Goal: Task Accomplishment & Management: Manage account settings

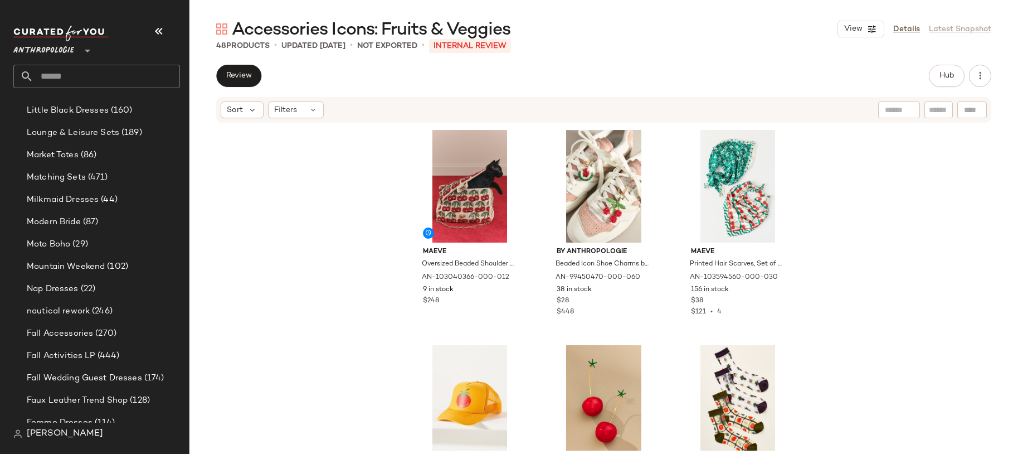
scroll to position [2609, 0]
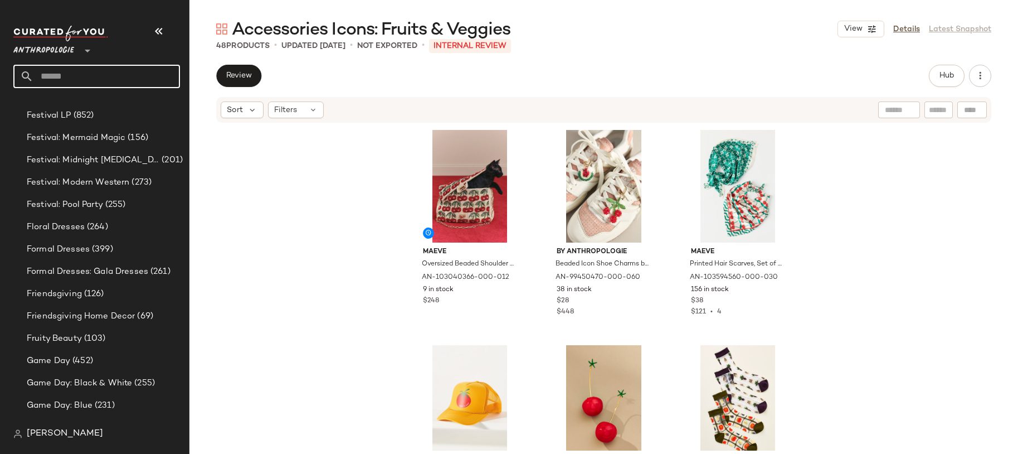
click at [93, 81] on input "text" at bounding box center [106, 76] width 147 height 23
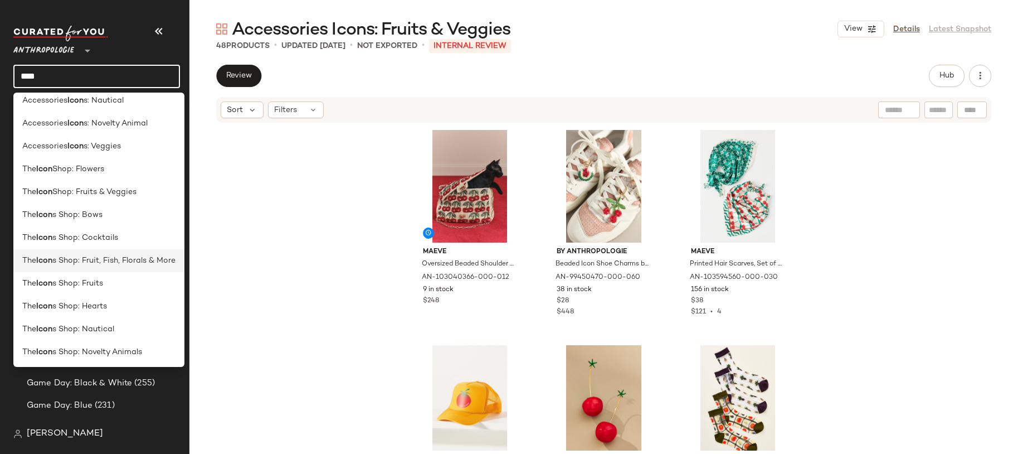
scroll to position [169, 0]
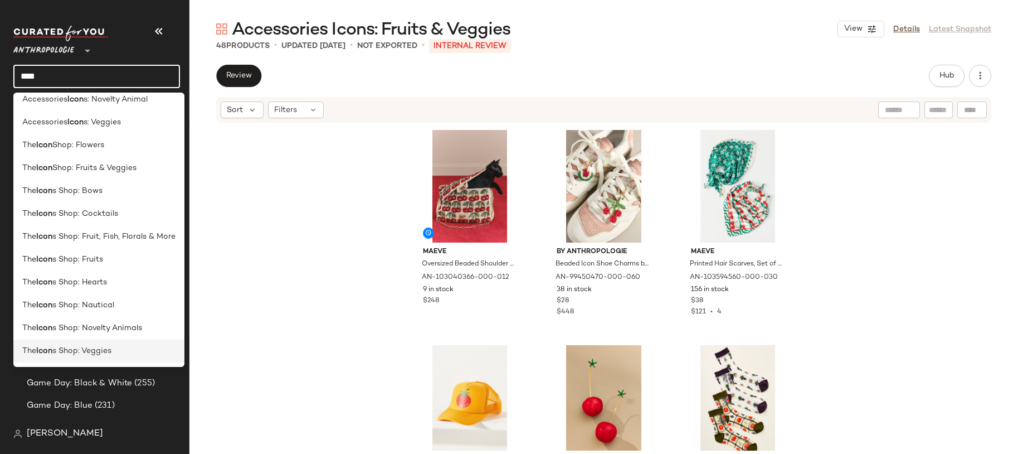
type input "****"
click at [109, 343] on div "The Icon s Shop: Veggies" at bounding box center [98, 350] width 171 height 23
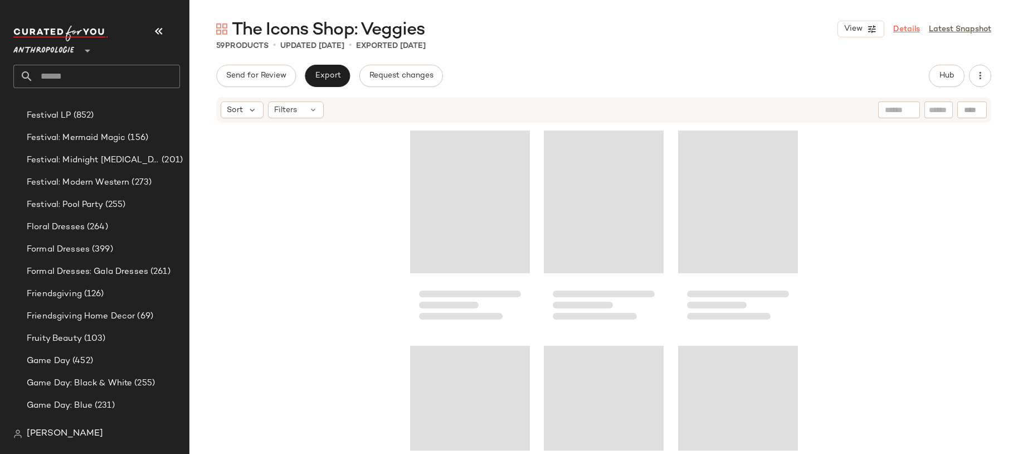
click at [817, 26] on link "Details" at bounding box center [906, 29] width 27 height 12
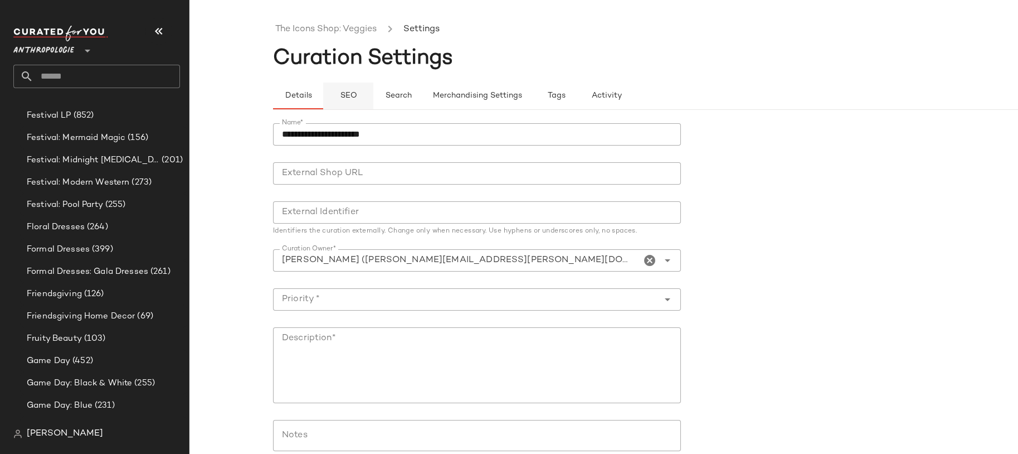
click at [351, 88] on button "SEO" at bounding box center [348, 95] width 50 height 27
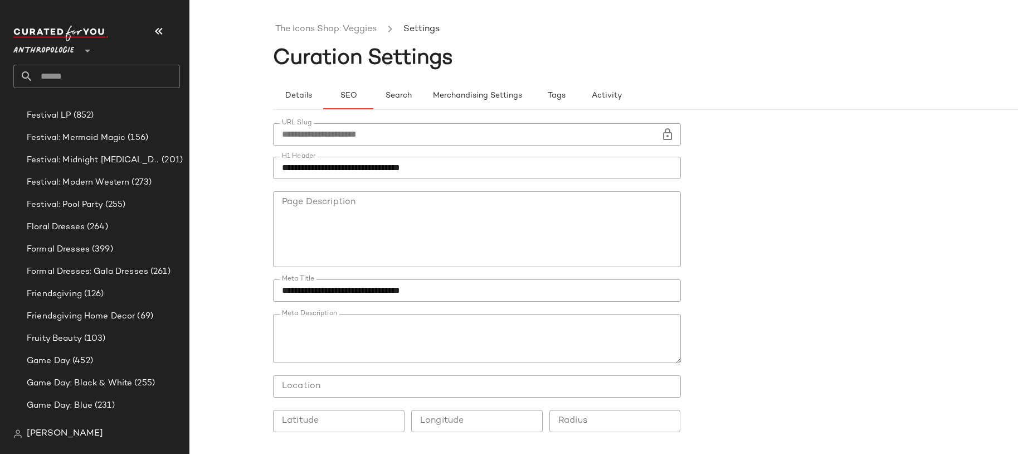
click at [412, 344] on textarea "Meta Description" at bounding box center [477, 338] width 408 height 49
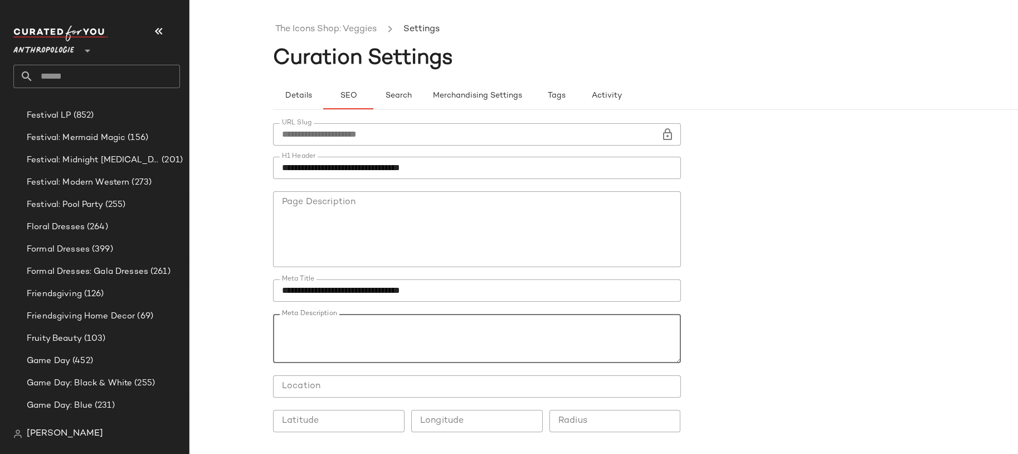
click at [412, 344] on textarea "Meta Description" at bounding box center [477, 338] width 408 height 49
paste textarea "**********"
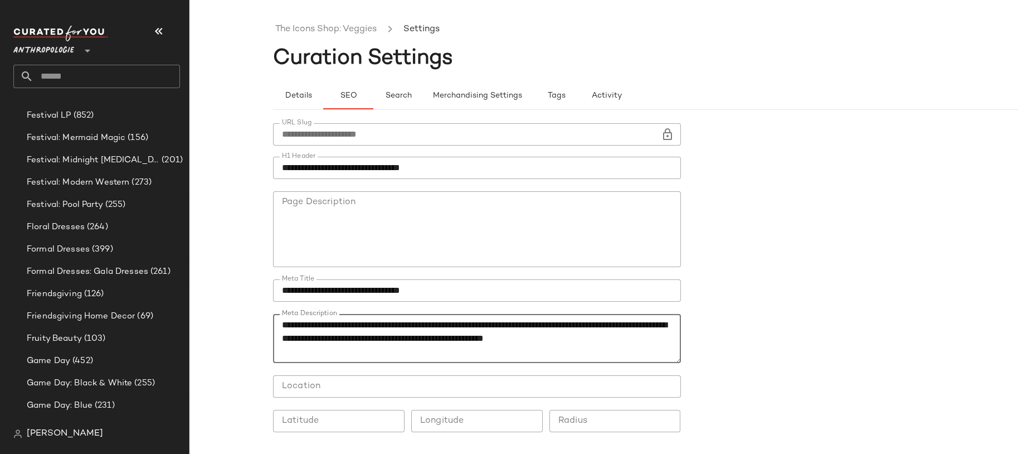
type textarea "**********"
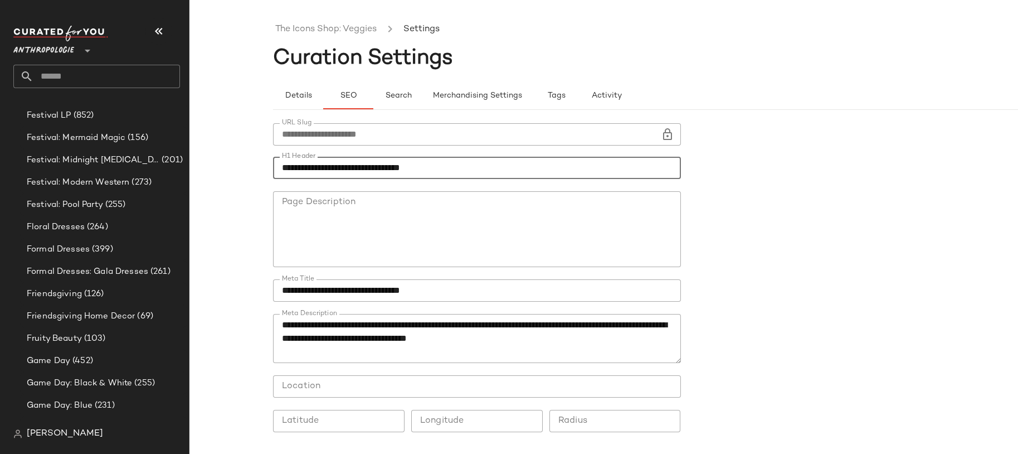
click at [341, 162] on input "**********" at bounding box center [477, 168] width 408 height 22
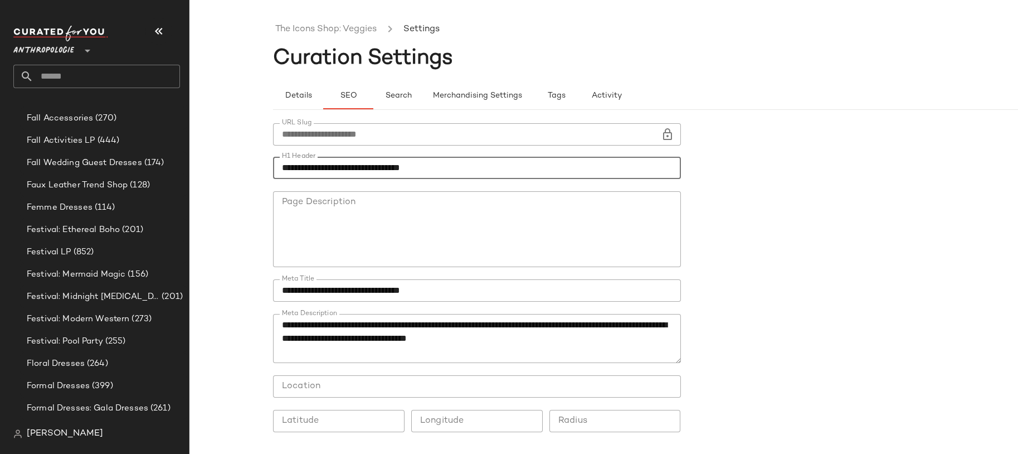
scroll to position [4959, 0]
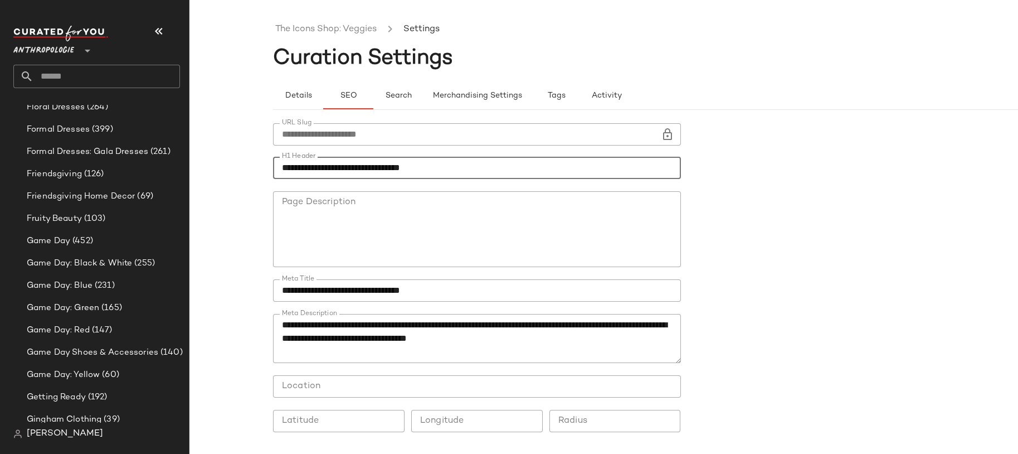
click at [96, 83] on input "text" at bounding box center [106, 76] width 147 height 23
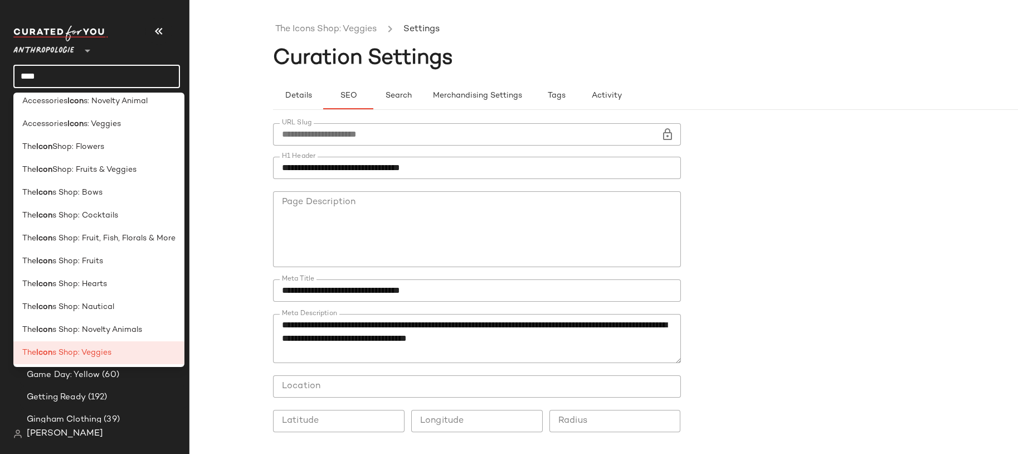
scroll to position [168, 0]
type input "****"
click at [96, 255] on span "s Shop: Fruits" at bounding box center [77, 261] width 51 height 12
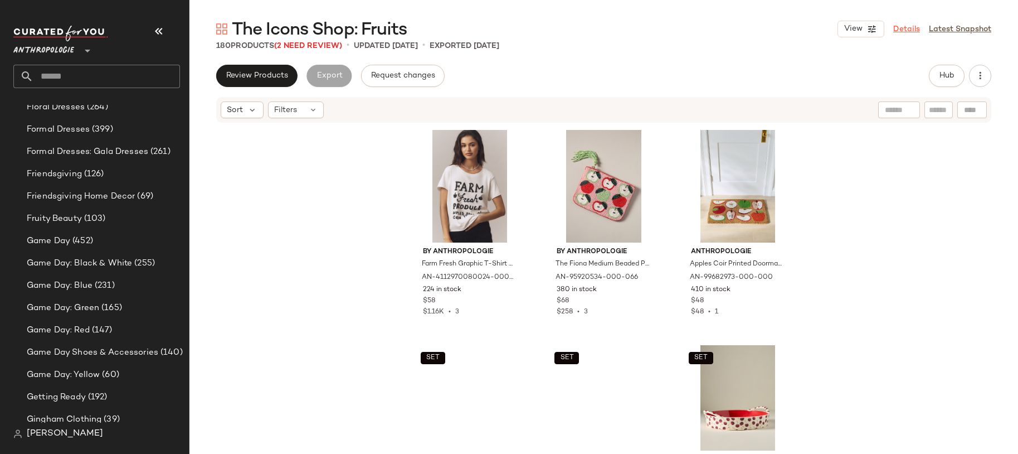
click at [817, 27] on link "Details" at bounding box center [906, 29] width 27 height 12
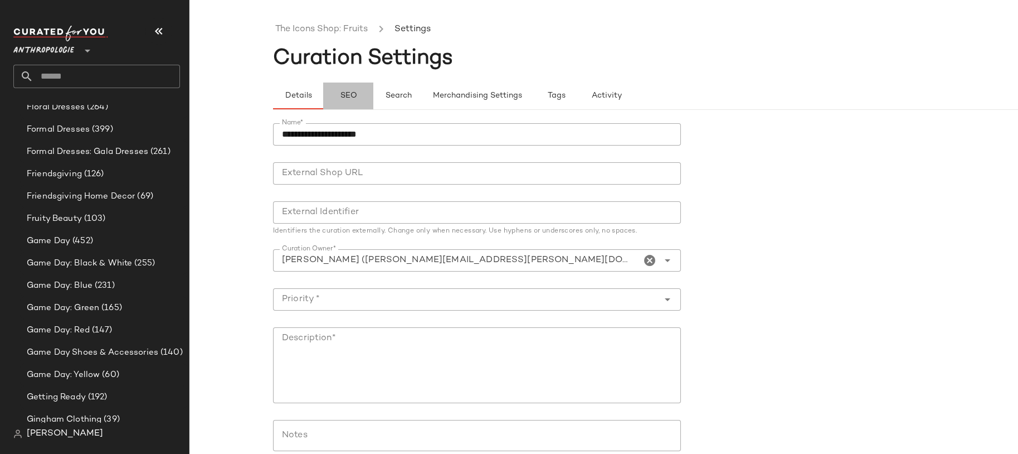
click at [346, 84] on button "SEO" at bounding box center [348, 95] width 50 height 27
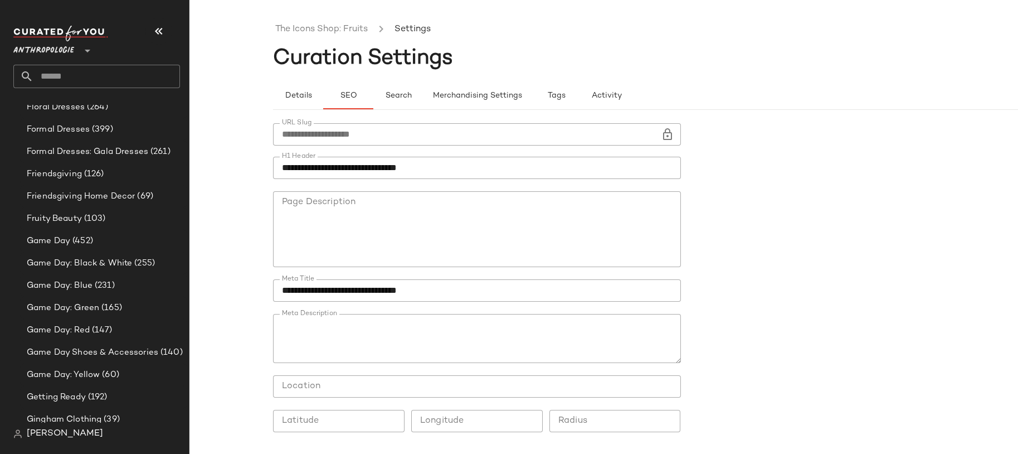
click at [344, 171] on input "**********" at bounding box center [477, 168] width 408 height 22
click at [92, 75] on input "text" at bounding box center [106, 76] width 147 height 23
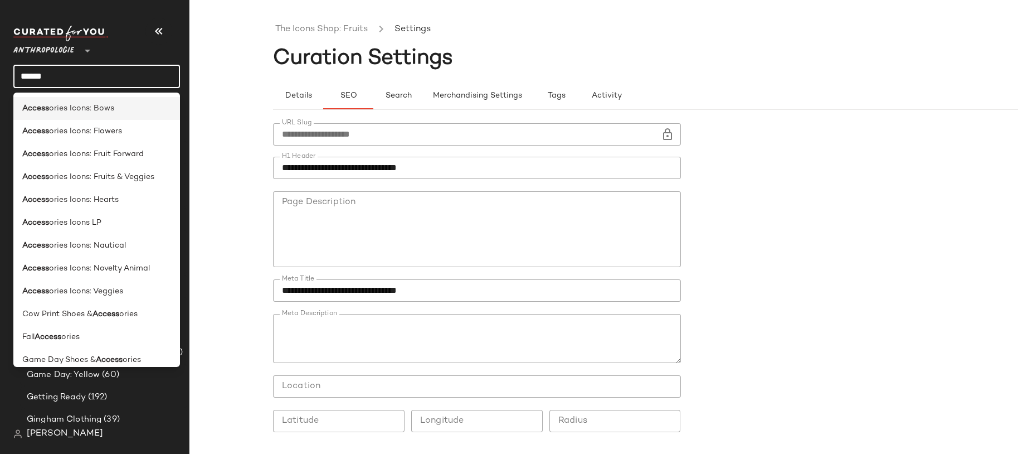
type input "******"
click at [98, 116] on div "Access ories Icons: Bows" at bounding box center [96, 108] width 167 height 23
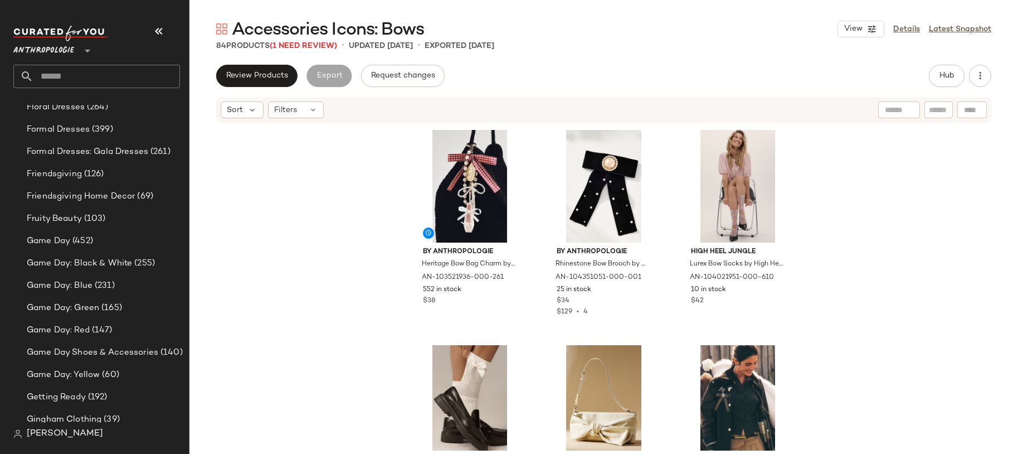
click at [46, 74] on input "text" at bounding box center [106, 76] width 147 height 23
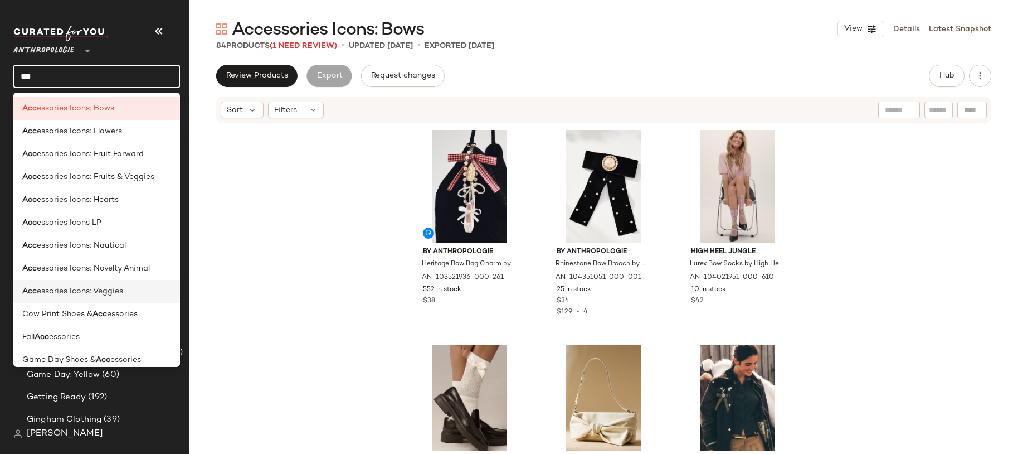
type input "***"
click at [112, 290] on span "essories Icons: Veggies" at bounding box center [80, 291] width 86 height 12
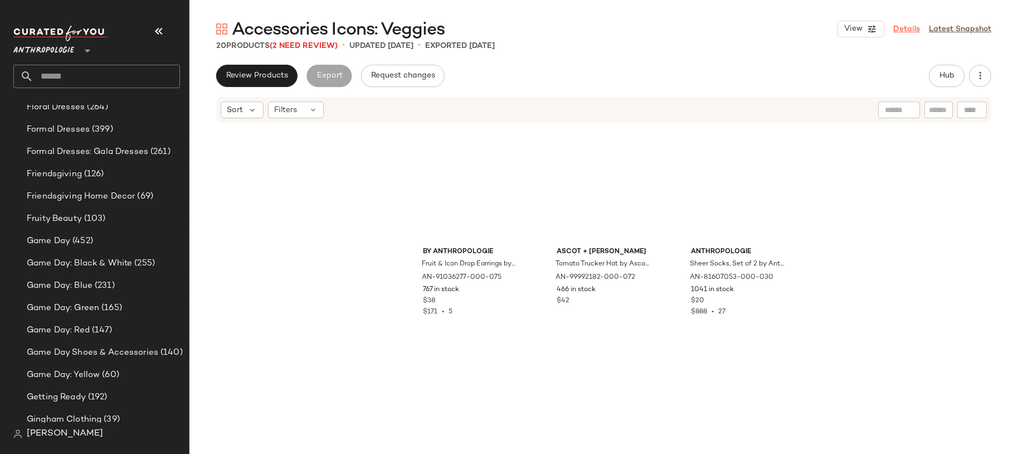
click at [817, 25] on link "Details" at bounding box center [906, 29] width 27 height 12
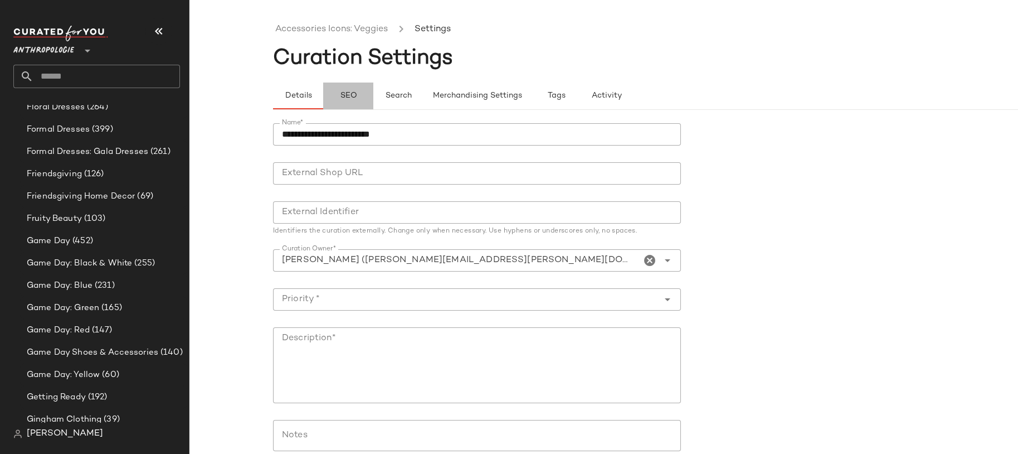
click at [324, 89] on button "SEO" at bounding box center [348, 95] width 50 height 27
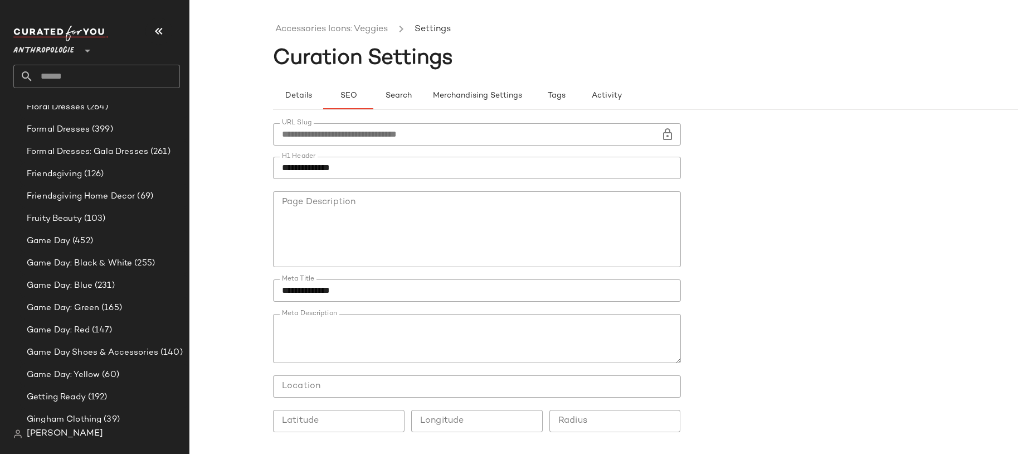
click at [369, 309] on div at bounding box center [477, 310] width 390 height 8
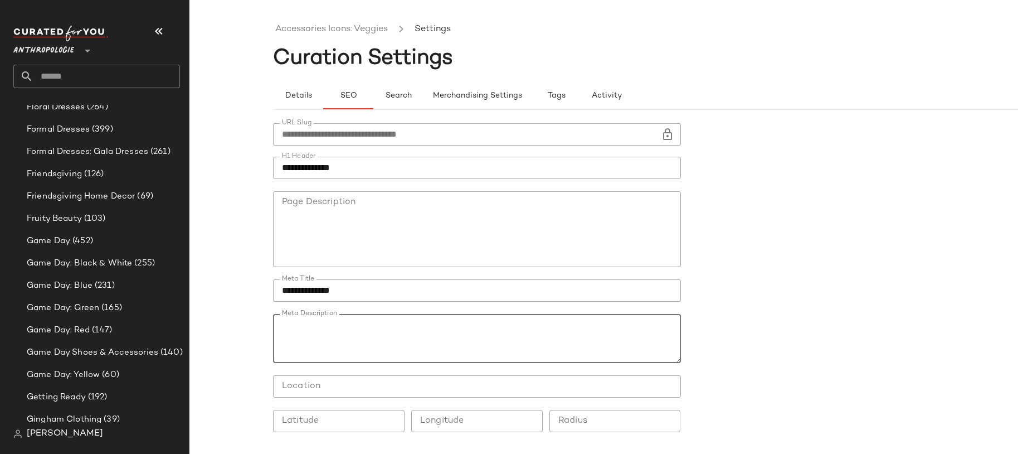
click at [366, 323] on textarea "Meta Description" at bounding box center [477, 338] width 408 height 49
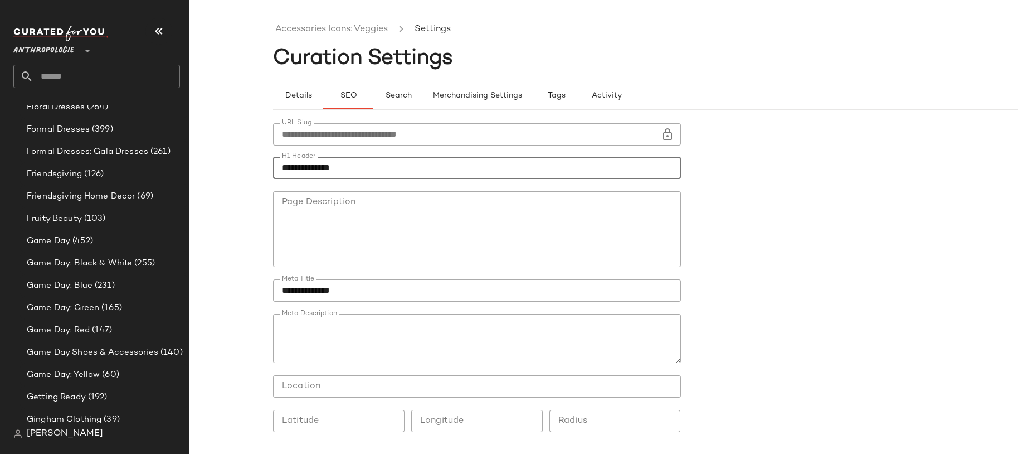
click at [366, 164] on input "**********" at bounding box center [477, 168] width 408 height 22
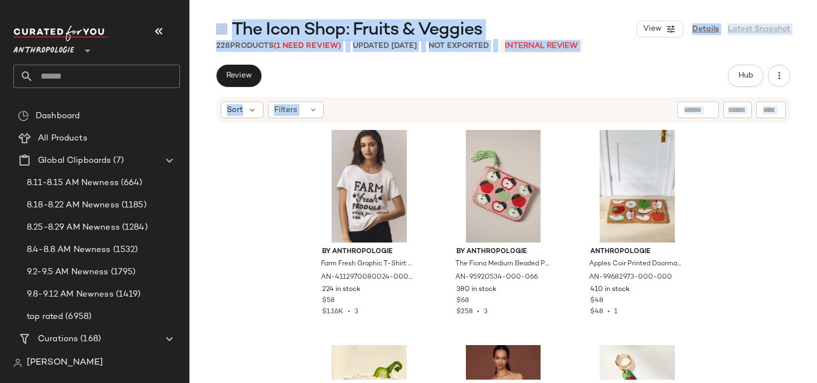
drag, startPoint x: 807, startPoint y: 378, endPoint x: 912, endPoint y: 431, distance: 118.2
click at [817, 382] on html "Anthropologie ** Dashboard All Products Global Clipboards (7) 8.11-8.15 AM Newn…" at bounding box center [408, 191] width 817 height 383
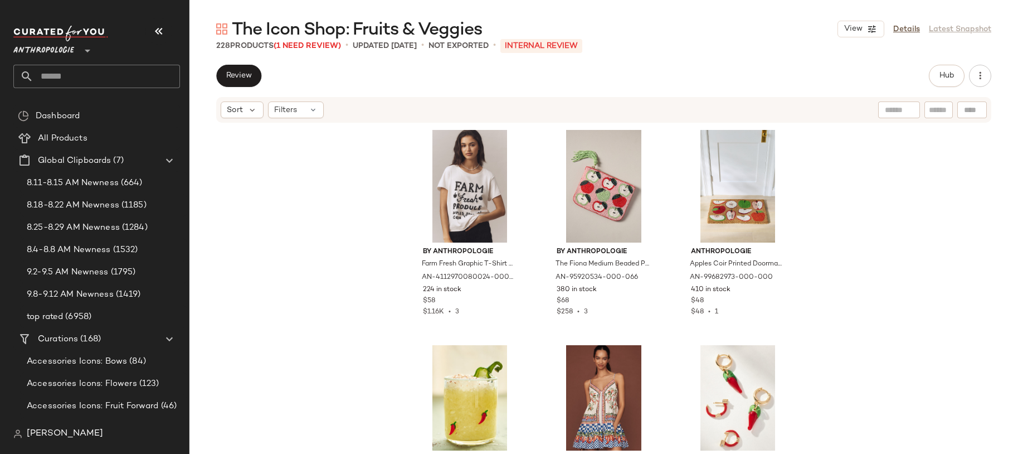
click at [800, 51] on div "228 Products (1 Need Review) • updated Sep 11th • Not Exported • INTERNAL REVIEW" at bounding box center [604, 45] width 829 height 11
click at [817, 30] on link "Details" at bounding box center [906, 29] width 27 height 12
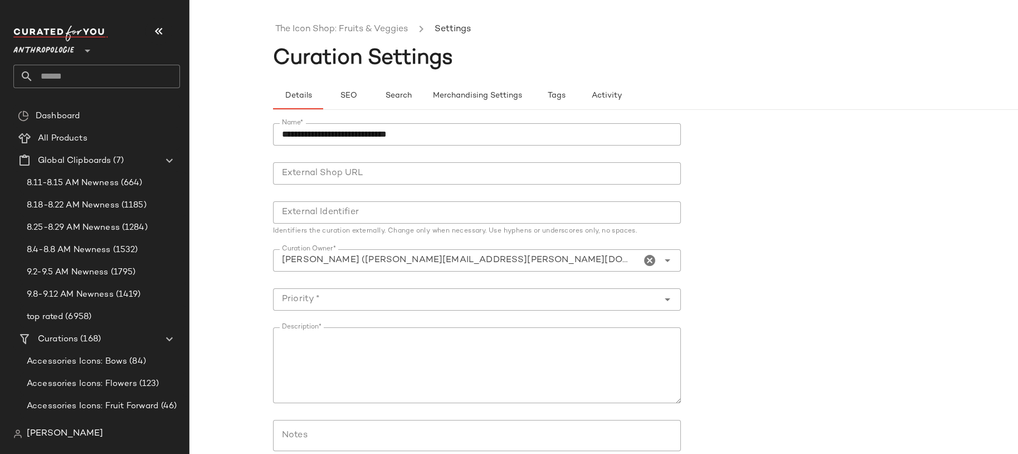
scroll to position [17, 0]
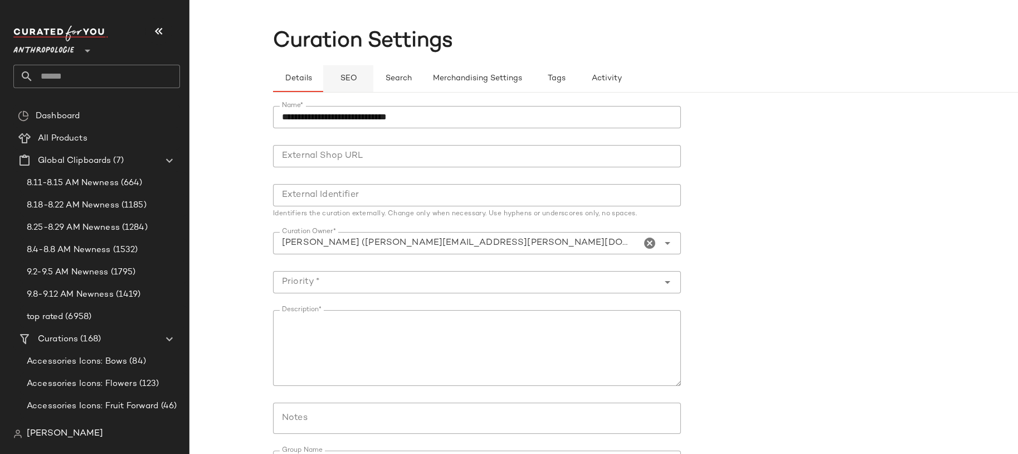
click at [349, 84] on button "SEO" at bounding box center [348, 78] width 50 height 27
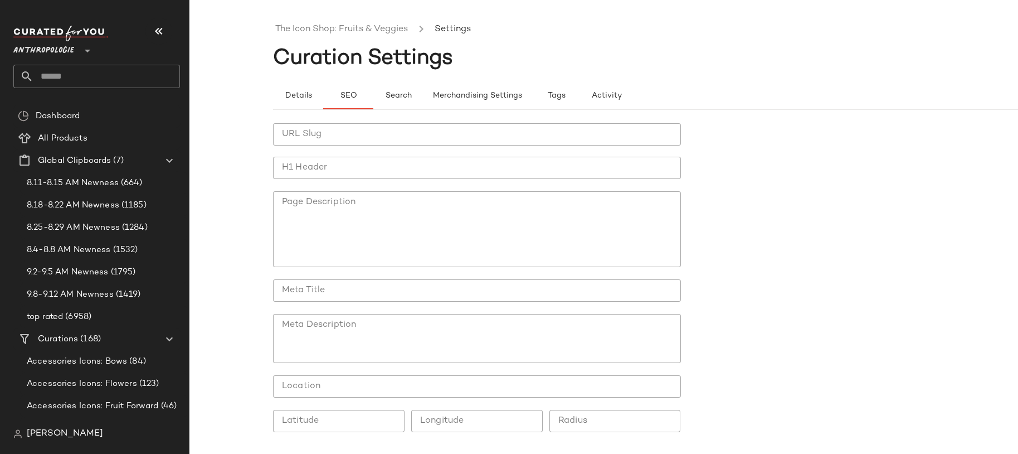
click at [319, 127] on input "URL Slug" at bounding box center [477, 134] width 408 height 22
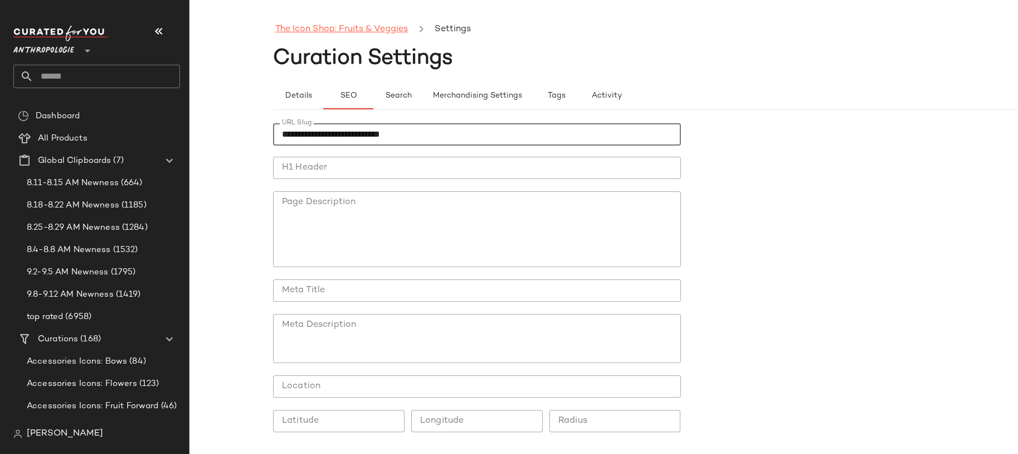
type input "**********"
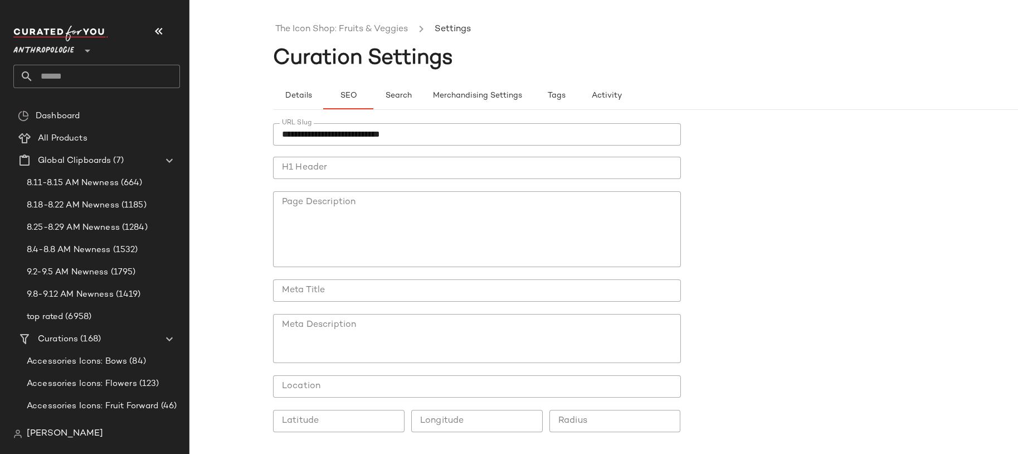
drag, startPoint x: 378, startPoint y: 36, endPoint x: 266, endPoint y: 27, distance: 111.8
click at [266, 27] on div "**********" at bounding box center [509, 236] width 1018 height 436
drag, startPoint x: 266, startPoint y: 27, endPoint x: 410, endPoint y: 26, distance: 143.8
click at [410, 26] on div "**********" at bounding box center [509, 236] width 1018 height 436
copy link "The Icon Shop: Fruits & Veggies"
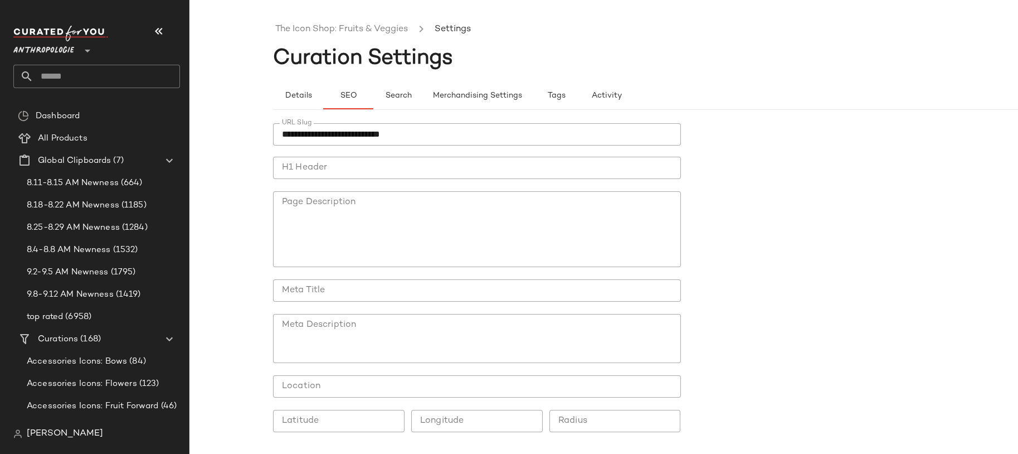
click at [339, 164] on input "H1 Header" at bounding box center [477, 168] width 408 height 22
paste input "**********"
type input "**********"
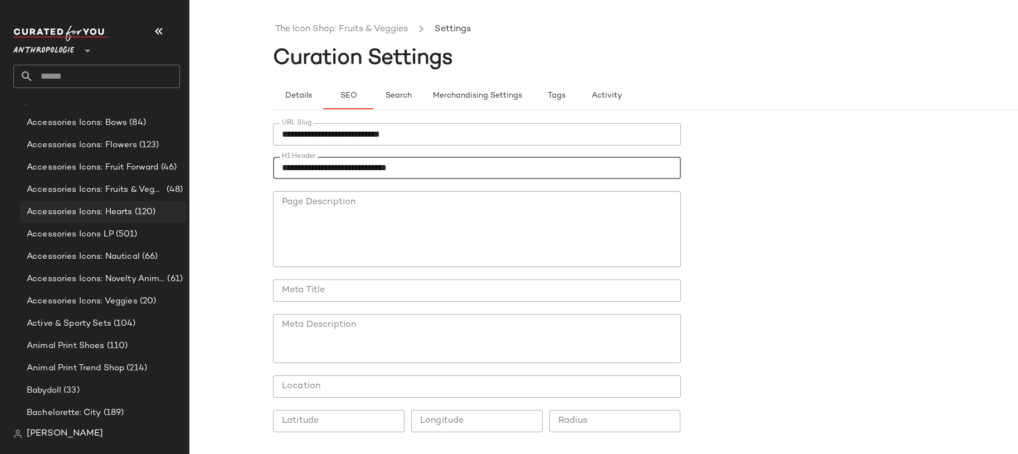
scroll to position [217, 0]
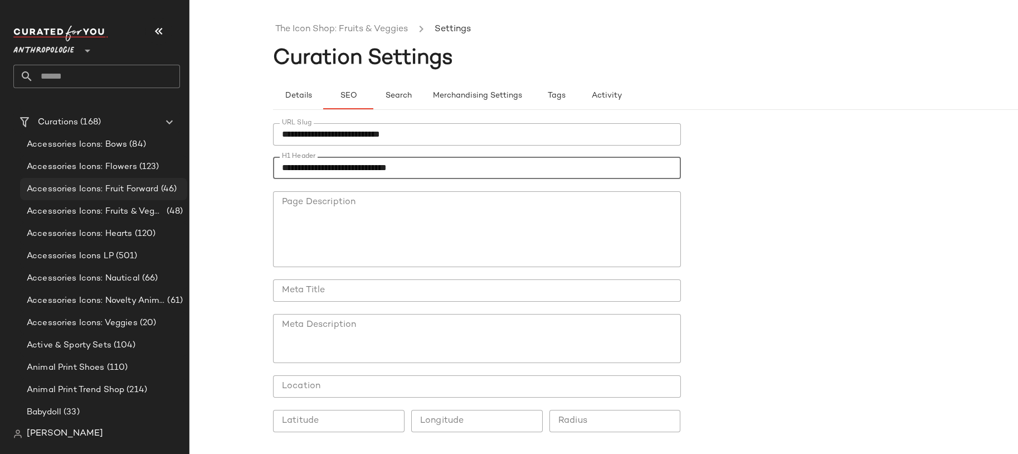
click at [117, 186] on span "Accessories Icons: Fruit Forward" at bounding box center [93, 189] width 132 height 13
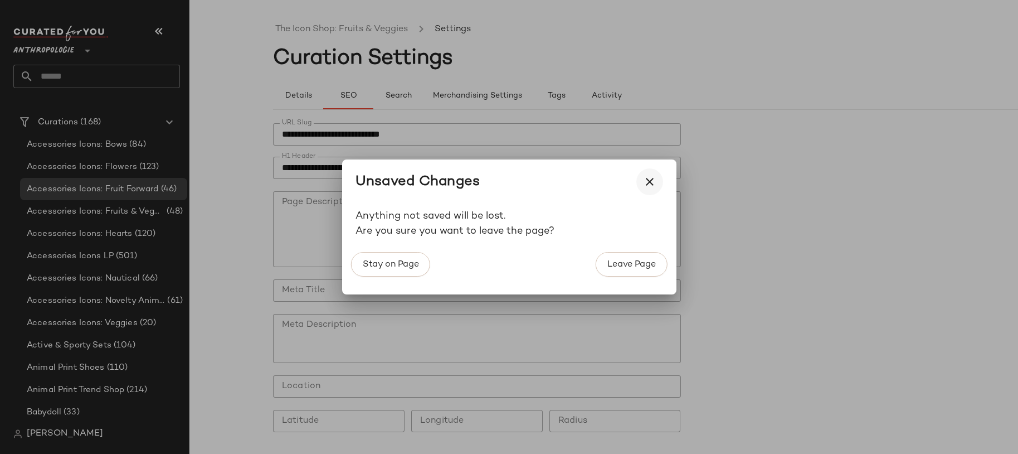
click at [653, 175] on icon "button" at bounding box center [649, 181] width 13 height 13
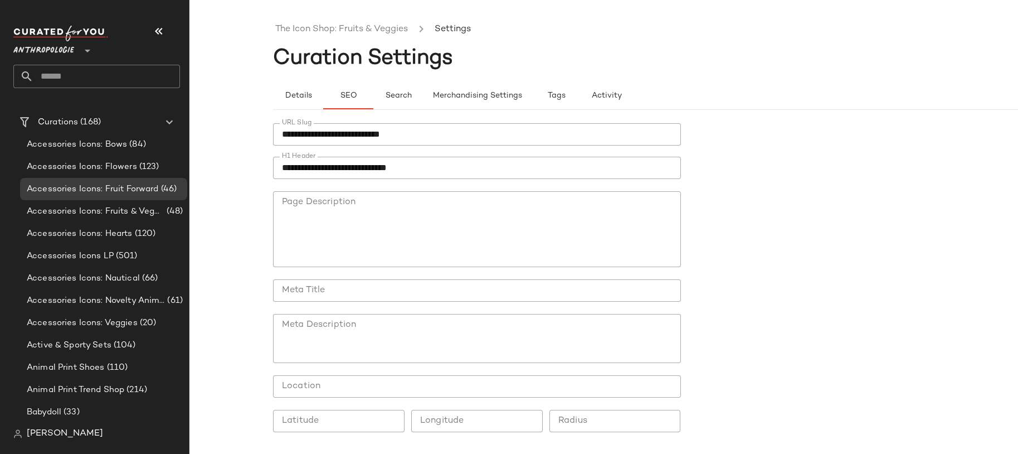
click at [360, 331] on textarea "Meta Description" at bounding box center [477, 338] width 408 height 49
paste textarea "**********"
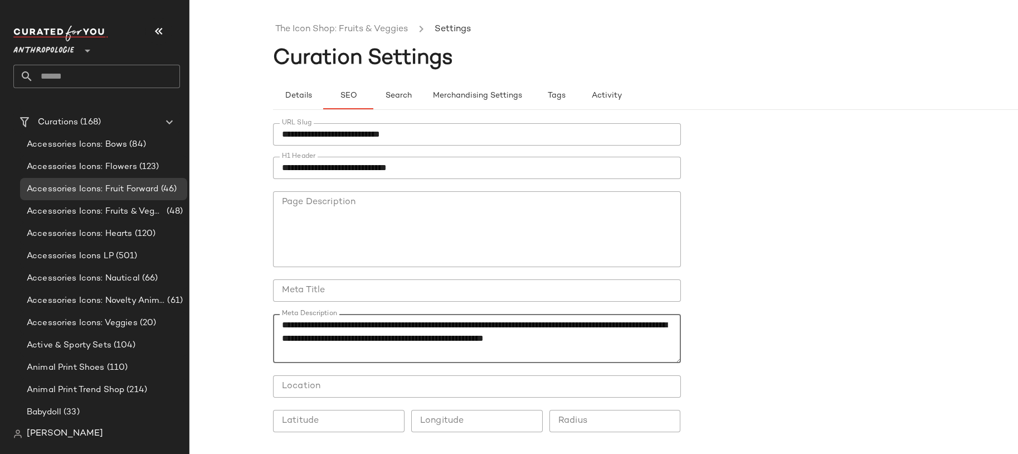
type textarea "**********"
click at [317, 161] on input "**********" at bounding box center [477, 168] width 408 height 22
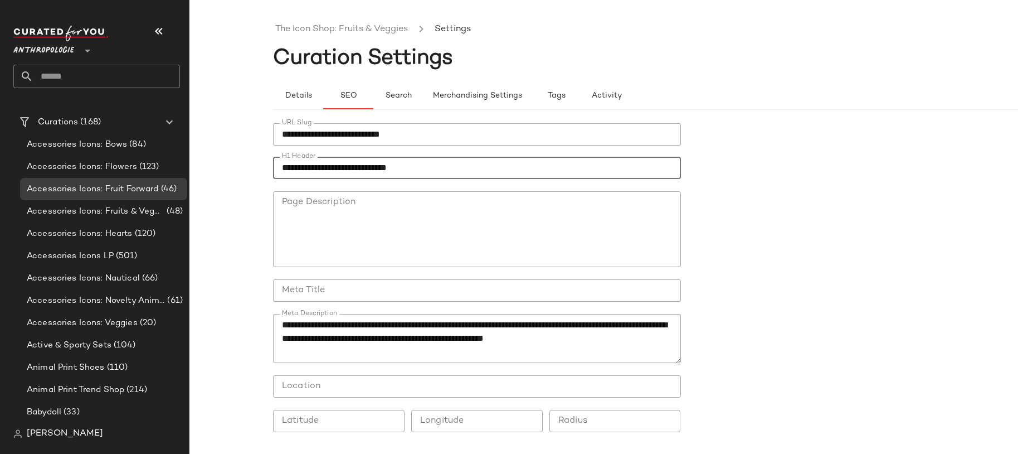
click at [317, 161] on input "**********" at bounding box center [477, 168] width 408 height 22
paste input "***"
click at [363, 166] on input "**********" at bounding box center [477, 168] width 408 height 22
type input "**********"
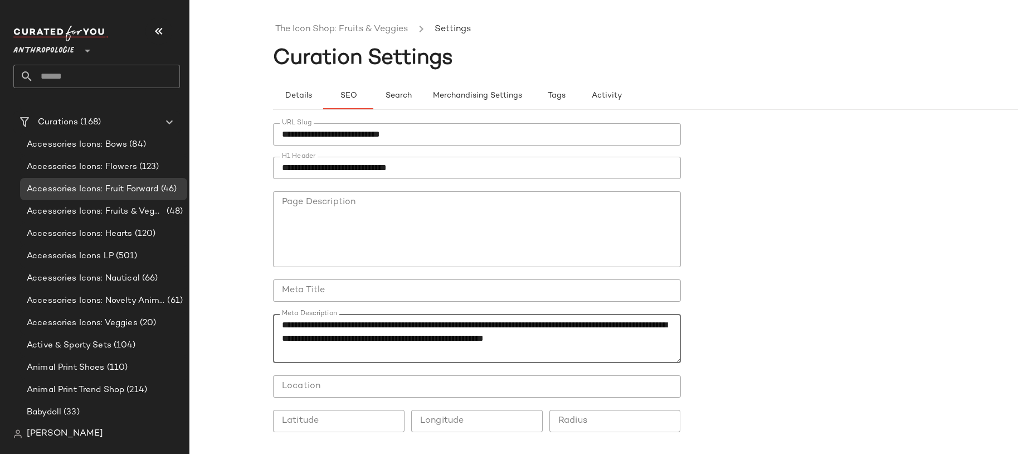
click at [346, 284] on input "Meta Title" at bounding box center [477, 290] width 408 height 22
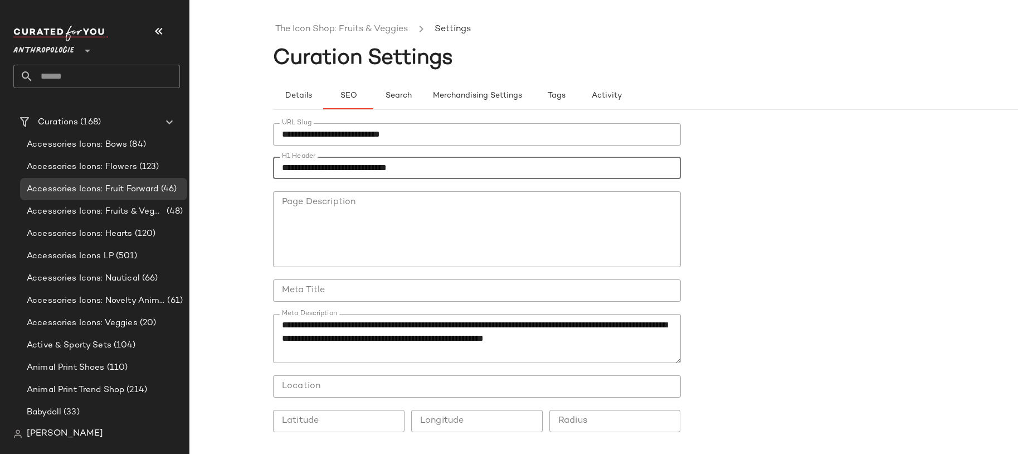
drag, startPoint x: 349, startPoint y: 168, endPoint x: 499, endPoint y: 168, distance: 149.9
click at [499, 168] on input "**********" at bounding box center [477, 168] width 408 height 22
click at [353, 307] on div at bounding box center [477, 310] width 390 height 8
click at [348, 291] on input "Meta Title" at bounding box center [477, 290] width 408 height 22
paste input "**********"
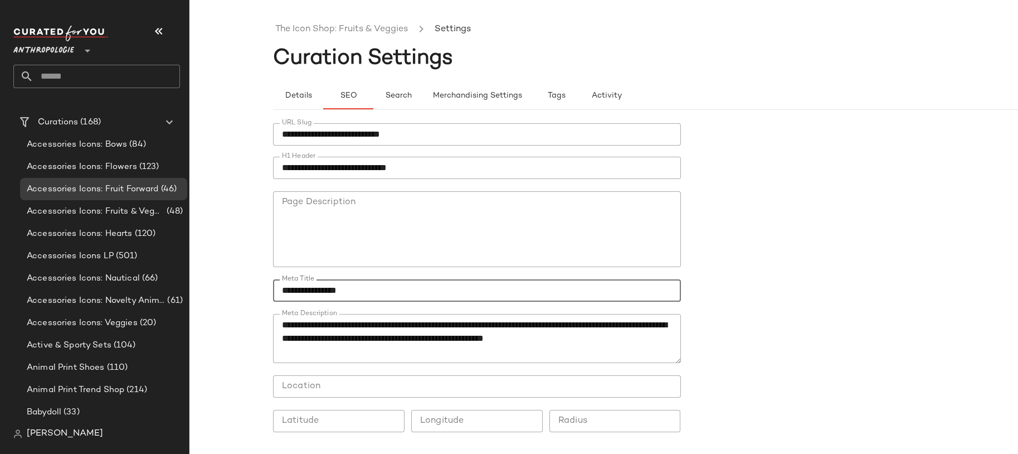
click at [315, 289] on input "**********" at bounding box center [477, 290] width 408 height 22
click at [305, 290] on input "**********" at bounding box center [477, 290] width 408 height 22
click at [333, 290] on input "**********" at bounding box center [477, 290] width 408 height 22
click at [353, 289] on input "**********" at bounding box center [477, 290] width 408 height 22
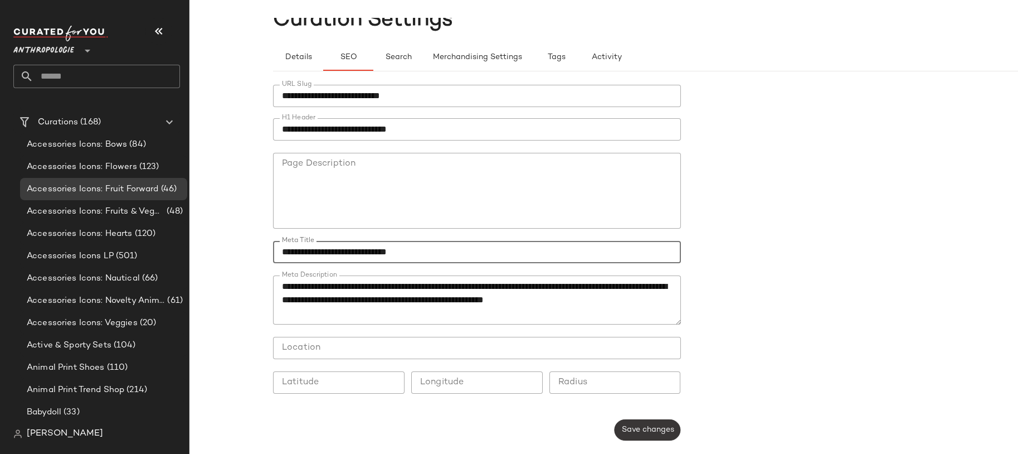
type input "**********"
click at [621, 382] on span "Save changes" at bounding box center [647, 429] width 53 height 9
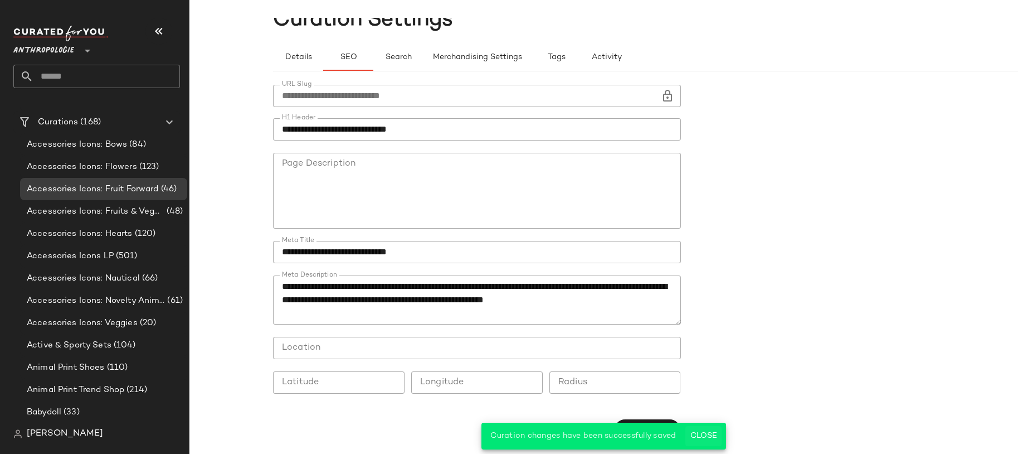
click at [716, 382] on span "Close" at bounding box center [703, 435] width 27 height 9
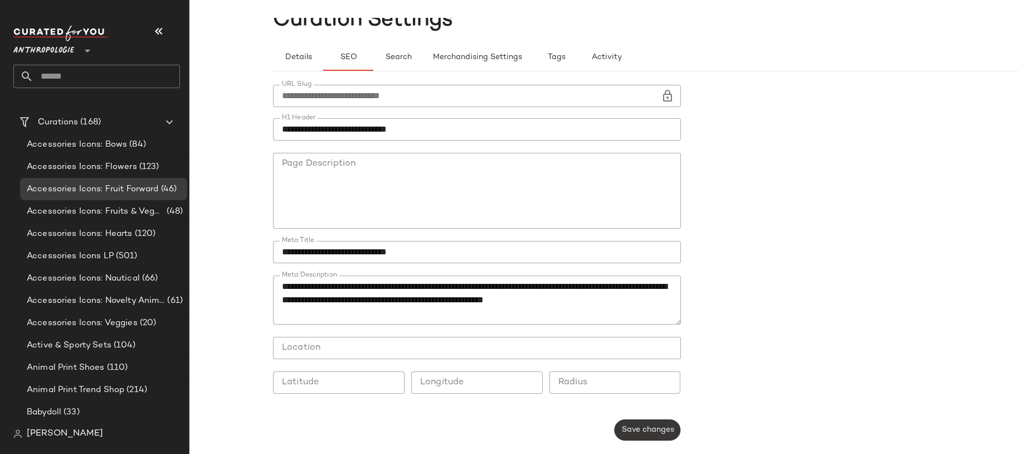
click at [650, 382] on span "Save changes" at bounding box center [647, 429] width 53 height 9
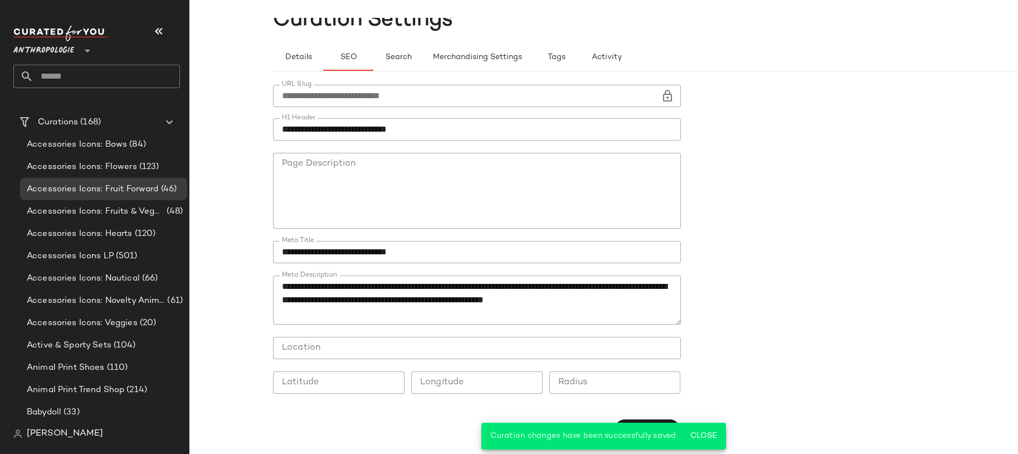
scroll to position [0, 0]
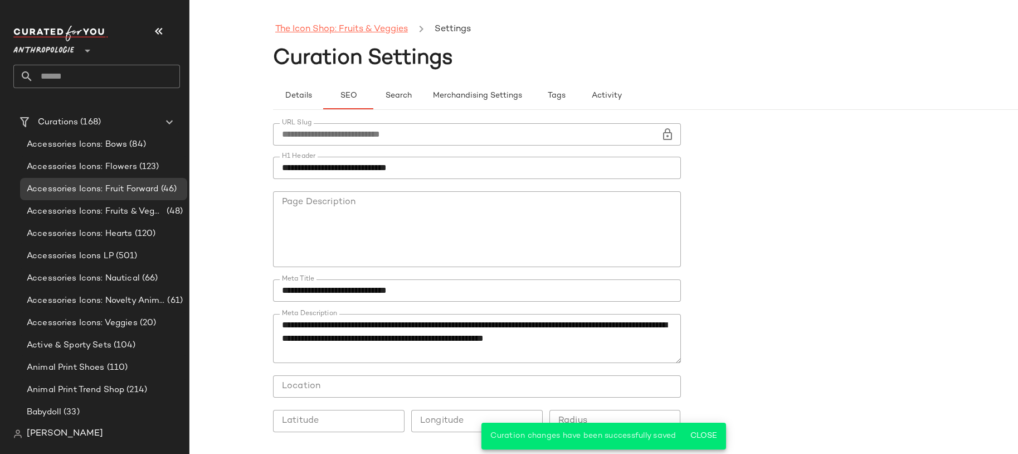
click at [327, 32] on link "The Icon Shop: Fruits & Veggies" at bounding box center [341, 29] width 133 height 14
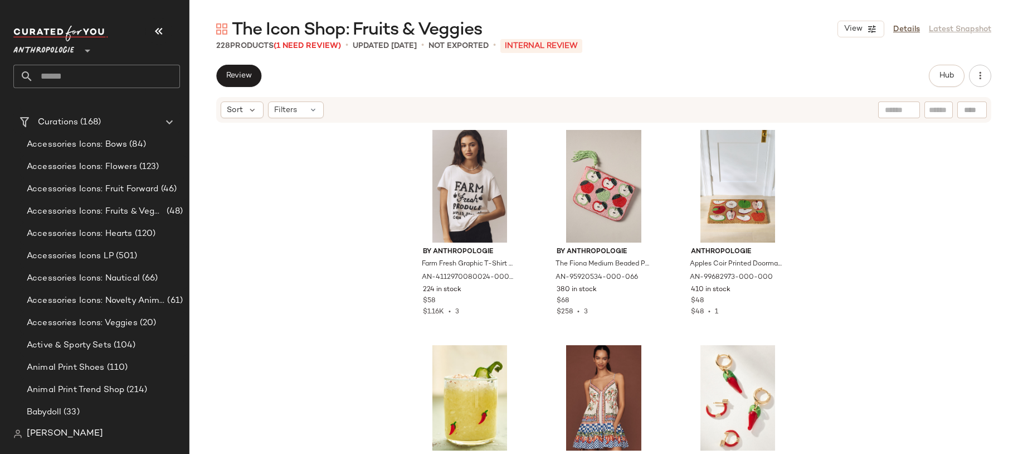
click at [62, 72] on input "text" at bounding box center [106, 76] width 147 height 23
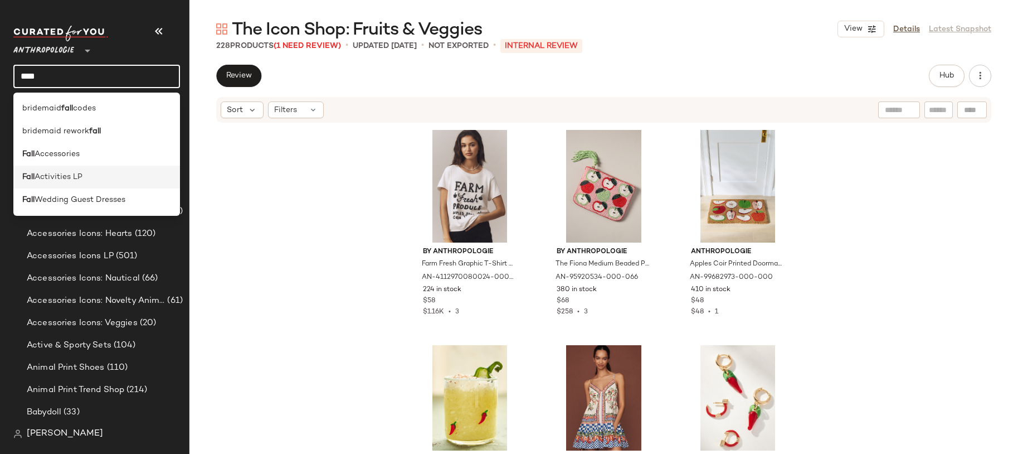
type input "****"
click at [61, 172] on span "Activities LP" at bounding box center [59, 177] width 48 height 12
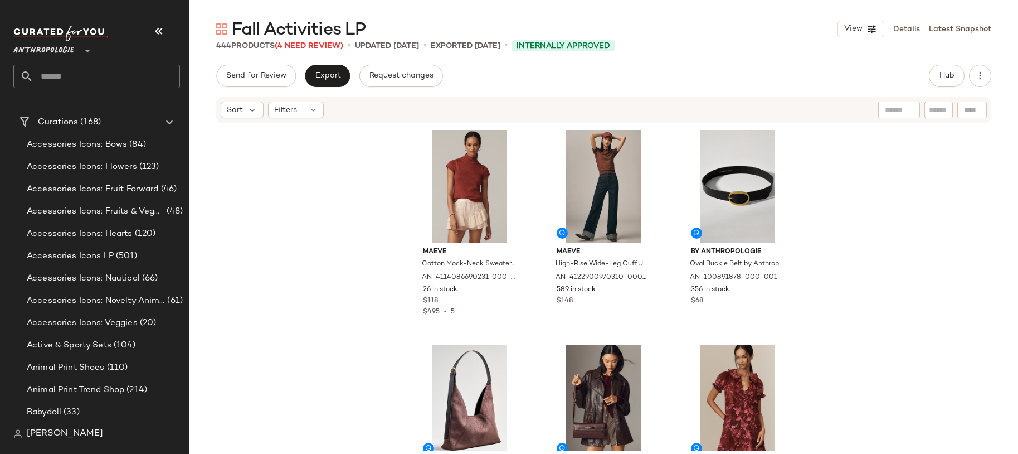
click at [817, 38] on div "Fall Activities LP View Details Latest Snapshot" at bounding box center [604, 29] width 829 height 22
click at [817, 31] on link "Details" at bounding box center [906, 29] width 27 height 12
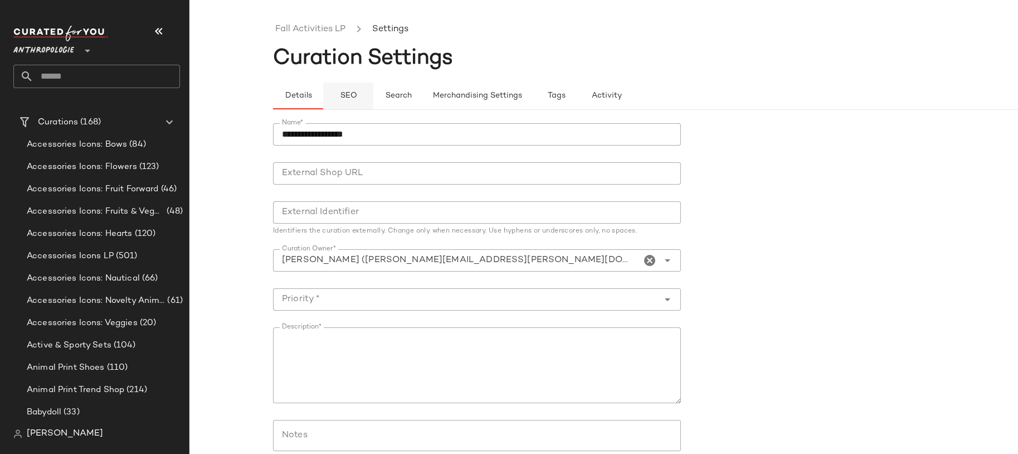
click at [326, 92] on button "SEO" at bounding box center [348, 95] width 50 height 27
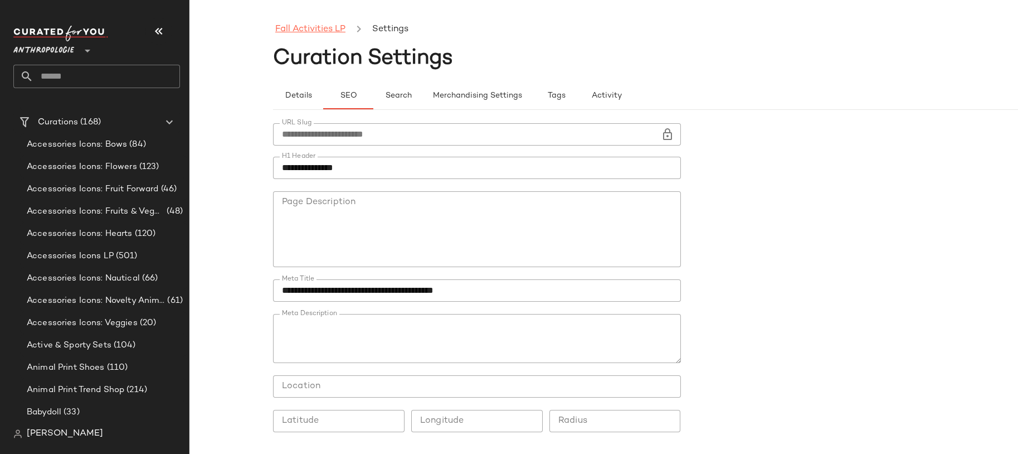
click at [308, 26] on link "Fall Activities LP" at bounding box center [310, 29] width 70 height 14
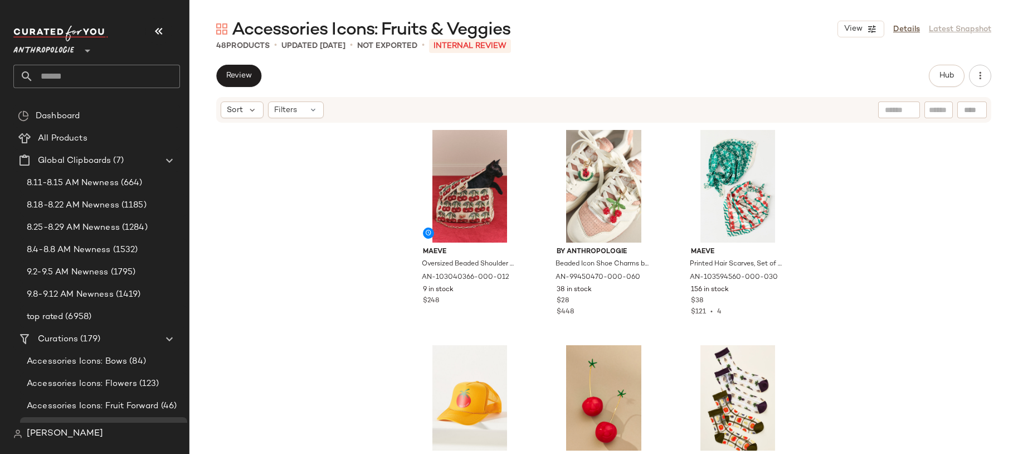
click at [401, 37] on span "Accessories Icons: Fruits & Veggies" at bounding box center [371, 30] width 279 height 22
drag, startPoint x: 420, startPoint y: 37, endPoint x: 443, endPoint y: 35, distance: 22.4
click at [420, 37] on span "Accessories Icons: Fruits & Veggies" at bounding box center [371, 30] width 279 height 22
drag, startPoint x: 419, startPoint y: 28, endPoint x: 331, endPoint y: 27, distance: 88.1
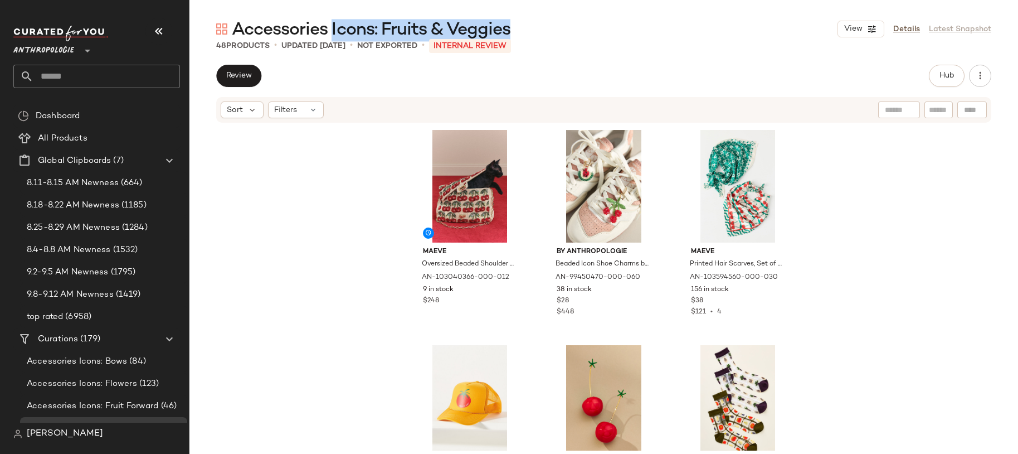
click at [331, 27] on div "Accessories Icons: Fruits & Veggies View Details Latest Snapshot" at bounding box center [604, 29] width 829 height 22
copy span "Icons: Fruits & Veggies"
click at [905, 31] on link "Details" at bounding box center [906, 29] width 27 height 12
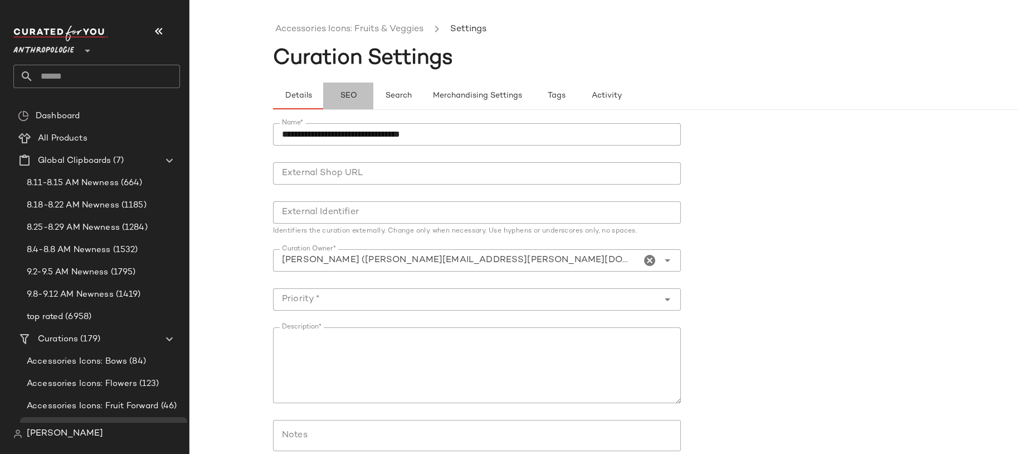
click at [343, 88] on button "SEO" at bounding box center [348, 95] width 50 height 27
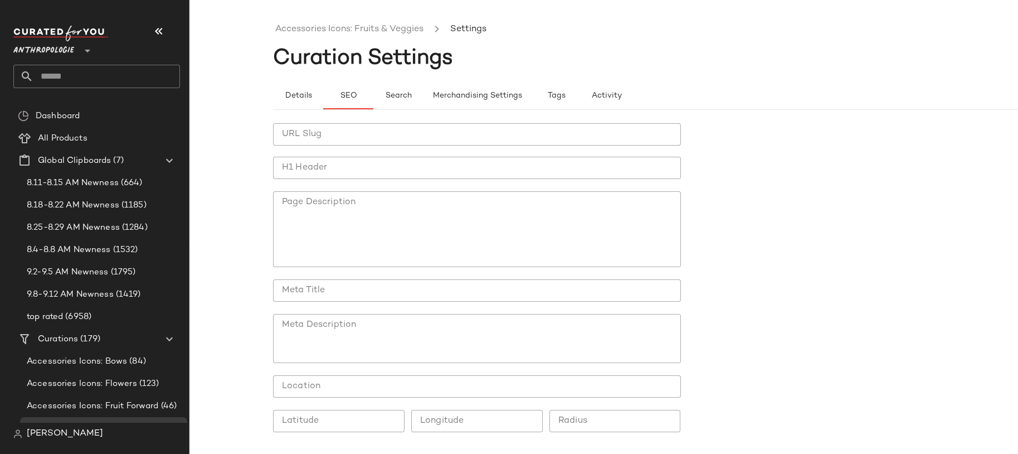
click at [315, 177] on input "H1 Header" at bounding box center [477, 168] width 408 height 22
paste input "**********"
type input "**********"
click at [331, 297] on input "Meta Title" at bounding box center [477, 290] width 408 height 22
drag, startPoint x: 308, startPoint y: 167, endPoint x: 438, endPoint y: 167, distance: 129.3
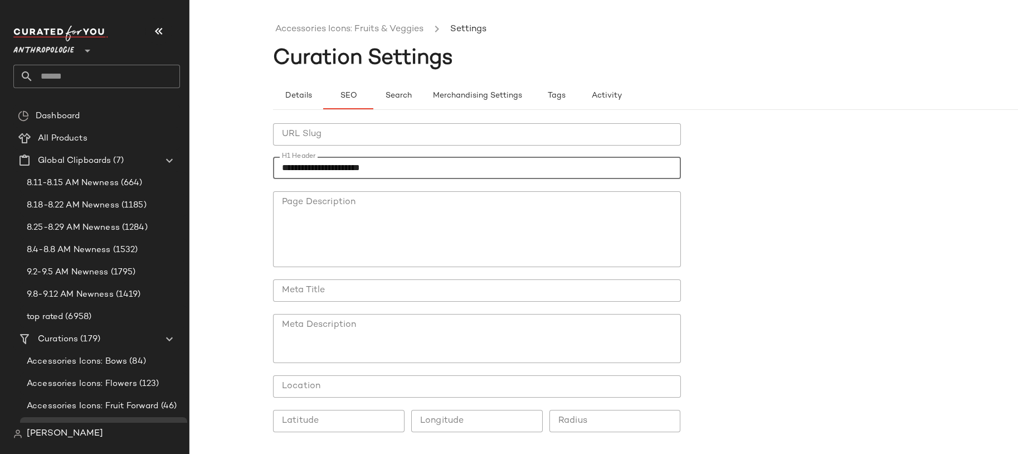
click at [438, 167] on input "**********" at bounding box center [477, 168] width 408 height 22
click at [294, 296] on input "Meta Title" at bounding box center [477, 290] width 408 height 22
paste input "**********"
click at [312, 290] on input "**********" at bounding box center [477, 290] width 408 height 22
click at [362, 295] on input "**********" at bounding box center [477, 290] width 408 height 22
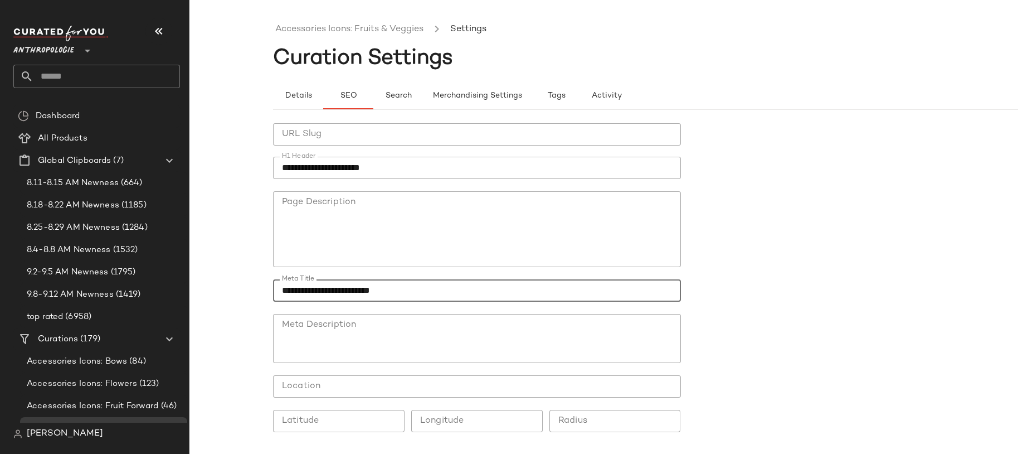
type input "**********"
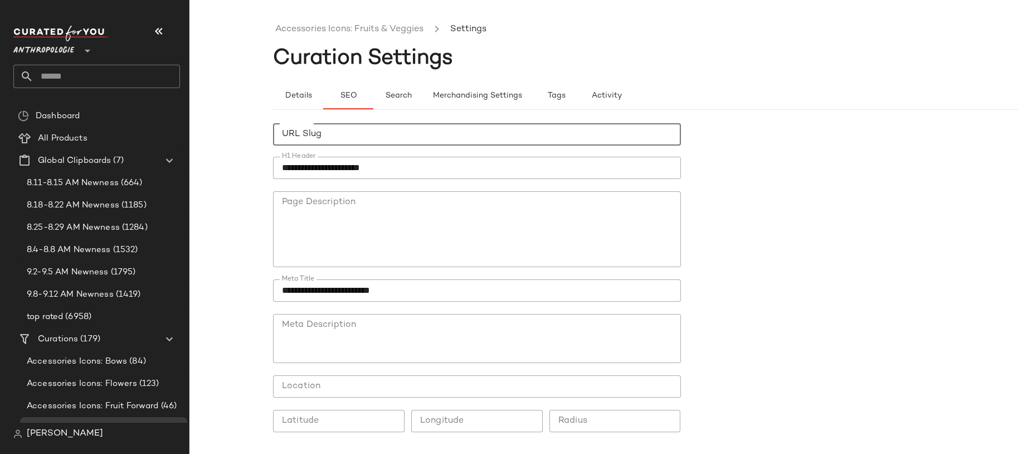
click at [309, 137] on input "URL Slug" at bounding box center [477, 134] width 408 height 22
click at [280, 120] on label "icons" at bounding box center [284, 122] width 22 height 13
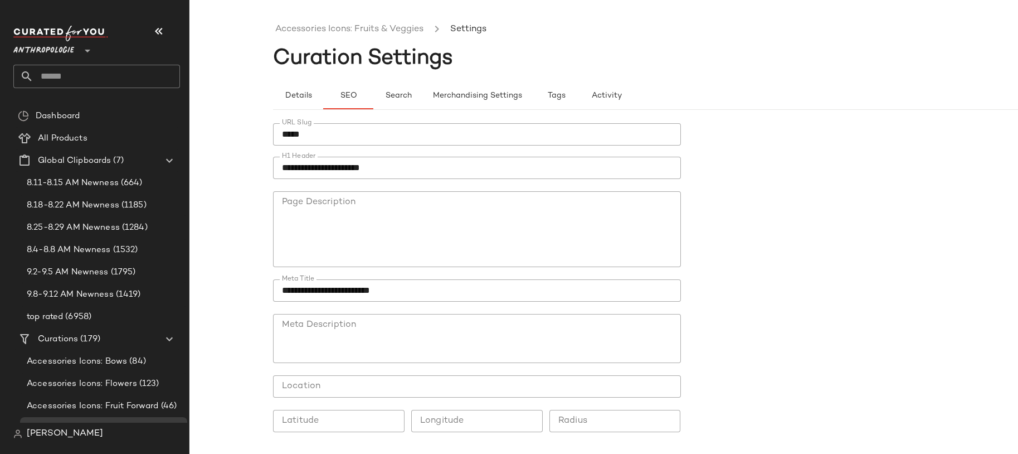
click at [280, 140] on input "*****" at bounding box center [477, 134] width 408 height 22
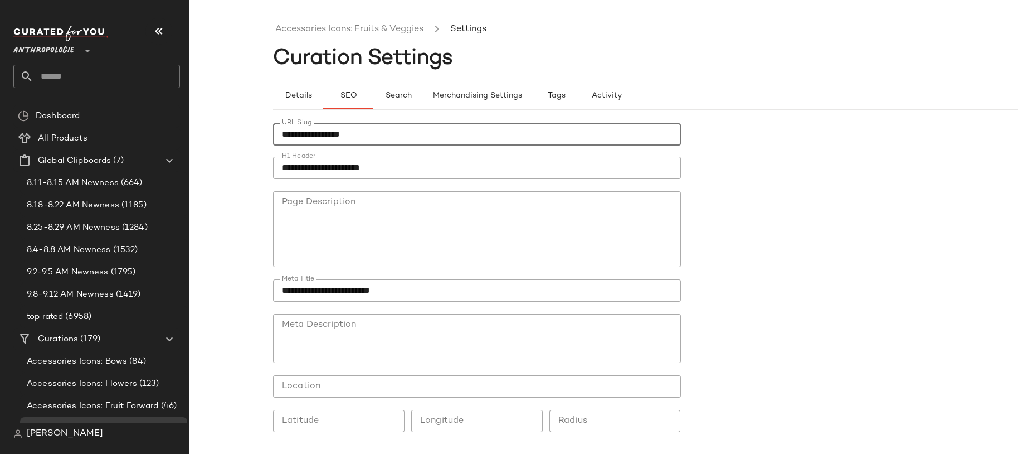
click at [374, 137] on input "**********" at bounding box center [477, 134] width 408 height 22
type input "**********"
click at [448, 326] on textarea "Meta Description" at bounding box center [477, 338] width 408 height 49
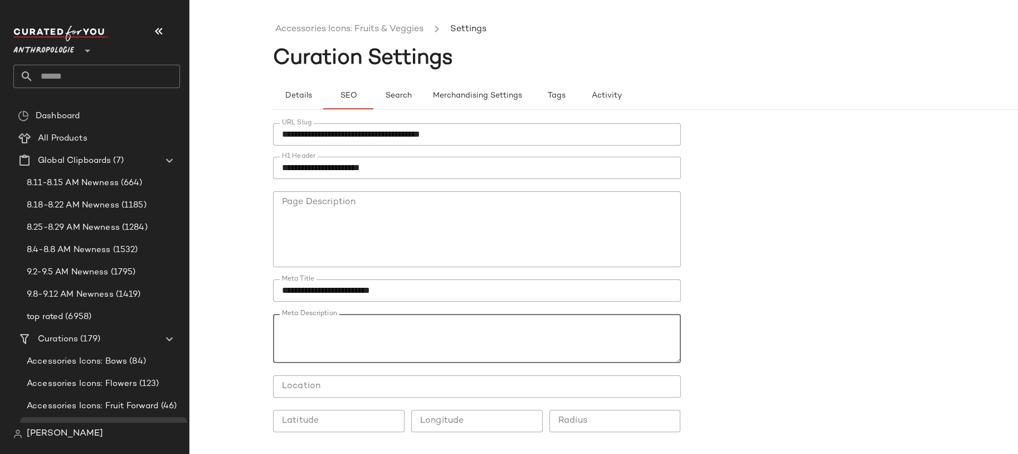
paste textarea "**********"
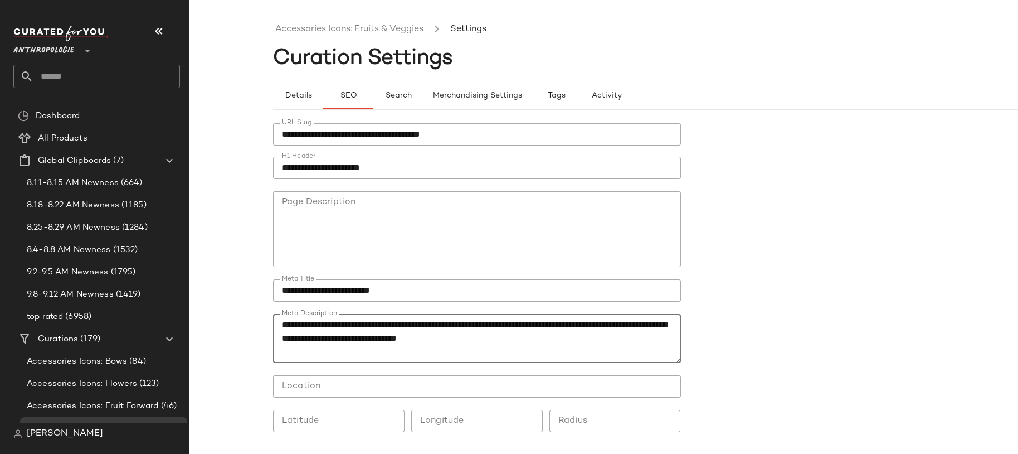
scroll to position [38, 0]
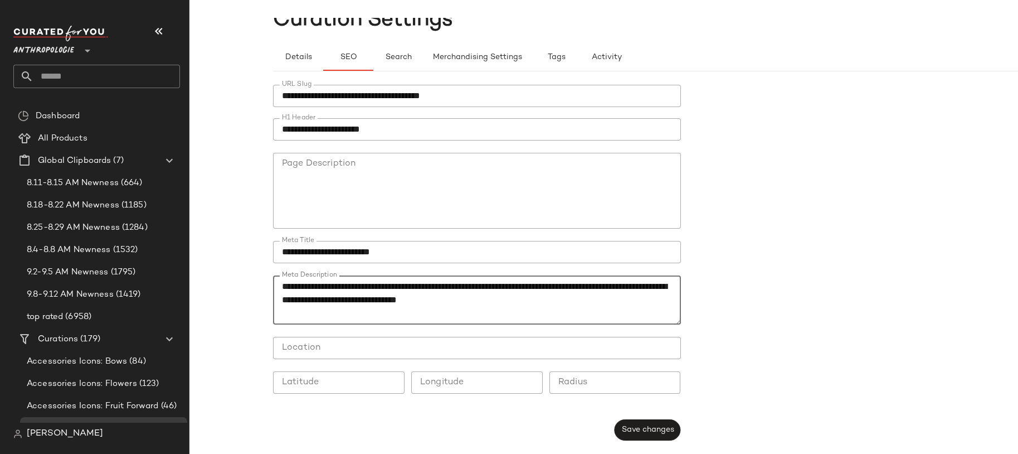
type textarea "**********"
click at [662, 447] on div "**********" at bounding box center [687, 262] width 829 height 382
click at [647, 429] on span "Save changes" at bounding box center [647, 429] width 53 height 9
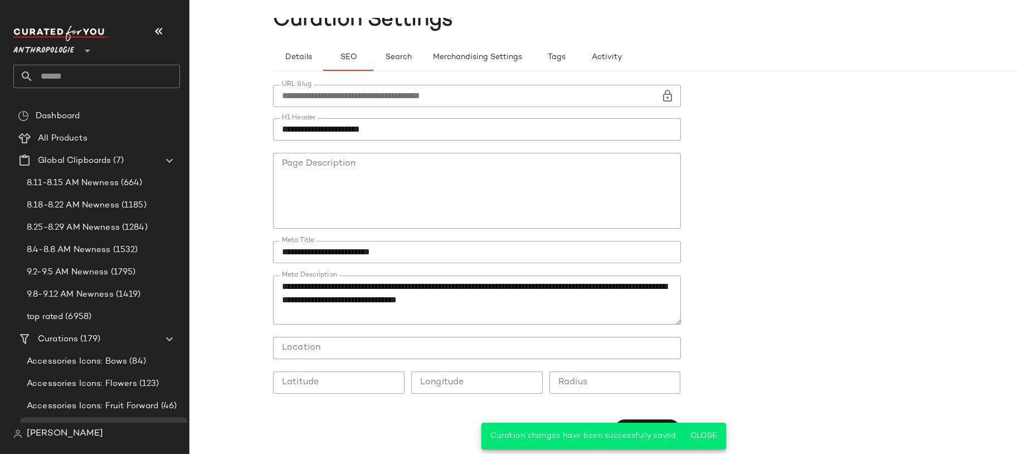
scroll to position [0, 0]
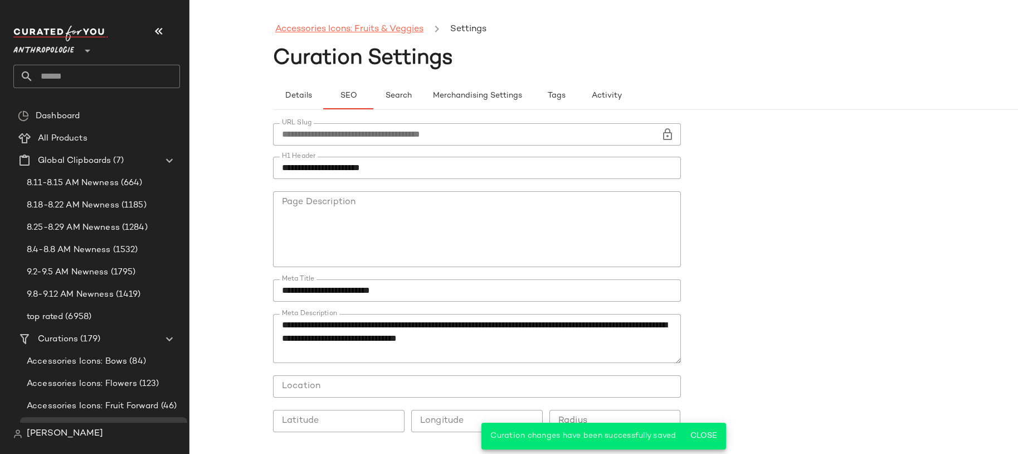
click at [318, 30] on link "Accessories Icons: Fruits & Veggies" at bounding box center [349, 29] width 148 height 14
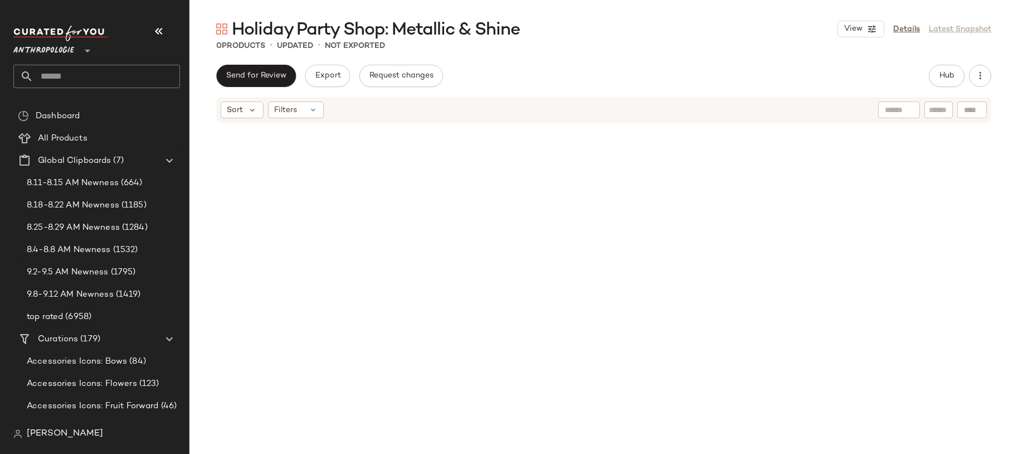
click at [910, 37] on div "View Details Latest Snapshot" at bounding box center [915, 29] width 154 height 17
click at [904, 31] on link "Details" at bounding box center [906, 29] width 27 height 12
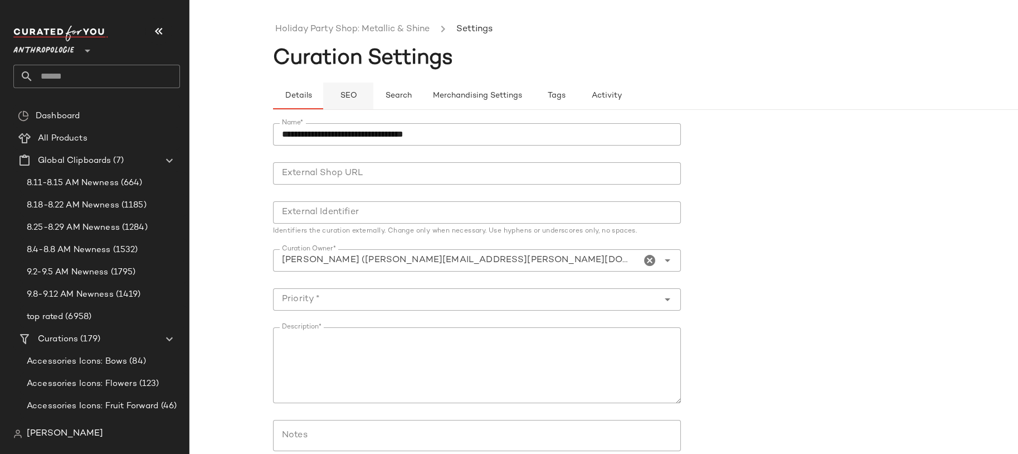
click at [354, 95] on span "SEO" at bounding box center [347, 95] width 17 height 9
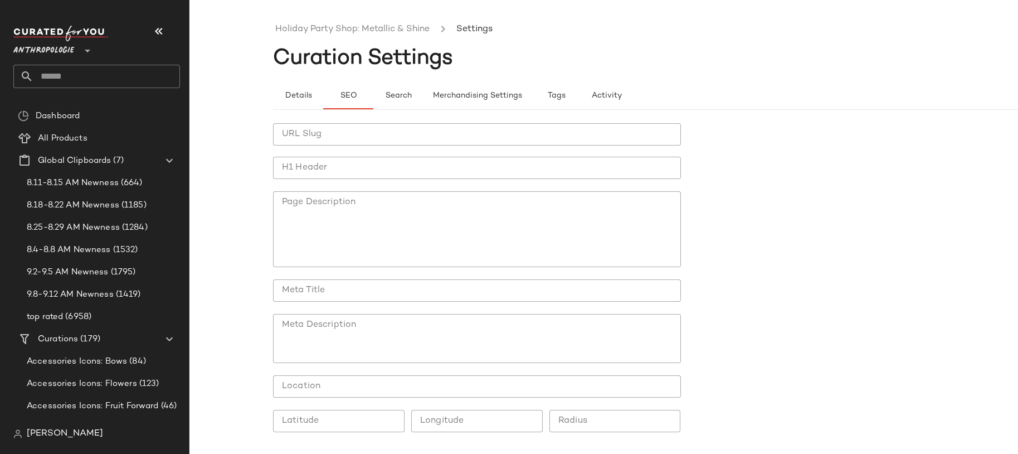
click at [353, 124] on input "URL Slug" at bounding box center [477, 134] width 408 height 22
paste input "**********"
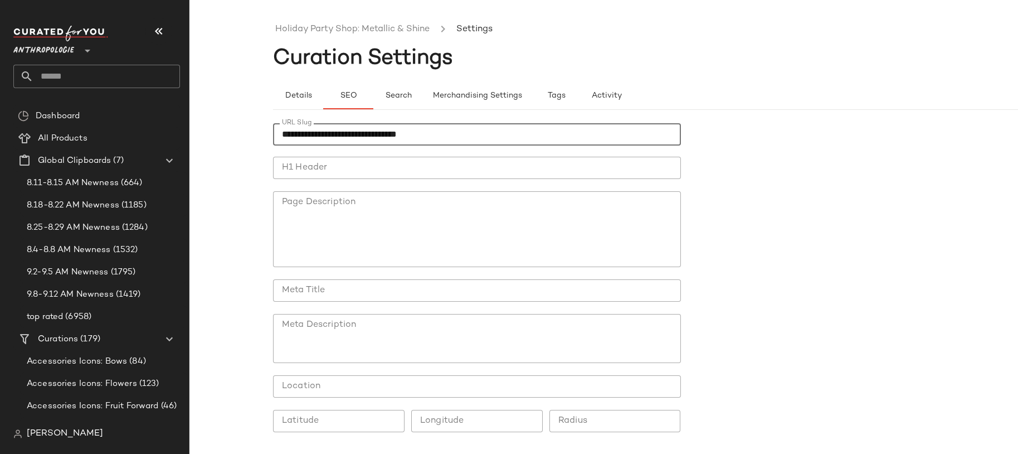
type input "**********"
click at [539, 164] on input "H1 Header" at bounding box center [477, 168] width 408 height 22
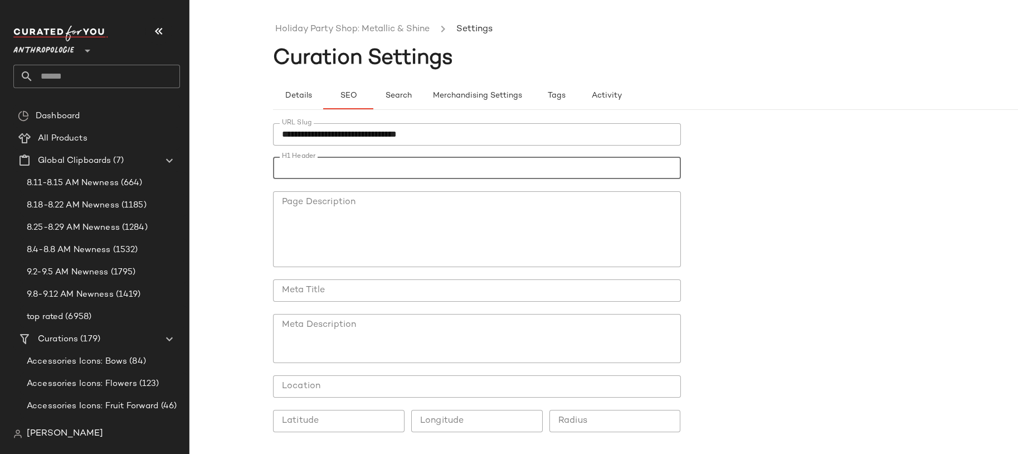
paste input "**********"
type input "**********"
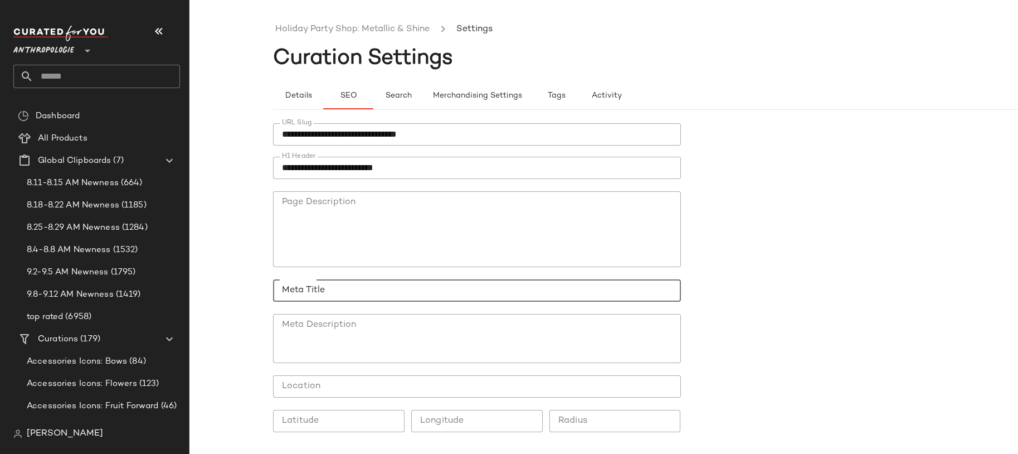
click at [454, 287] on input "Meta Title" at bounding box center [477, 290] width 408 height 22
paste input "**********"
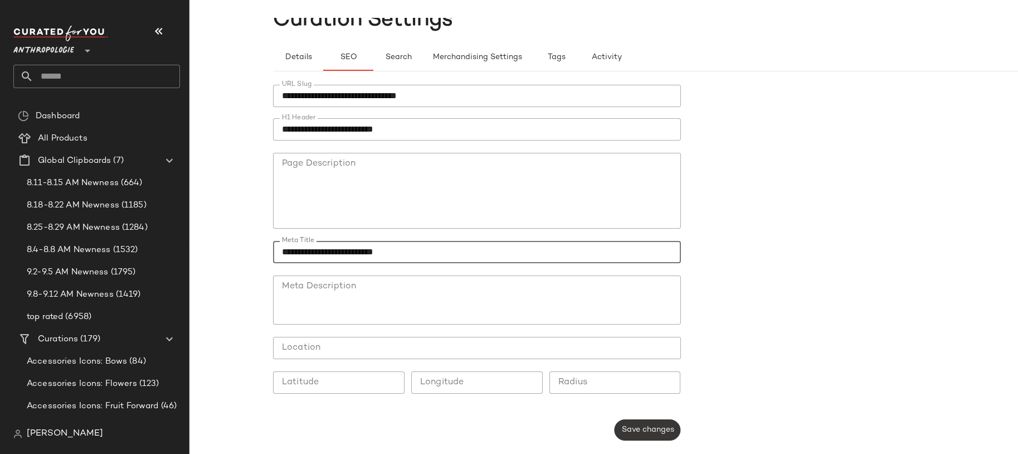
type input "**********"
click at [639, 432] on span "Save changes" at bounding box center [647, 429] width 53 height 9
click at [284, 55] on span "Details" at bounding box center [297, 57] width 27 height 9
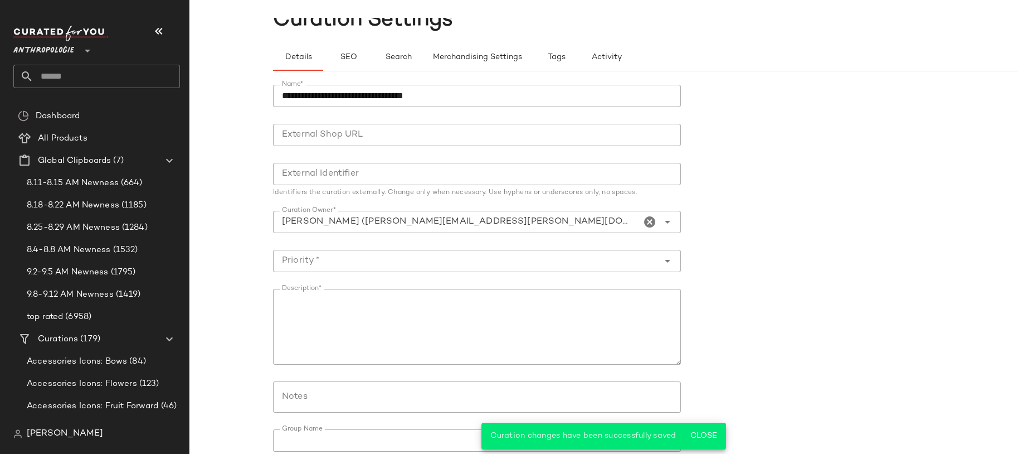
scroll to position [96, 0]
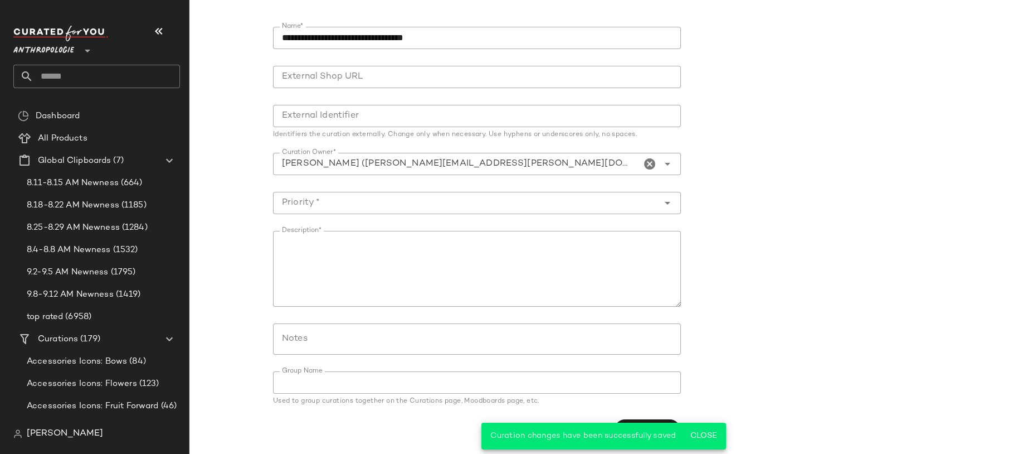
click at [706, 432] on span "Close" at bounding box center [703, 435] width 27 height 9
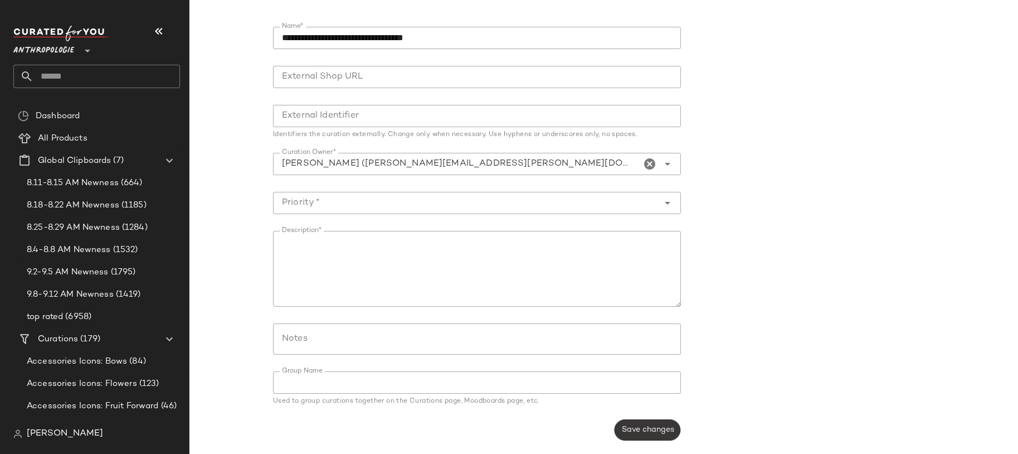
click at [650, 432] on span "Save changes" at bounding box center [647, 429] width 53 height 9
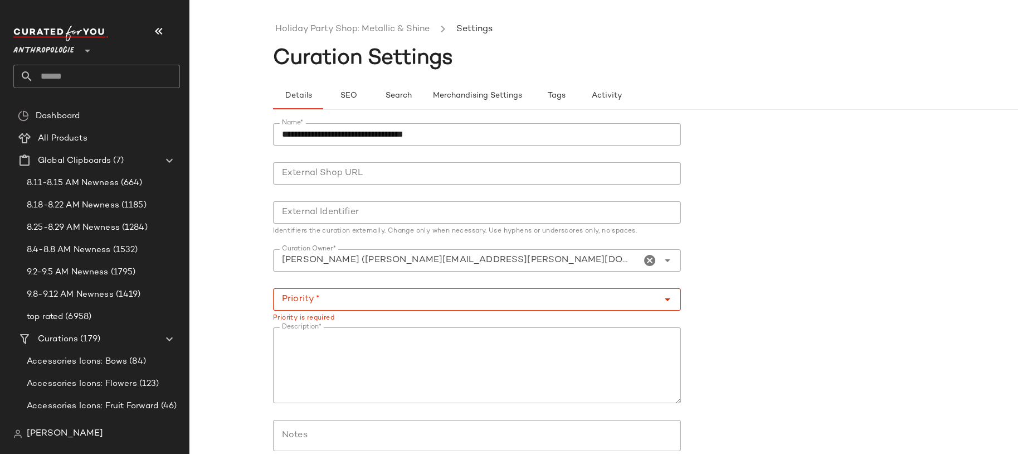
click at [465, 298] on input "Priority *" at bounding box center [466, 299] width 386 height 13
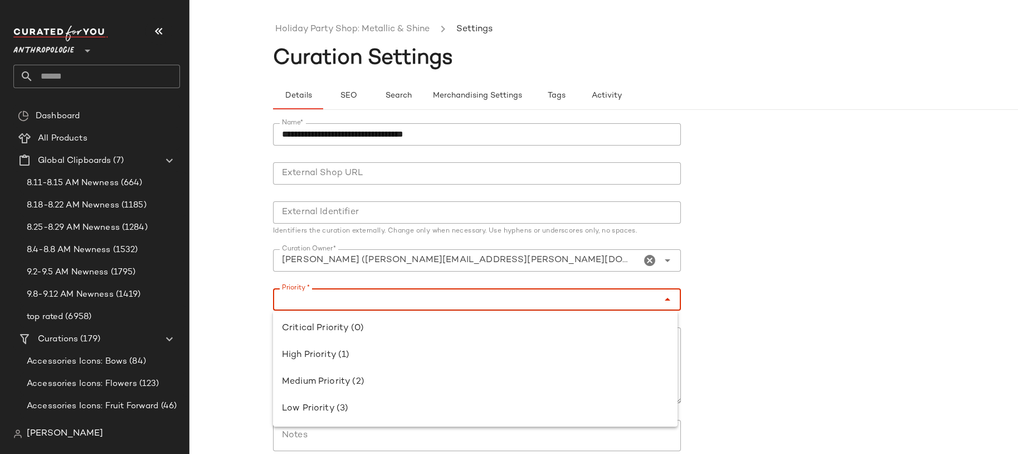
click at [465, 298] on input "Priority *" at bounding box center [466, 299] width 386 height 13
click at [345, 102] on button "SEO" at bounding box center [348, 95] width 50 height 27
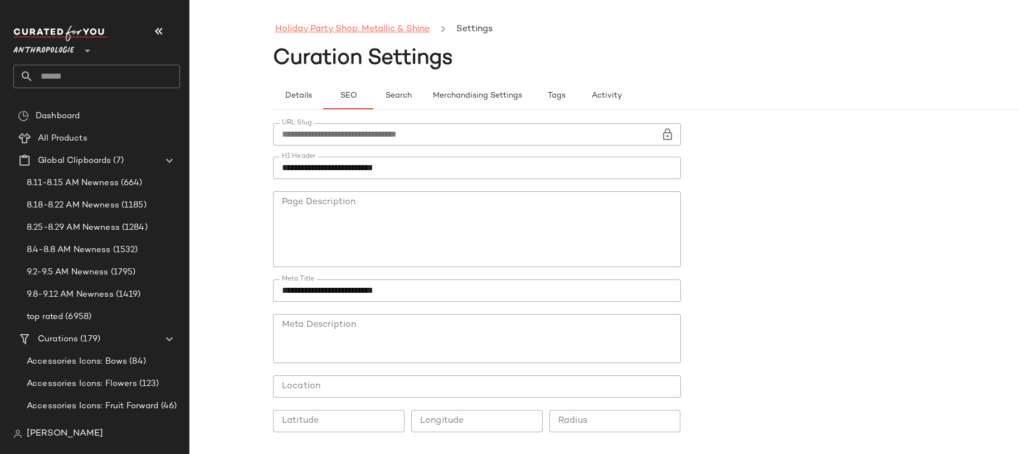
click at [383, 33] on link "Holiday Party Shop: Metallic & Shine" at bounding box center [352, 29] width 154 height 14
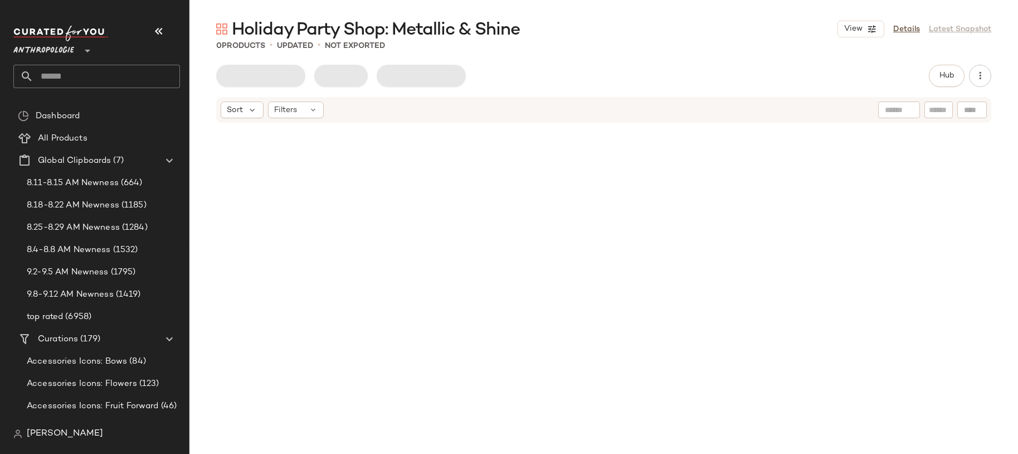
click at [155, 67] on input "text" at bounding box center [106, 76] width 147 height 23
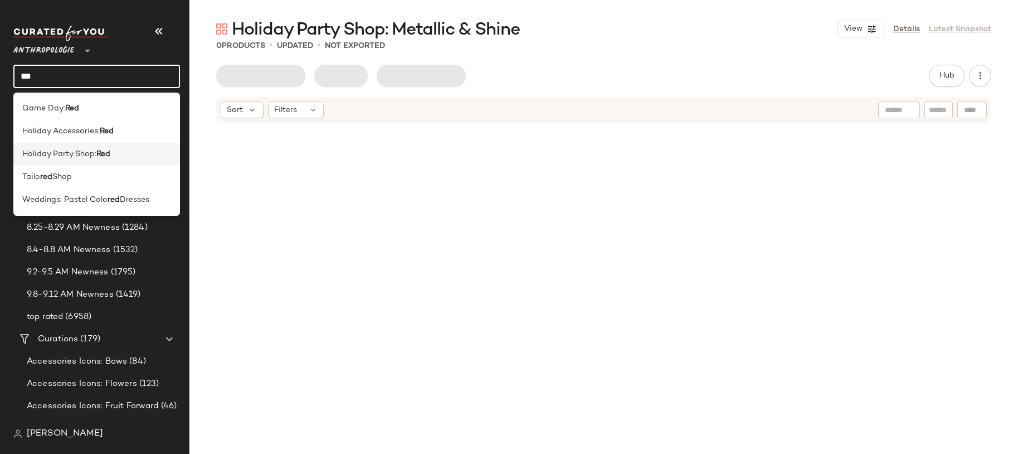
type input "***"
click at [80, 156] on span "Holiday Party Shop:" at bounding box center [59, 154] width 74 height 12
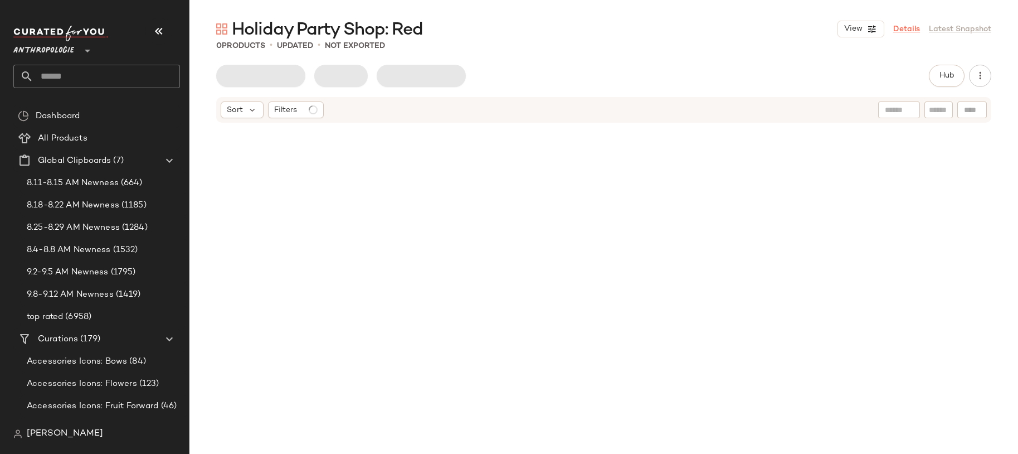
click at [901, 27] on link "Details" at bounding box center [906, 29] width 27 height 12
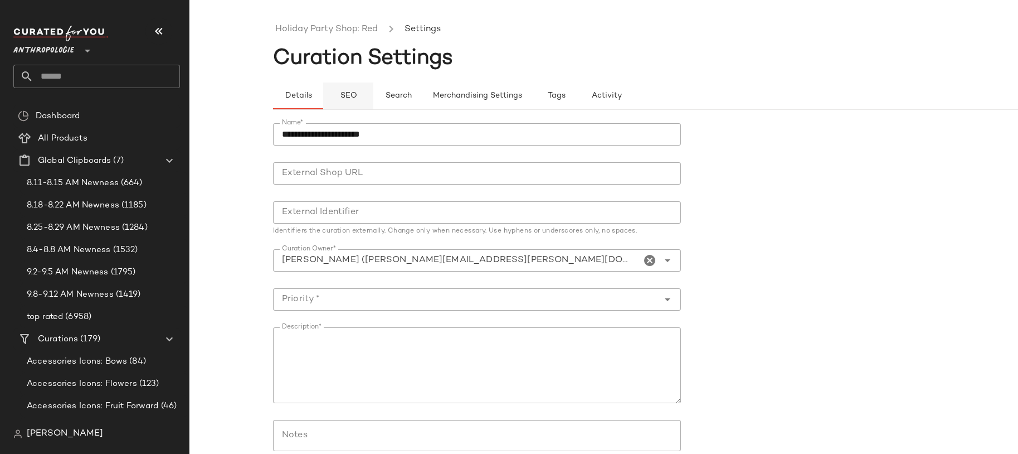
click at [356, 89] on button "SEO" at bounding box center [348, 95] width 50 height 27
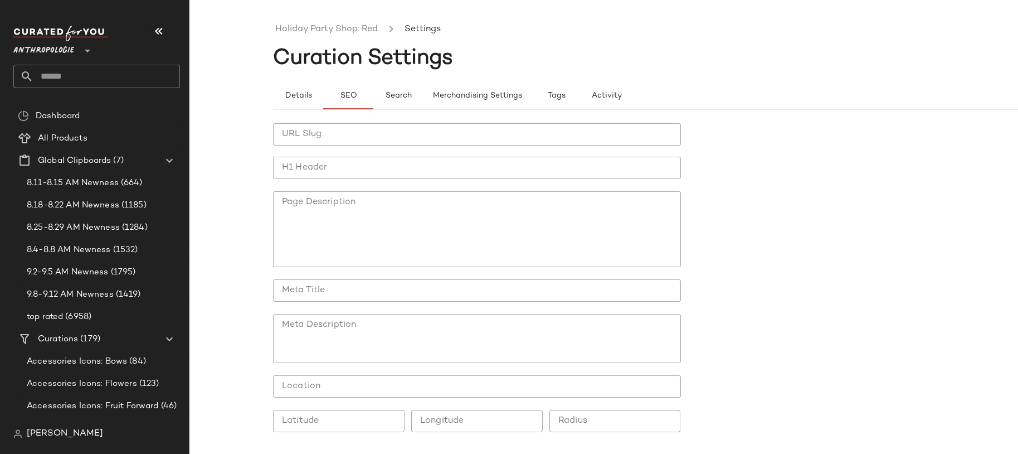
click at [440, 137] on input "URL Slug" at bounding box center [477, 134] width 408 height 22
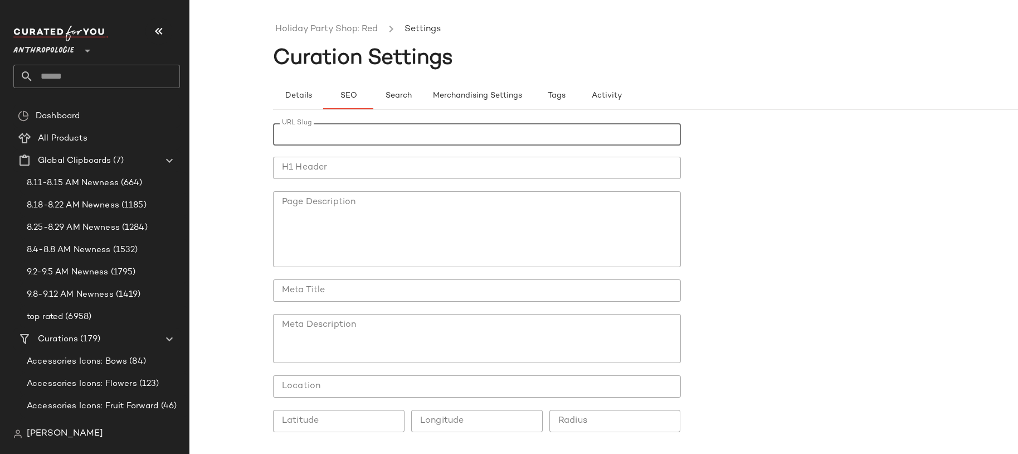
paste input "**********"
type input "**********"
click at [453, 184] on div at bounding box center [477, 187] width 390 height 8
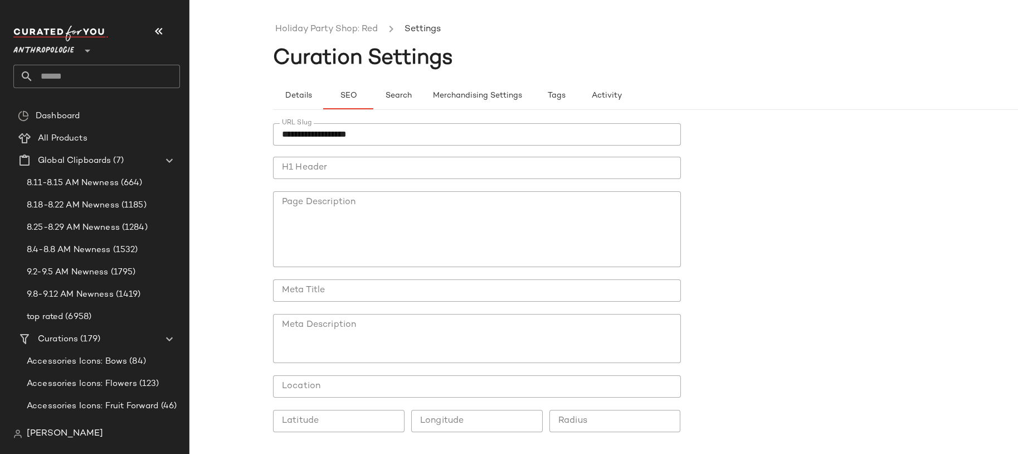
click at [453, 178] on input "H1 Header" at bounding box center [477, 168] width 408 height 22
paste input "**********"
type input "**********"
click at [448, 285] on input "Meta Title" at bounding box center [477, 290] width 408 height 22
paste input "**********"
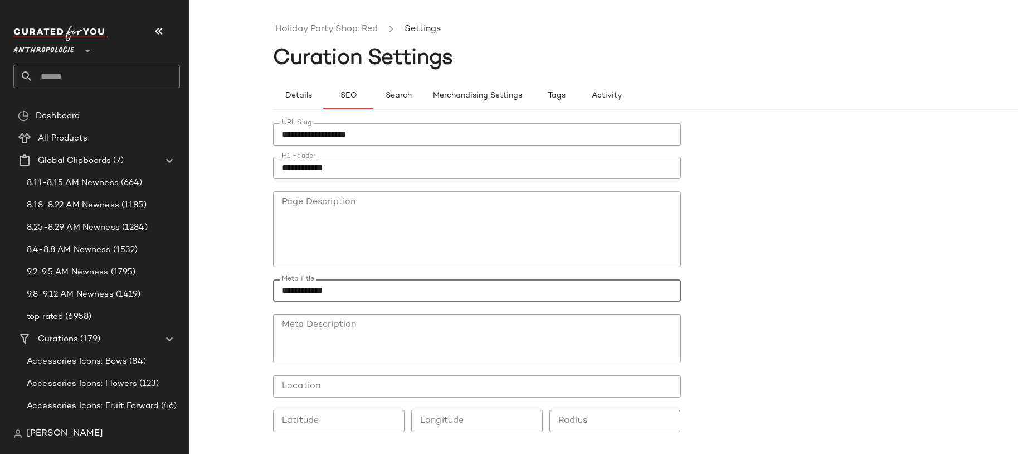
scroll to position [38, 0]
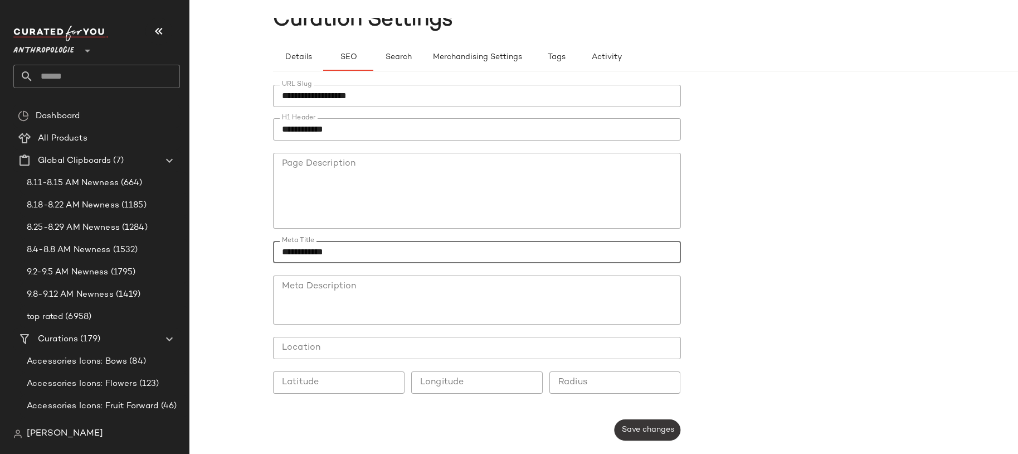
type input "**********"
click at [623, 430] on span "Save changes" at bounding box center [647, 429] width 53 height 9
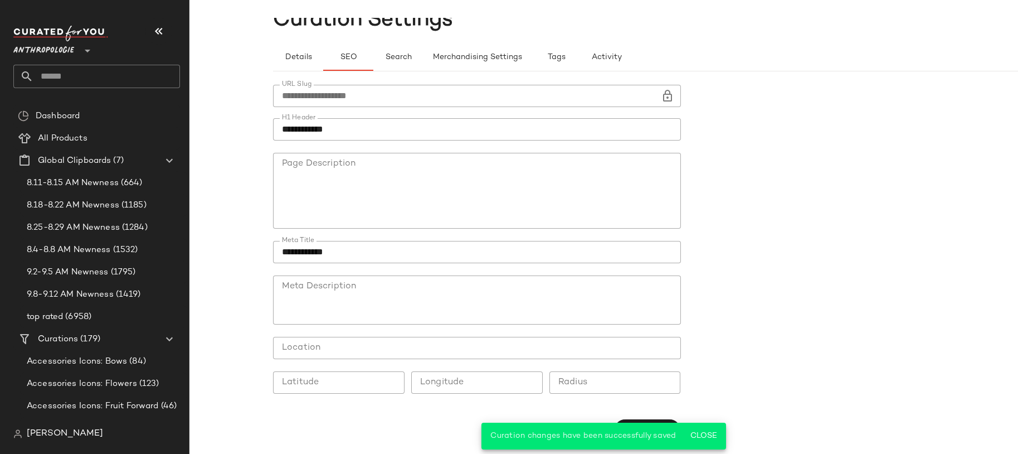
scroll to position [0, 0]
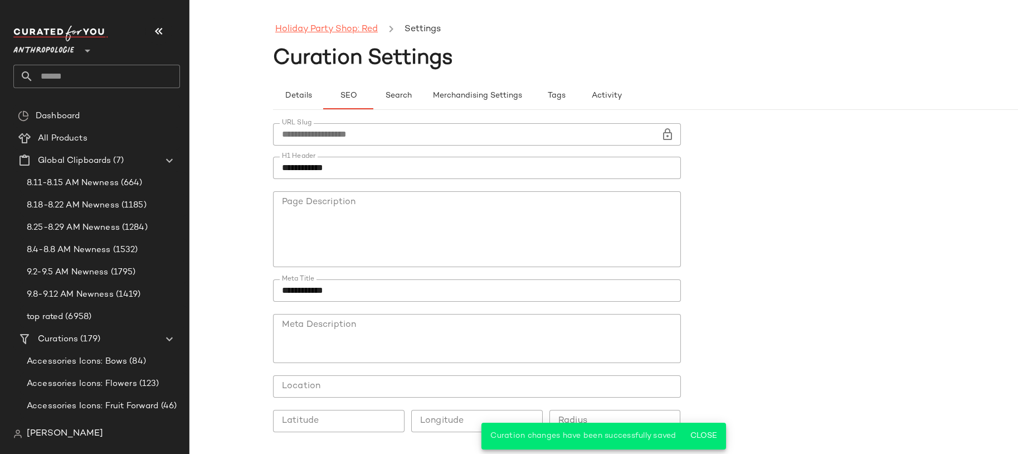
click at [332, 27] on link "Holiday Party Shop: Red" at bounding box center [326, 29] width 103 height 14
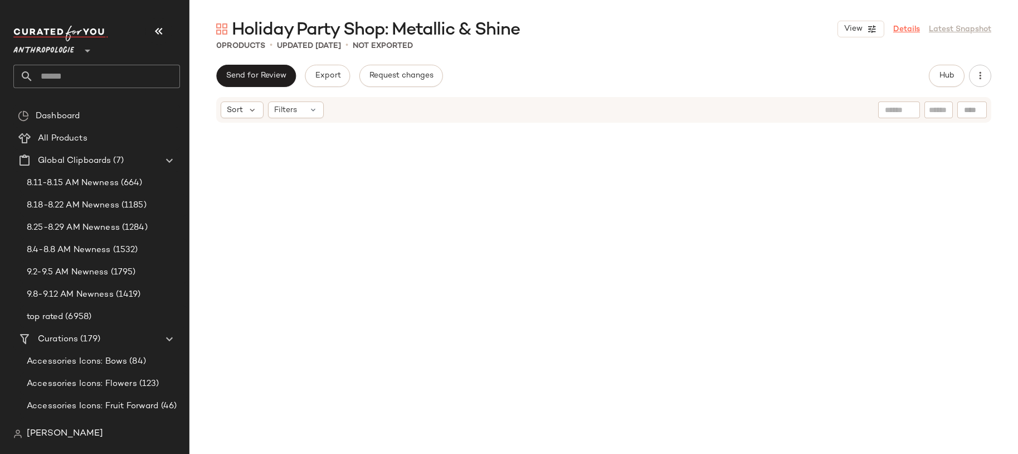
click at [900, 28] on link "Details" at bounding box center [906, 29] width 27 height 12
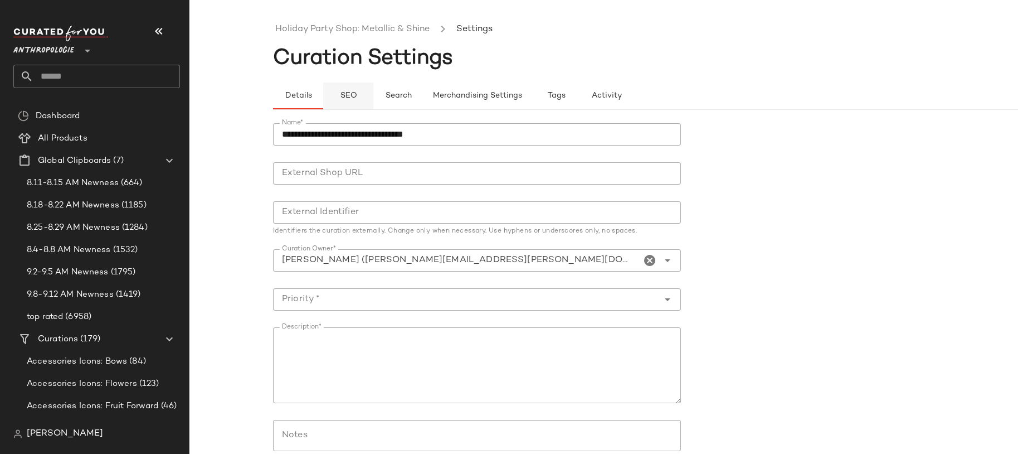
click at [360, 104] on button "SEO" at bounding box center [348, 95] width 50 height 27
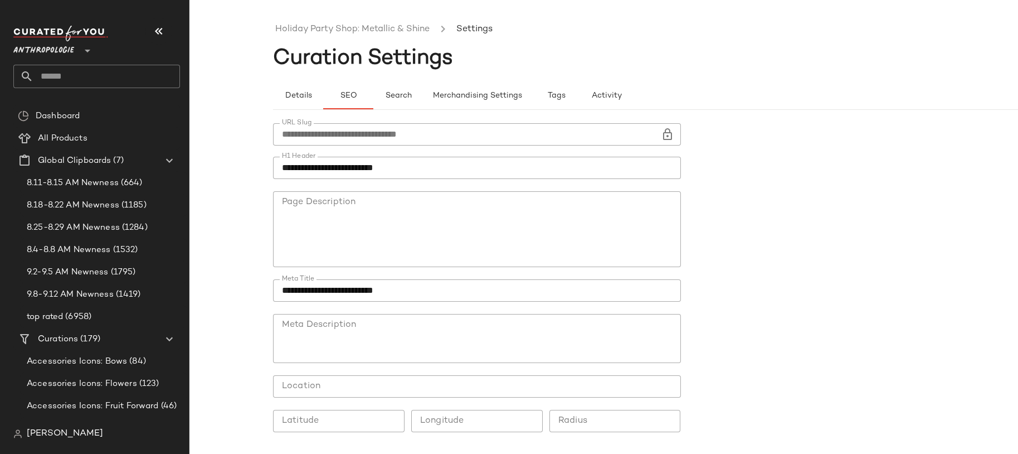
click at [859, 130] on form "**********" at bounding box center [687, 300] width 829 height 369
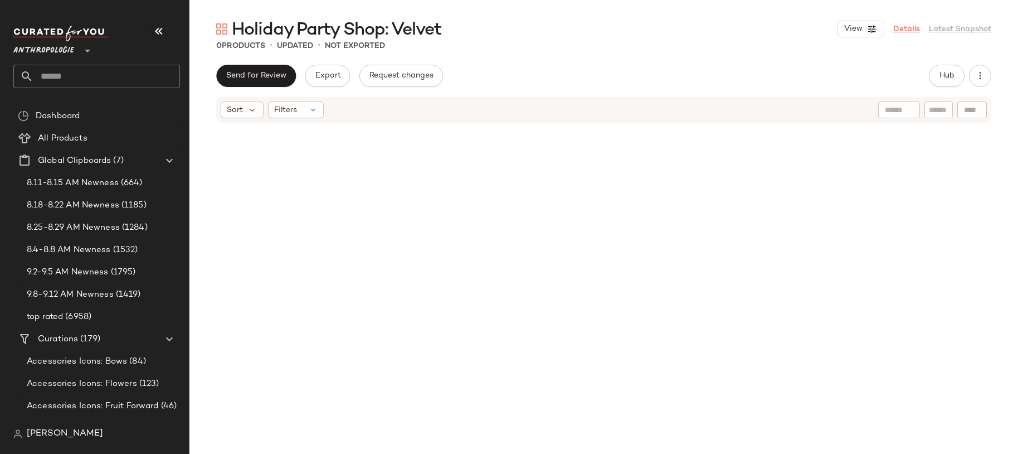
click at [905, 27] on link "Details" at bounding box center [906, 29] width 27 height 12
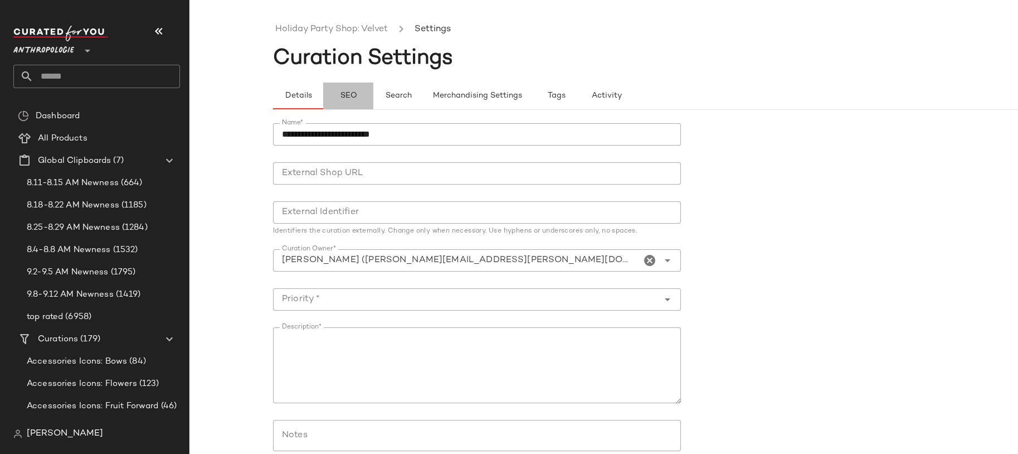
click at [347, 89] on button "SEO" at bounding box center [348, 95] width 50 height 27
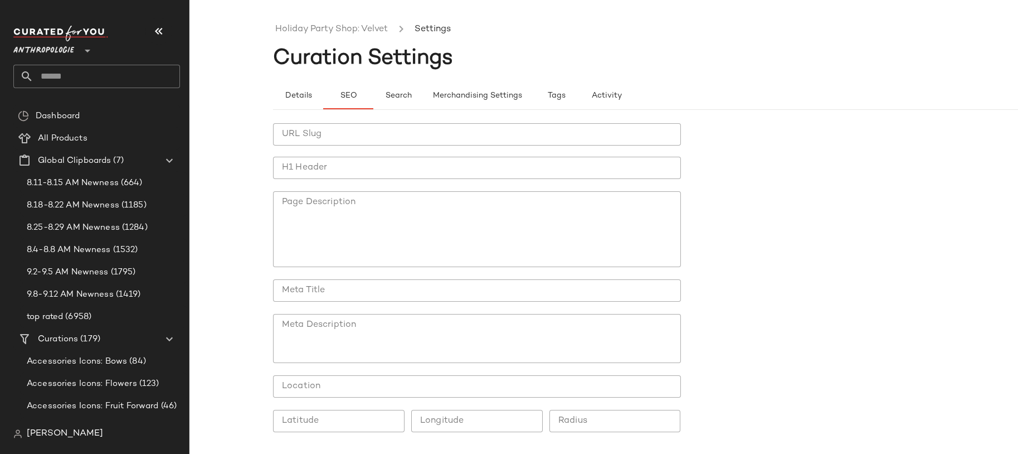
click at [345, 133] on input "URL Slug" at bounding box center [477, 134] width 408 height 22
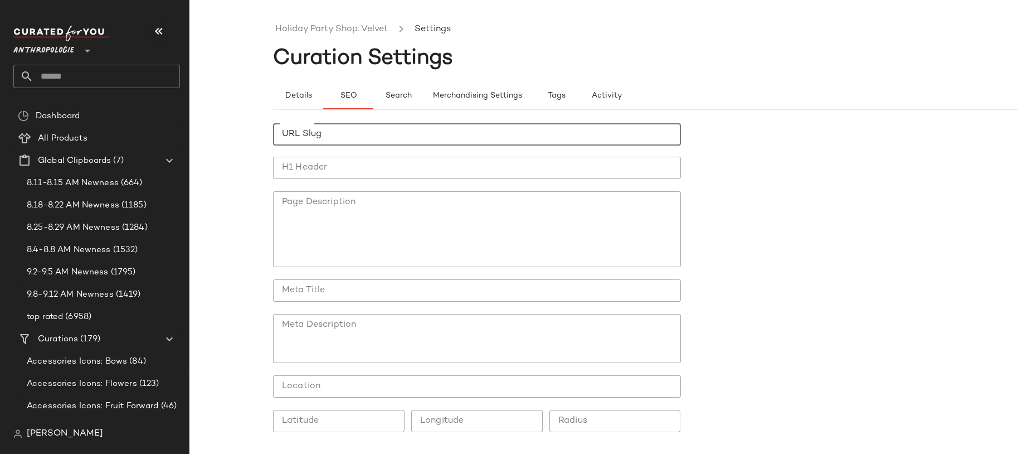
paste input "**********"
type input "**********"
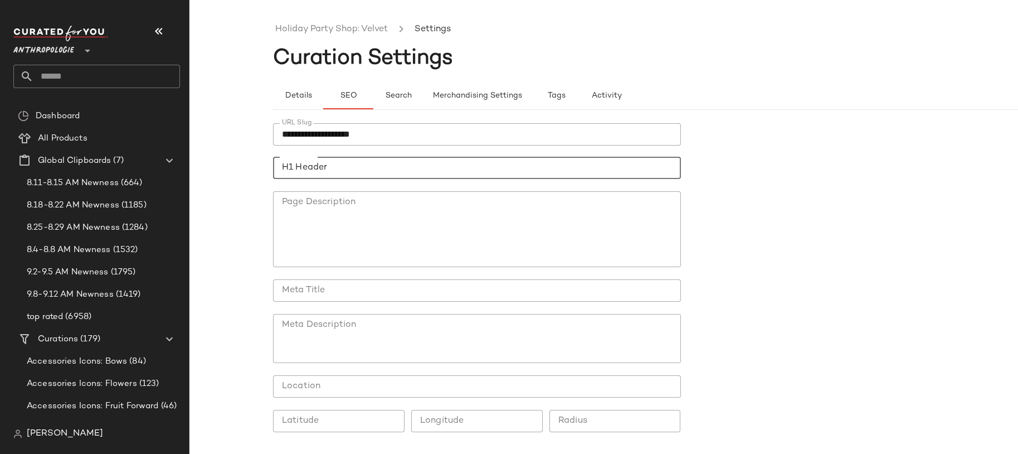
click at [459, 173] on input "H1 Header" at bounding box center [477, 168] width 408 height 22
paste input "**********"
type input "**********"
click at [385, 288] on input "Meta Title" at bounding box center [477, 290] width 408 height 22
paste input "**********"
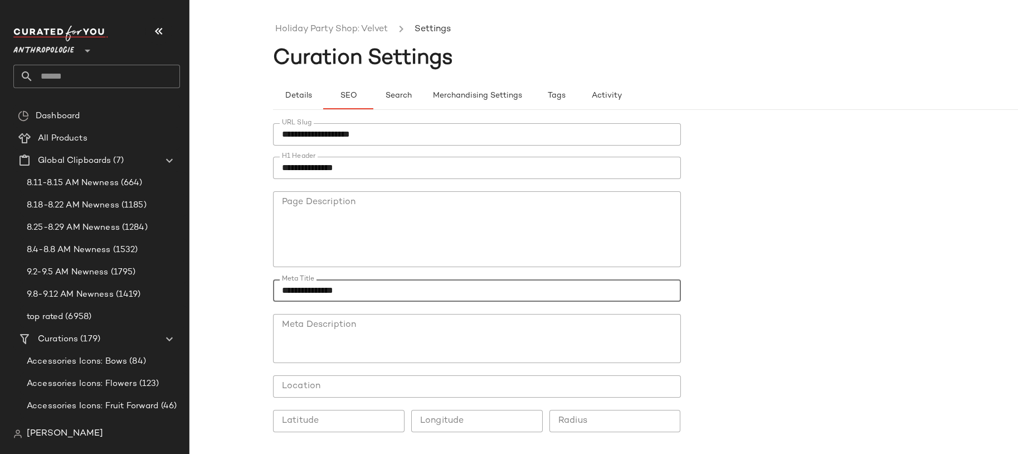
scroll to position [38, 0]
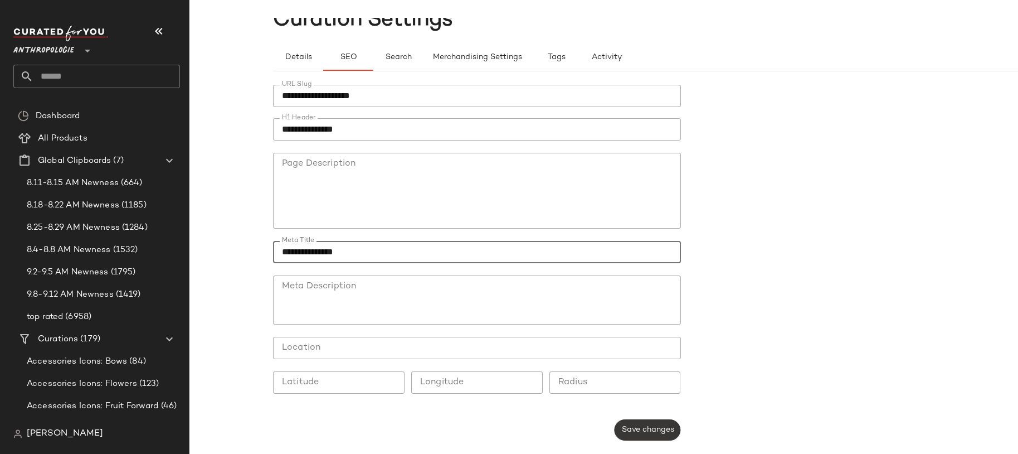
type input "**********"
click at [645, 433] on span "Save changes" at bounding box center [647, 429] width 53 height 9
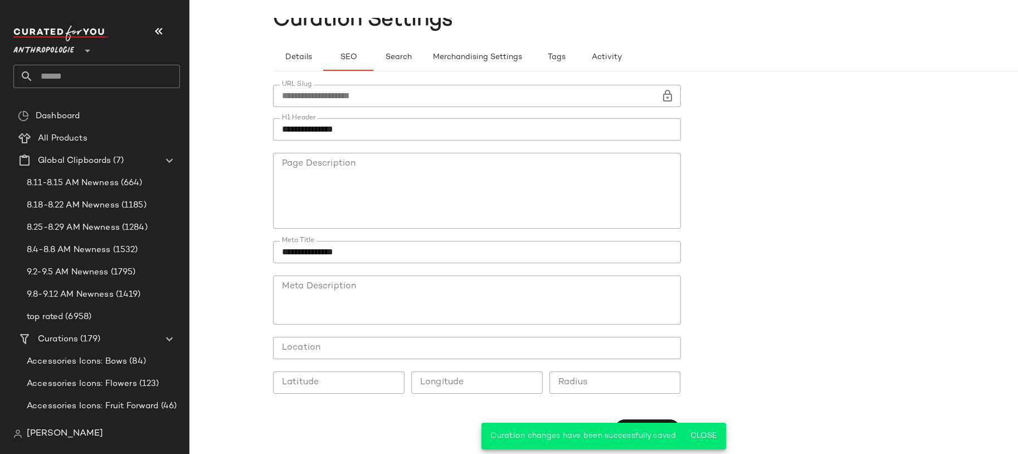
scroll to position [0, 0]
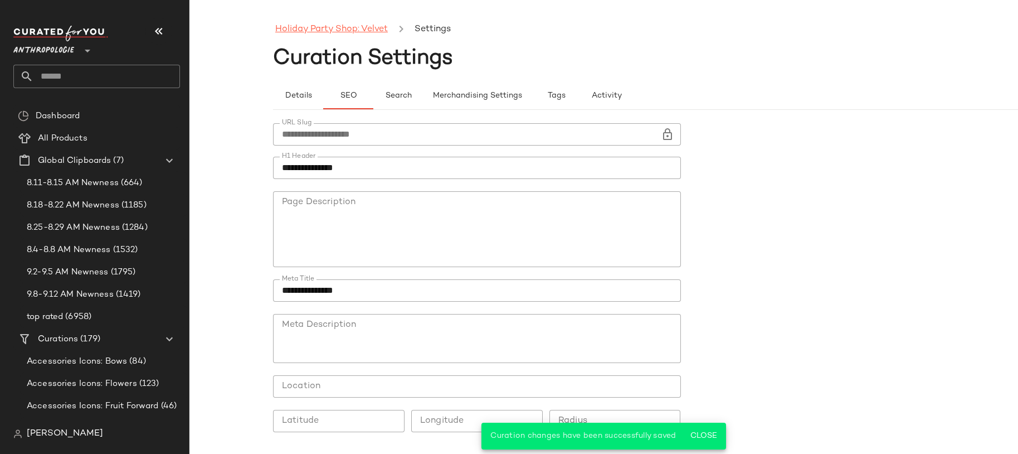
click at [355, 28] on link "Holiday Party Shop: Velvet" at bounding box center [331, 29] width 113 height 14
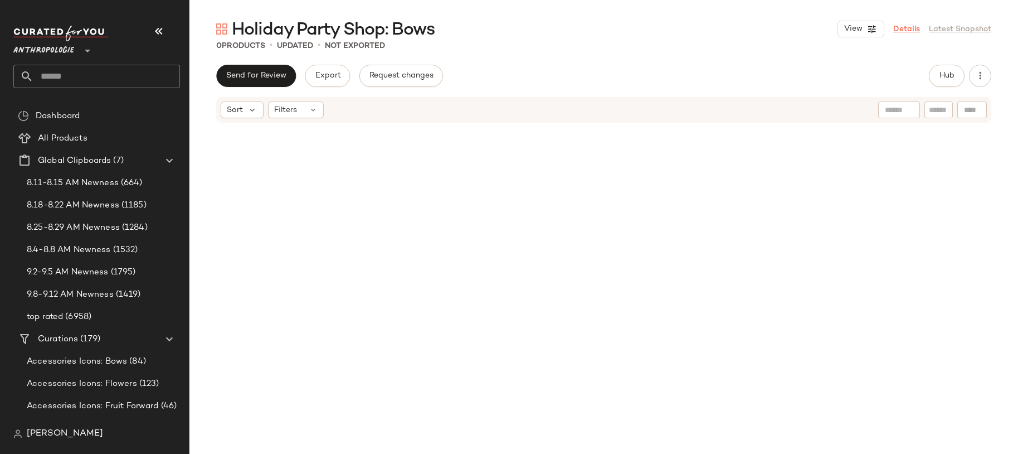
click at [900, 28] on link "Details" at bounding box center [906, 29] width 27 height 12
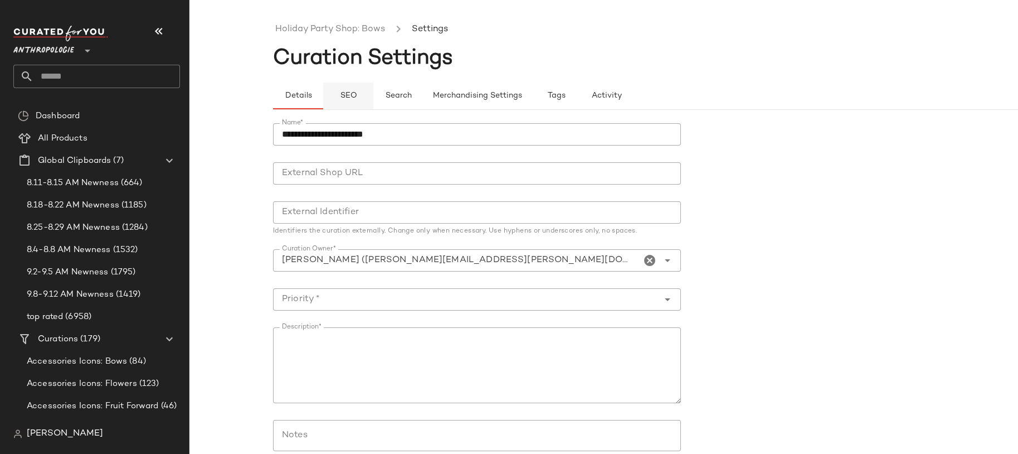
click at [353, 95] on span "SEO" at bounding box center [347, 95] width 17 height 9
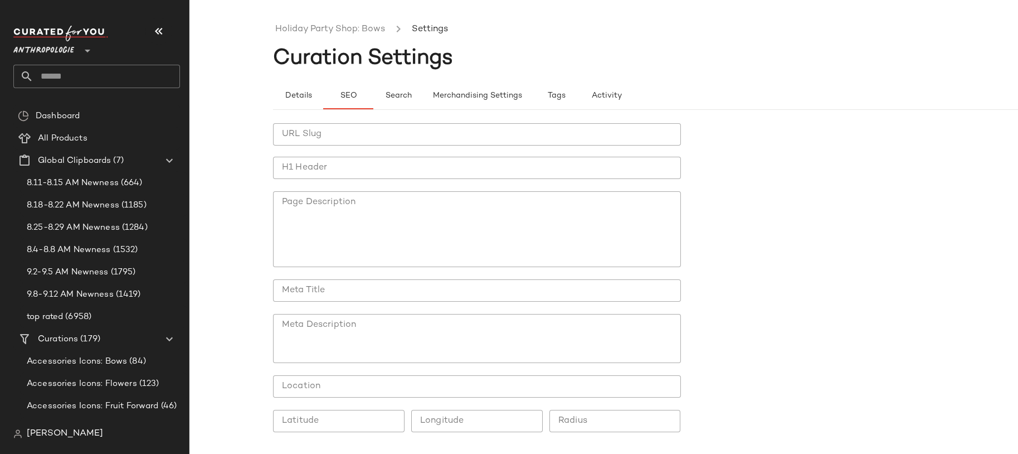
click at [316, 141] on input "URL Slug" at bounding box center [477, 134] width 408 height 22
paste input "**********"
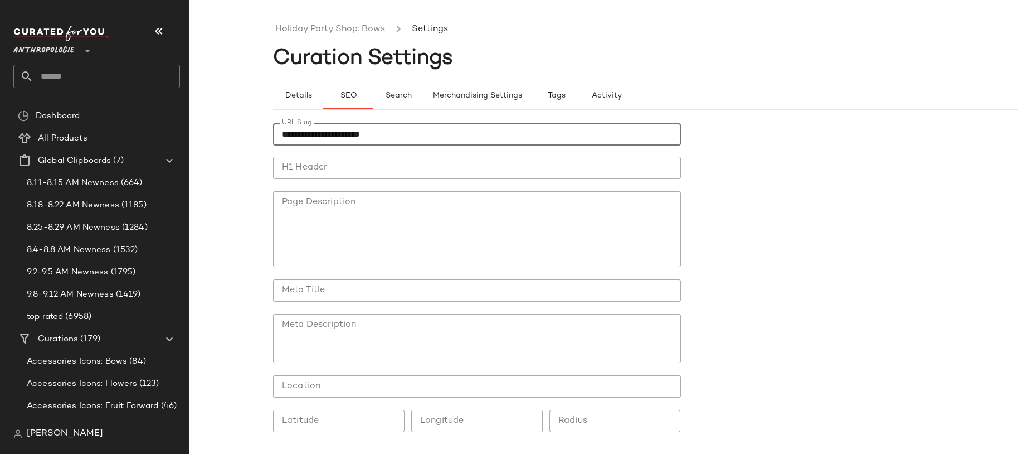
type input "**********"
click at [367, 161] on input "H1 Header" at bounding box center [477, 168] width 408 height 22
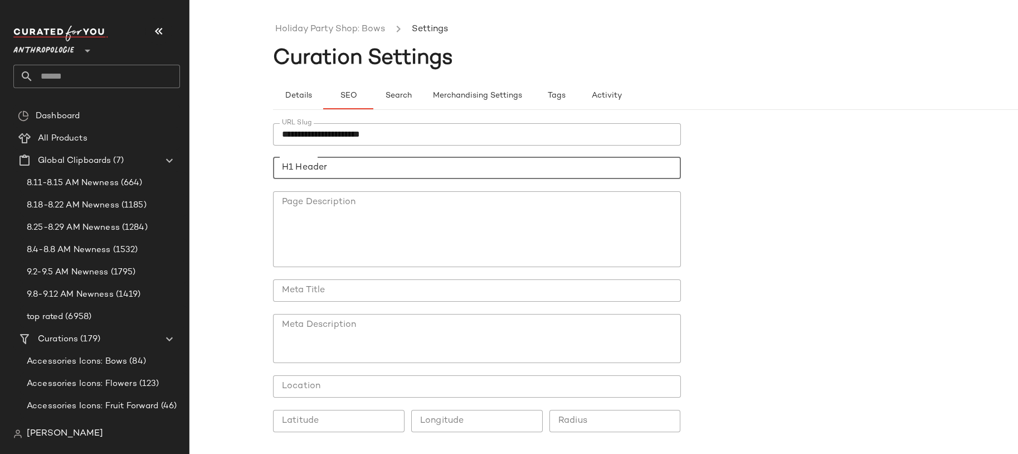
paste input "**********"
type input "**********"
click at [390, 273] on div at bounding box center [477, 275] width 390 height 8
click at [383, 298] on input "Meta Title" at bounding box center [477, 290] width 408 height 22
paste input "**********"
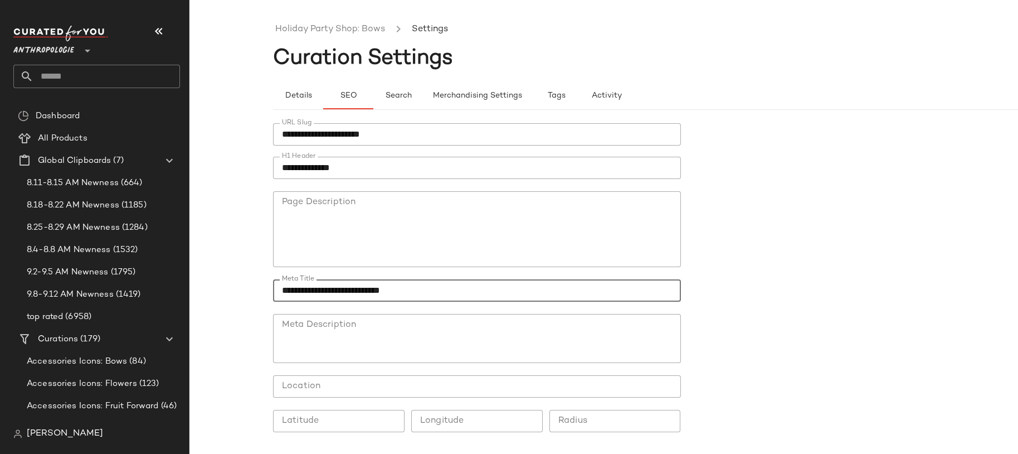
type input "**********"
click at [435, 331] on textarea "Meta Description" at bounding box center [477, 338] width 408 height 49
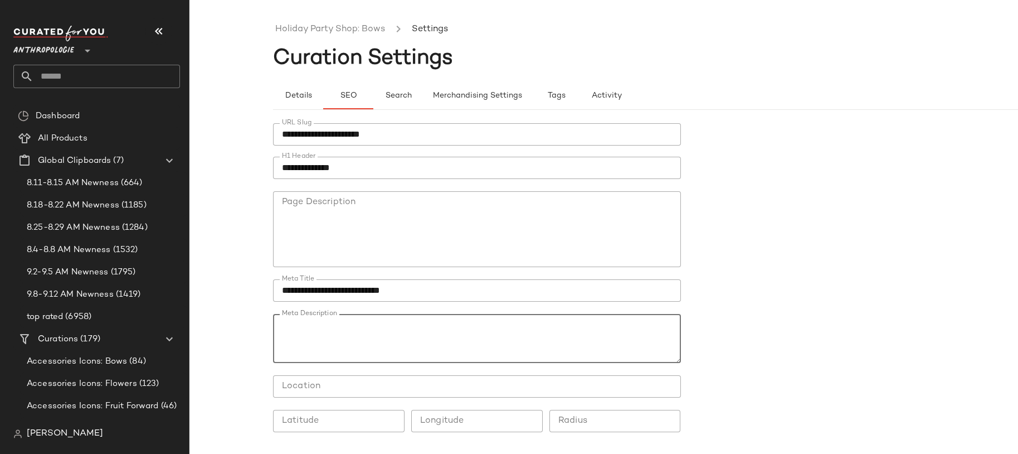
paste textarea "**********"
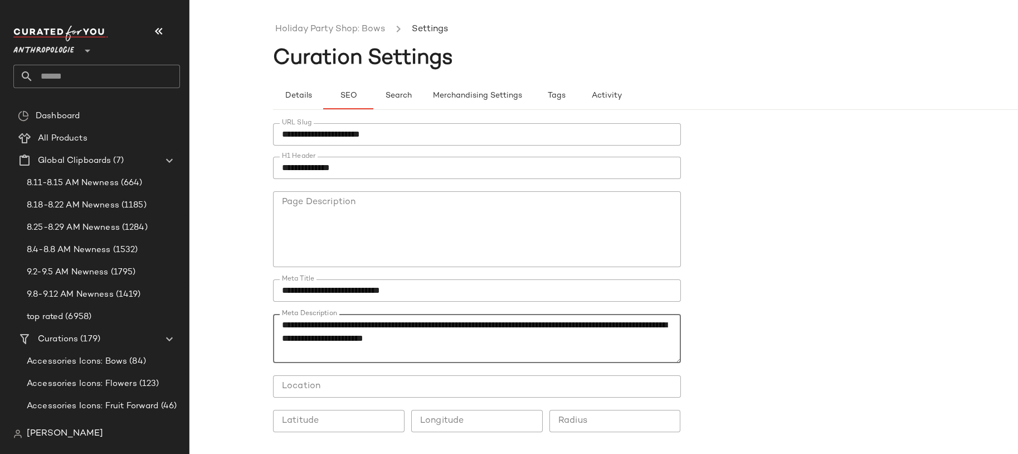
scroll to position [38, 0]
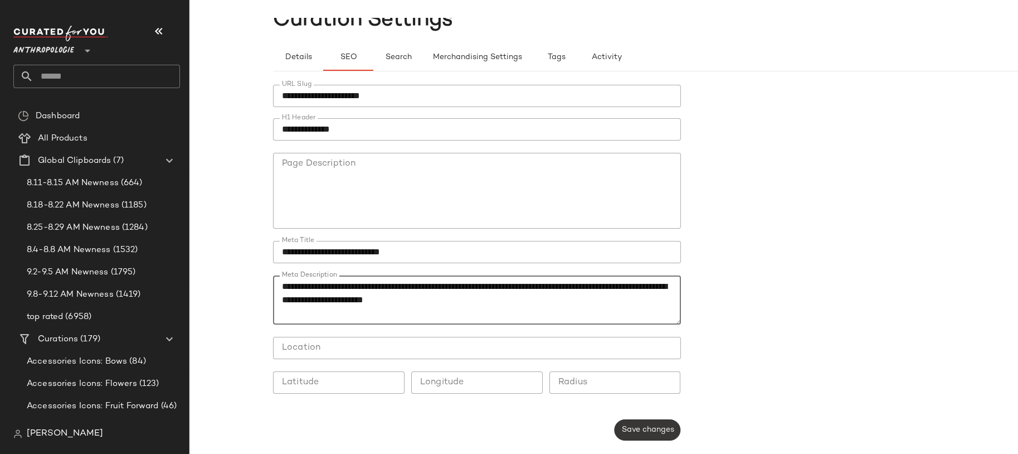
type textarea "**********"
click at [650, 438] on button "Save changes" at bounding box center [647, 429] width 66 height 21
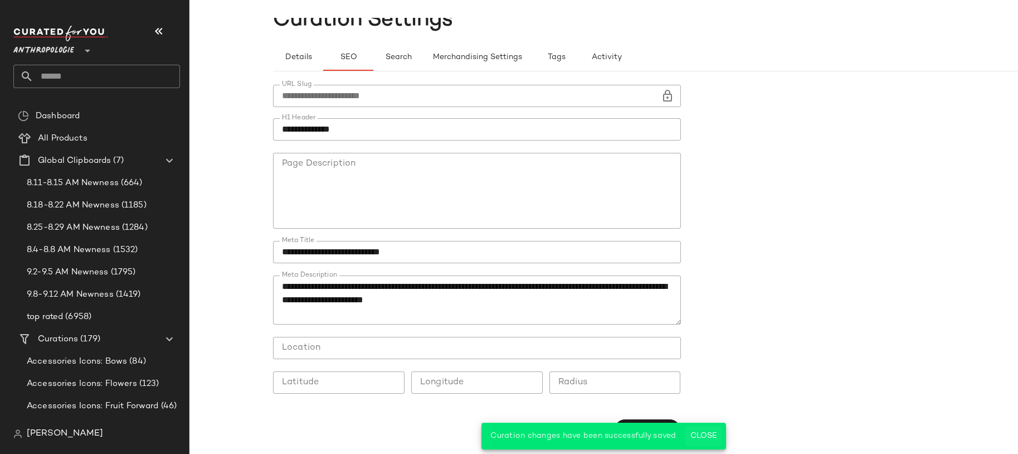
click at [713, 436] on span "Close" at bounding box center [703, 435] width 27 height 9
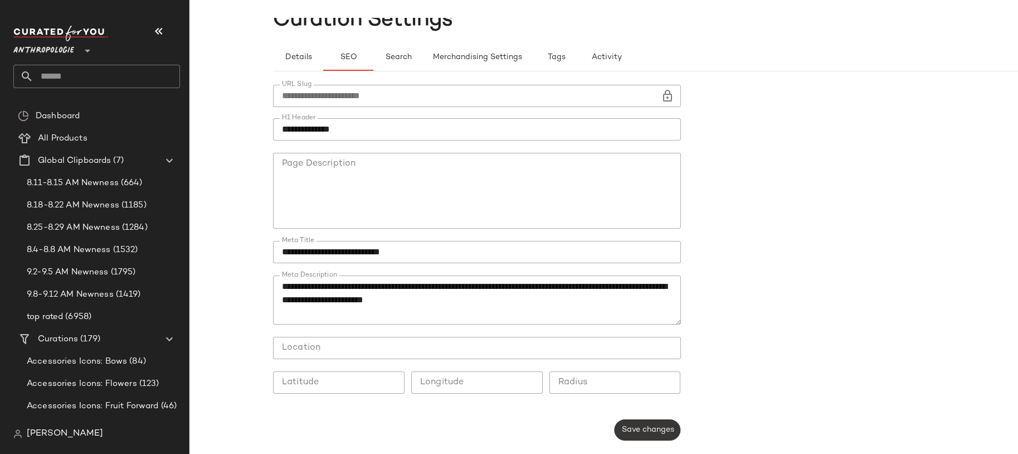
click at [646, 436] on button "Save changes" at bounding box center [647, 429] width 66 height 21
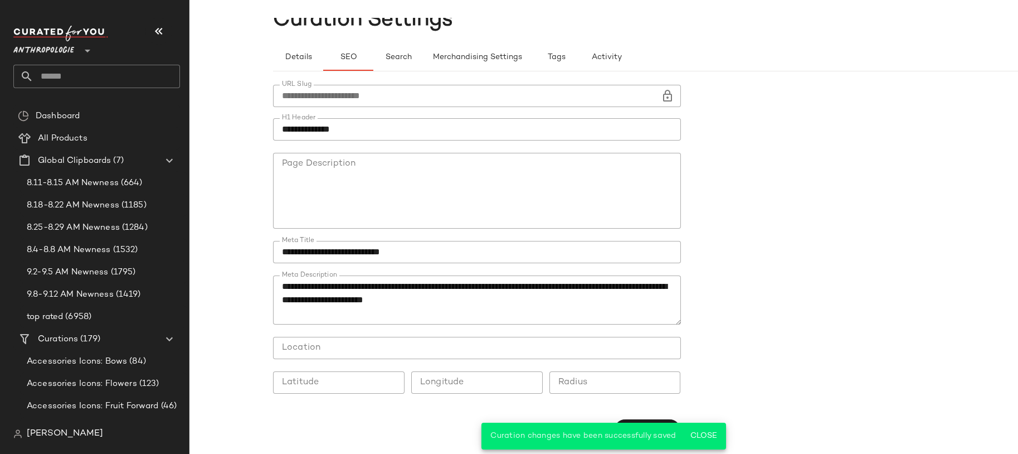
scroll to position [0, 0]
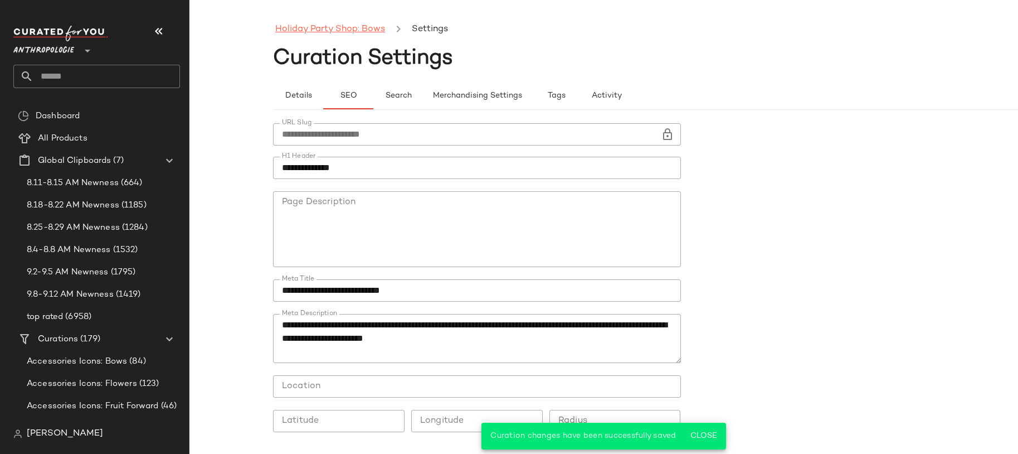
click at [347, 36] on link "Holiday Party Shop: Bows" at bounding box center [330, 29] width 110 height 14
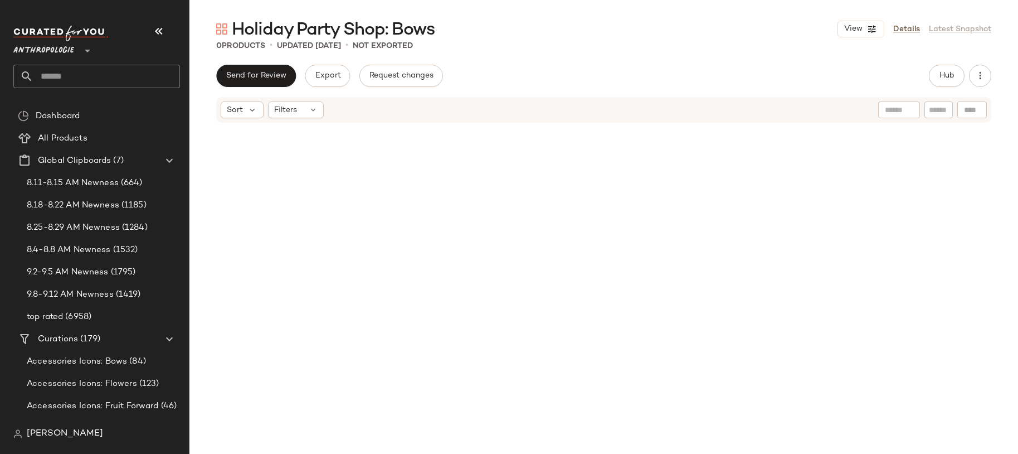
click at [173, 74] on input "text" at bounding box center [106, 76] width 147 height 23
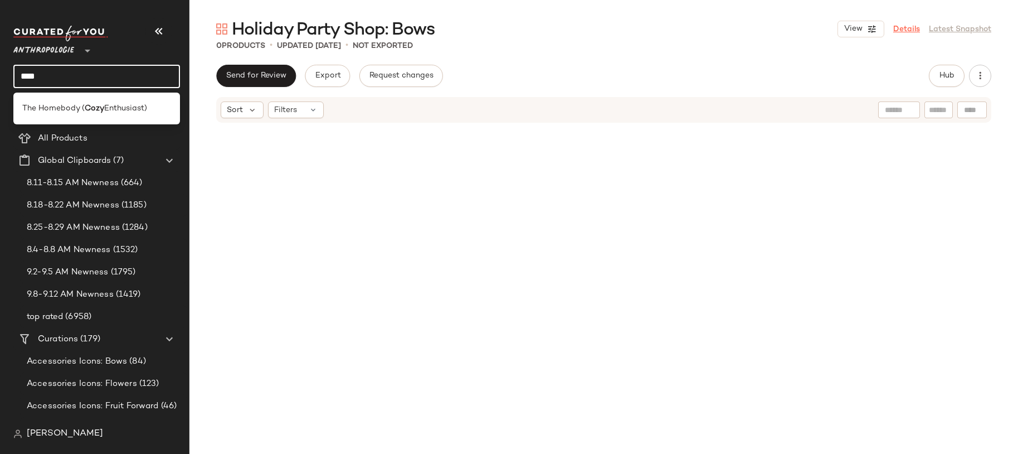
type input "****"
click at [916, 30] on link "Details" at bounding box center [906, 29] width 27 height 12
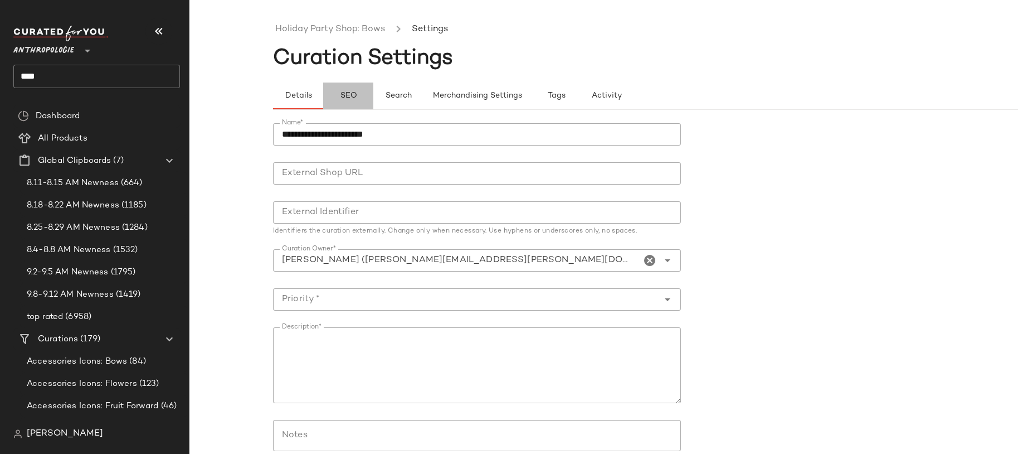
click at [351, 88] on button "SEO" at bounding box center [348, 95] width 50 height 27
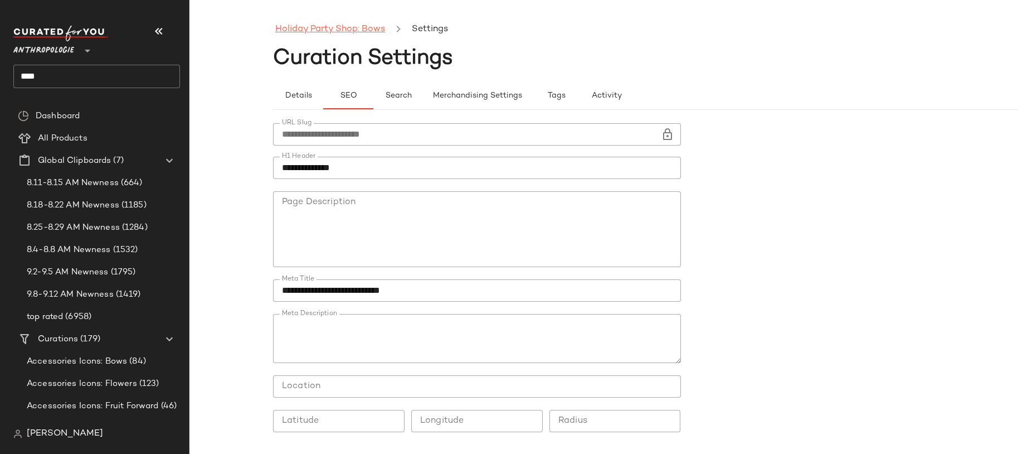
click at [327, 27] on link "Holiday Party Shop: Bows" at bounding box center [330, 29] width 110 height 14
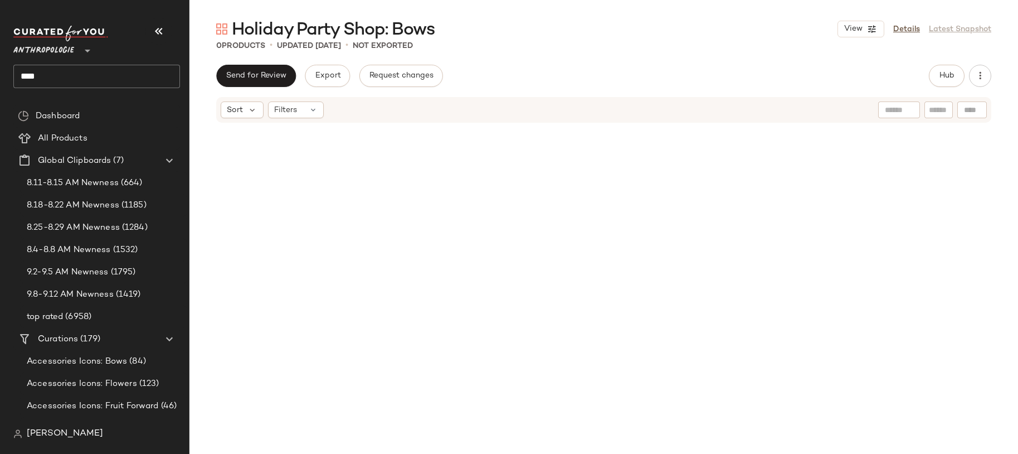
click at [86, 56] on icon at bounding box center [87, 50] width 13 height 13
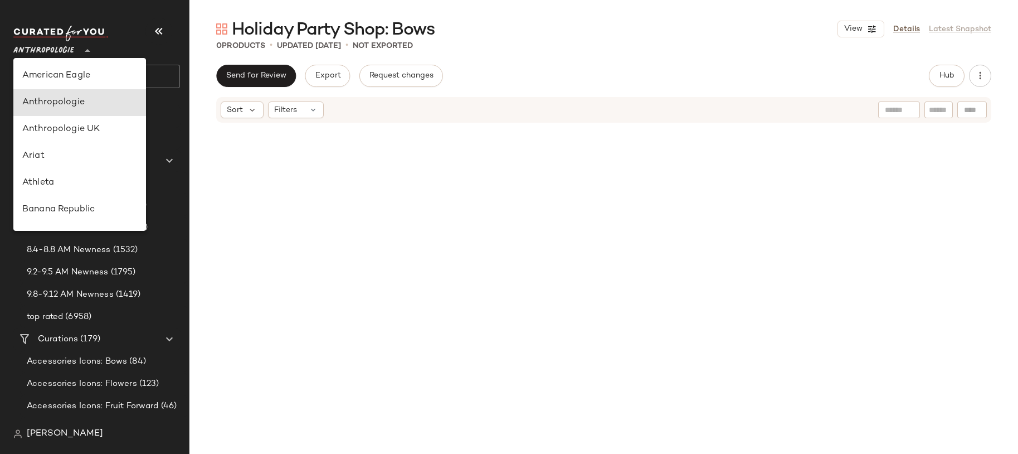
scroll to position [27, 0]
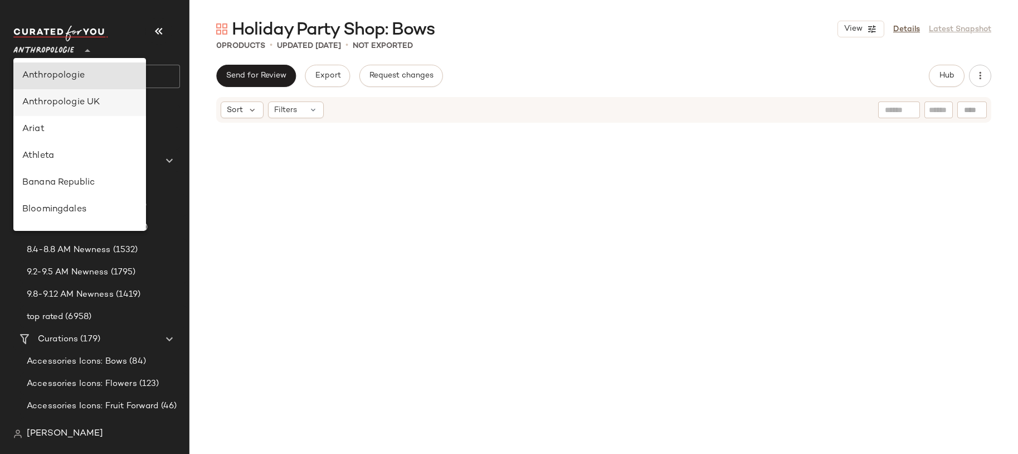
click at [82, 96] on div "Anthropologie UK" at bounding box center [79, 102] width 115 height 13
type input "**"
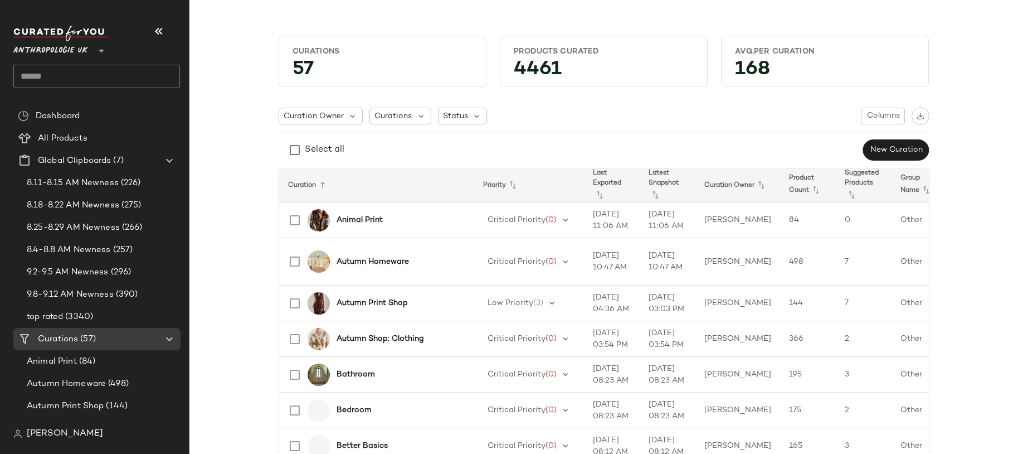
click at [123, 90] on div "Anthropologie UK **" at bounding box center [101, 56] width 176 height 69
click at [123, 82] on input "text" at bounding box center [96, 76] width 167 height 23
type input "*"
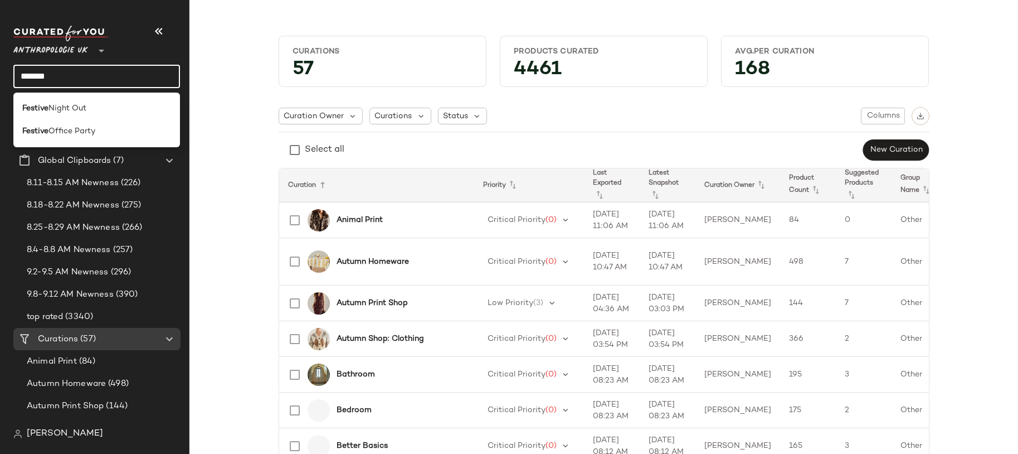
type input "*******"
click at [111, 105] on div "Festive Night Out" at bounding box center [96, 109] width 149 height 12
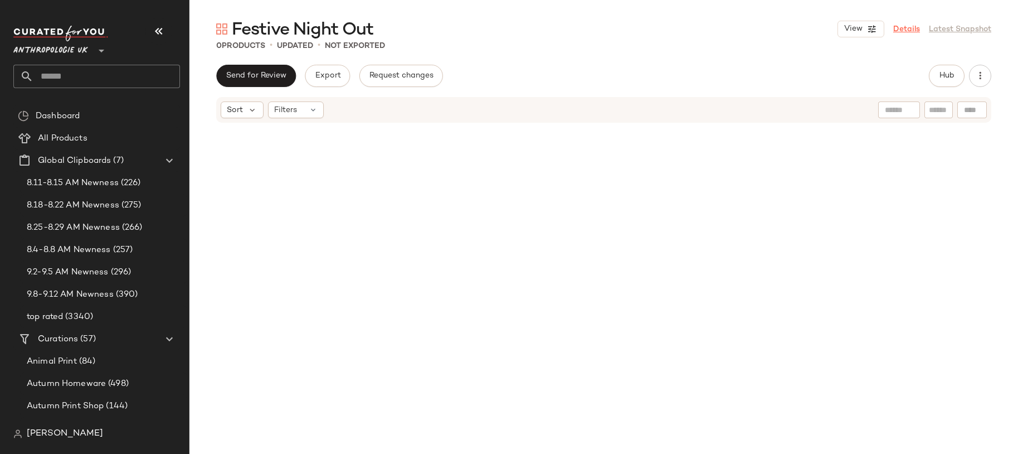
click at [904, 27] on link "Details" at bounding box center [906, 29] width 27 height 12
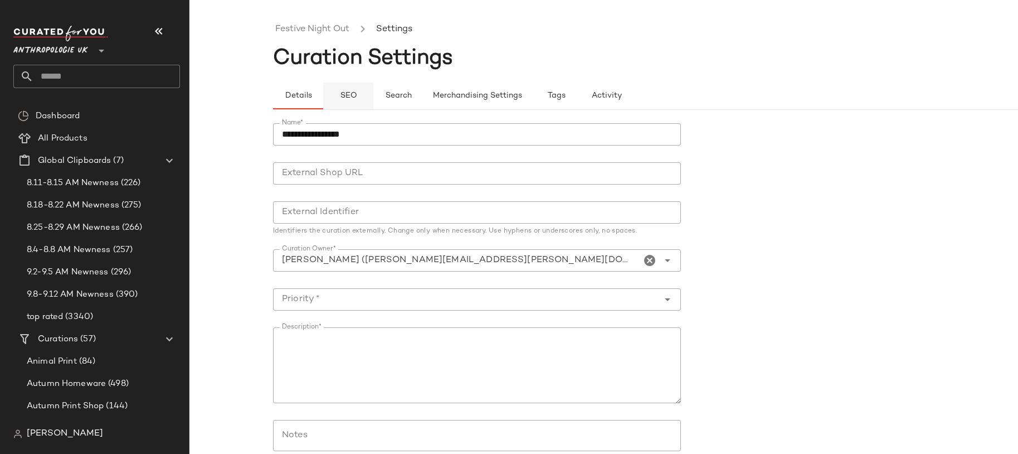
click at [331, 85] on button "SEO" at bounding box center [348, 95] width 50 height 27
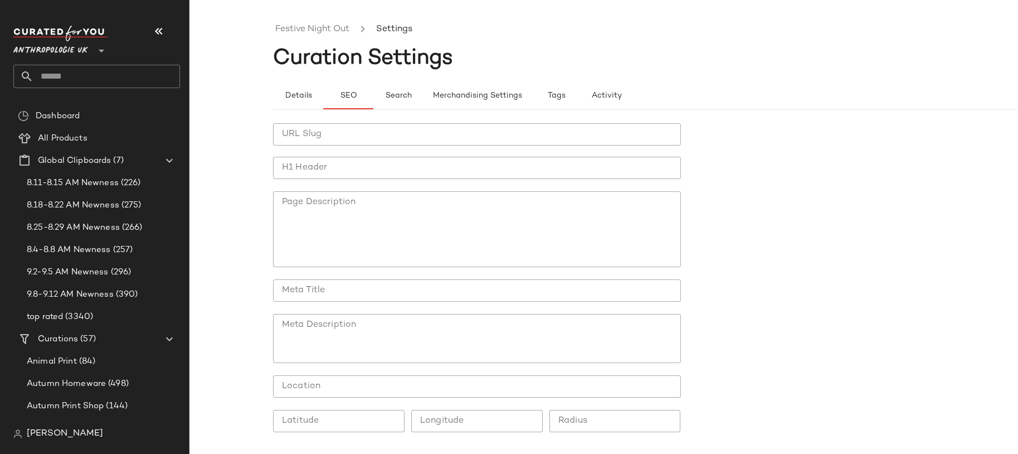
click at [327, 128] on input "URL Slug" at bounding box center [477, 134] width 408 height 22
paste input "**********"
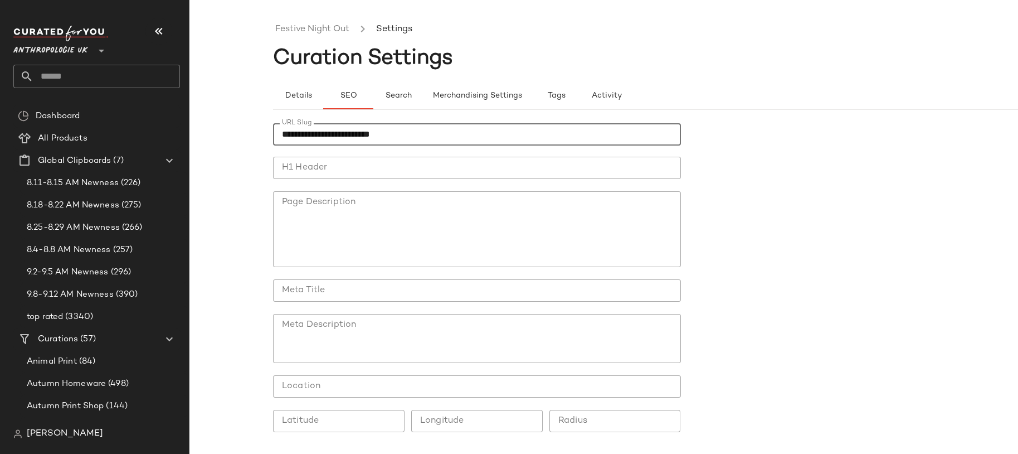
type input "**********"
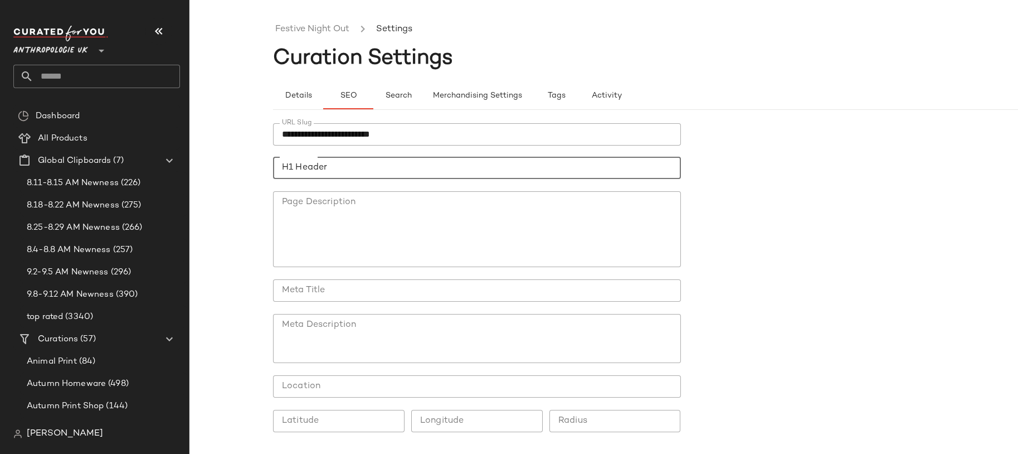
click at [346, 173] on input "H1 Header" at bounding box center [477, 168] width 408 height 22
paste input "**********"
type input "**********"
click at [374, 281] on input "Meta Title" at bounding box center [477, 290] width 408 height 22
paste input "**********"
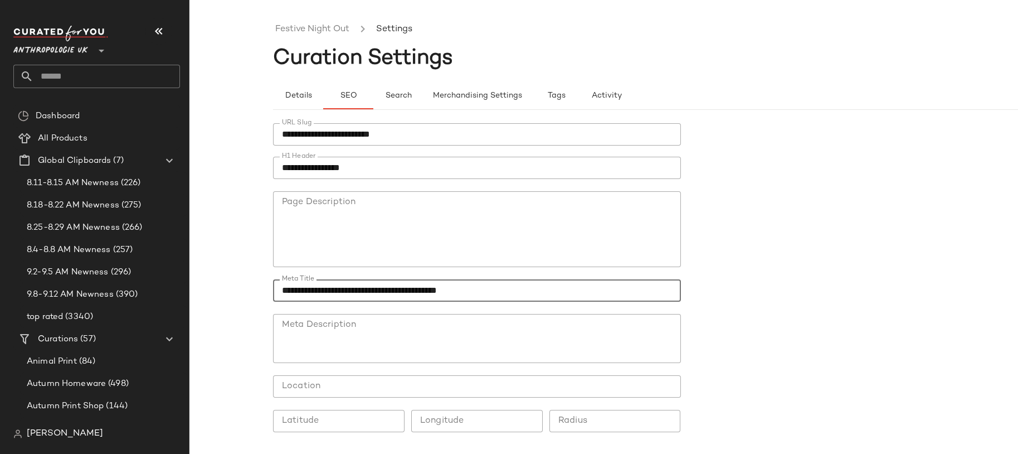
type input "**********"
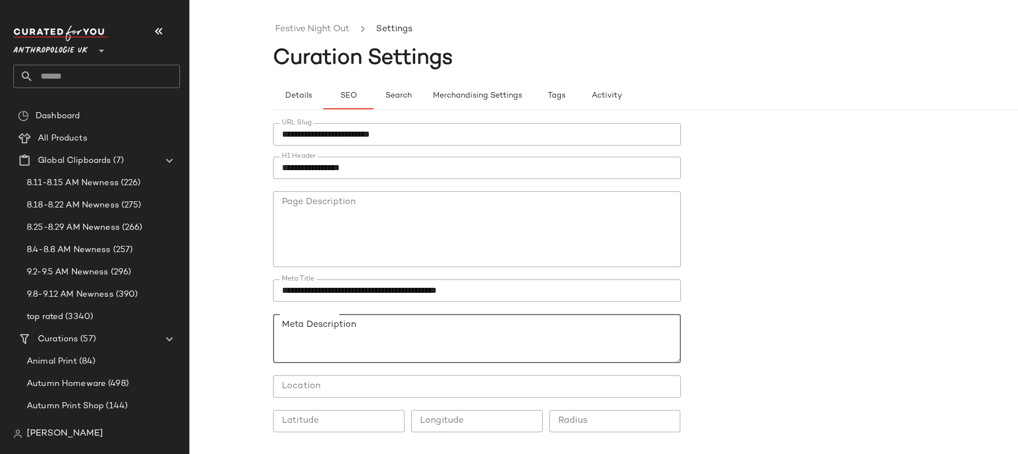
click at [467, 317] on textarea "Meta Description" at bounding box center [477, 338] width 408 height 49
paste textarea "**********"
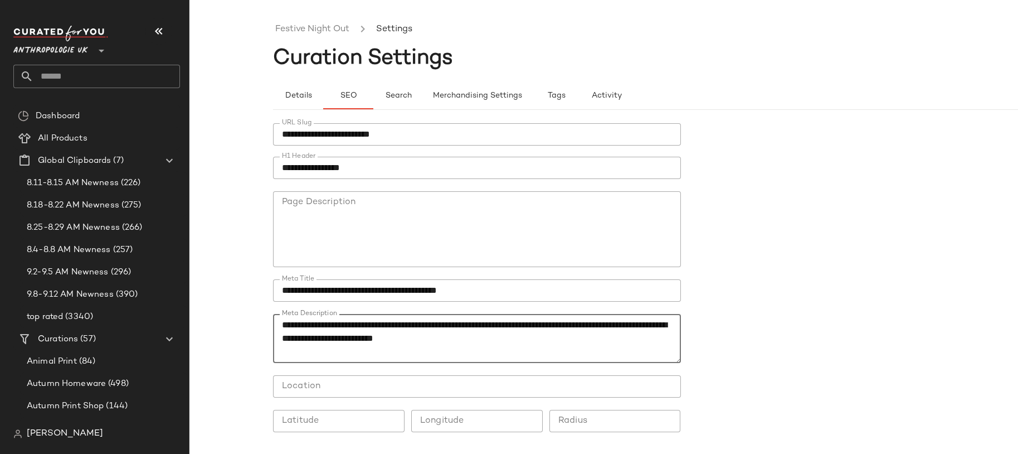
scroll to position [38, 0]
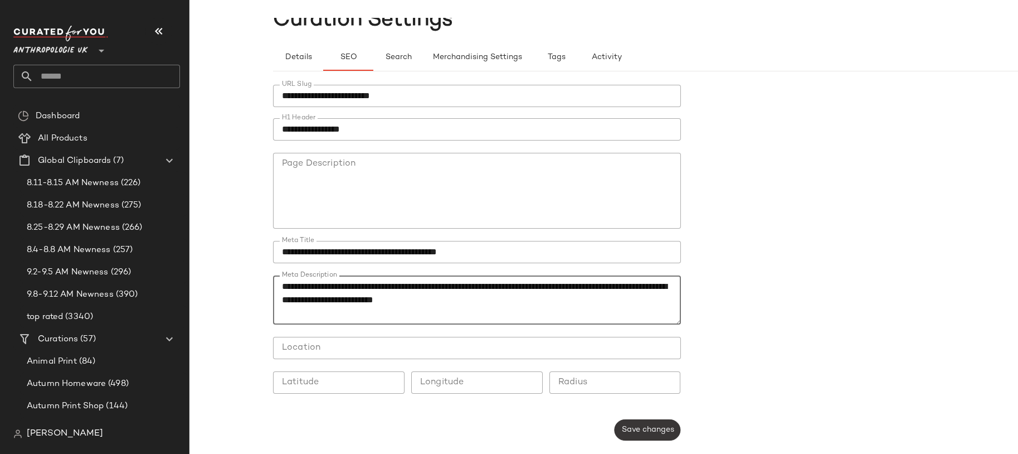
type textarea "**********"
click at [644, 419] on button "Save changes" at bounding box center [647, 429] width 66 height 21
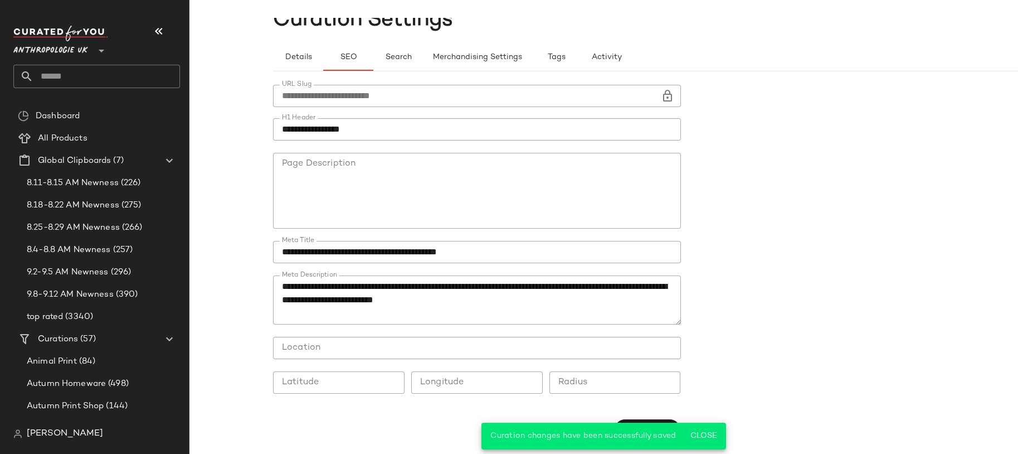
scroll to position [0, 0]
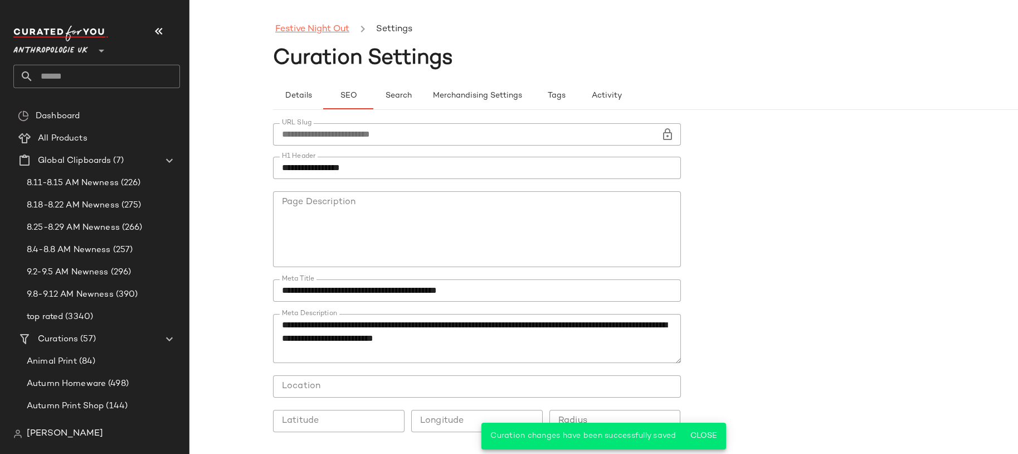
click at [312, 27] on link "Festive Night Out" at bounding box center [312, 29] width 74 height 14
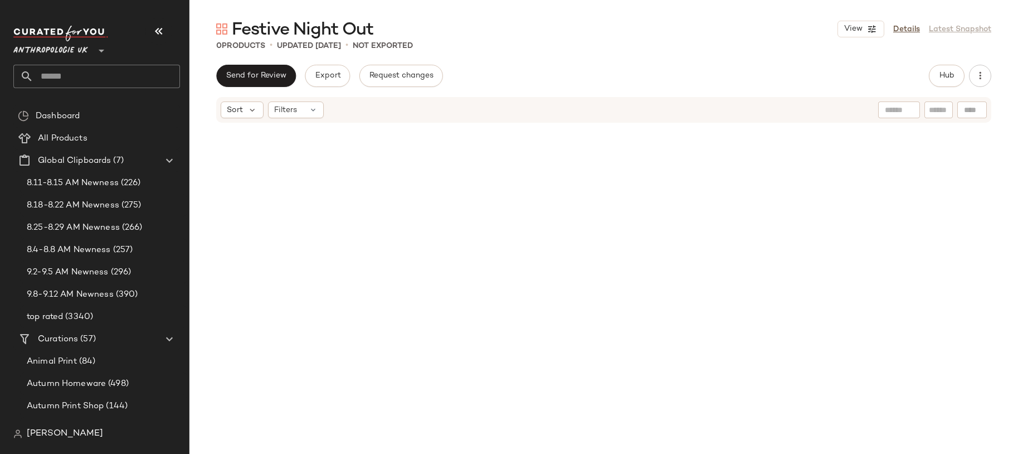
click at [118, 77] on input "text" at bounding box center [106, 76] width 147 height 23
type input "*"
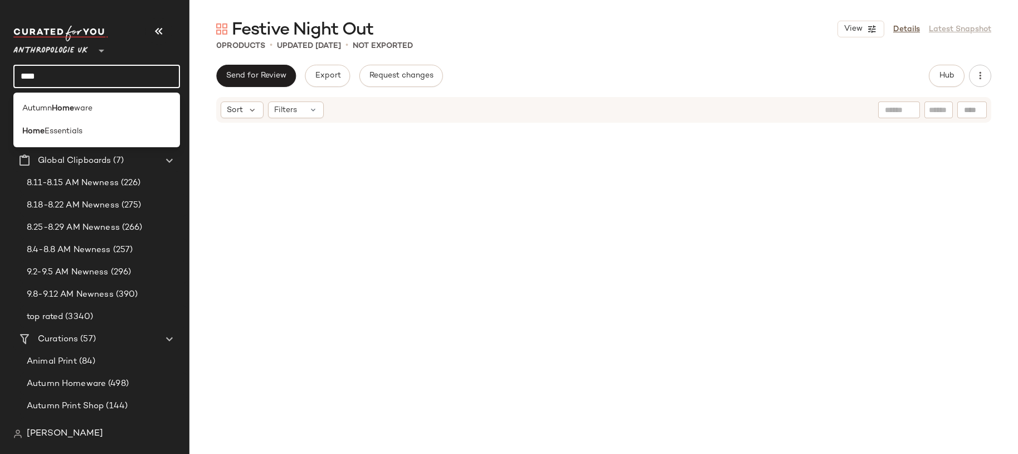
click at [117, 83] on input "****" at bounding box center [96, 76] width 167 height 23
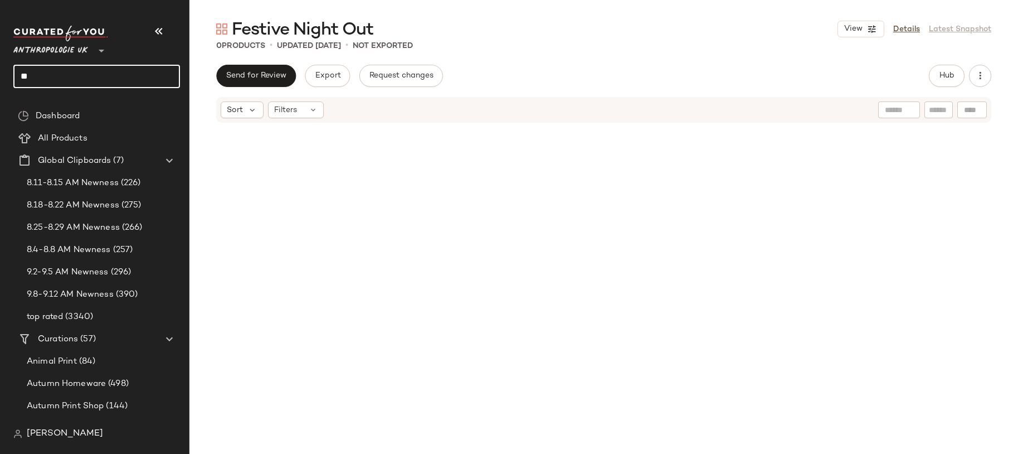
type input "*"
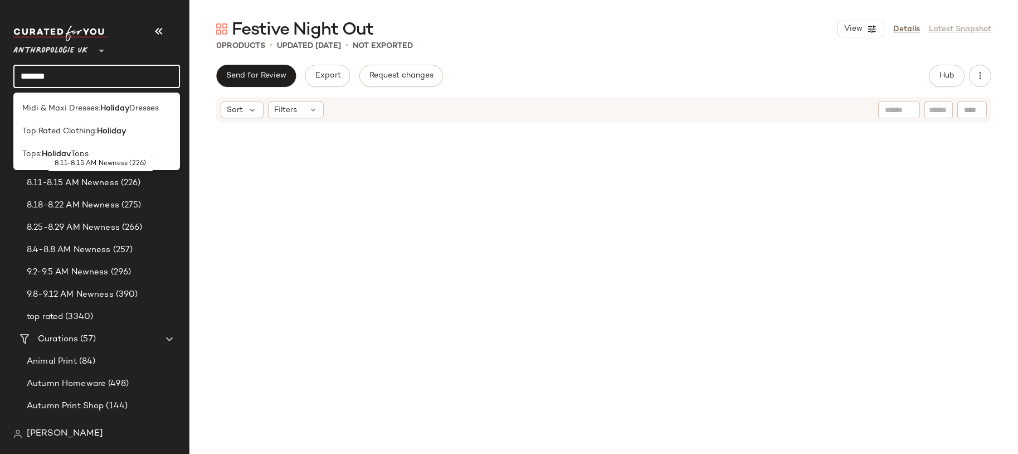
type input "*******"
click at [276, 184] on div at bounding box center [604, 264] width 829 height 280
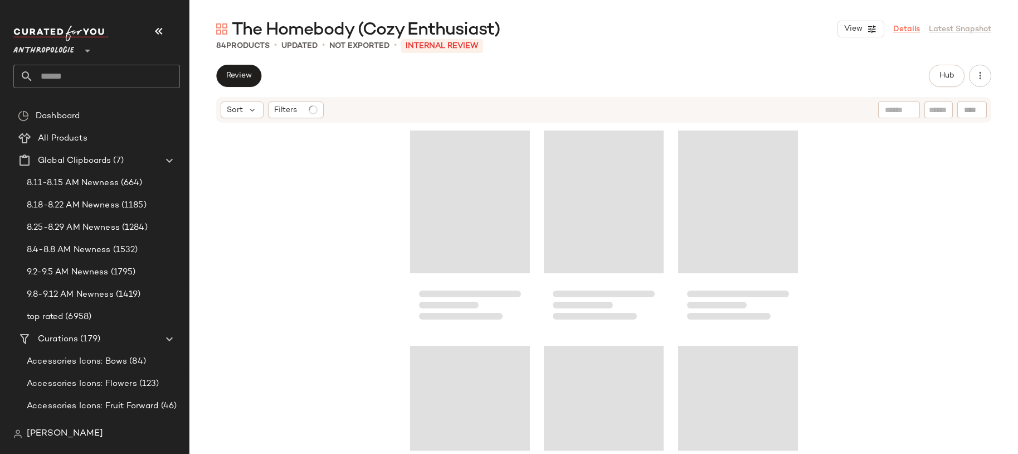
click at [908, 31] on link "Details" at bounding box center [906, 29] width 27 height 12
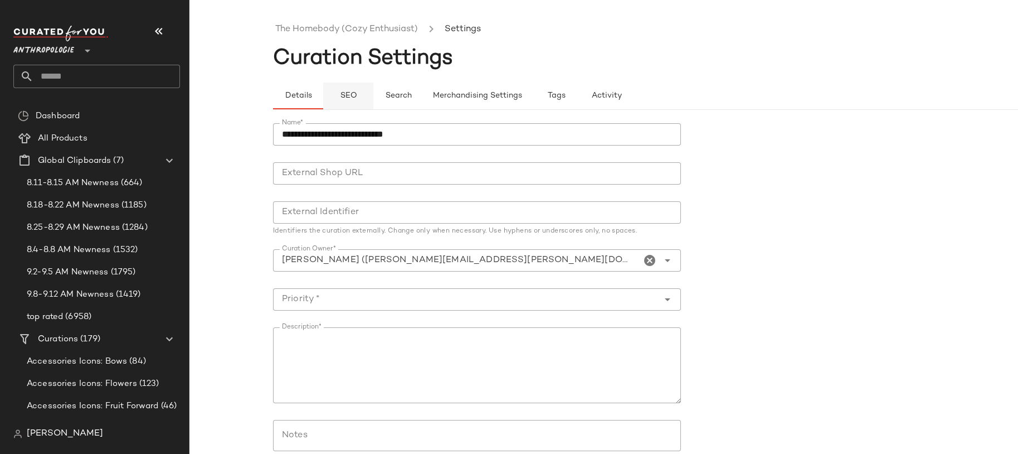
click at [361, 96] on button "SEO" at bounding box center [348, 95] width 50 height 27
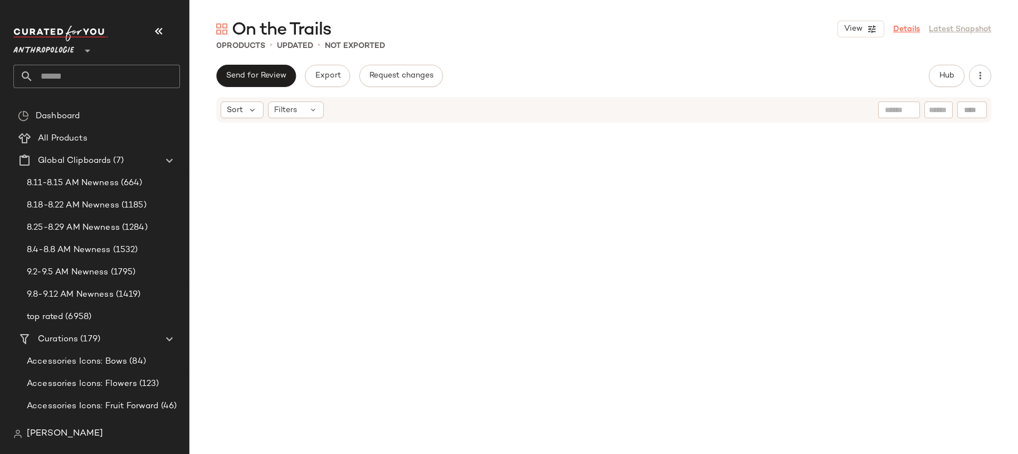
click at [906, 25] on link "Details" at bounding box center [906, 29] width 27 height 12
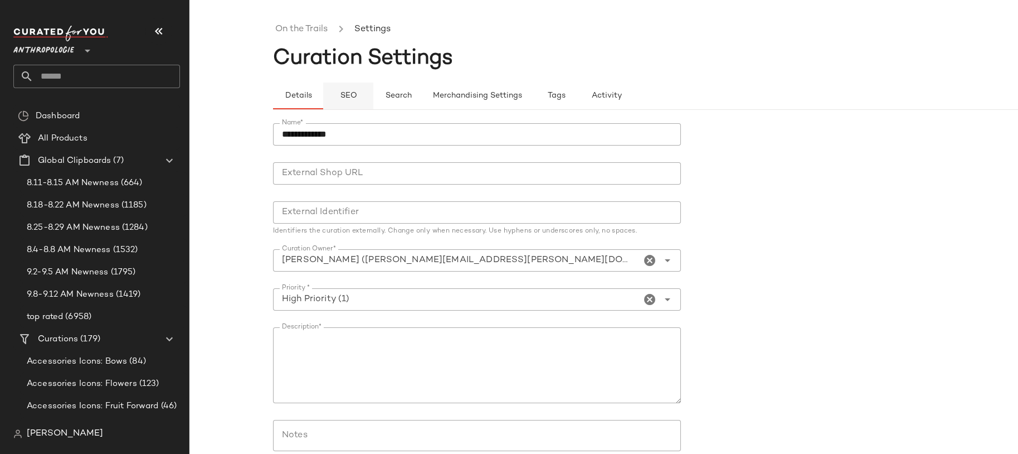
click at [355, 95] on span "SEO" at bounding box center [347, 95] width 17 height 9
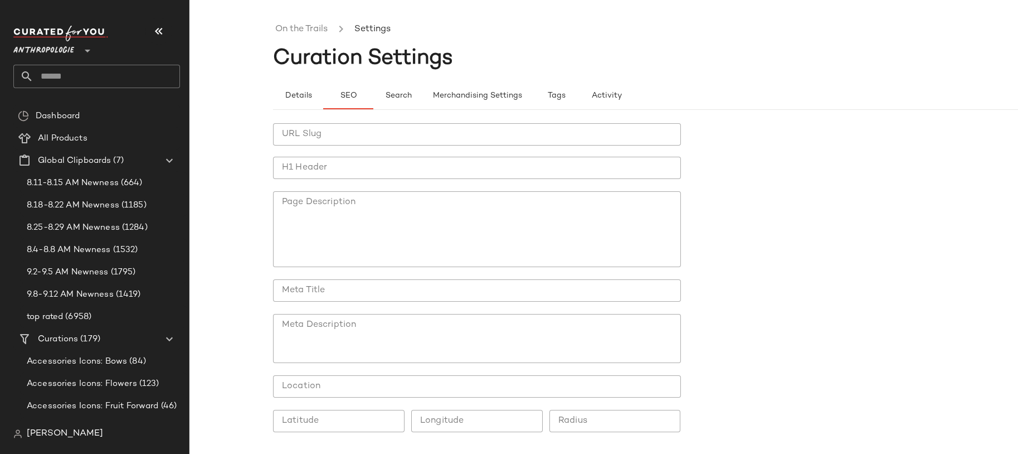
click at [380, 128] on input "URL Slug" at bounding box center [477, 134] width 408 height 22
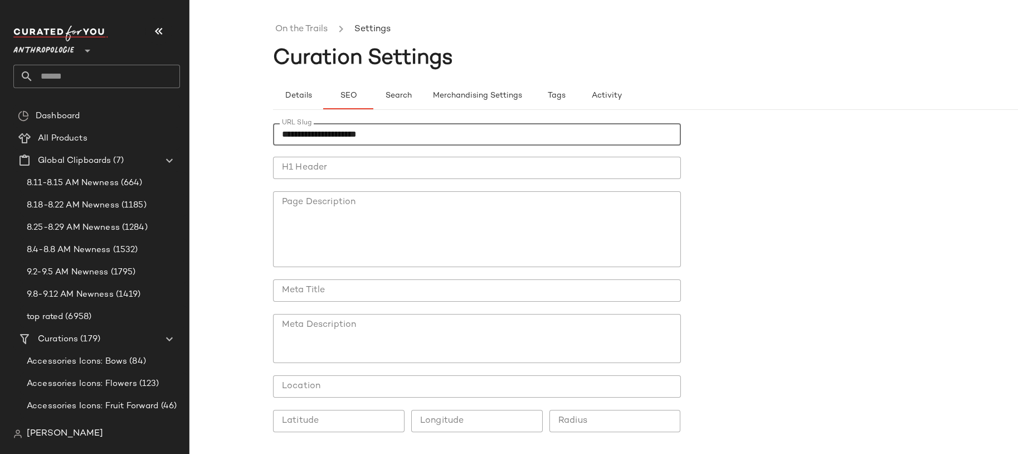
type input "**********"
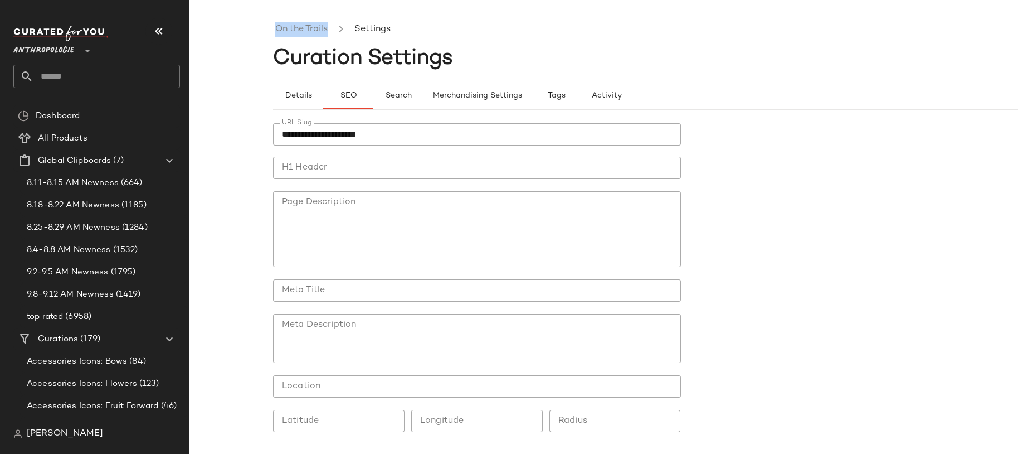
drag, startPoint x: 266, startPoint y: 31, endPoint x: 331, endPoint y: 31, distance: 65.2
click at [331, 31] on div "**********" at bounding box center [509, 236] width 1018 height 436
copy ul "On the Trails"
click at [318, 160] on input "H1 Header" at bounding box center [477, 168] width 408 height 22
paste input "**********"
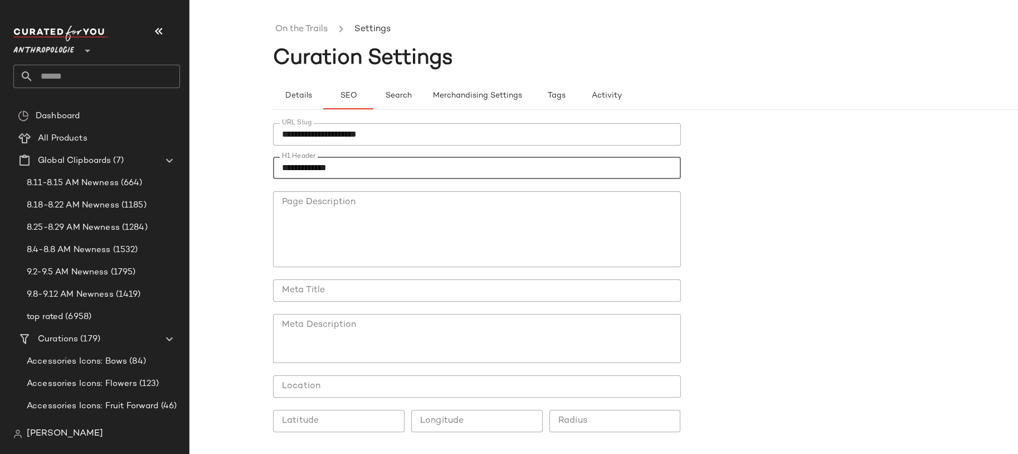
type input "**********"
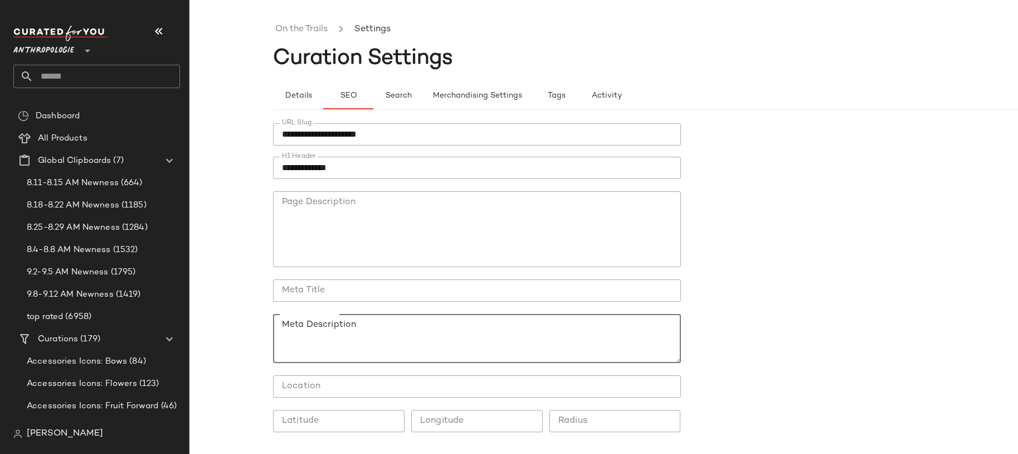
click at [435, 343] on textarea "Meta Description" at bounding box center [477, 338] width 408 height 49
paste textarea "**********"
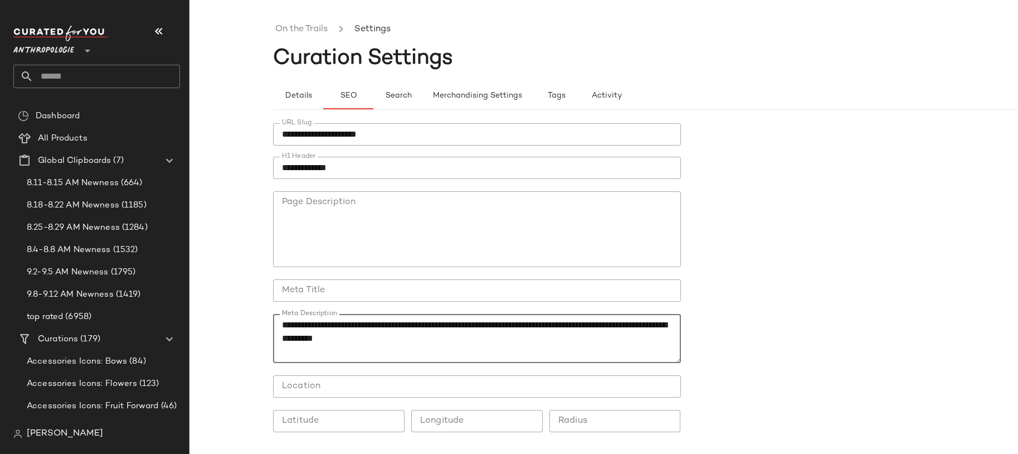
type textarea "**********"
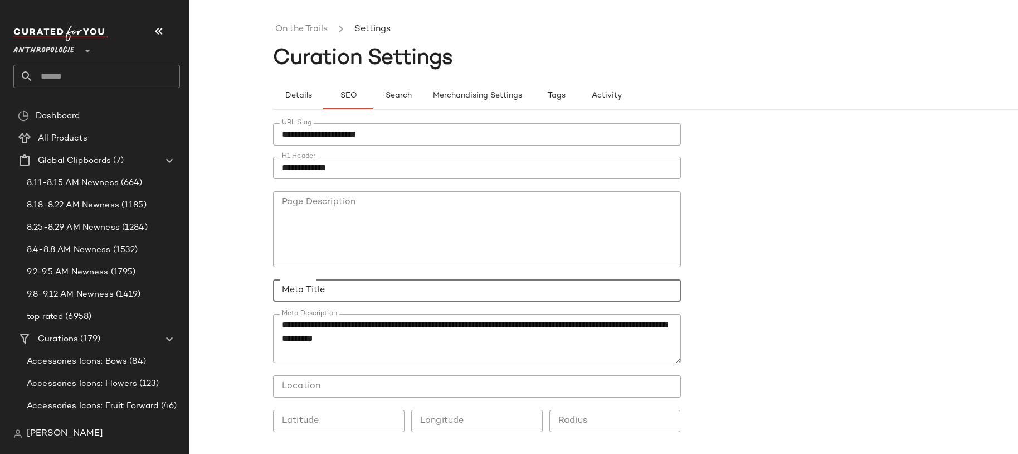
click at [431, 285] on input "Meta Title" at bounding box center [477, 290] width 408 height 22
paste input "**********"
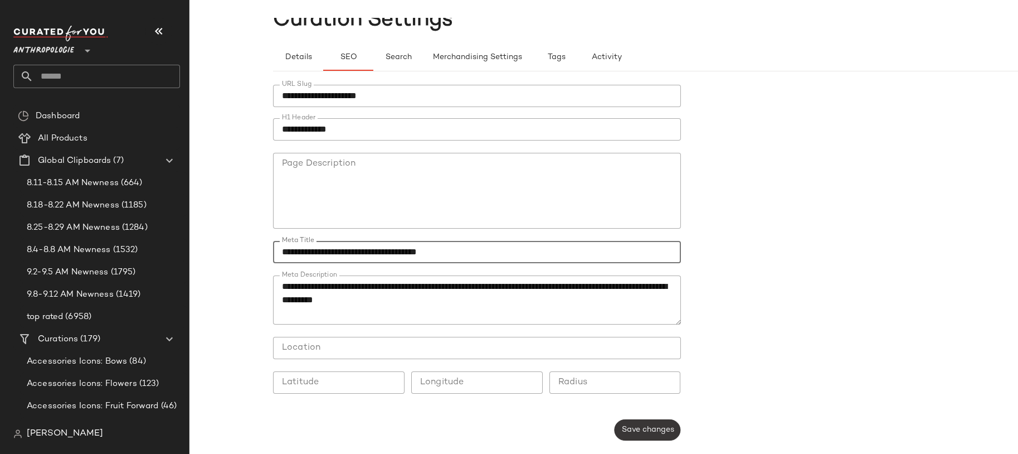
type input "**********"
click at [644, 428] on span "Save changes" at bounding box center [647, 429] width 53 height 9
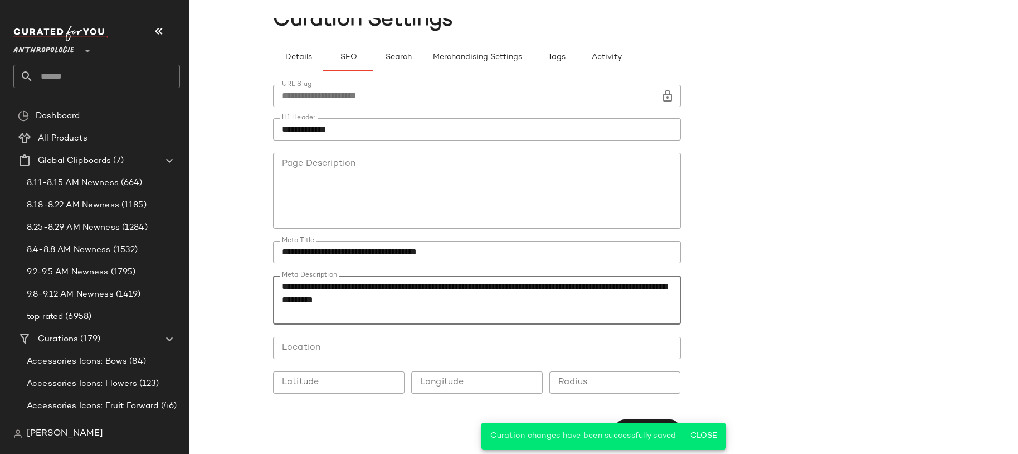
drag, startPoint x: 475, startPoint y: 286, endPoint x: 432, endPoint y: 287, distance: 42.9
click at [432, 287] on textarea "**********" at bounding box center [477, 299] width 408 height 49
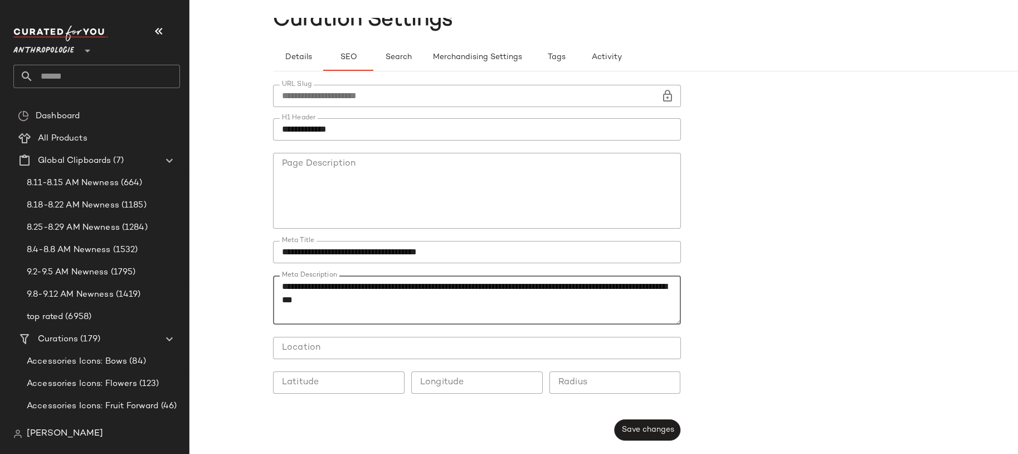
type textarea "**********"
click at [651, 414] on div "**********" at bounding box center [480, 262] width 415 height 369
click at [644, 425] on span "Save changes" at bounding box center [647, 429] width 53 height 9
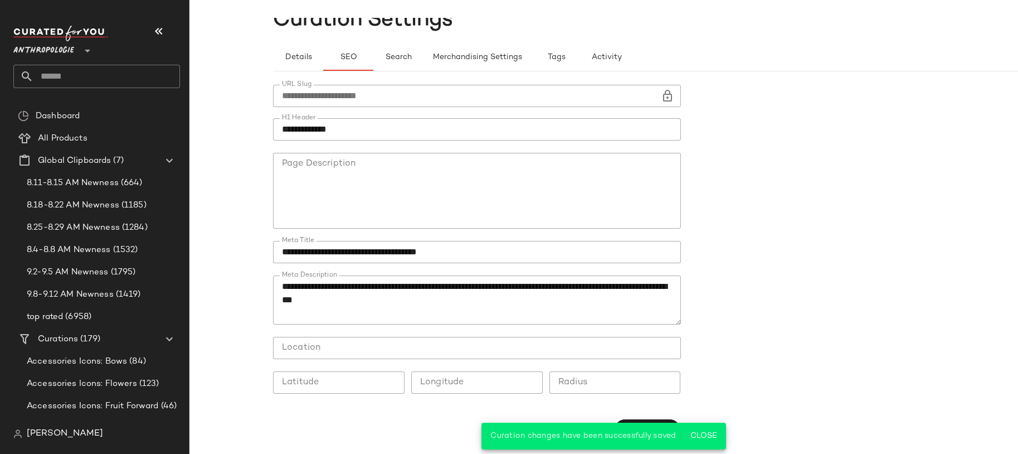
scroll to position [0, 0]
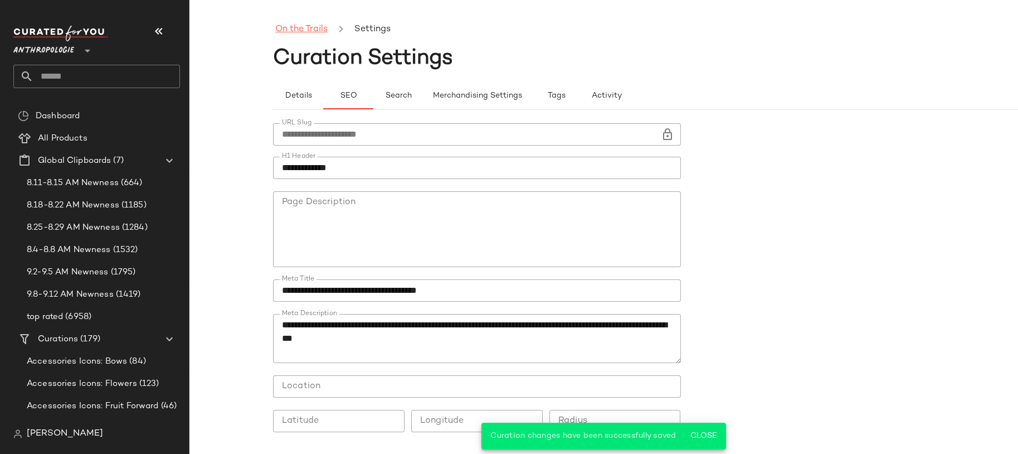
click at [311, 33] on link "On the Trails" at bounding box center [301, 29] width 52 height 14
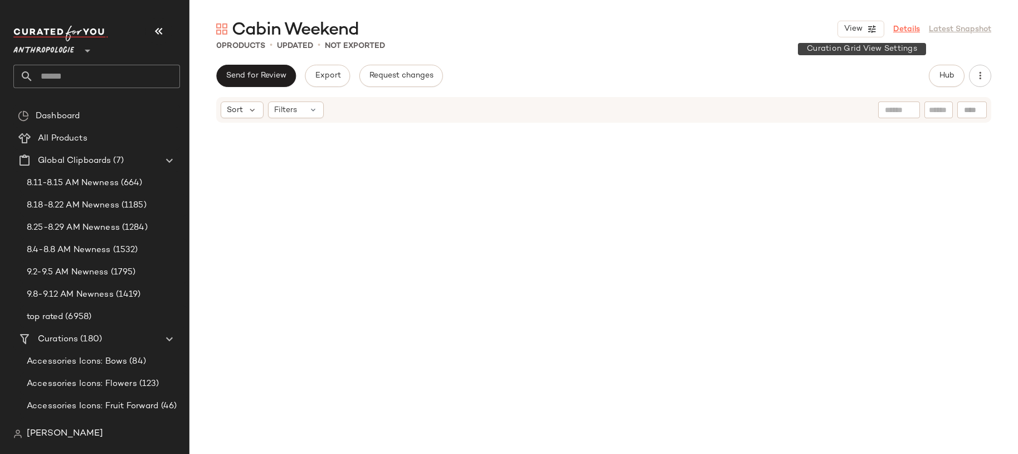
click at [897, 31] on link "Details" at bounding box center [906, 29] width 27 height 12
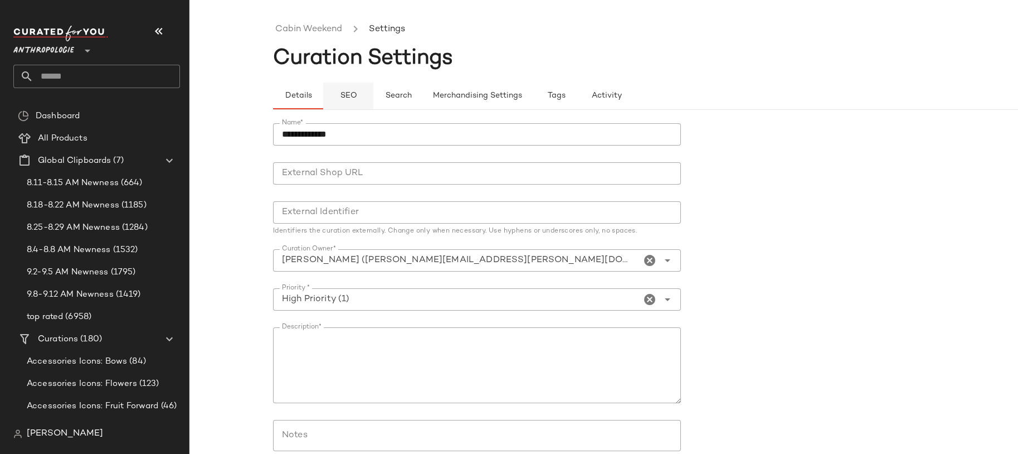
click at [352, 104] on button "SEO" at bounding box center [348, 95] width 50 height 27
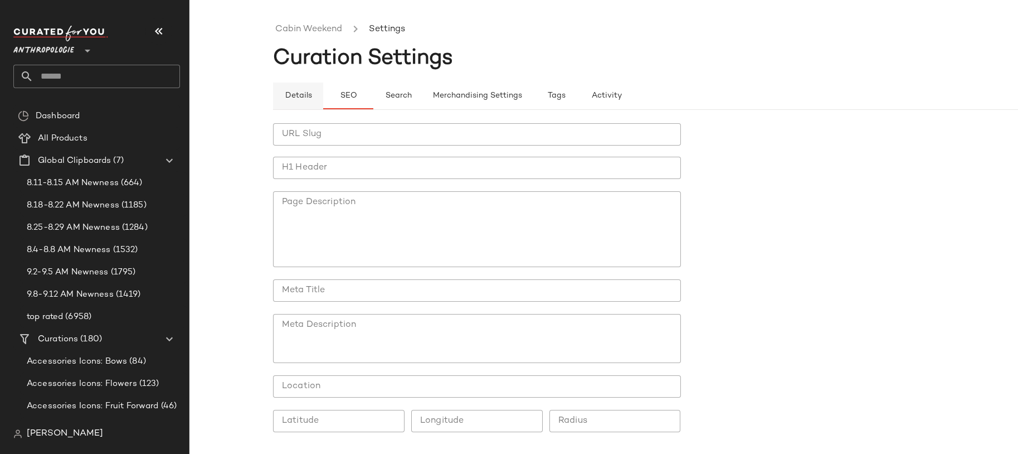
click at [310, 98] on span "Details" at bounding box center [297, 95] width 27 height 9
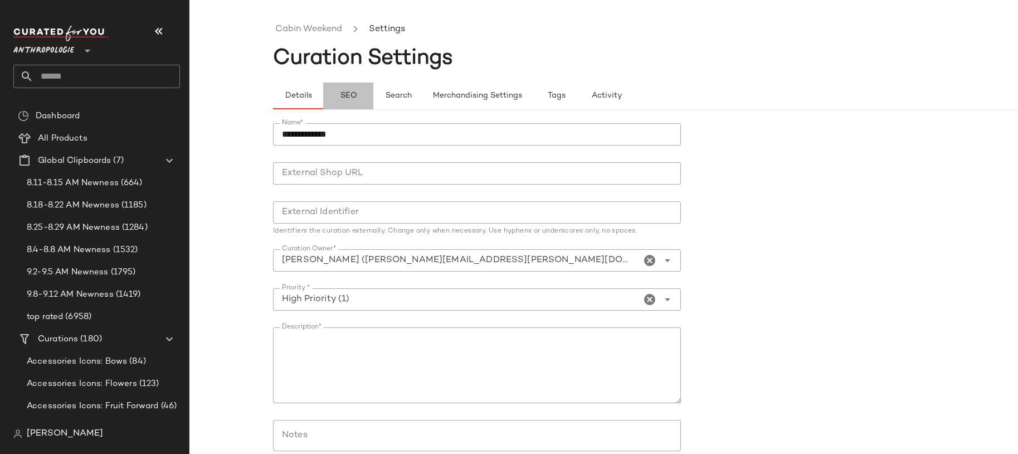
click at [355, 90] on button "SEO" at bounding box center [348, 95] width 50 height 27
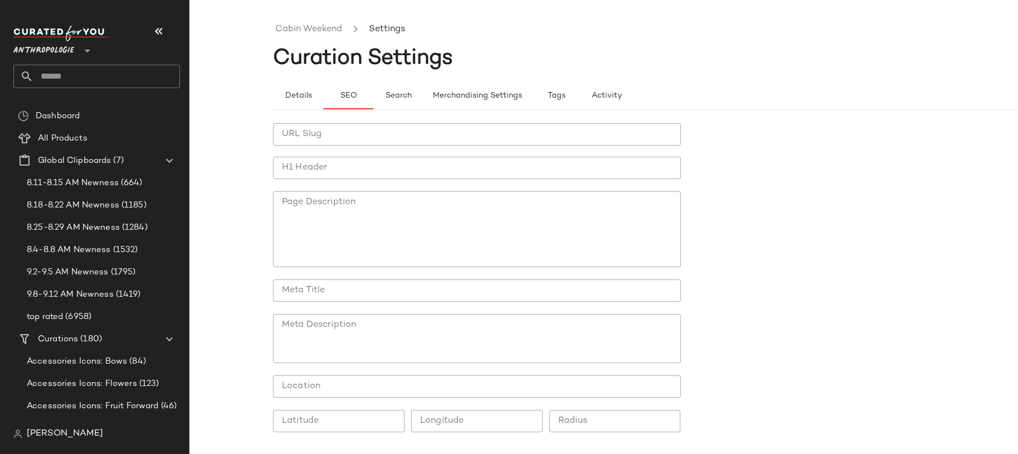
click at [402, 331] on textarea "Meta Description" at bounding box center [477, 338] width 408 height 49
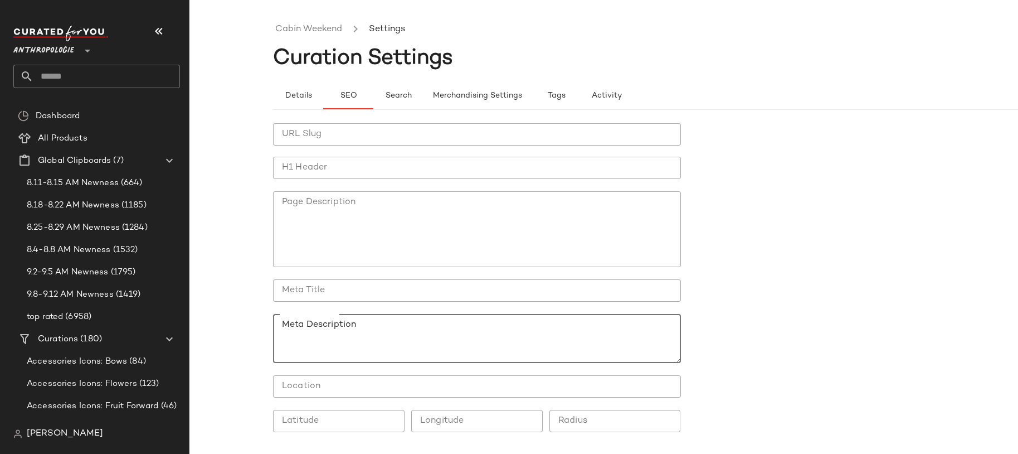
paste textarea "**********"
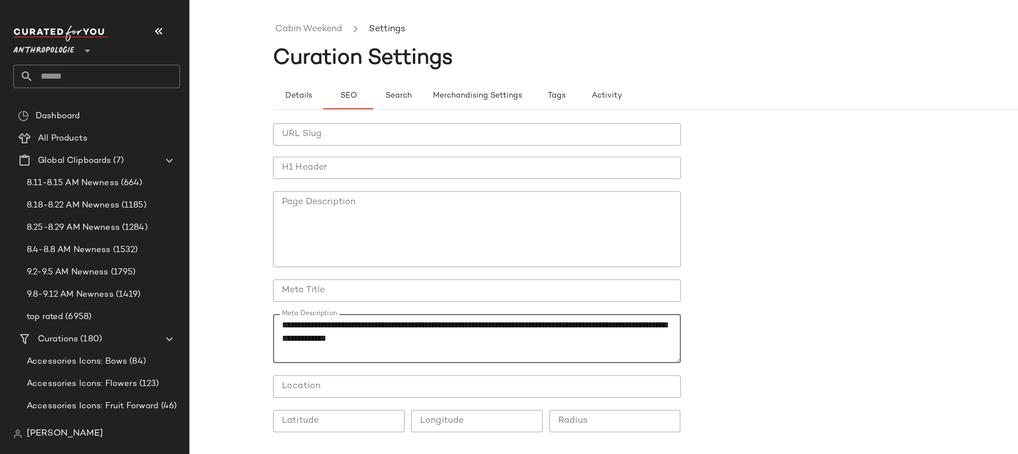
type textarea "**********"
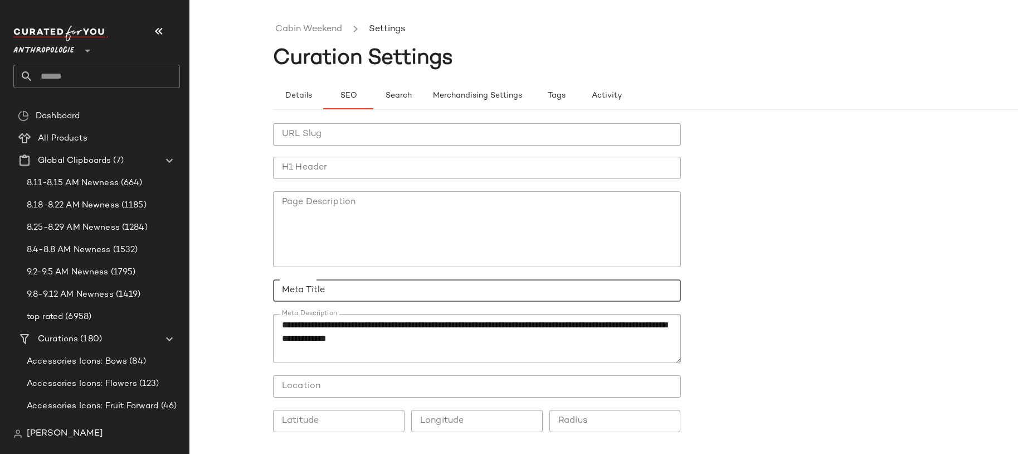
click at [377, 286] on input "Meta Title" at bounding box center [477, 290] width 408 height 22
paste input "**********"
type input "**********"
drag, startPoint x: 269, startPoint y: 28, endPoint x: 344, endPoint y: 31, distance: 75.3
click at [344, 31] on div "**********" at bounding box center [509, 236] width 1018 height 436
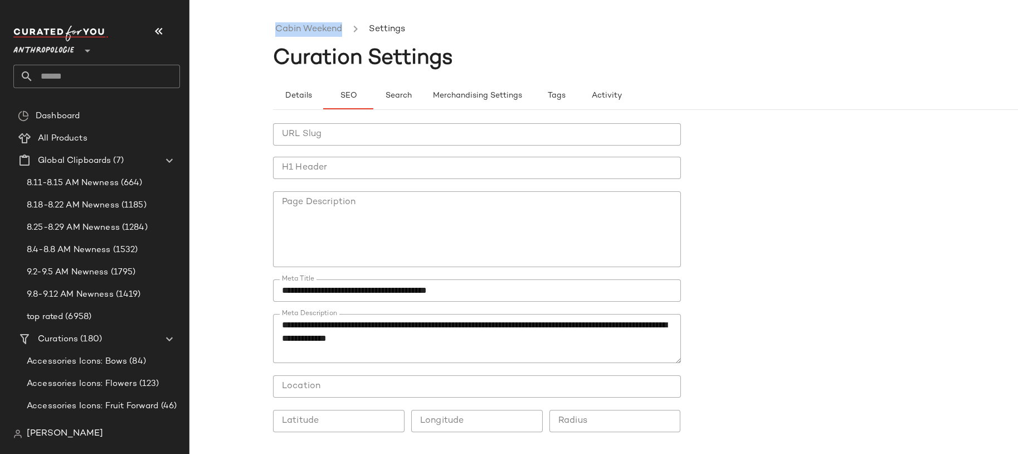
copy ul "Cabin Weekend"
click at [317, 160] on input "H1 Header" at bounding box center [477, 168] width 408 height 22
paste input "**********"
type input "**********"
click at [306, 142] on input "URL Slug" at bounding box center [477, 134] width 408 height 22
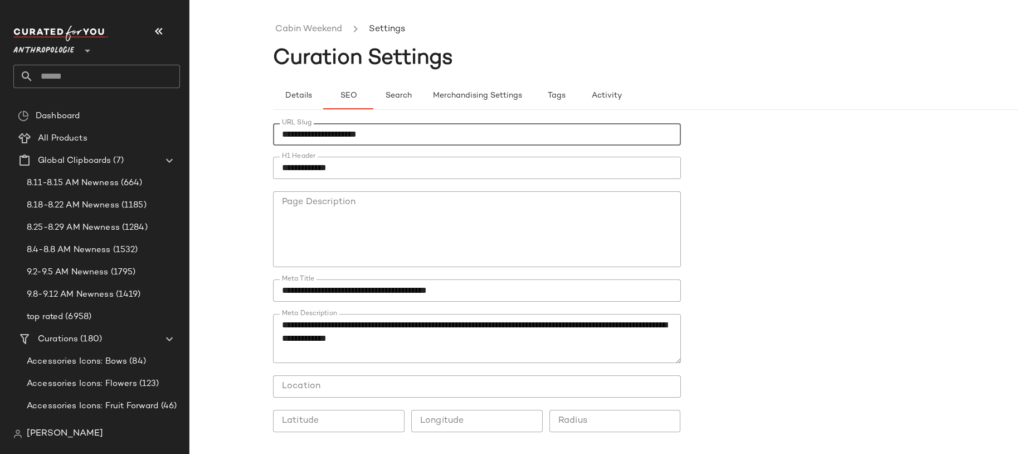
scroll to position [38, 0]
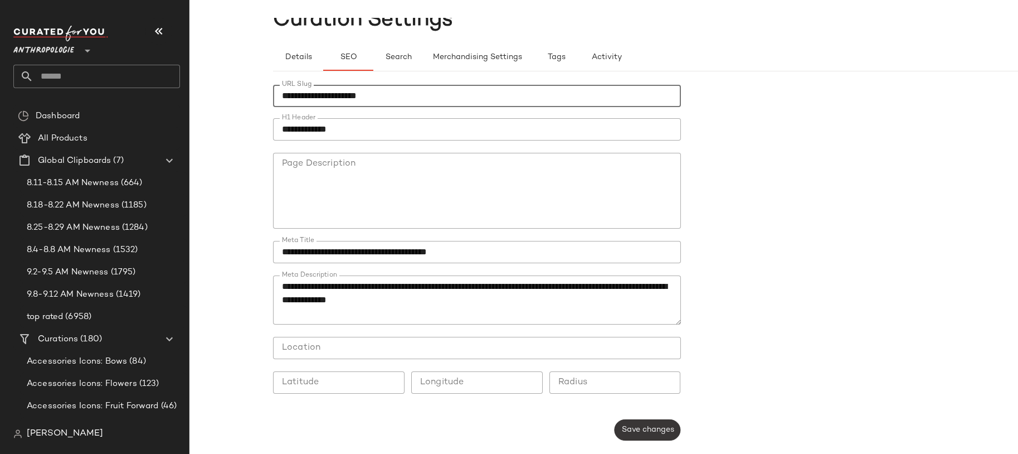
type input "**********"
click at [627, 431] on span "Save changes" at bounding box center [647, 429] width 53 height 9
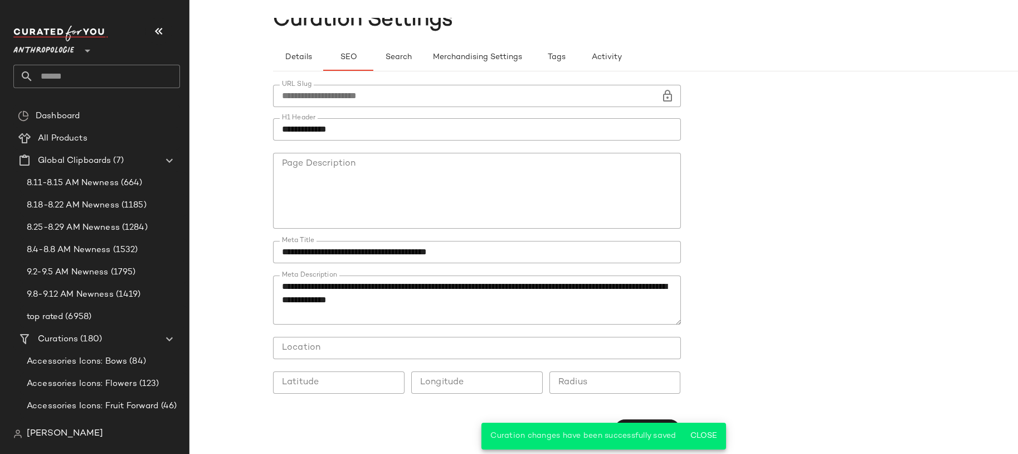
scroll to position [0, 0]
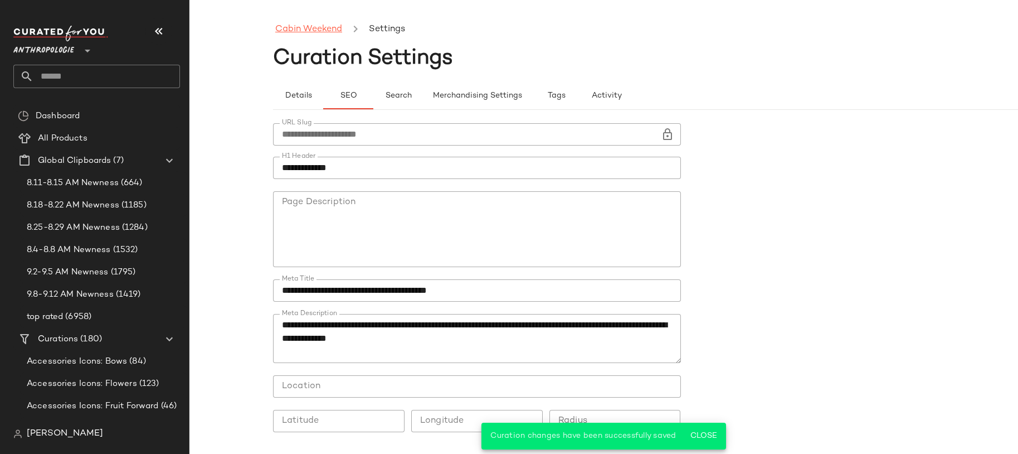
click at [317, 34] on link "Cabin Weekend" at bounding box center [308, 29] width 67 height 14
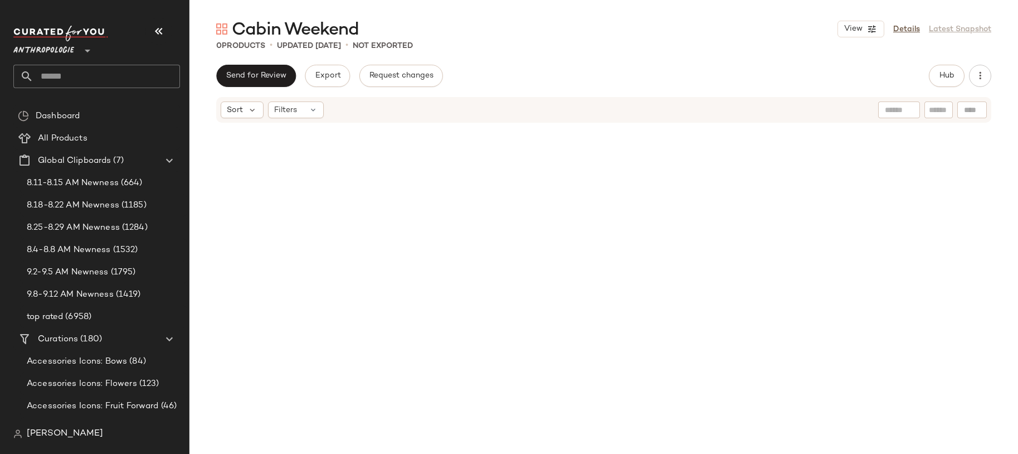
click at [127, 79] on input "text" at bounding box center [106, 76] width 147 height 23
type input "*"
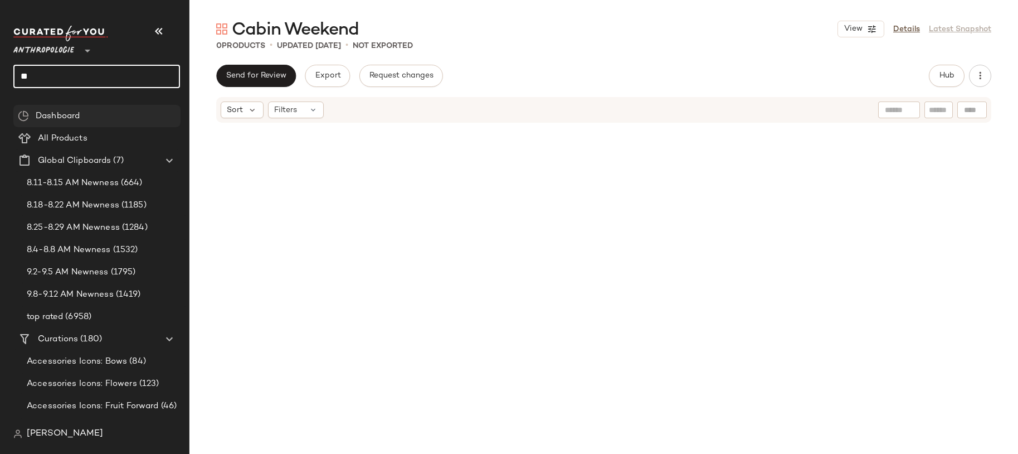
type input "*"
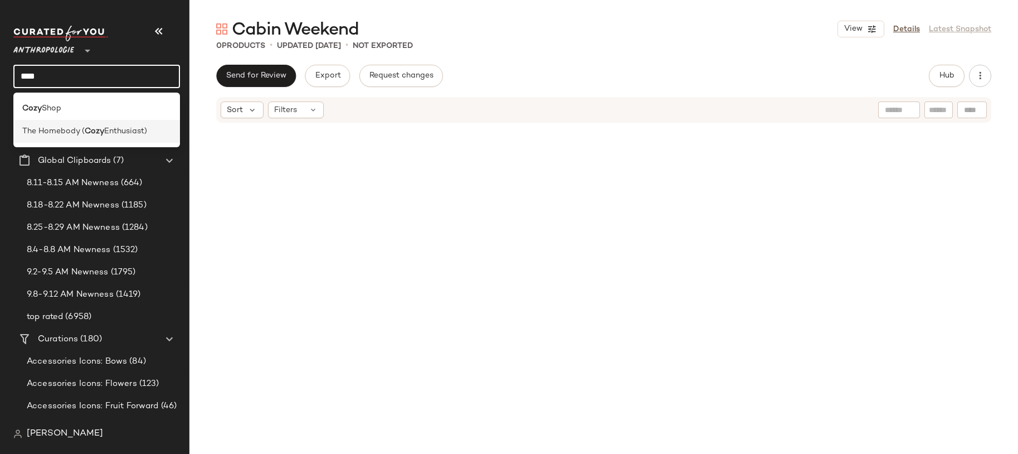
type input "****"
click at [89, 129] on b "Cozy" at bounding box center [95, 131] width 20 height 12
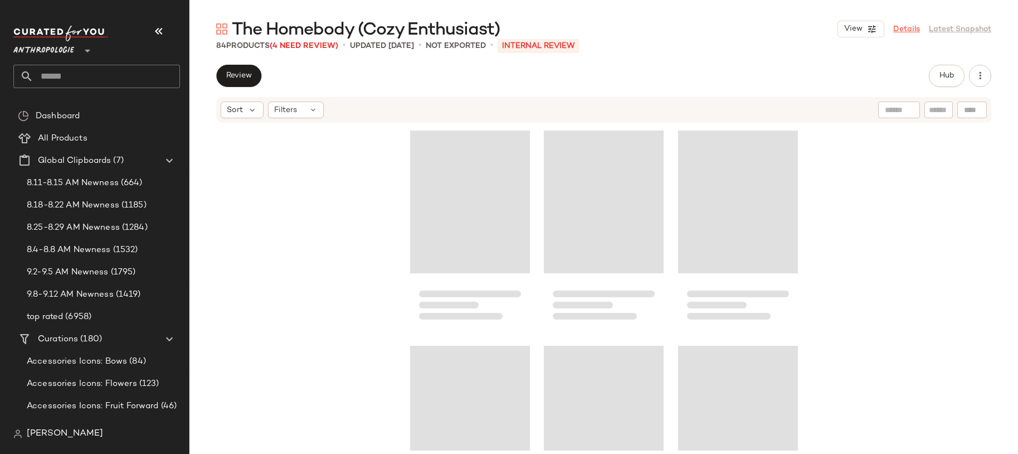
click at [912, 29] on link "Details" at bounding box center [906, 29] width 27 height 12
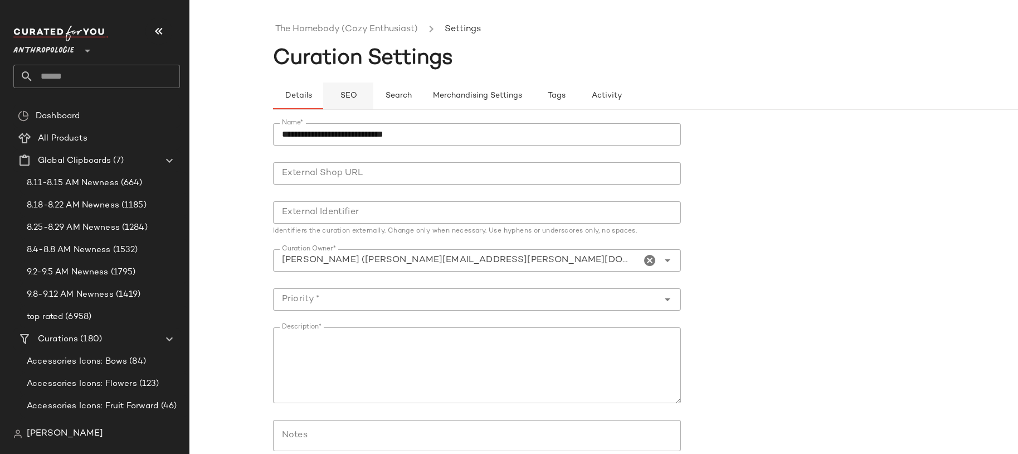
click at [353, 99] on span "SEO" at bounding box center [347, 95] width 17 height 9
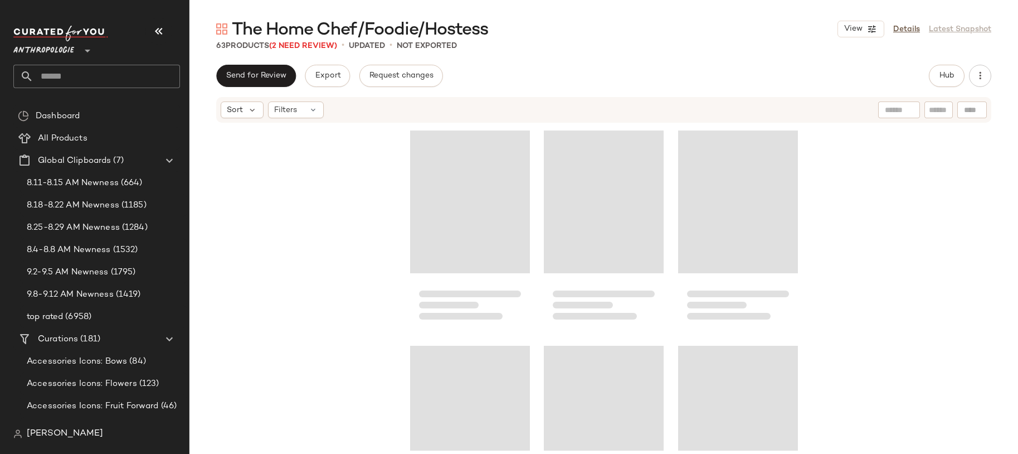
click at [912, 35] on div "View Details Latest Snapshot" at bounding box center [915, 29] width 154 height 17
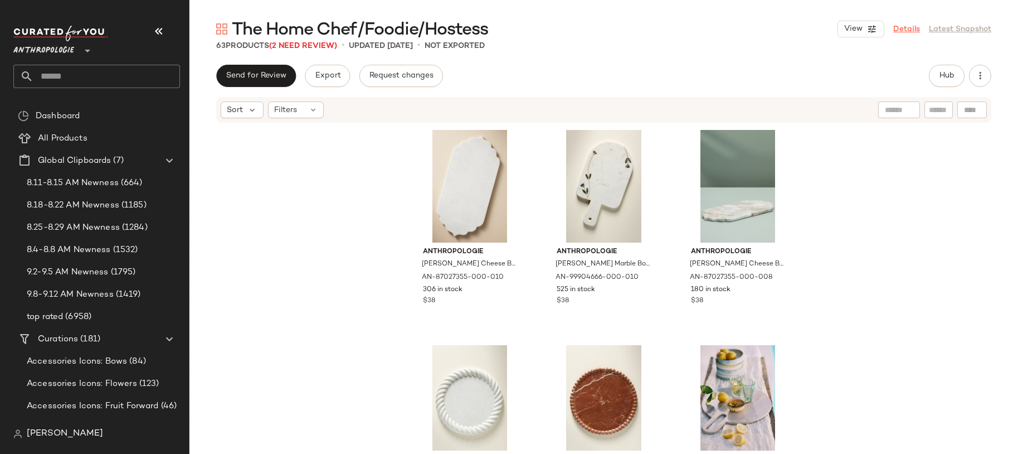
click at [918, 30] on link "Details" at bounding box center [906, 29] width 27 height 12
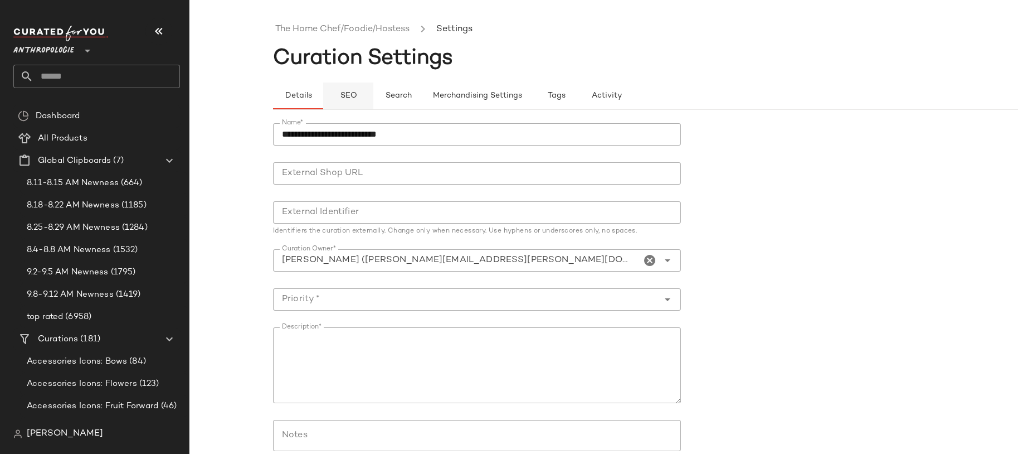
click at [339, 93] on span "SEO" at bounding box center [347, 95] width 17 height 9
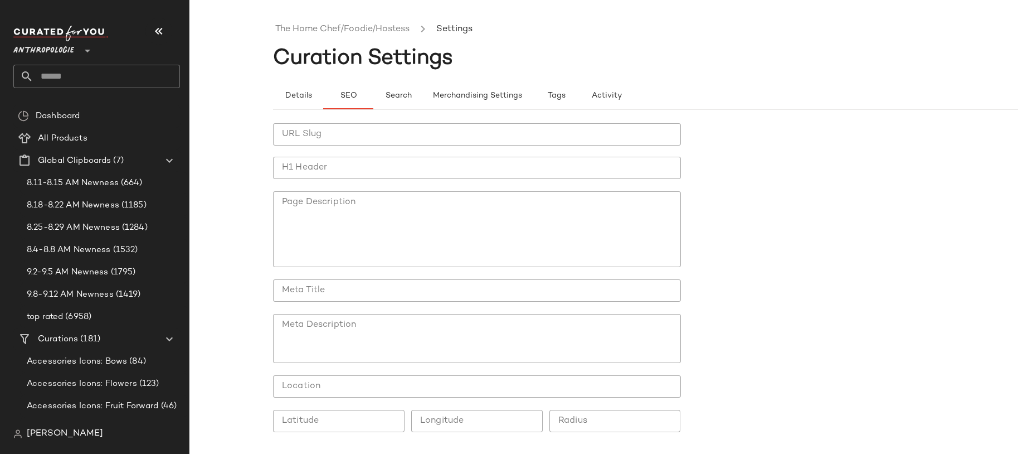
click at [351, 145] on div "URL Slug URL Slug H1 Header H1 Header Page Description Page Description Meta Ti…" at bounding box center [477, 283] width 408 height 321
click at [342, 150] on div "URL Slug URL Slug H1 Header H1 Header Page Description Page Description Meta Ti…" at bounding box center [477, 283] width 408 height 321
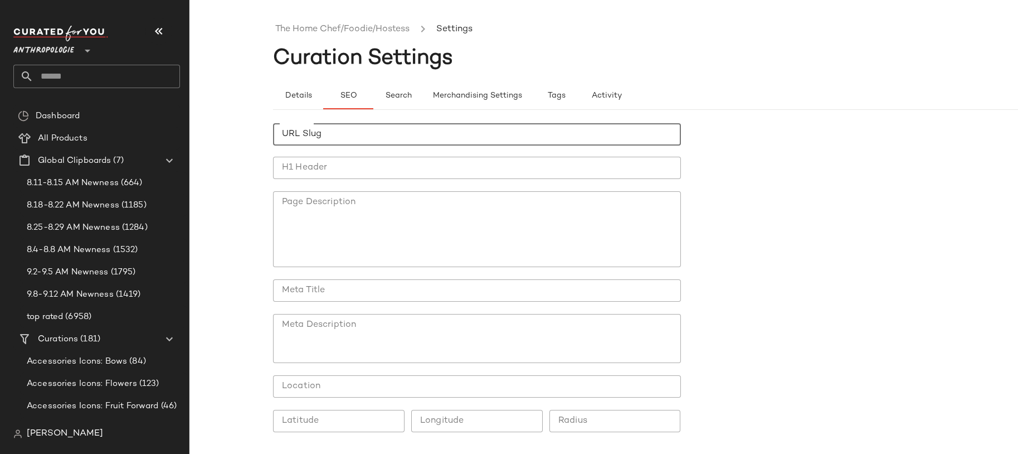
click at [333, 144] on input "URL Slug" at bounding box center [477, 134] width 408 height 22
type input "*"
type input "**********"
click at [329, 171] on input "H1 Header" at bounding box center [477, 168] width 408 height 22
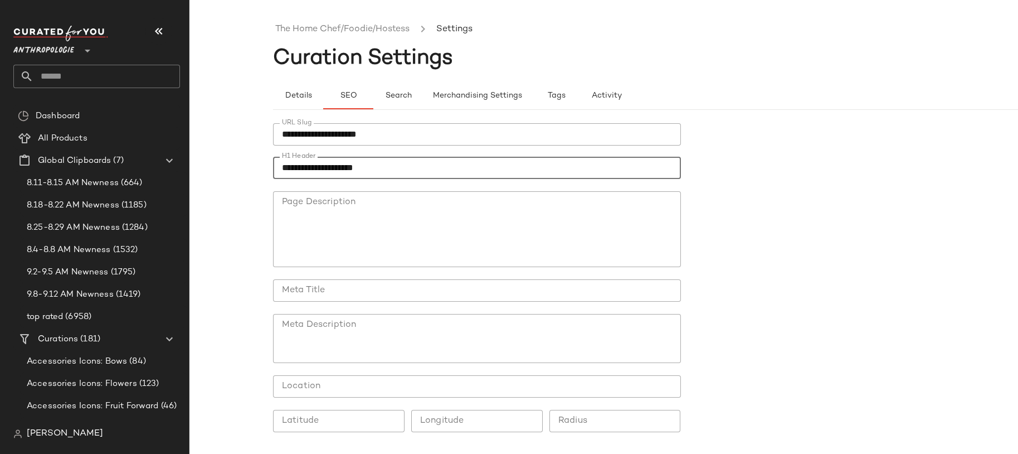
scroll to position [38, 0]
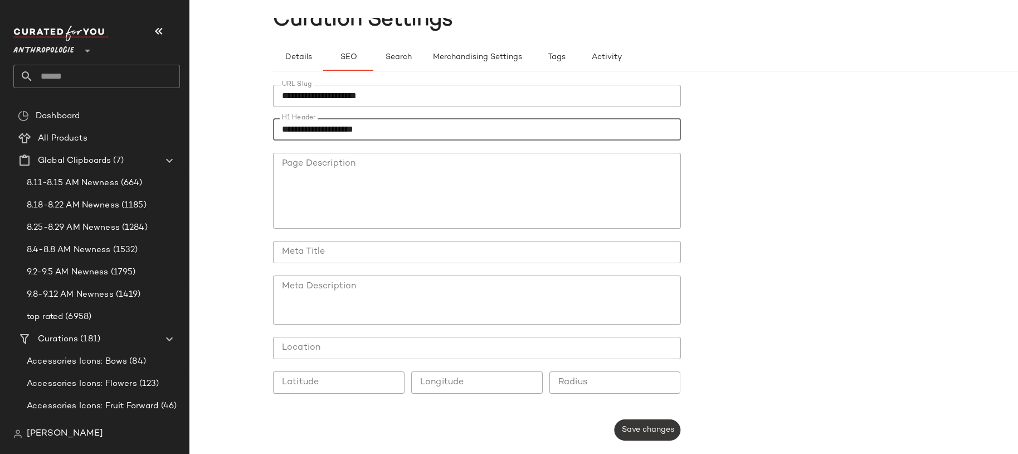
type input "**********"
click at [650, 428] on span "Save changes" at bounding box center [647, 429] width 53 height 9
click at [361, 133] on input "**********" at bounding box center [477, 129] width 408 height 22
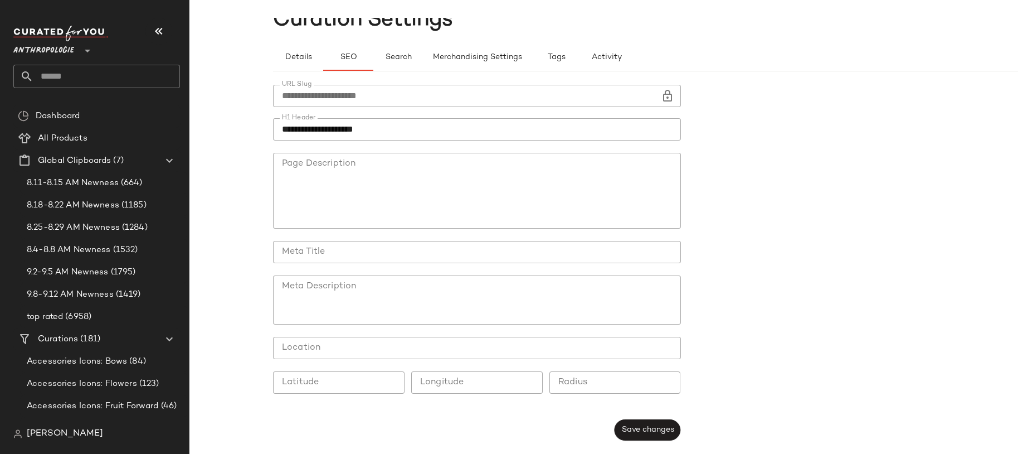
click at [355, 265] on div at bounding box center [477, 269] width 408 height 12
click at [337, 254] on input "Meta Title" at bounding box center [477, 252] width 408 height 22
type input "*"
click at [349, 133] on input "**********" at bounding box center [477, 129] width 408 height 22
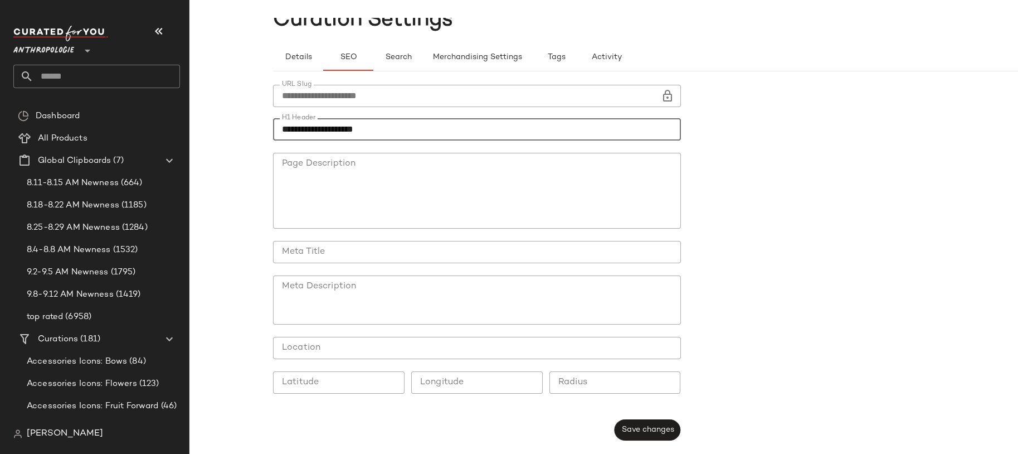
click at [349, 133] on input "**********" at bounding box center [477, 129] width 408 height 22
click at [374, 302] on textarea "Meta Description" at bounding box center [477, 299] width 408 height 49
paste textarea "**********"
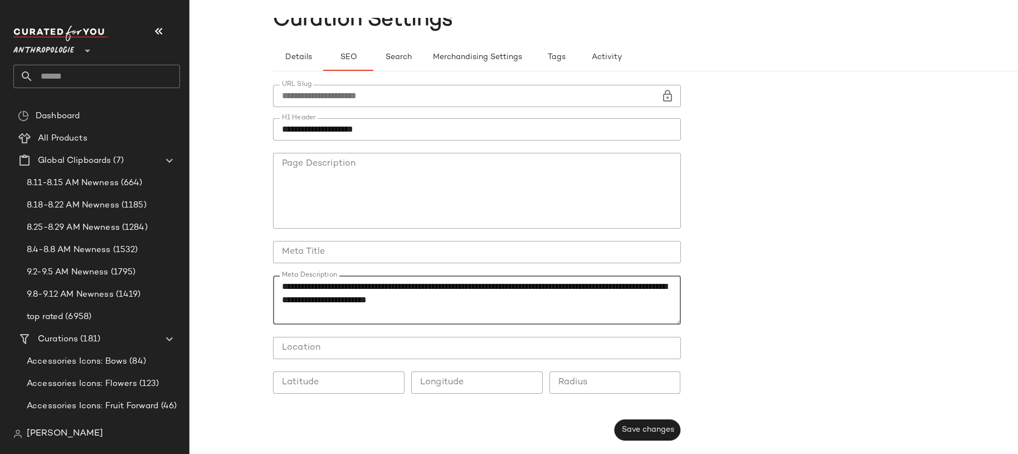
type textarea "**********"
click at [427, 254] on input "Meta Title" at bounding box center [477, 252] width 408 height 22
paste input "**********"
type input "**********"
click at [625, 421] on button "Save changes" at bounding box center [647, 429] width 66 height 21
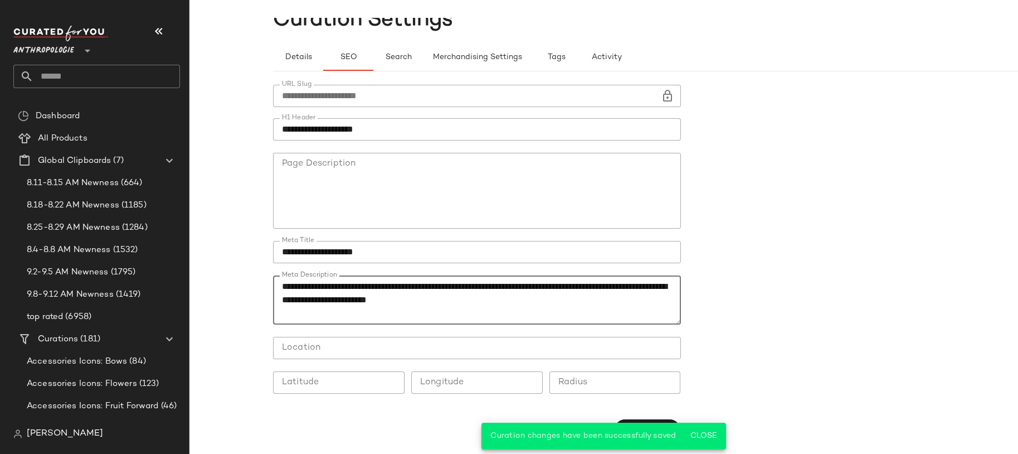
click at [337, 279] on textarea "**********" at bounding box center [477, 299] width 408 height 49
click at [342, 282] on textarea "**********" at bounding box center [477, 299] width 408 height 49
click at [349, 284] on textarea "**********" at bounding box center [477, 299] width 408 height 49
click at [377, 290] on textarea "**********" at bounding box center [477, 299] width 408 height 49
click at [696, 428] on button "Close" at bounding box center [704, 436] width 36 height 20
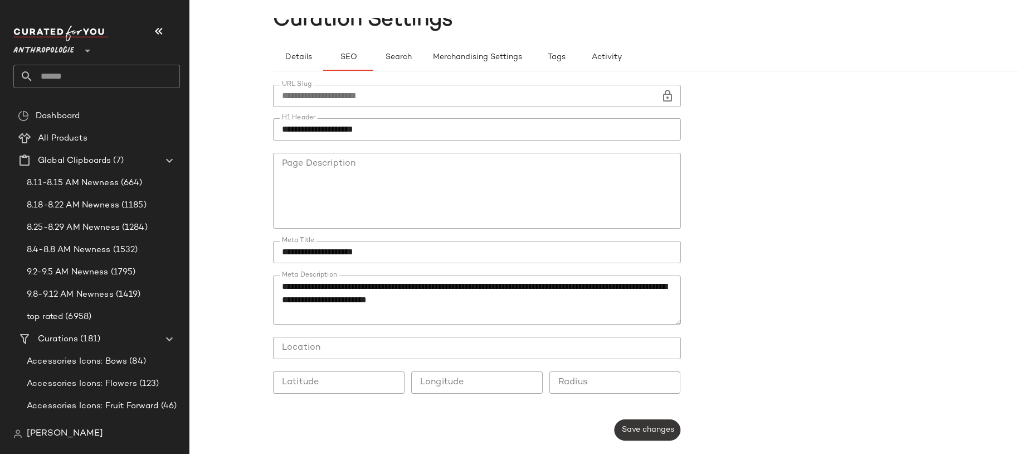
click at [663, 433] on span "Save changes" at bounding box center [647, 429] width 53 height 9
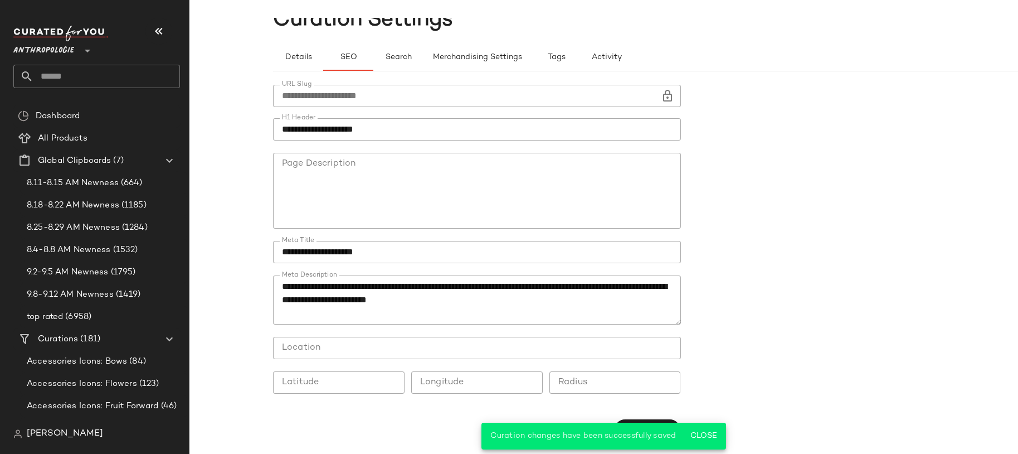
scroll to position [0, 0]
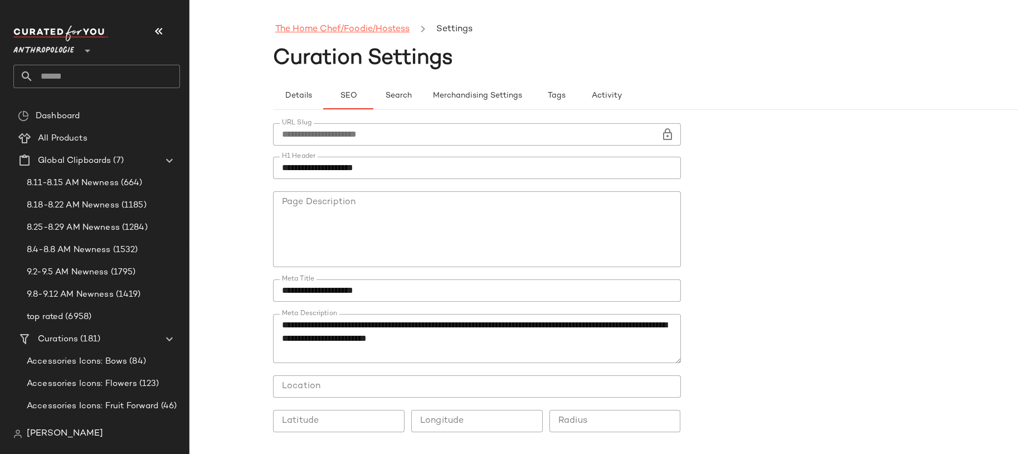
click at [312, 33] on link "The Home Chef/Foodie/Hostess" at bounding box center [342, 29] width 134 height 14
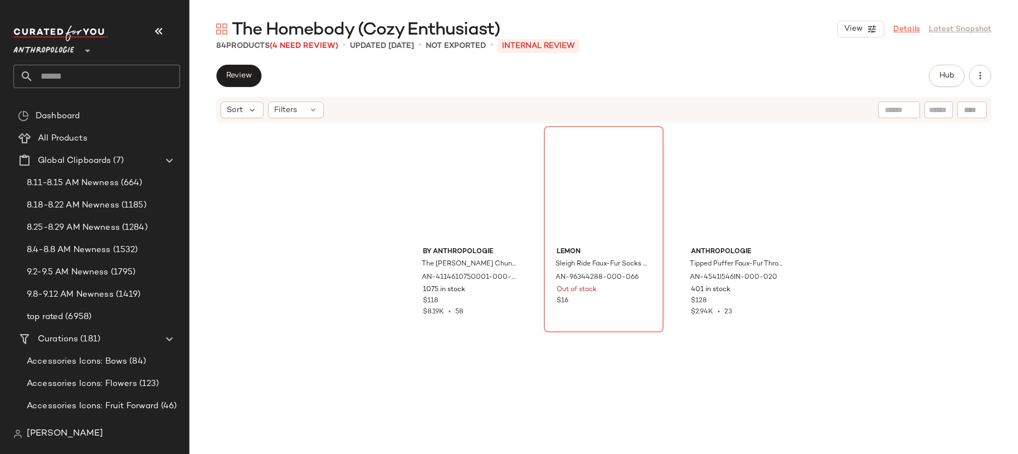
click at [911, 30] on link "Details" at bounding box center [906, 29] width 27 height 12
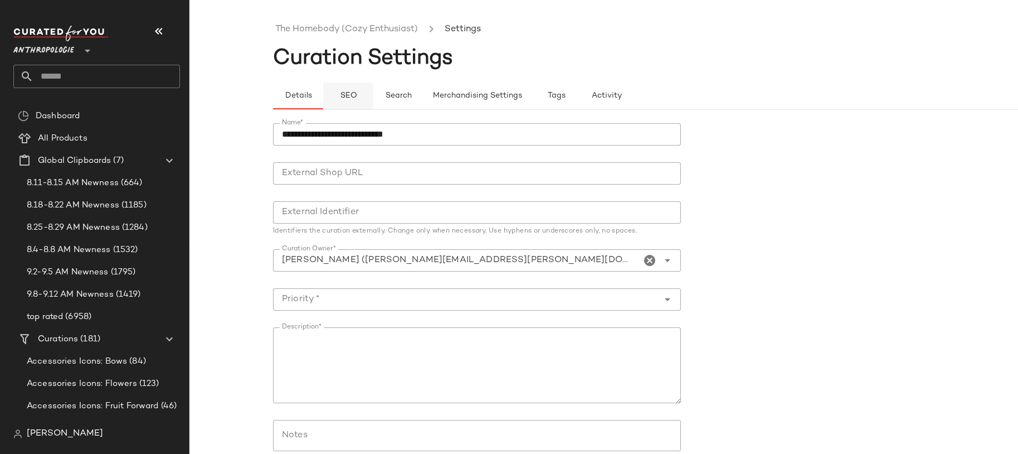
click at [347, 104] on button "SEO" at bounding box center [348, 95] width 50 height 27
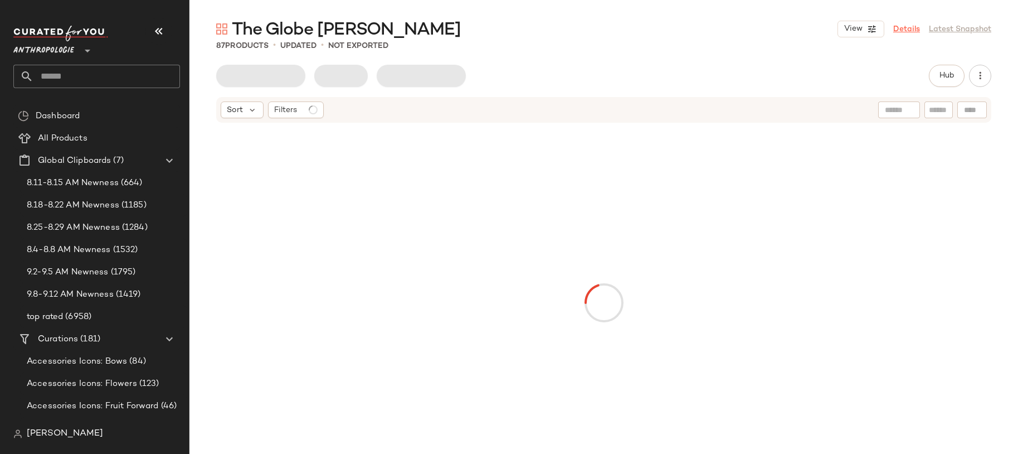
click at [913, 30] on link "Details" at bounding box center [906, 29] width 27 height 12
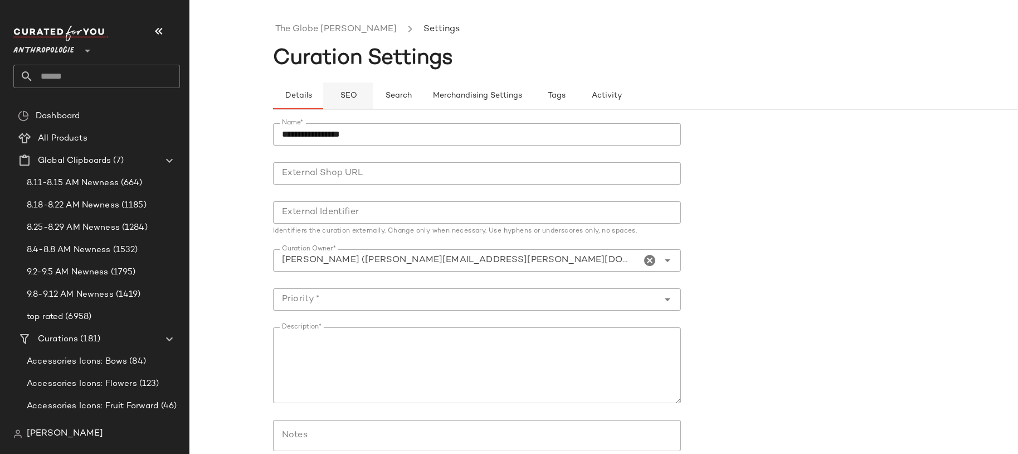
click at [365, 95] on button "SEO" at bounding box center [348, 95] width 50 height 27
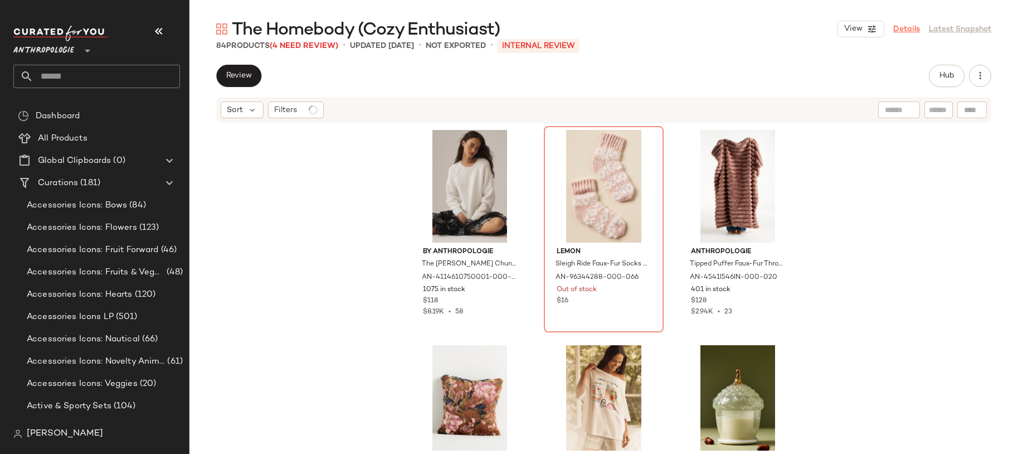
click at [904, 31] on link "Details" at bounding box center [906, 29] width 27 height 12
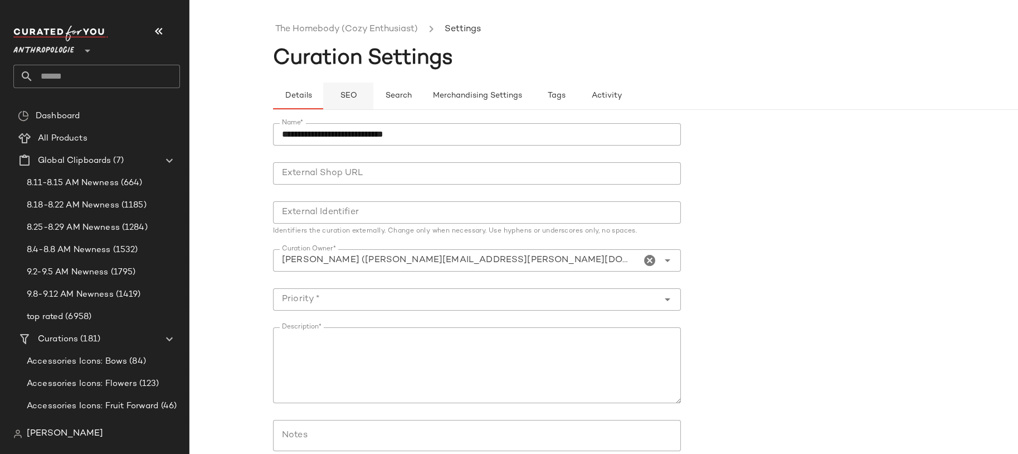
click at [352, 108] on button "SEO" at bounding box center [348, 95] width 50 height 27
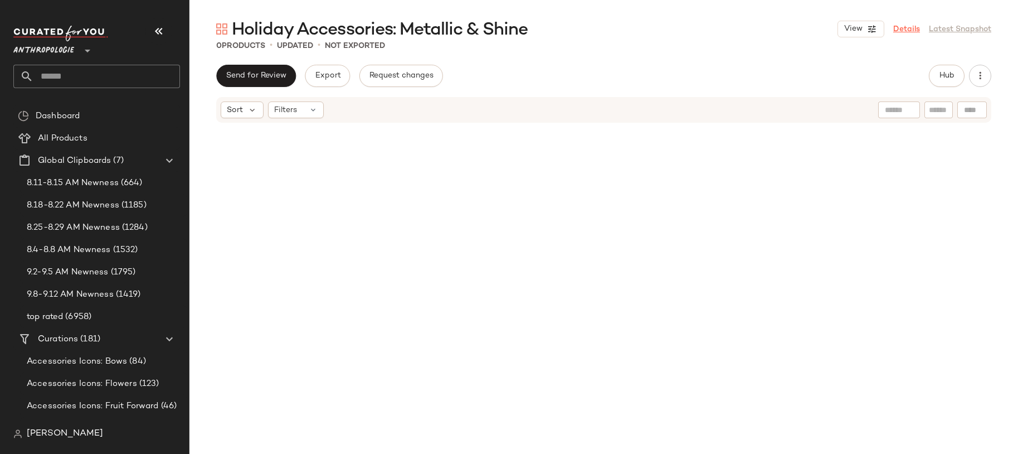
click at [917, 30] on link "Details" at bounding box center [906, 29] width 27 height 12
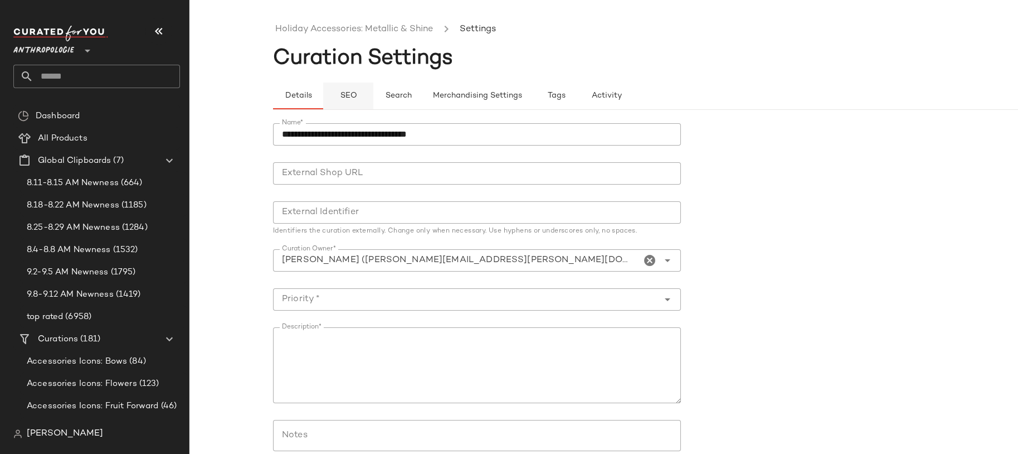
click at [355, 100] on span "SEO" at bounding box center [347, 95] width 17 height 9
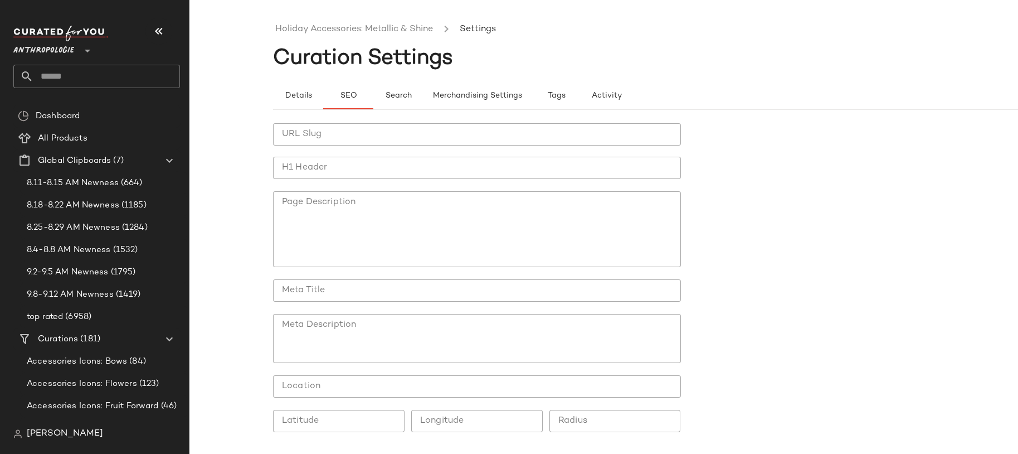
click at [364, 140] on input "URL Slug" at bounding box center [477, 134] width 408 height 22
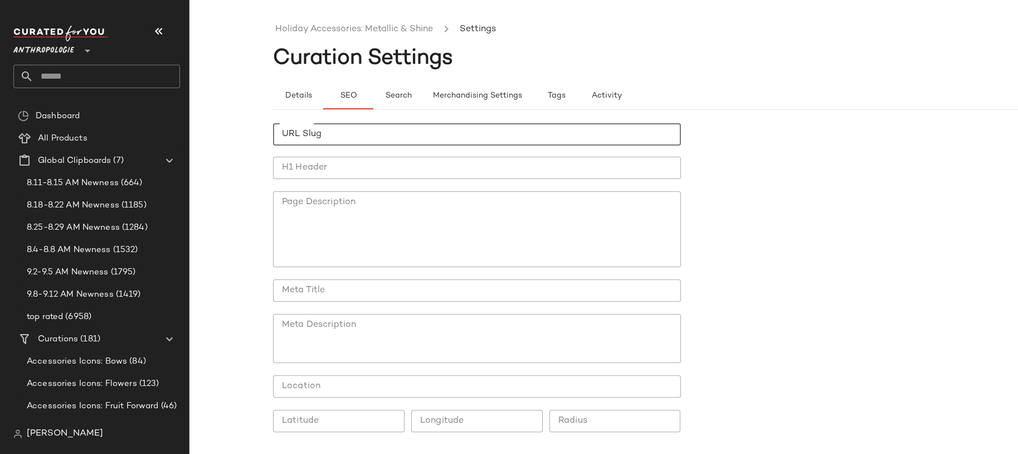
paste input "**********"
type input "**********"
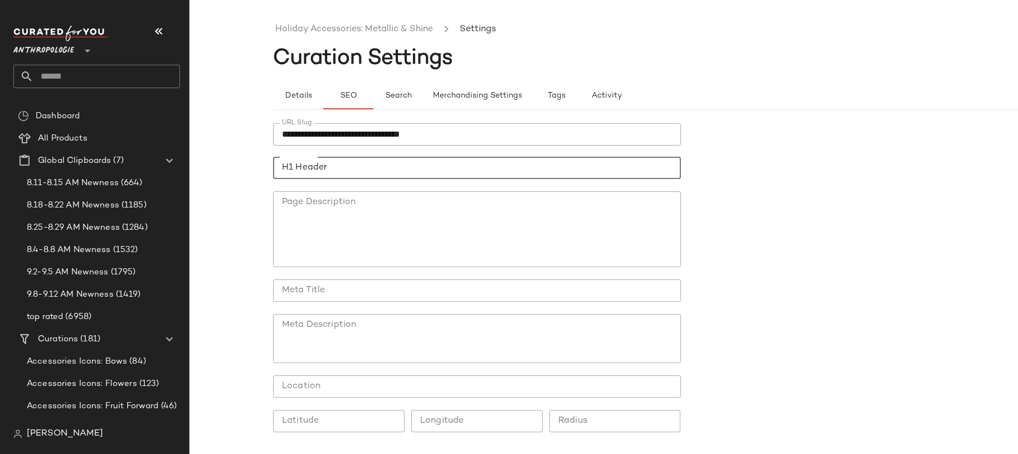
click at [323, 159] on input "H1 Header" at bounding box center [477, 168] width 408 height 22
paste input "**********"
type input "**********"
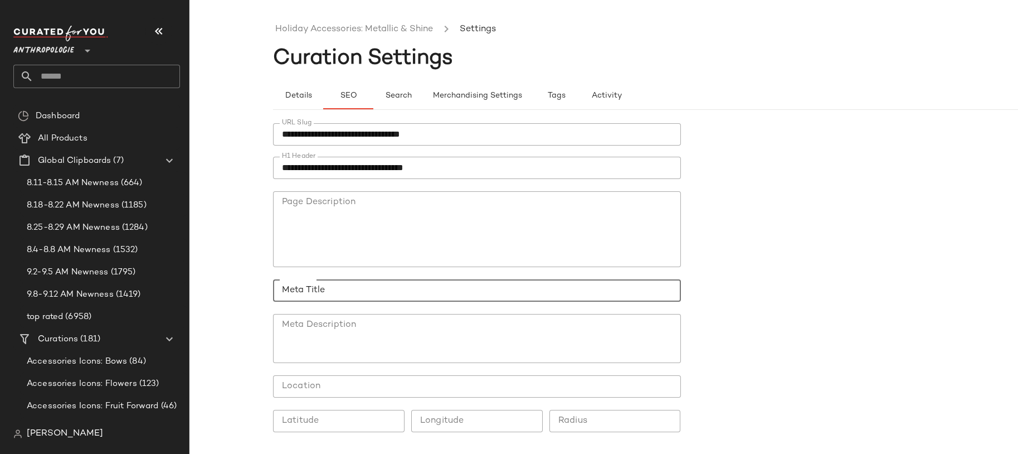
click at [331, 294] on input "Meta Title" at bounding box center [477, 290] width 408 height 22
paste input "**********"
type input "**********"
click at [446, 306] on div at bounding box center [477, 310] width 390 height 8
click at [434, 329] on textarea "Meta Description" at bounding box center [477, 338] width 408 height 49
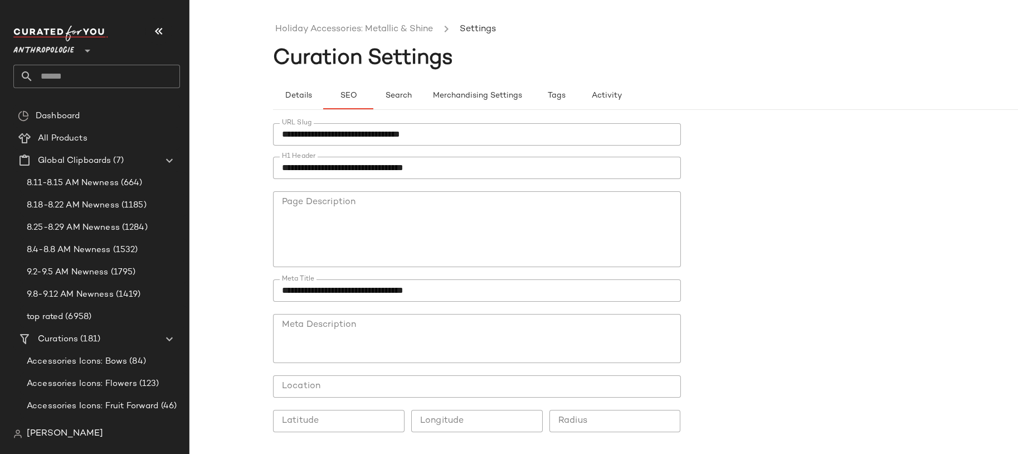
paste textarea "**********"
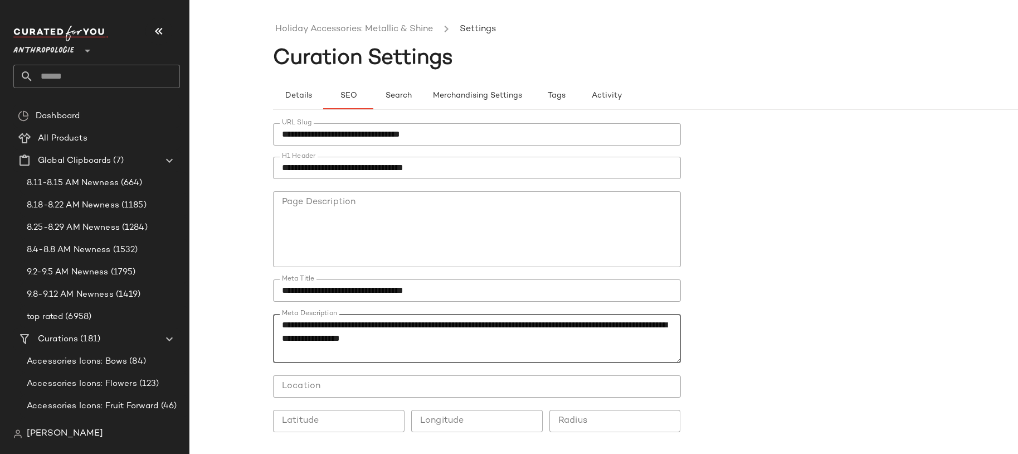
scroll to position [38, 0]
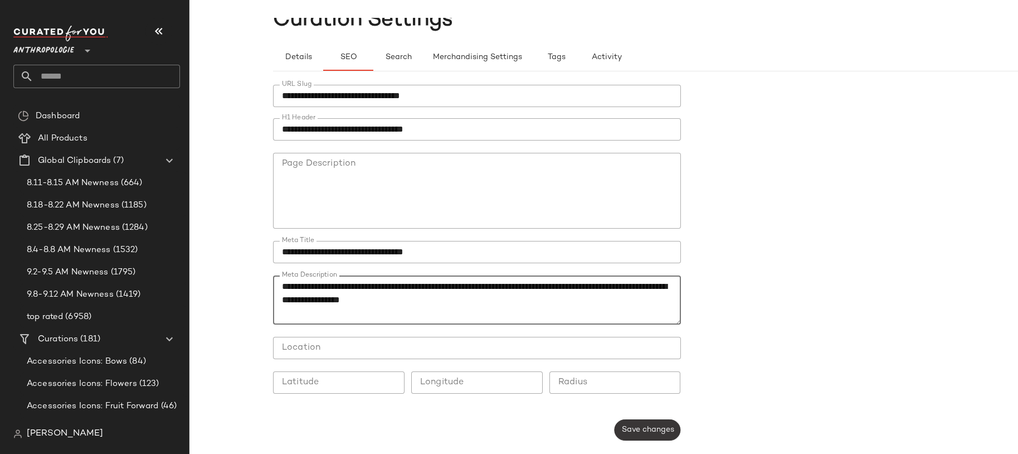
type textarea "**********"
click at [632, 438] on button "Save changes" at bounding box center [647, 429] width 66 height 21
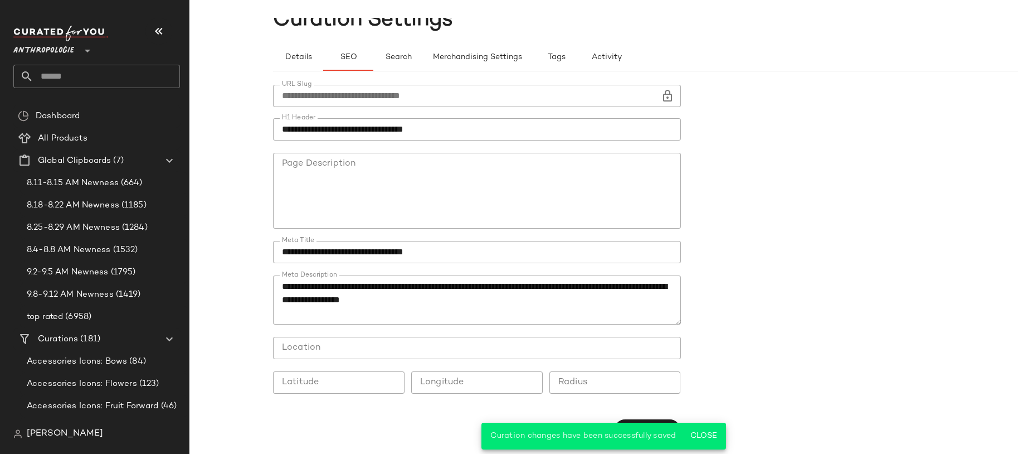
click at [632, 433] on span "Curation changes have been successfully saved" at bounding box center [584, 435] width 186 height 8
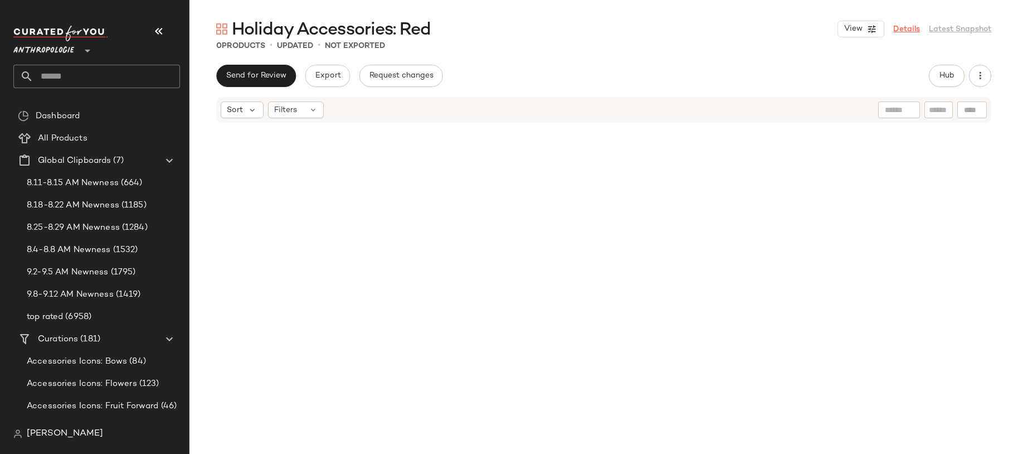
click at [898, 26] on link "Details" at bounding box center [906, 29] width 27 height 12
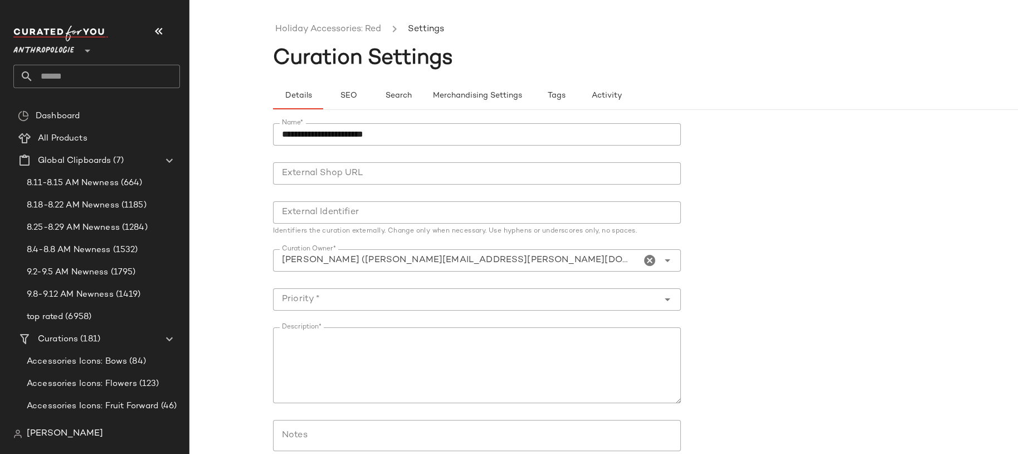
click at [356, 110] on div "**********" at bounding box center [687, 330] width 829 height 440
click at [350, 99] on span "SEO" at bounding box center [347, 95] width 17 height 9
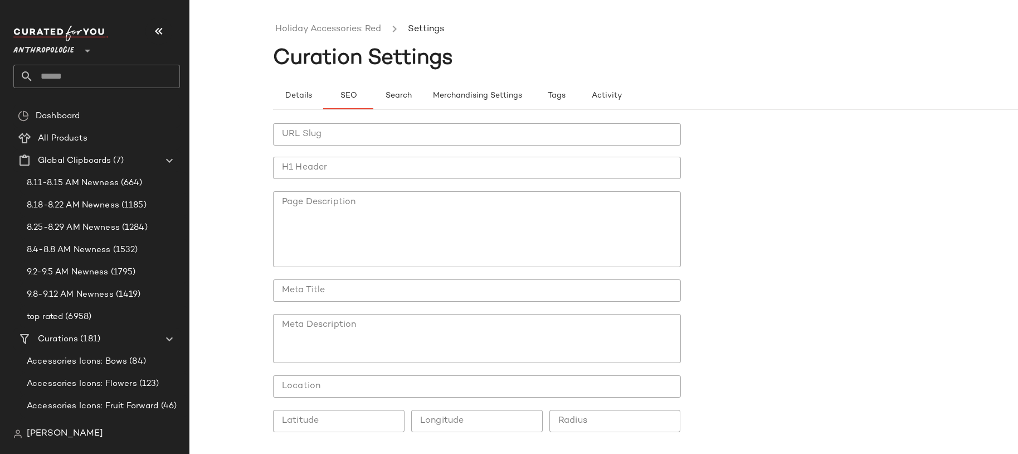
click at [328, 136] on input "URL Slug" at bounding box center [477, 134] width 408 height 22
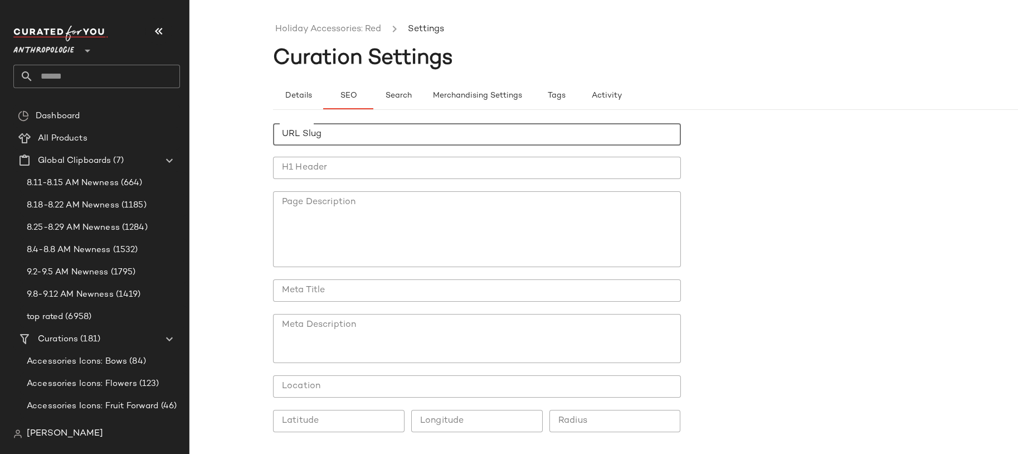
paste input "**********"
type input "**********"
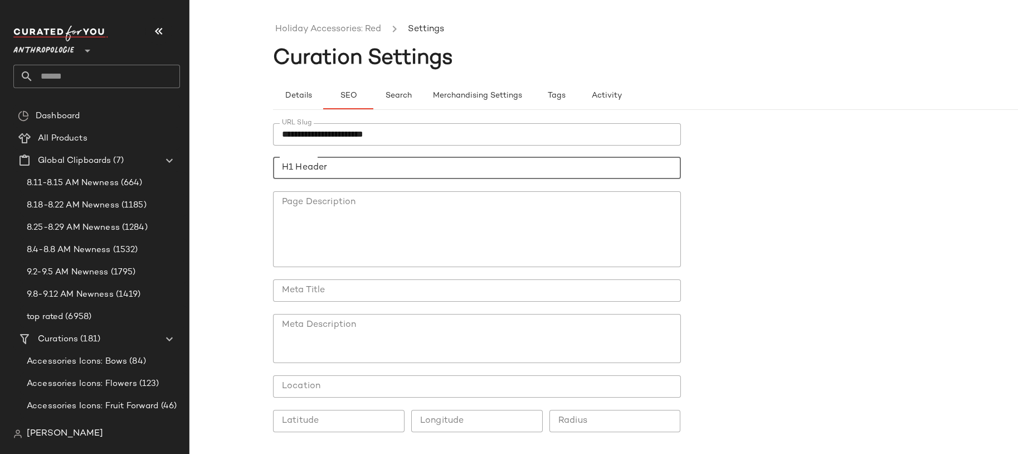
click at [381, 168] on input "H1 Header" at bounding box center [477, 168] width 408 height 22
paste input "**********"
type input "**********"
click at [386, 286] on input "Meta Title" at bounding box center [477, 290] width 408 height 22
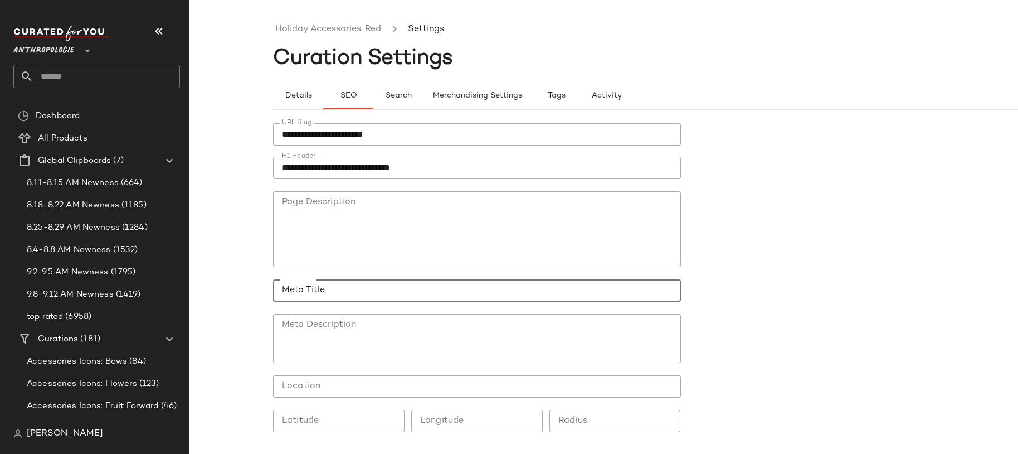
paste input "**********"
type input "**********"
click at [433, 326] on textarea "Meta Description" at bounding box center [477, 338] width 408 height 49
paste textarea "**********"
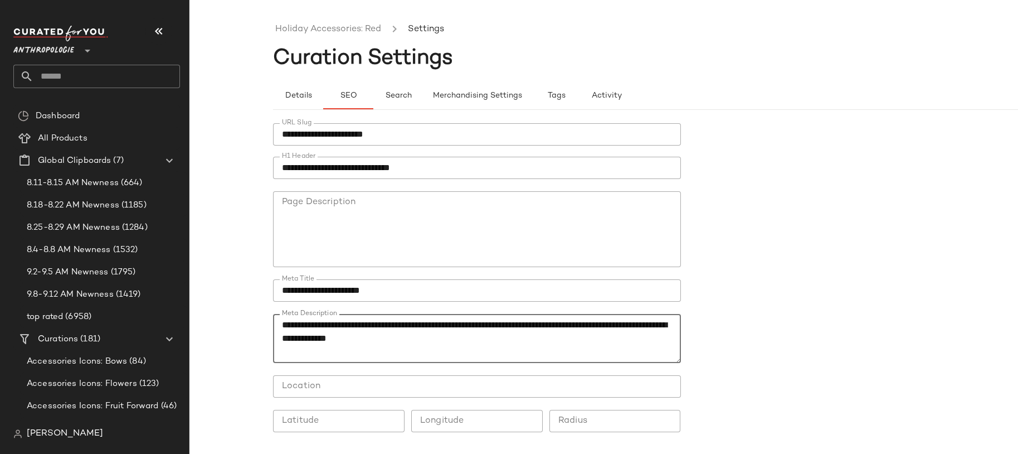
scroll to position [38, 0]
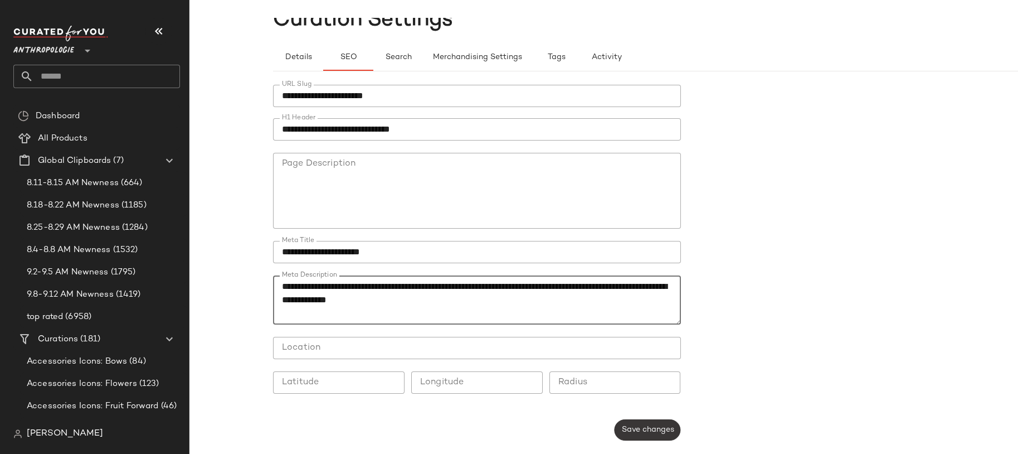
type textarea "**********"
click at [630, 434] on button "Save changes" at bounding box center [647, 429] width 66 height 21
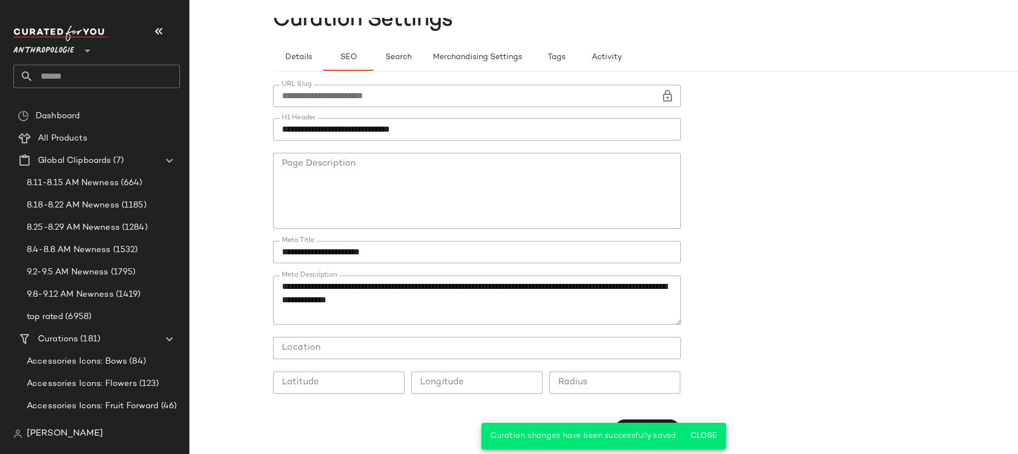
scroll to position [0, 0]
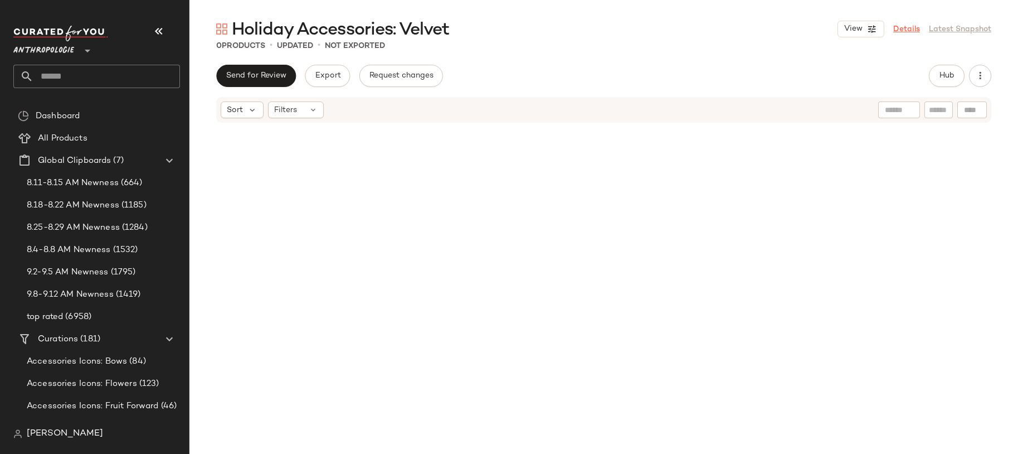
click at [912, 33] on link "Details" at bounding box center [906, 29] width 27 height 12
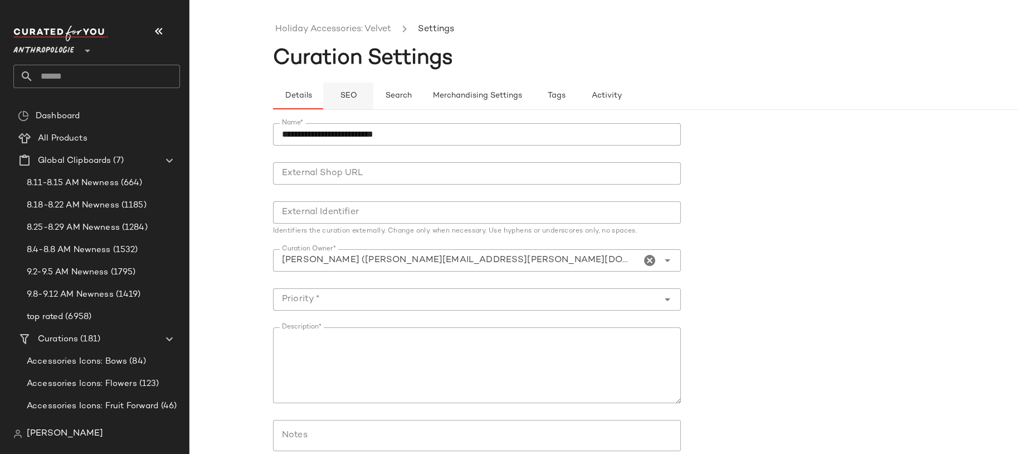
click at [358, 101] on button "SEO" at bounding box center [348, 95] width 50 height 27
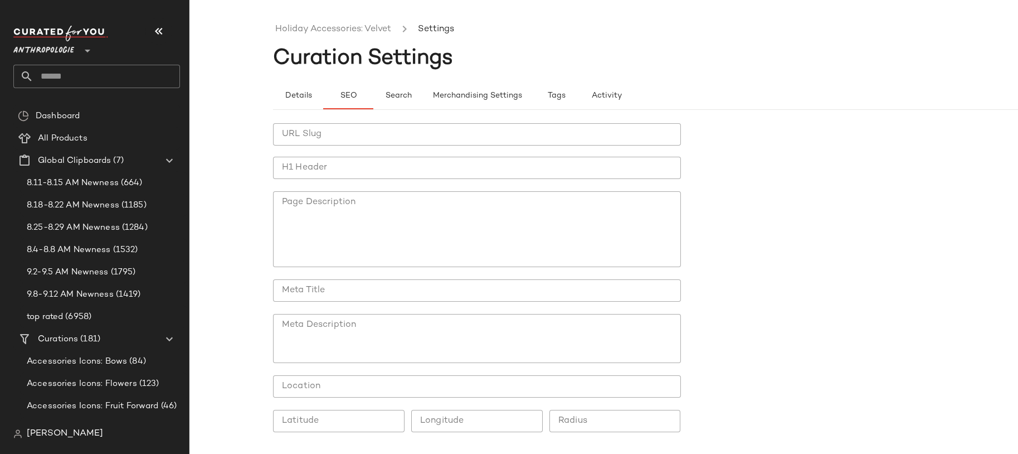
click at [331, 140] on input "URL Slug" at bounding box center [477, 134] width 408 height 22
paste input "**********"
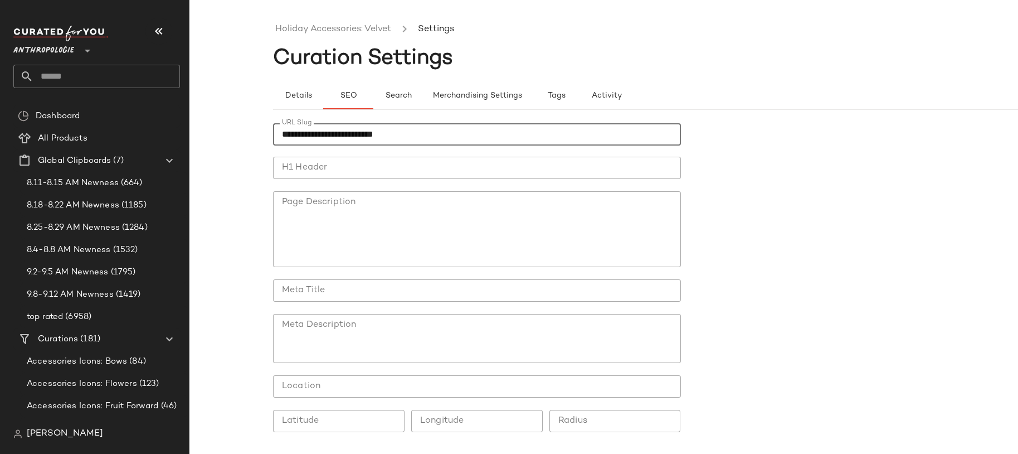
type input "**********"
click at [334, 155] on div "**********" at bounding box center [477, 283] width 408 height 321
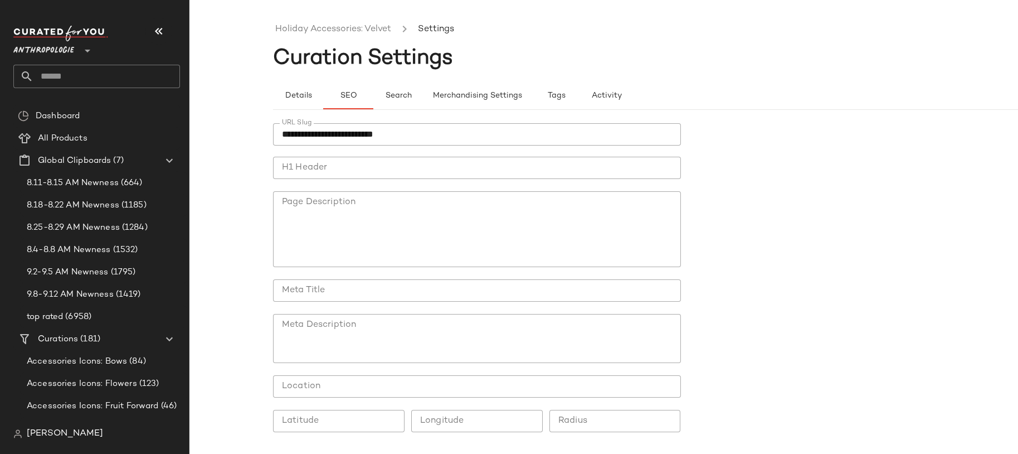
click at [326, 165] on input "H1 Header" at bounding box center [477, 168] width 408 height 22
paste input "**********"
type input "**********"
click at [370, 304] on div at bounding box center [477, 308] width 408 height 12
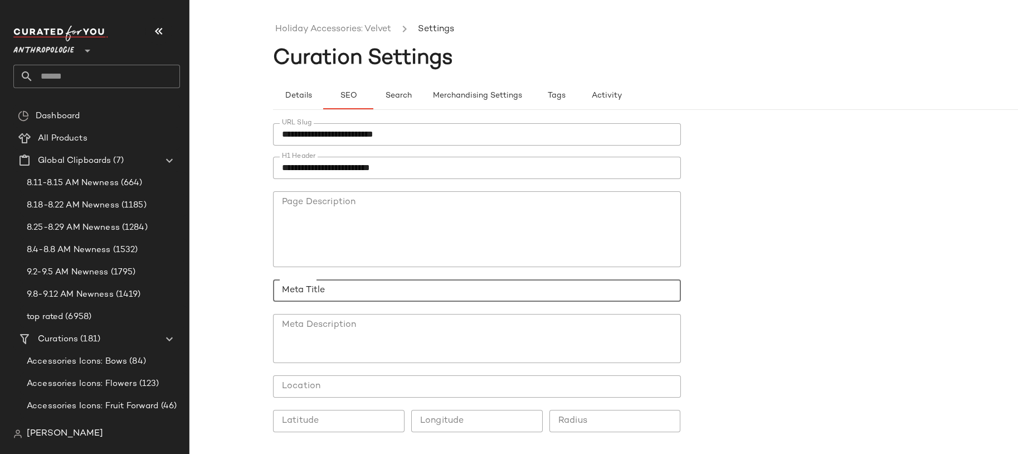
click at [360, 297] on input "Meta Title" at bounding box center [477, 290] width 408 height 22
paste input "**********"
type input "**********"
click at [434, 309] on div at bounding box center [477, 310] width 390 height 8
click at [421, 333] on textarea "Meta Description" at bounding box center [477, 338] width 408 height 49
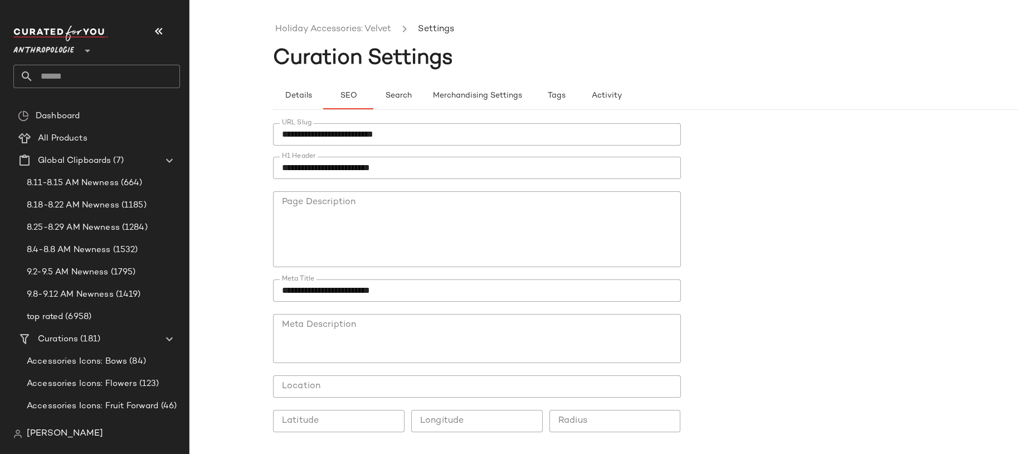
paste textarea "**********"
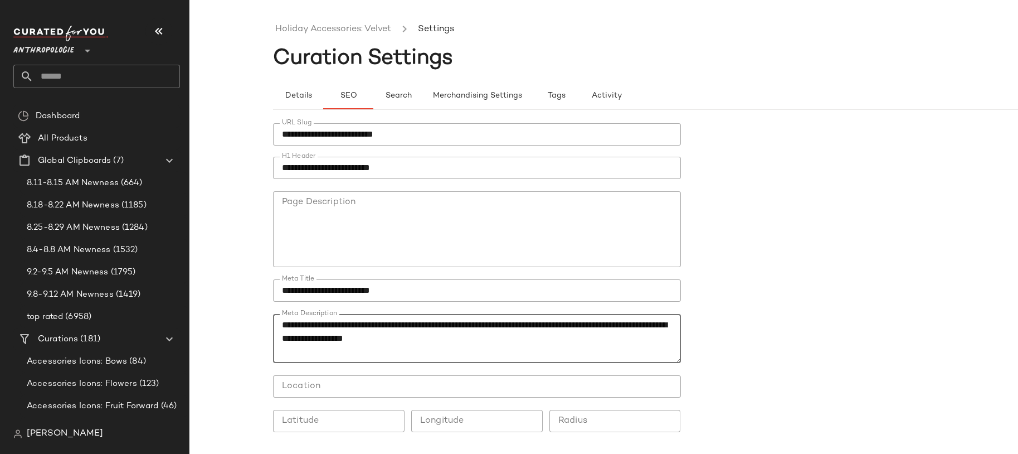
scroll to position [38, 0]
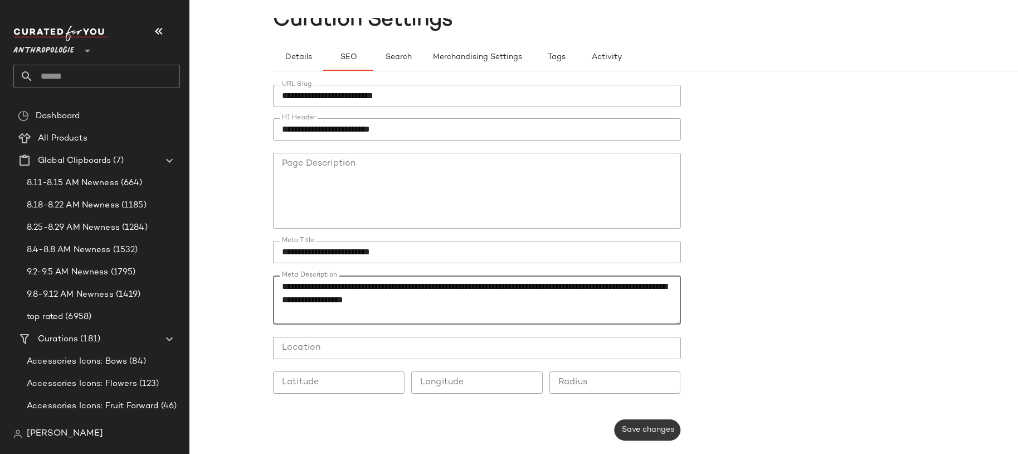
type textarea "**********"
click at [634, 432] on span "Save changes" at bounding box center [647, 429] width 53 height 9
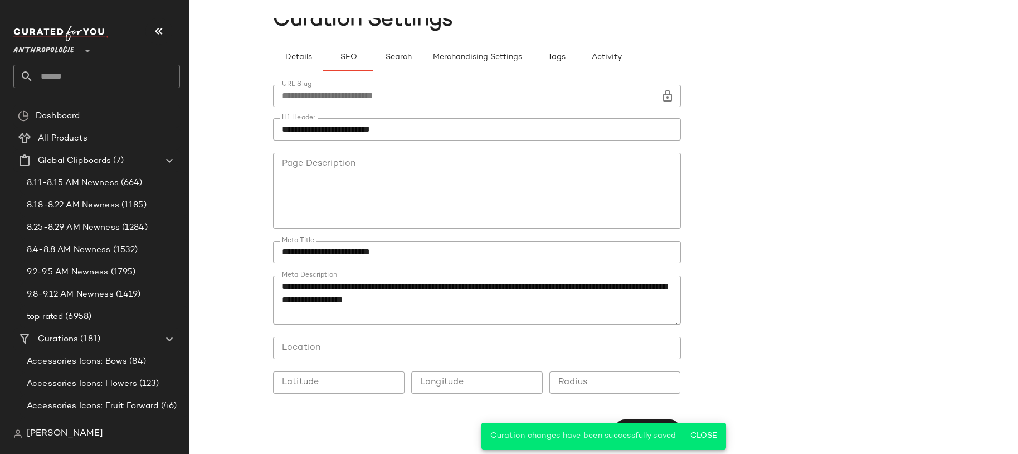
scroll to position [0, 0]
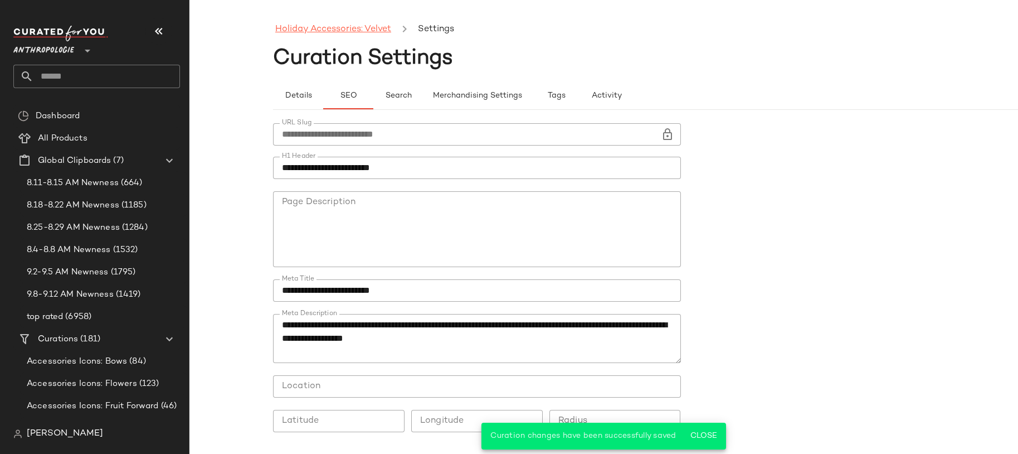
click at [321, 31] on link "Holiday Accessories: Velvet" at bounding box center [333, 29] width 116 height 14
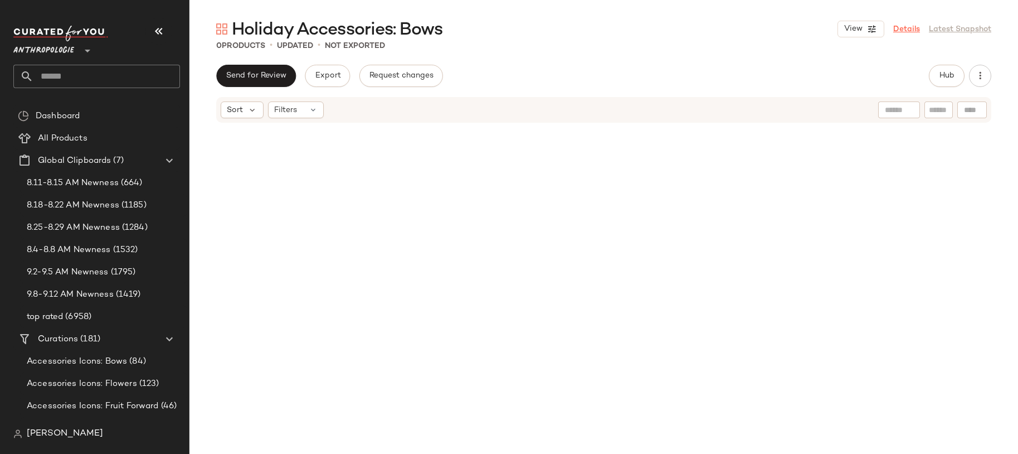
click at [909, 31] on link "Details" at bounding box center [906, 29] width 27 height 12
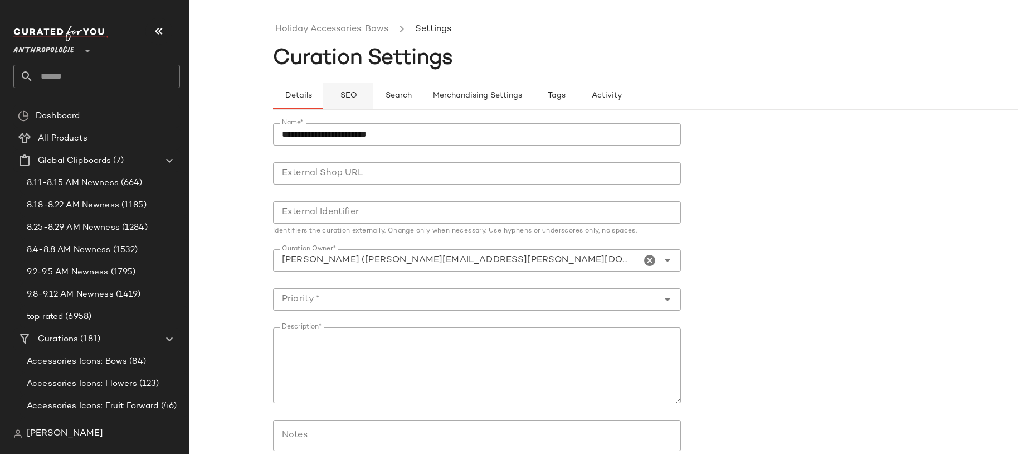
click at [355, 91] on span "SEO" at bounding box center [347, 95] width 17 height 9
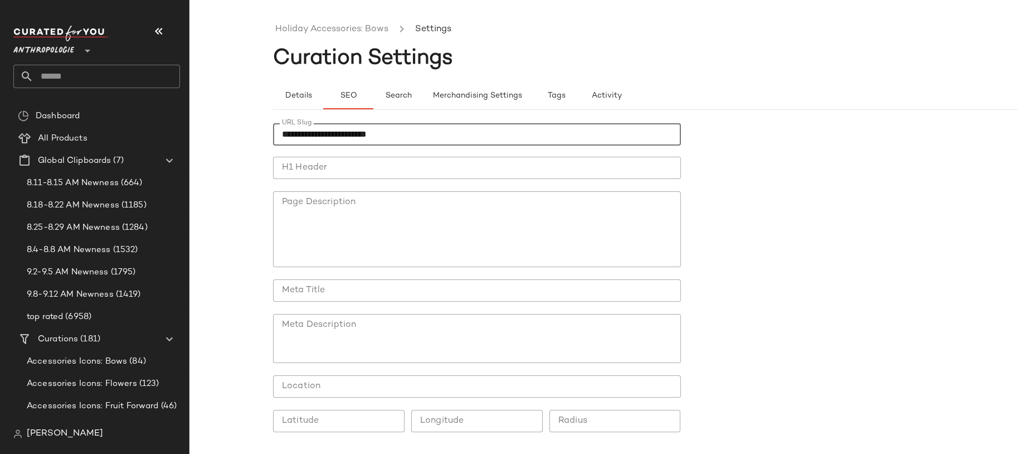
type input "**********"
click at [365, 176] on input "H1 Header" at bounding box center [477, 168] width 408 height 22
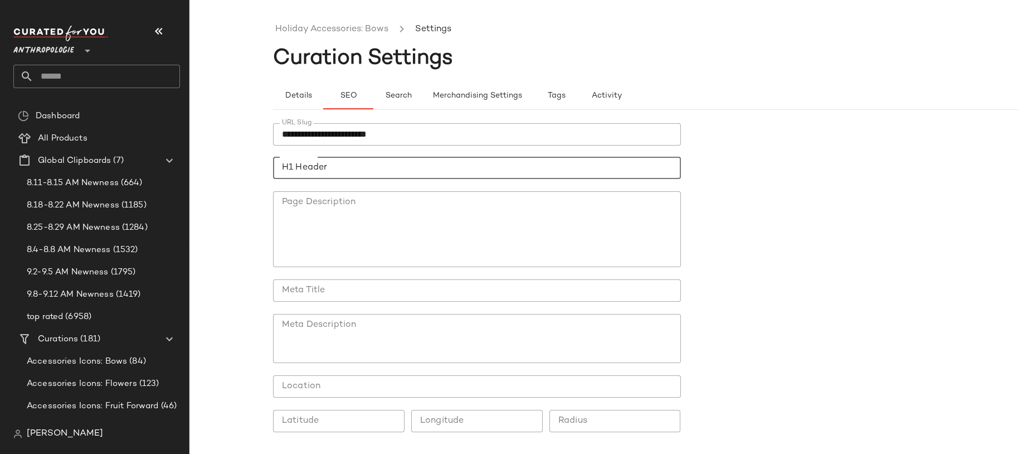
paste input "**********"
type input "**********"
click at [365, 294] on input "Meta Title" at bounding box center [477, 290] width 408 height 22
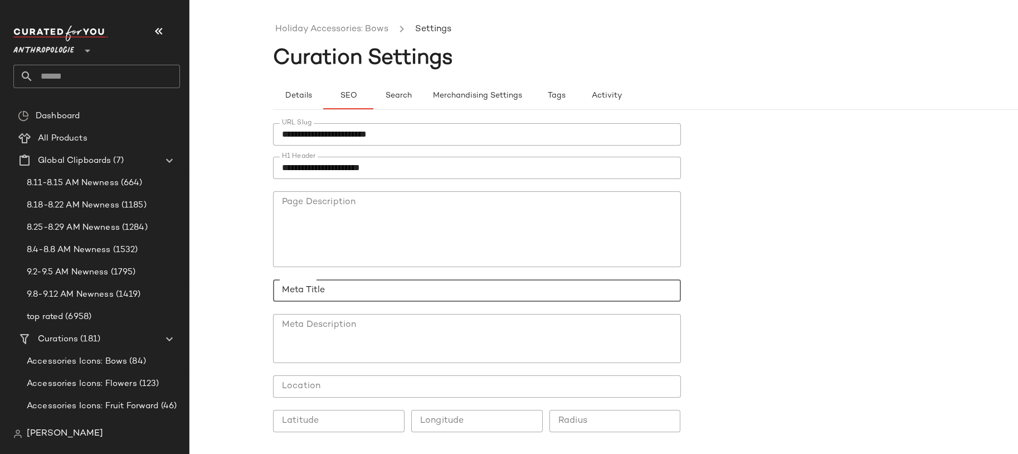
paste input "**********"
type input "**********"
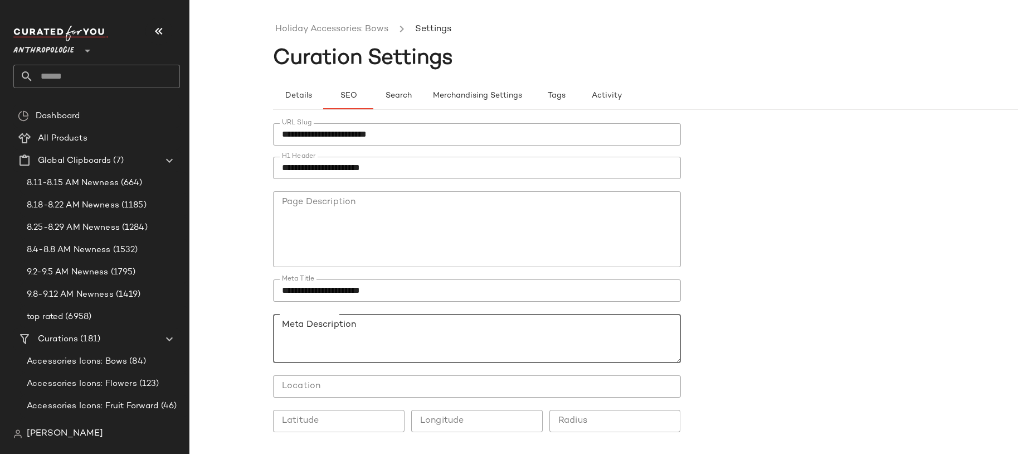
click at [396, 323] on textarea "Meta Description" at bounding box center [477, 338] width 408 height 49
paste textarea "**********"
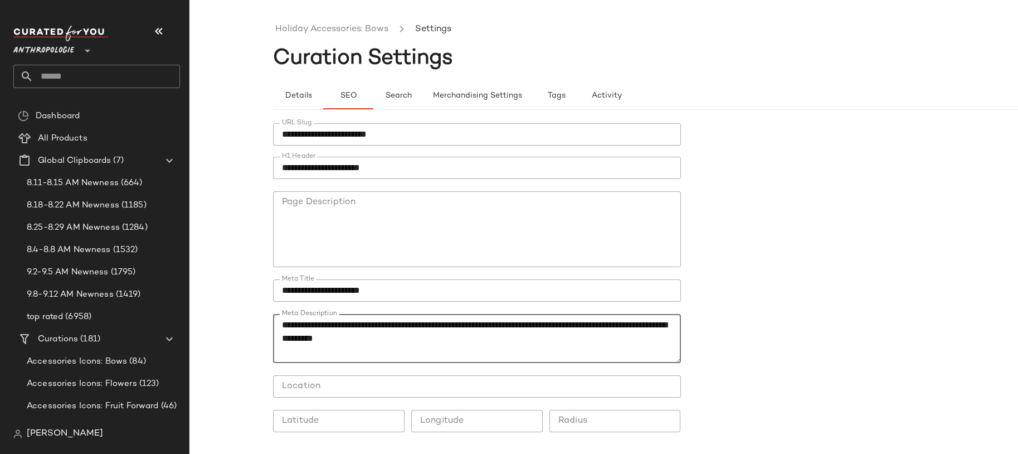
scroll to position [38, 0]
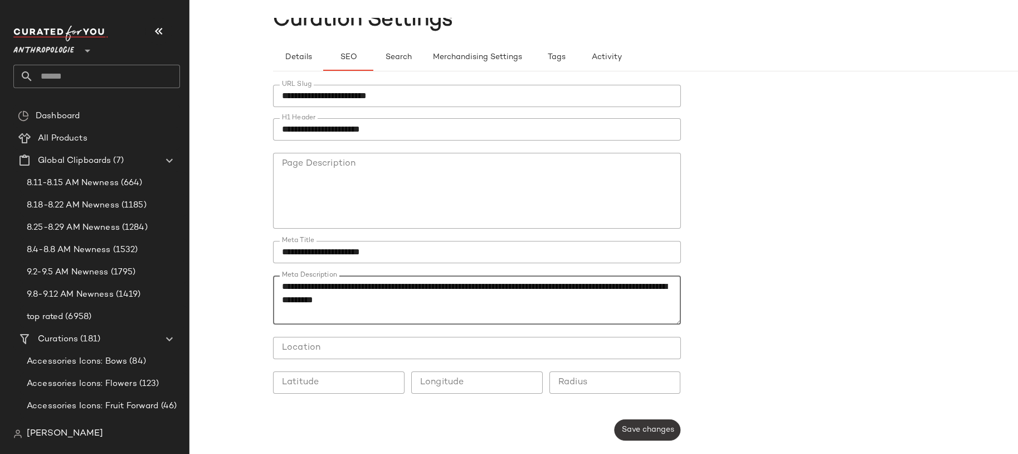
type textarea "**********"
click at [642, 429] on span "Save changes" at bounding box center [647, 429] width 53 height 9
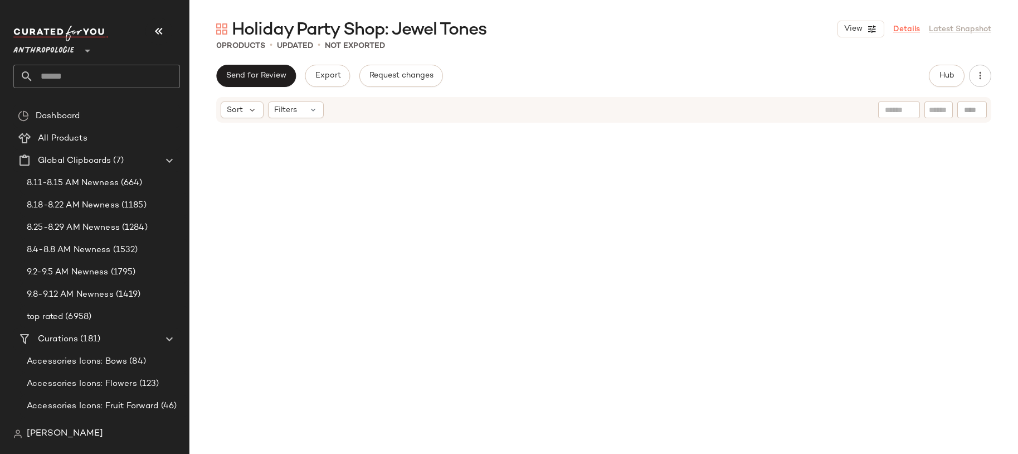
click at [910, 28] on link "Details" at bounding box center [906, 29] width 27 height 12
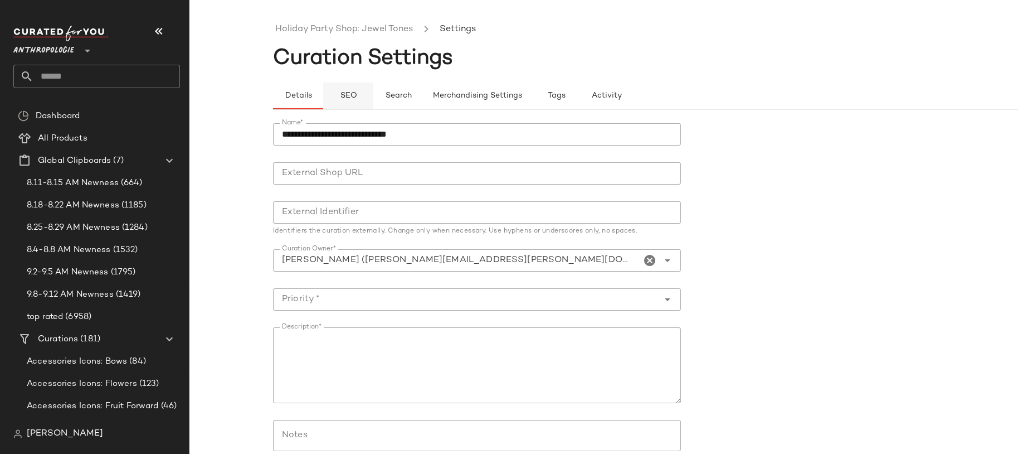
click at [356, 99] on span "SEO" at bounding box center [347, 95] width 17 height 9
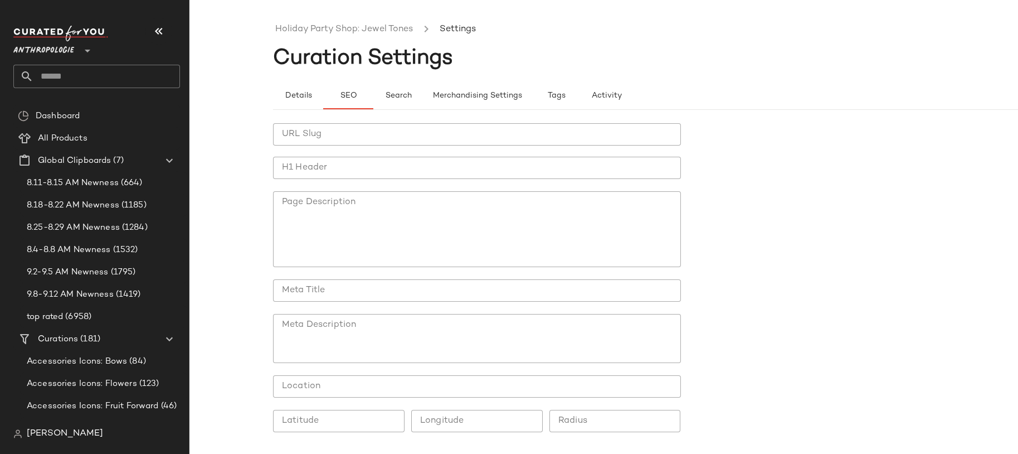
click at [372, 135] on input "URL Slug" at bounding box center [477, 134] width 408 height 22
paste input "**********"
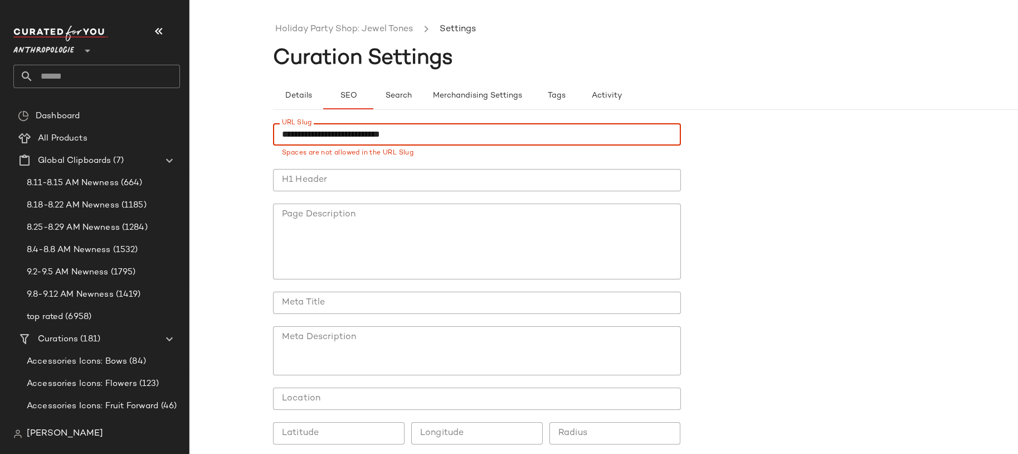
click at [284, 134] on input "**********" at bounding box center [477, 134] width 408 height 22
click at [336, 161] on div "**********" at bounding box center [477, 289] width 408 height 333
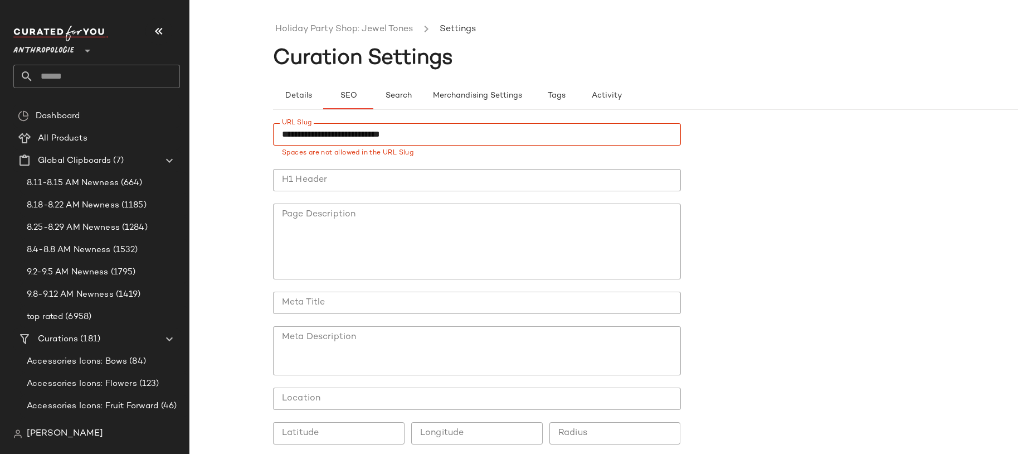
drag, startPoint x: 375, startPoint y: 140, endPoint x: 428, endPoint y: 139, distance: 52.4
click at [375, 140] on input "**********" at bounding box center [477, 134] width 408 height 22
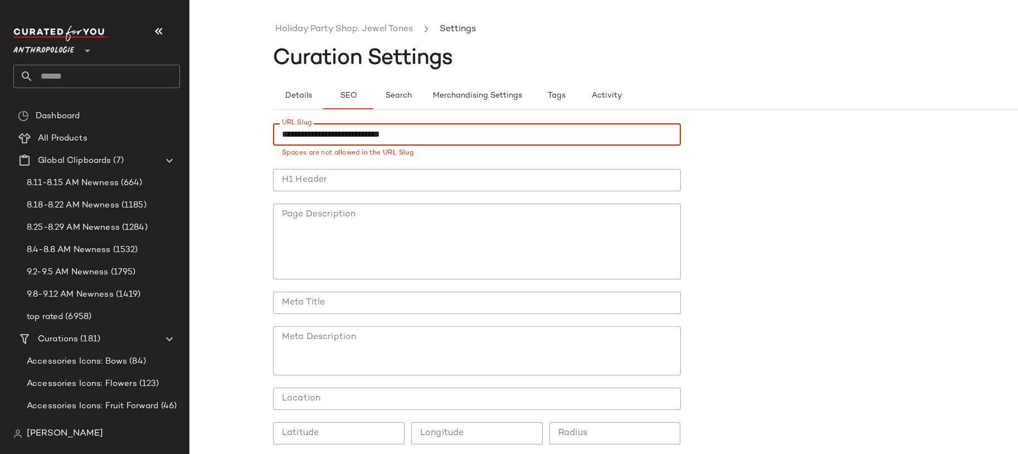
click at [428, 139] on input "**********" at bounding box center [477, 134] width 408 height 22
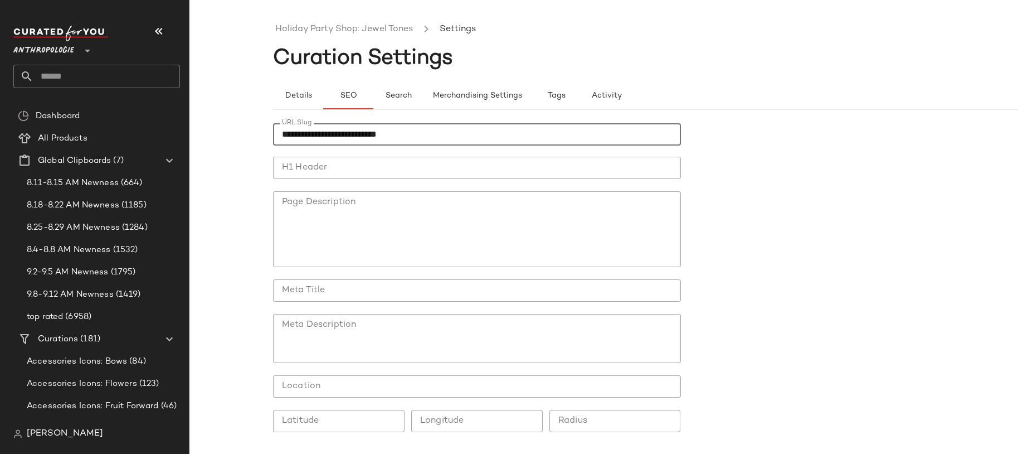
type input "**********"
click at [360, 160] on input "H1 Header" at bounding box center [477, 168] width 408 height 22
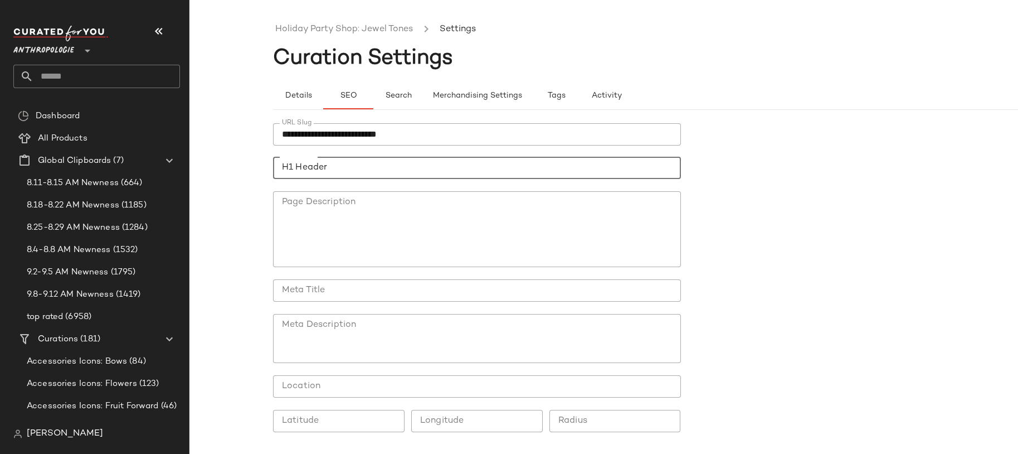
paste input "**********"
type input "**********"
click at [344, 284] on input "Meta Title" at bounding box center [477, 290] width 408 height 22
paste input "**********"
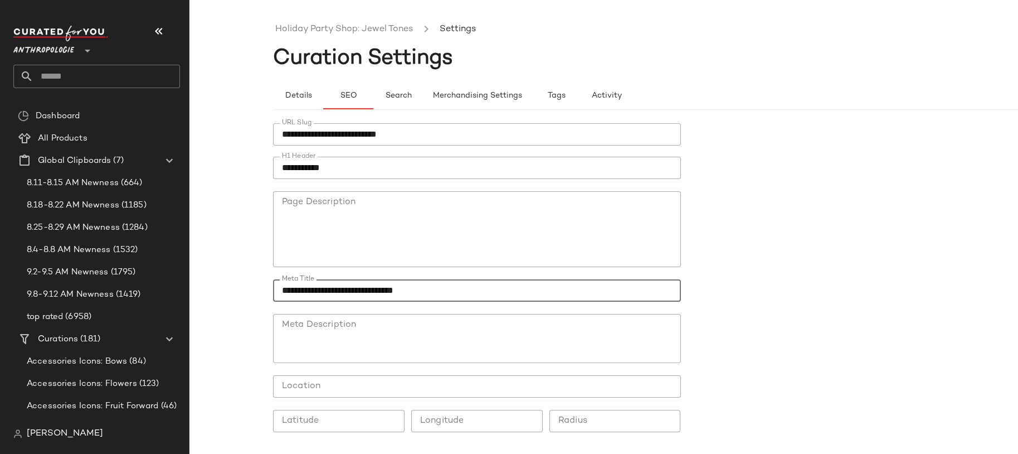
type input "**********"
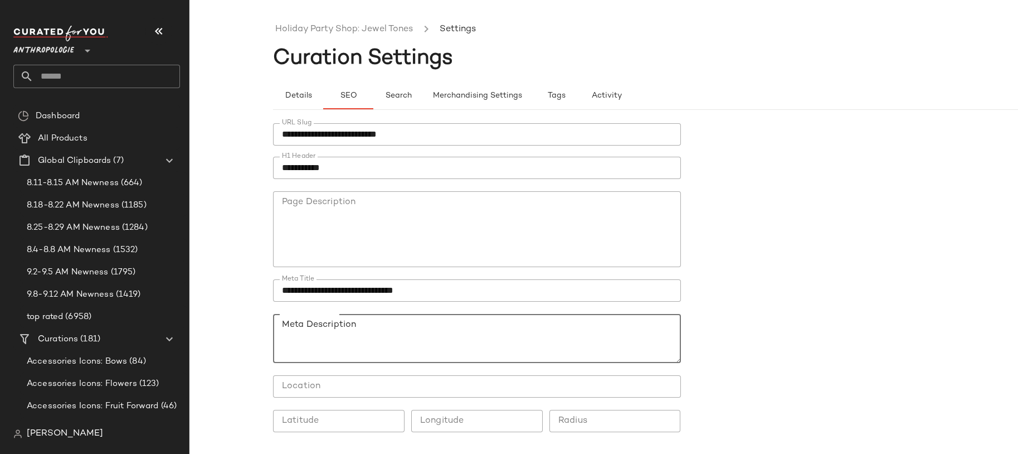
click at [412, 346] on textarea "Meta Description" at bounding box center [477, 338] width 408 height 49
paste textarea "**********"
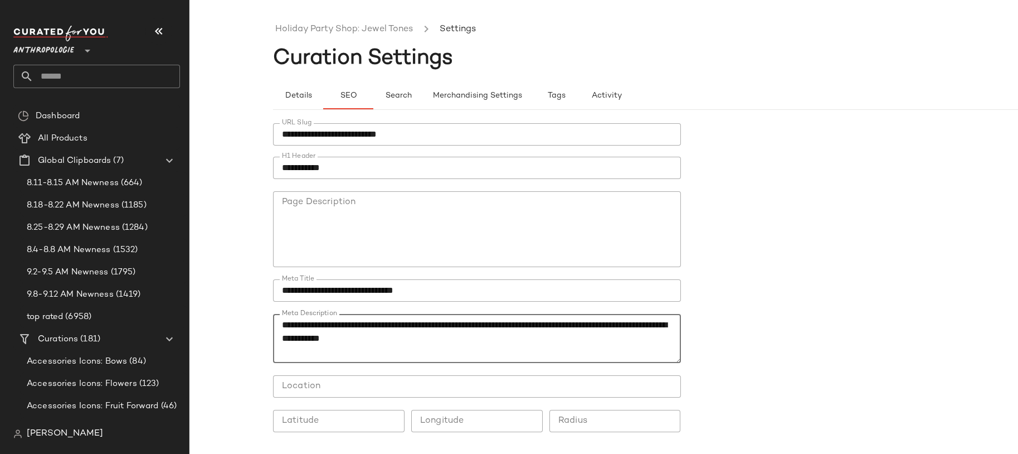
type textarea "**********"
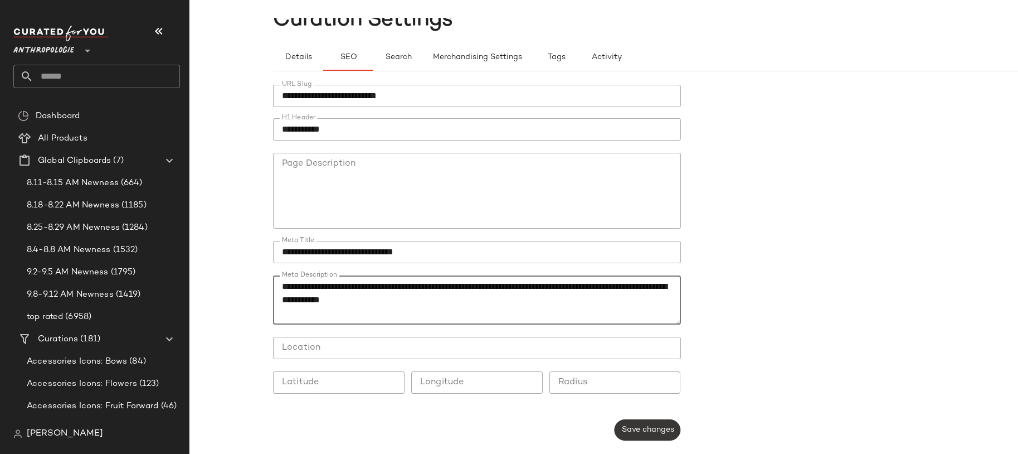
click at [658, 435] on button "Save changes" at bounding box center [647, 429] width 66 height 21
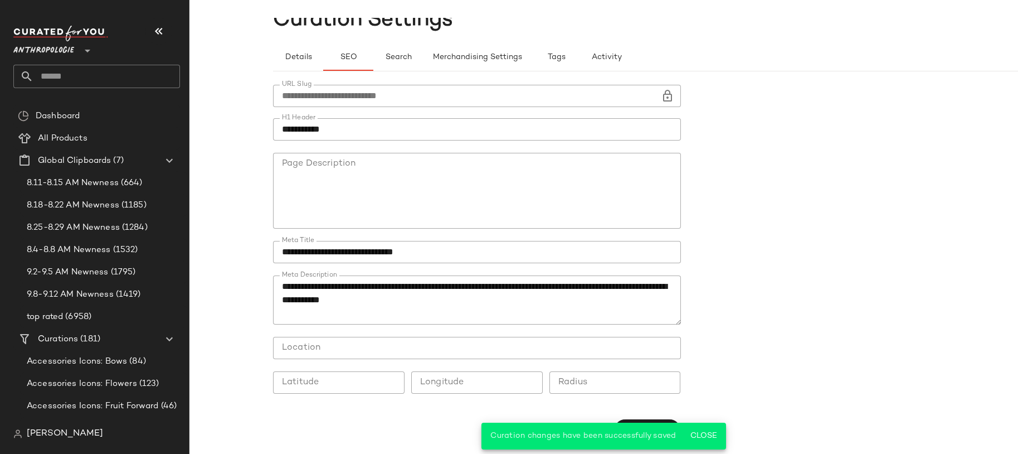
scroll to position [0, 0]
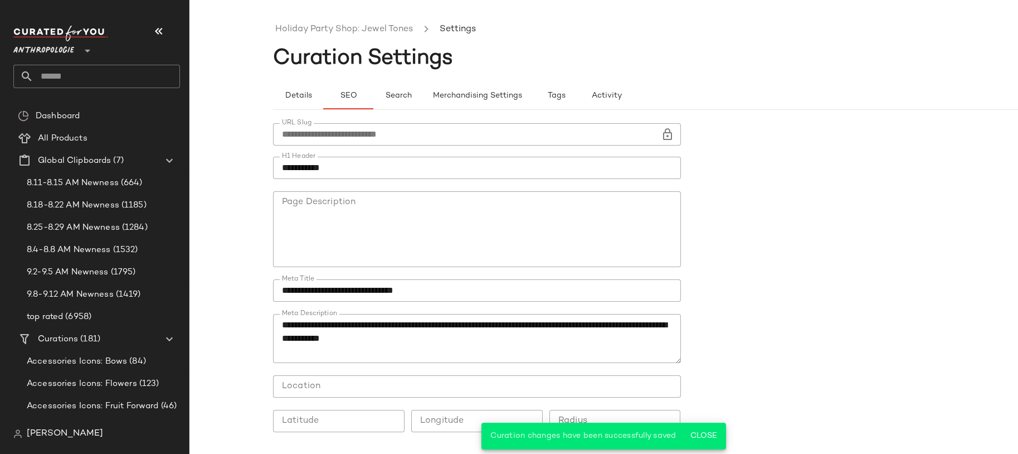
click at [389, 186] on div at bounding box center [477, 187] width 390 height 8
click at [344, 31] on link "Holiday Party Shop: Jewel Tones" at bounding box center [344, 29] width 138 height 14
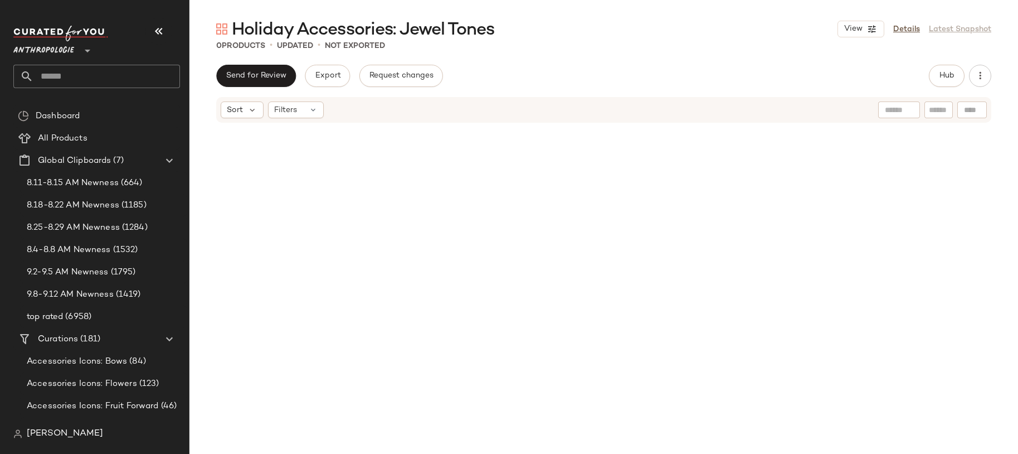
click at [911, 36] on div "View Details Latest Snapshot" at bounding box center [915, 29] width 154 height 17
click at [906, 32] on link "Details" at bounding box center [906, 29] width 27 height 12
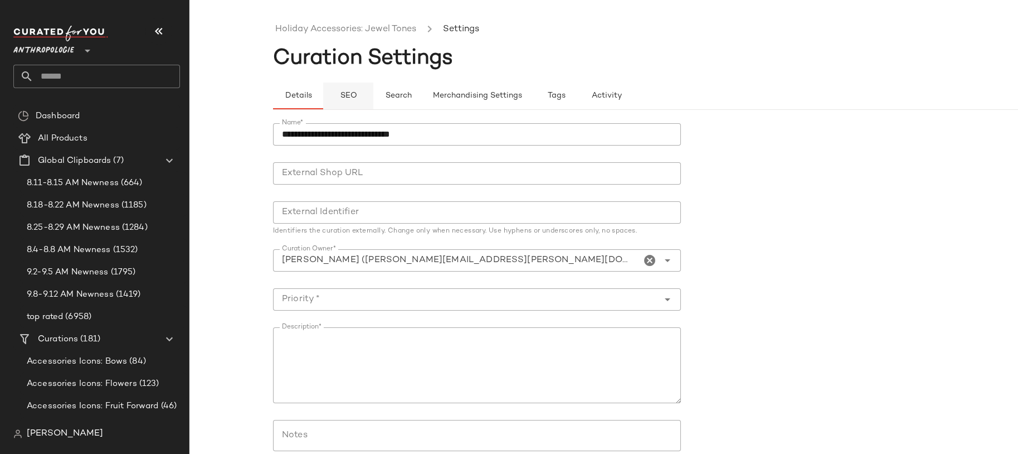
click at [350, 86] on button "SEO" at bounding box center [348, 95] width 50 height 27
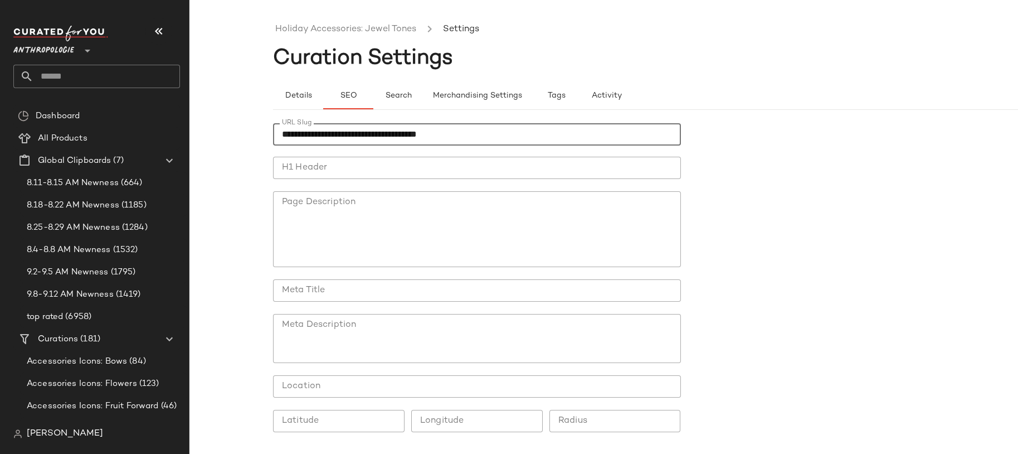
type input "**********"
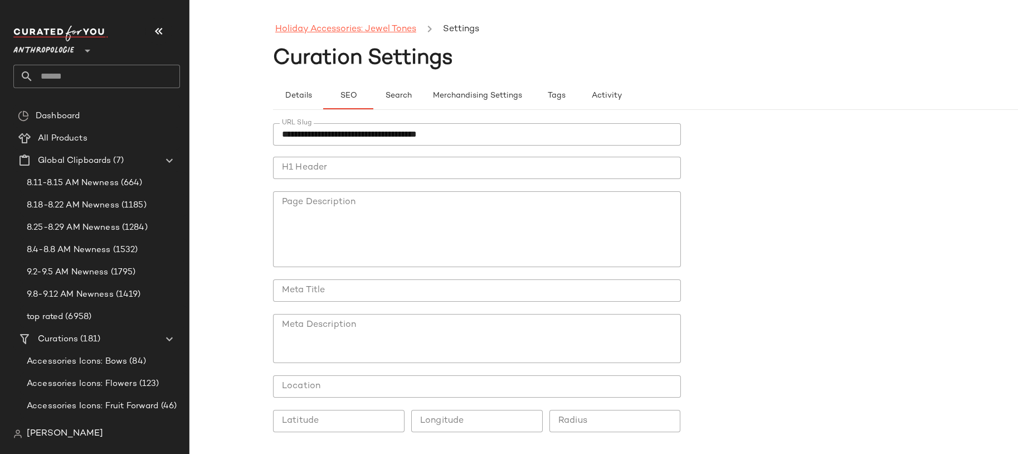
drag, startPoint x: 423, startPoint y: 28, endPoint x: 360, endPoint y: 32, distance: 62.5
click at [361, 32] on ul "Holiday Accessories: Jewel Tones Settings" at bounding box center [687, 30] width 829 height 26
drag, startPoint x: 425, startPoint y: 29, endPoint x: 328, endPoint y: 30, distance: 97.0
click at [328, 30] on ul "Holiday Accessories: Jewel Tones Settings" at bounding box center [687, 30] width 829 height 26
drag, startPoint x: 265, startPoint y: 28, endPoint x: 412, endPoint y: 29, distance: 147.7
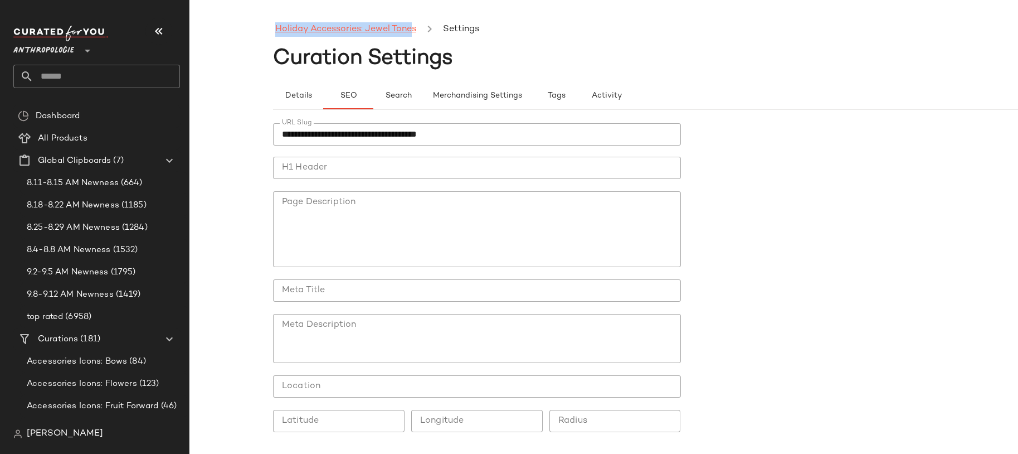
click at [412, 29] on div "**********" at bounding box center [509, 236] width 1018 height 436
click at [328, 164] on input "H1 Header" at bounding box center [477, 168] width 408 height 22
click at [344, 171] on input "**********" at bounding box center [477, 168] width 408 height 22
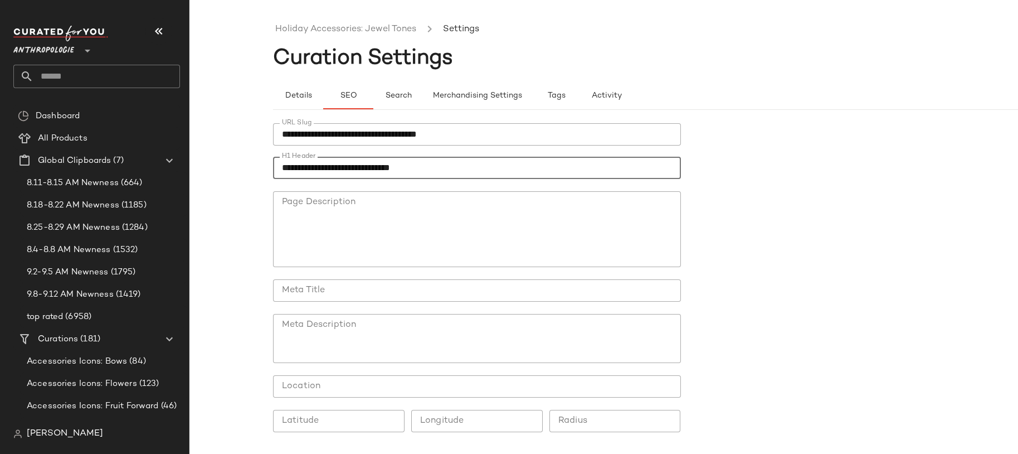
type input "**********"
click at [309, 293] on input "Meta Title" at bounding box center [477, 290] width 408 height 22
paste input "**********"
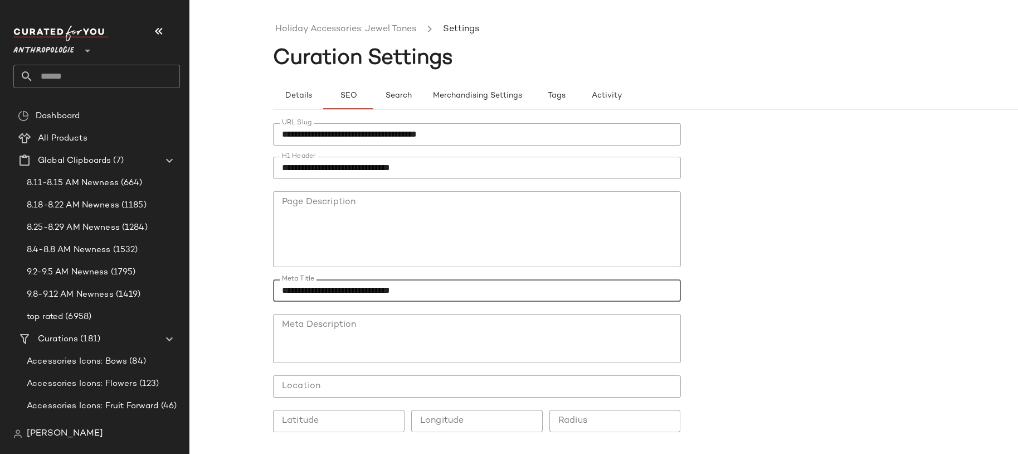
click at [343, 295] on input "**********" at bounding box center [477, 290] width 408 height 22
click at [372, 293] on input "**********" at bounding box center [477, 290] width 408 height 22
click at [442, 294] on input "**********" at bounding box center [477, 290] width 408 height 22
click at [399, 174] on input "**********" at bounding box center [477, 168] width 408 height 22
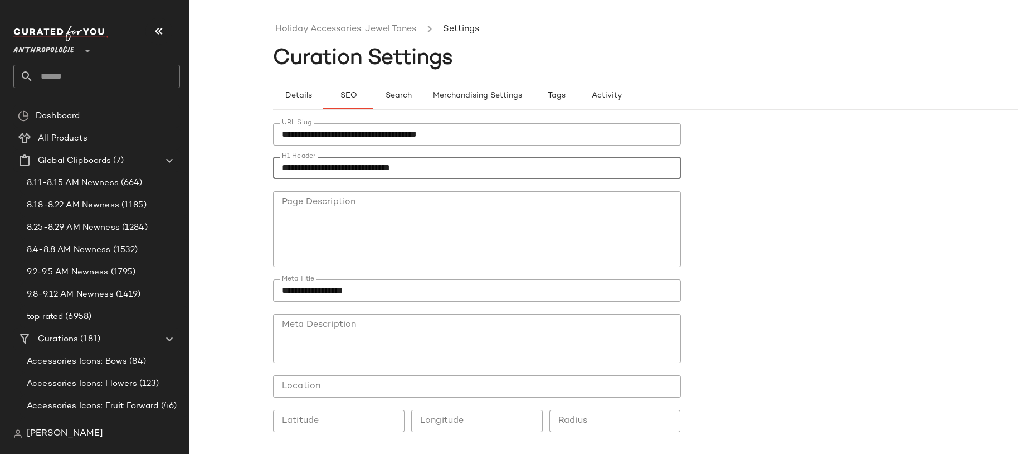
click at [399, 174] on input "**********" at bounding box center [477, 168] width 408 height 22
click at [378, 285] on input "**********" at bounding box center [477, 290] width 408 height 22
paste input "**********"
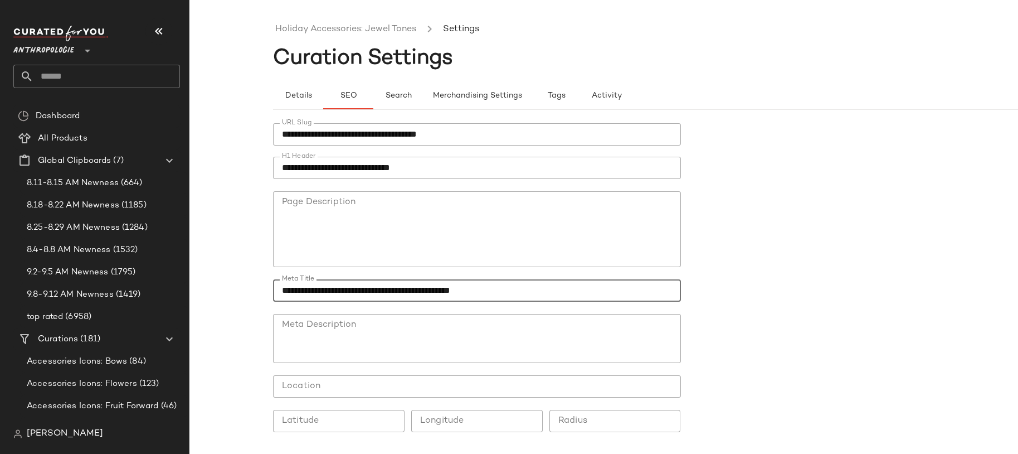
click at [378, 285] on input "**********" at bounding box center [477, 290] width 408 height 22
paste input "text"
click at [405, 293] on input "**********" at bounding box center [477, 290] width 408 height 22
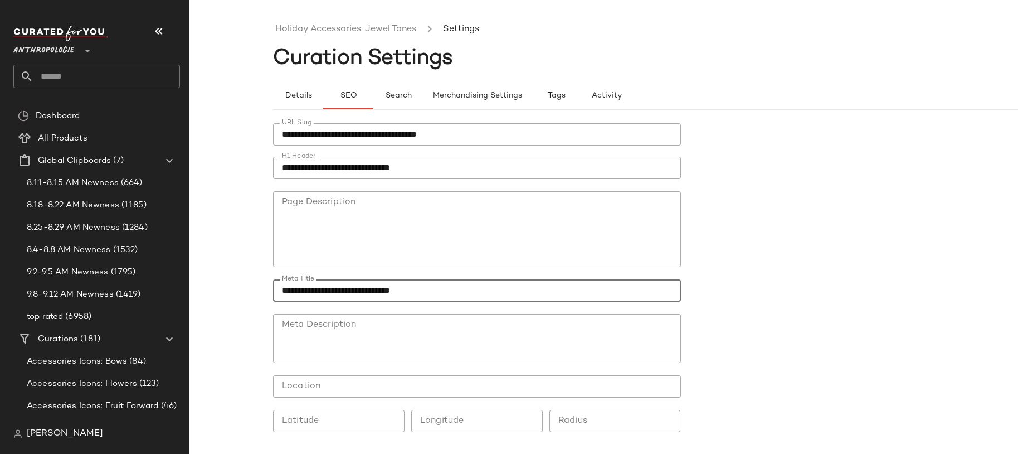
click at [405, 293] on input "**********" at bounding box center [477, 290] width 408 height 22
type input "**********"
click at [333, 351] on textarea "Meta Description" at bounding box center [477, 338] width 408 height 49
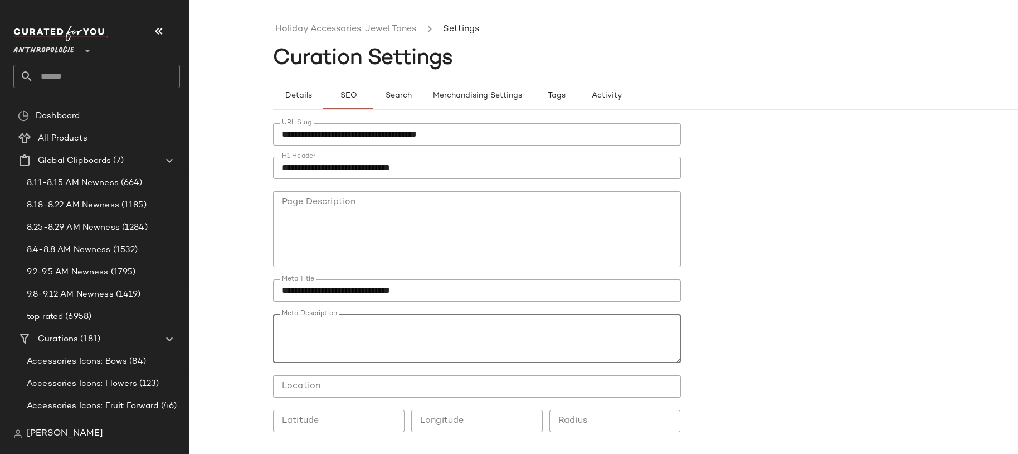
paste textarea "**********"
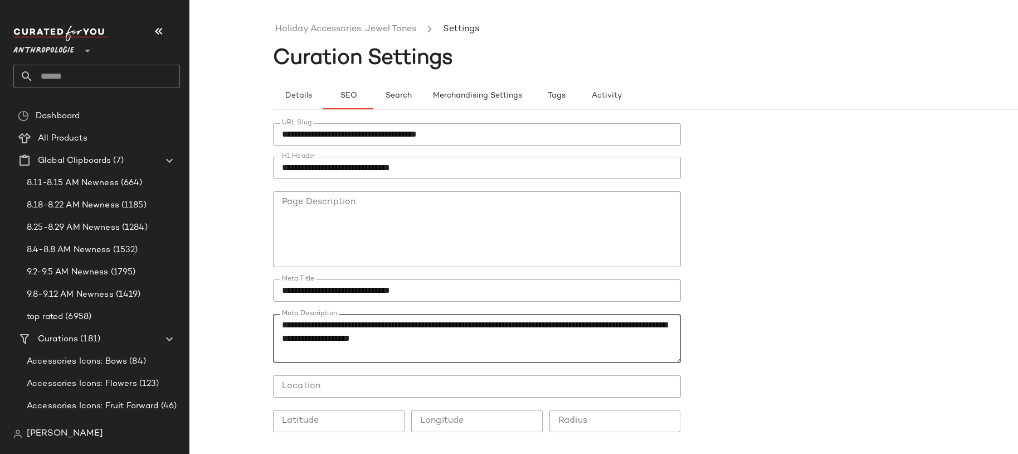
scroll to position [38, 0]
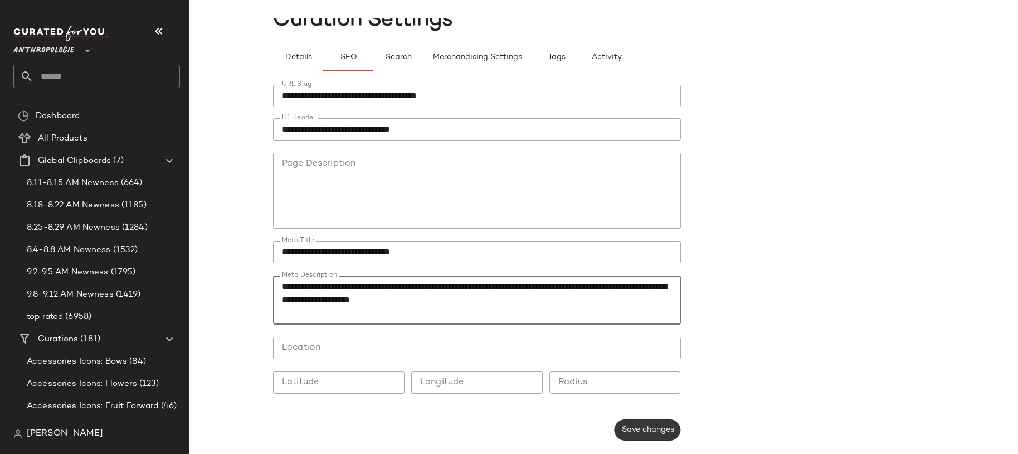
type textarea "**********"
click at [640, 435] on button "Save changes" at bounding box center [647, 429] width 66 height 21
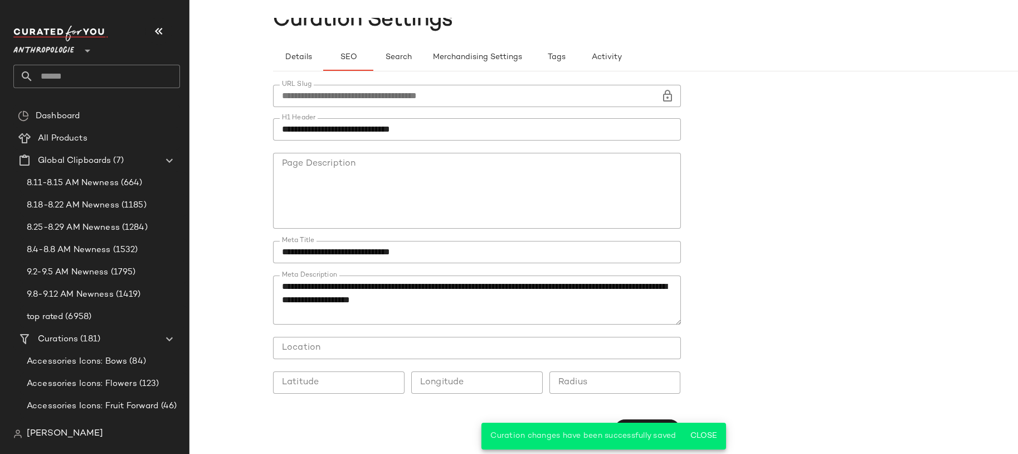
scroll to position [0, 0]
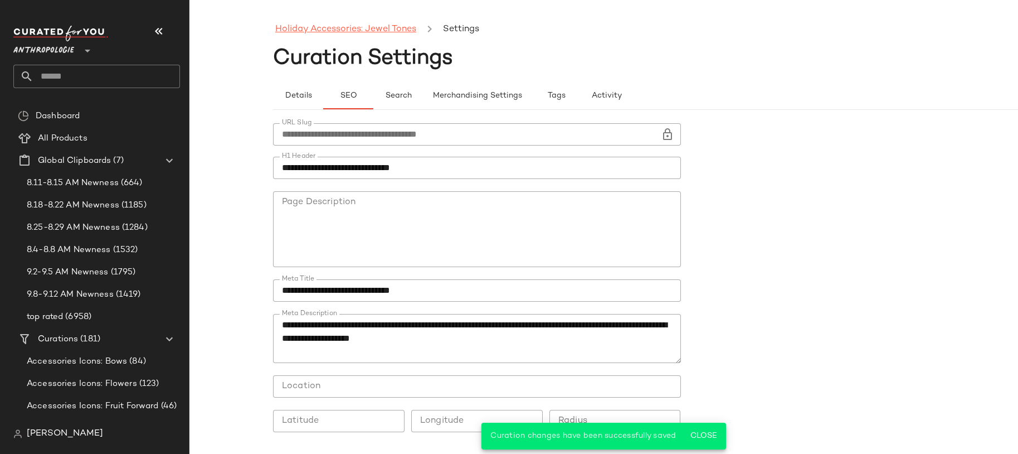
click at [347, 32] on link "Holiday Accessories: Jewel Tones" at bounding box center [345, 29] width 141 height 14
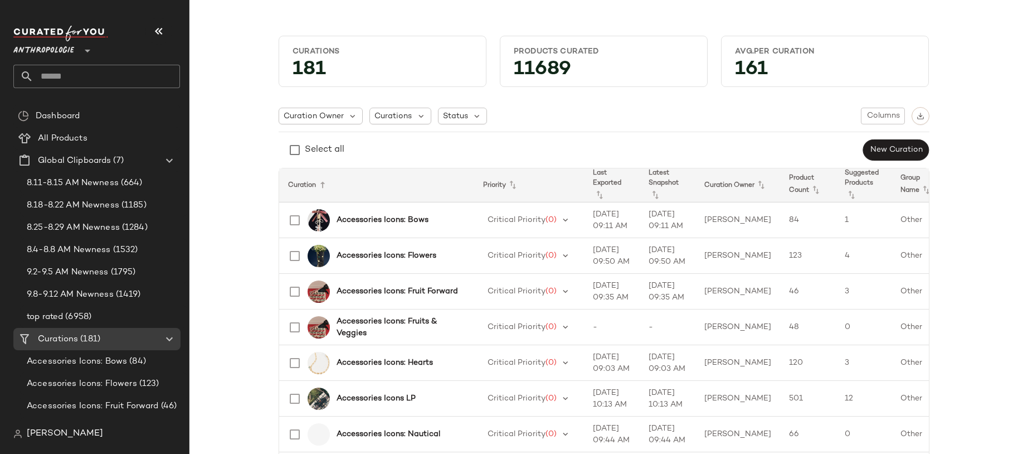
click at [69, 51] on span "Anthropologie" at bounding box center [43, 48] width 61 height 20
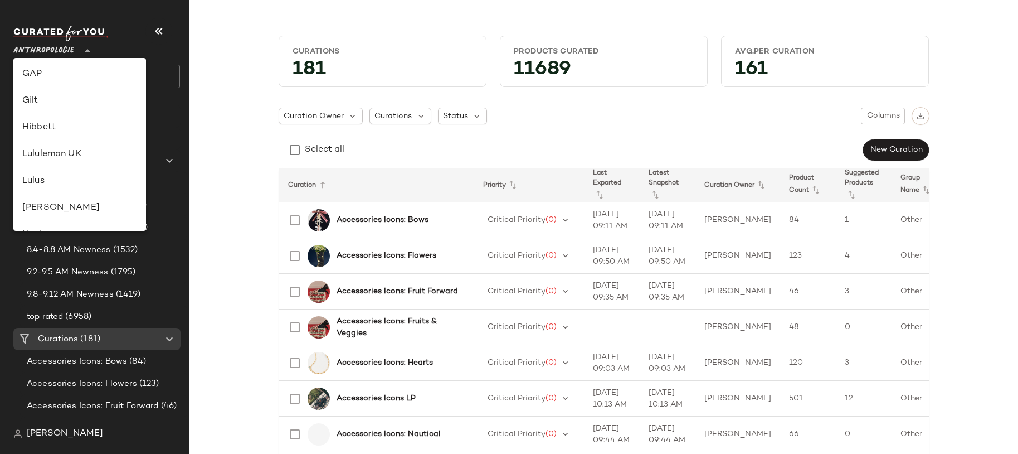
scroll to position [485, 0]
click at [70, 125] on div "Revolve" at bounding box center [79, 125] width 115 height 13
type input "**"
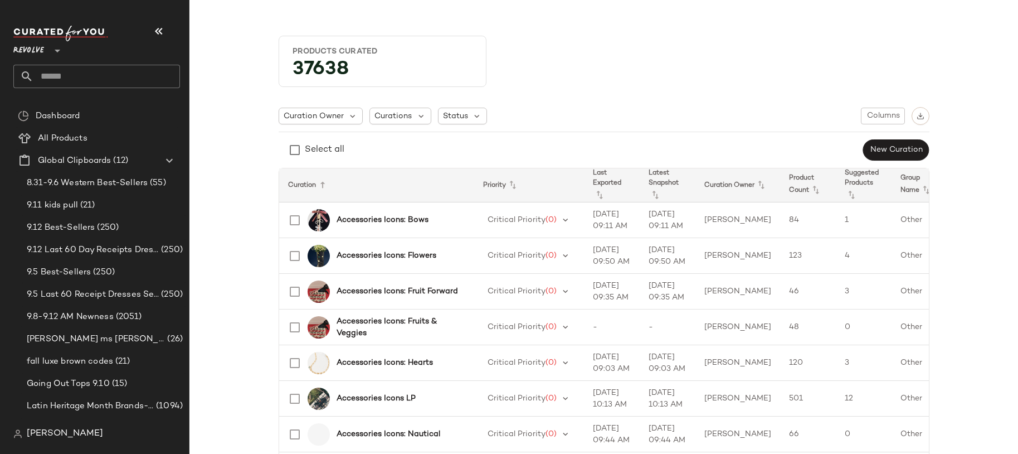
click at [61, 76] on input "text" at bounding box center [106, 76] width 147 height 23
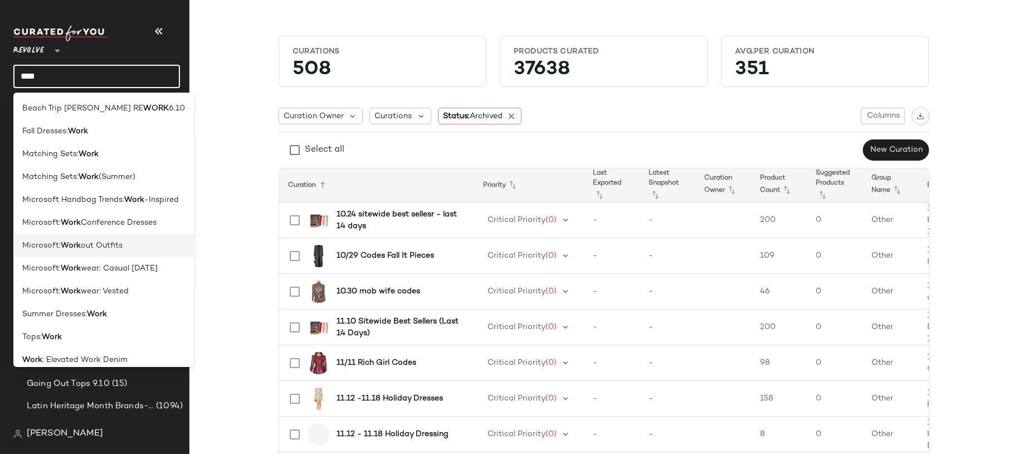
scroll to position [67, 0]
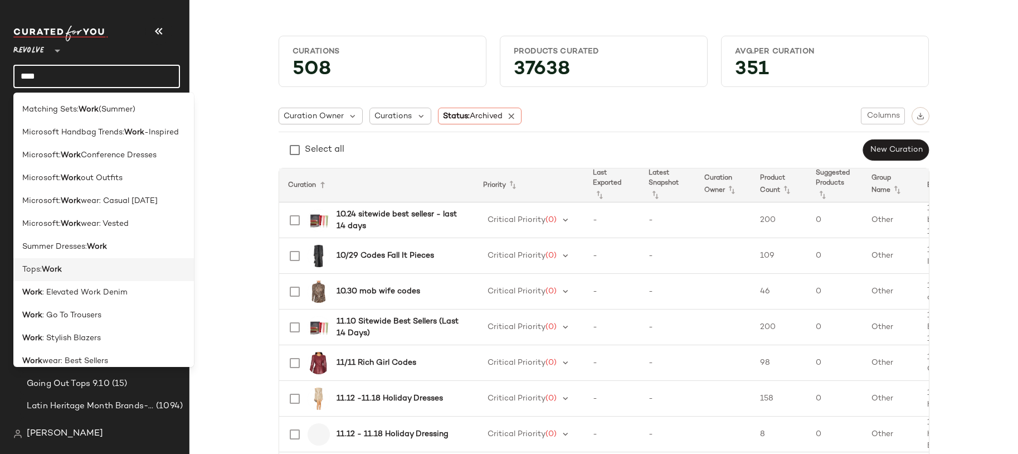
type input "****"
click at [84, 271] on div "Tops: Work" at bounding box center [103, 270] width 163 height 12
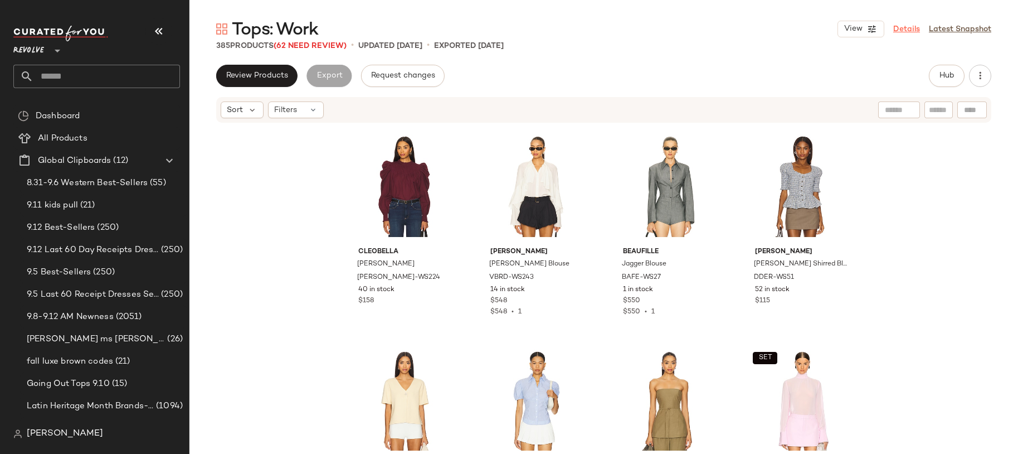
click at [909, 26] on link "Details" at bounding box center [906, 29] width 27 height 12
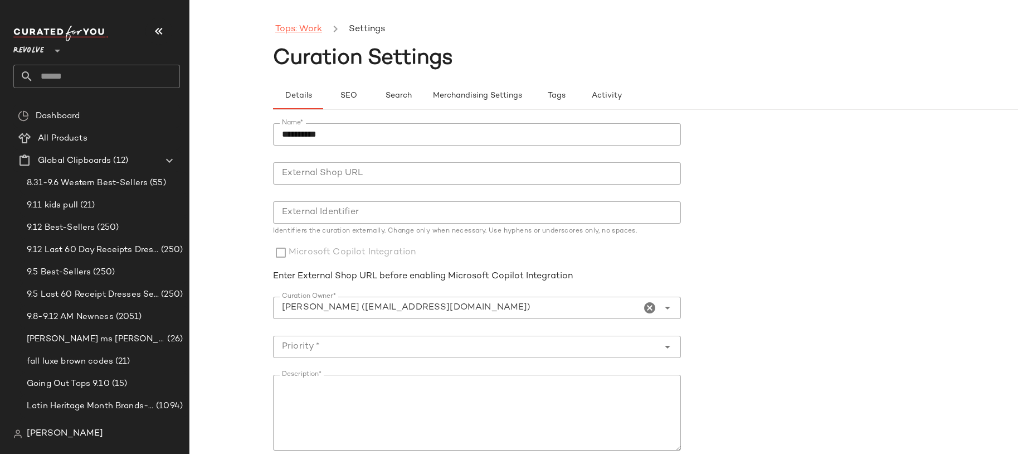
click at [304, 31] on link "Tops: Work" at bounding box center [298, 29] width 47 height 14
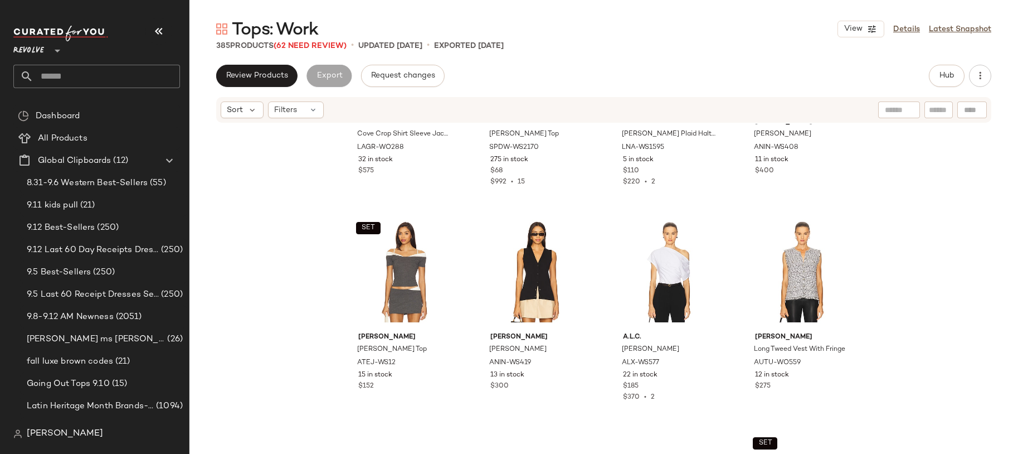
scroll to position [1432, 0]
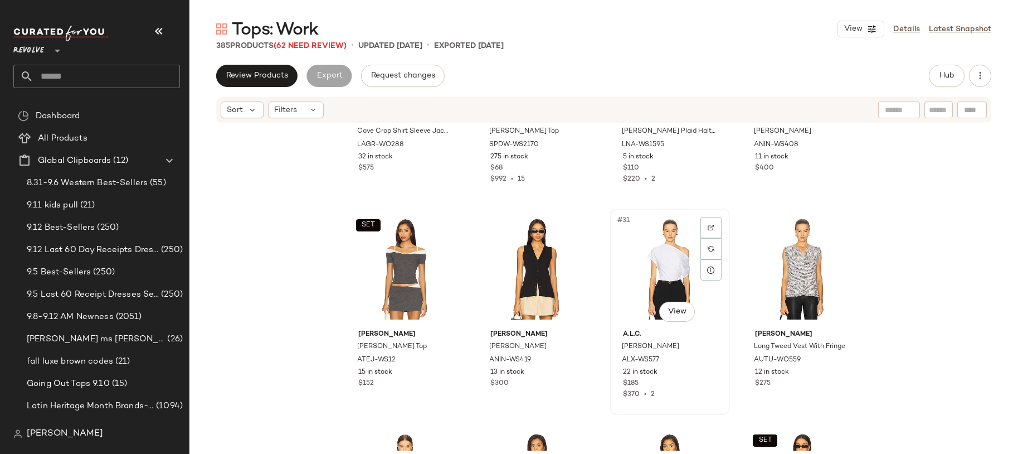
click at [662, 237] on div "#31 View" at bounding box center [670, 268] width 112 height 113
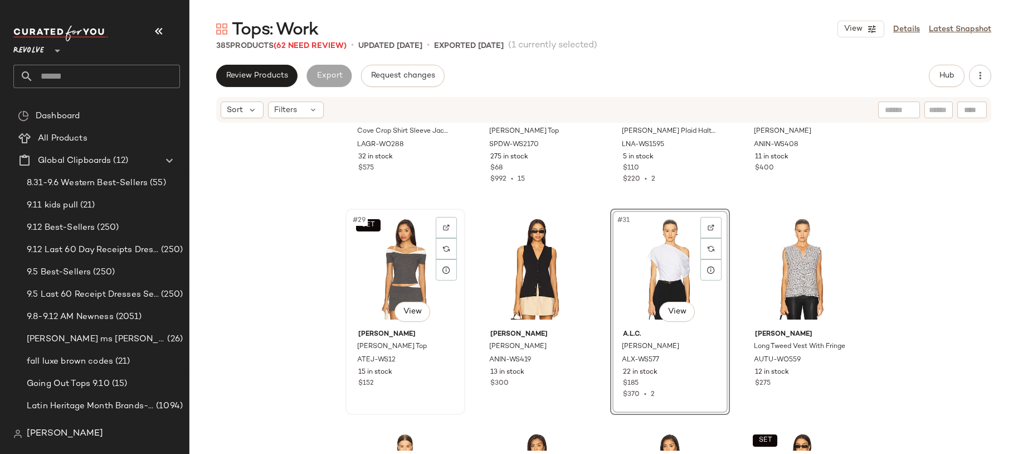
click at [400, 261] on div "SET #29 View" at bounding box center [405, 268] width 112 height 113
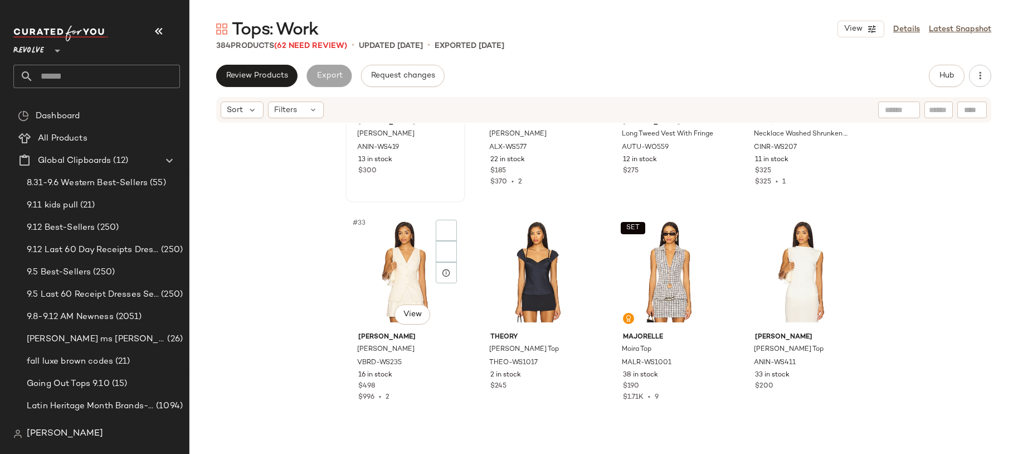
scroll to position [1647, 0]
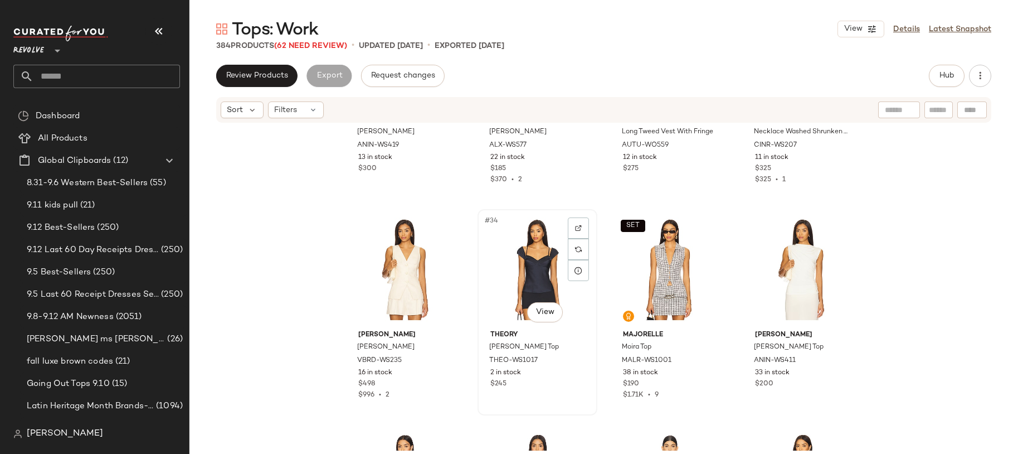
click at [525, 258] on div "#34 View" at bounding box center [538, 269] width 112 height 113
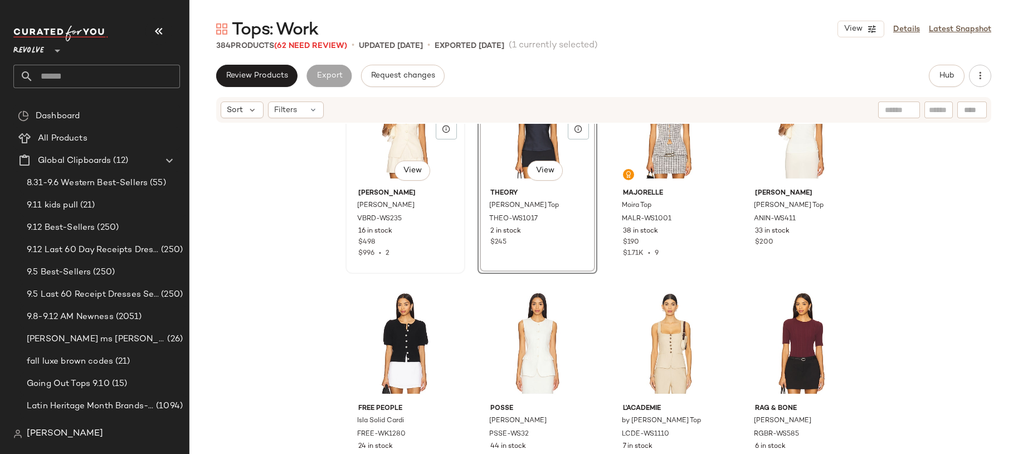
scroll to position [1730, 0]
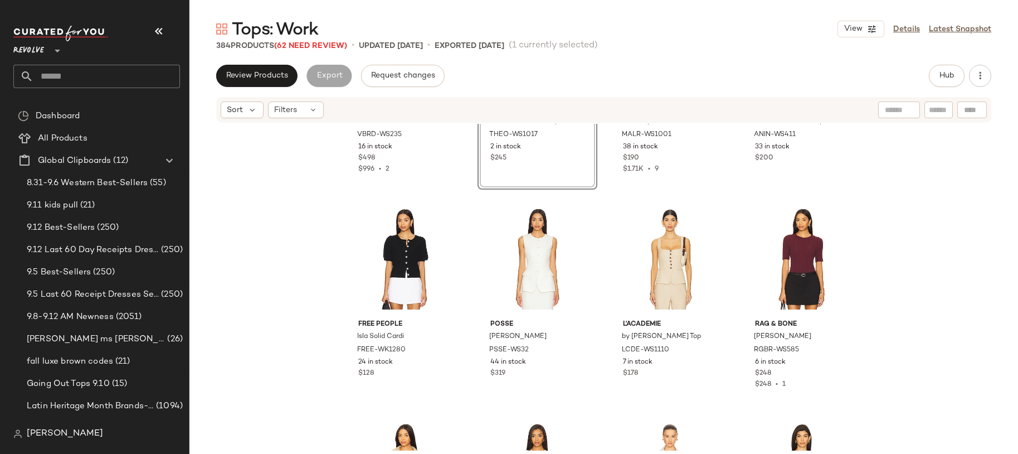
click at [285, 319] on div "Veronica Beard Avalina Vest VBRD-WS235 16 in stock $498 $996 • 2 #34 View Theor…" at bounding box center [604, 287] width 829 height 327
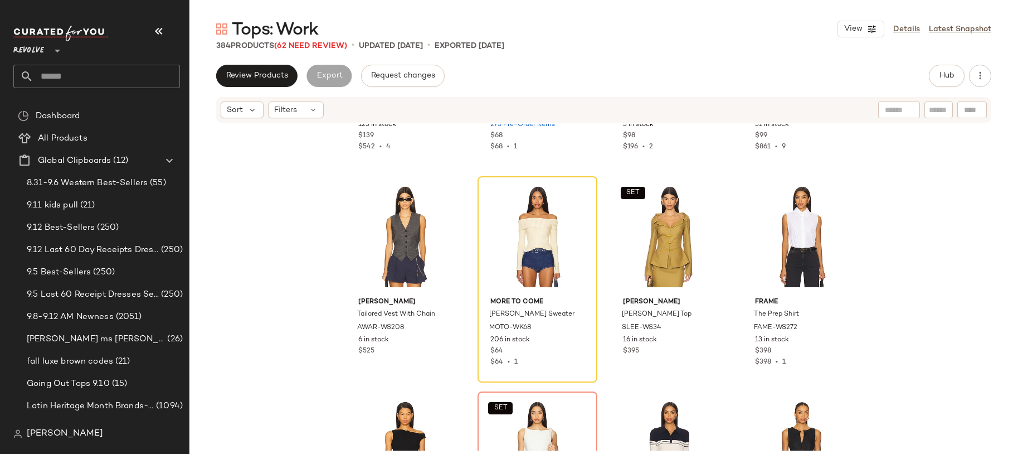
scroll to position [2546, 0]
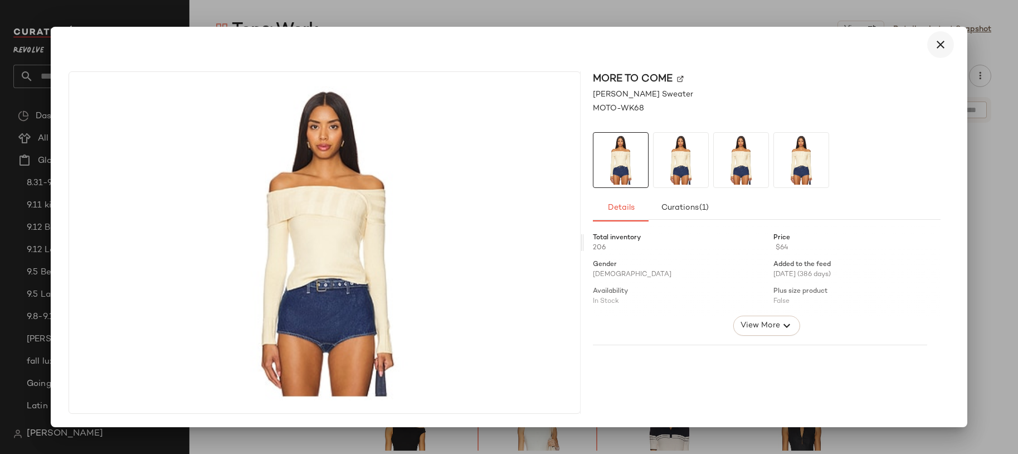
click at [940, 48] on icon "button" at bounding box center [940, 44] width 13 height 13
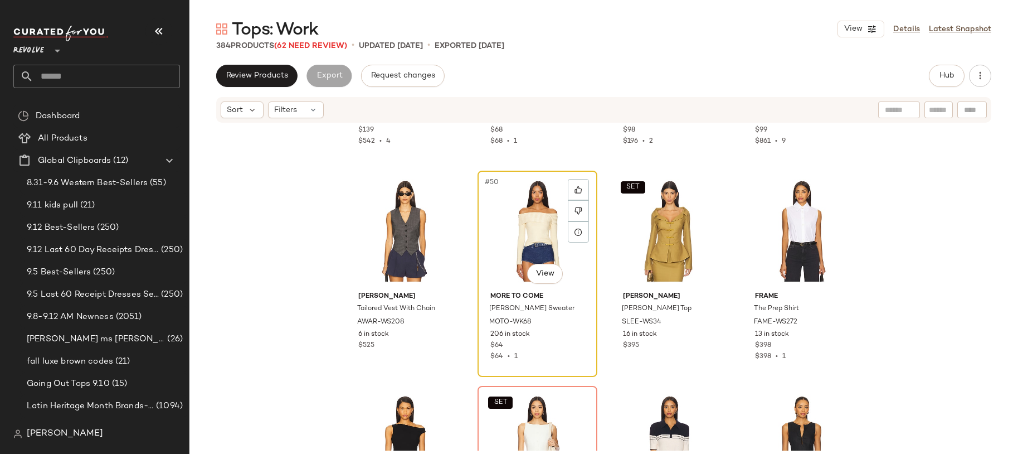
click at [537, 193] on div "#50 View" at bounding box center [538, 230] width 112 height 113
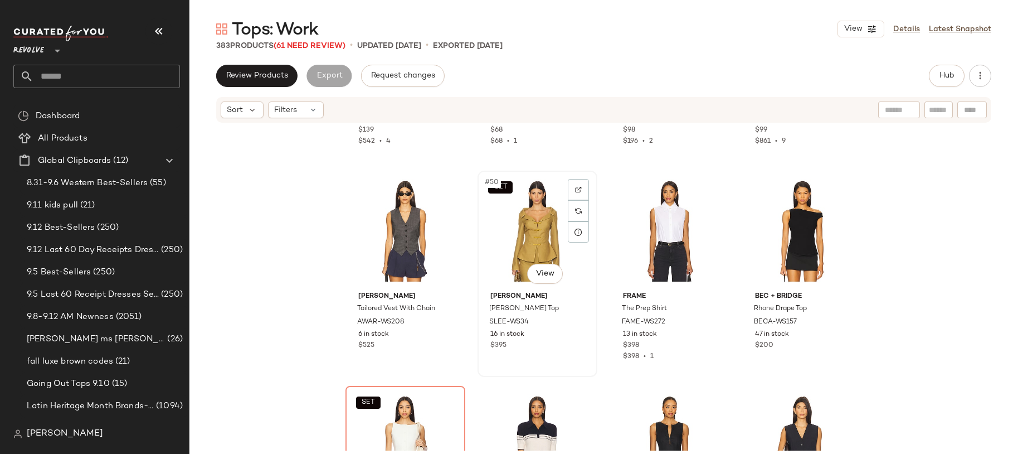
scroll to position [2618, 0]
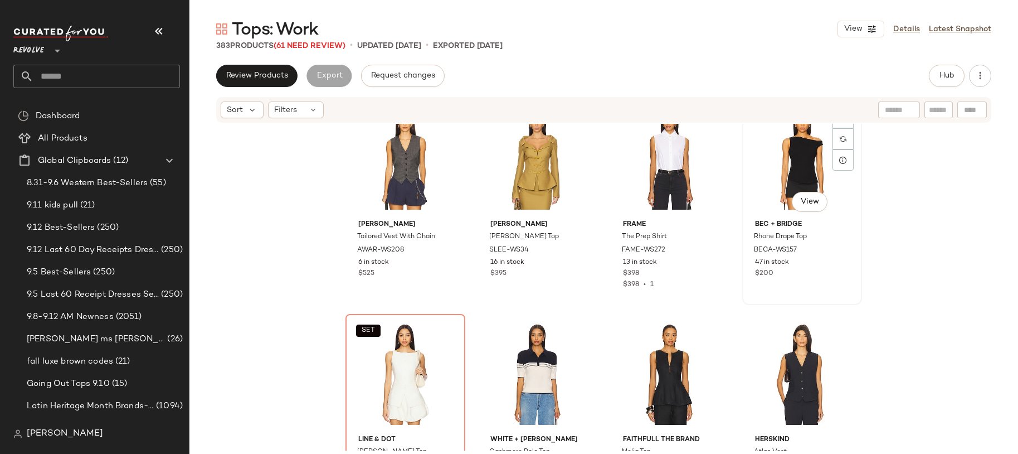
click at [785, 178] on div "#52 View" at bounding box center [802, 159] width 112 height 113
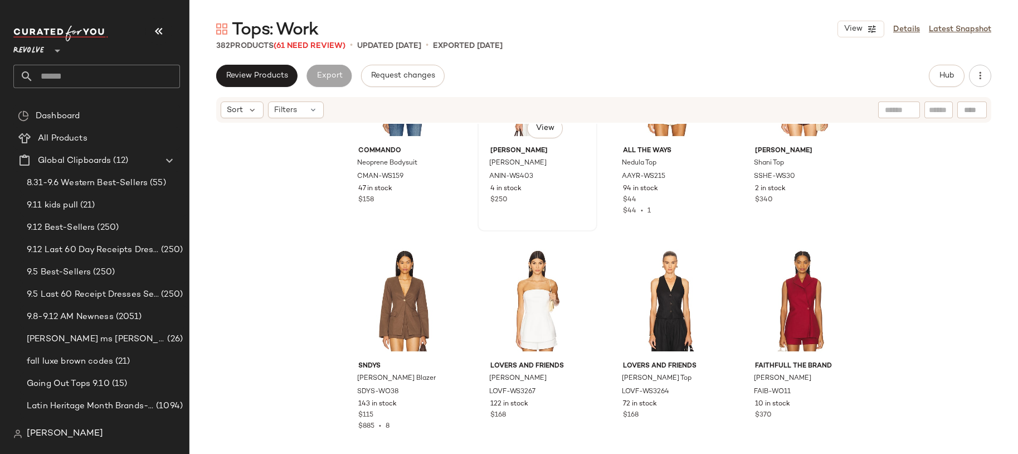
scroll to position [3121, 0]
click at [509, 280] on div "#62 View" at bounding box center [538, 301] width 112 height 113
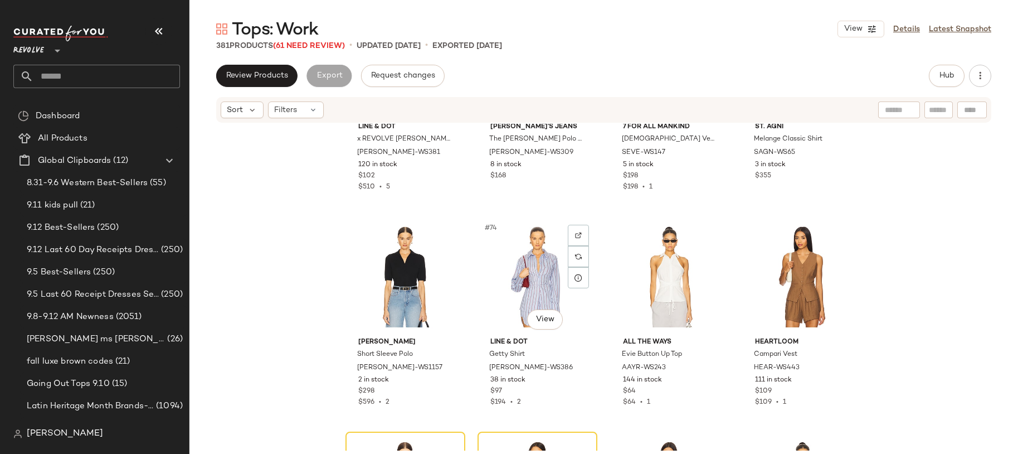
scroll to position [3809, 0]
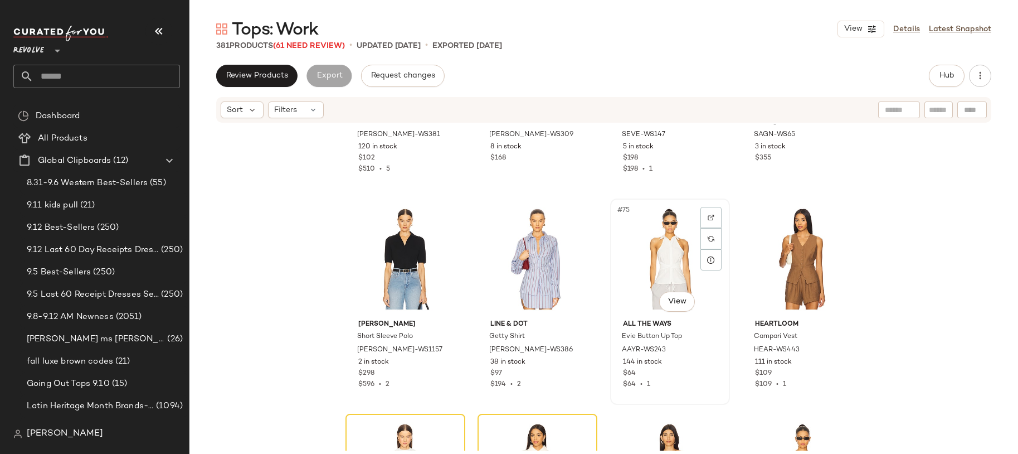
click at [643, 258] on div "#75 View" at bounding box center [670, 258] width 112 height 113
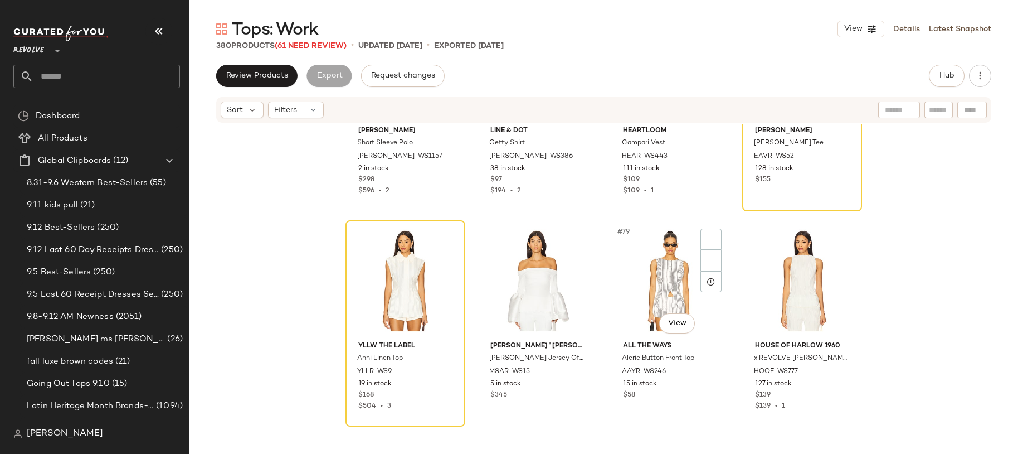
scroll to position [4003, 0]
click at [538, 272] on div "#78 View" at bounding box center [538, 280] width 112 height 113
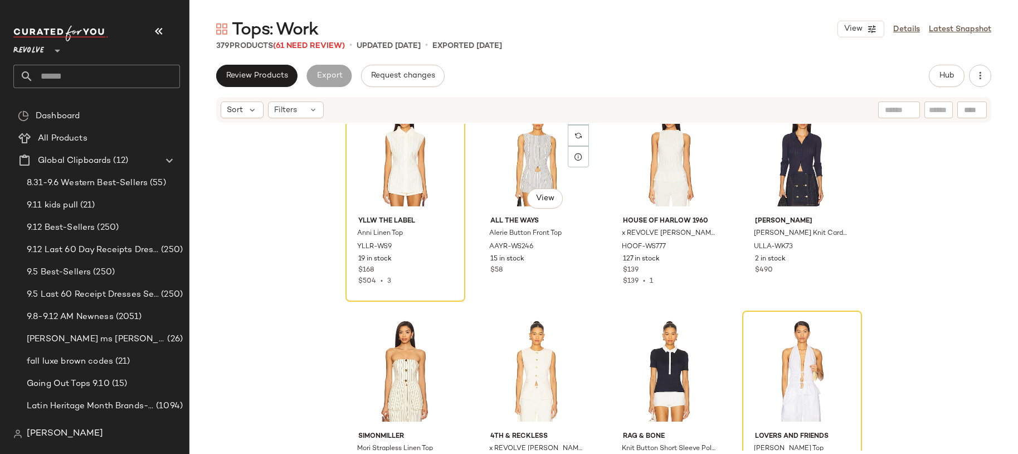
scroll to position [4213, 0]
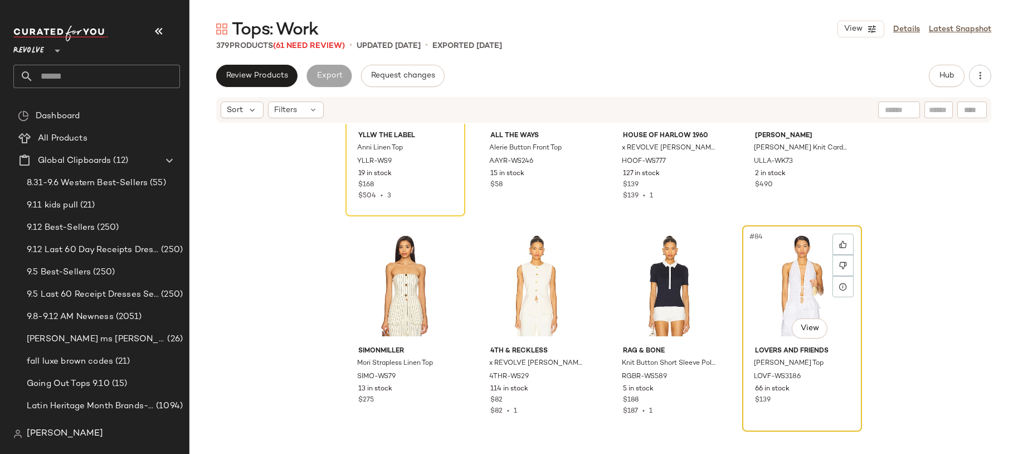
click at [784, 271] on div "#84 View" at bounding box center [802, 285] width 112 height 113
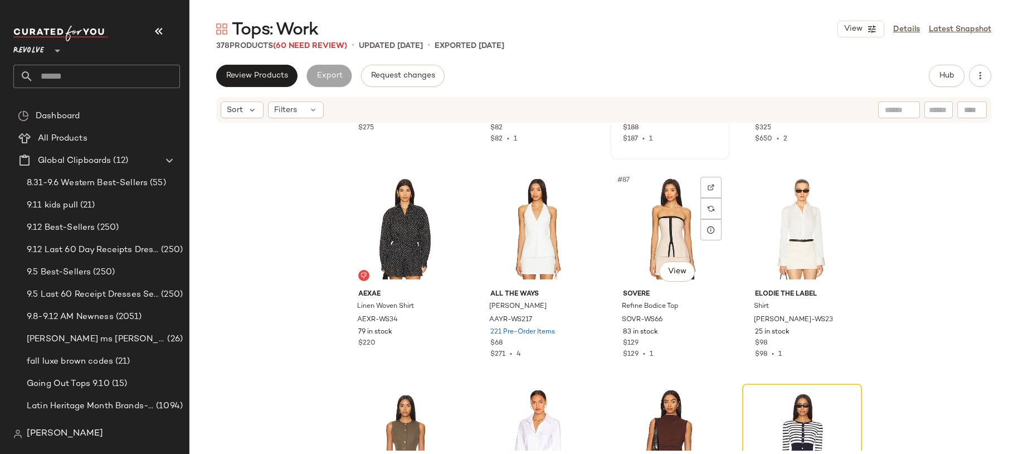
scroll to position [4495, 0]
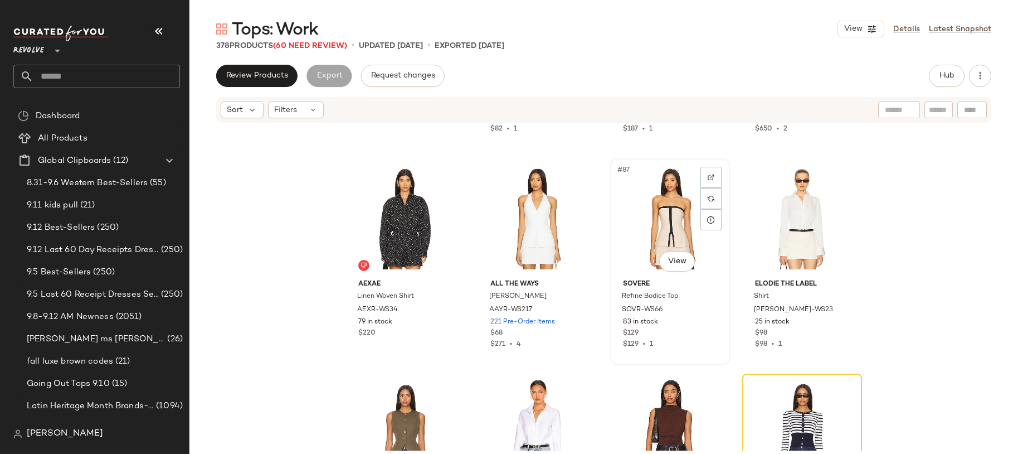
click at [678, 226] on div "#87 View" at bounding box center [670, 218] width 112 height 113
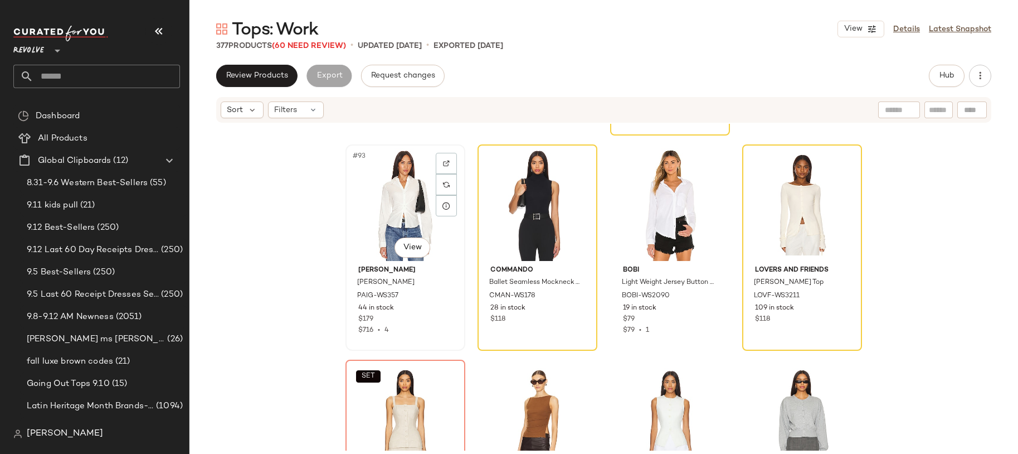
scroll to position [4946, 0]
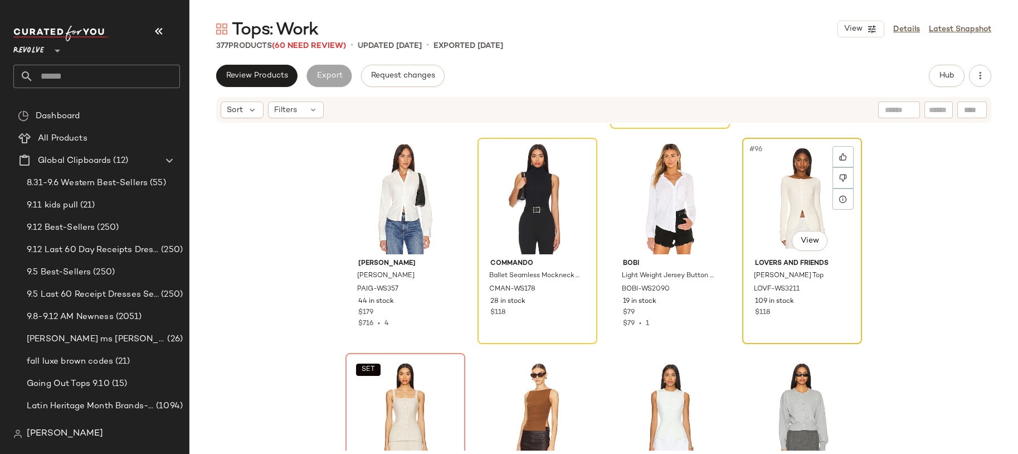
click at [772, 212] on div "#96 View" at bounding box center [802, 198] width 112 height 113
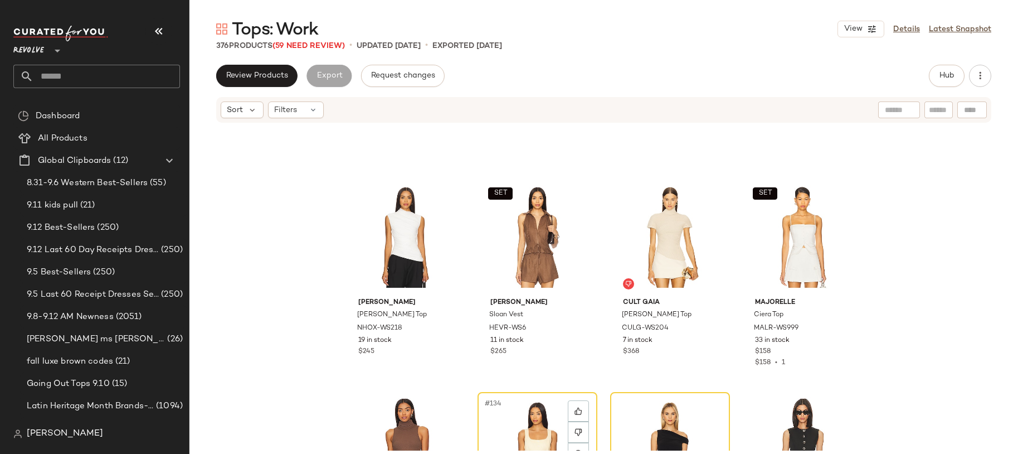
scroll to position [6835, 0]
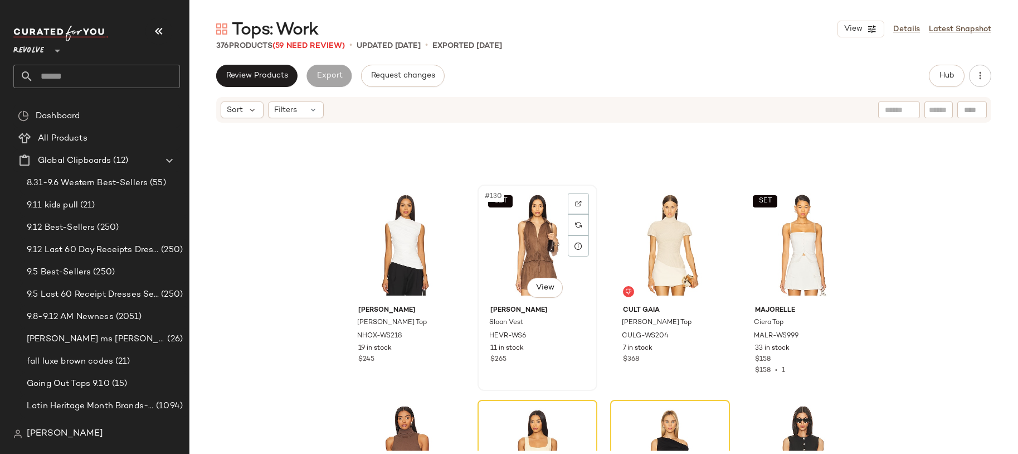
click at [522, 242] on div "SET #130 View" at bounding box center [538, 244] width 112 height 113
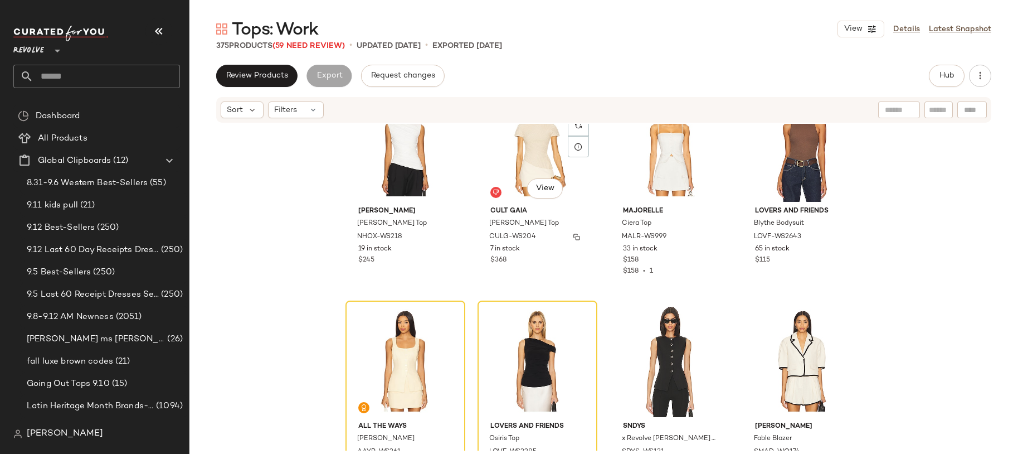
scroll to position [7011, 0]
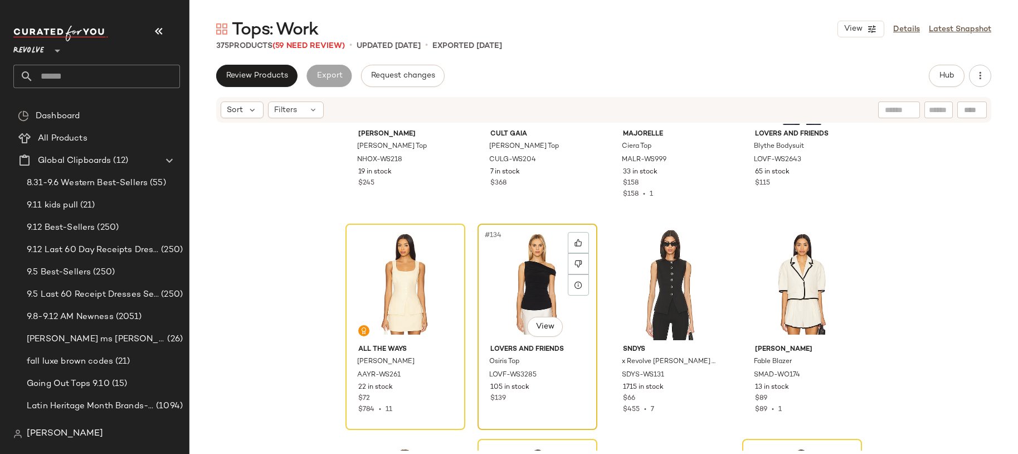
click at [516, 284] on div "#134 View" at bounding box center [538, 283] width 112 height 113
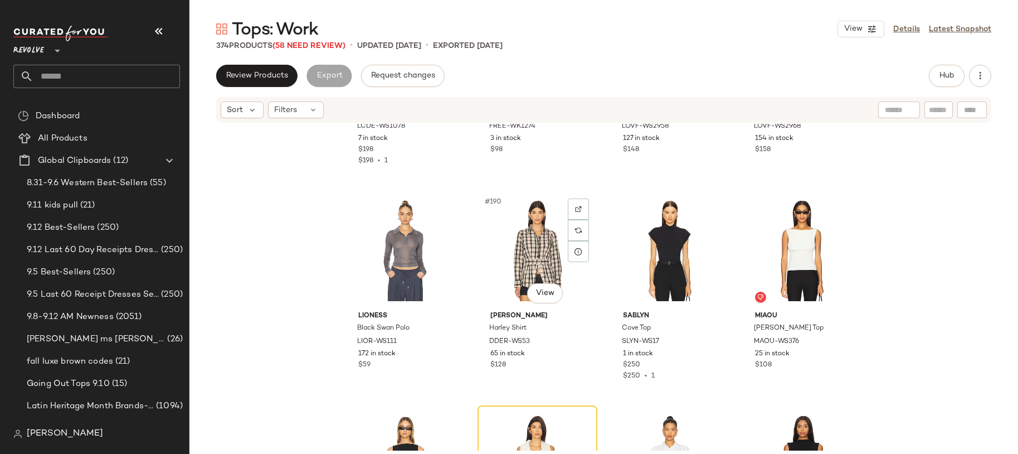
scroll to position [9840, 0]
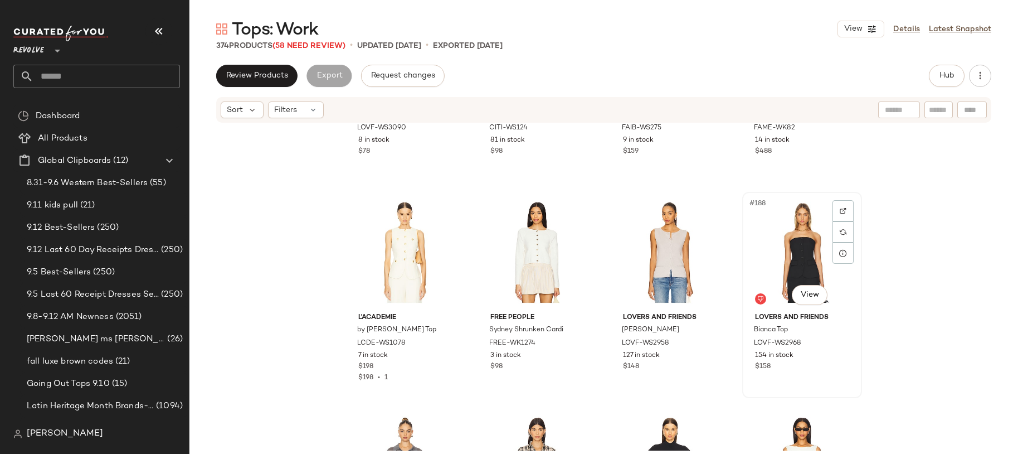
click at [785, 242] on div "#188 View" at bounding box center [802, 252] width 112 height 113
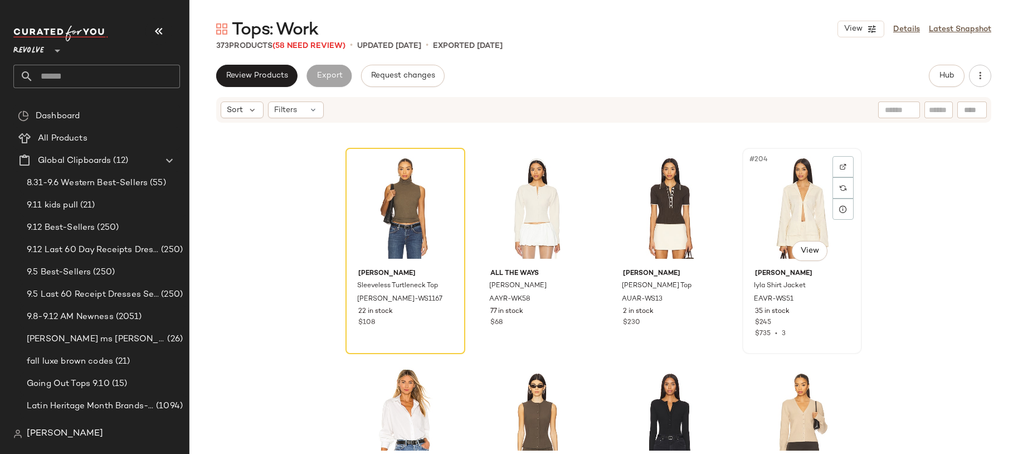
scroll to position [10787, 0]
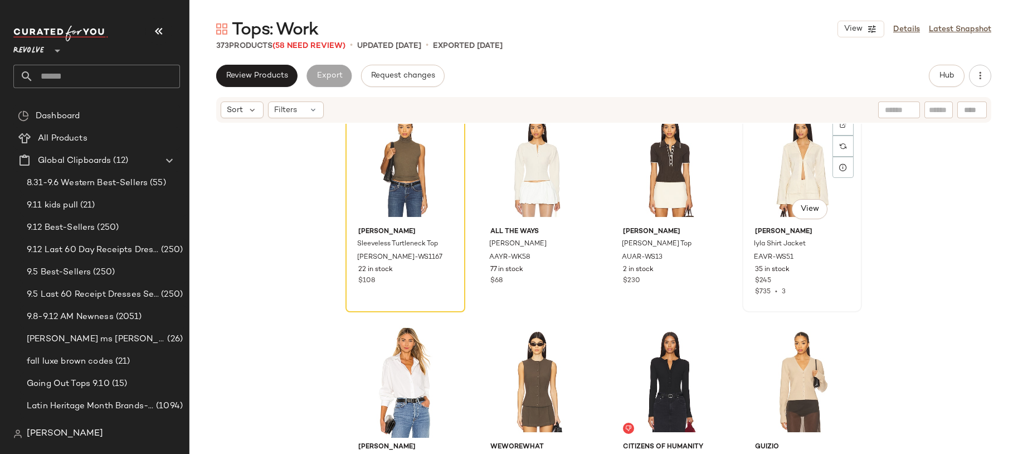
click at [790, 177] on div "#204 View" at bounding box center [802, 166] width 112 height 113
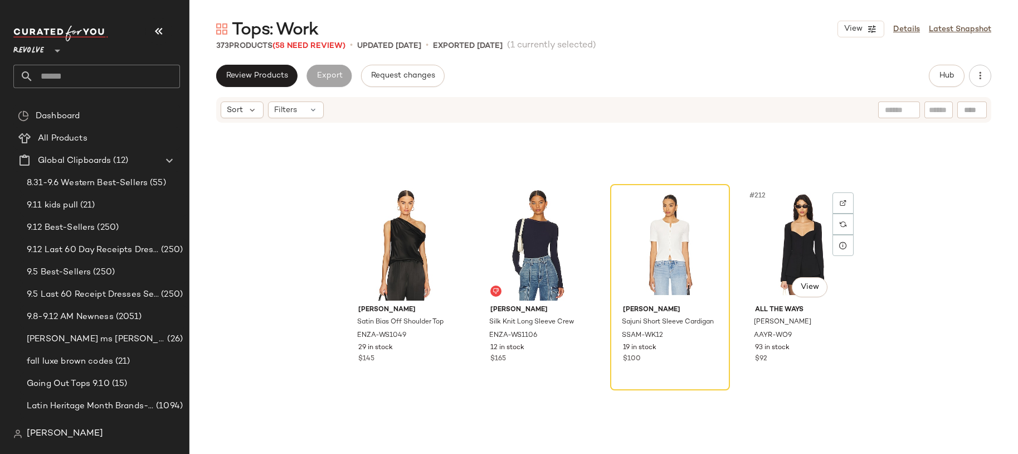
scroll to position [11270, 0]
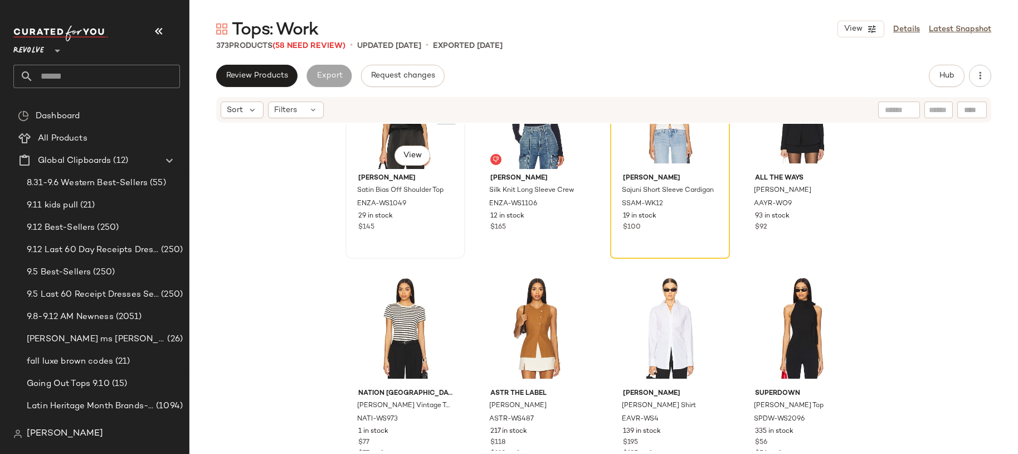
click at [430, 178] on span "[PERSON_NAME]" at bounding box center [405, 178] width 94 height 10
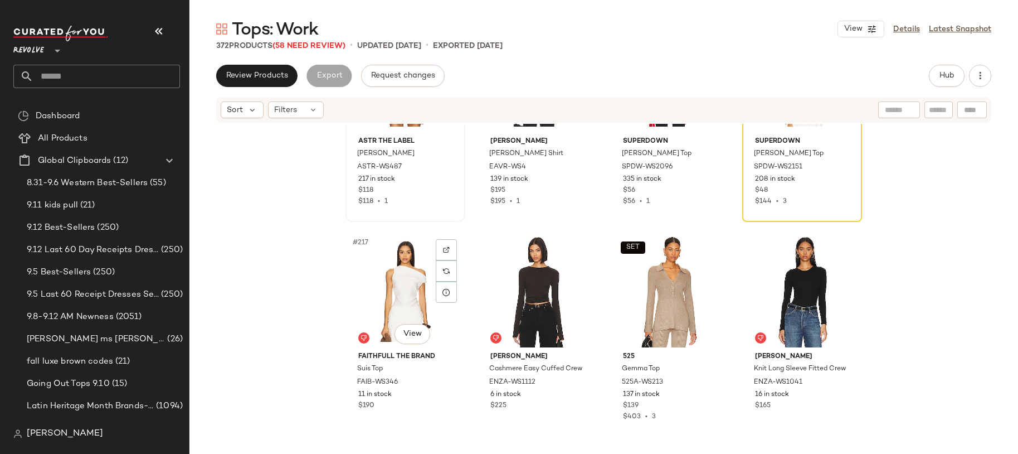
scroll to position [11524, 0]
click at [401, 298] on div "#217 View" at bounding box center [405, 290] width 112 height 113
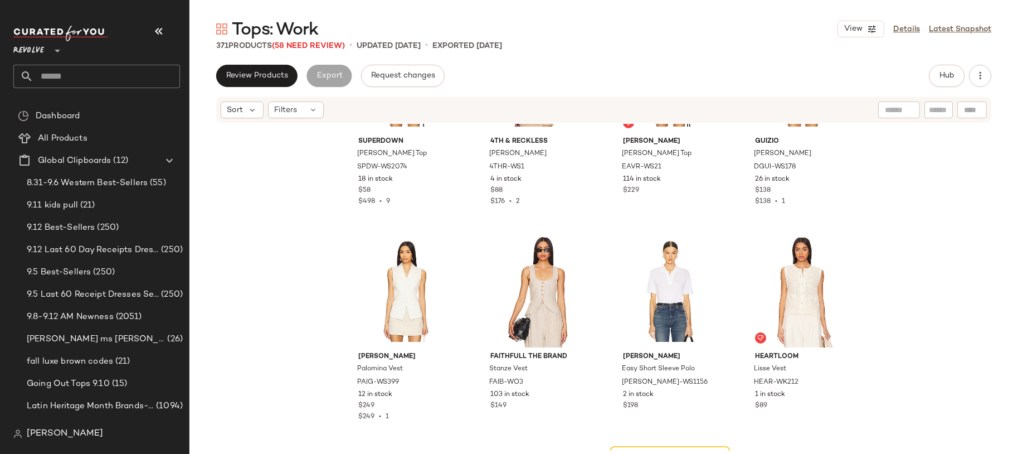
scroll to position [12381, 0]
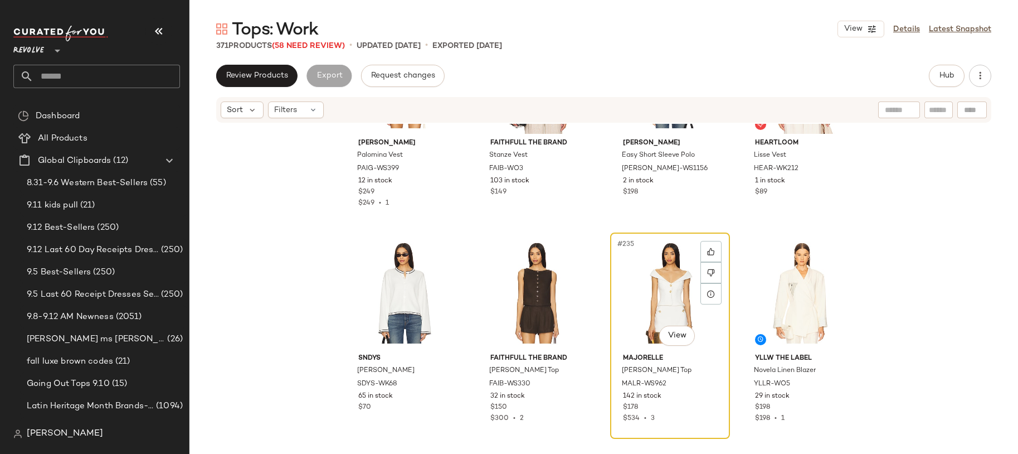
click at [684, 310] on div "#235 View" at bounding box center [670, 292] width 112 height 113
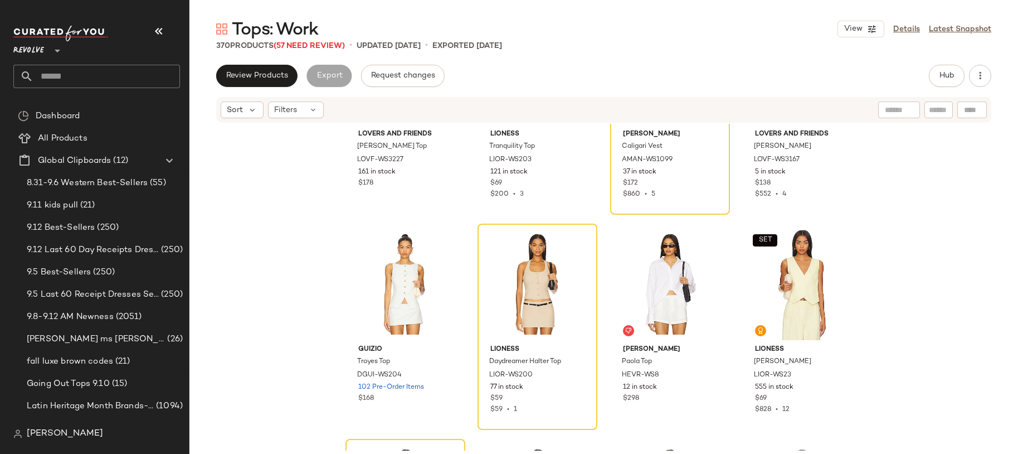
scroll to position [14140, 0]
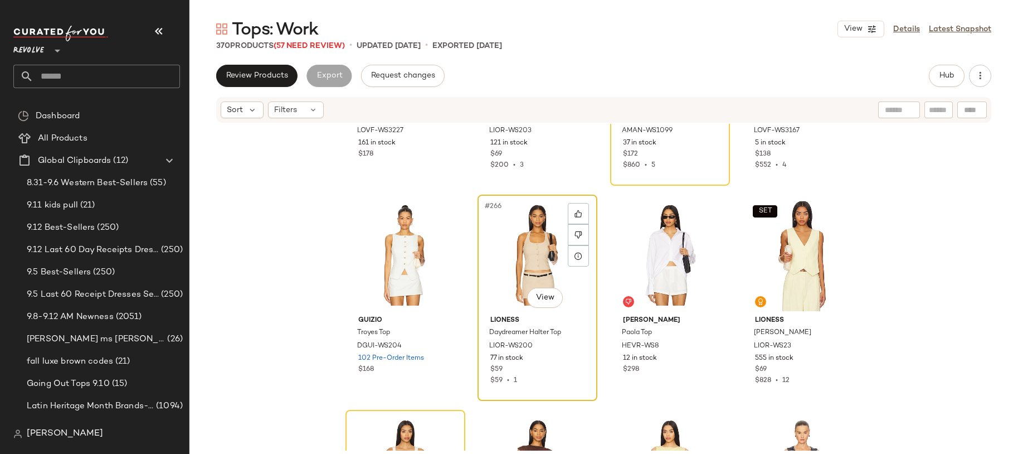
click at [550, 231] on div "#266 View" at bounding box center [538, 254] width 112 height 113
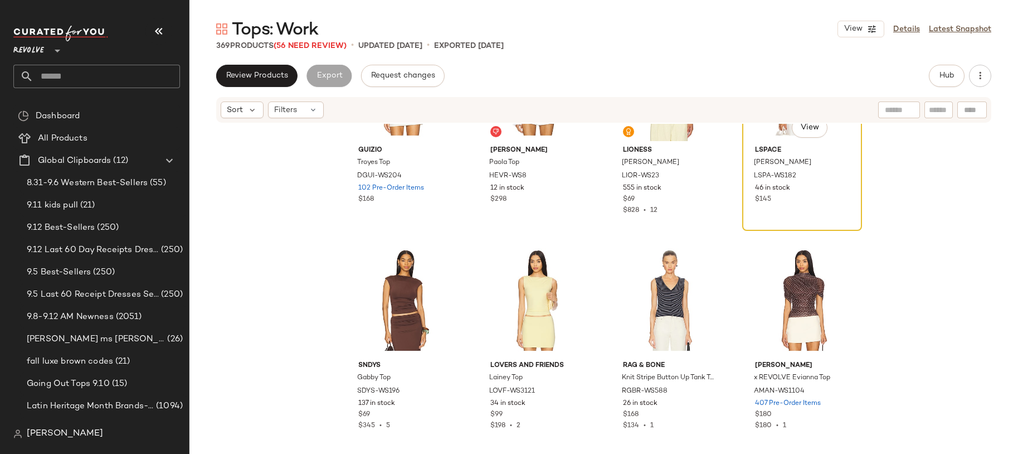
scroll to position [14318, 0]
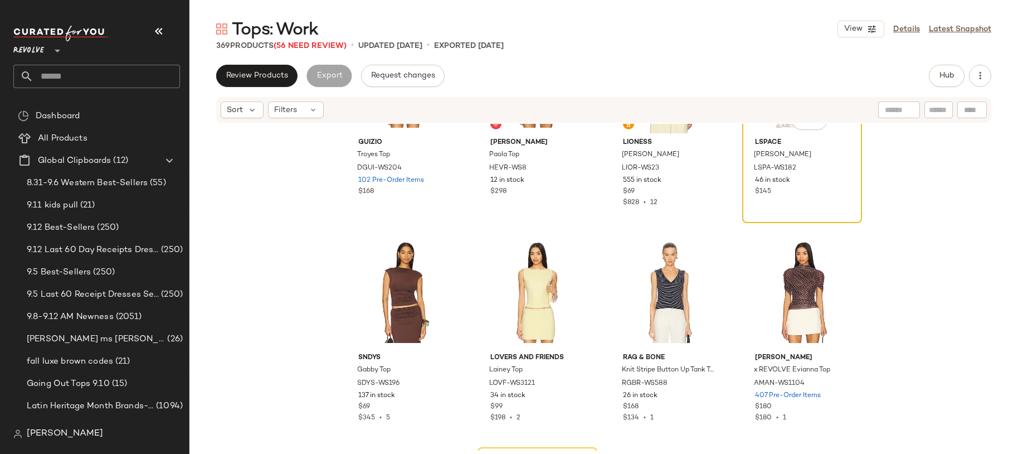
click at [760, 186] on div "LSPACE Sofie Vest LSPA-WS182 46 in stock $145" at bounding box center [802, 165] width 112 height 65
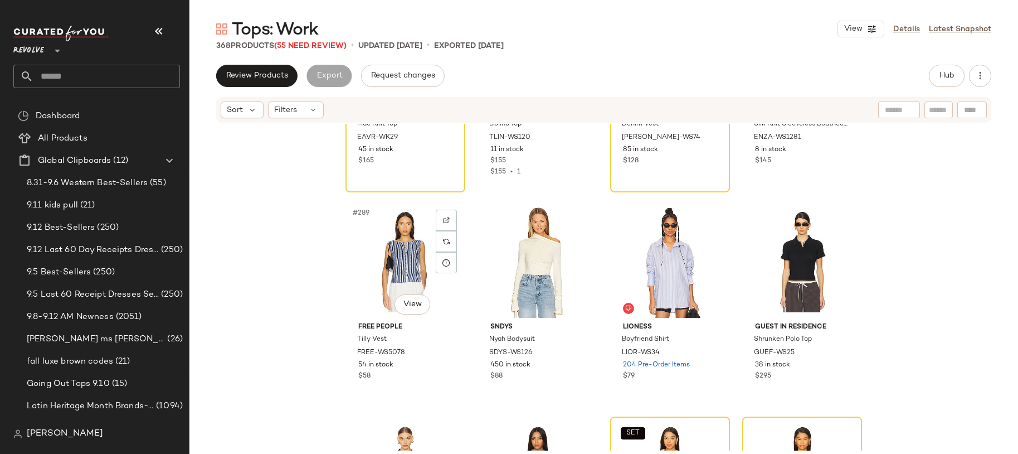
scroll to position [15503, 0]
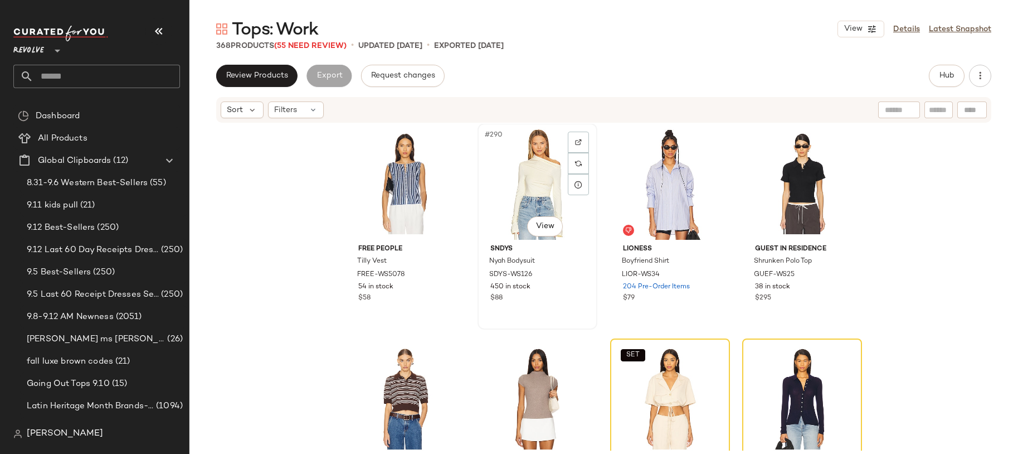
click at [519, 190] on div "#290 View" at bounding box center [538, 183] width 112 height 113
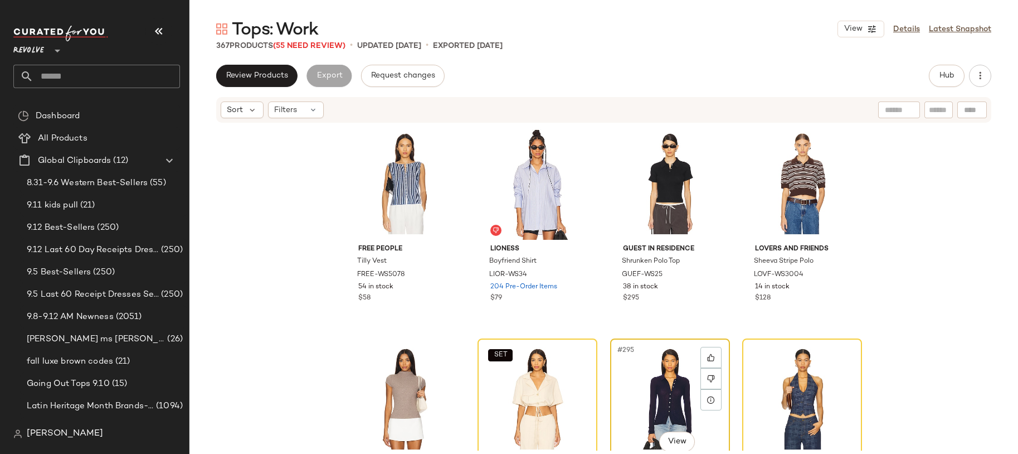
scroll to position [15552, 0]
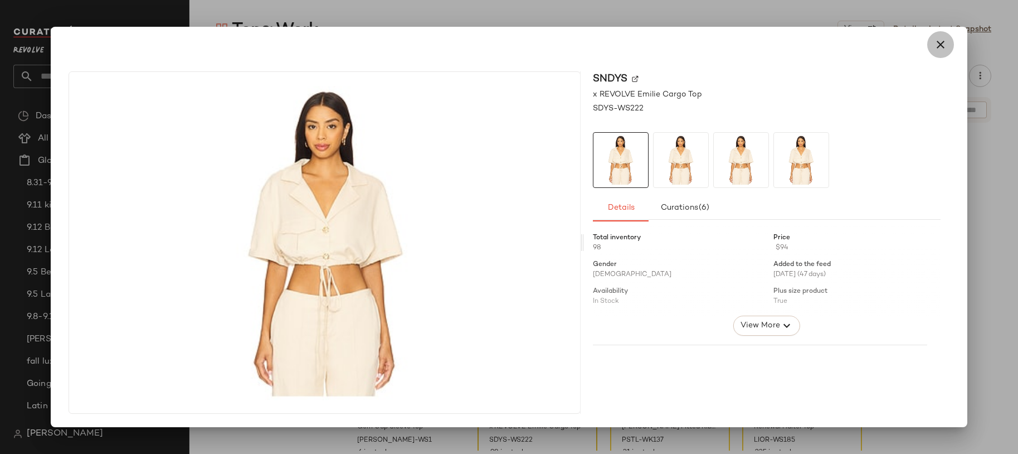
click at [938, 49] on icon "button" at bounding box center [940, 44] width 13 height 13
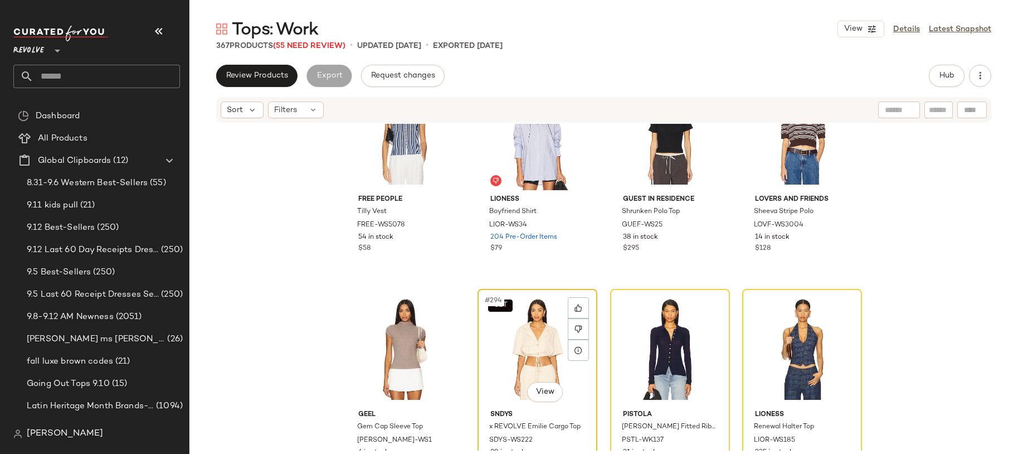
click at [533, 303] on div "SET #294 View" at bounding box center [538, 349] width 112 height 113
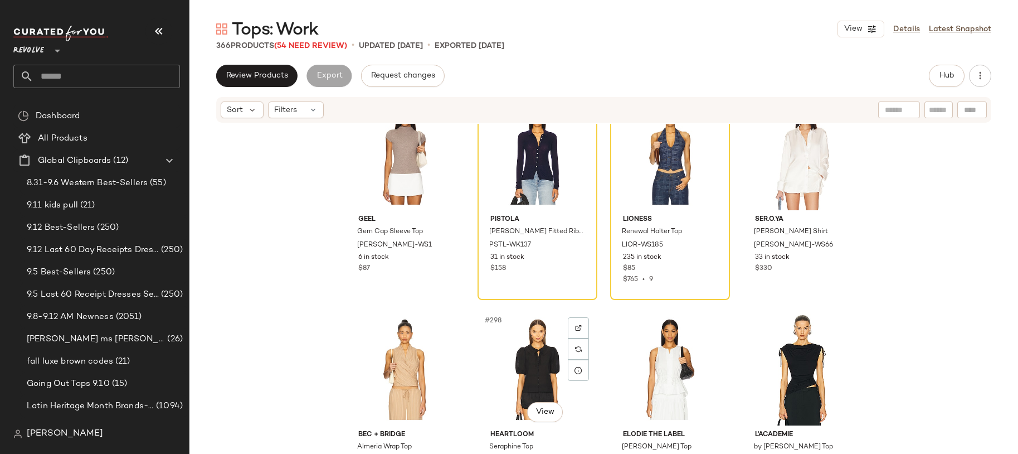
scroll to position [15747, 0]
click at [643, 231] on span "Renewal Halter Top" at bounding box center [652, 232] width 60 height 10
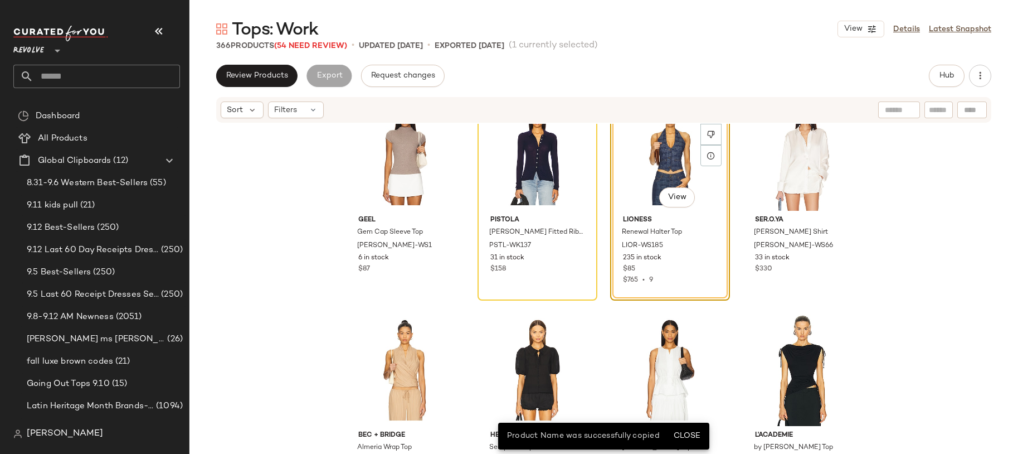
click at [661, 261] on div "#295 View LIONESS Renewal Halter Top LIOR-WS185 235 in stock $85 $765 • 9" at bounding box center [670, 197] width 120 height 206
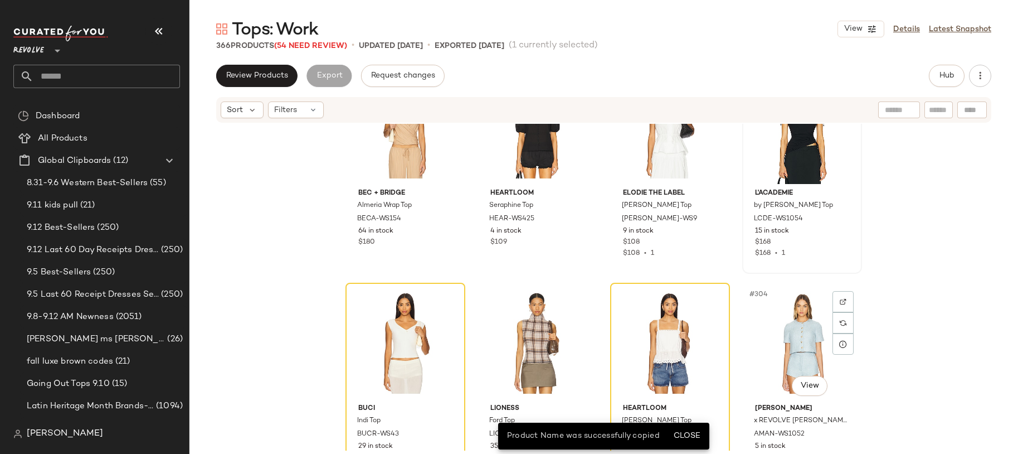
scroll to position [16014, 0]
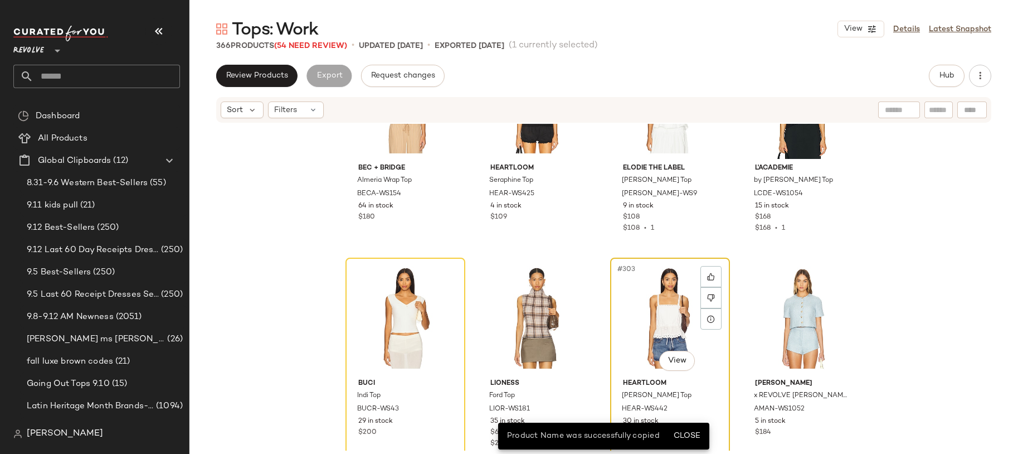
click at [672, 326] on div "#303 View" at bounding box center [670, 317] width 112 height 113
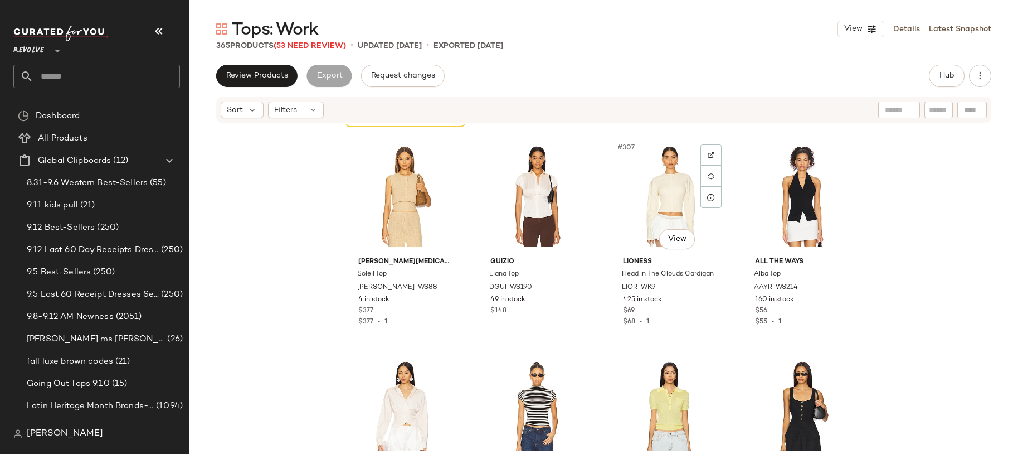
scroll to position [16353, 0]
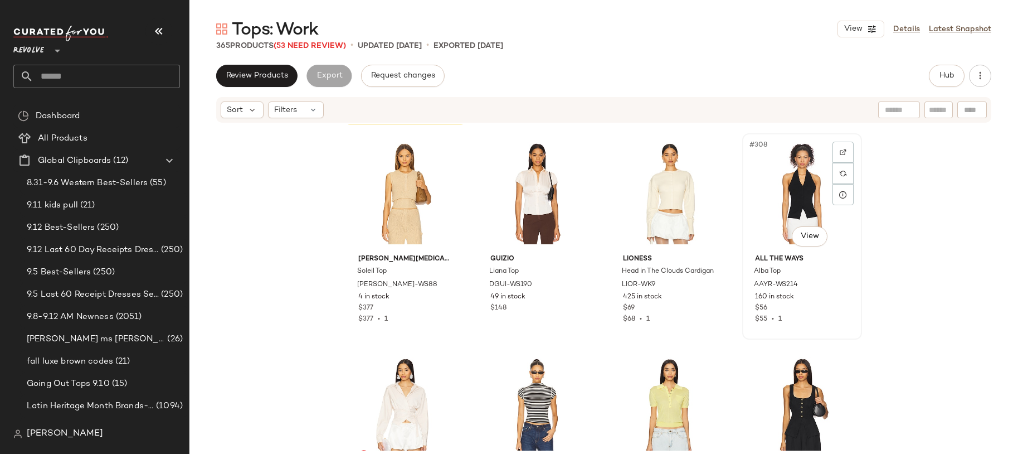
click at [765, 215] on div "#308 View" at bounding box center [802, 193] width 112 height 113
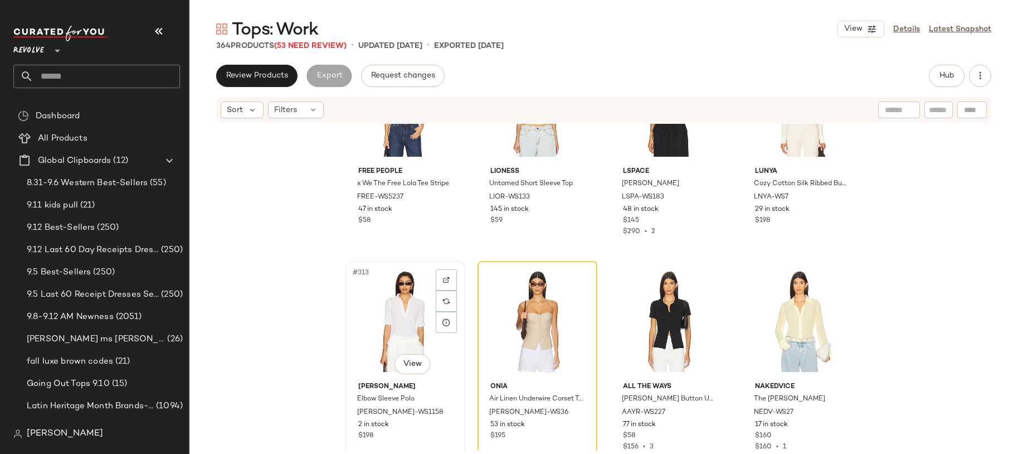
scroll to position [16698, 0]
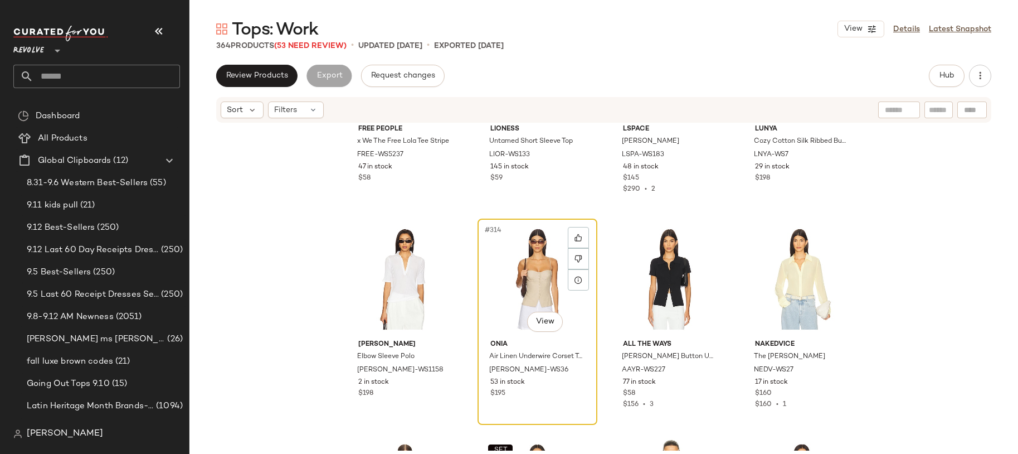
click at [512, 269] on div "#314 View" at bounding box center [538, 278] width 112 height 113
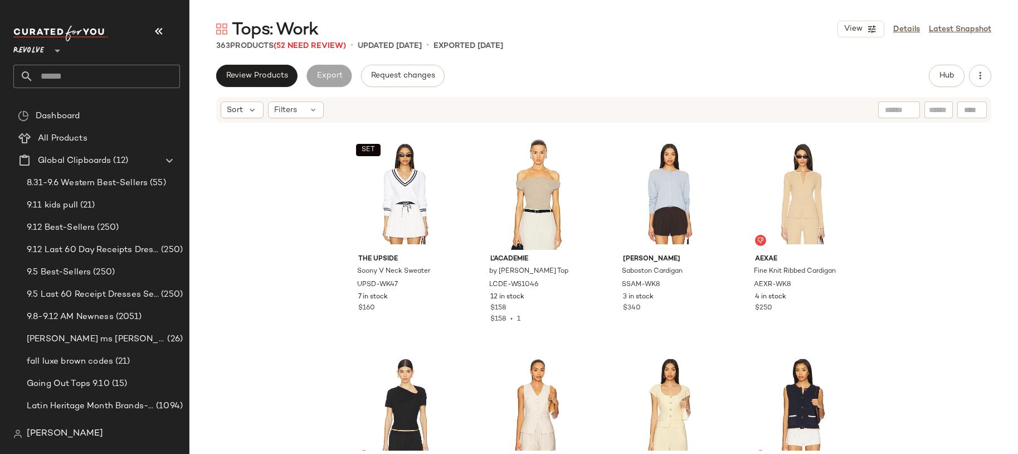
scroll to position [16975, 0]
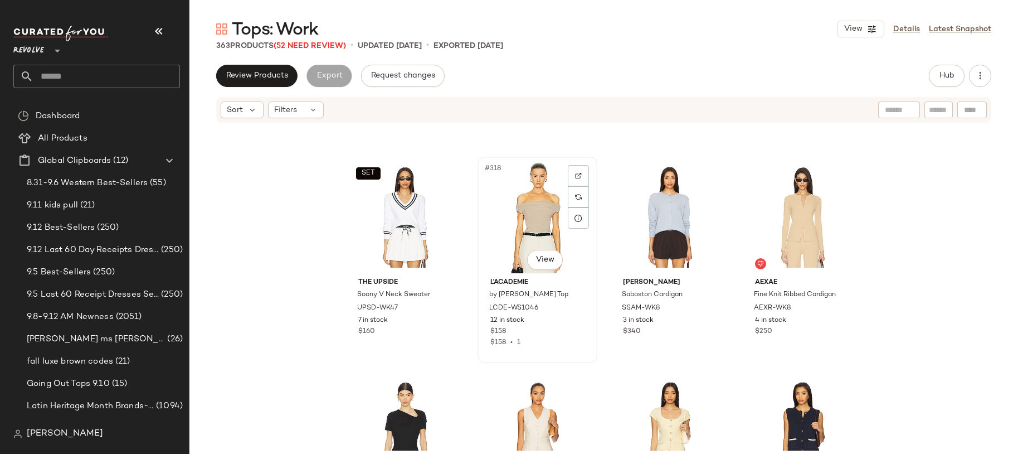
click at [536, 218] on div "#318 View" at bounding box center [538, 217] width 112 height 113
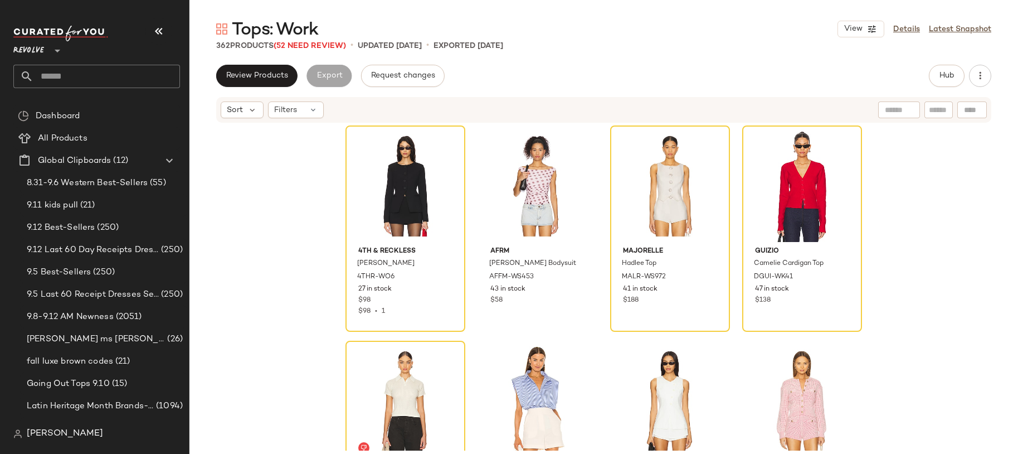
scroll to position [18110, 0]
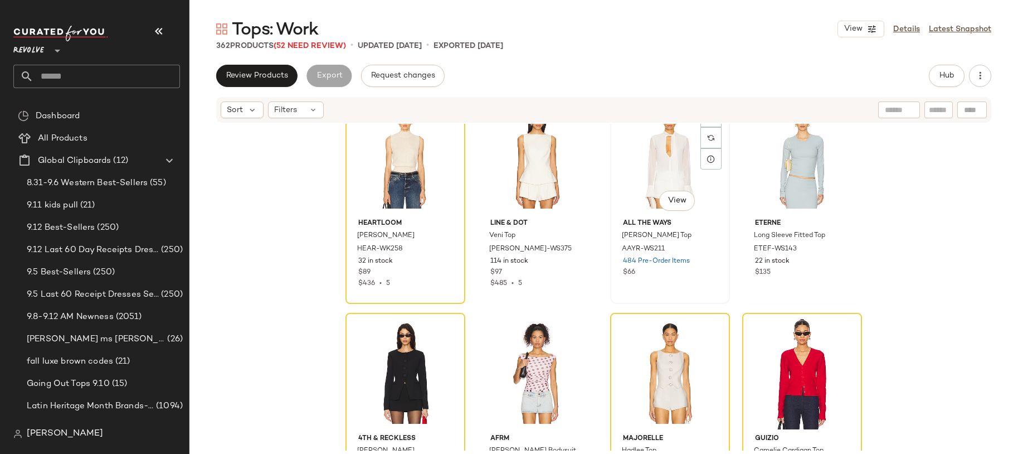
click at [652, 174] on div "#339 View" at bounding box center [670, 157] width 112 height 113
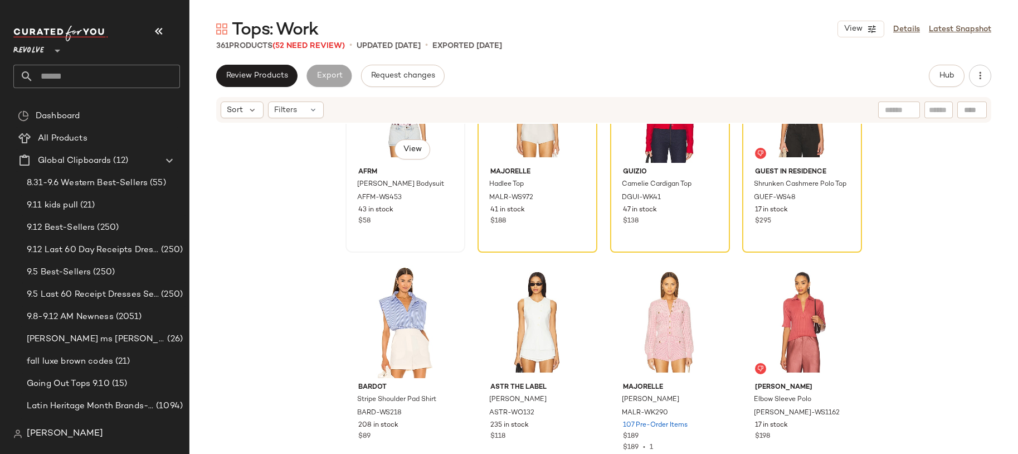
scroll to position [18279, 0]
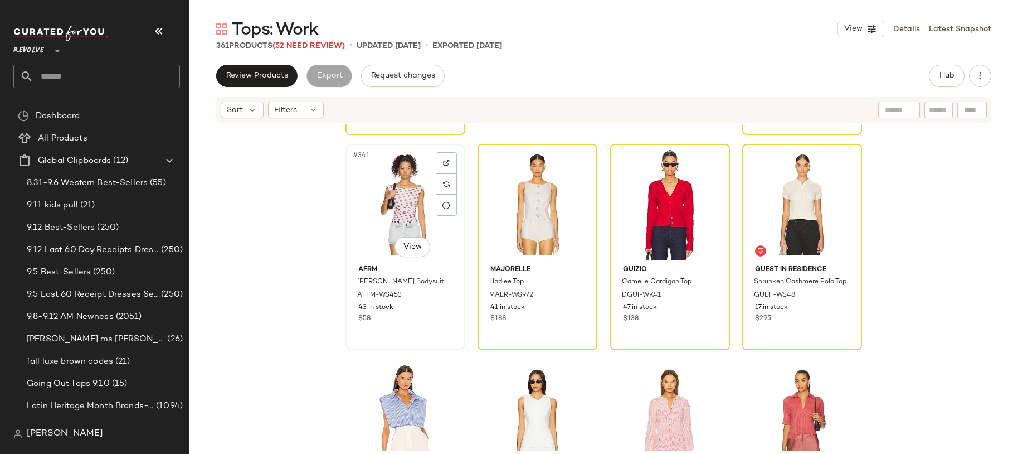
click at [397, 181] on div "#341 View" at bounding box center [405, 204] width 112 height 113
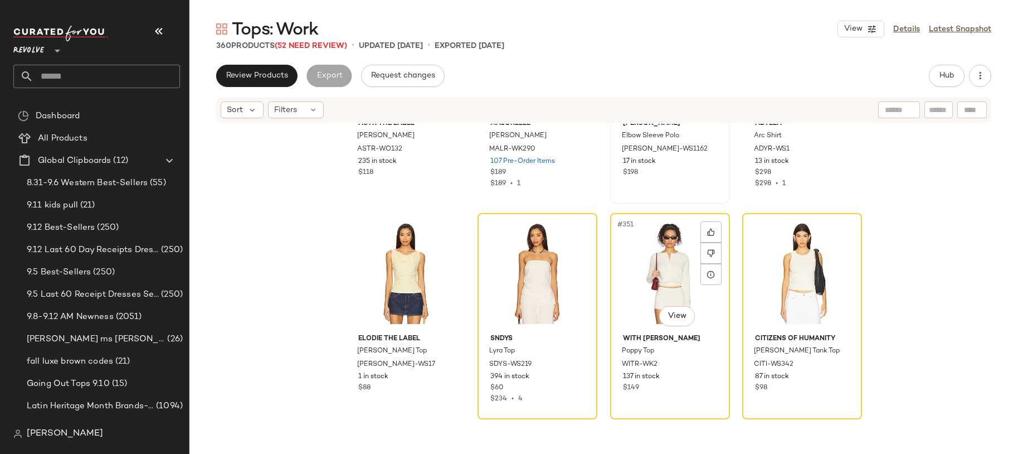
scroll to position [18641, 0]
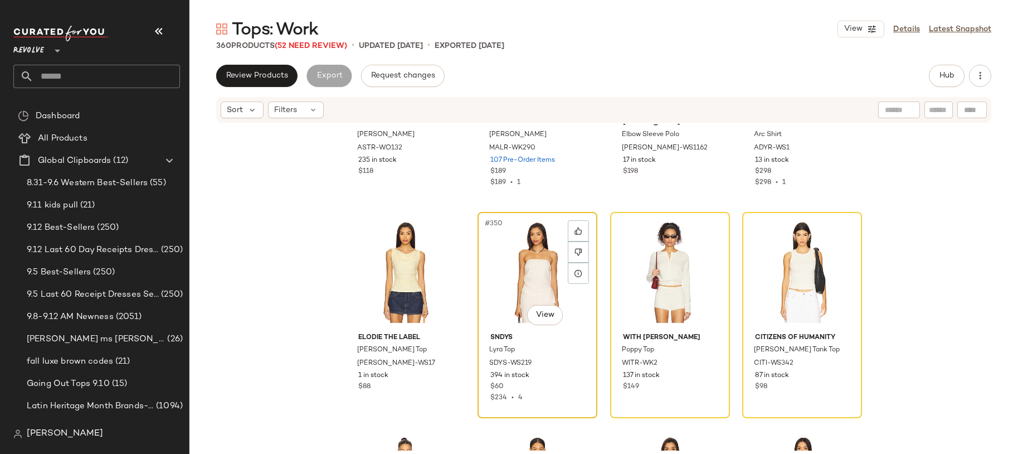
click at [517, 273] on div "#350 View" at bounding box center [538, 272] width 112 height 113
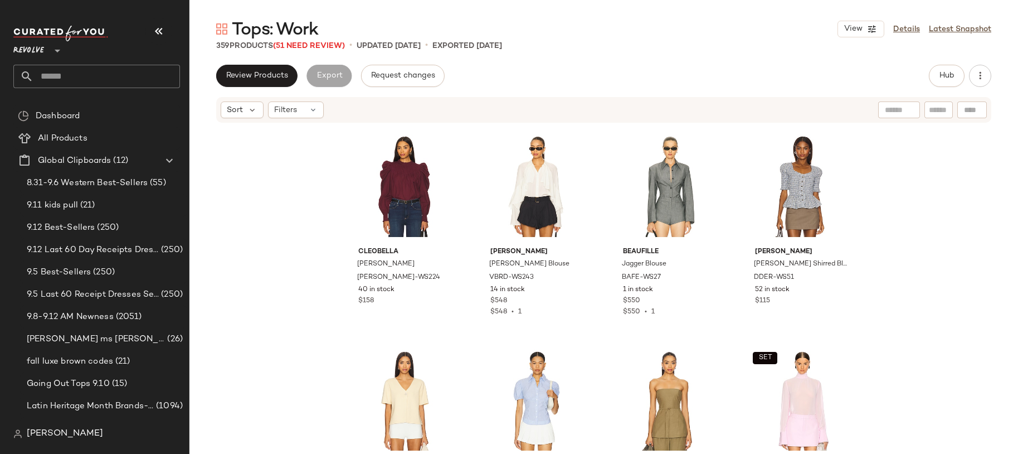
click at [319, 64] on div "Tops: Work View Details Latest Snapshot 359 Products (51 Need Review) • updated…" at bounding box center [604, 236] width 829 height 436
click at [283, 72] on span "Review Products" at bounding box center [257, 75] width 62 height 9
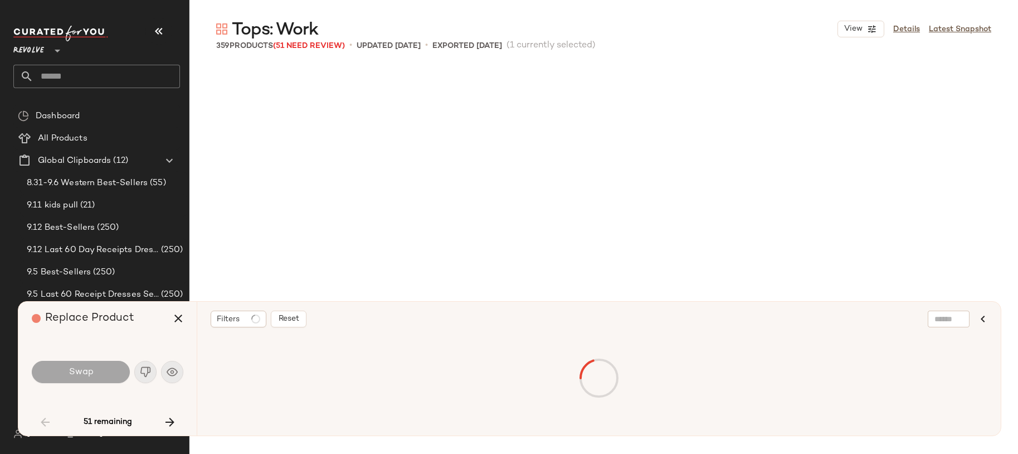
scroll to position [2582, 0]
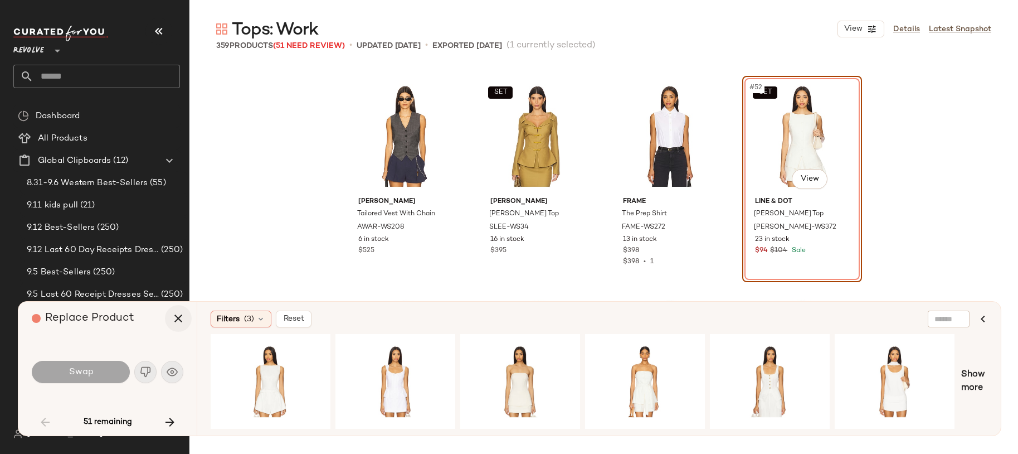
click at [182, 322] on icon "button" at bounding box center [178, 318] width 13 height 13
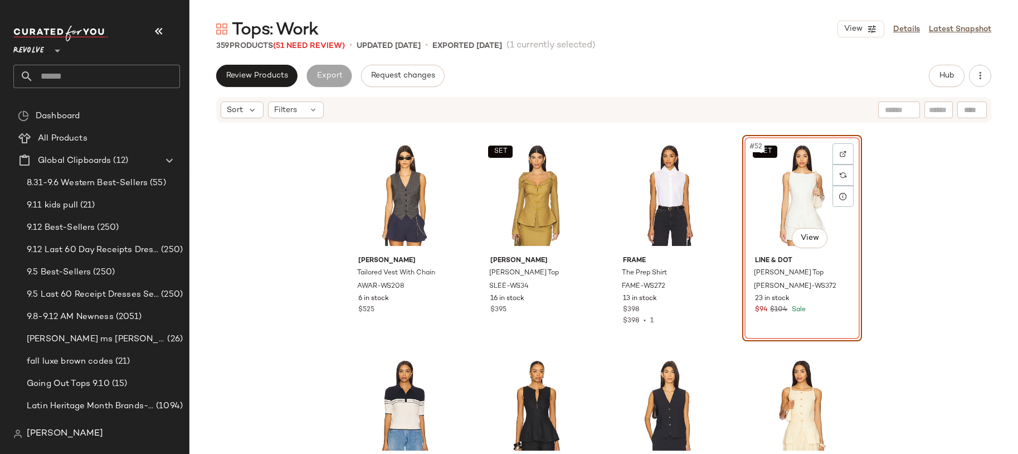
click at [791, 220] on div "SET #52 View" at bounding box center [802, 195] width 112 height 113
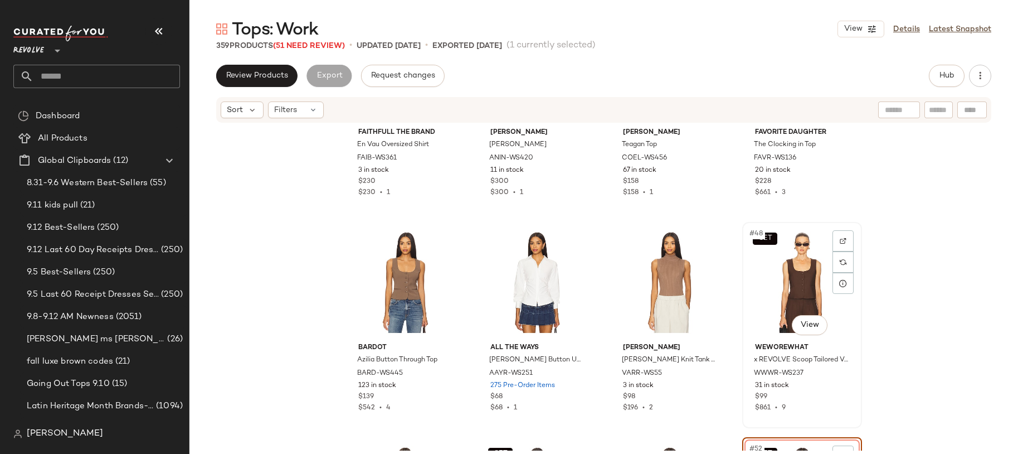
scroll to position [2529, 0]
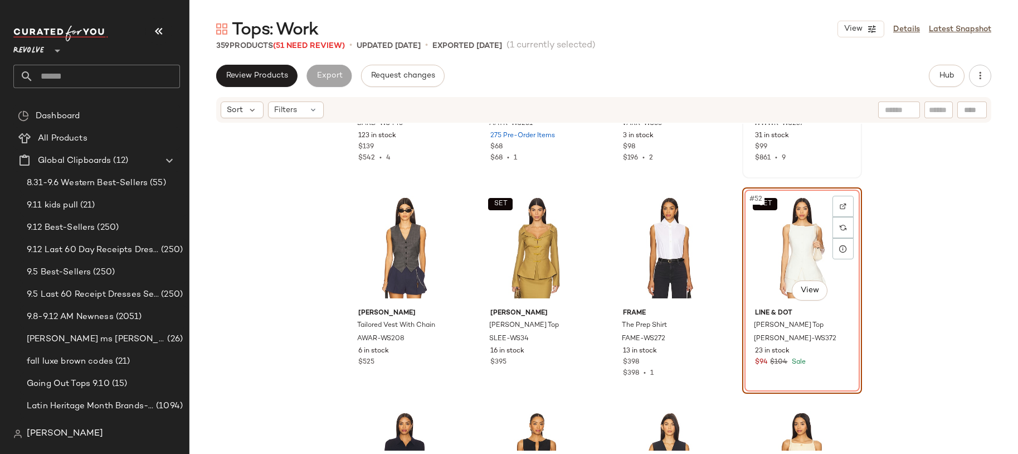
click at [791, 224] on div "SET #52 View" at bounding box center [802, 247] width 112 height 113
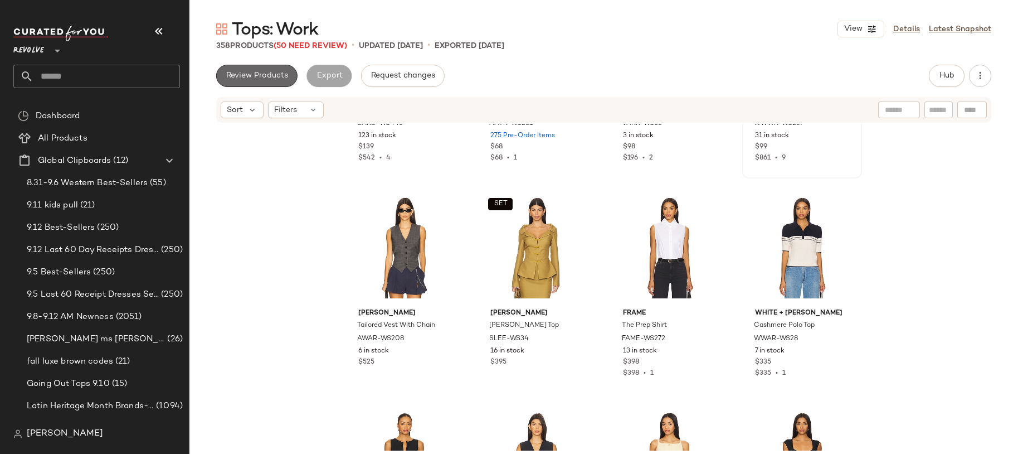
click at [275, 70] on button "Review Products" at bounding box center [256, 76] width 81 height 22
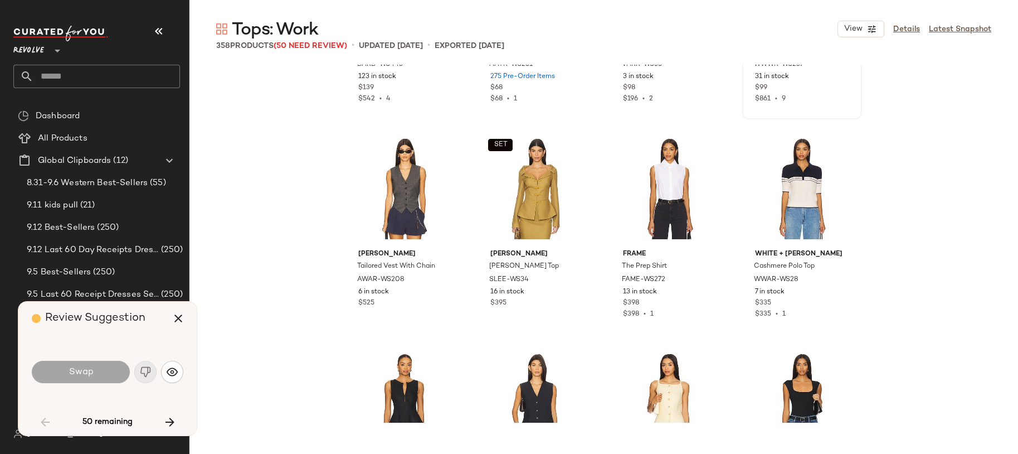
scroll to position [3227, 0]
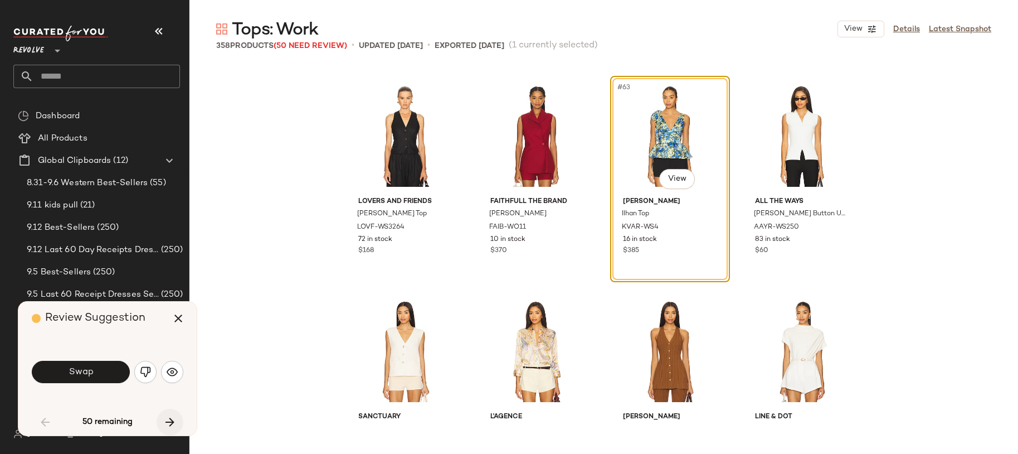
click at [162, 419] on button "button" at bounding box center [170, 422] width 27 height 27
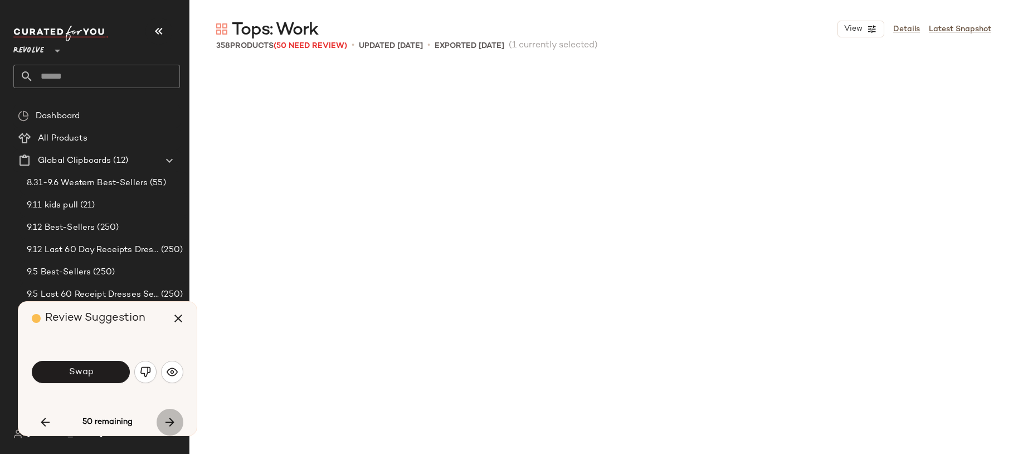
scroll to position [3873, 0]
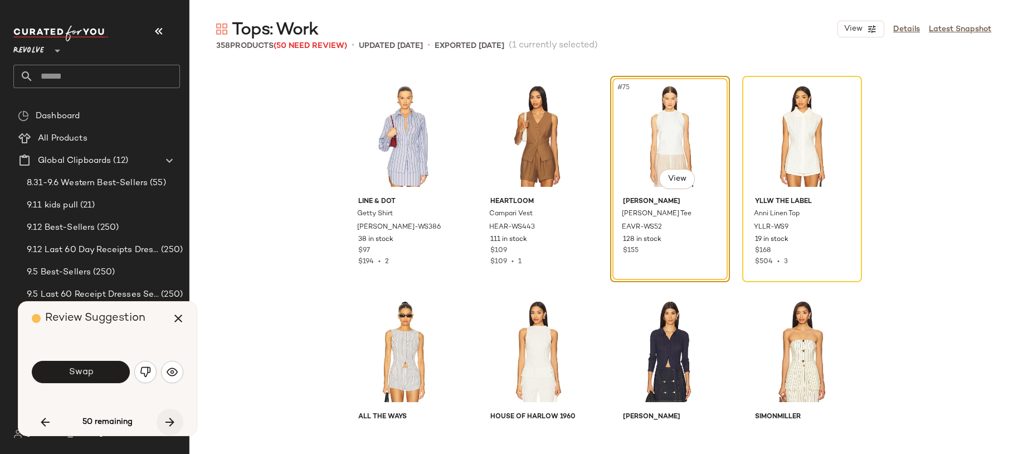
click at [162, 419] on button "button" at bounding box center [170, 422] width 27 height 27
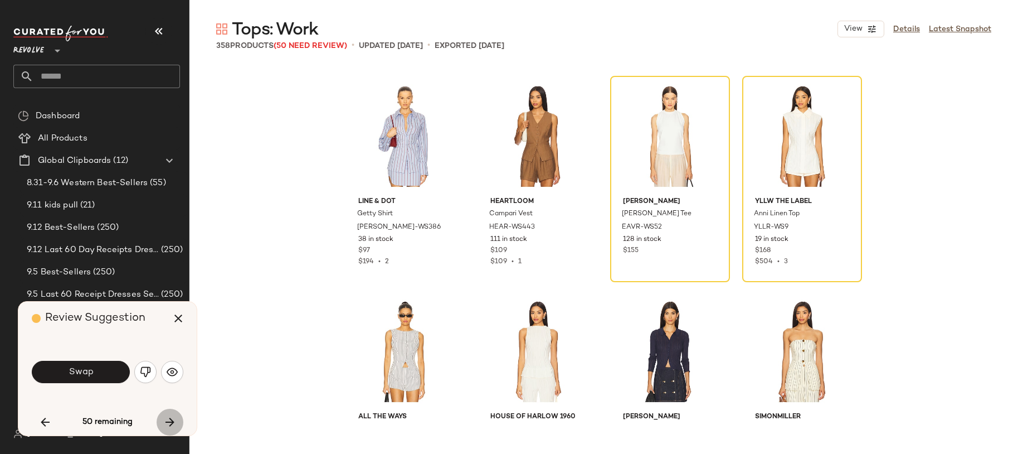
click at [162, 419] on button "button" at bounding box center [170, 422] width 27 height 27
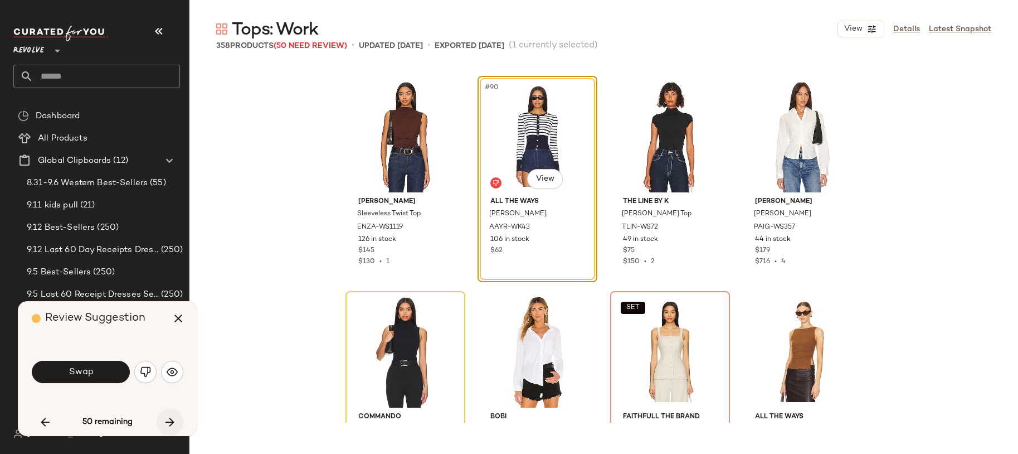
click at [162, 419] on button "button" at bounding box center [170, 422] width 27 height 27
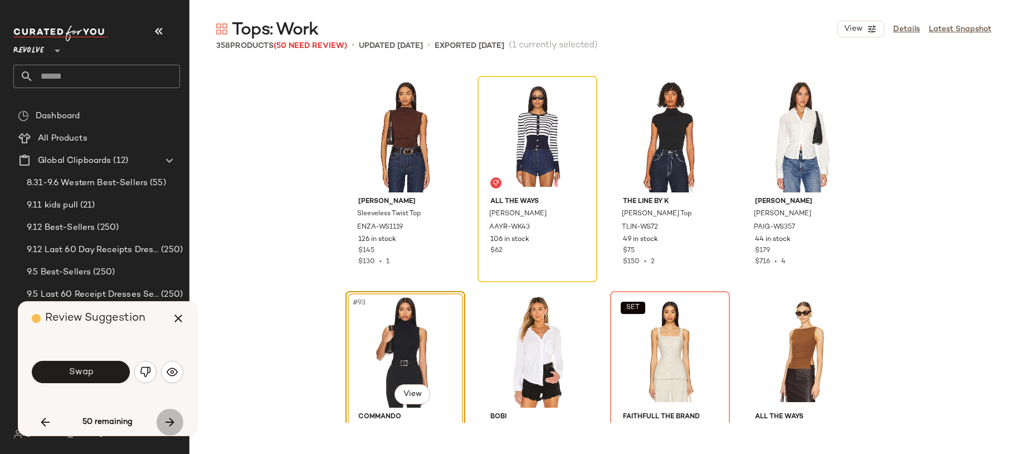
scroll to position [4949, 0]
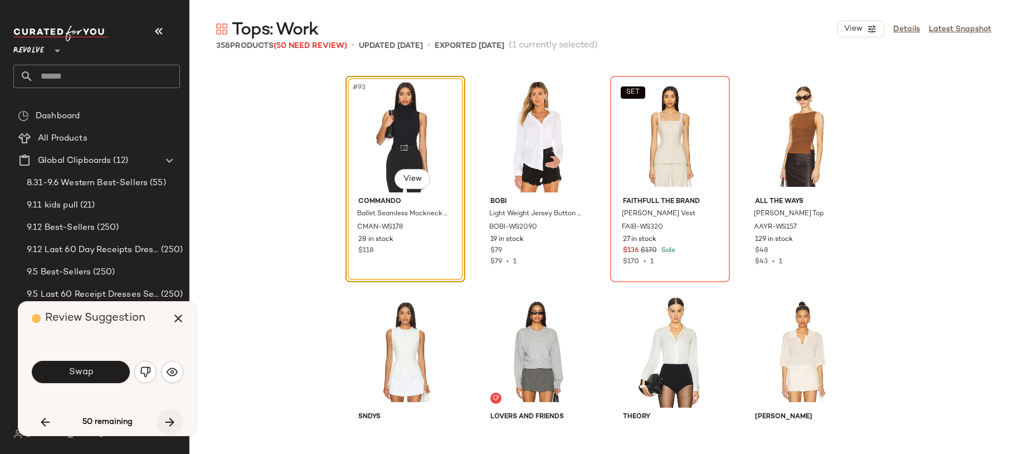
click at [162, 419] on button "button" at bounding box center [170, 422] width 27 height 27
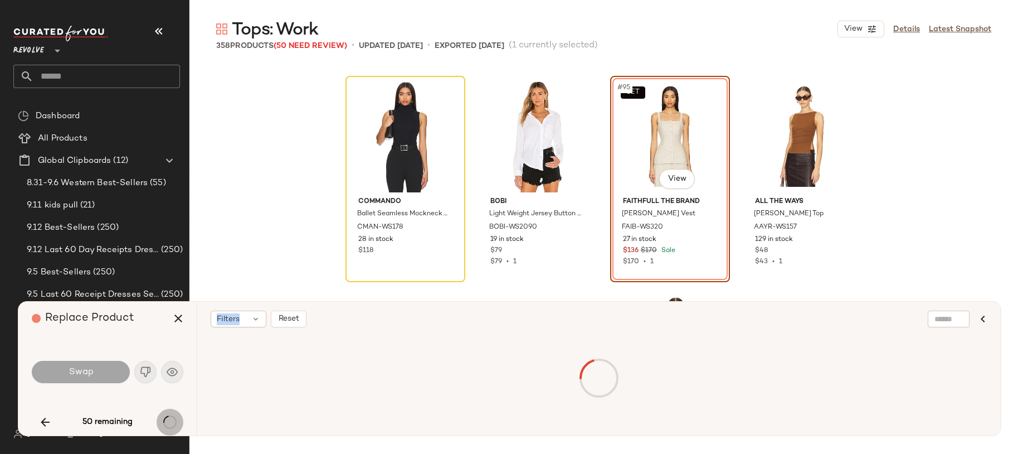
click at [162, 419] on div "50 remaining" at bounding box center [108, 422] width 152 height 27
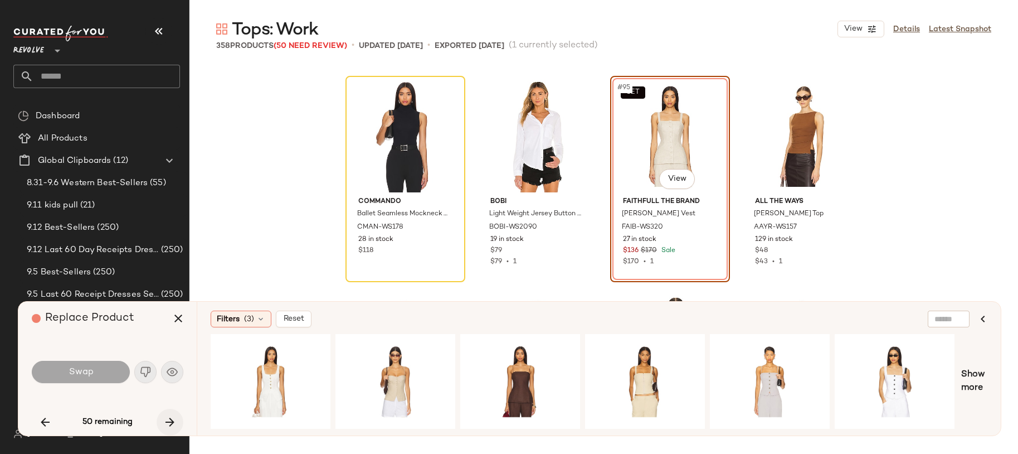
click at [168, 421] on icon "button" at bounding box center [169, 421] width 13 height 13
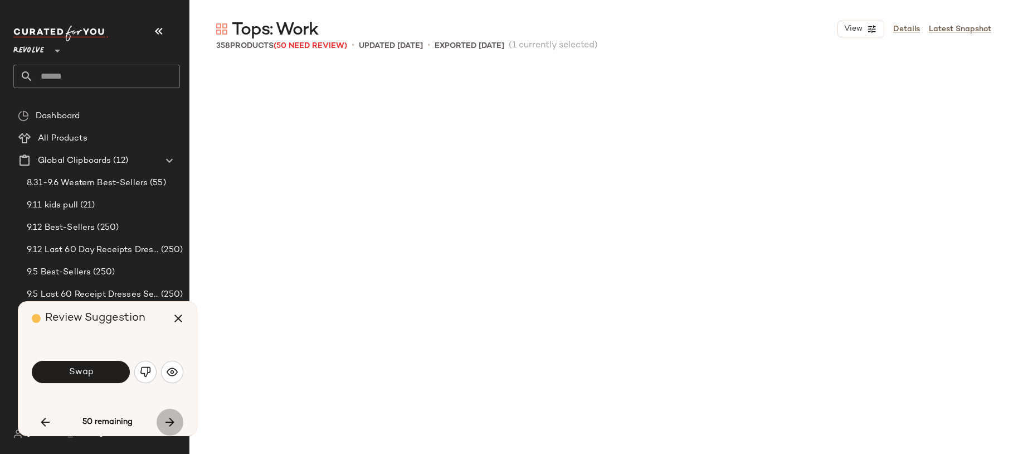
scroll to position [6024, 0]
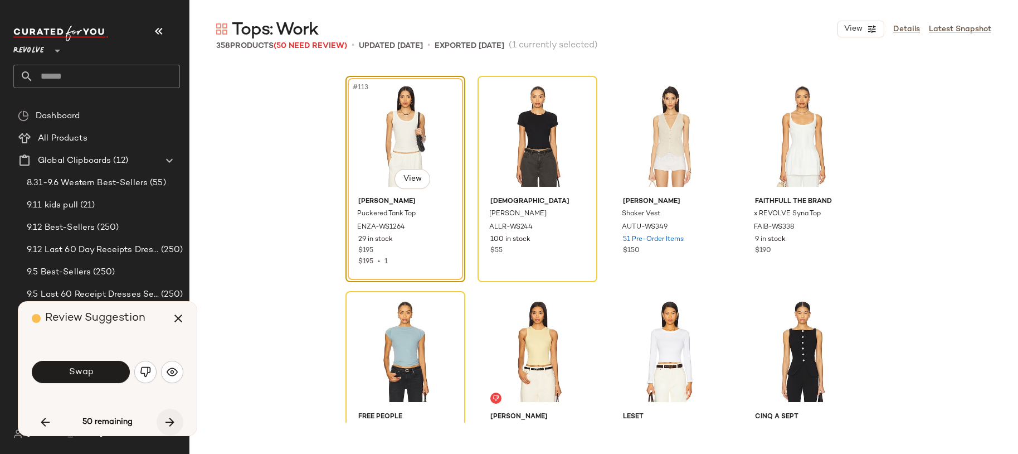
click at [168, 421] on icon "button" at bounding box center [169, 421] width 13 height 13
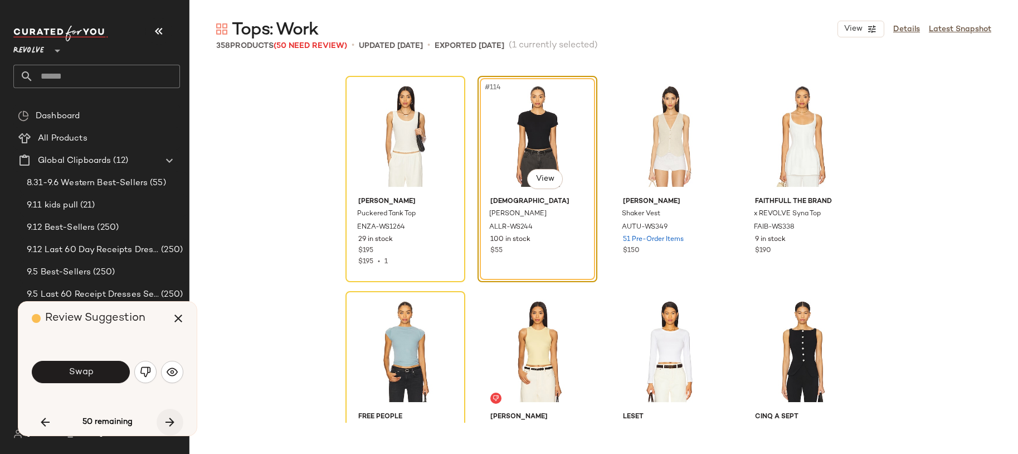
click at [168, 421] on icon "button" at bounding box center [169, 421] width 13 height 13
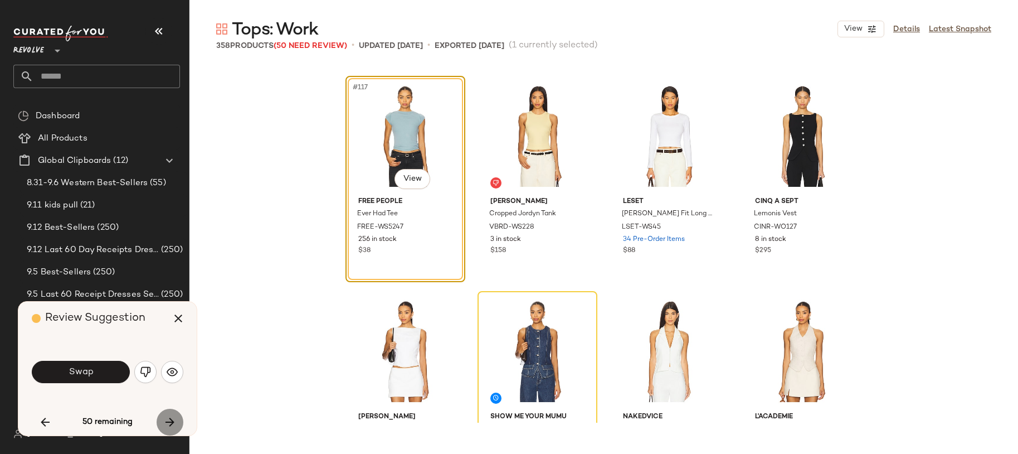
click at [168, 421] on icon "button" at bounding box center [169, 421] width 13 height 13
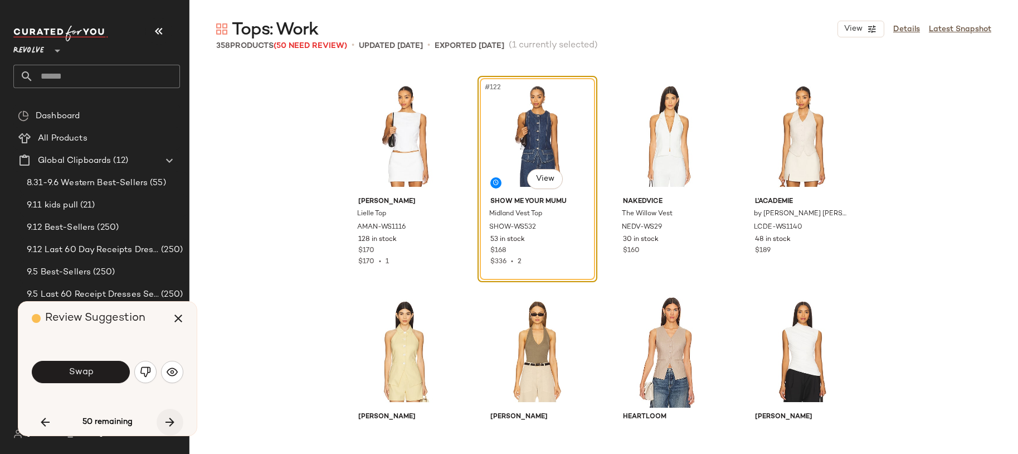
click at [168, 421] on icon "button" at bounding box center [169, 421] width 13 height 13
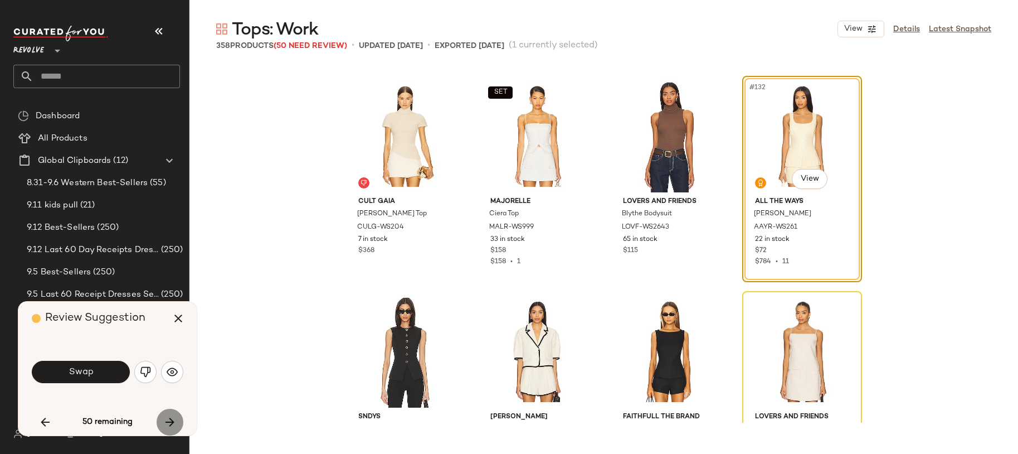
click at [168, 421] on icon "button" at bounding box center [169, 421] width 13 height 13
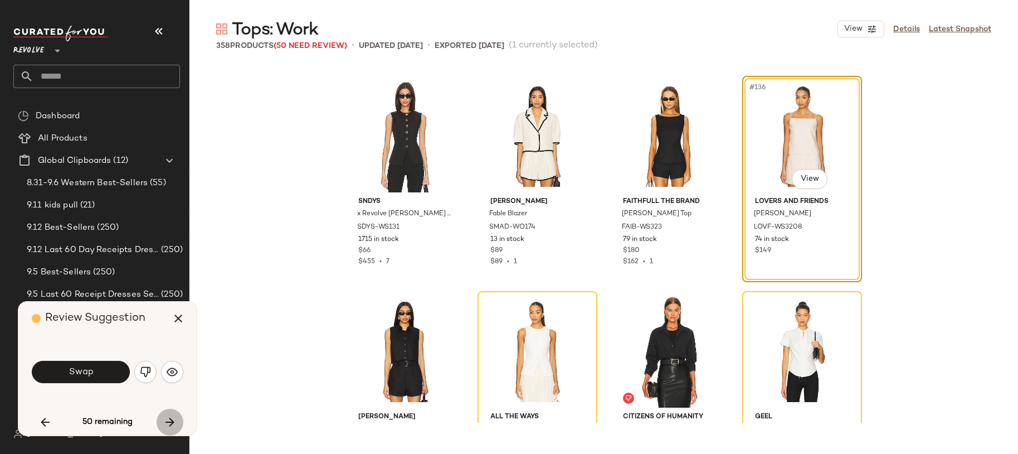
click at [168, 421] on icon "button" at bounding box center [169, 421] width 13 height 13
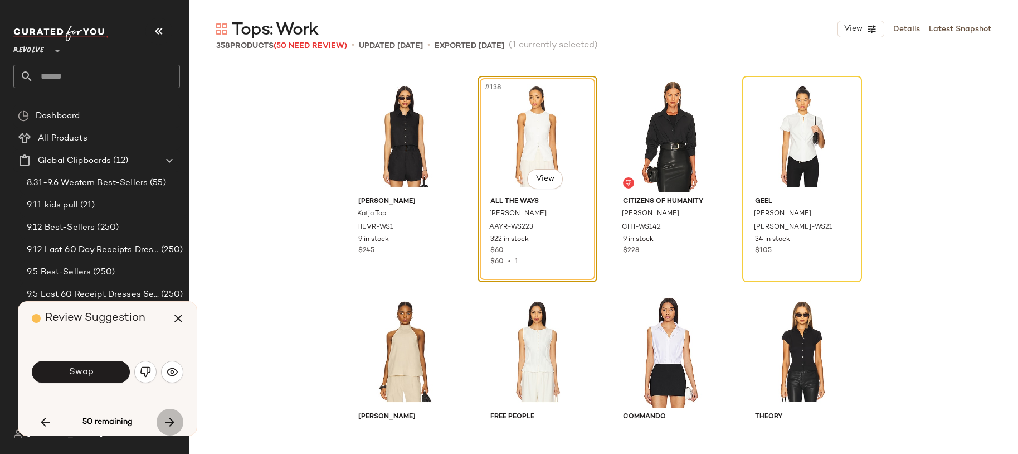
click at [168, 421] on icon "button" at bounding box center [169, 421] width 13 height 13
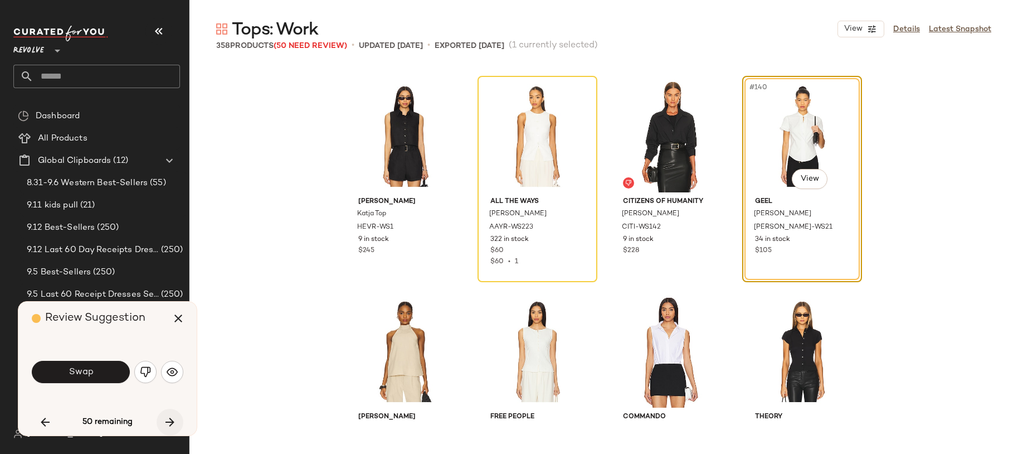
click at [168, 421] on icon "button" at bounding box center [169, 421] width 13 height 13
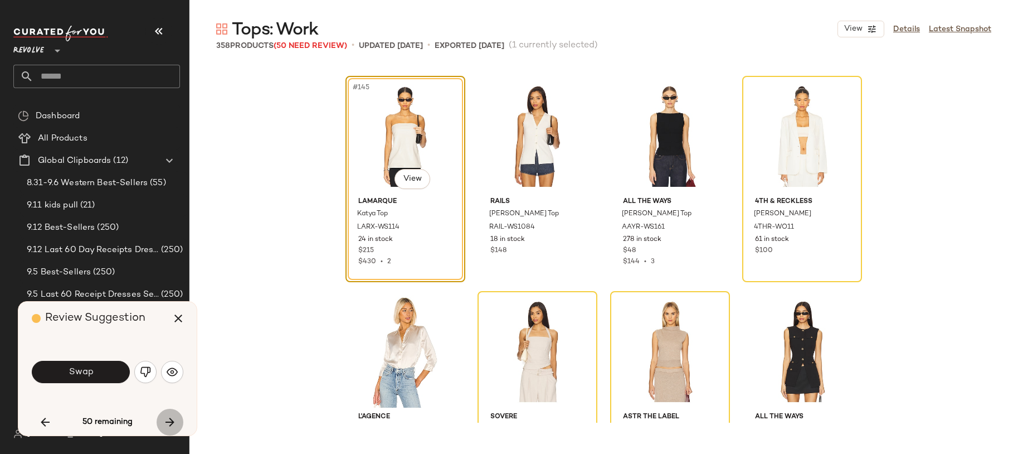
click at [168, 421] on icon "button" at bounding box center [169, 421] width 13 height 13
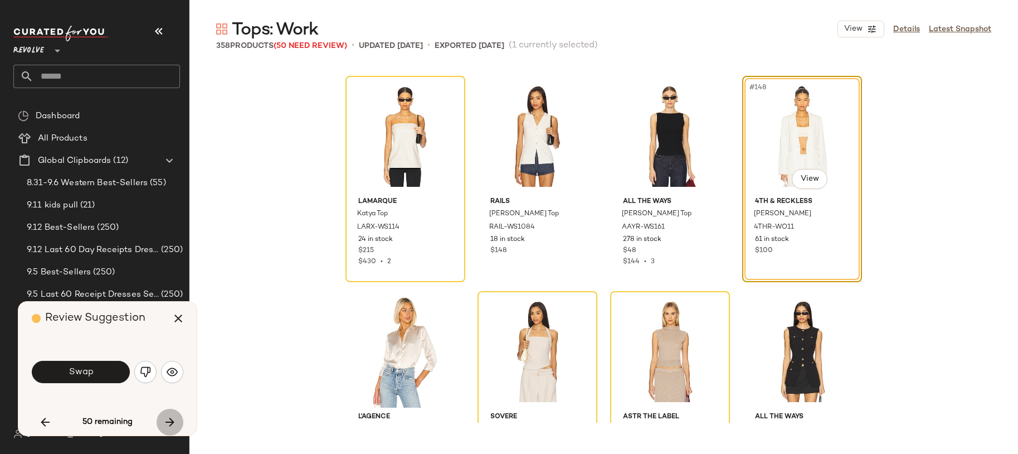
click at [168, 421] on icon "button" at bounding box center [169, 421] width 13 height 13
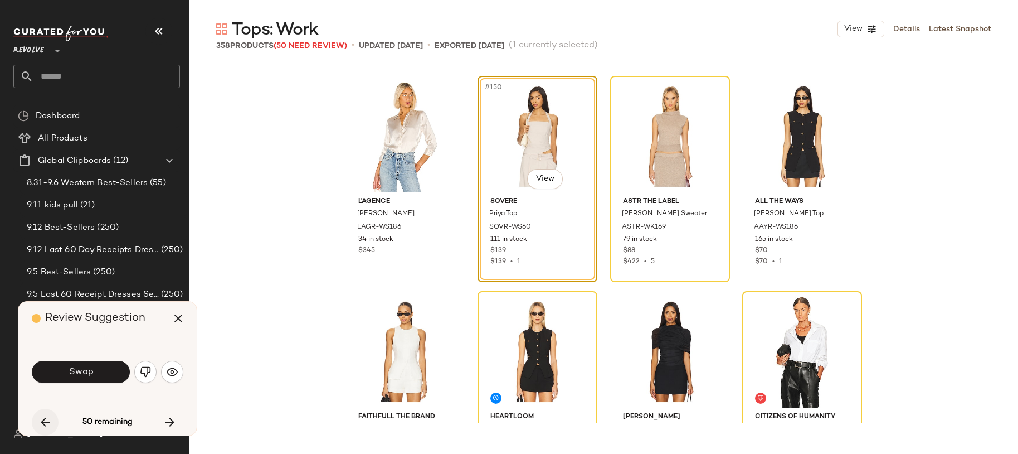
click at [42, 425] on icon "button" at bounding box center [44, 421] width 13 height 13
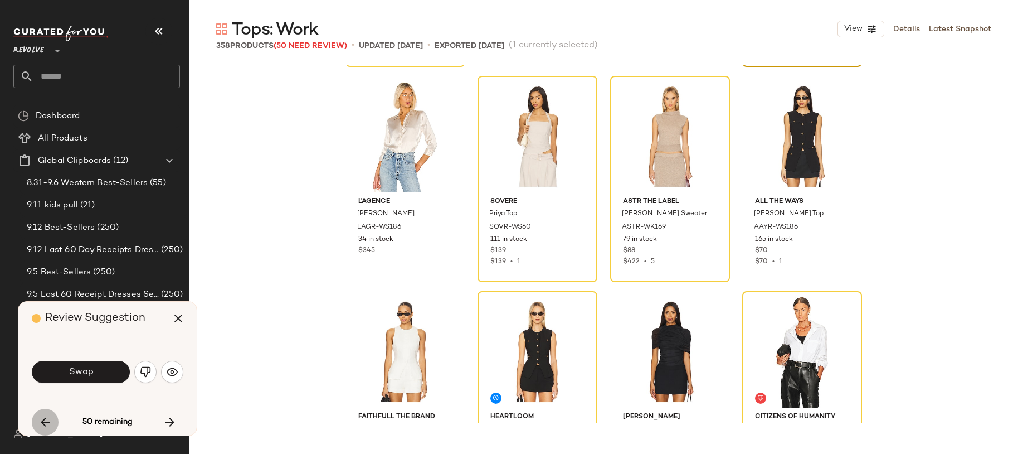
scroll to position [7746, 0]
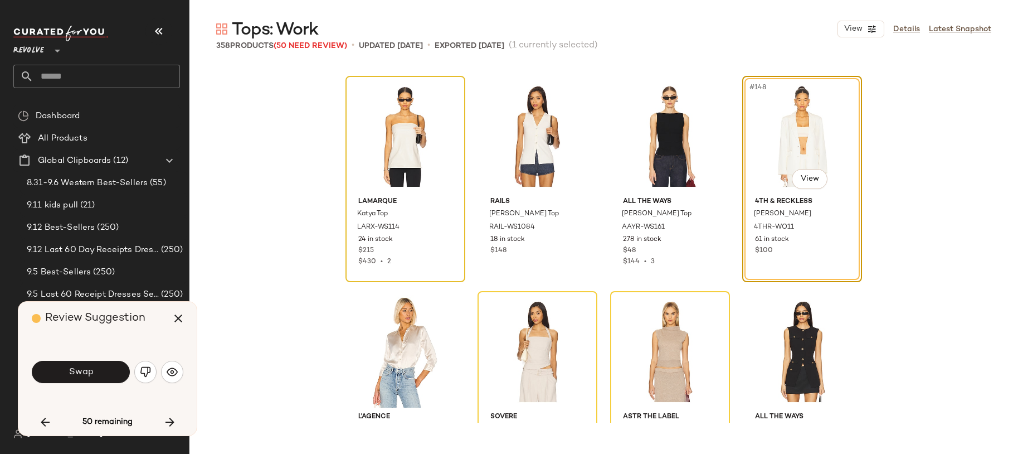
click at [369, 162] on div at bounding box center [405, 136] width 112 height 113
click at [383, 145] on div "#145 View" at bounding box center [405, 136] width 112 height 113
click at [368, 193] on div "LAMARQUE Katya Top LARX-WS114 24 in stock $215 $430 • 2" at bounding box center [405, 229] width 112 height 75
click at [356, 156] on div "#145 View" at bounding box center [405, 136] width 112 height 113
click at [173, 322] on icon "button" at bounding box center [178, 318] width 13 height 13
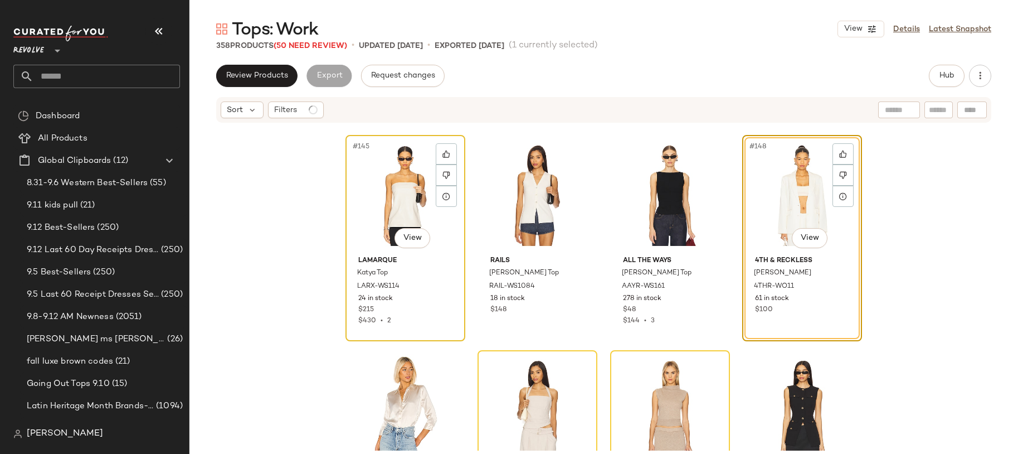
click at [377, 208] on div "#145 View" at bounding box center [405, 195] width 112 height 113
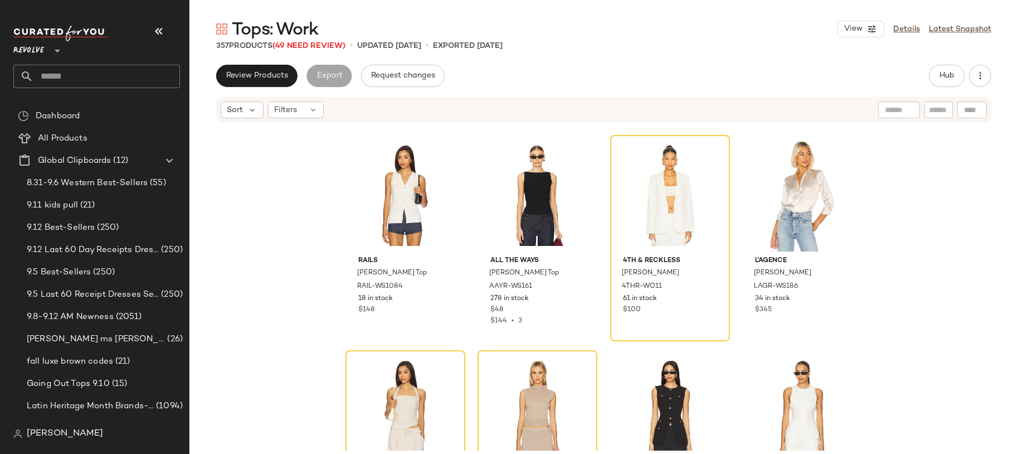
click at [289, 240] on div "Rails Tatia Top RAIL-WS1084 18 in stock $148 ALL THE WAYS Jessica Top AAYR-WS16…" at bounding box center [604, 287] width 829 height 327
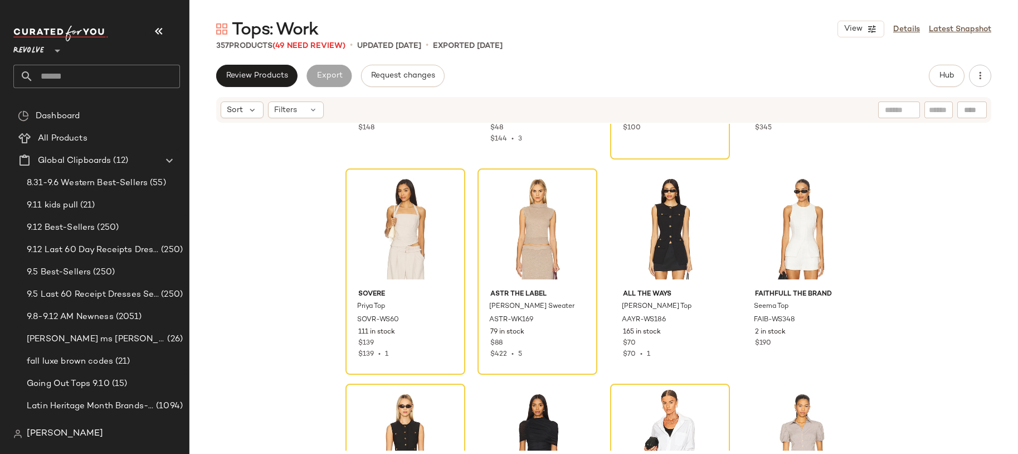
scroll to position [7930, 0]
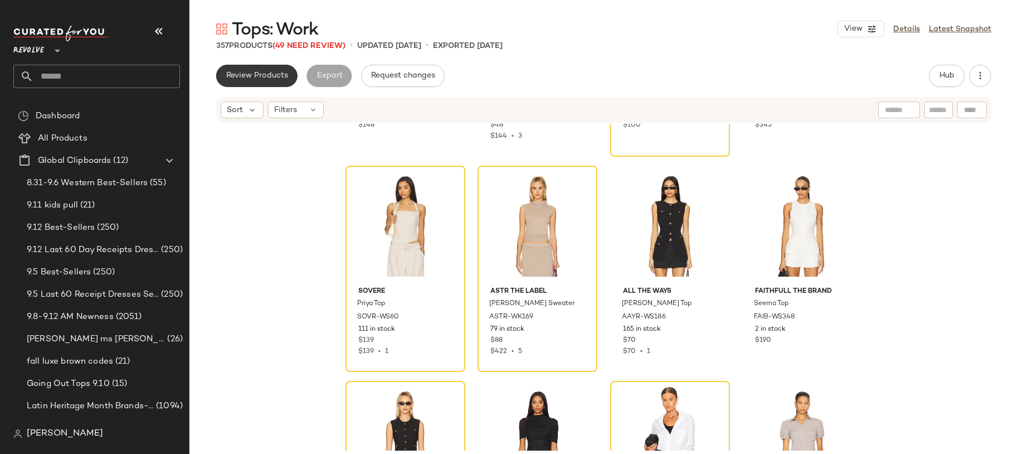
click at [266, 76] on span "Review Products" at bounding box center [257, 75] width 62 height 9
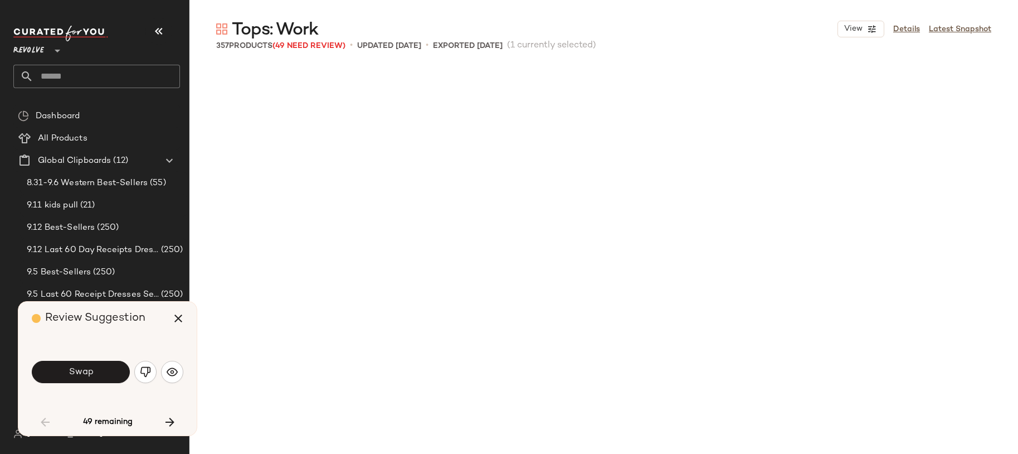
scroll to position [3227, 0]
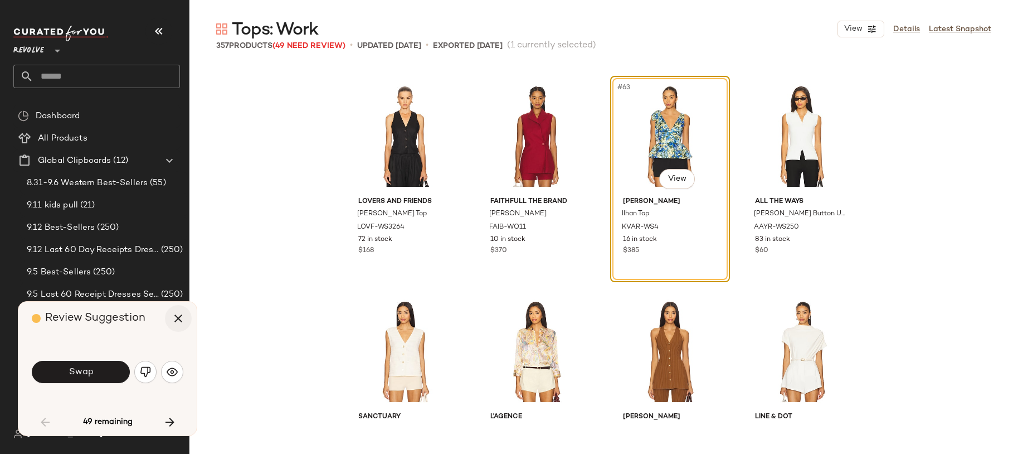
click at [179, 319] on icon "button" at bounding box center [178, 318] width 13 height 13
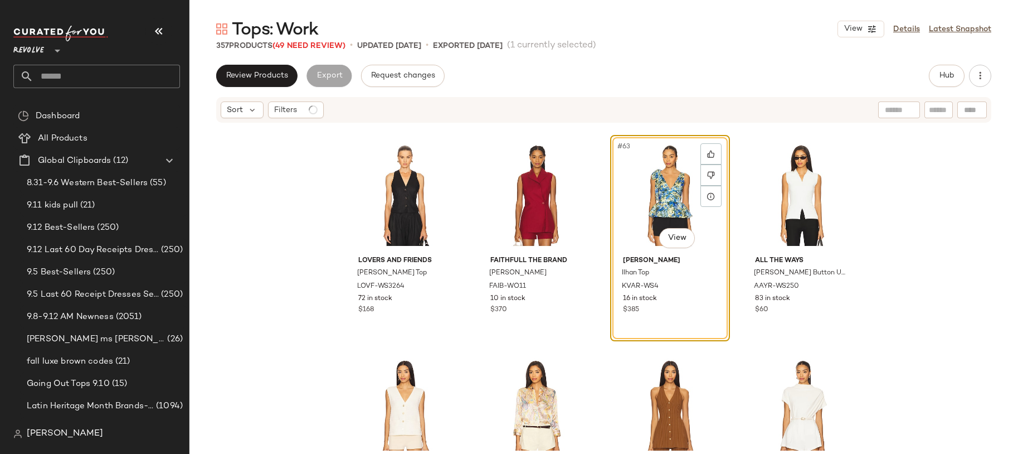
click at [677, 186] on div "#63 View" at bounding box center [670, 195] width 112 height 113
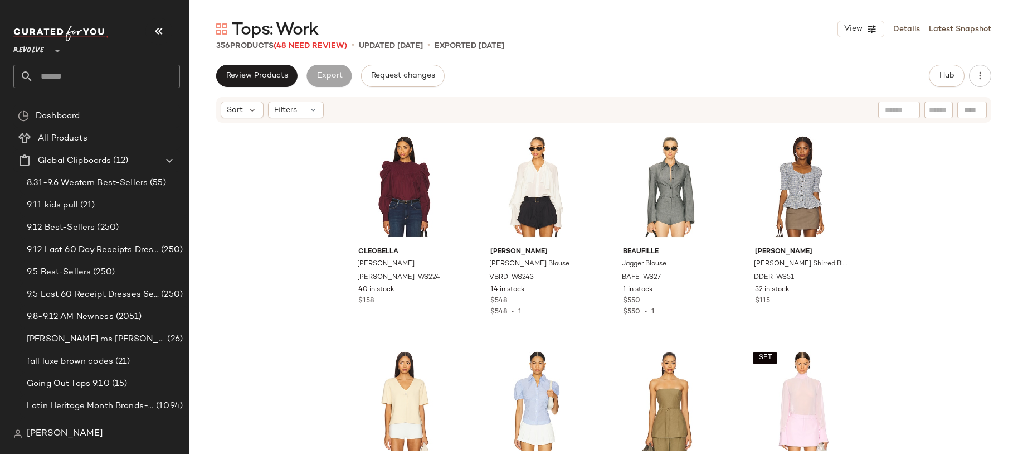
click at [871, 267] on div "Cleobella Irina Blouse CLEO-WS224 40 in stock $158 Veronica Beard Demaris Blous…" at bounding box center [604, 287] width 829 height 327
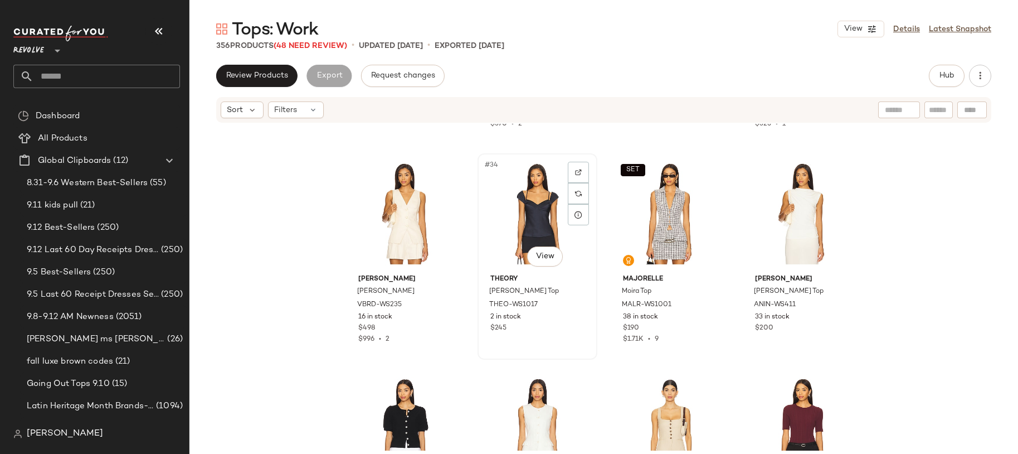
scroll to position [1705, 0]
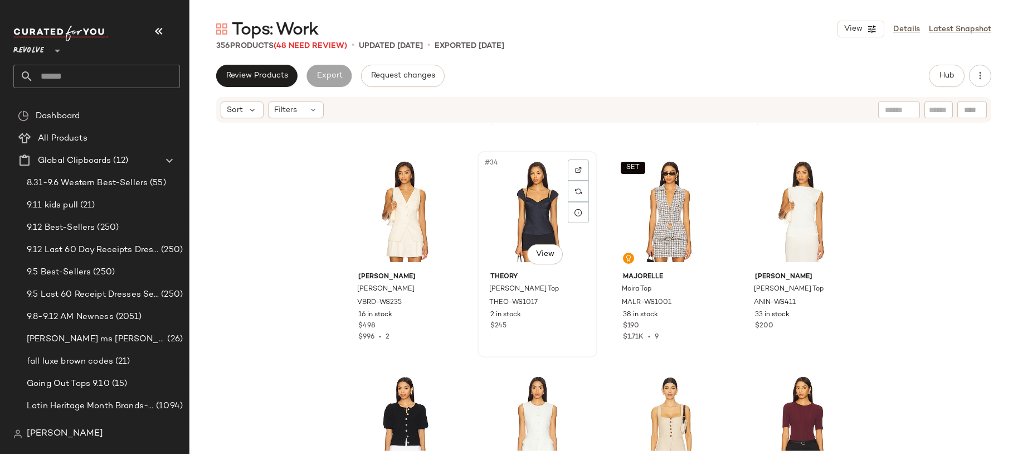
click at [546, 229] on div "#34 View" at bounding box center [538, 211] width 112 height 113
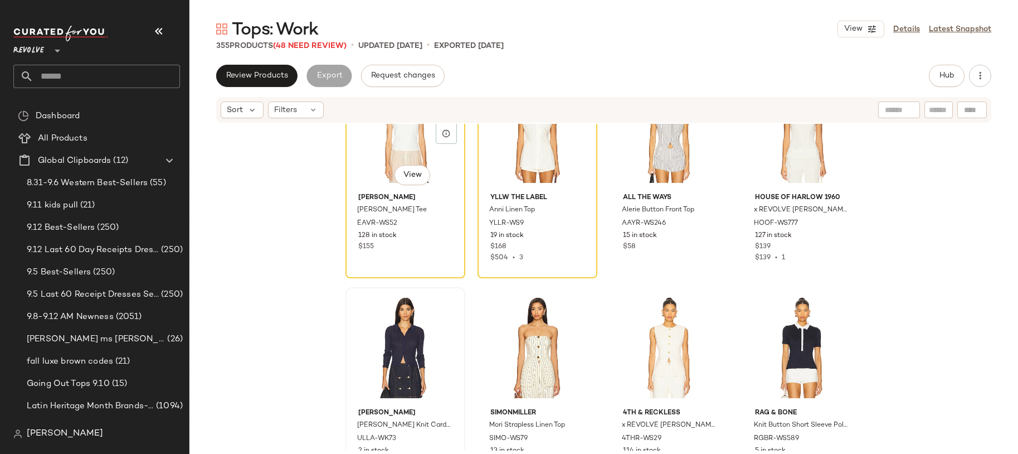
scroll to position [3814, 0]
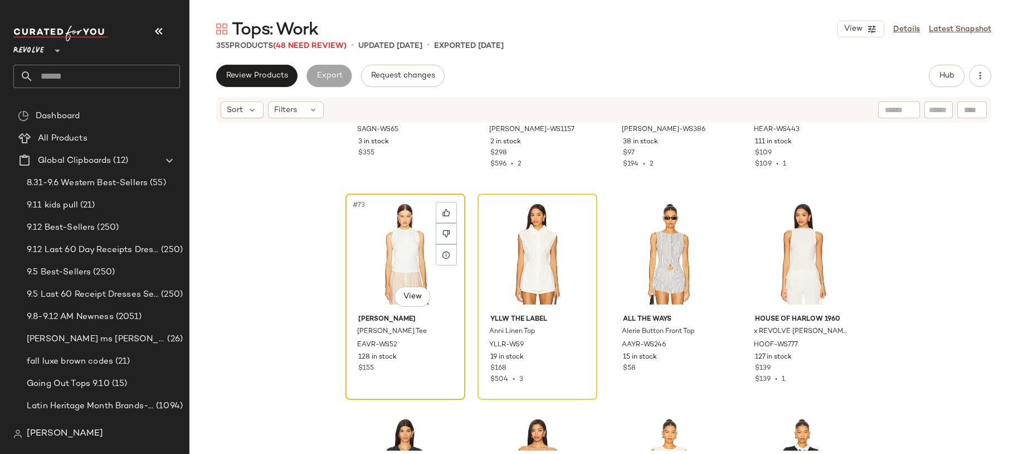
click at [385, 225] on div "#73 View" at bounding box center [405, 253] width 112 height 113
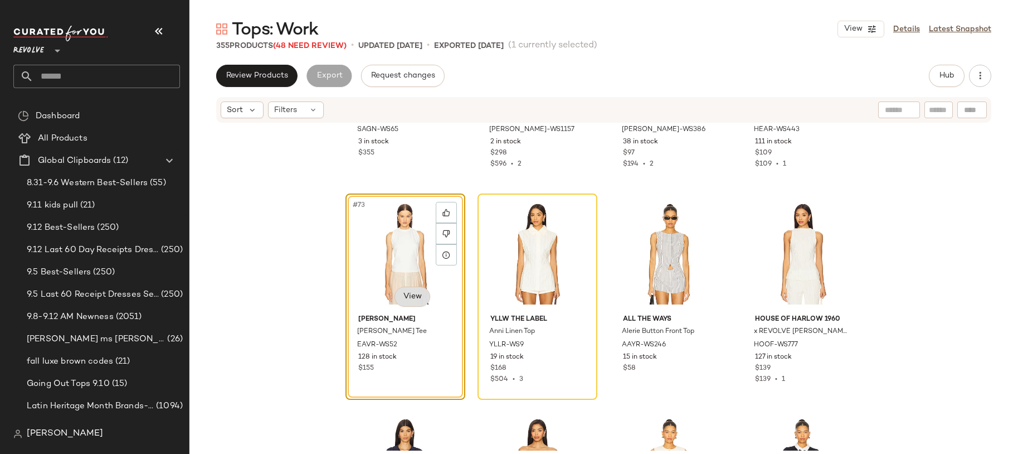
click at [414, 292] on body "Revolve ** Dashboard All Products Global Clipboards (12) 8.31-9.6 Western Best-…" at bounding box center [509, 227] width 1018 height 454
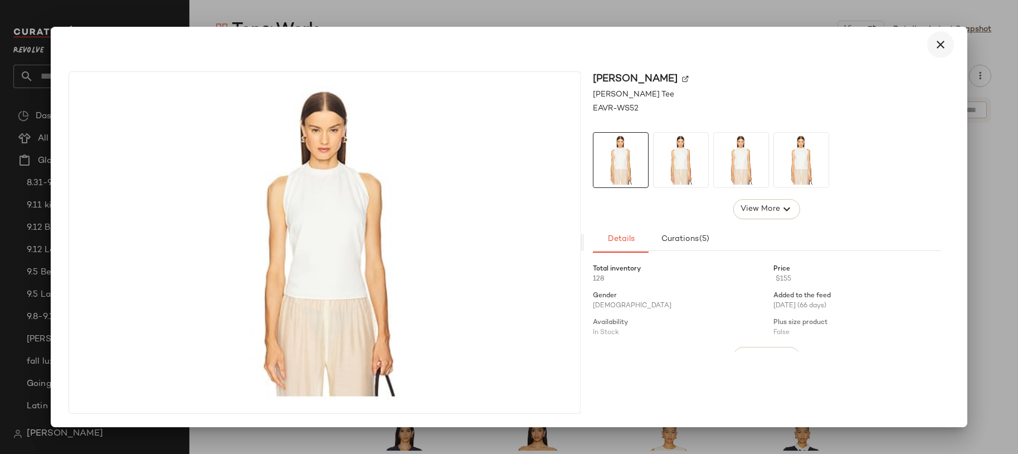
click at [938, 44] on icon "button" at bounding box center [940, 44] width 13 height 13
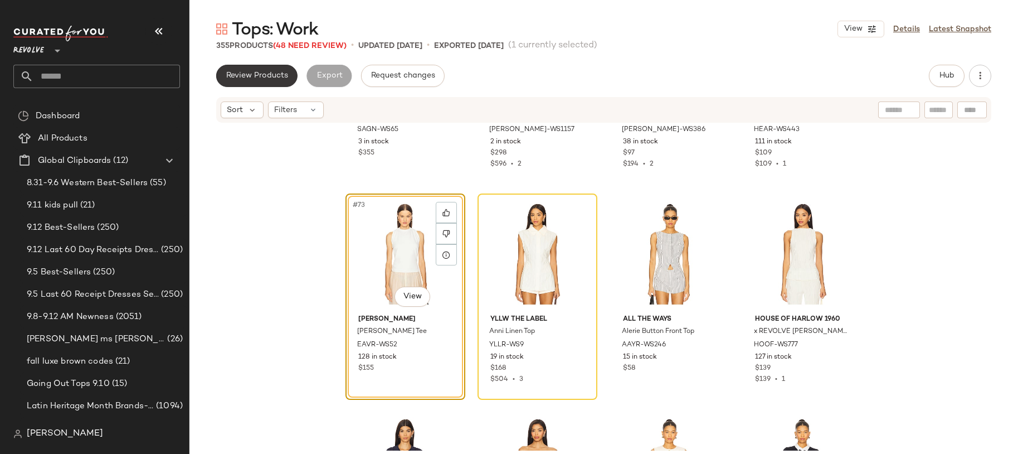
click at [273, 74] on span "Review Products" at bounding box center [257, 75] width 62 height 9
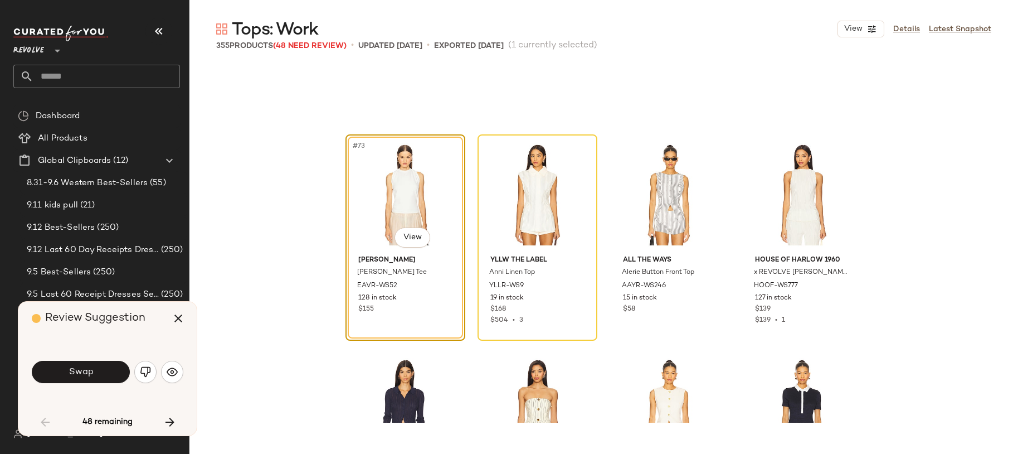
scroll to position [3873, 0]
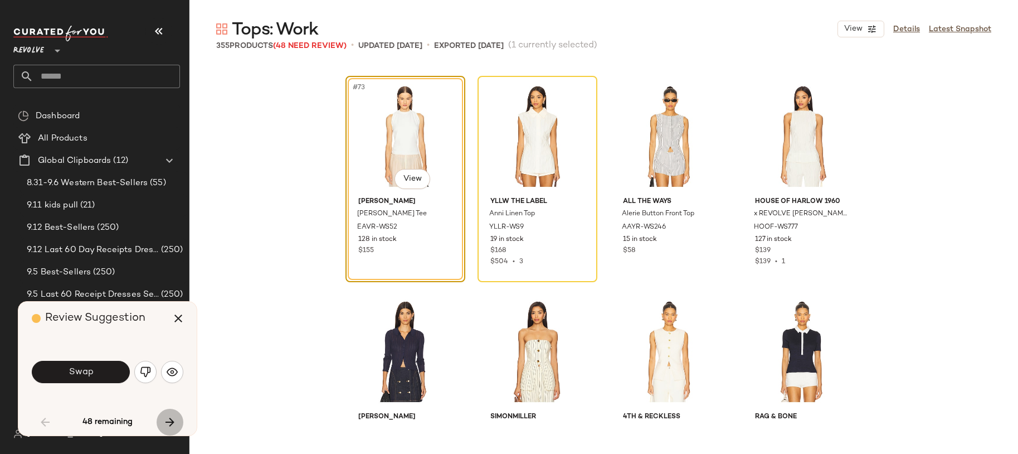
click at [172, 420] on icon "button" at bounding box center [169, 421] width 13 height 13
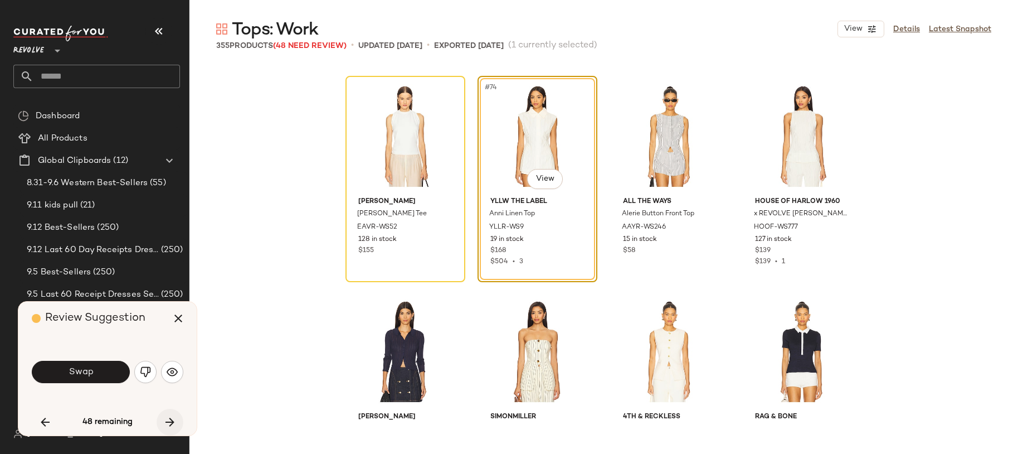
click at [172, 420] on icon "button" at bounding box center [169, 421] width 13 height 13
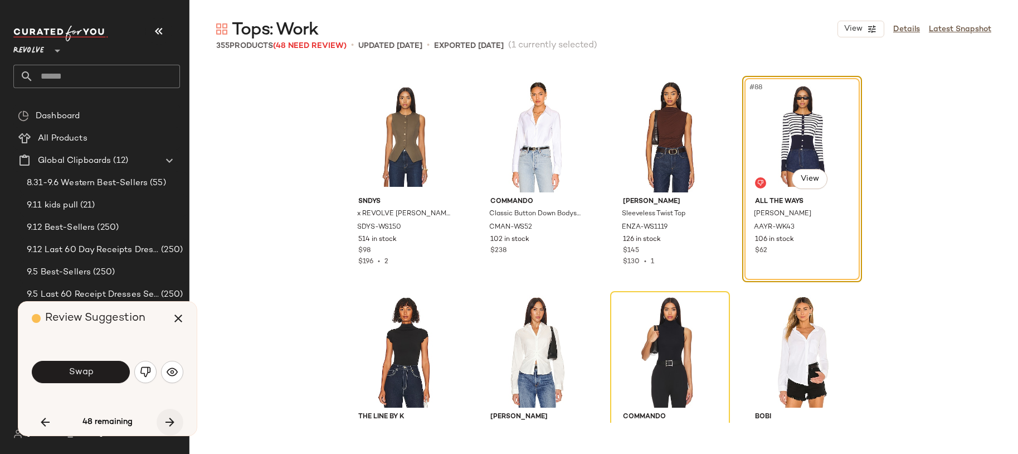
click at [172, 420] on icon "button" at bounding box center [169, 421] width 13 height 13
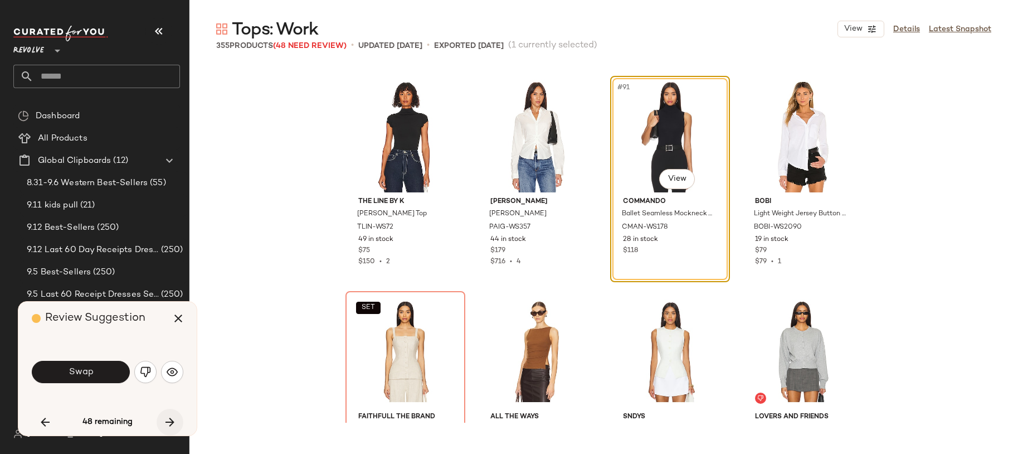
click at [172, 420] on icon "button" at bounding box center [169, 421] width 13 height 13
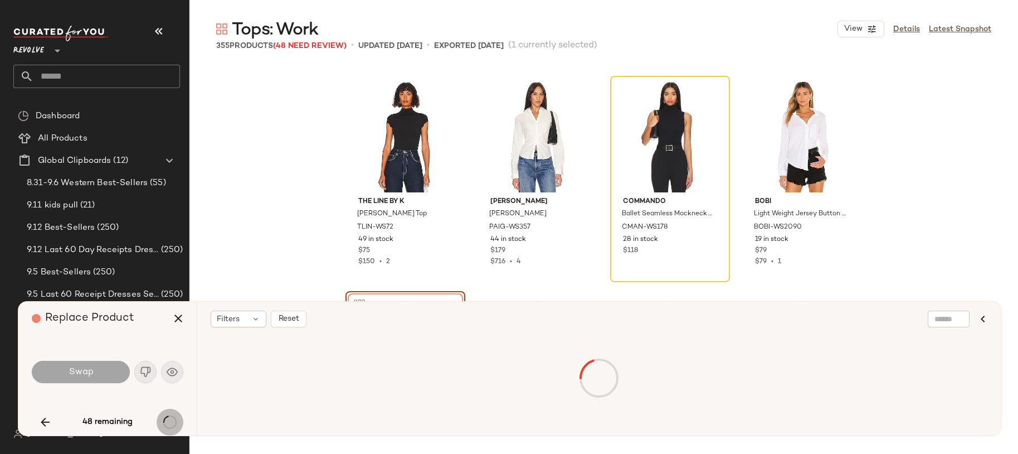
scroll to position [4949, 0]
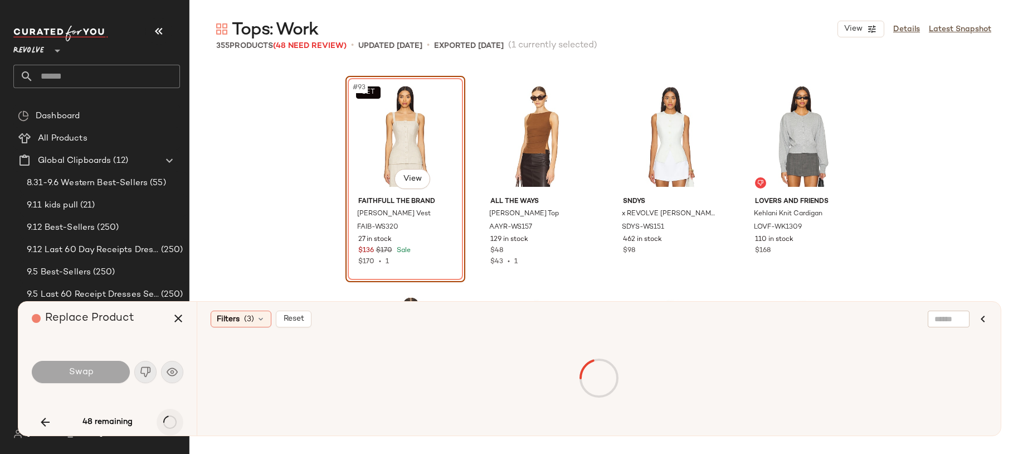
click at [172, 420] on div "48 remaining" at bounding box center [108, 422] width 152 height 27
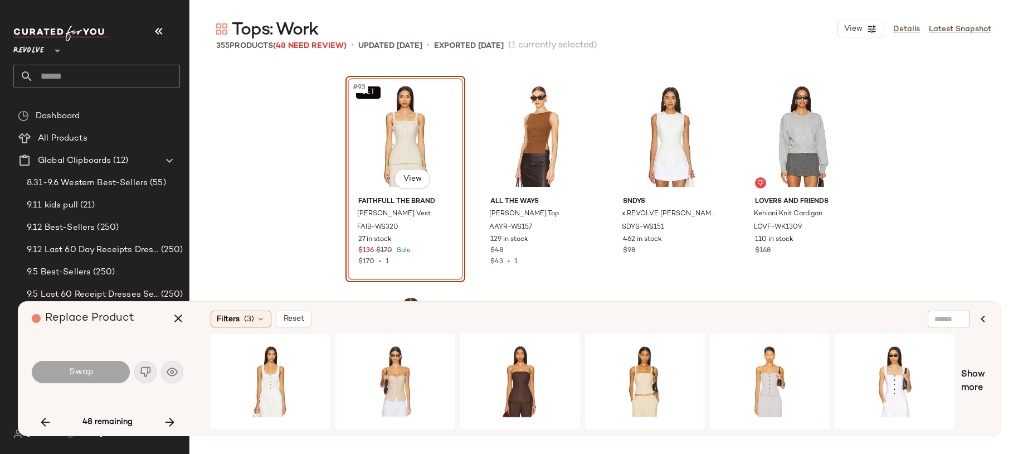
click at [172, 420] on icon "button" at bounding box center [169, 421] width 13 height 13
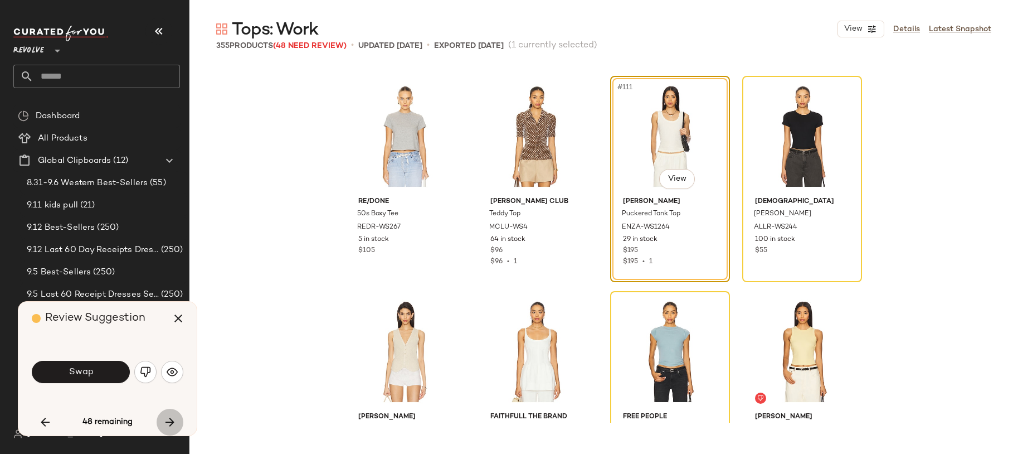
click at [172, 420] on icon "button" at bounding box center [169, 421] width 13 height 13
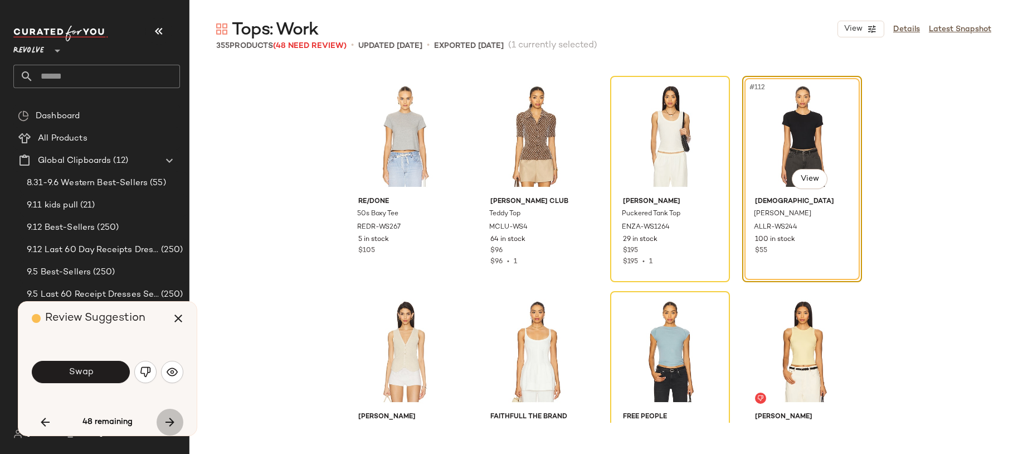
click at [172, 420] on icon "button" at bounding box center [169, 421] width 13 height 13
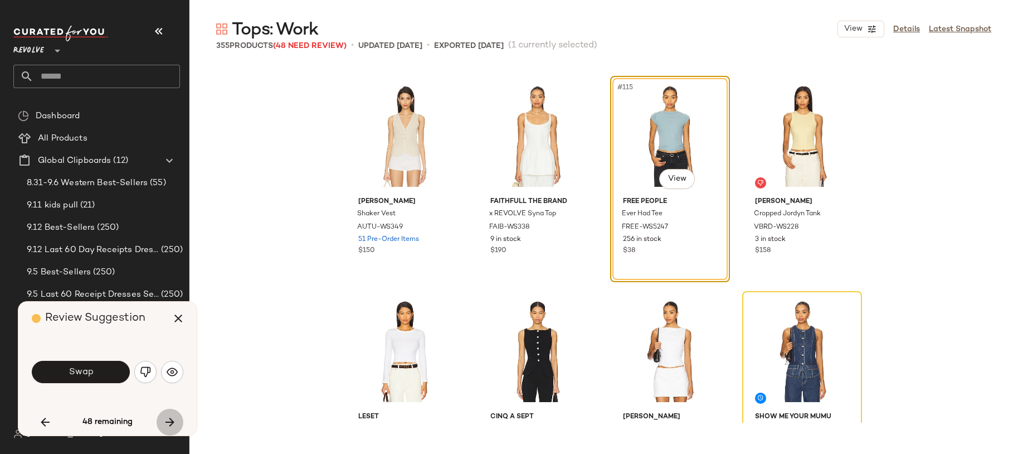
click at [172, 420] on icon "button" at bounding box center [169, 421] width 13 height 13
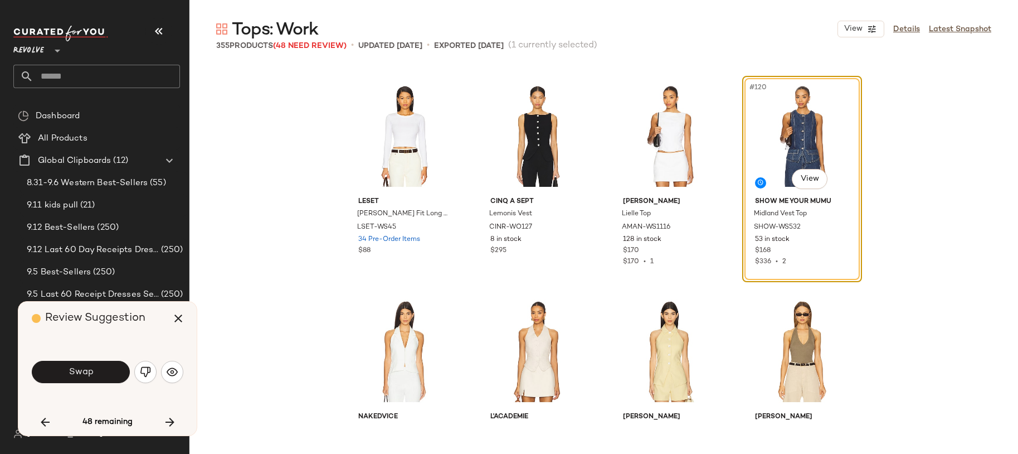
click at [172, 420] on icon "button" at bounding box center [169, 421] width 13 height 13
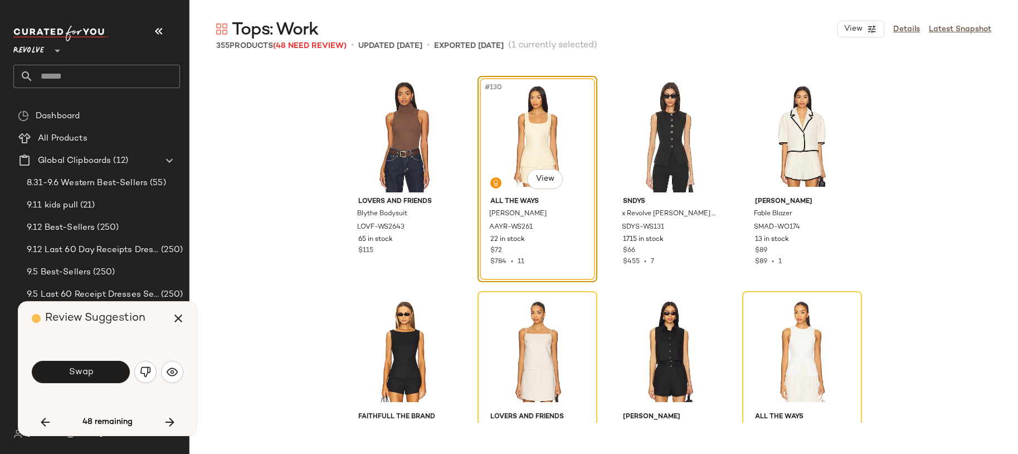
click at [172, 420] on icon "button" at bounding box center [169, 421] width 13 height 13
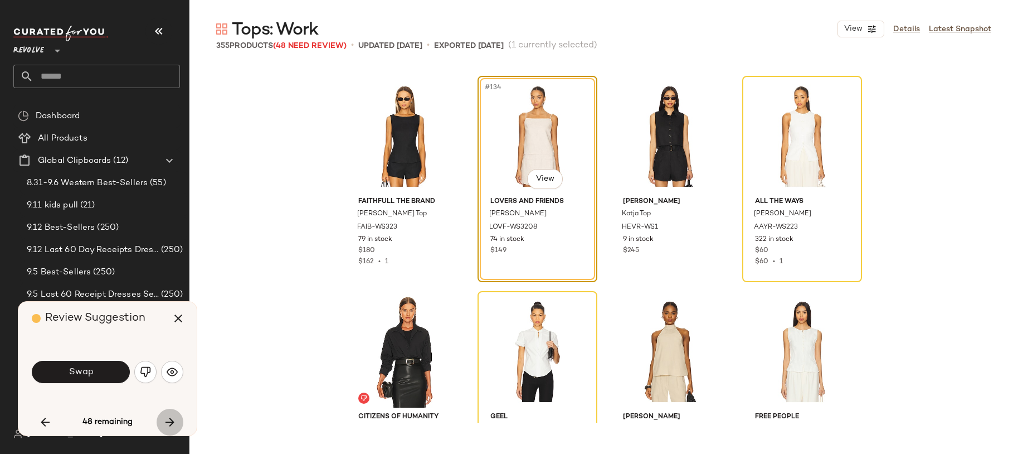
click at [172, 420] on icon "button" at bounding box center [169, 421] width 13 height 13
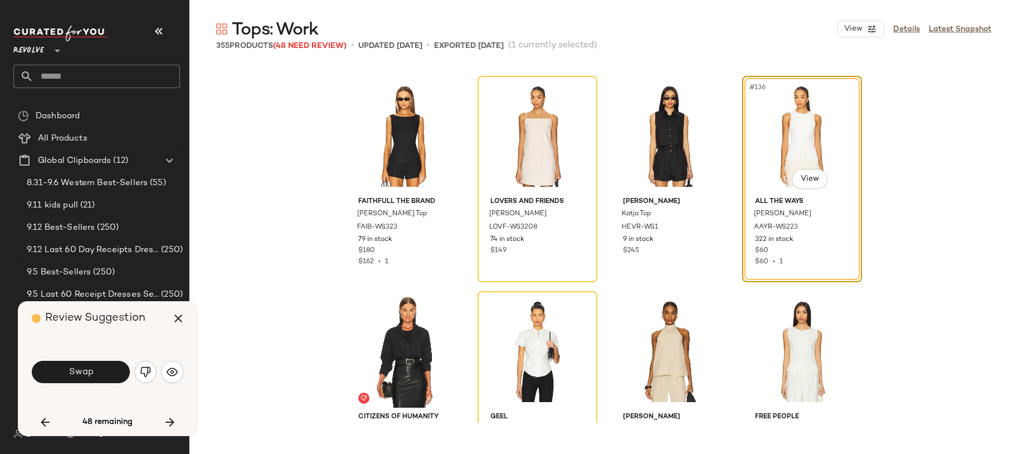
click at [172, 420] on icon "button" at bounding box center [169, 421] width 13 height 13
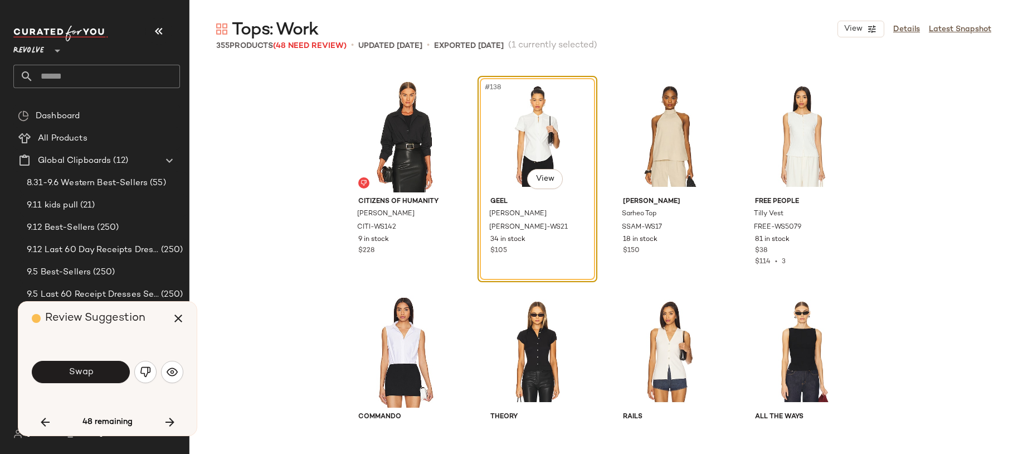
click at [172, 420] on icon "button" at bounding box center [169, 421] width 13 height 13
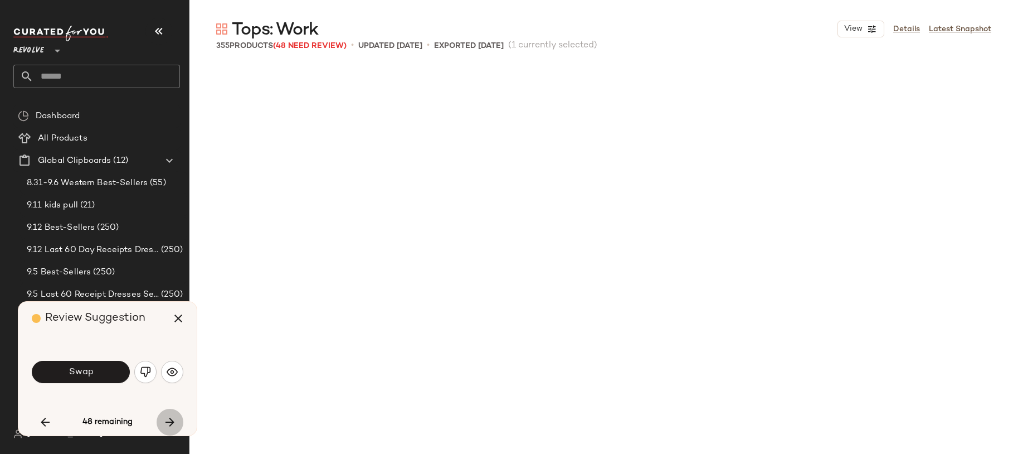
scroll to position [7746, 0]
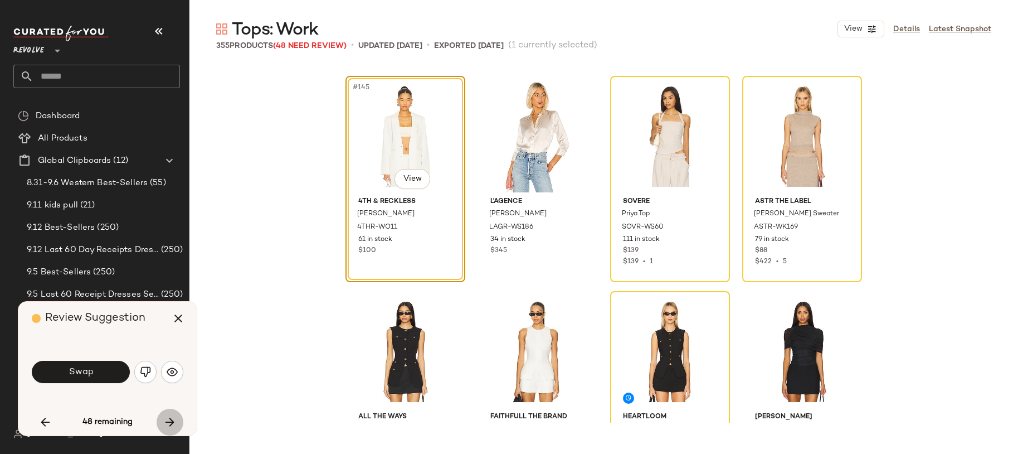
click at [172, 420] on icon "button" at bounding box center [169, 421] width 13 height 13
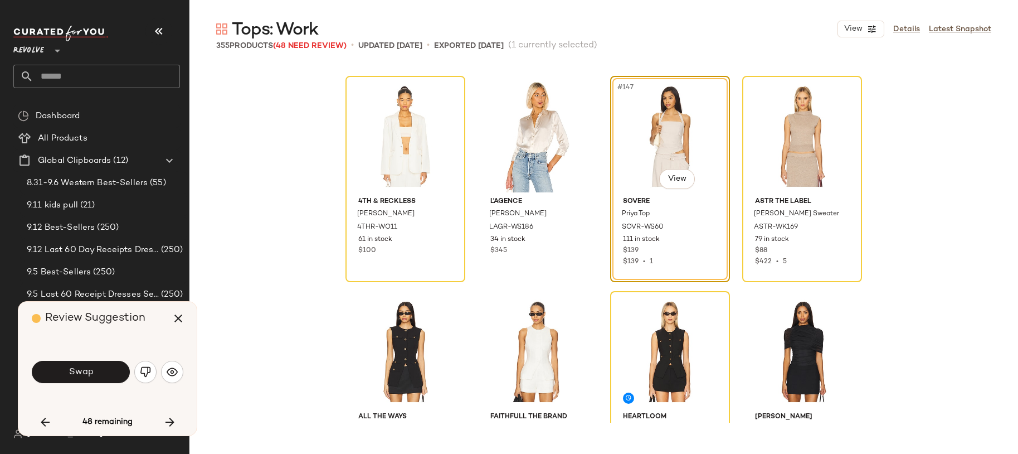
click at [172, 420] on icon "button" at bounding box center [169, 421] width 13 height 13
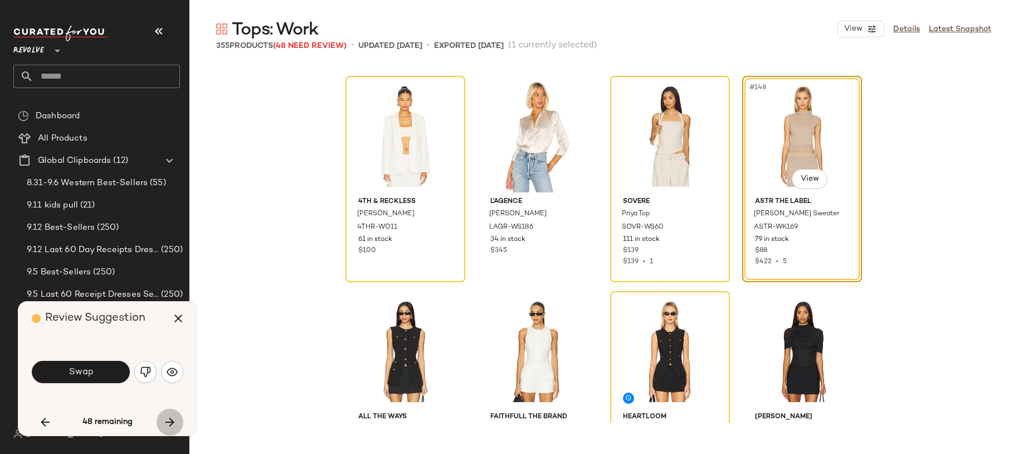
click at [172, 420] on icon "button" at bounding box center [169, 421] width 13 height 13
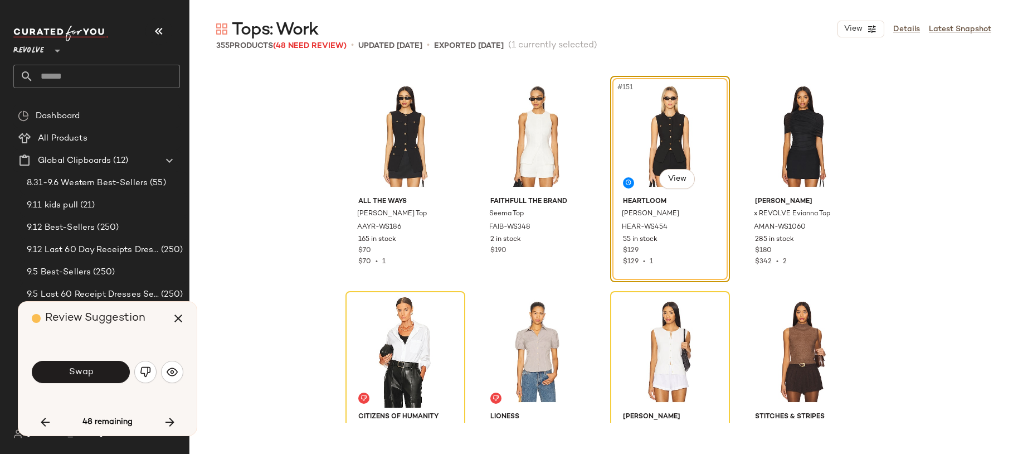
click at [172, 420] on icon "button" at bounding box center [169, 421] width 13 height 13
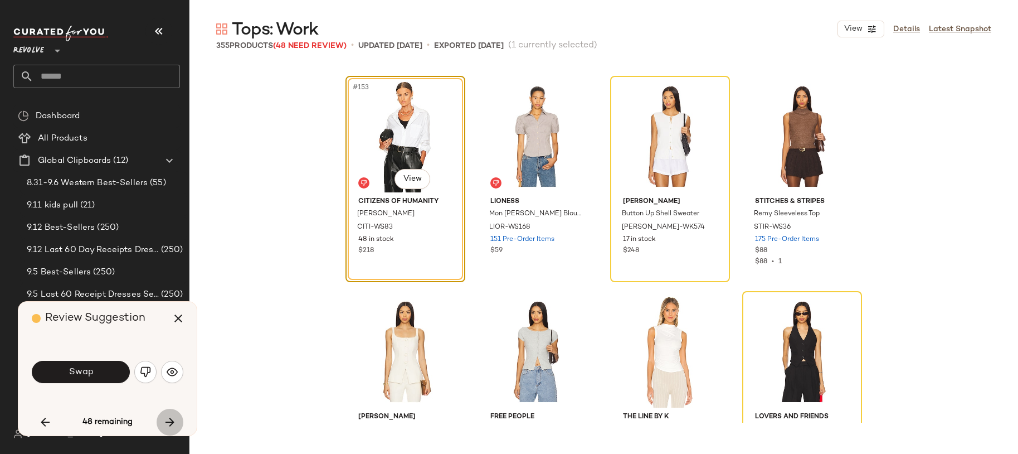
click at [172, 420] on icon "button" at bounding box center [169, 421] width 13 height 13
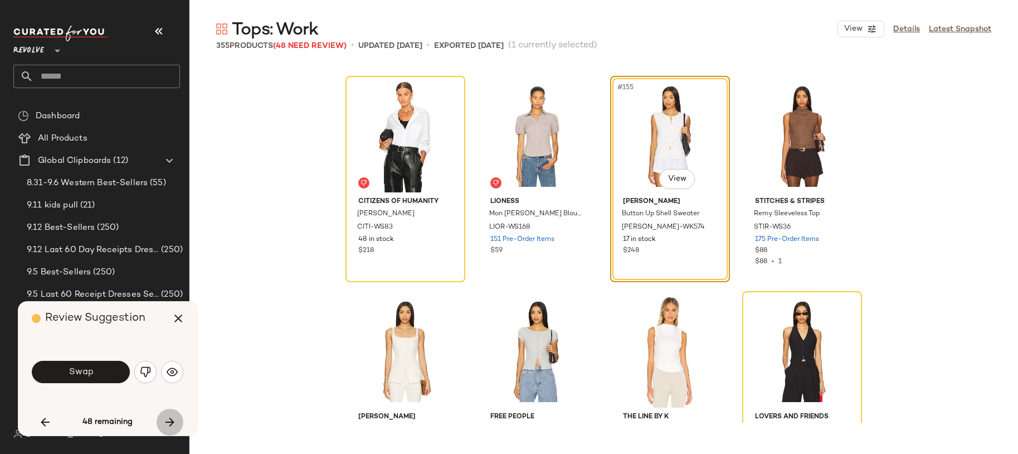
click at [172, 420] on icon "button" at bounding box center [169, 421] width 13 height 13
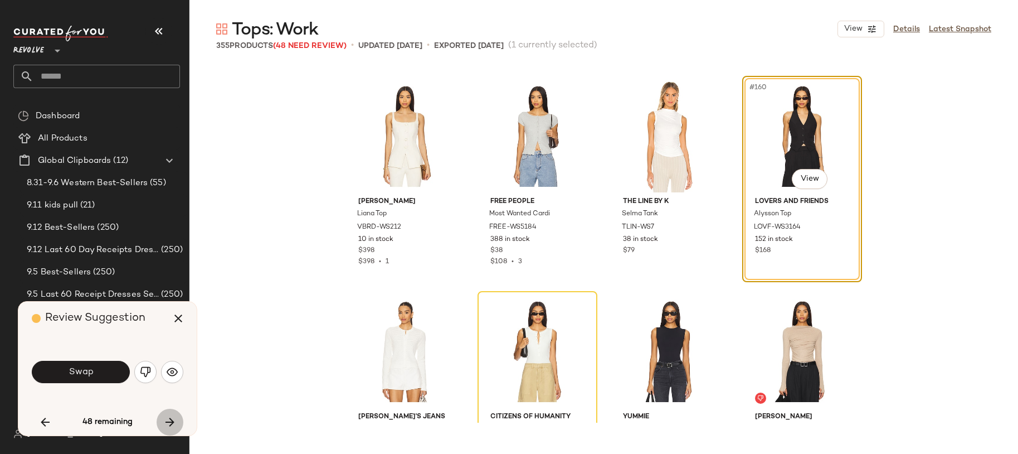
click at [172, 420] on icon "button" at bounding box center [169, 421] width 13 height 13
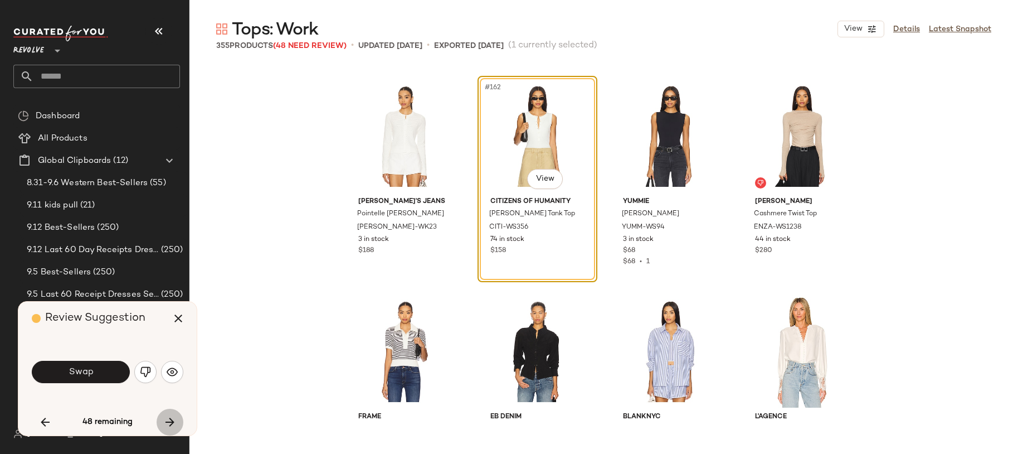
click at [172, 420] on icon "button" at bounding box center [169, 421] width 13 height 13
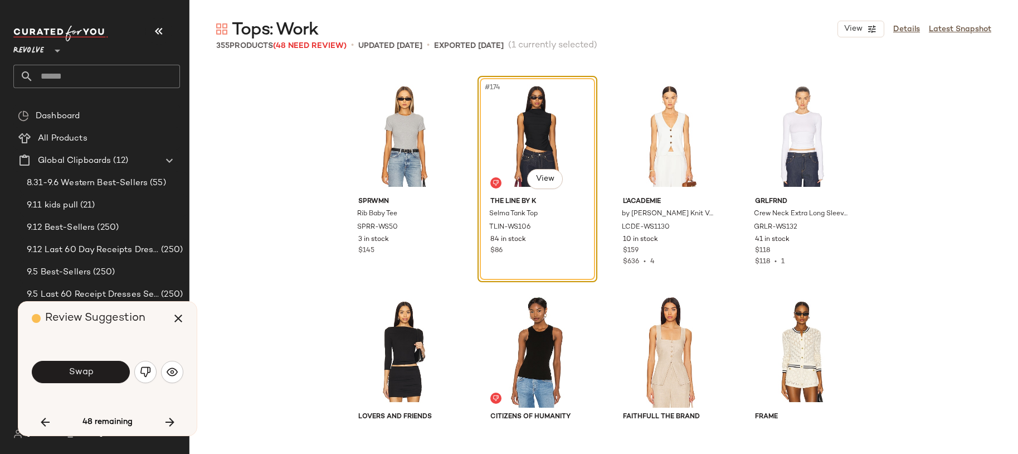
click at [172, 420] on icon "button" at bounding box center [169, 421] width 13 height 13
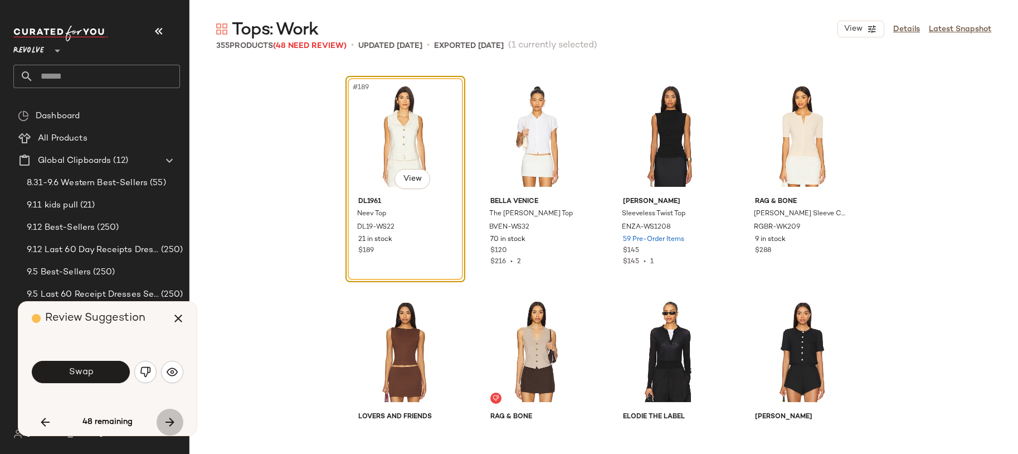
click at [172, 420] on icon "button" at bounding box center [169, 421] width 13 height 13
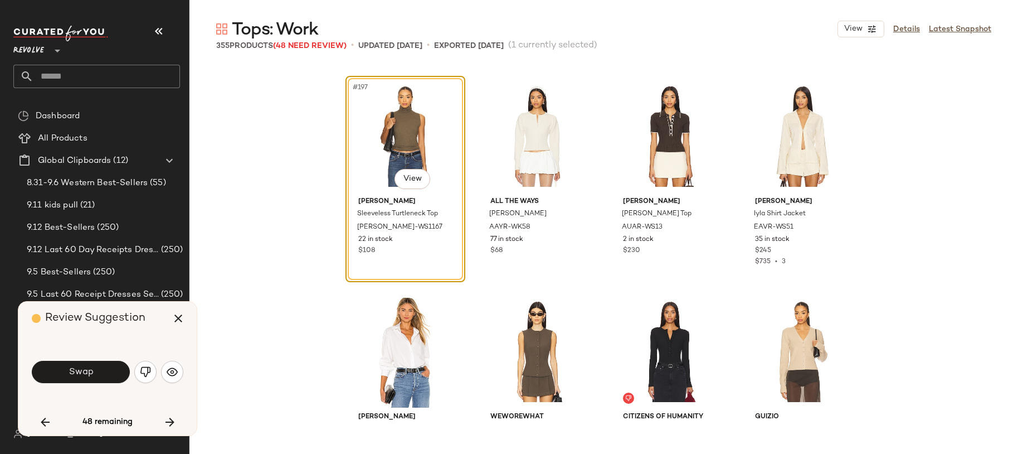
click at [172, 420] on icon "button" at bounding box center [169, 421] width 13 height 13
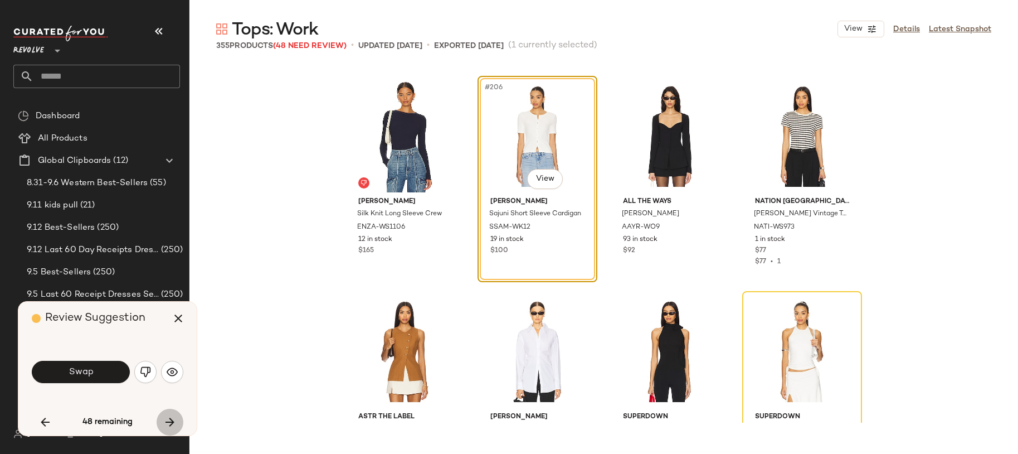
click at [172, 420] on icon "button" at bounding box center [169, 421] width 13 height 13
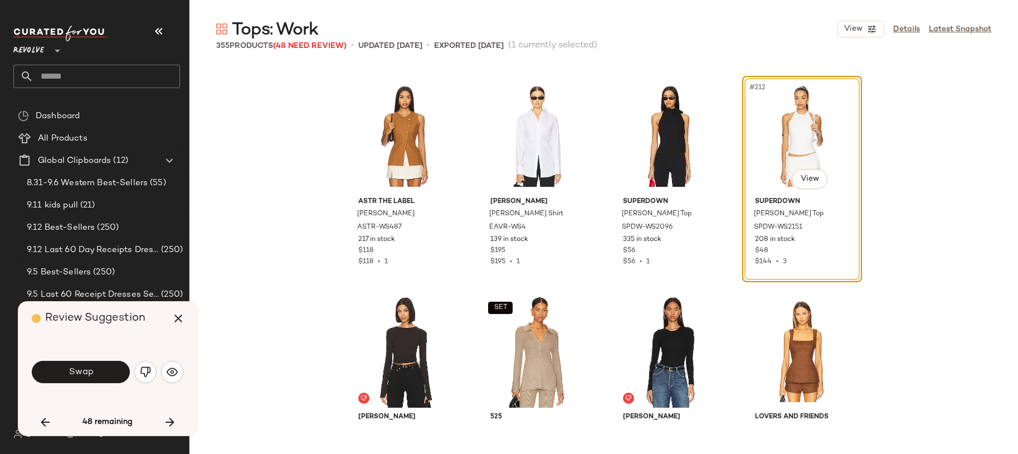
click at [172, 420] on icon "button" at bounding box center [169, 421] width 13 height 13
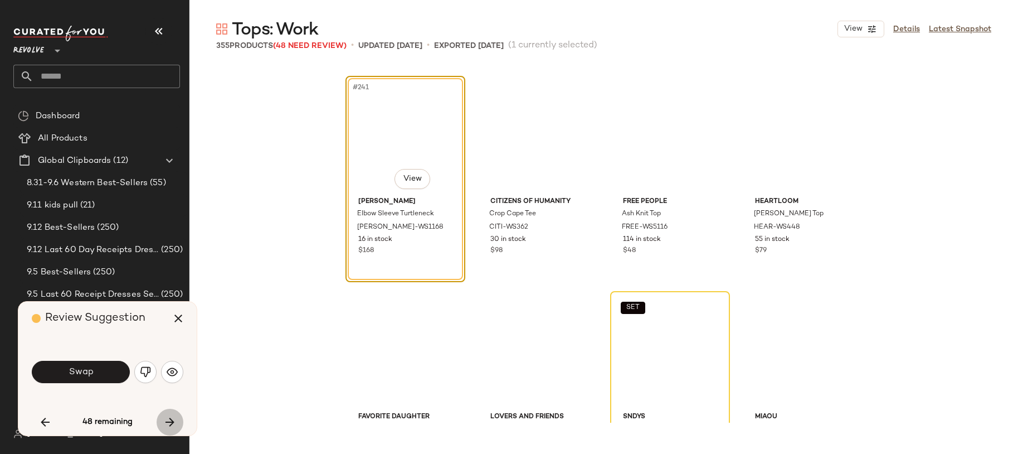
click at [172, 420] on icon "button" at bounding box center [169, 421] width 13 height 13
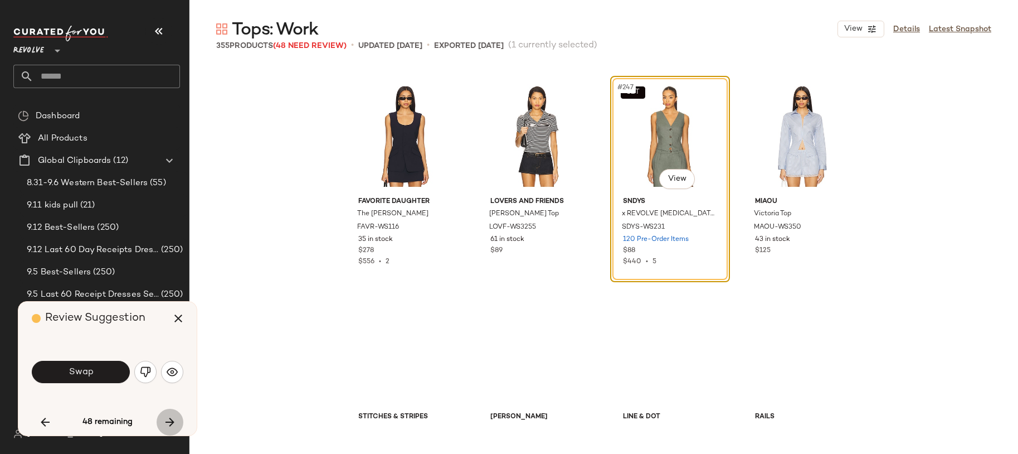
click at [172, 420] on icon "button" at bounding box center [169, 421] width 13 height 13
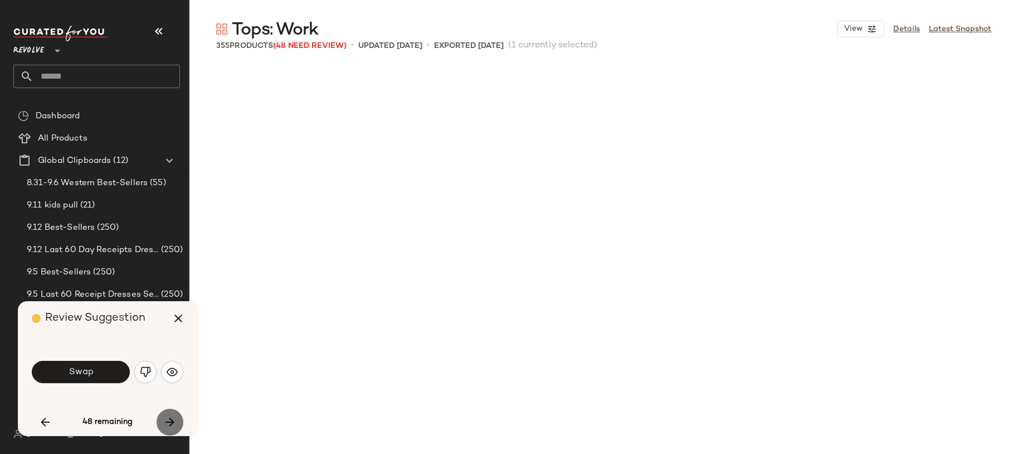
click at [172, 420] on icon "button" at bounding box center [169, 421] width 13 height 13
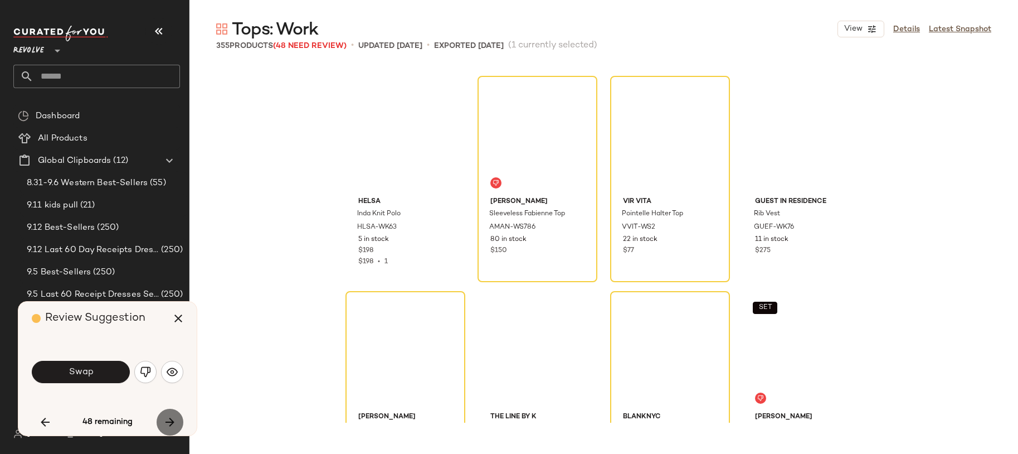
click at [172, 420] on icon "button" at bounding box center [169, 421] width 13 height 13
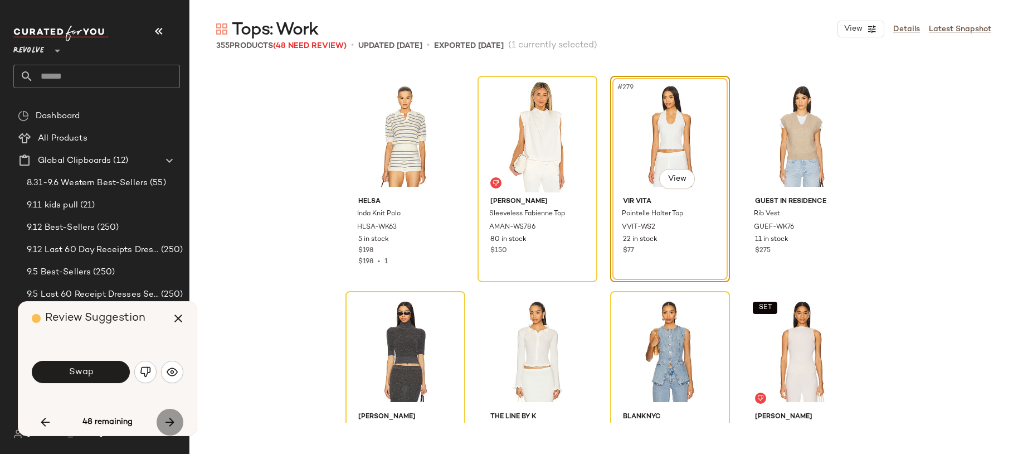
click at [172, 420] on icon "button" at bounding box center [169, 421] width 13 height 13
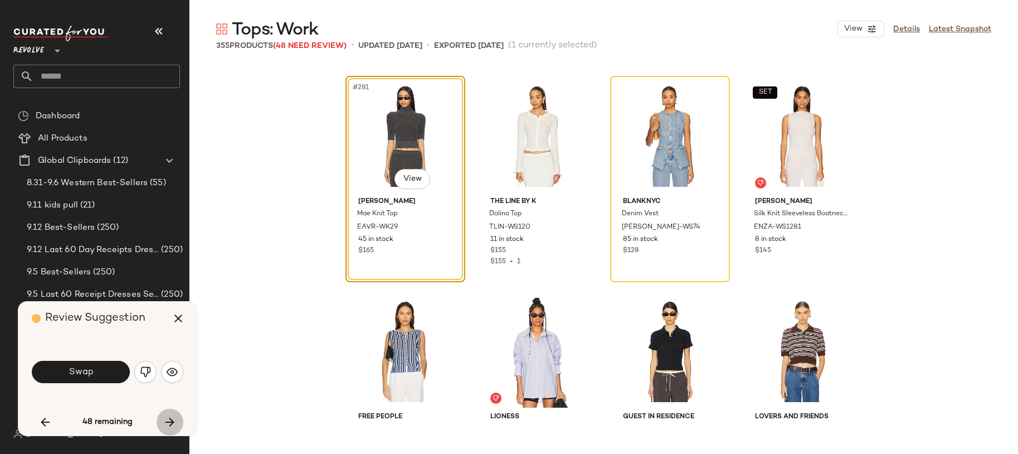
click at [172, 420] on icon "button" at bounding box center [169, 421] width 13 height 13
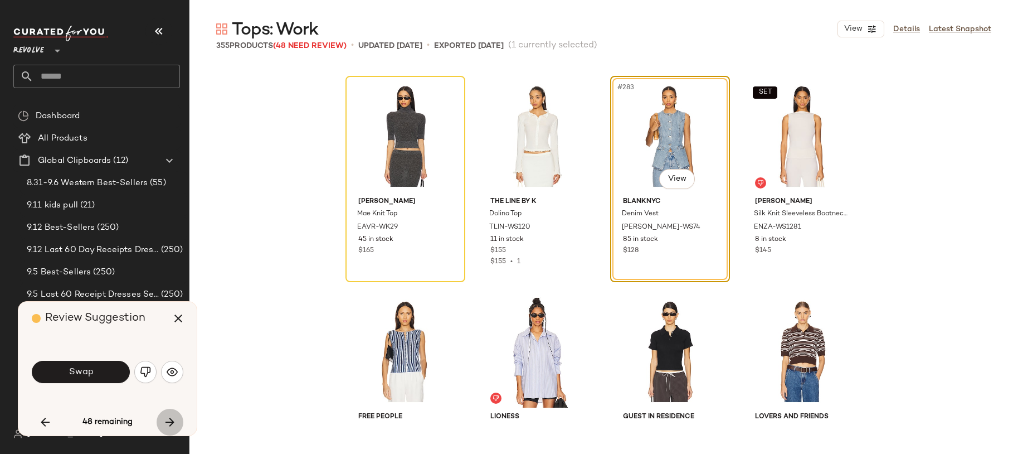
click at [172, 420] on icon "button" at bounding box center [169, 421] width 13 height 13
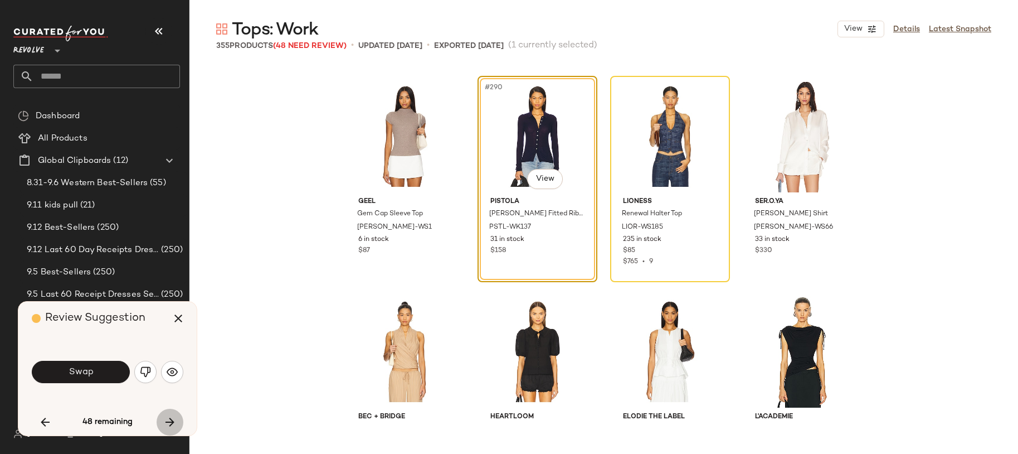
click at [172, 420] on icon "button" at bounding box center [169, 421] width 13 height 13
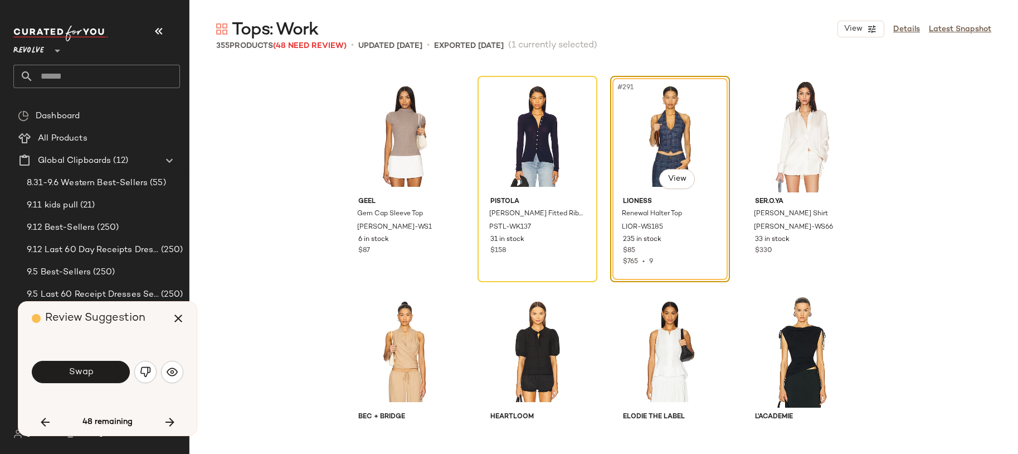
click at [172, 420] on icon "button" at bounding box center [169, 421] width 13 height 13
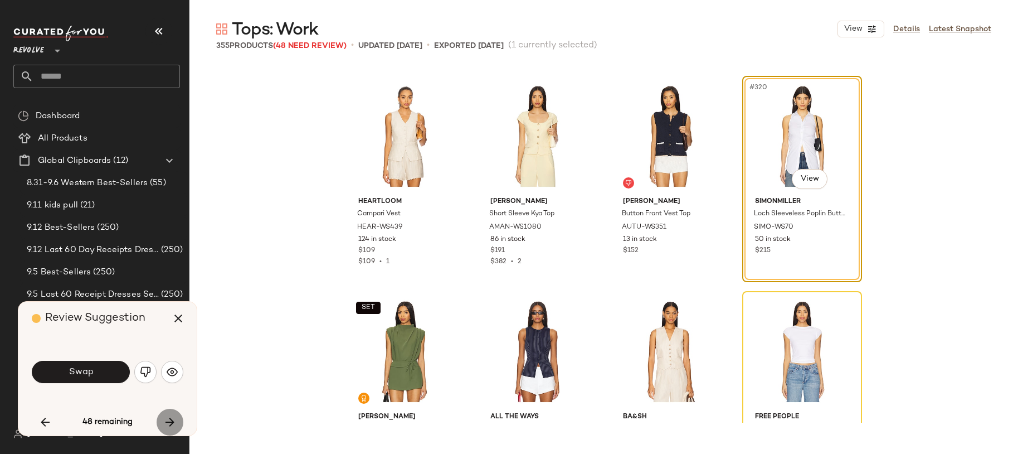
click at [172, 420] on icon "button" at bounding box center [169, 421] width 13 height 13
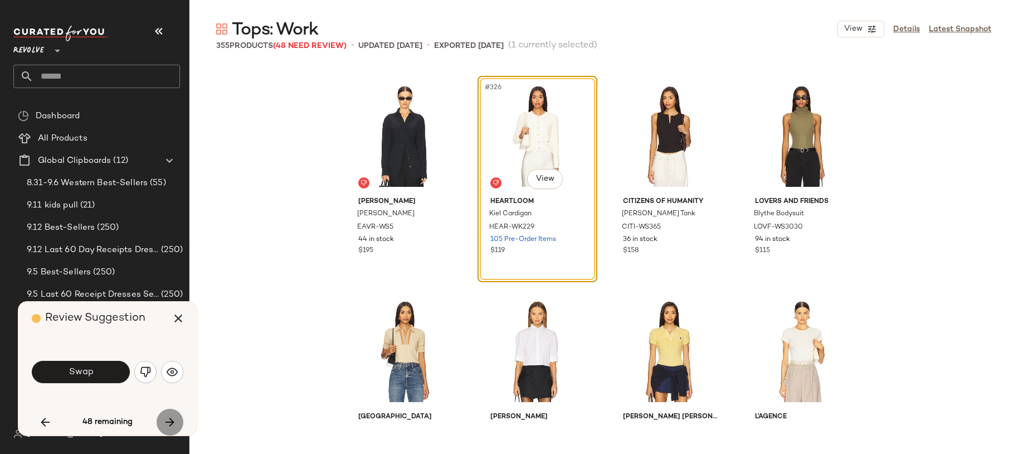
click at [172, 420] on icon "button" at bounding box center [169, 421] width 13 height 13
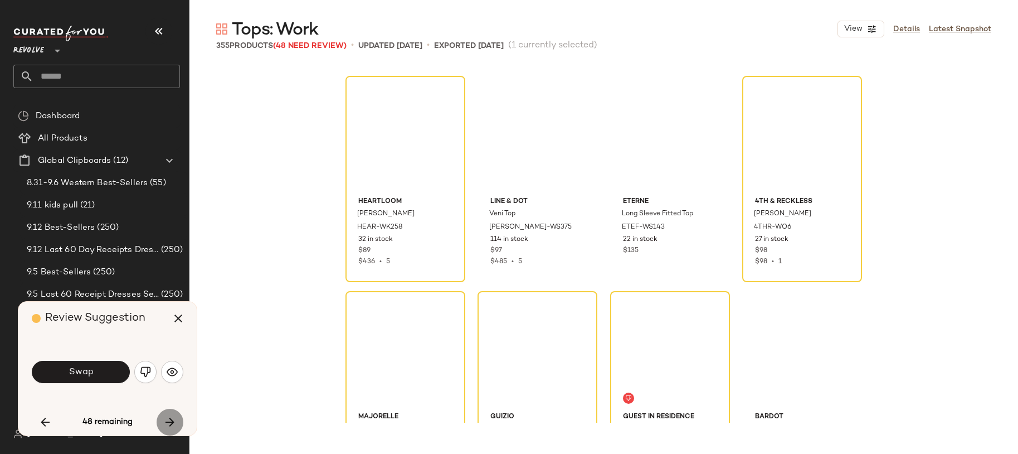
click at [172, 420] on icon "button" at bounding box center [169, 421] width 13 height 13
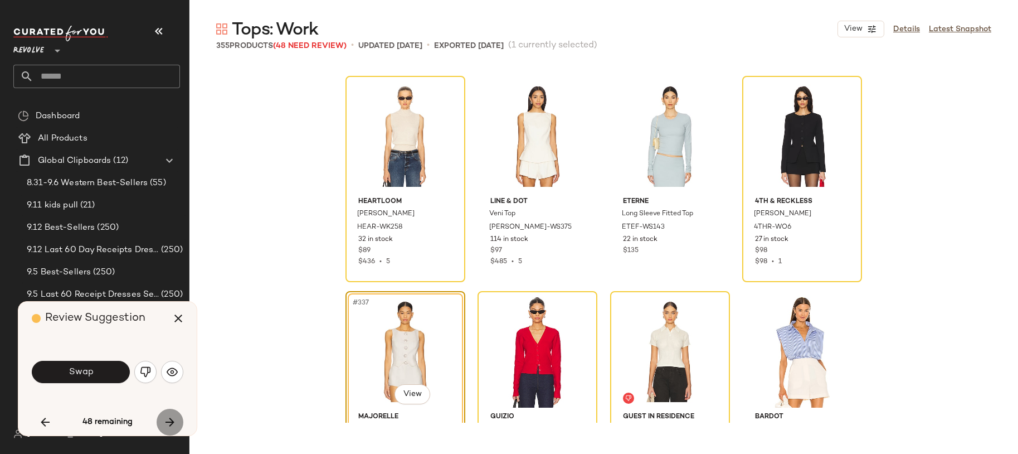
click at [172, 420] on icon "button" at bounding box center [169, 421] width 13 height 13
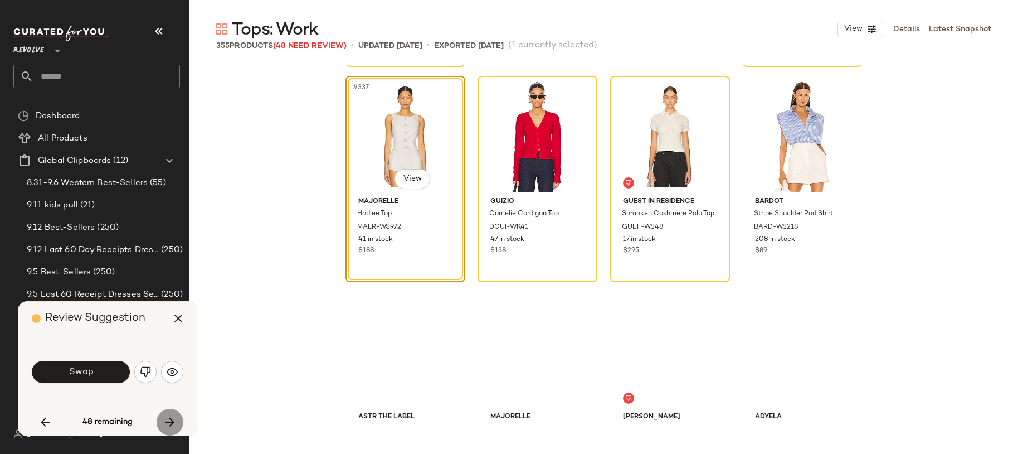
click at [172, 420] on icon "button" at bounding box center [169, 421] width 13 height 13
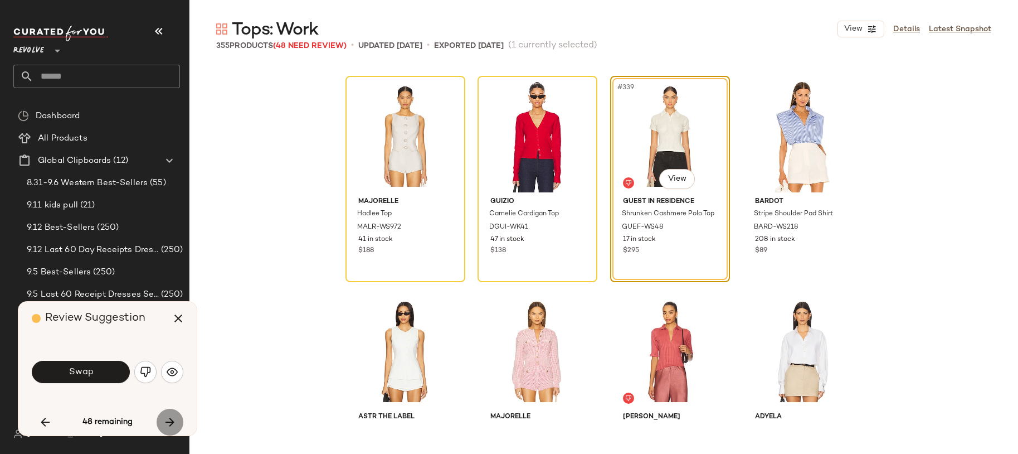
click at [172, 420] on icon "button" at bounding box center [169, 421] width 13 height 13
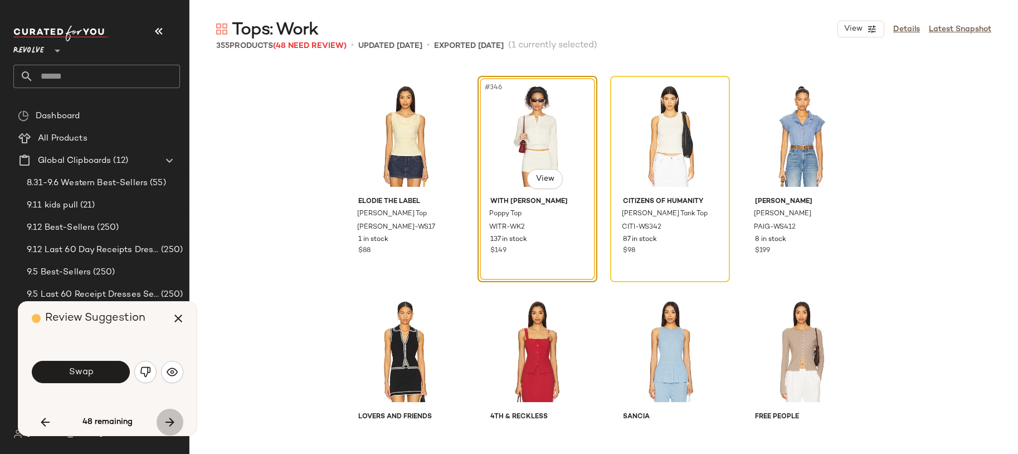
click at [172, 420] on icon "button" at bounding box center [169, 421] width 13 height 13
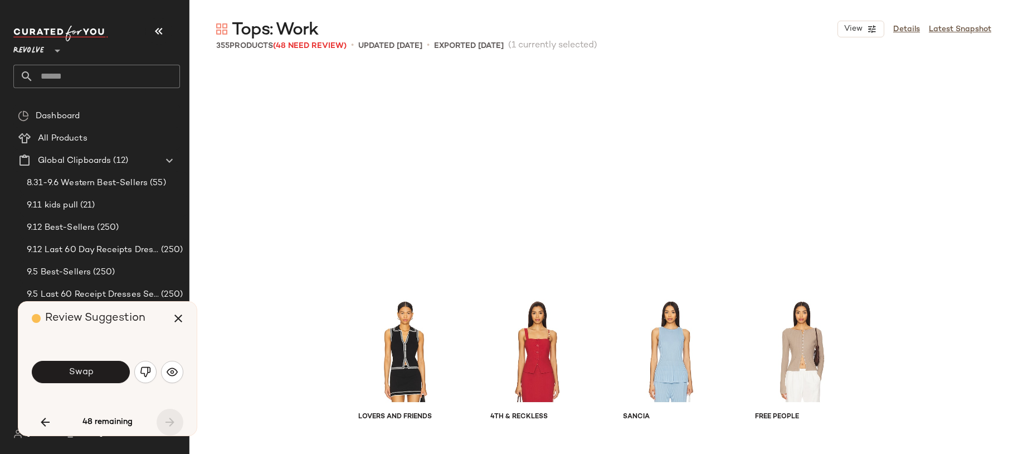
click at [172, 420] on div "48 remaining" at bounding box center [108, 422] width 152 height 27
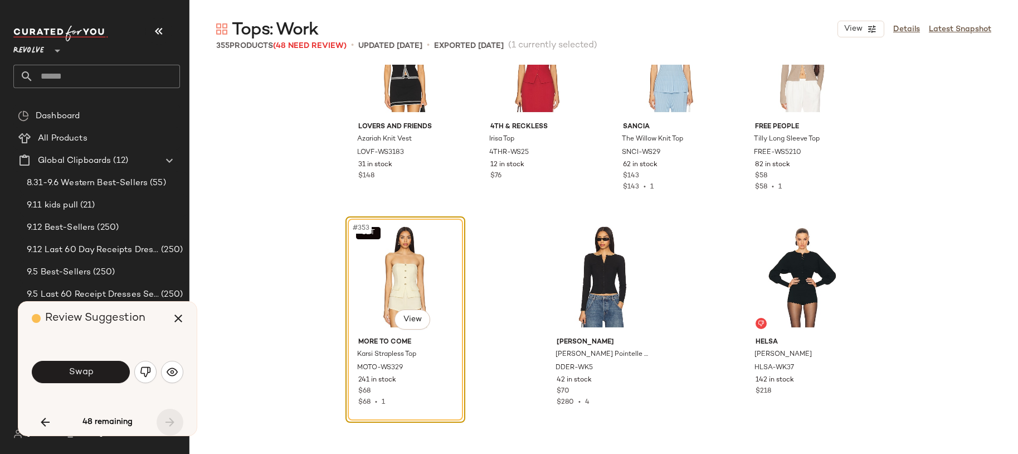
click at [172, 420] on div "48 remaining" at bounding box center [108, 422] width 152 height 27
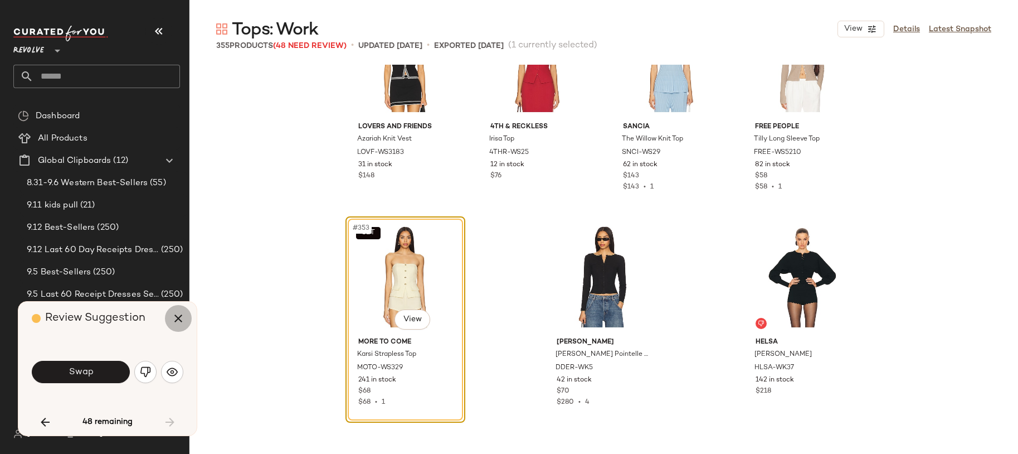
click at [177, 320] on icon "button" at bounding box center [178, 318] width 13 height 13
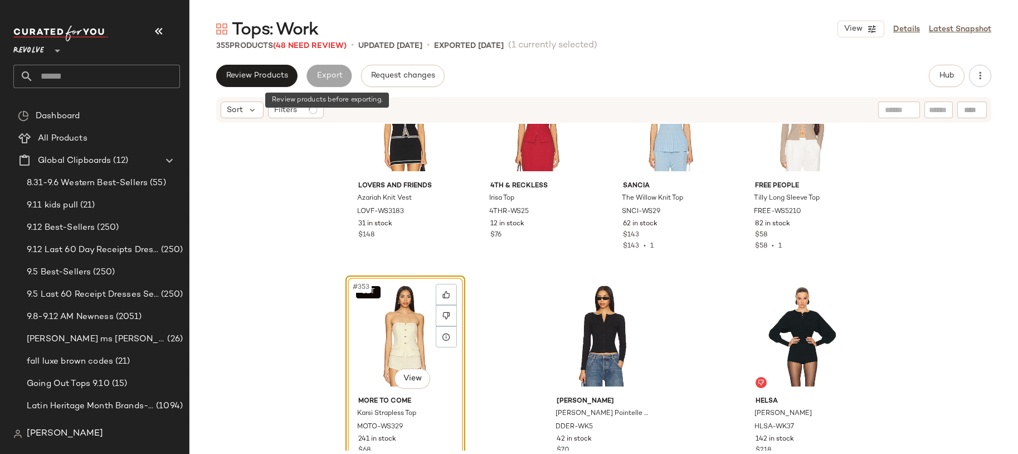
click at [320, 74] on div "Export" at bounding box center [329, 76] width 45 height 22
click at [328, 77] on div "Export" at bounding box center [329, 76] width 45 height 22
click at [278, 77] on span "Review Products" at bounding box center [257, 75] width 62 height 9
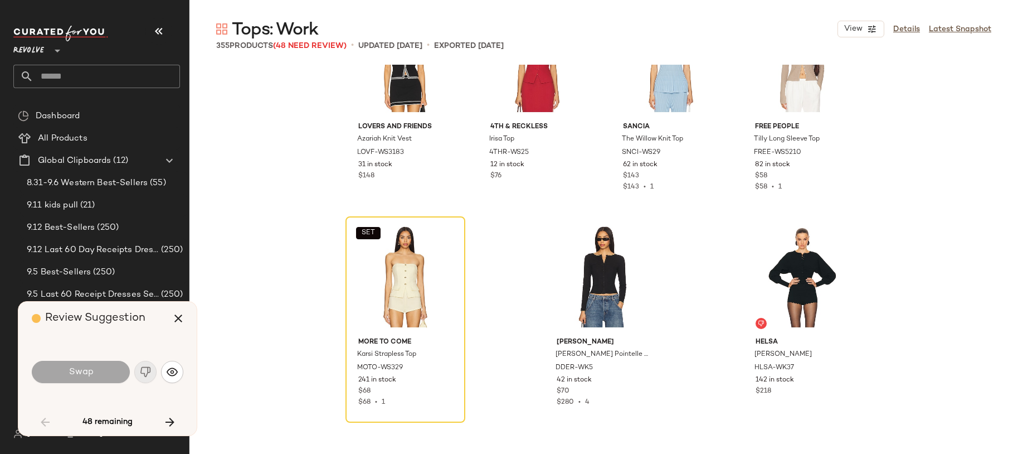
scroll to position [3873, 0]
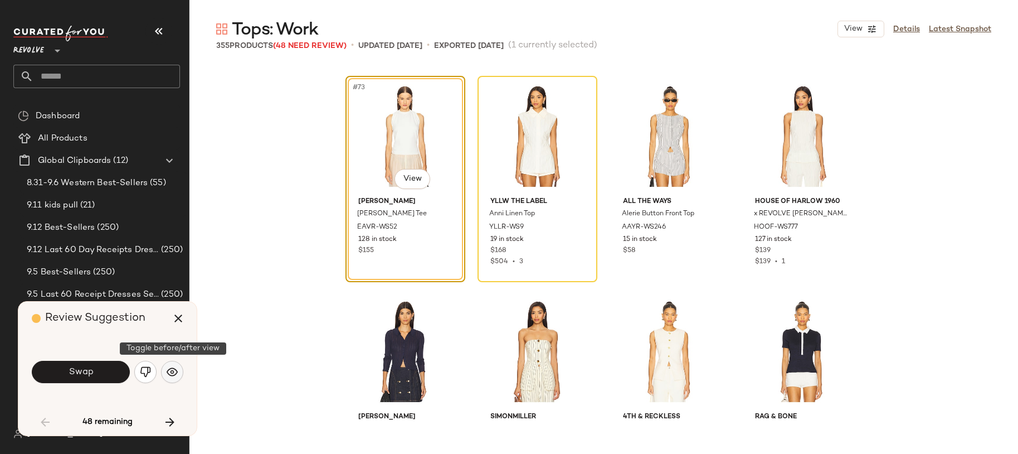
click at [170, 372] on img "button" at bounding box center [172, 371] width 11 height 11
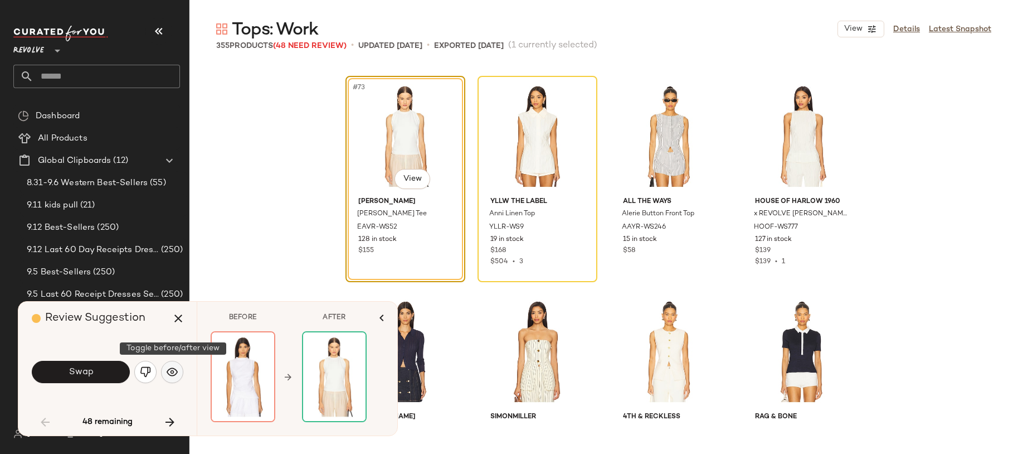
click at [170, 372] on img "button" at bounding box center [172, 371] width 11 height 11
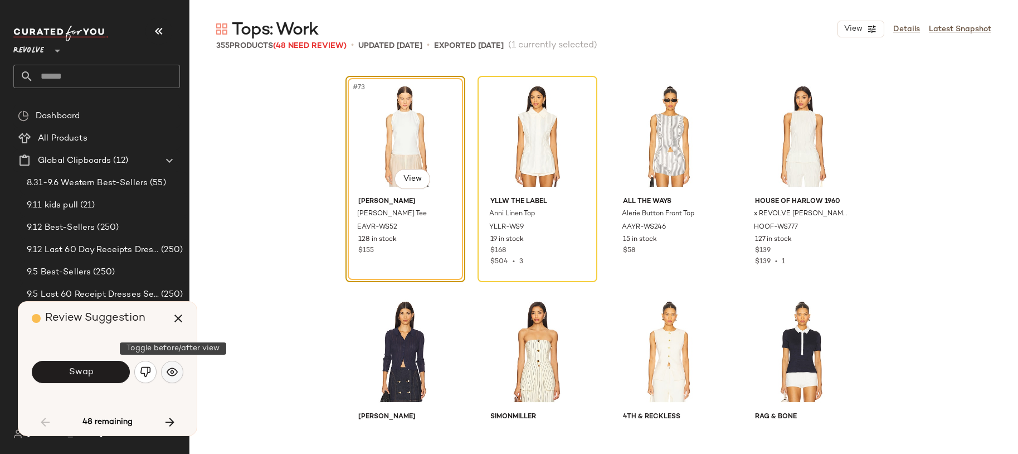
click at [170, 372] on img "button" at bounding box center [172, 371] width 11 height 11
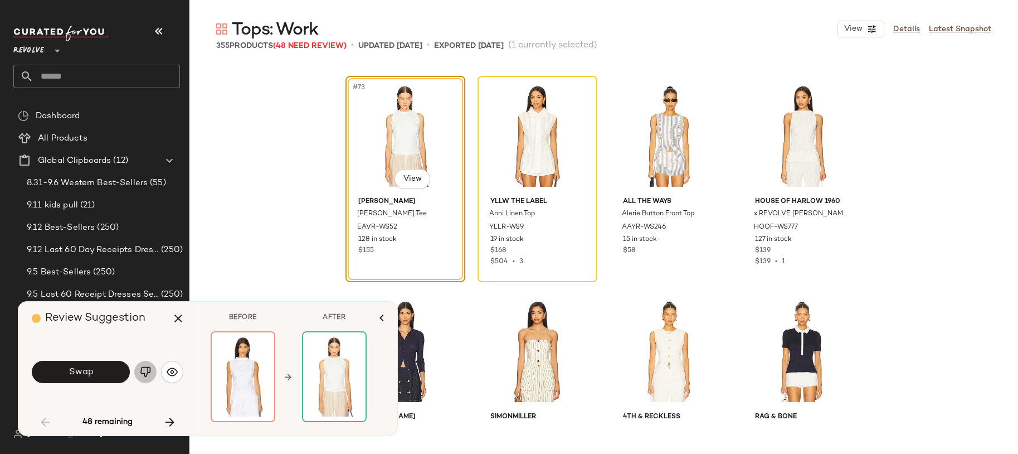
click at [144, 375] on img "button" at bounding box center [145, 371] width 11 height 11
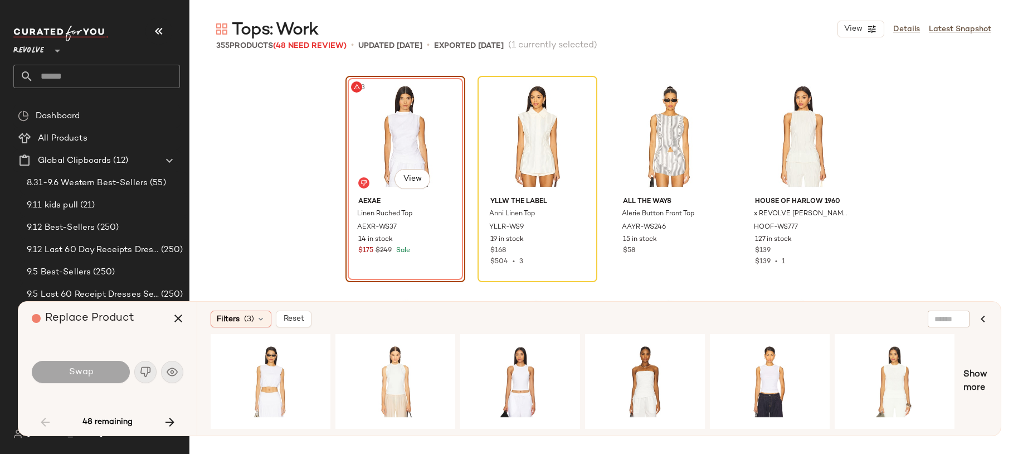
click at [144, 369] on div "Swap" at bounding box center [108, 371] width 152 height 27
click at [174, 317] on icon "button" at bounding box center [178, 318] width 13 height 13
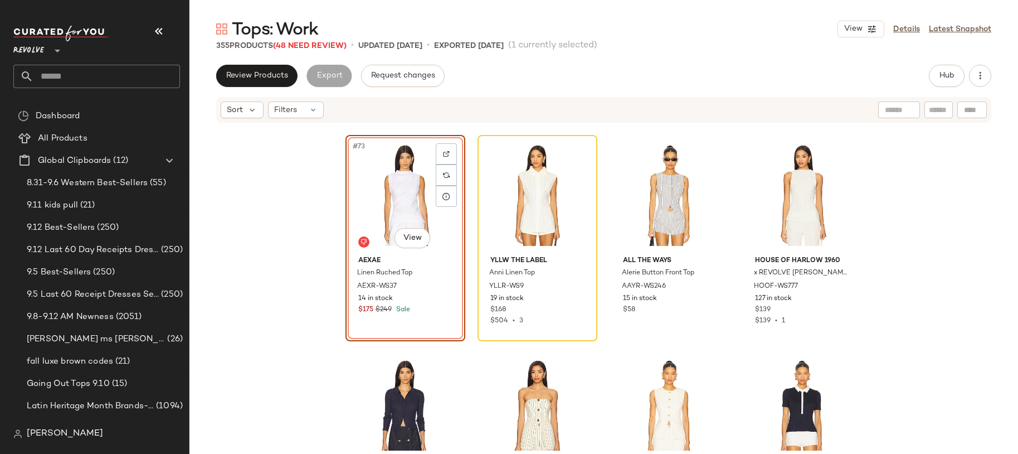
click at [394, 293] on div "#73 View AEXAE Linen Ruched Top AEXR-WS37 14 in stock $175 $249 Sale" at bounding box center [406, 238] width 120 height 206
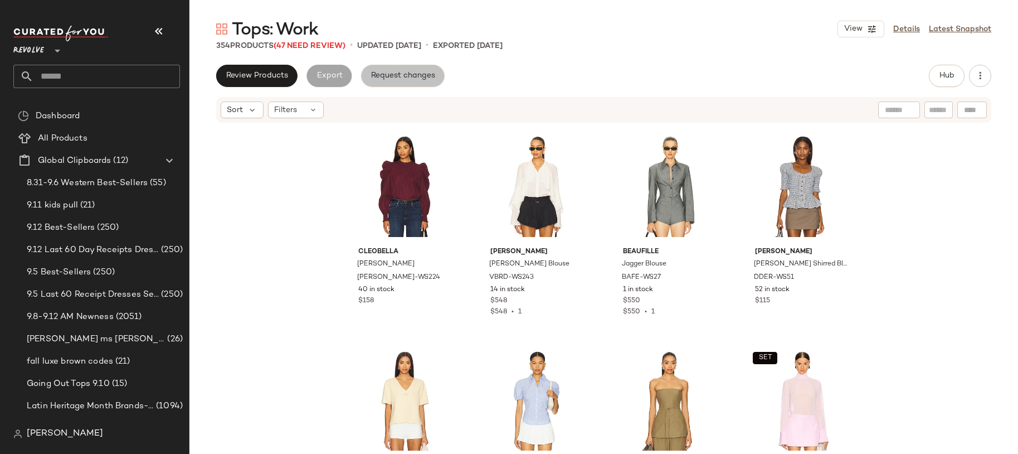
click at [377, 74] on span "Request changes" at bounding box center [403, 75] width 65 height 9
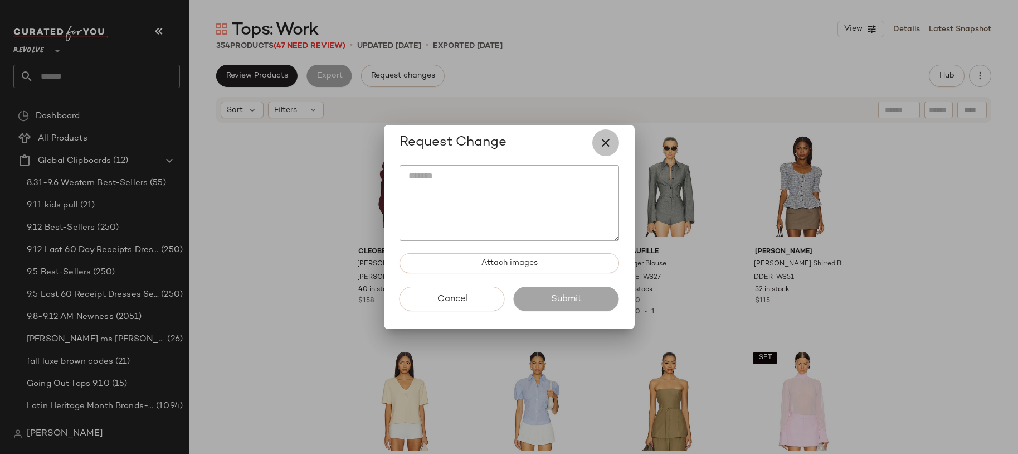
click at [604, 140] on icon "button" at bounding box center [605, 142] width 13 height 13
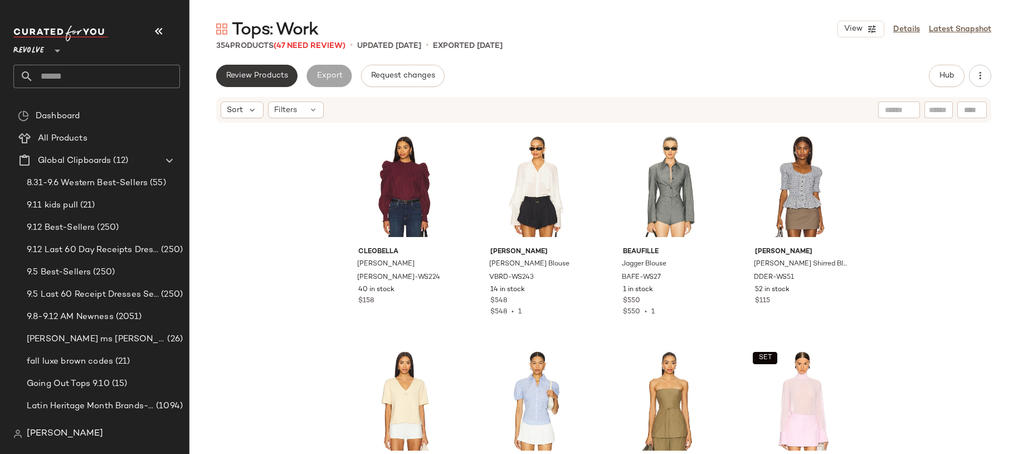
click at [275, 78] on span "Review Products" at bounding box center [257, 75] width 62 height 9
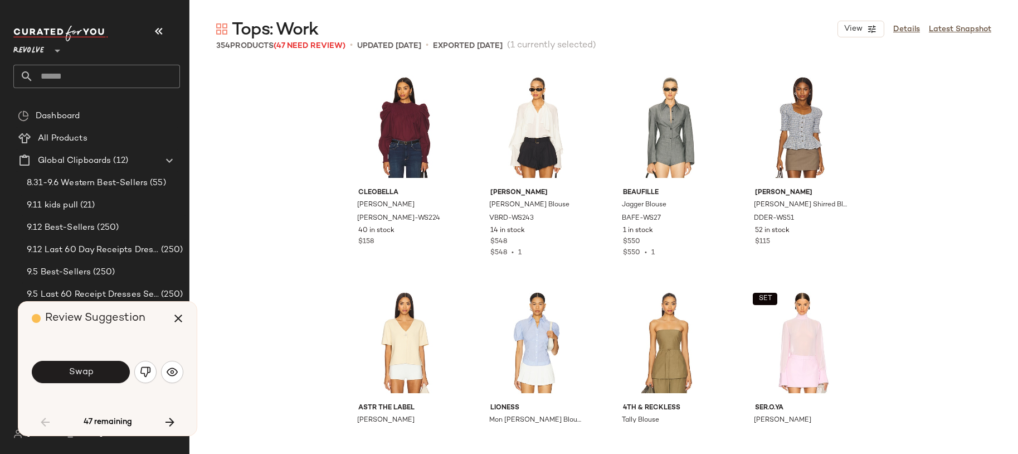
scroll to position [3873, 0]
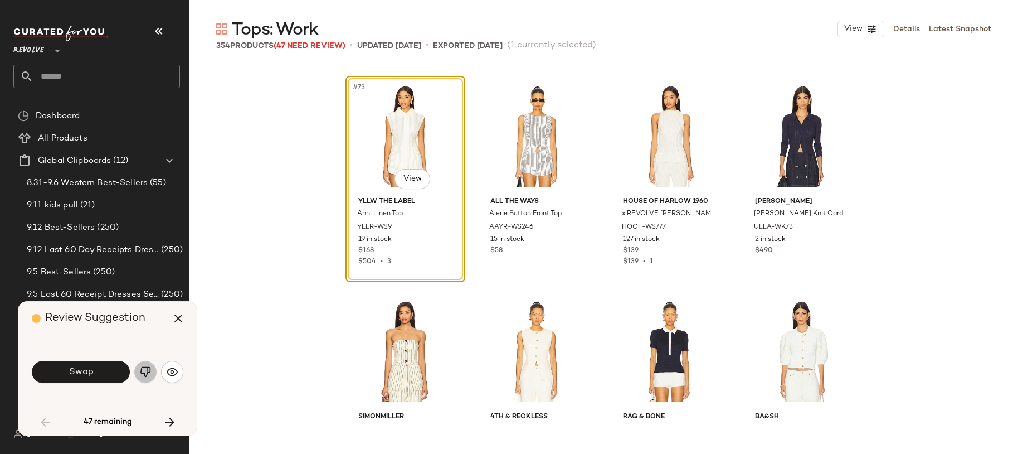
click at [148, 375] on img "button" at bounding box center [145, 371] width 11 height 11
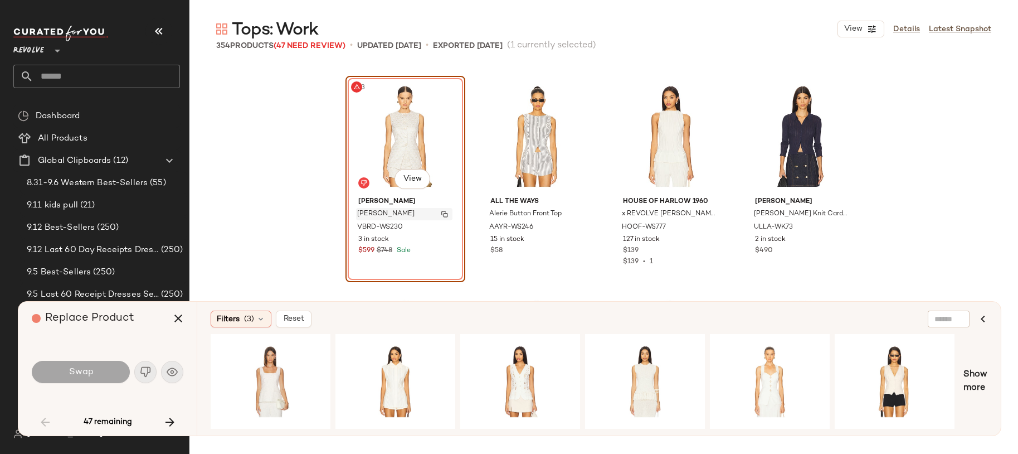
click at [357, 215] on span "Lois Vest" at bounding box center [385, 214] width 57 height 10
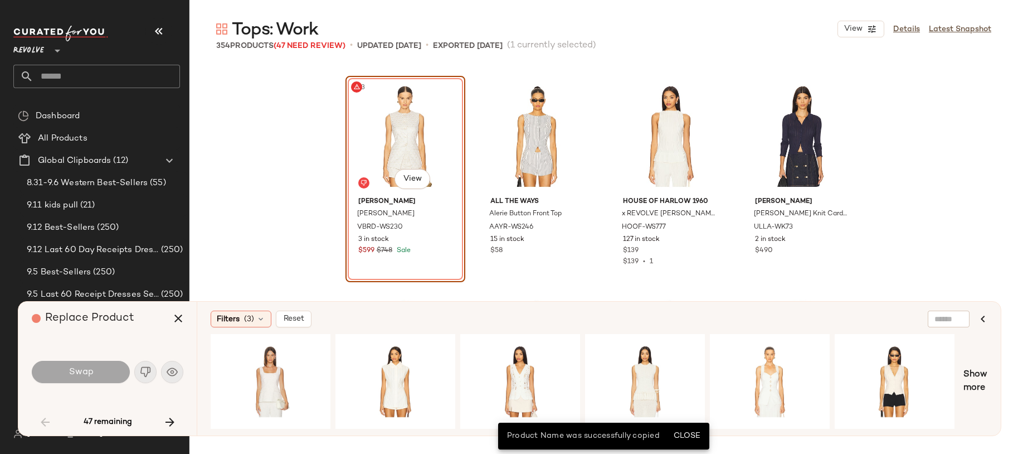
click at [375, 148] on div "#73 View" at bounding box center [405, 136] width 112 height 113
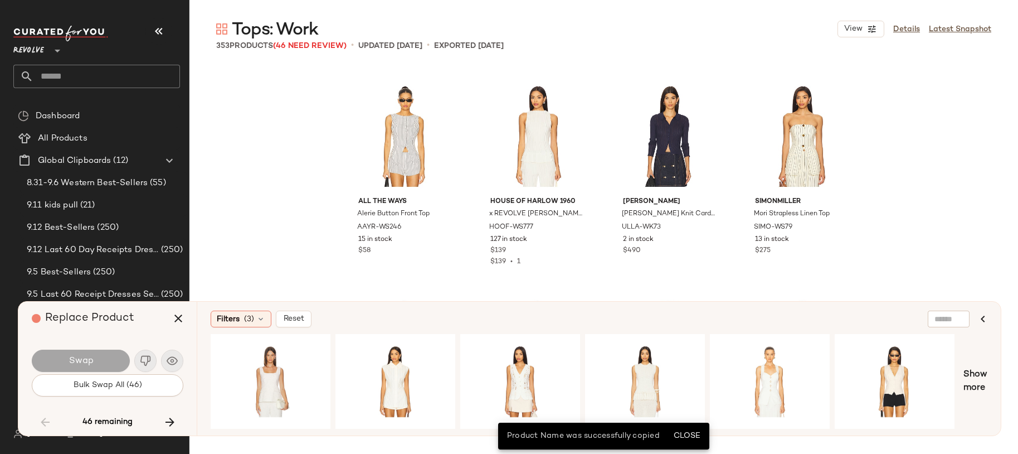
click at [149, 367] on div "Swap" at bounding box center [108, 360] width 152 height 27
click at [175, 419] on icon "button" at bounding box center [169, 421] width 13 height 13
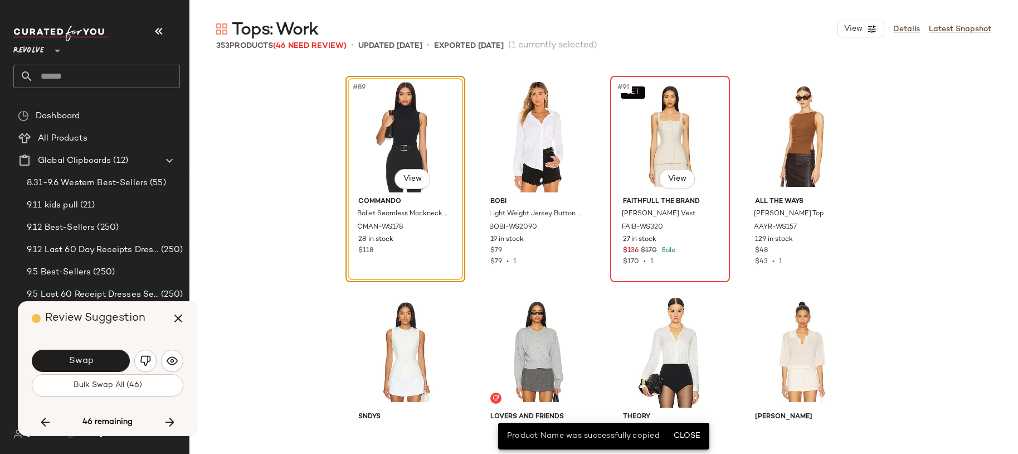
click at [657, 162] on div "SET #91 View" at bounding box center [670, 136] width 112 height 113
click at [642, 122] on div "SET #91 View" at bounding box center [670, 136] width 112 height 113
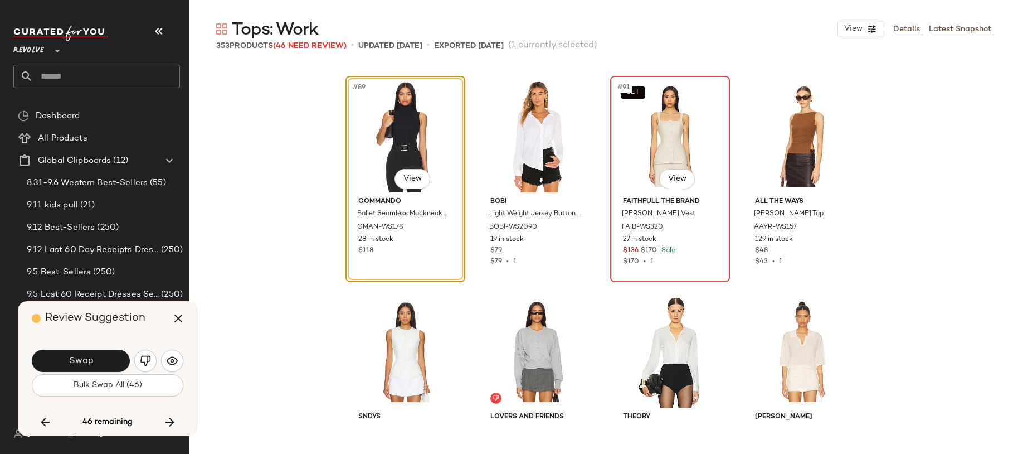
click at [629, 168] on div "SET #91 View" at bounding box center [670, 136] width 112 height 113
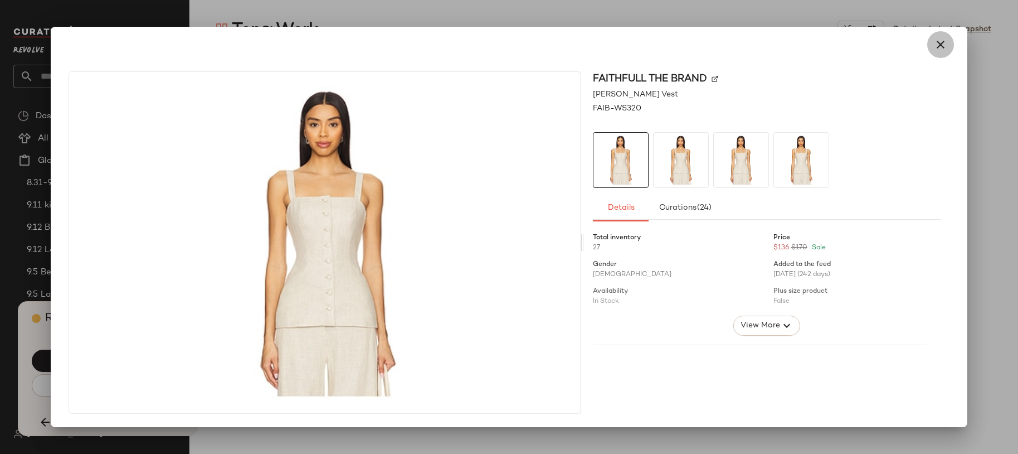
click at [944, 40] on icon "button" at bounding box center [940, 44] width 13 height 13
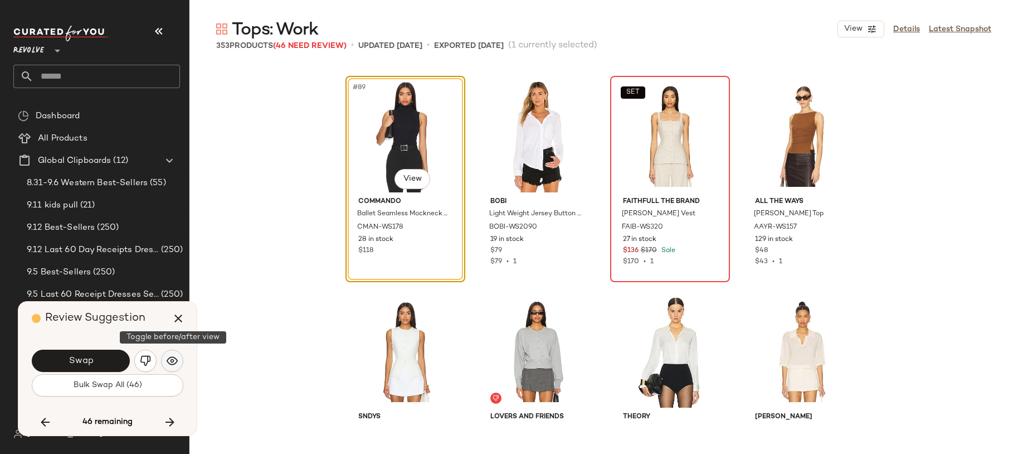
click at [175, 359] on img "button" at bounding box center [172, 360] width 11 height 11
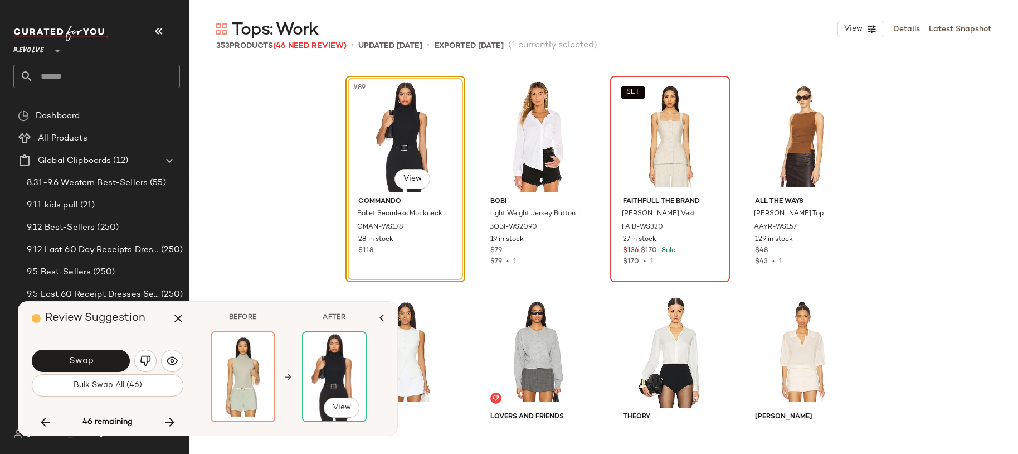
click at [338, 367] on img at bounding box center [334, 376] width 62 height 89
click at [114, 362] on button "Swap" at bounding box center [81, 360] width 98 height 22
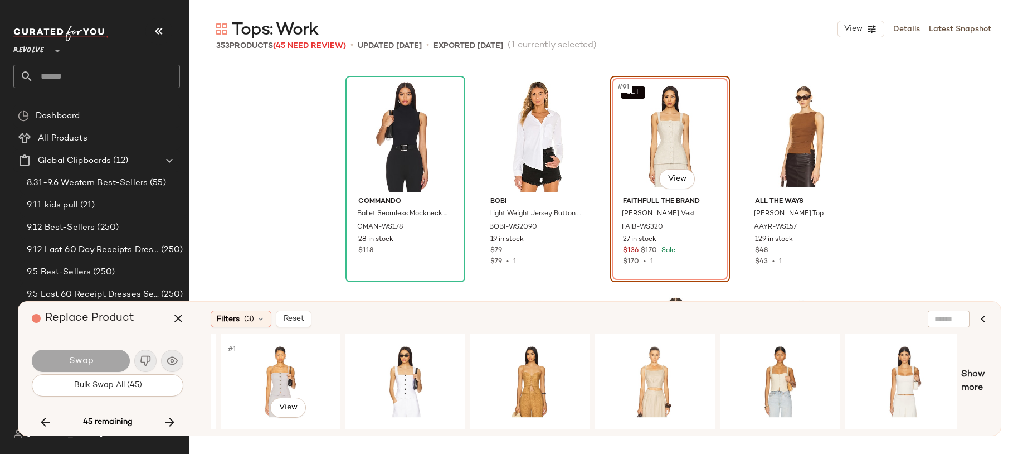
scroll to position [0, 621]
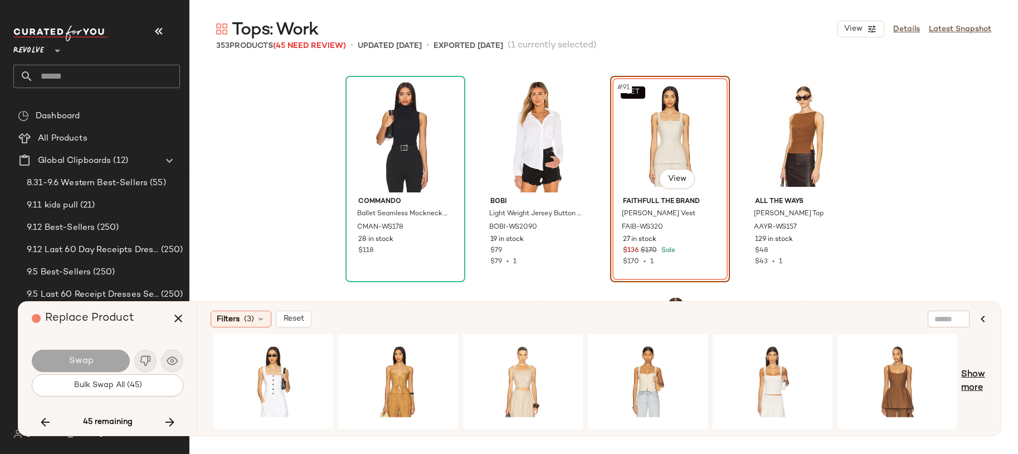
click at [975, 378] on span "Show more" at bounding box center [975, 381] width 26 height 27
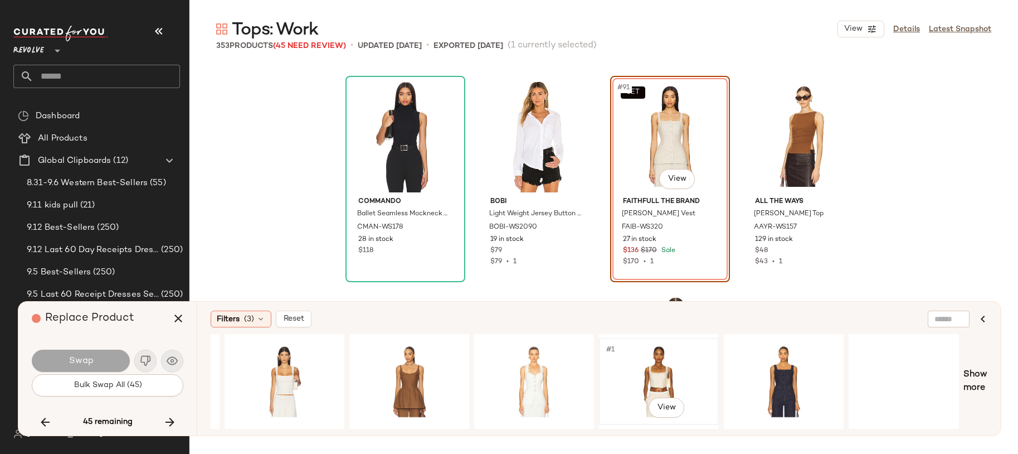
scroll to position [0, 1118]
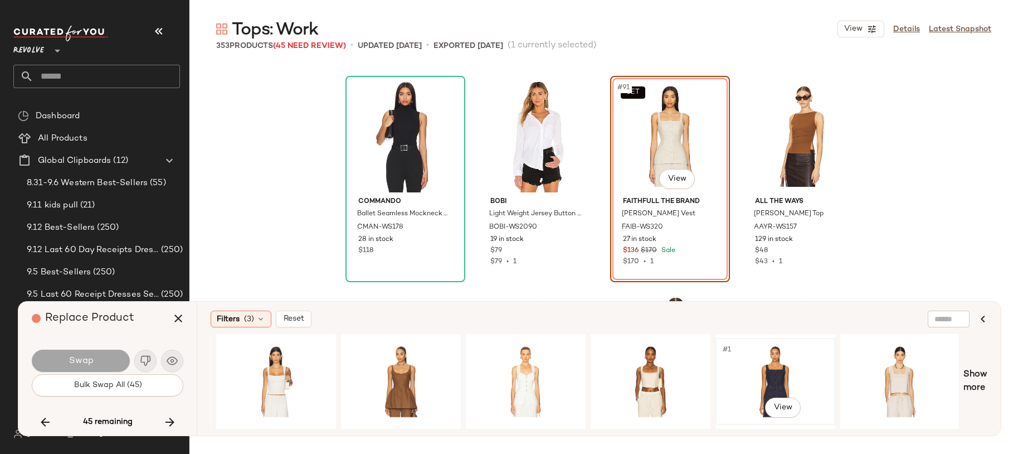
click at [777, 381] on div "#1 View" at bounding box center [776, 381] width 112 height 79
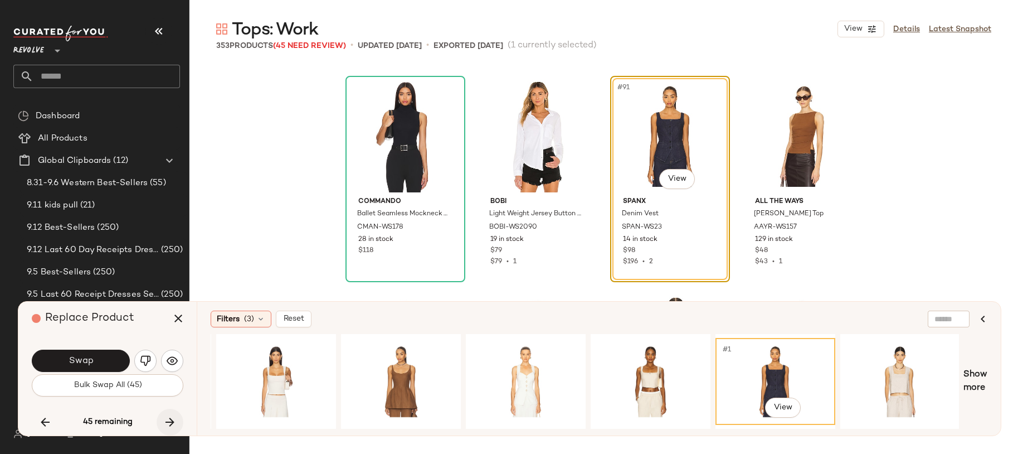
click at [175, 419] on icon "button" at bounding box center [169, 421] width 13 height 13
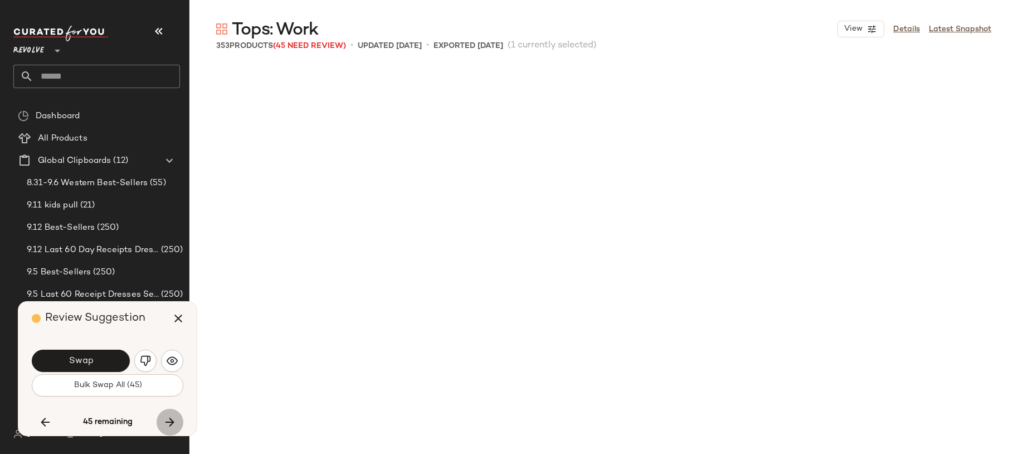
scroll to position [5809, 0]
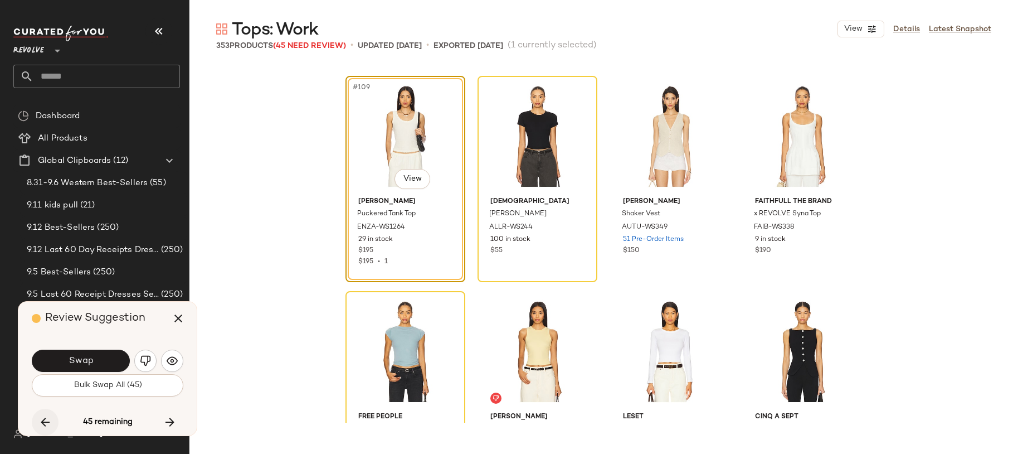
click at [51, 425] on icon "button" at bounding box center [44, 421] width 13 height 13
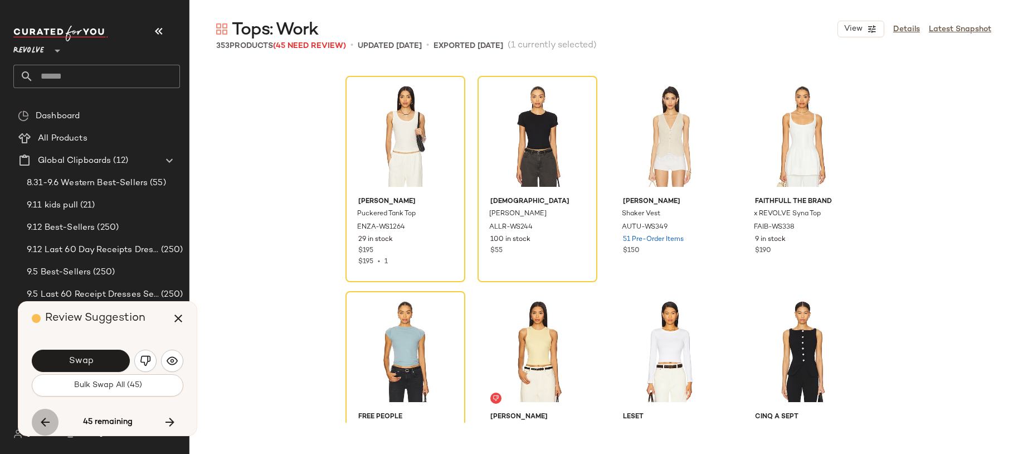
scroll to position [4733, 0]
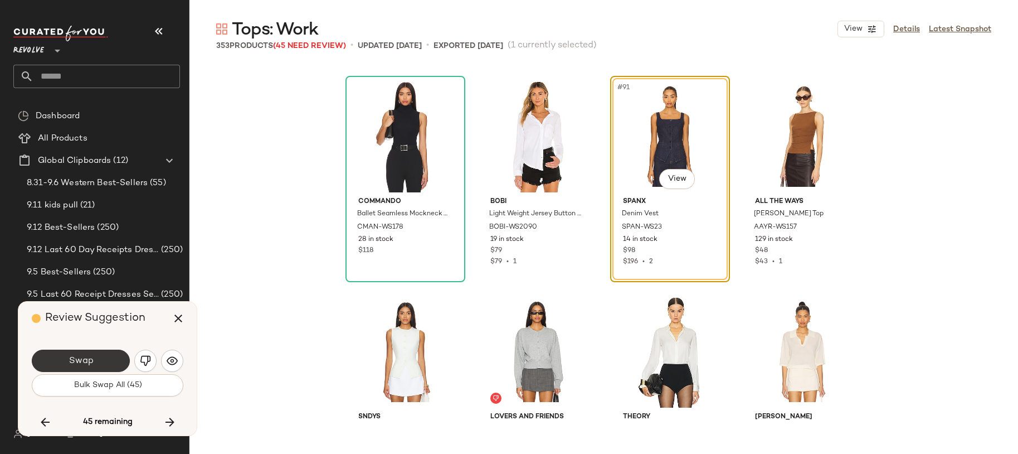
click at [56, 360] on button "Swap" at bounding box center [81, 360] width 98 height 22
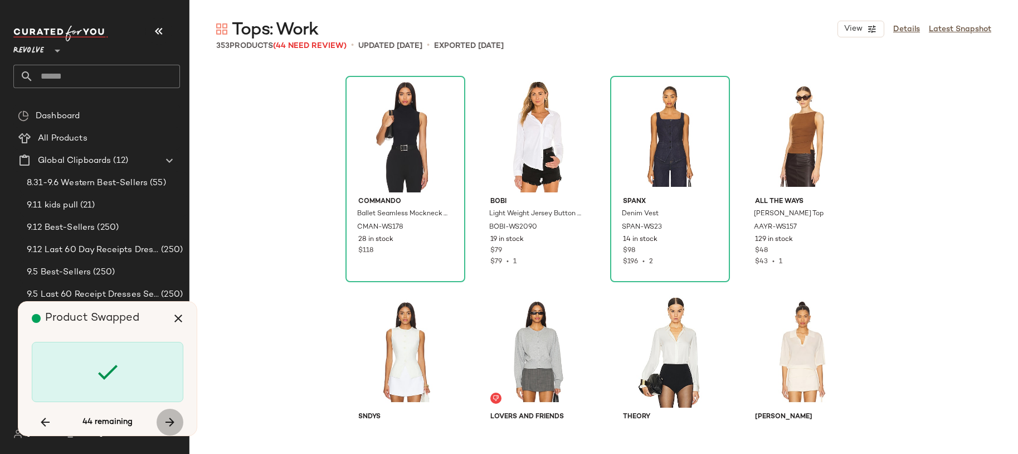
click at [171, 420] on icon "button" at bounding box center [169, 421] width 13 height 13
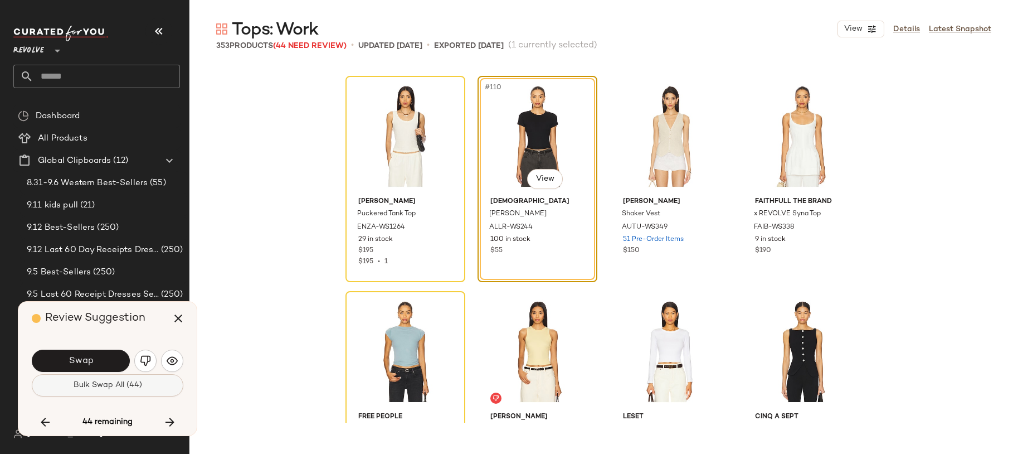
click at [137, 384] on span "Bulk Swap All (44)" at bounding box center [107, 385] width 69 height 9
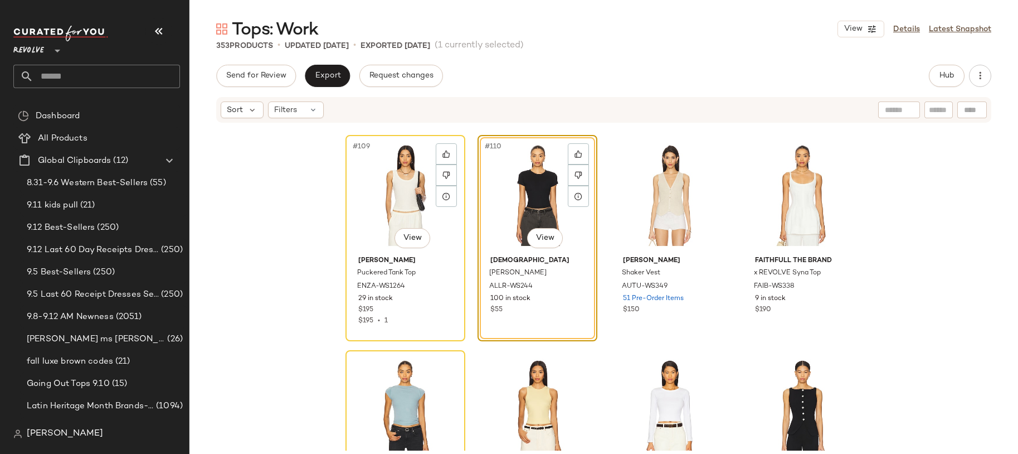
click at [293, 226] on div "#109 View Enza Costa Puckered Tank Top ENZA-WS1264 29 in stock $195 $195 • 1 #1…" at bounding box center [604, 287] width 829 height 327
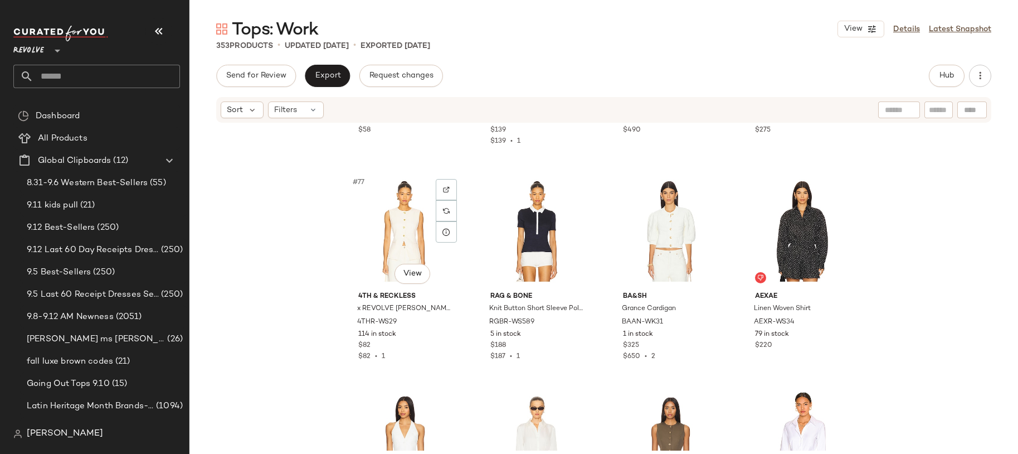
scroll to position [3821, 0]
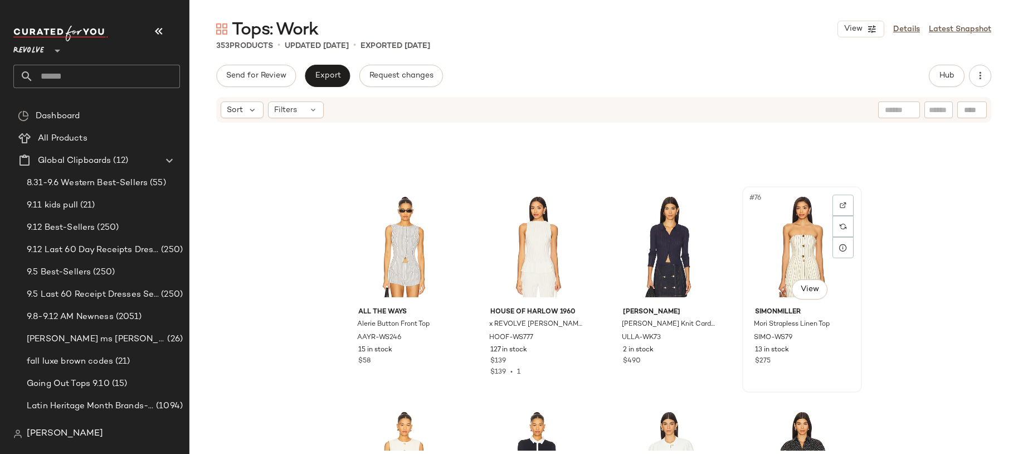
click at [779, 229] on div "#76 View" at bounding box center [802, 246] width 112 height 113
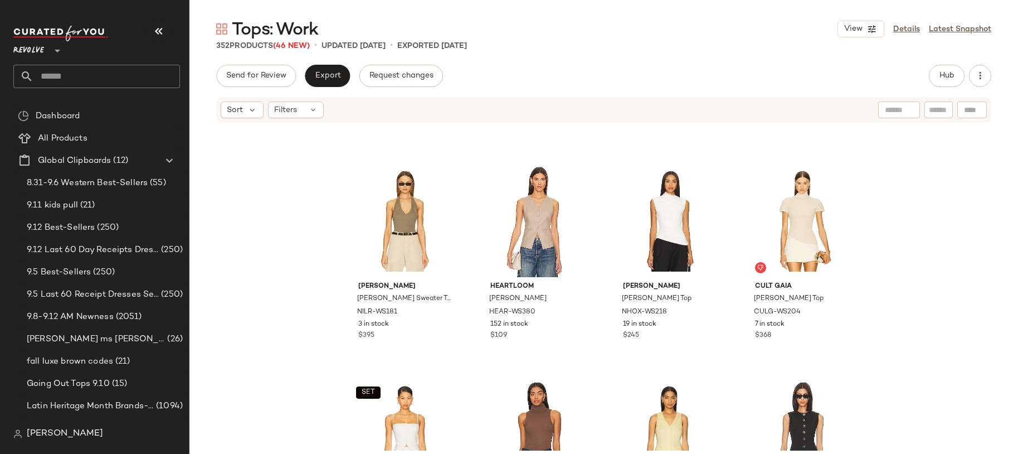
scroll to position [6642, 0]
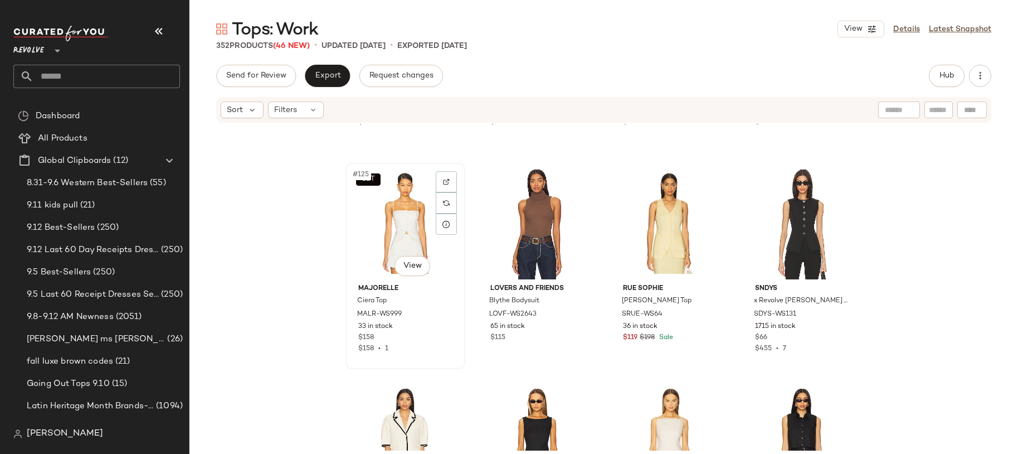
click at [421, 248] on div "SET #125 View" at bounding box center [405, 223] width 112 height 113
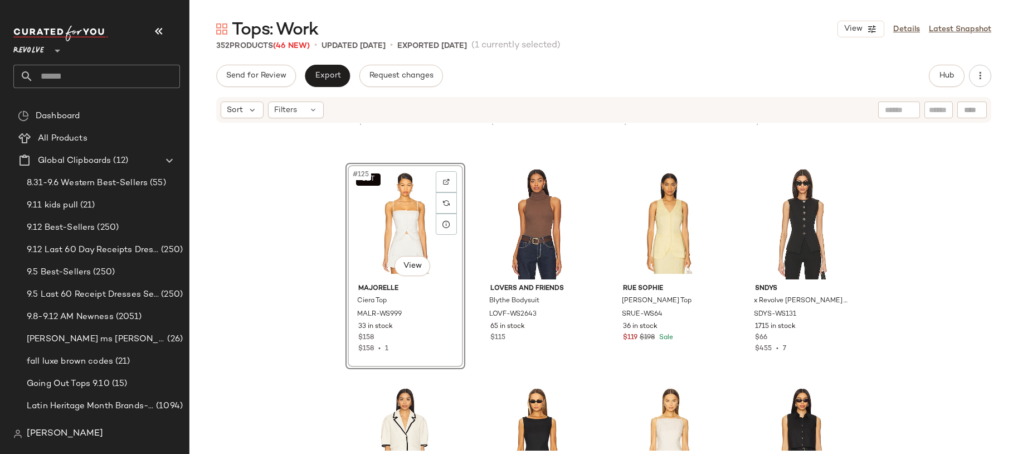
scroll to position [6700, 0]
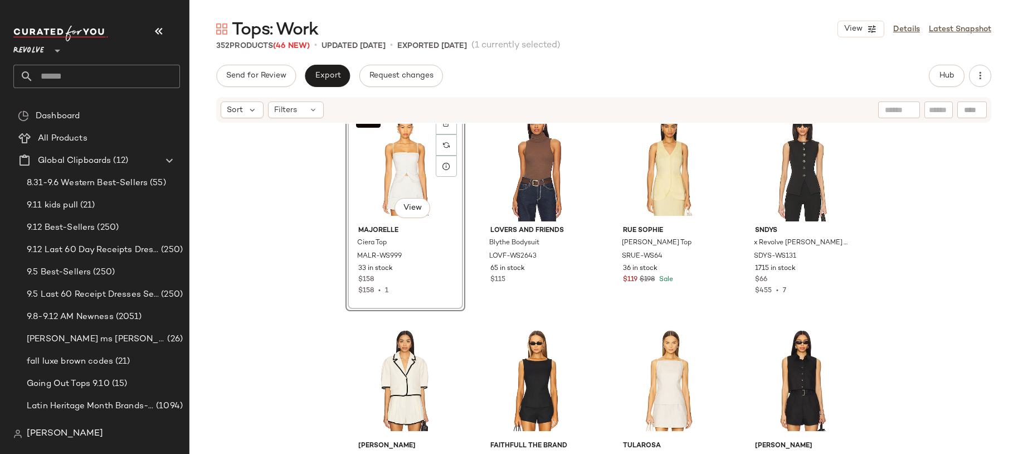
click at [375, 167] on div "SET #125 View" at bounding box center [405, 165] width 112 height 113
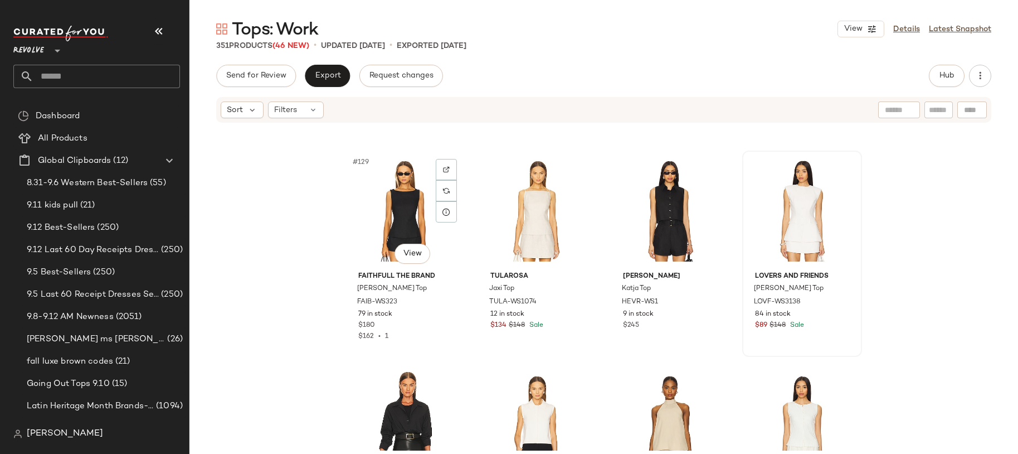
scroll to position [6859, 0]
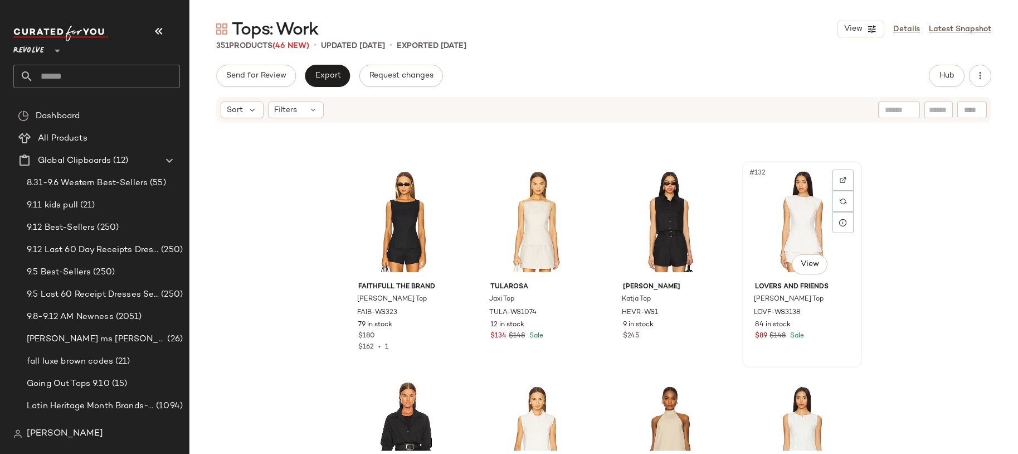
click at [786, 225] on div "#132 View" at bounding box center [802, 221] width 112 height 113
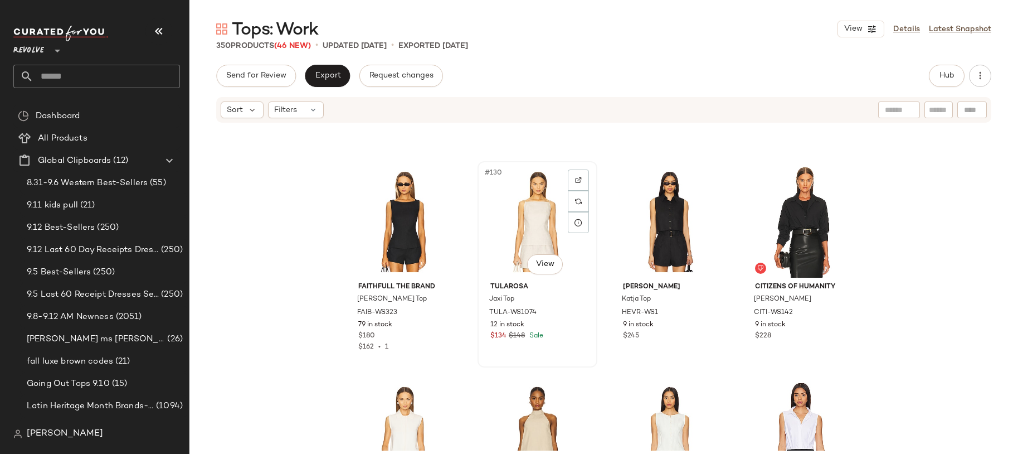
click at [526, 234] on div "#130 View" at bounding box center [538, 221] width 112 height 113
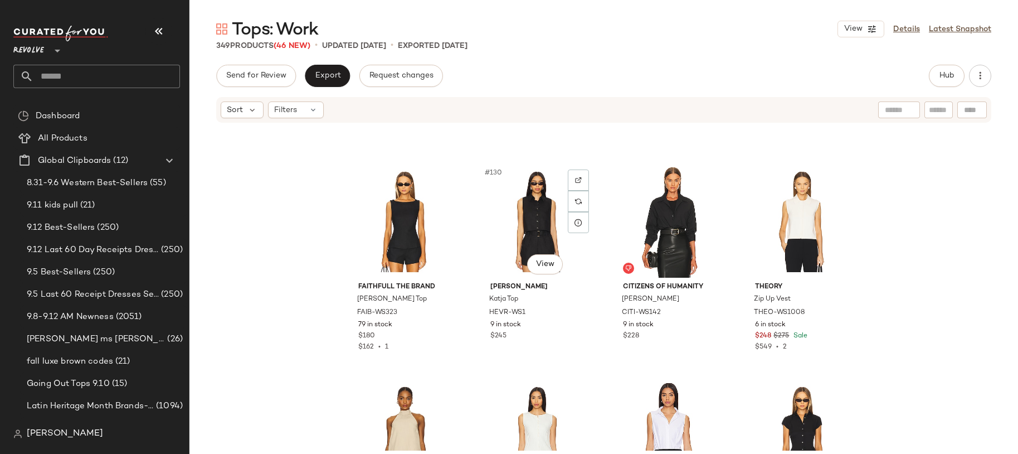
scroll to position [6828, 0]
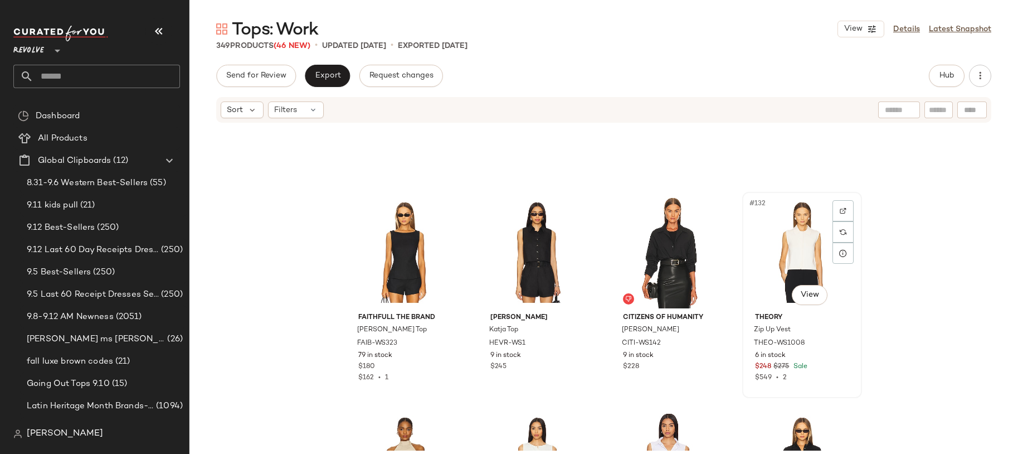
click at [799, 229] on div "#132 View" at bounding box center [802, 252] width 112 height 113
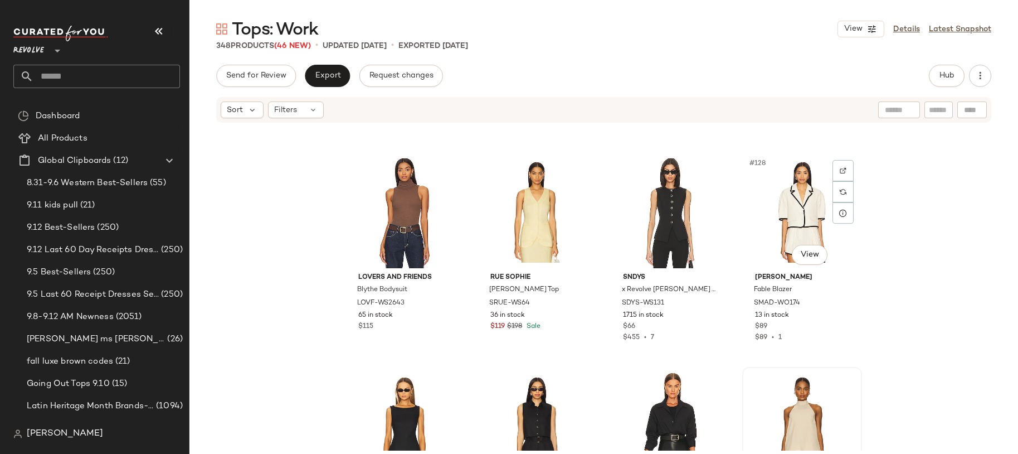
scroll to position [6625, 0]
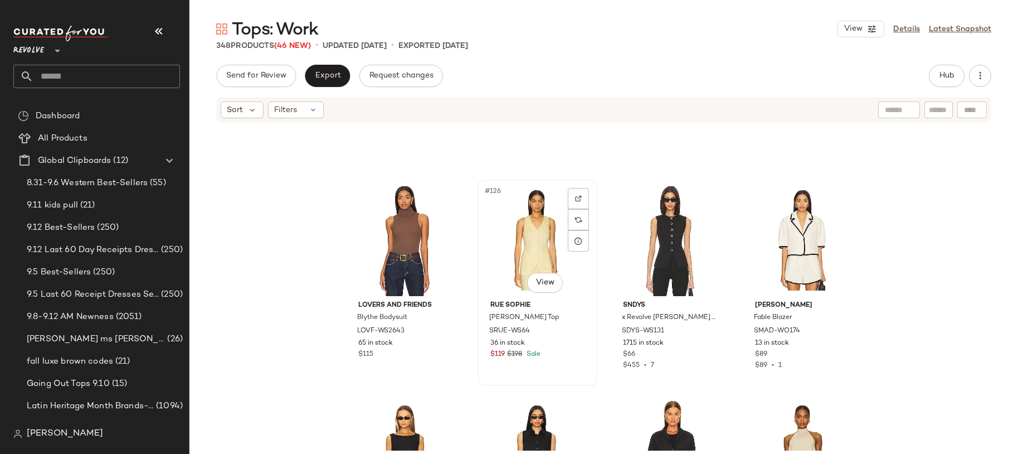
click at [540, 224] on div "#126 View" at bounding box center [538, 239] width 112 height 113
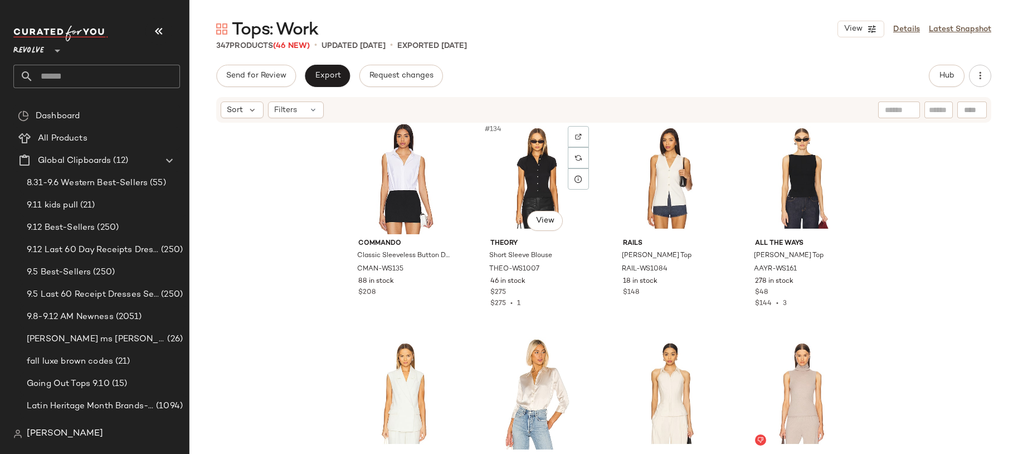
scroll to position [7263, 0]
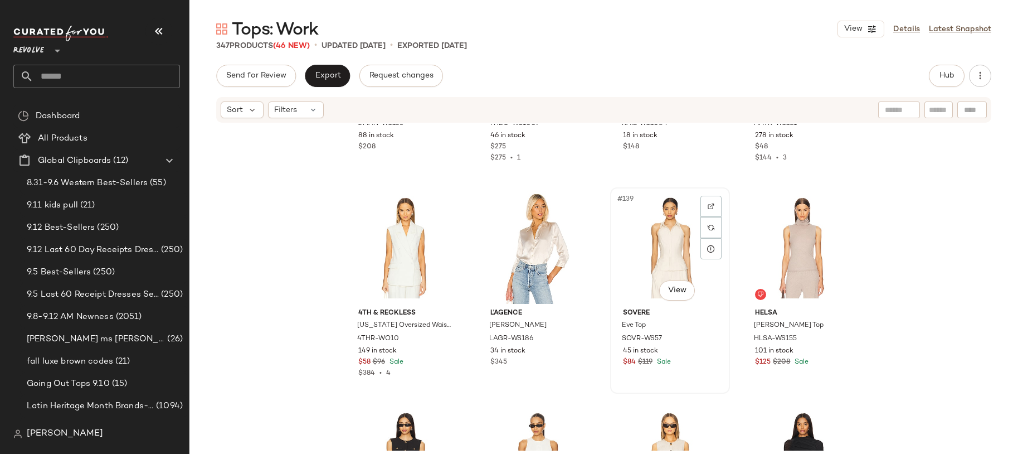
click at [637, 225] on div "#139 View" at bounding box center [670, 247] width 112 height 113
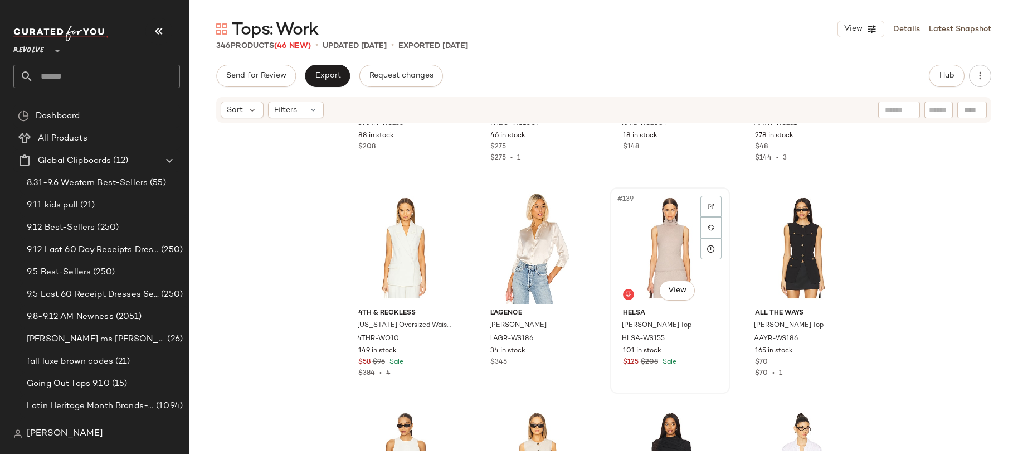
click at [678, 237] on div "#139 View" at bounding box center [670, 247] width 112 height 113
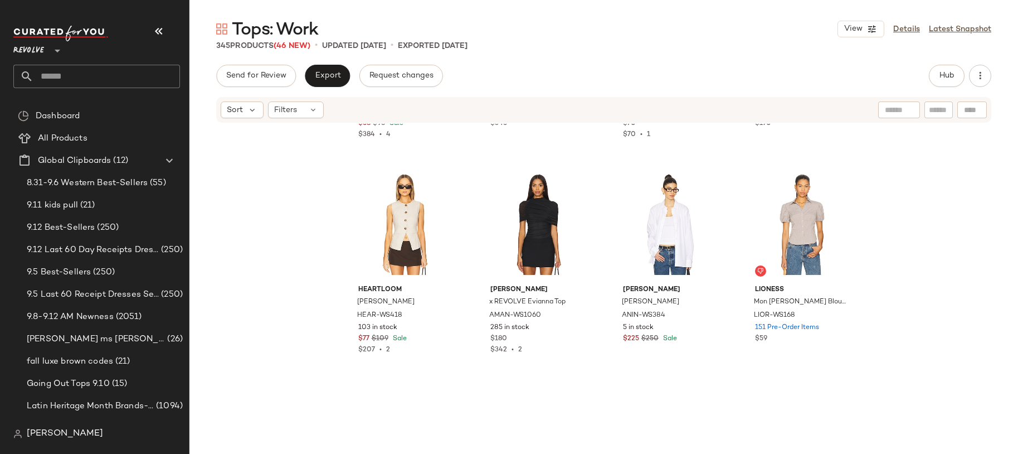
scroll to position [7503, 0]
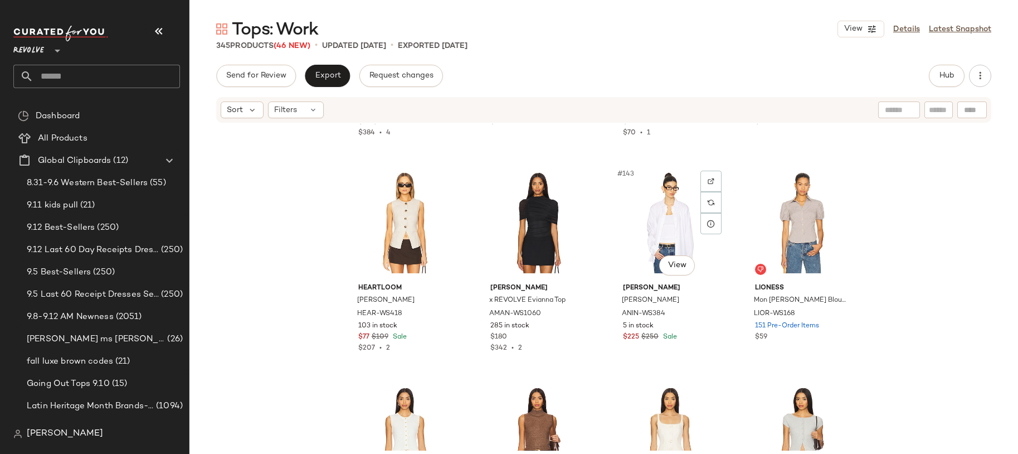
click at [678, 237] on div "#143 View" at bounding box center [670, 222] width 112 height 113
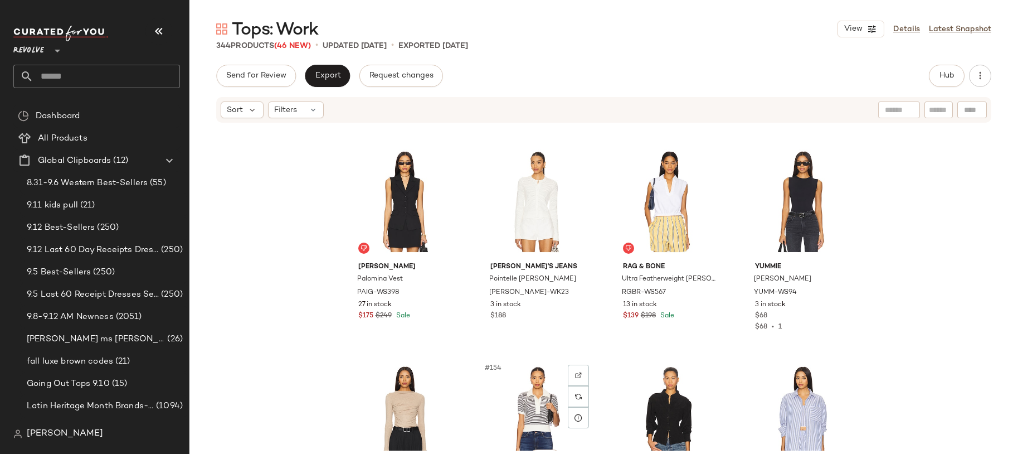
scroll to position [7953, 0]
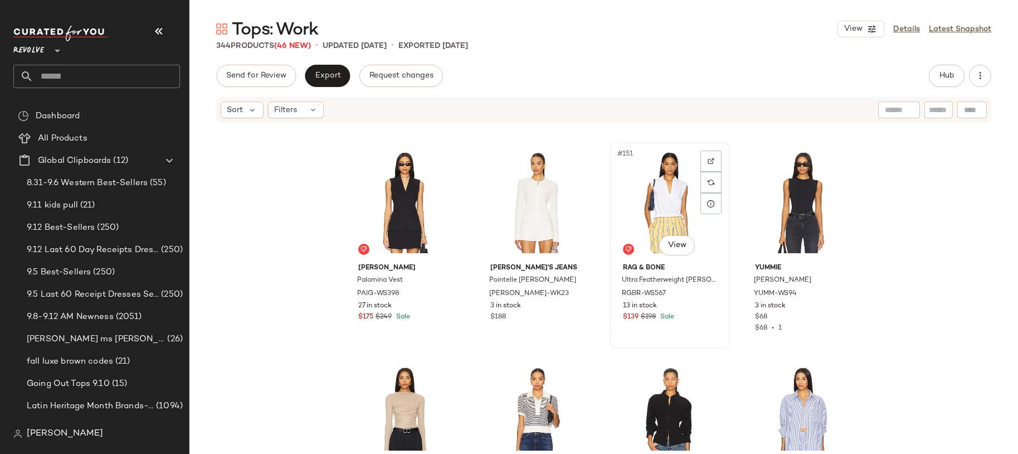
click at [645, 212] on div "#151 View" at bounding box center [670, 202] width 112 height 113
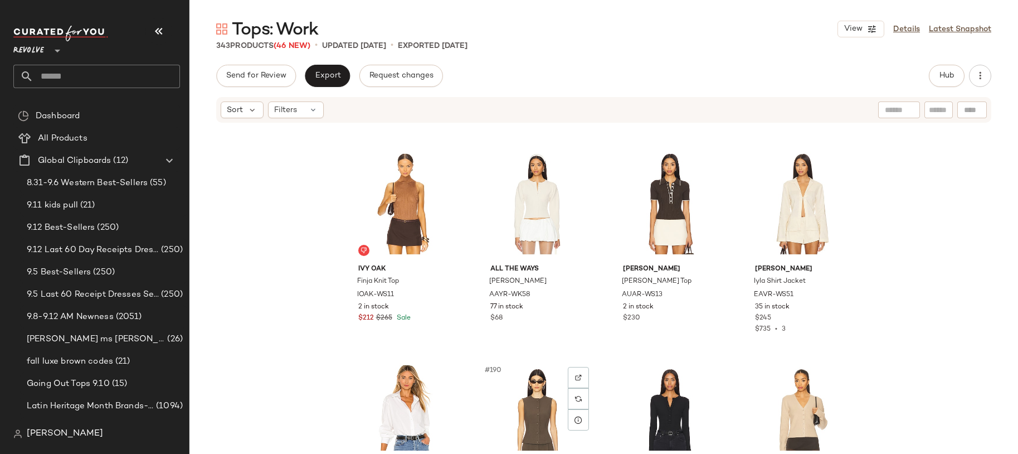
scroll to position [9888, 0]
click at [405, 205] on div "#185 View" at bounding box center [405, 204] width 112 height 113
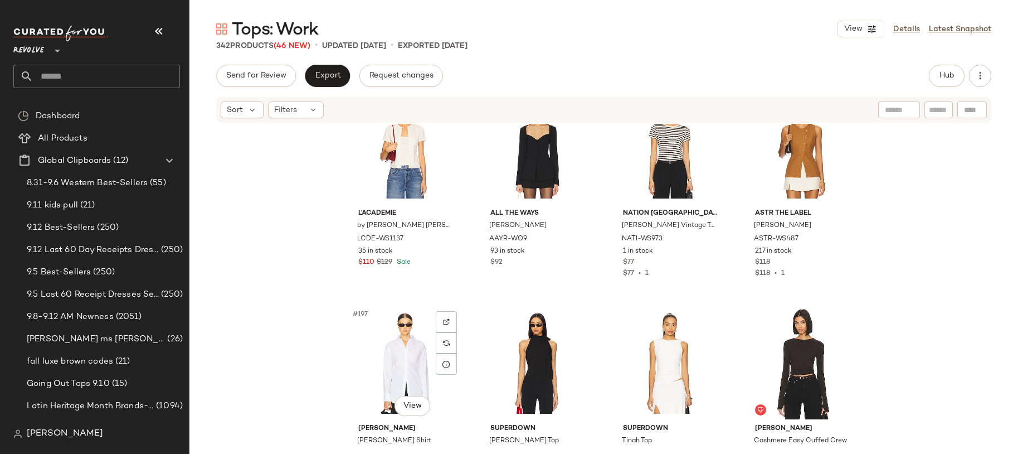
scroll to position [10367, 0]
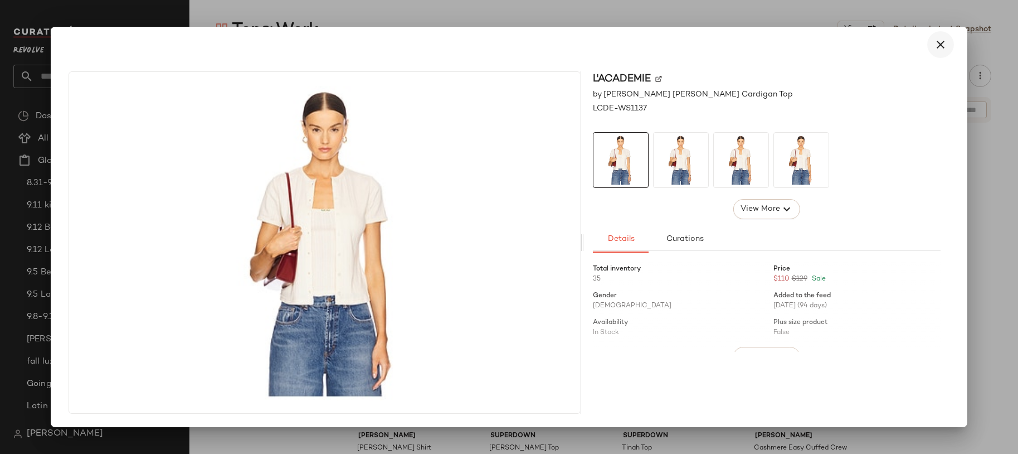
click at [941, 46] on icon "button" at bounding box center [940, 44] width 13 height 13
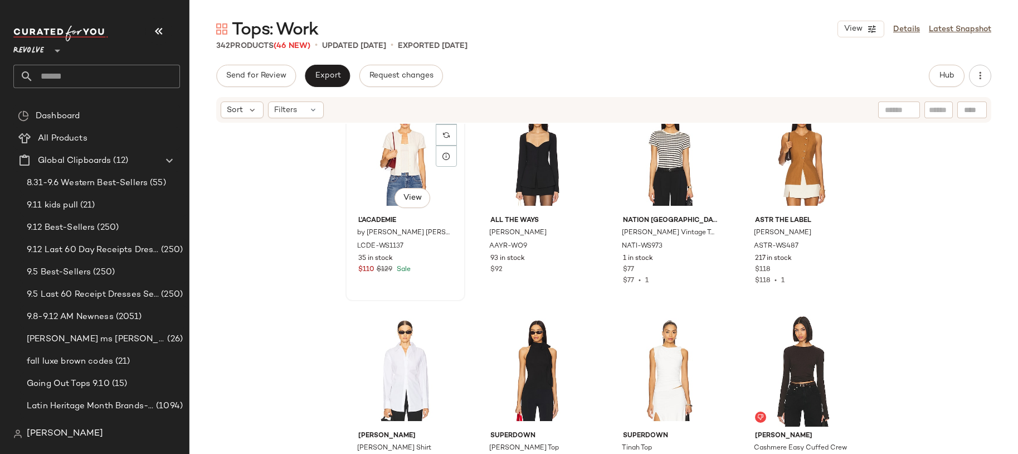
click at [366, 172] on div "#193 View" at bounding box center [405, 155] width 112 height 113
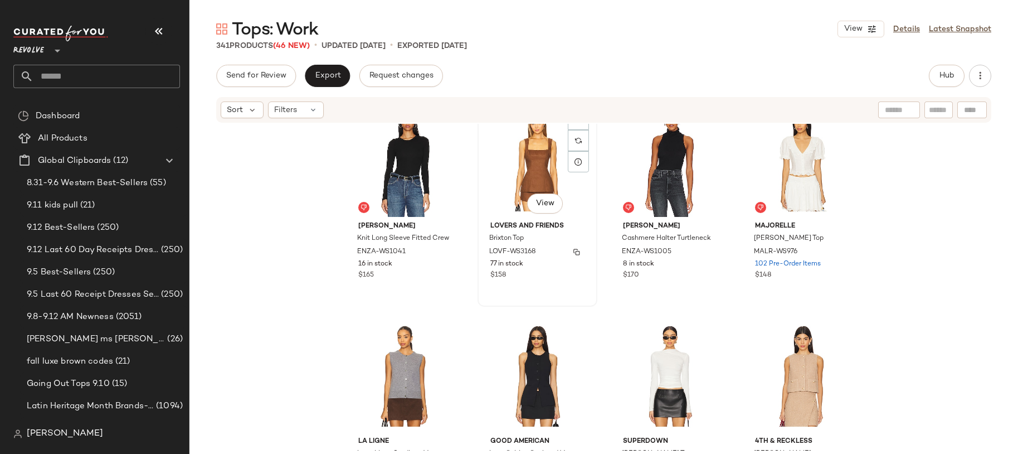
scroll to position [10808, 0]
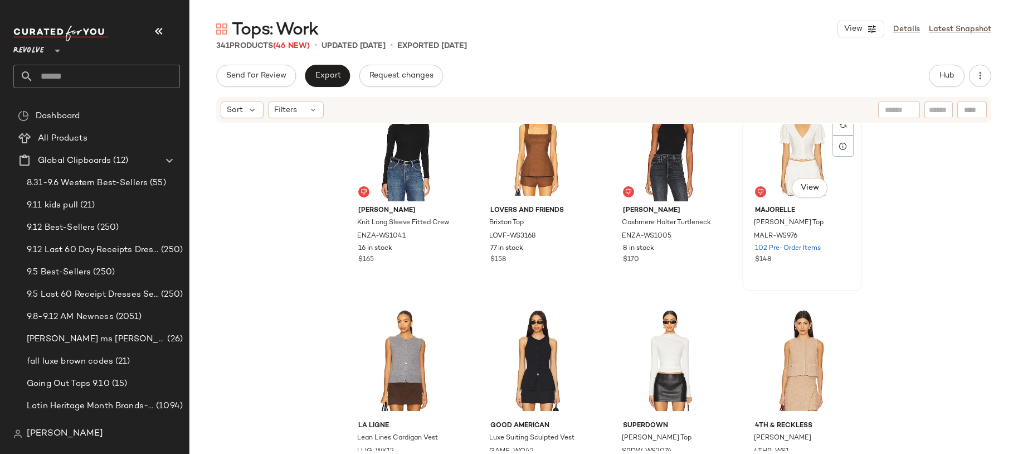
click at [779, 162] on div "#204 View" at bounding box center [802, 145] width 112 height 113
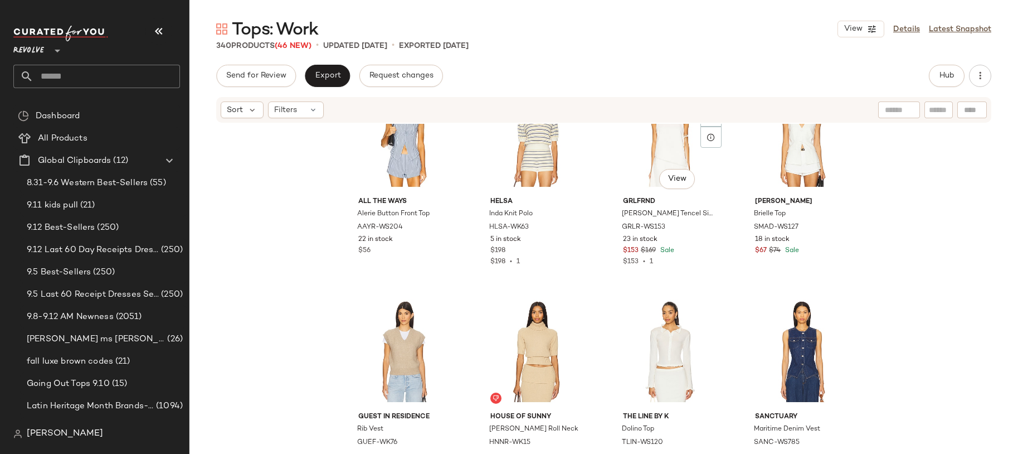
scroll to position [14172, 0]
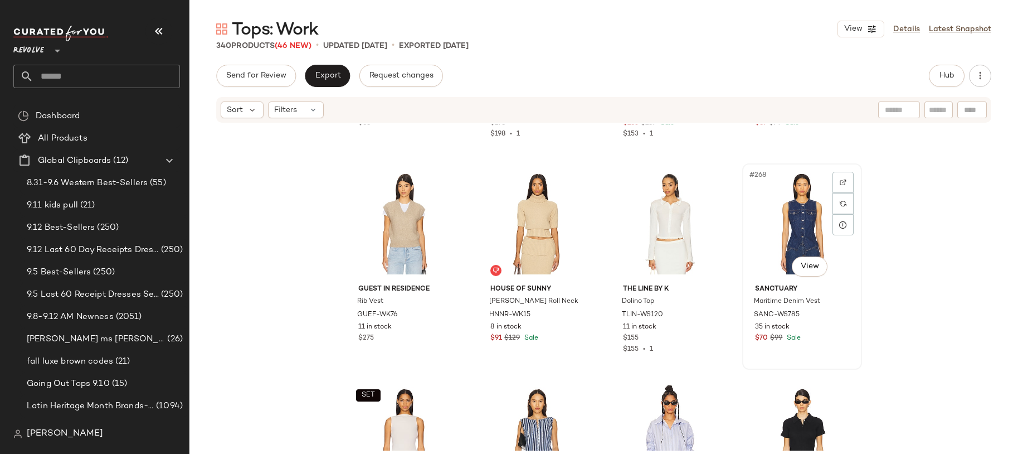
click at [776, 213] on div "#268 View" at bounding box center [802, 223] width 112 height 113
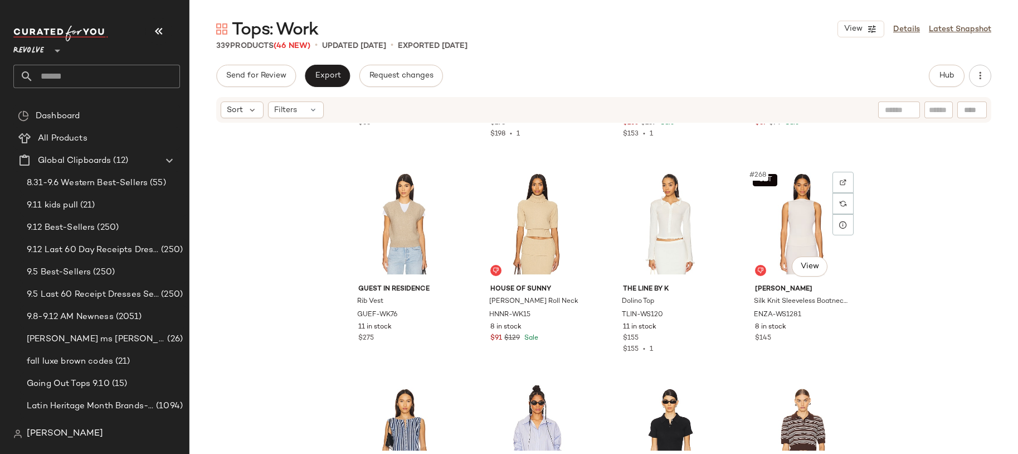
scroll to position [14198, 0]
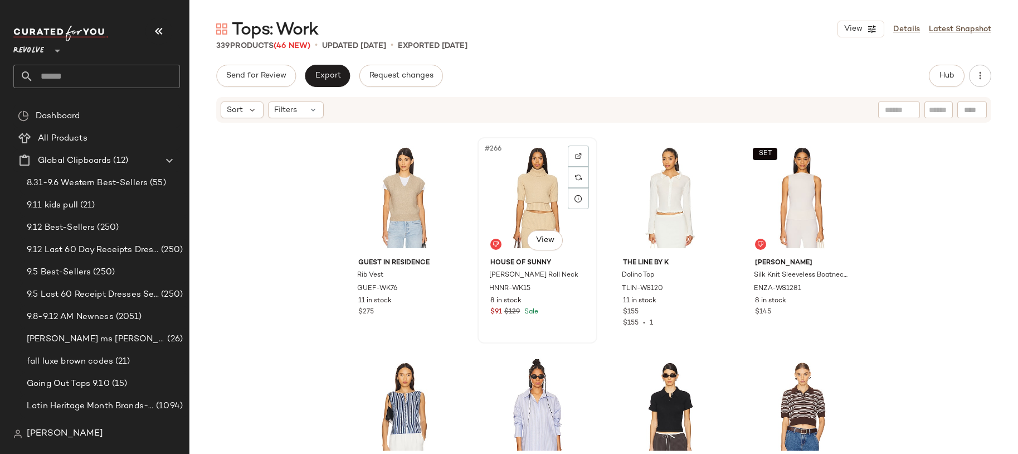
click at [558, 208] on div "#266 View" at bounding box center [538, 197] width 112 height 113
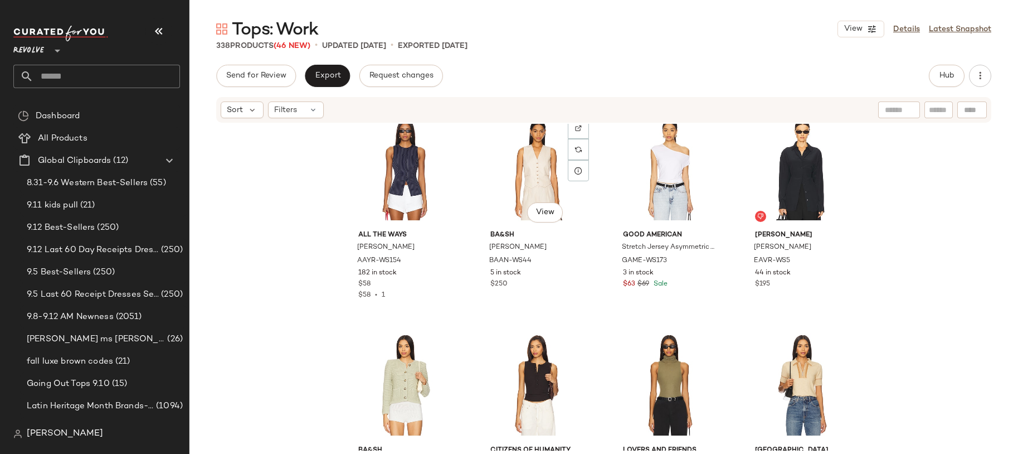
scroll to position [16385, 0]
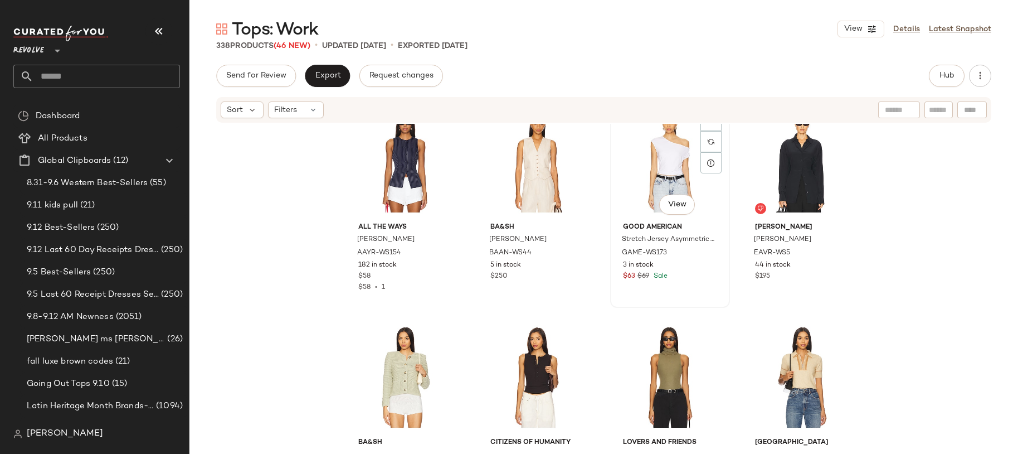
click at [635, 154] on div "#307 View" at bounding box center [670, 161] width 112 height 113
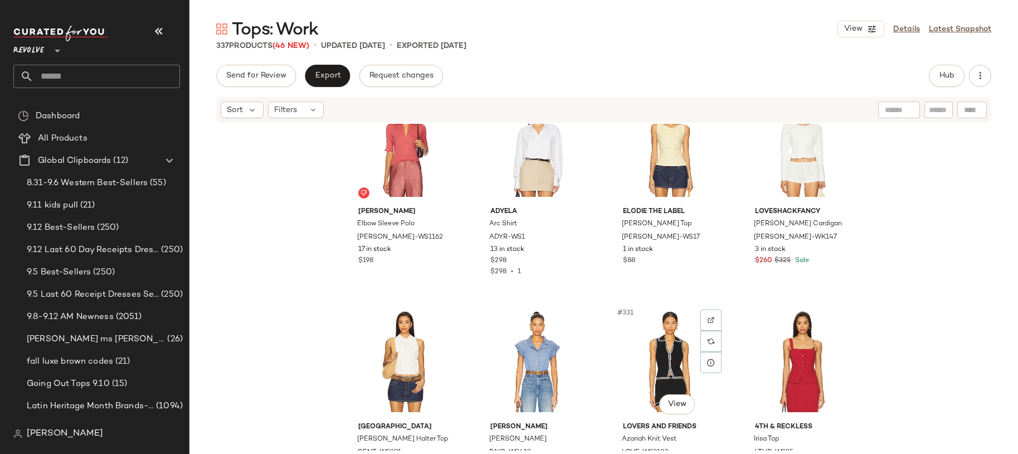
scroll to position [17476, 0]
click at [764, 195] on div "#328 View" at bounding box center [802, 146] width 112 height 113
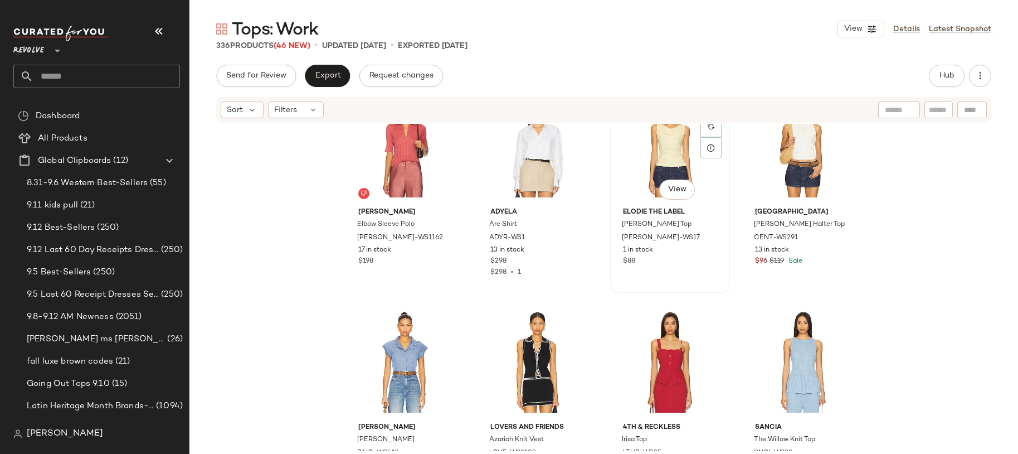
scroll to position [17654, 0]
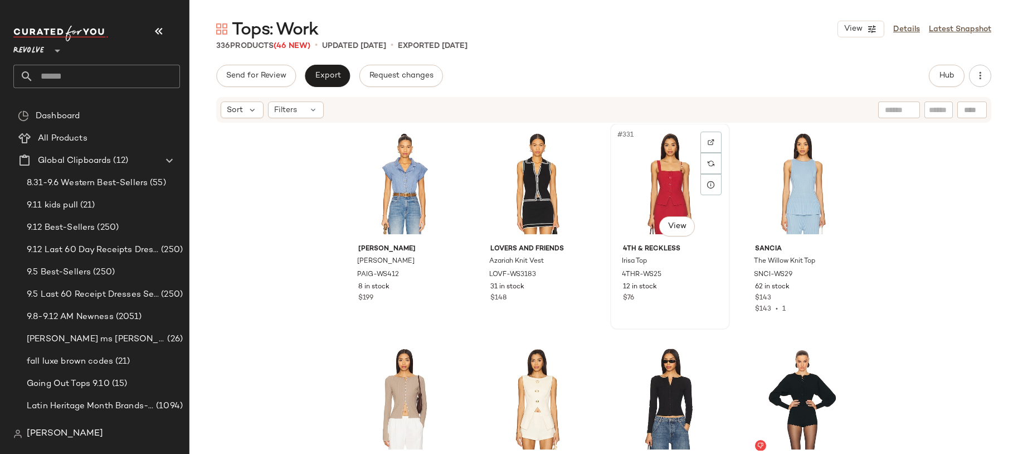
click at [635, 182] on div "#331 View" at bounding box center [670, 183] width 112 height 113
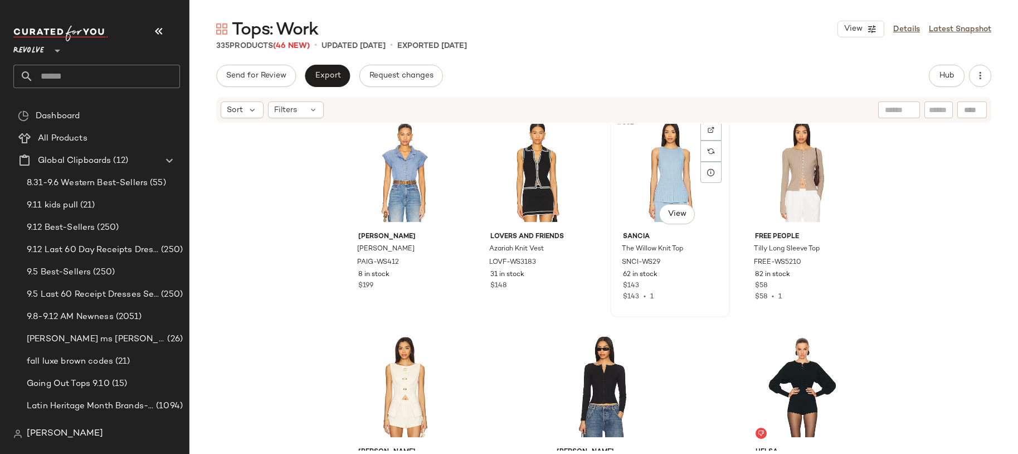
scroll to position [17665, 0]
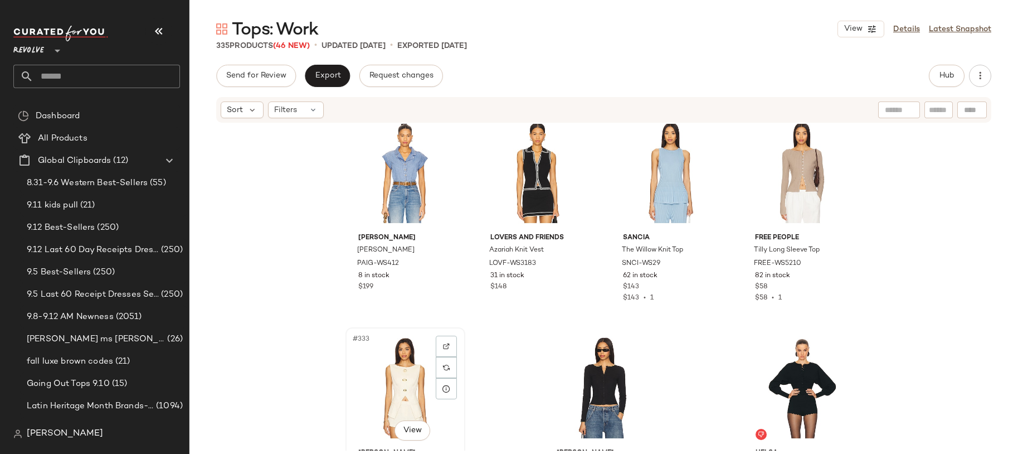
click at [371, 407] on div "#333 View" at bounding box center [405, 387] width 112 height 113
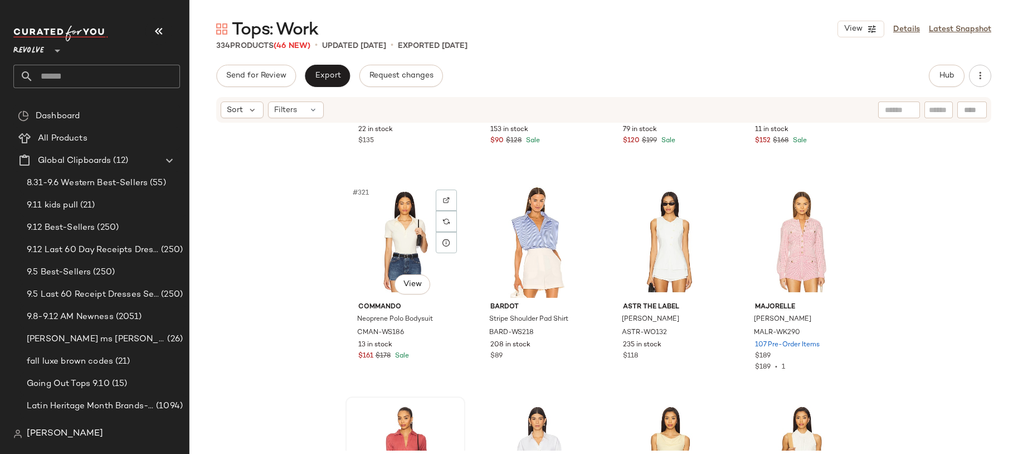
scroll to position [17165, 0]
click at [402, 255] on div "#321 View" at bounding box center [405, 242] width 112 height 113
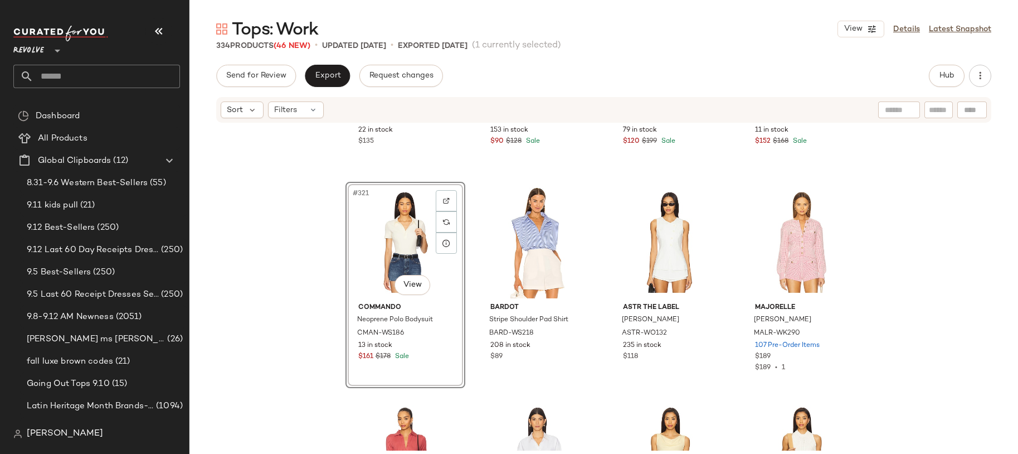
click at [303, 284] on div "Eterne Long Sleeve Fitted Top ETEF-WS143 22 in stock $135 ASTR the Label Sophie…" at bounding box center [604, 287] width 829 height 327
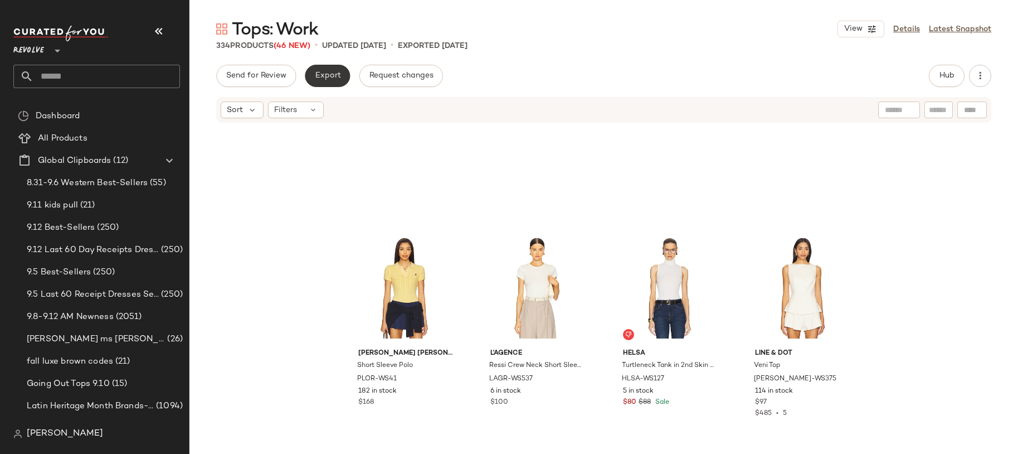
scroll to position [16507, 0]
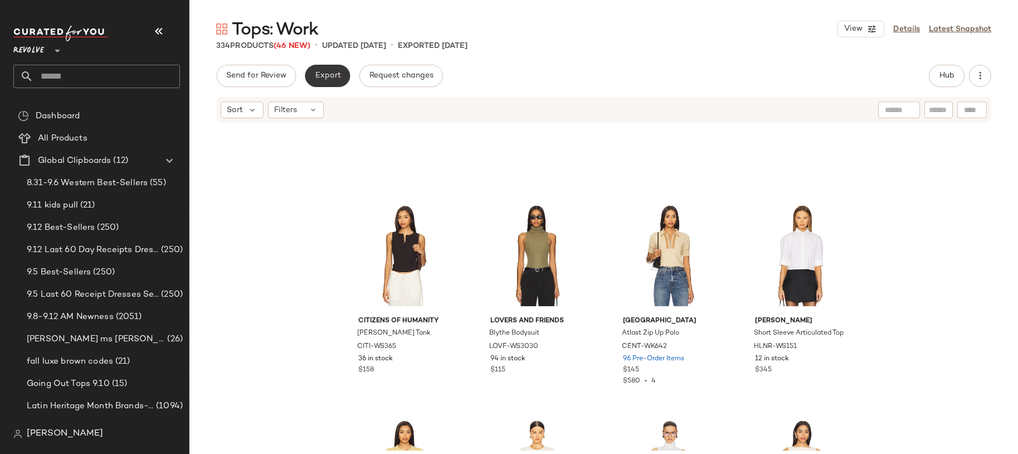
click at [325, 69] on button "Export" at bounding box center [327, 76] width 45 height 22
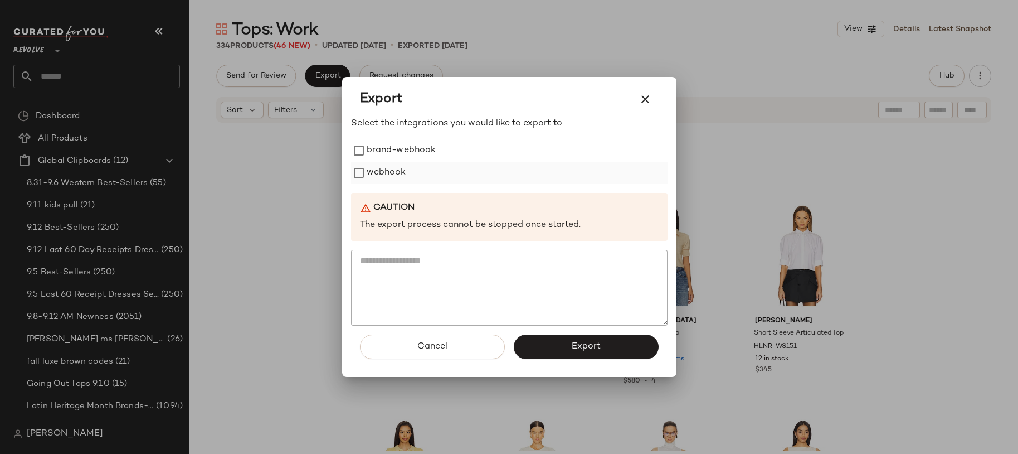
click at [400, 168] on label "webhook" at bounding box center [387, 173] width 40 height 22
click at [586, 355] on button "Export" at bounding box center [586, 346] width 145 height 25
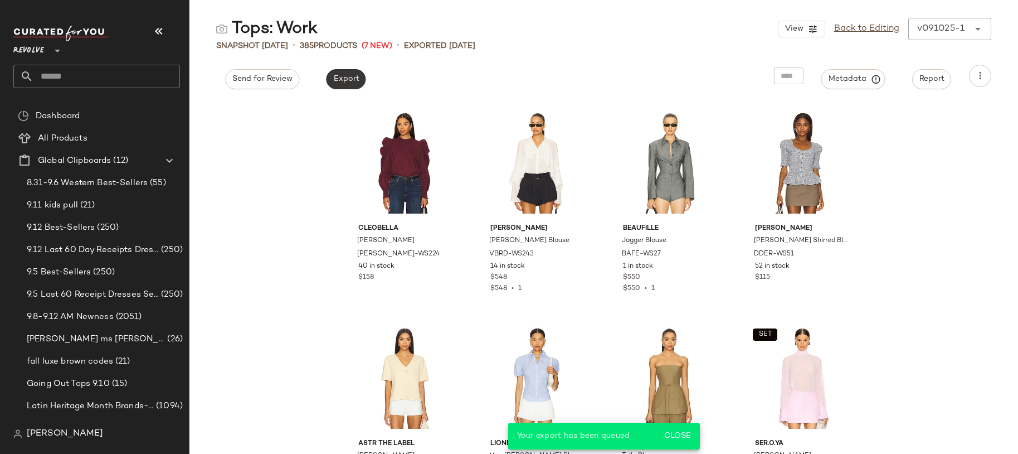
click at [343, 75] on span "Export" at bounding box center [346, 79] width 26 height 9
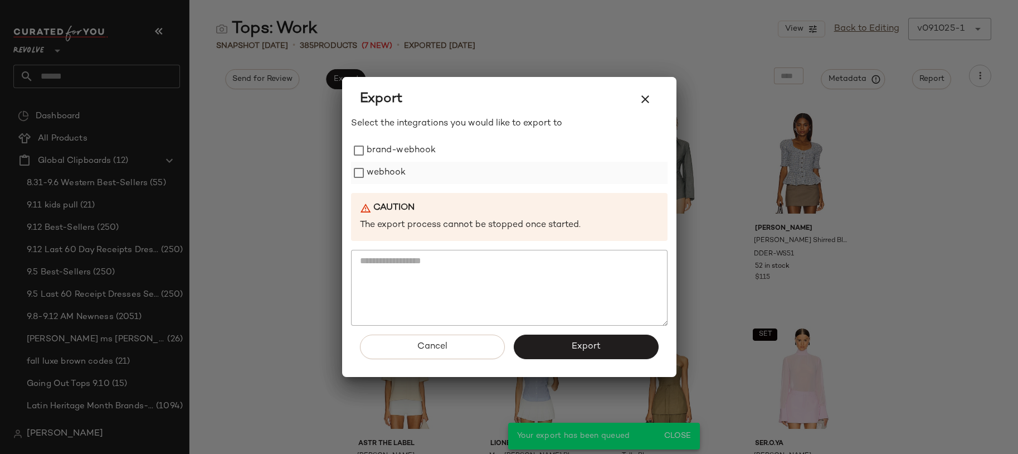
click at [396, 167] on label "webhook" at bounding box center [387, 173] width 40 height 22
click at [596, 356] on button "Export" at bounding box center [586, 346] width 145 height 25
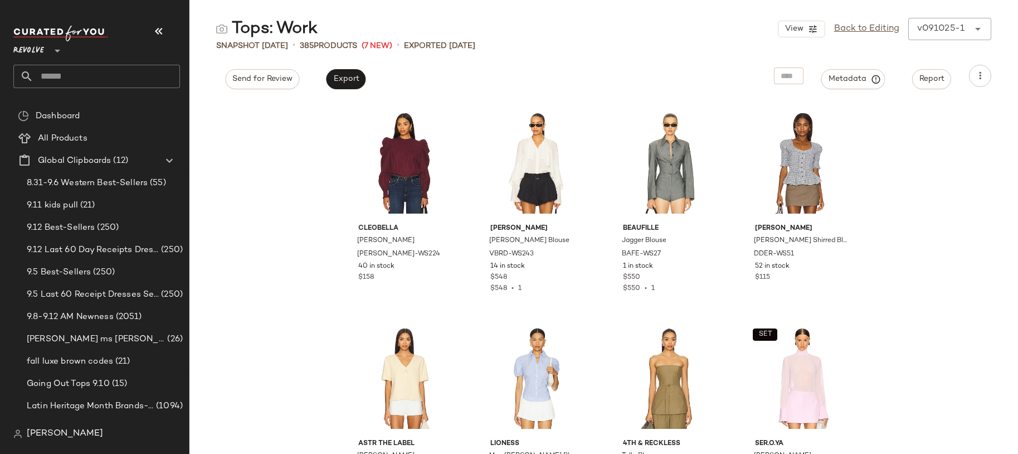
click at [137, 75] on input "text" at bounding box center [106, 76] width 147 height 23
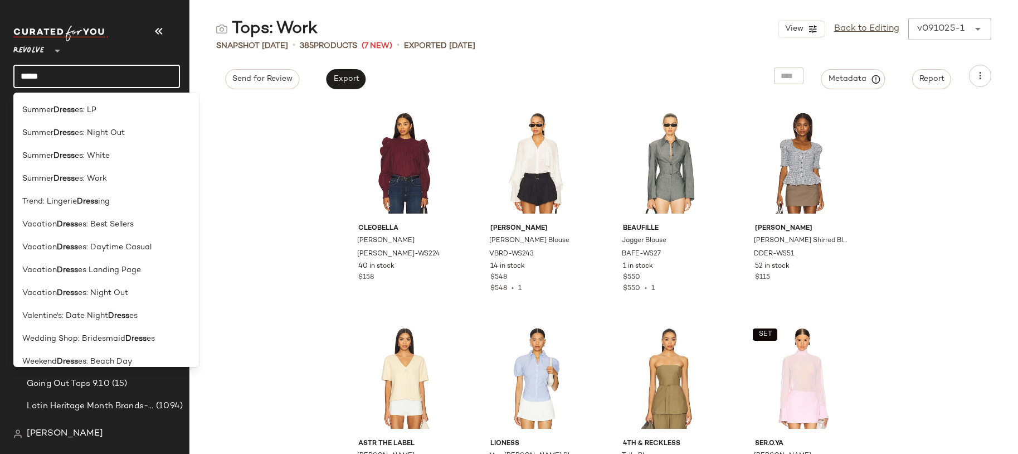
scroll to position [1357, 0]
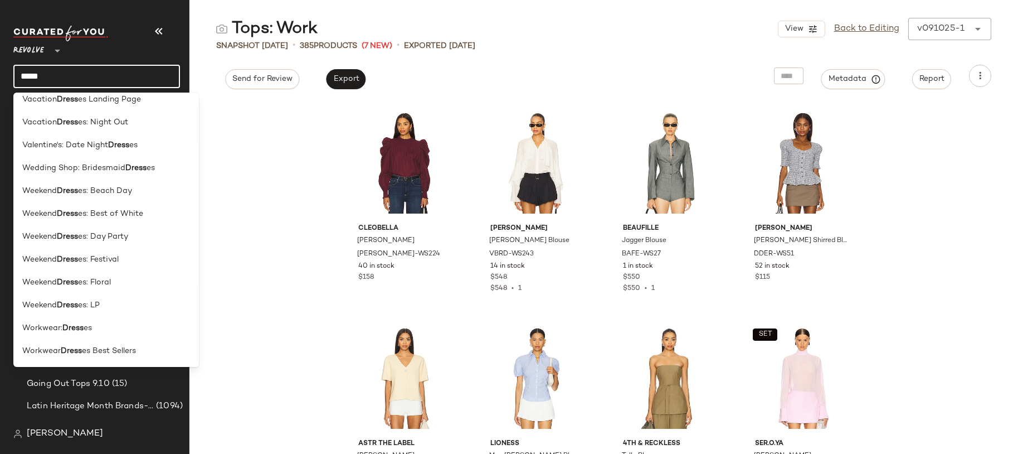
click at [102, 82] on input "*****" at bounding box center [96, 76] width 167 height 23
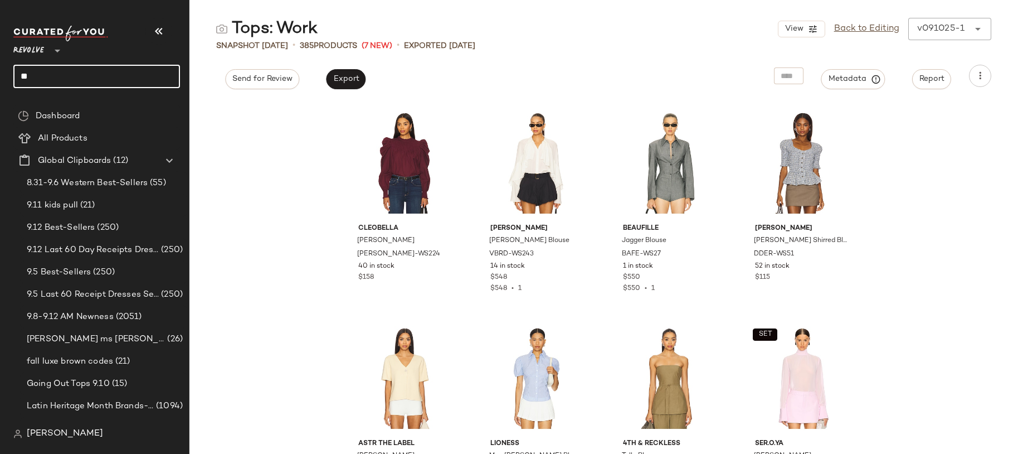
type input "*"
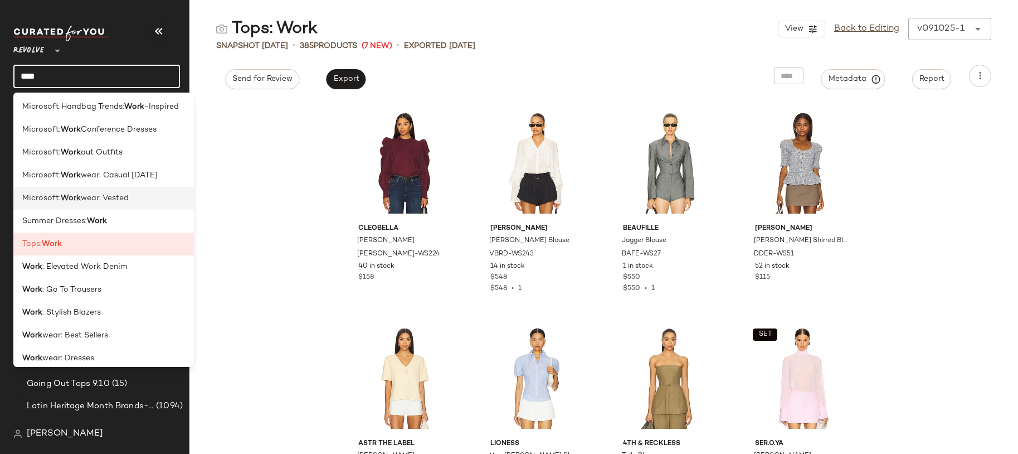
scroll to position [111, 0]
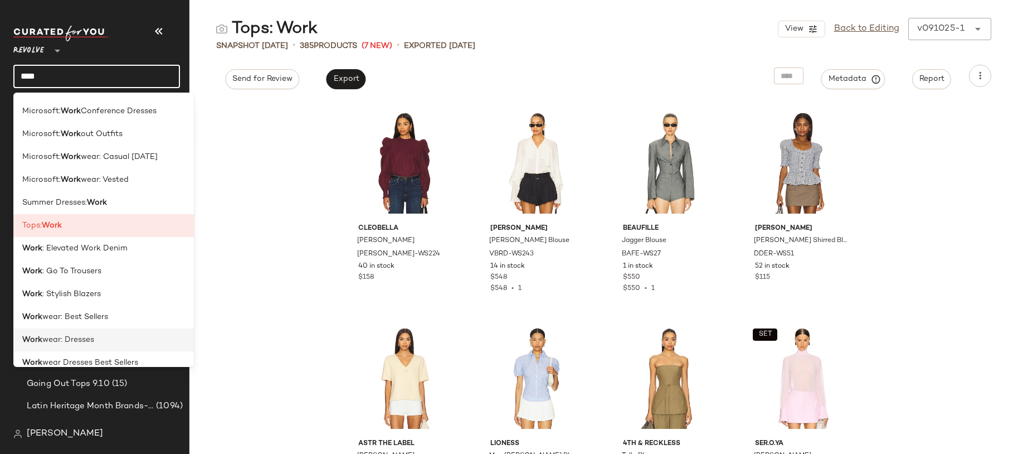
type input "****"
click at [84, 341] on span "wear: Dresses" at bounding box center [68, 340] width 52 height 12
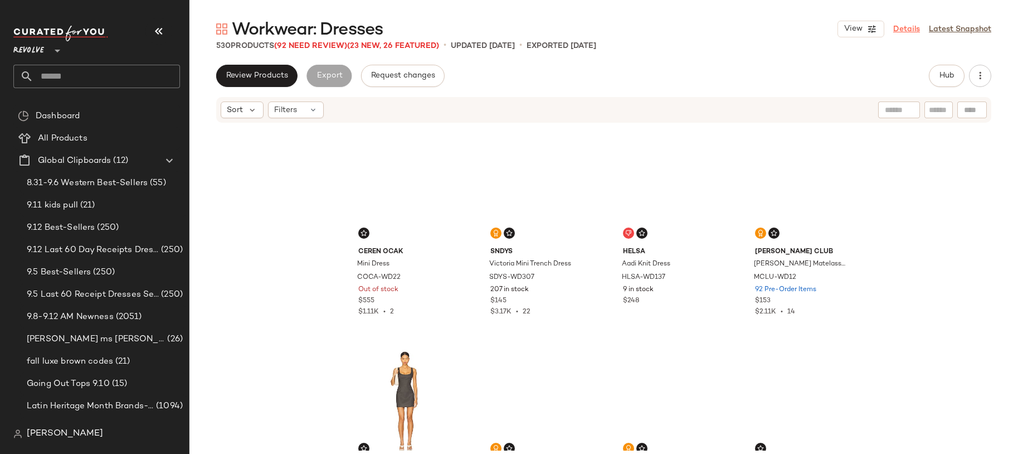
click at [909, 26] on link "Details" at bounding box center [906, 29] width 27 height 12
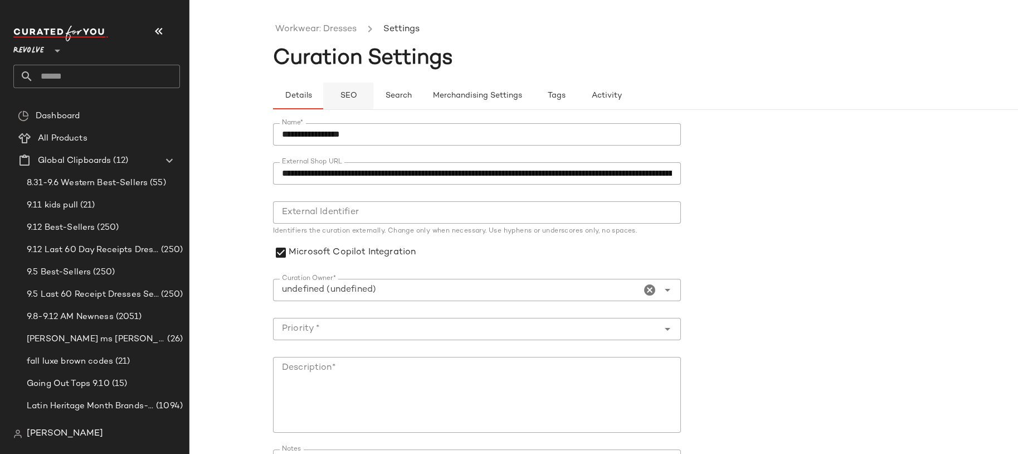
click at [343, 100] on button "SEO" at bounding box center [348, 95] width 50 height 27
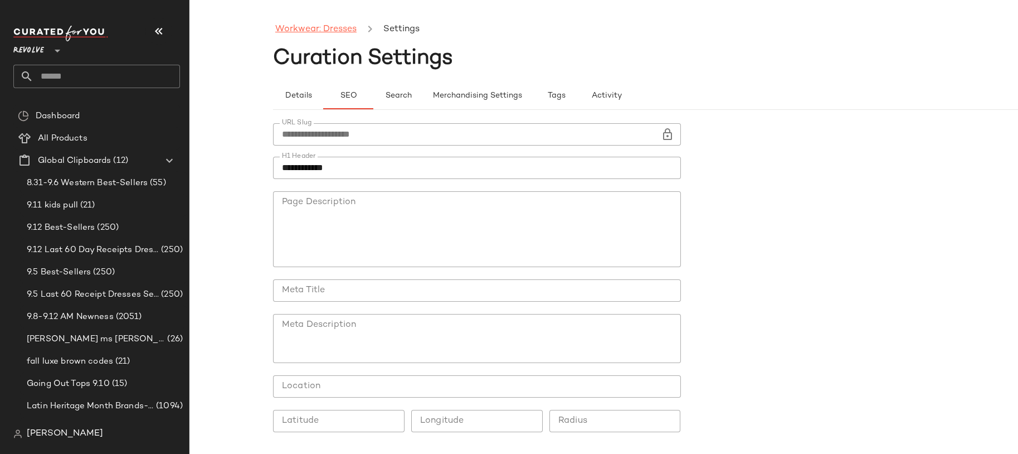
click at [313, 35] on link "Workwear: Dresses" at bounding box center [315, 29] width 81 height 14
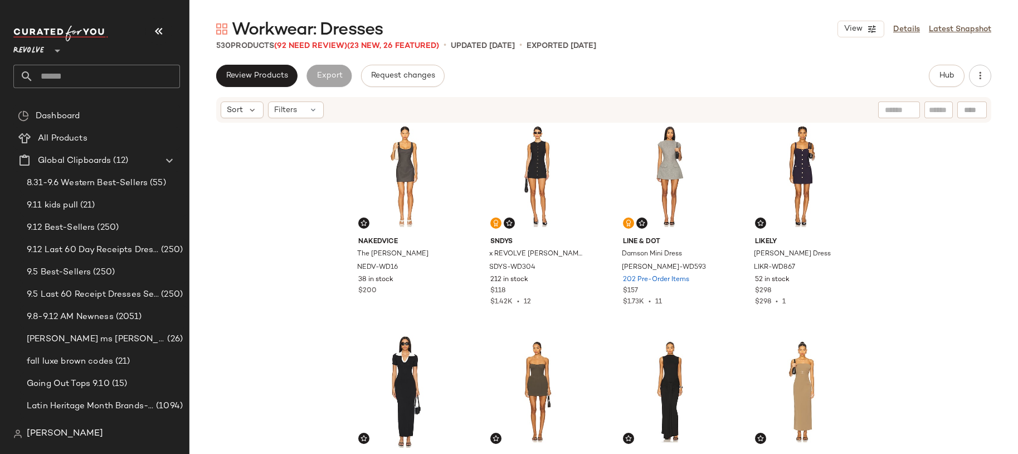
scroll to position [235, 0]
click at [279, 75] on span "Review Products" at bounding box center [257, 75] width 62 height 9
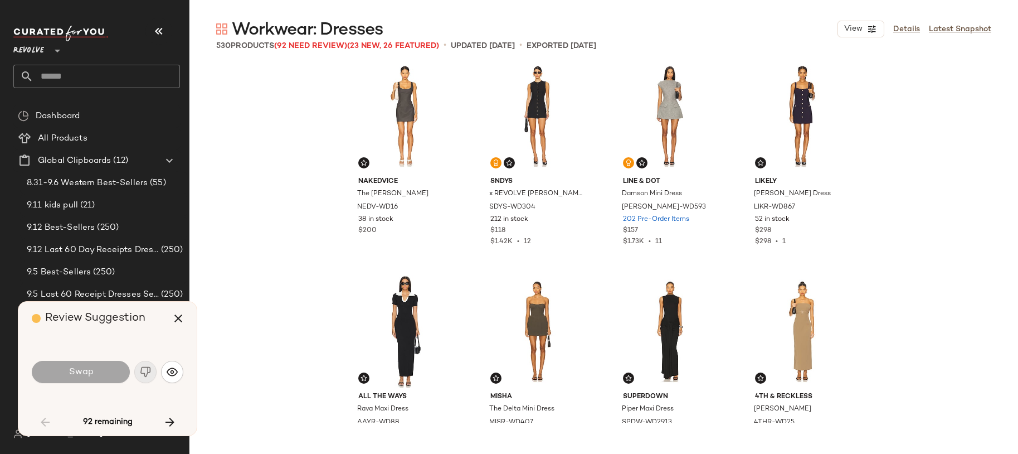
scroll to position [2797, 0]
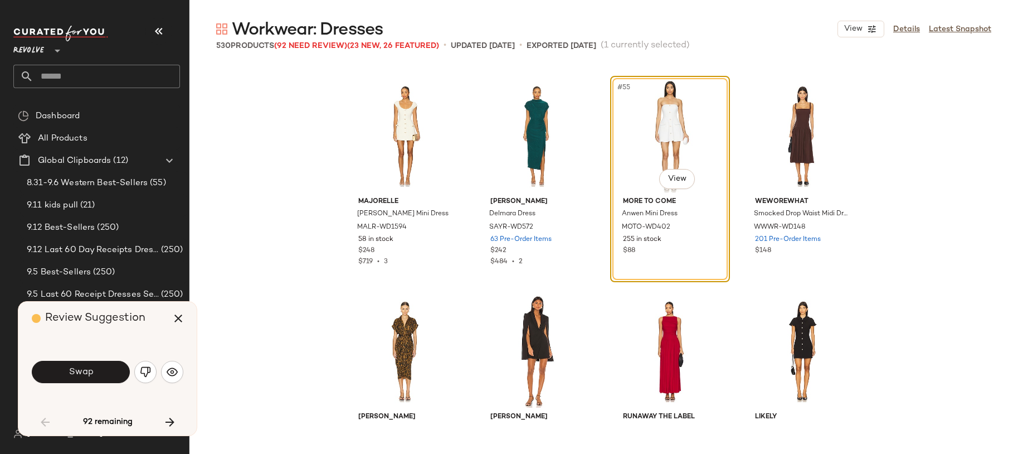
click at [678, 115] on div "#55 View" at bounding box center [670, 136] width 112 height 113
click at [101, 375] on button "Swap" at bounding box center [81, 372] width 98 height 22
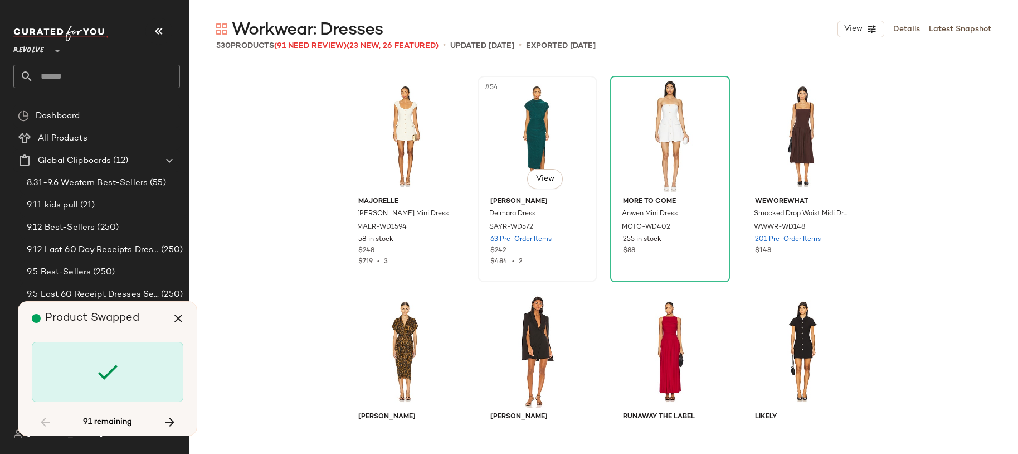
scroll to position [3227, 0]
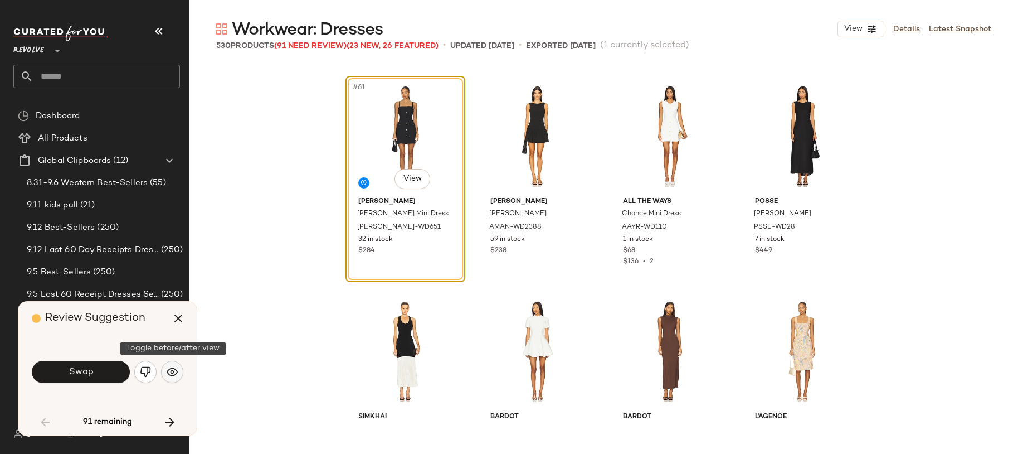
click at [172, 371] on img "button" at bounding box center [172, 371] width 11 height 11
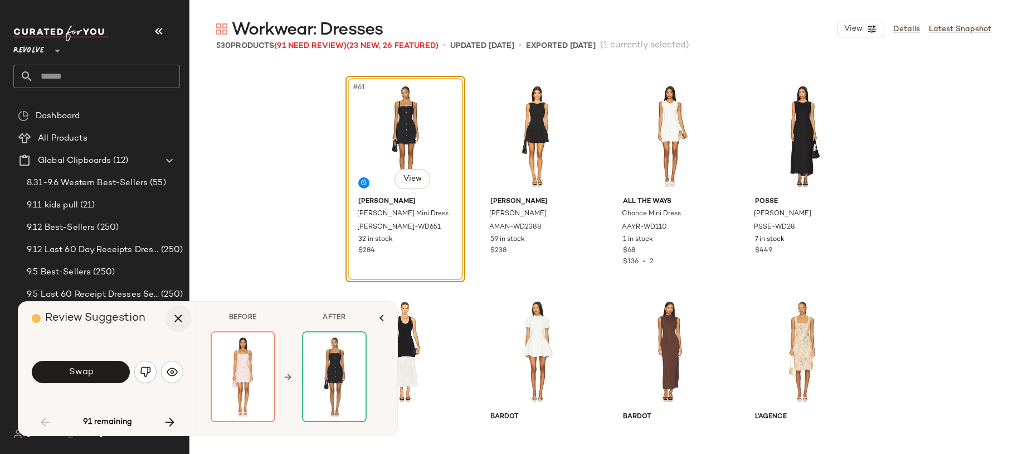
click at [178, 315] on icon "button" at bounding box center [178, 318] width 13 height 13
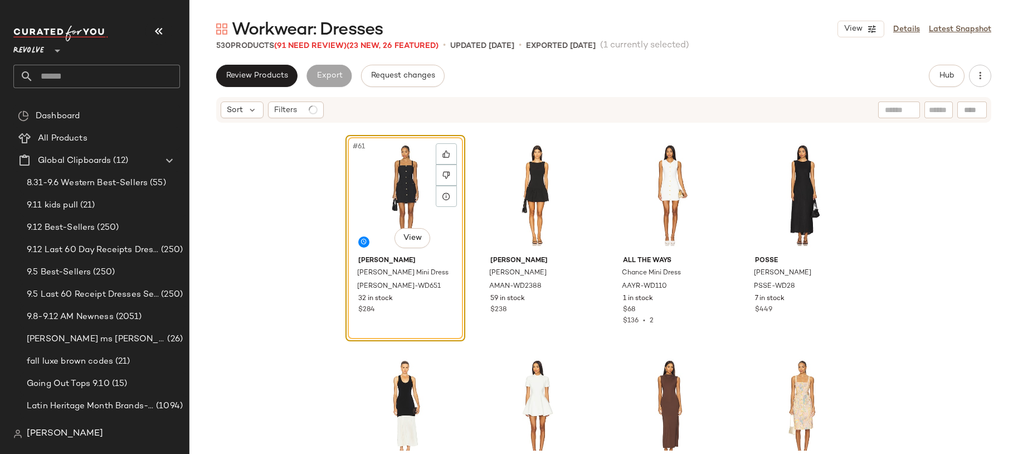
click at [261, 216] on div "#61 View [PERSON_NAME] [PERSON_NAME] Mini Dress [PERSON_NAME]-WD651 32 in stock…" at bounding box center [604, 287] width 829 height 327
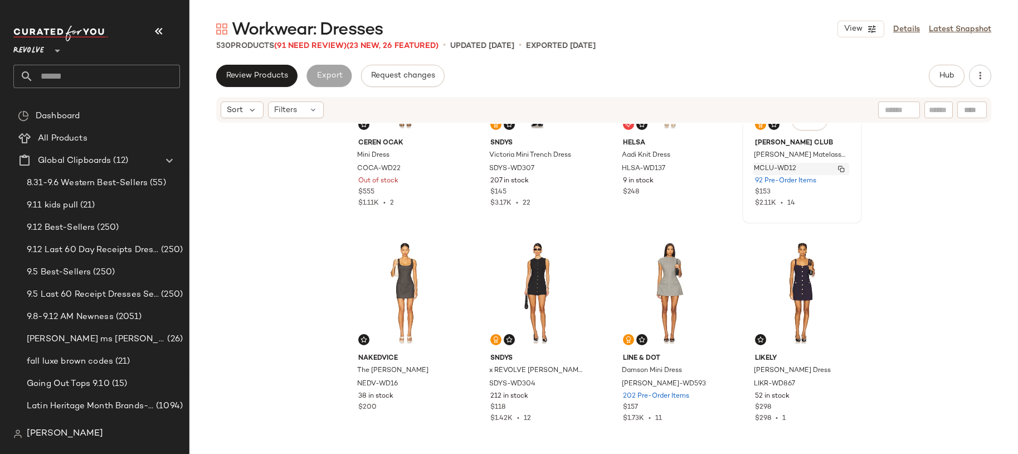
scroll to position [109, 0]
click at [780, 280] on div "#8 View" at bounding box center [802, 292] width 112 height 113
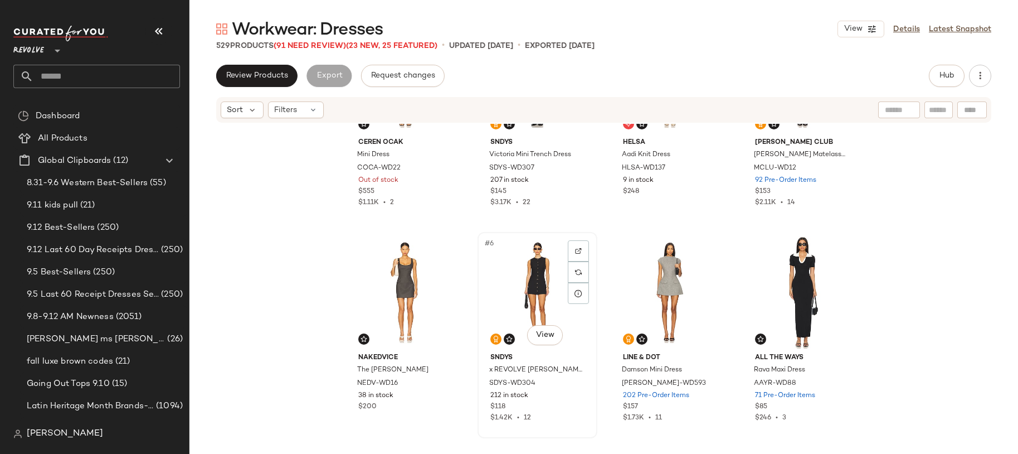
click at [507, 308] on div "#6 View" at bounding box center [538, 292] width 112 height 113
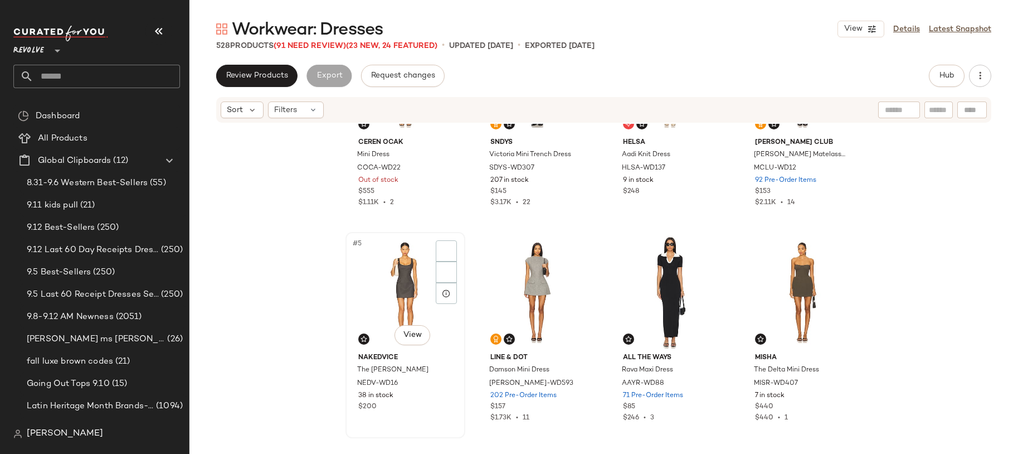
click at [400, 288] on div "#5 View" at bounding box center [405, 292] width 112 height 113
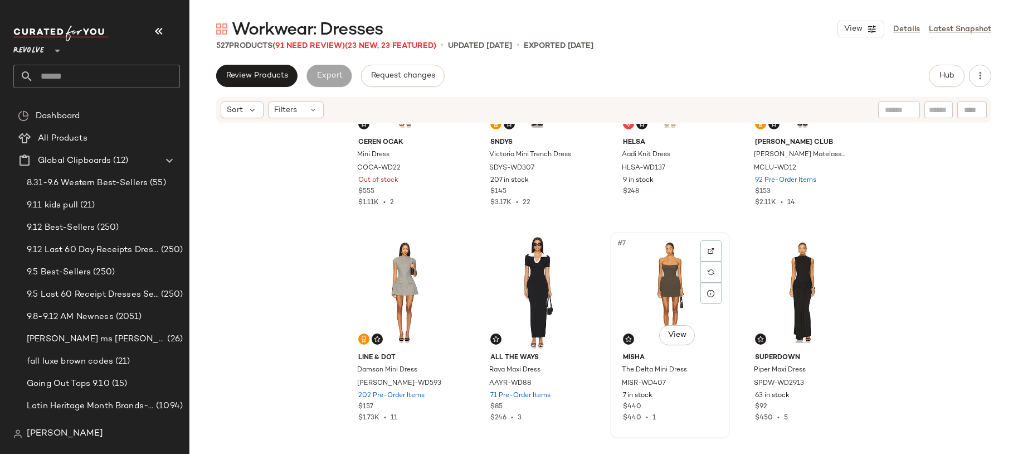
click at [664, 279] on div "#7 View" at bounding box center [670, 292] width 112 height 113
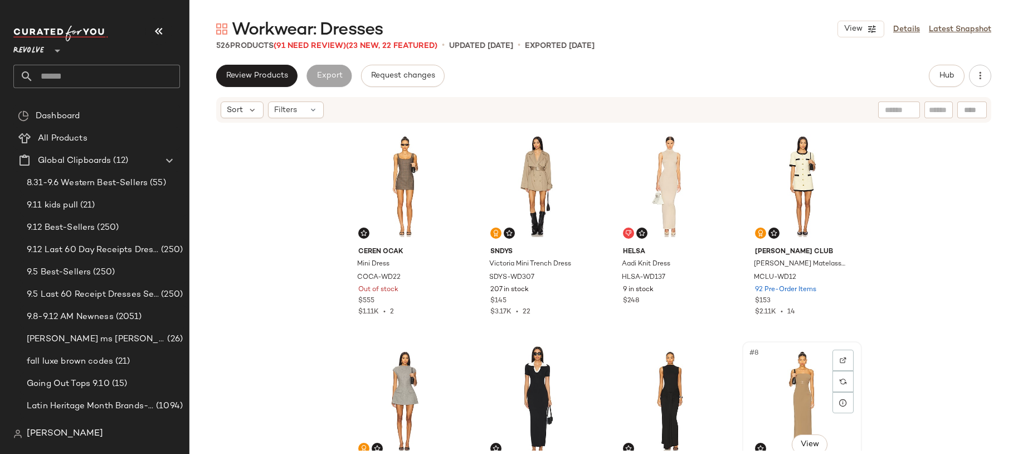
click at [778, 358] on div "#8 View" at bounding box center [802, 401] width 112 height 113
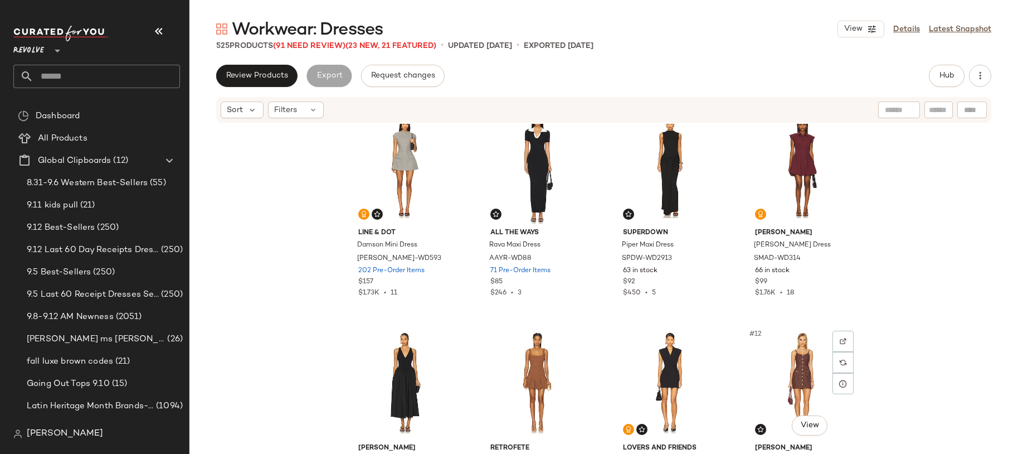
scroll to position [324, 0]
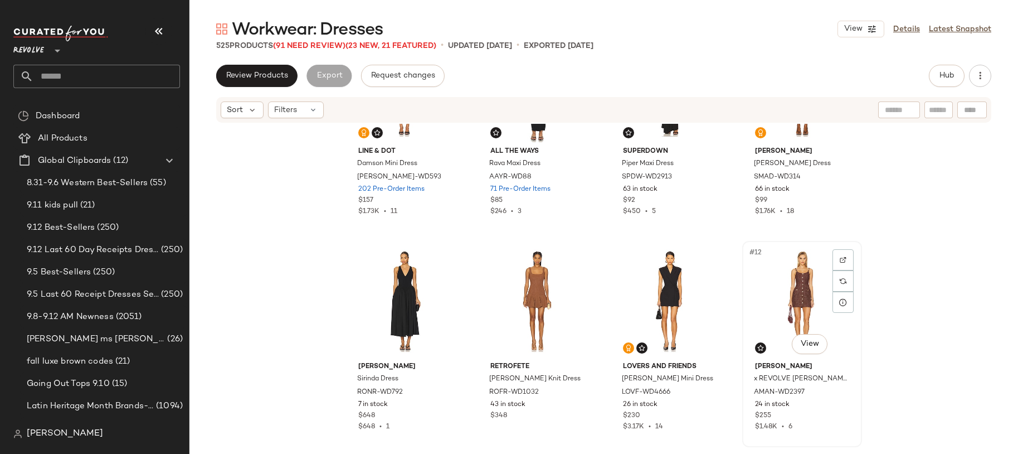
click at [803, 295] on div "#12 View" at bounding box center [802, 301] width 112 height 113
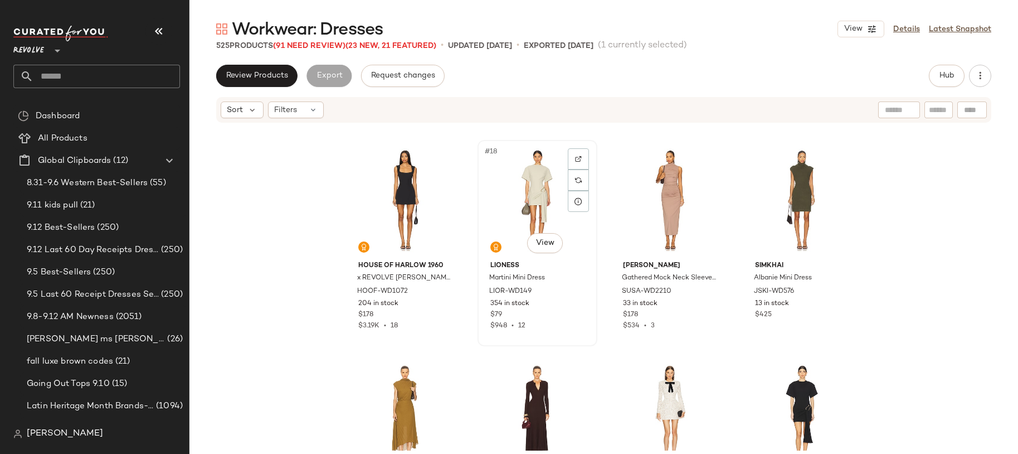
scroll to position [859, 0]
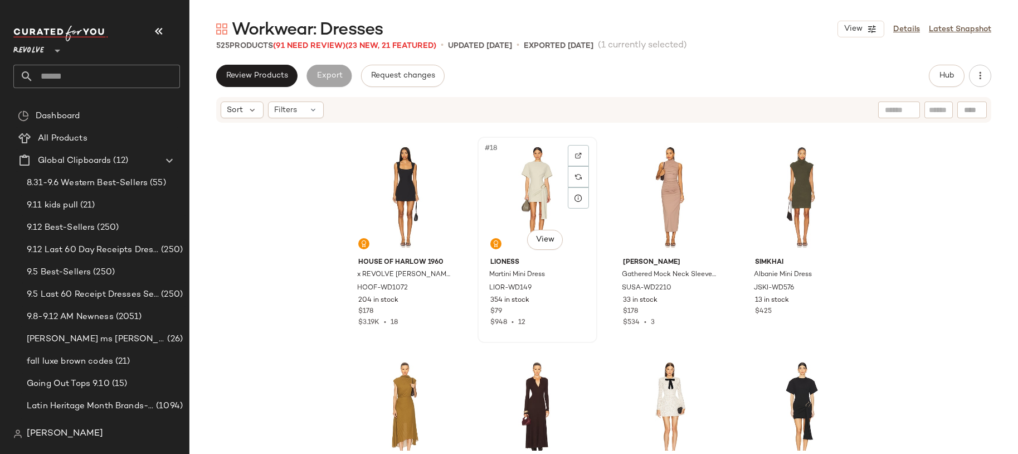
click at [525, 195] on div "#18 View" at bounding box center [538, 196] width 112 height 113
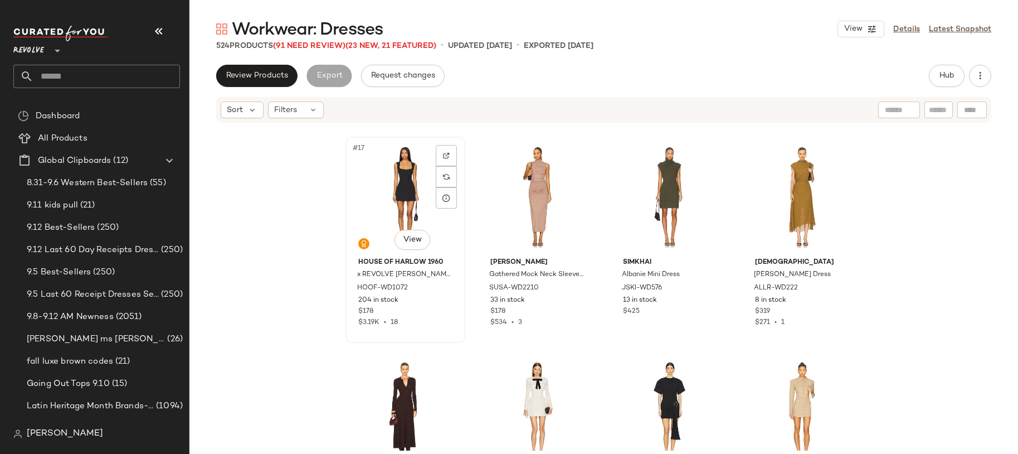
click at [396, 173] on div "#17 View" at bounding box center [405, 196] width 112 height 113
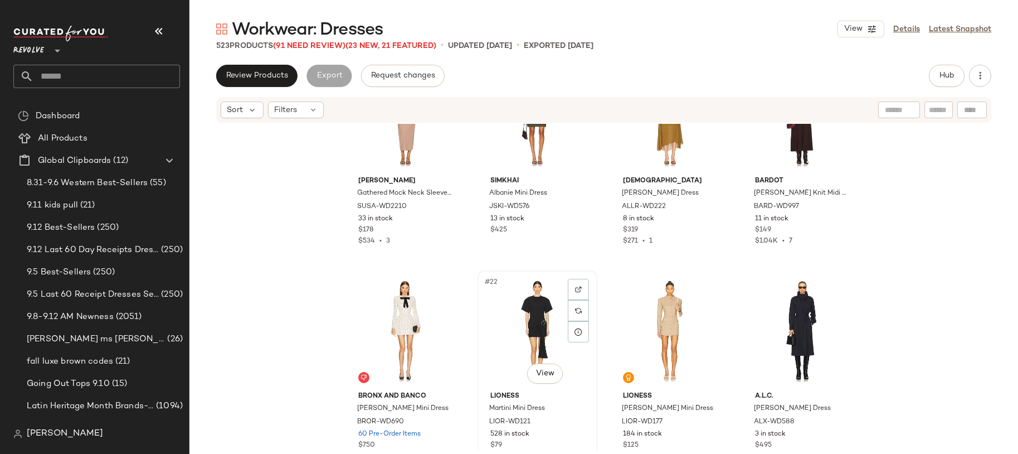
scroll to position [941, 0]
click at [509, 355] on div "#22 View" at bounding box center [538, 330] width 112 height 113
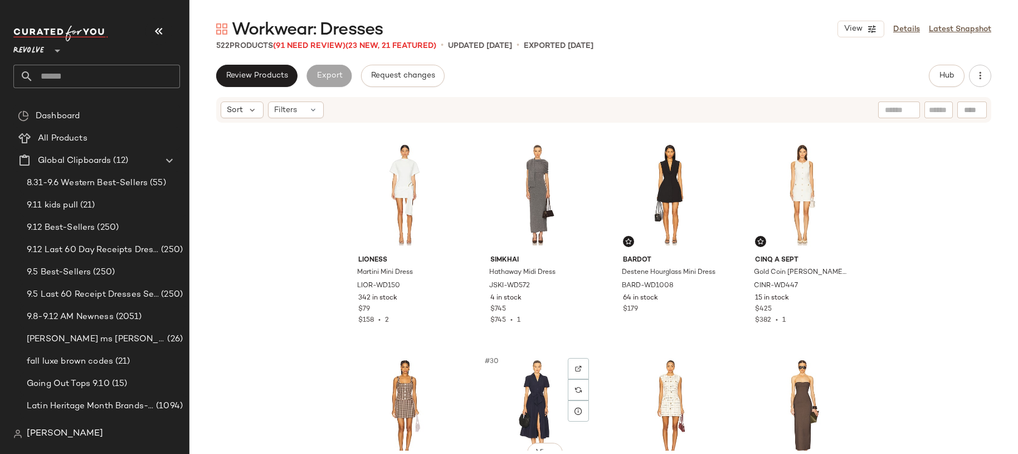
scroll to position [1289, 0]
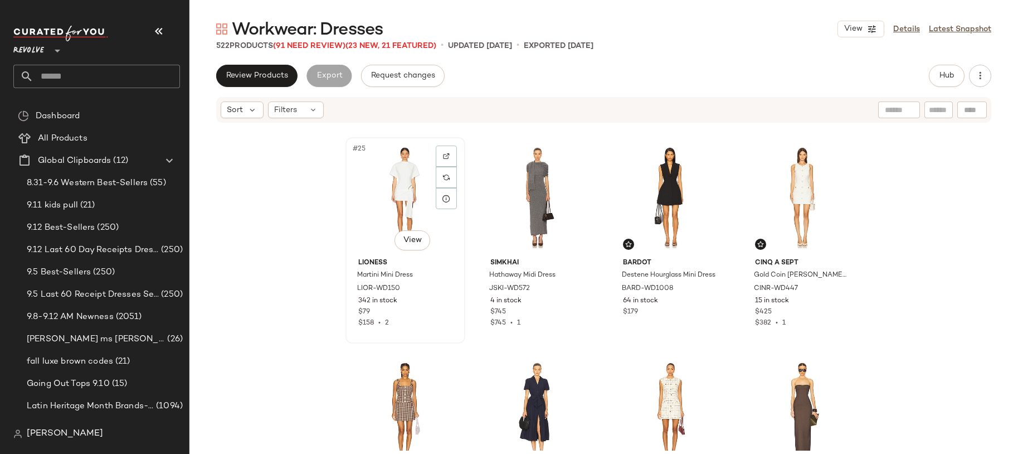
click at [422, 222] on div "#25 View" at bounding box center [405, 197] width 112 height 113
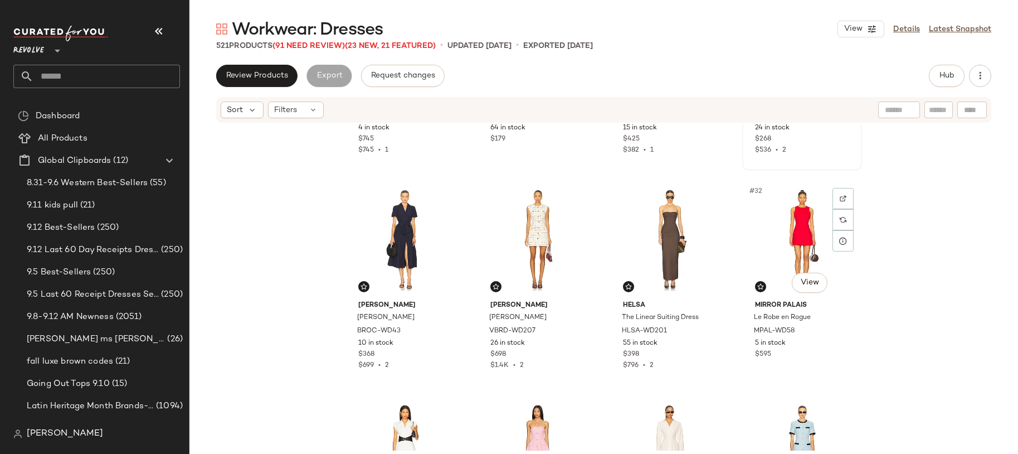
scroll to position [1464, 0]
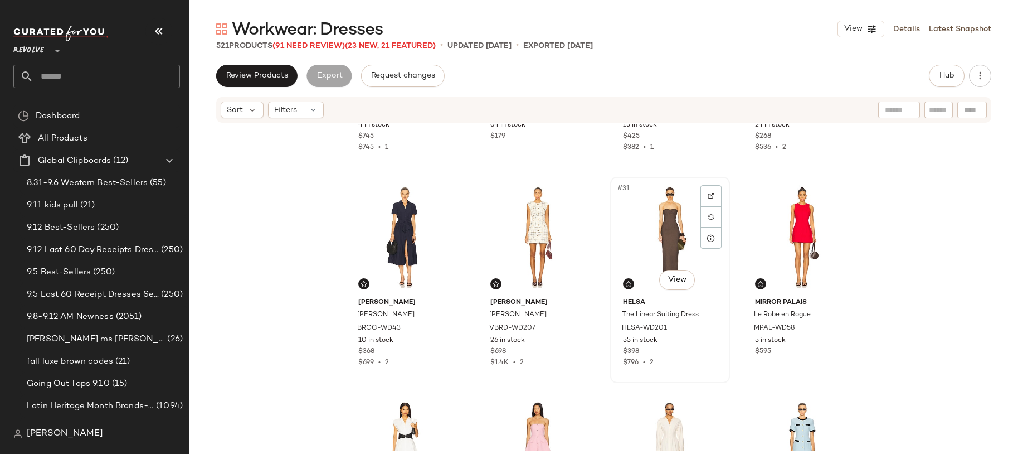
click at [677, 242] on div "#31 View" at bounding box center [670, 237] width 112 height 113
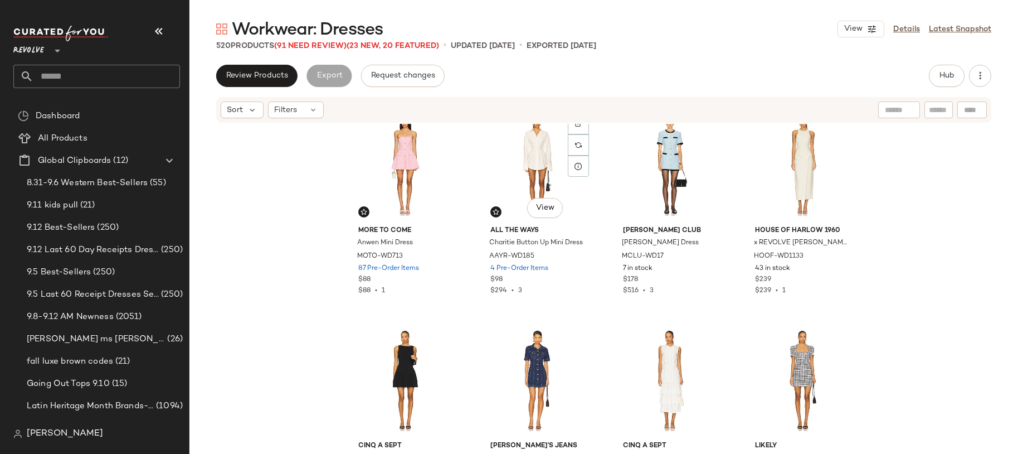
scroll to position [1754, 0]
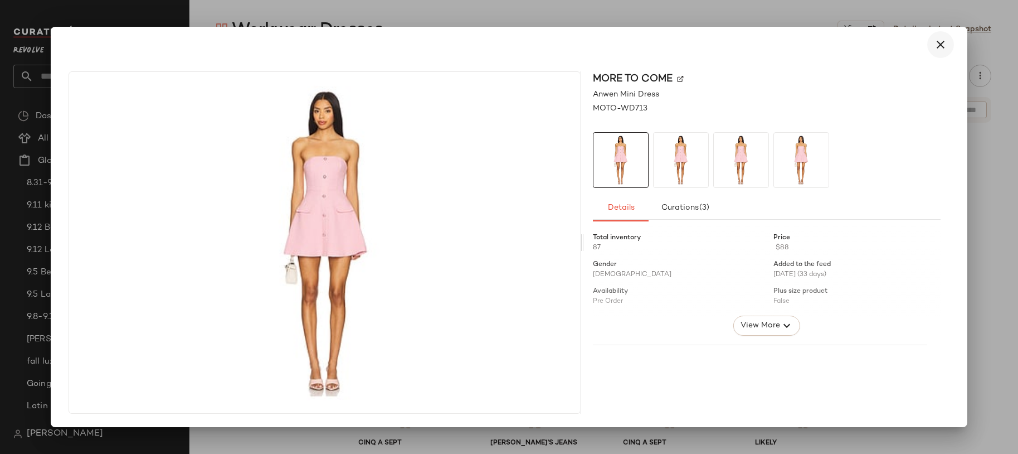
click at [936, 42] on icon "button" at bounding box center [940, 44] width 13 height 13
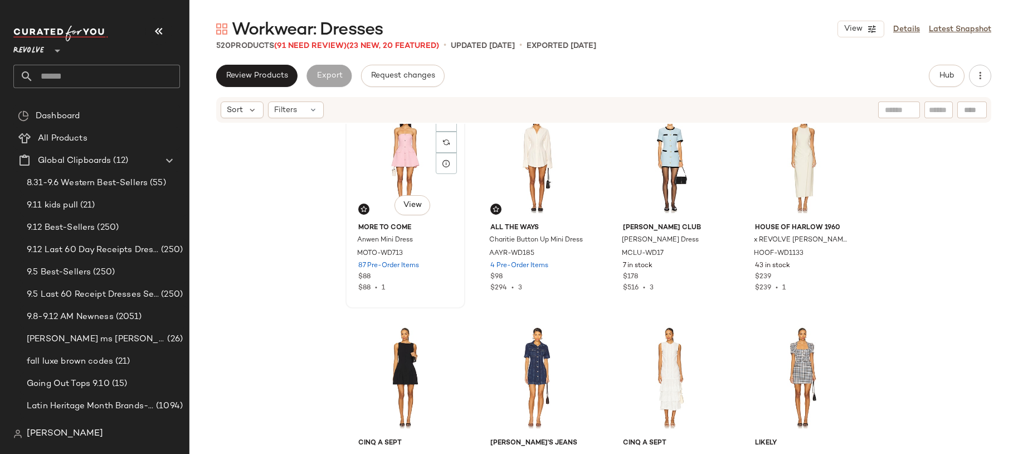
click at [397, 167] on div "#33 View" at bounding box center [405, 162] width 112 height 113
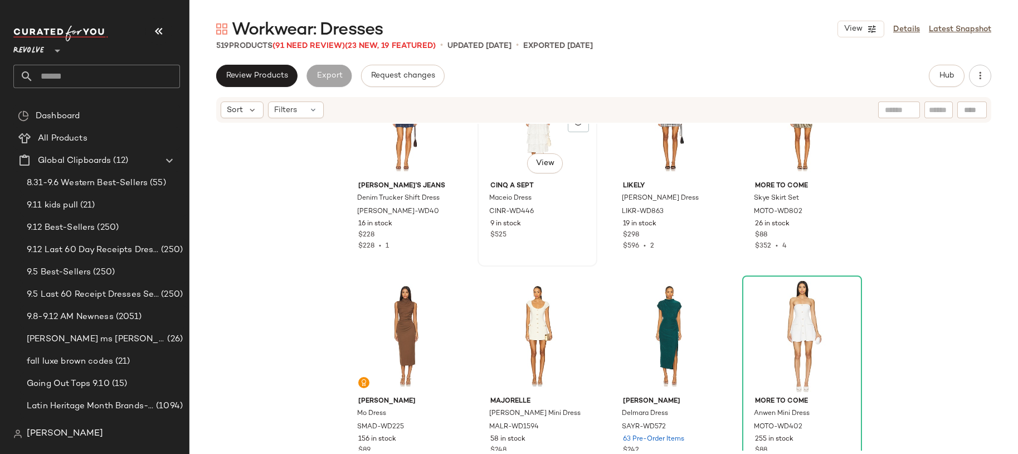
scroll to position [2012, 0]
click at [783, 322] on div "#44 View" at bounding box center [802, 335] width 112 height 113
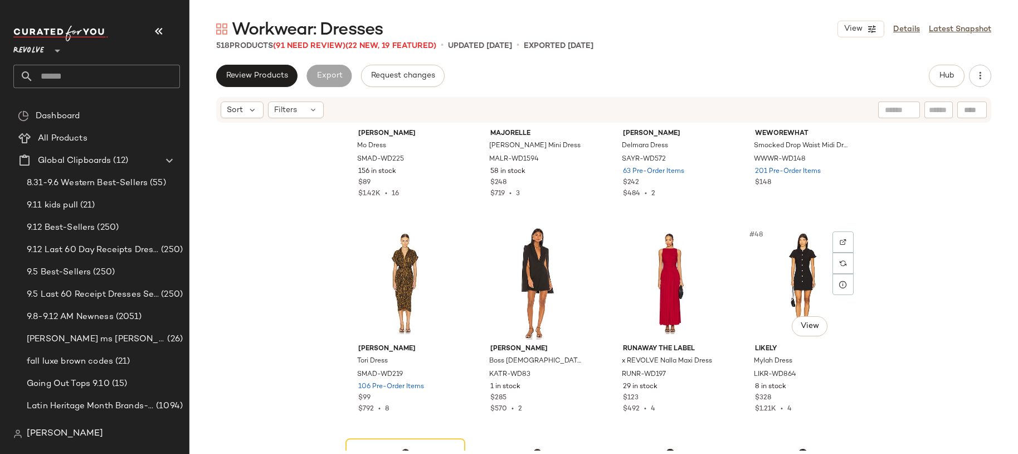
scroll to position [2280, 0]
click at [530, 263] on div "#46 View" at bounding box center [538, 282] width 112 height 113
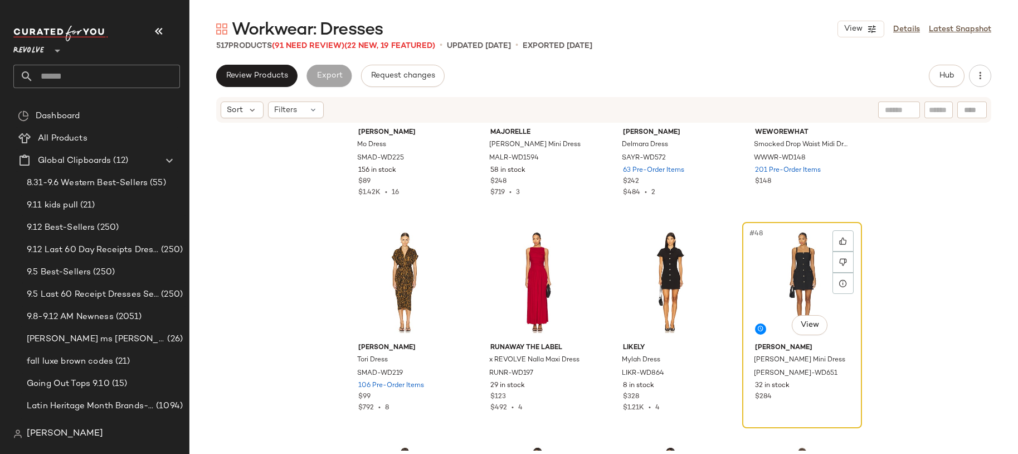
click at [788, 280] on div "#48 View" at bounding box center [802, 282] width 112 height 113
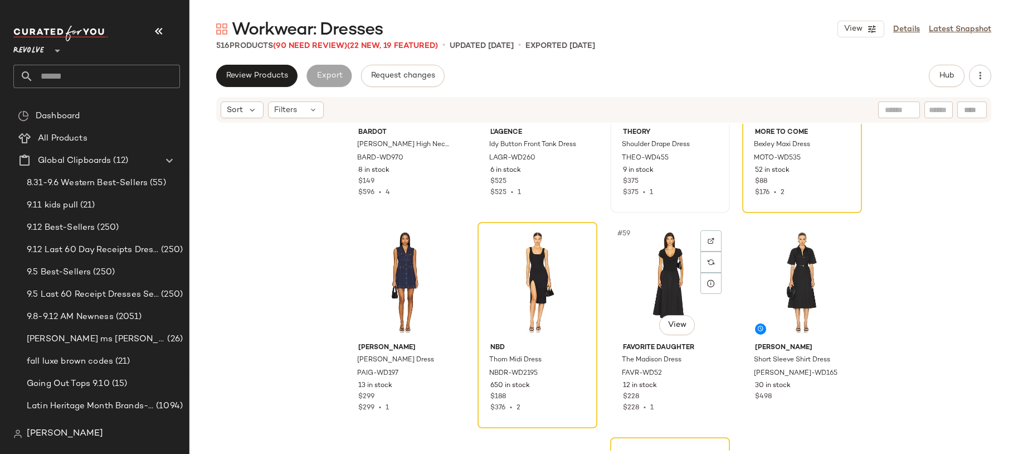
scroll to position [2935, 0]
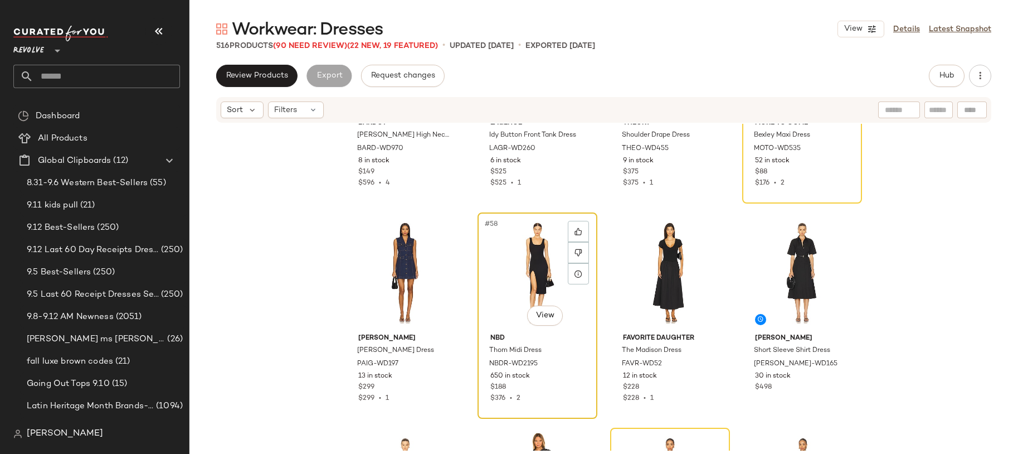
click at [552, 289] on div "#58 View" at bounding box center [538, 272] width 112 height 113
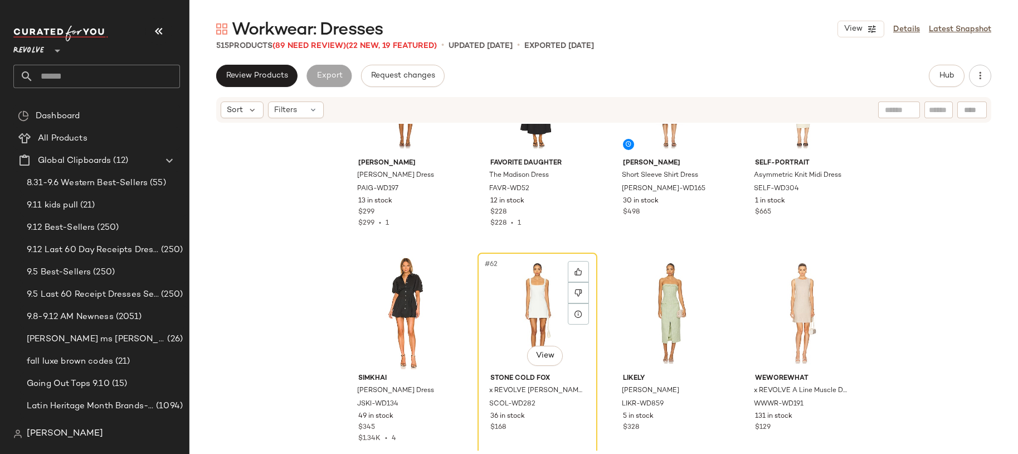
scroll to position [3145, 0]
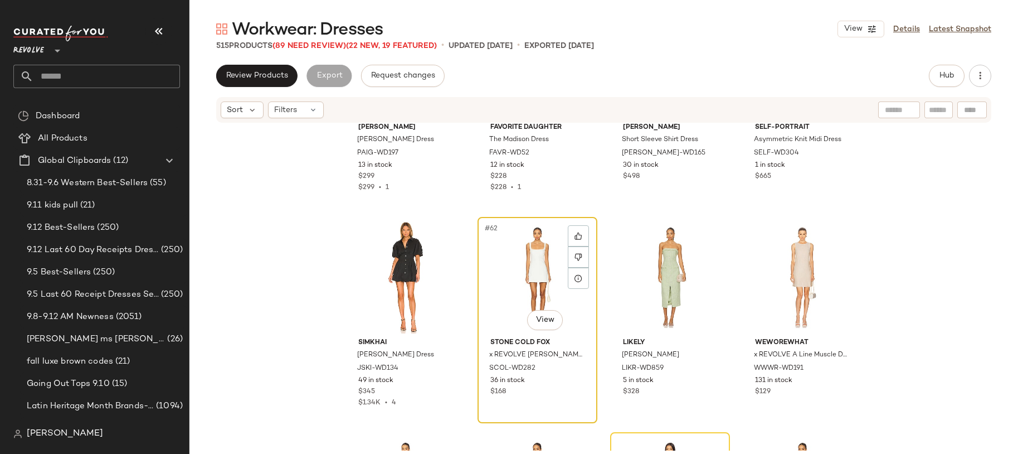
click at [532, 288] on div "#62 View" at bounding box center [538, 277] width 112 height 113
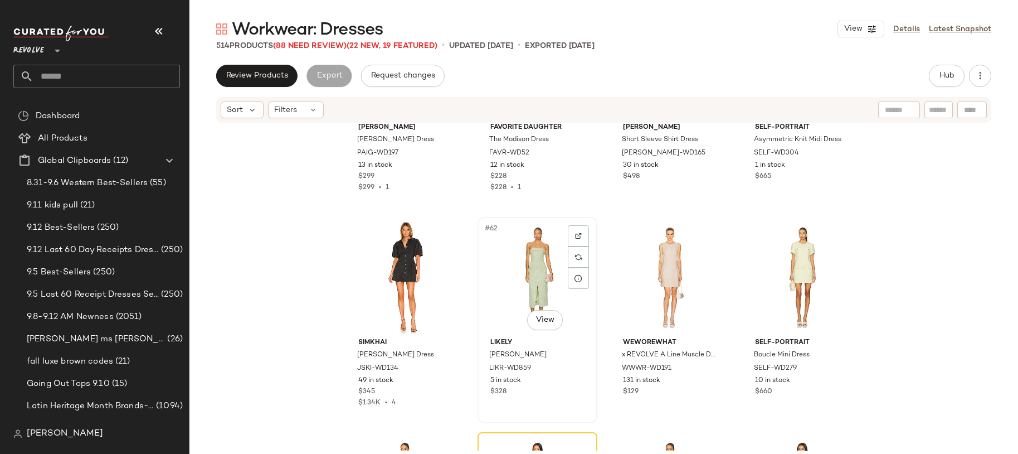
click at [536, 292] on div "#62 View" at bounding box center [538, 277] width 112 height 113
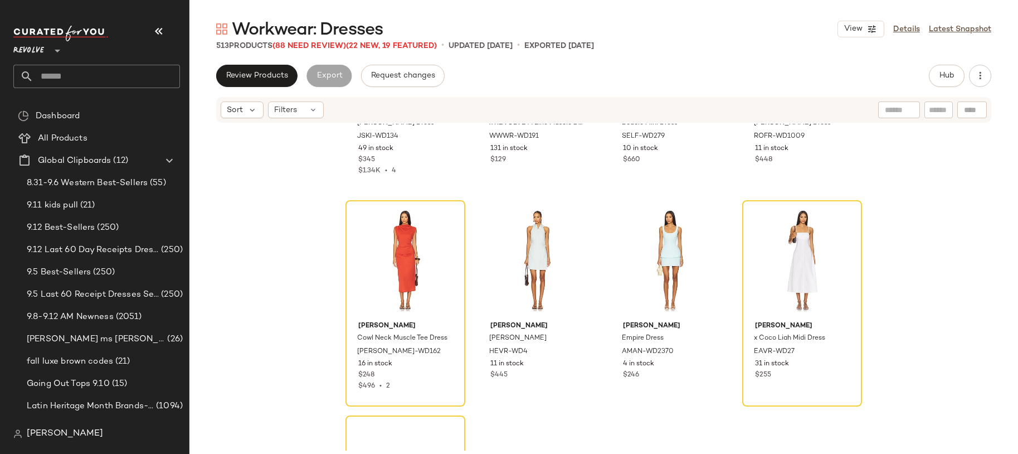
scroll to position [3388, 0]
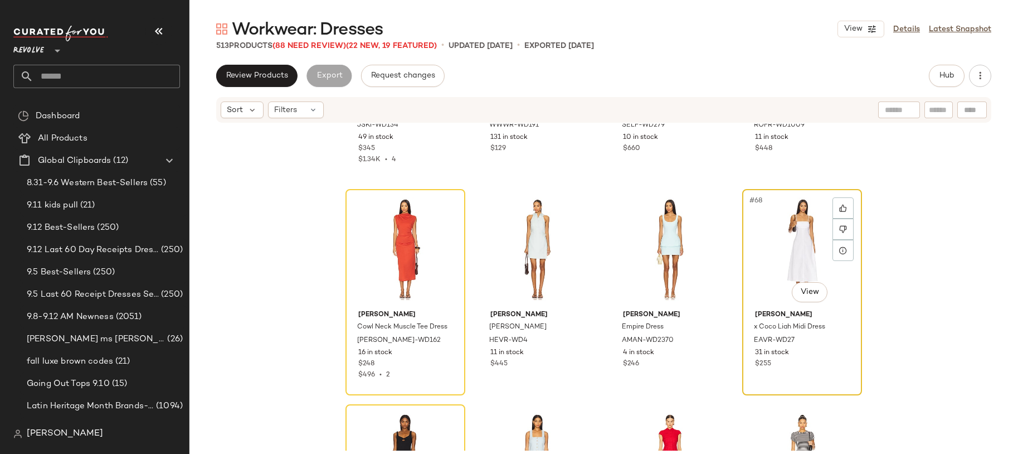
click at [765, 258] on div "#68 View" at bounding box center [802, 249] width 112 height 113
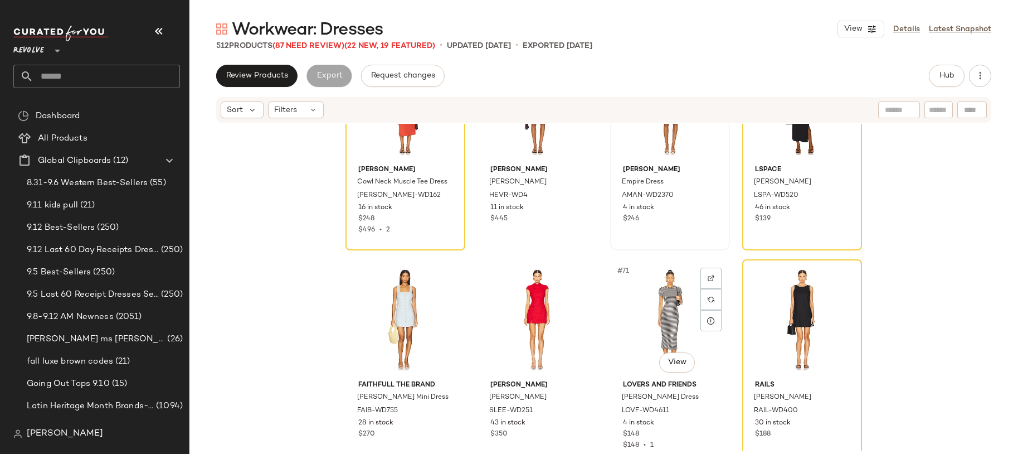
scroll to position [3595, 0]
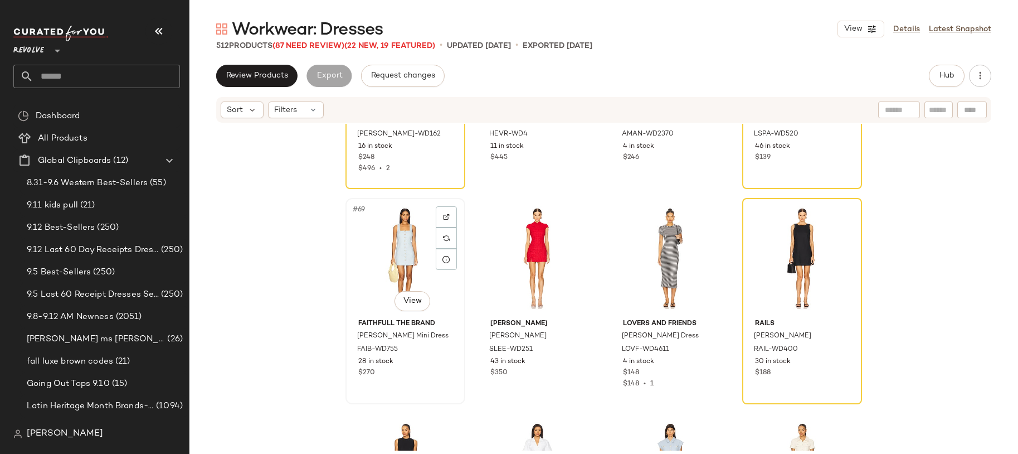
click at [379, 277] on div "#69 View" at bounding box center [405, 258] width 112 height 113
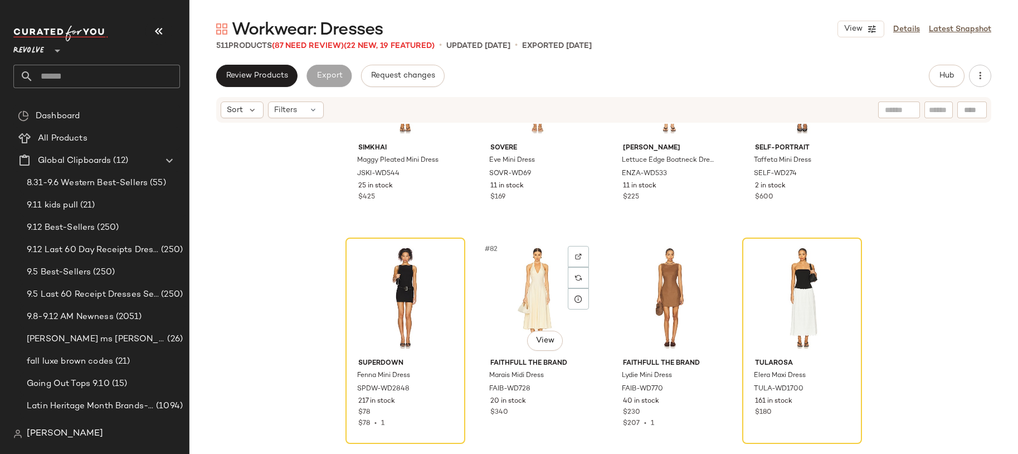
scroll to position [4207, 0]
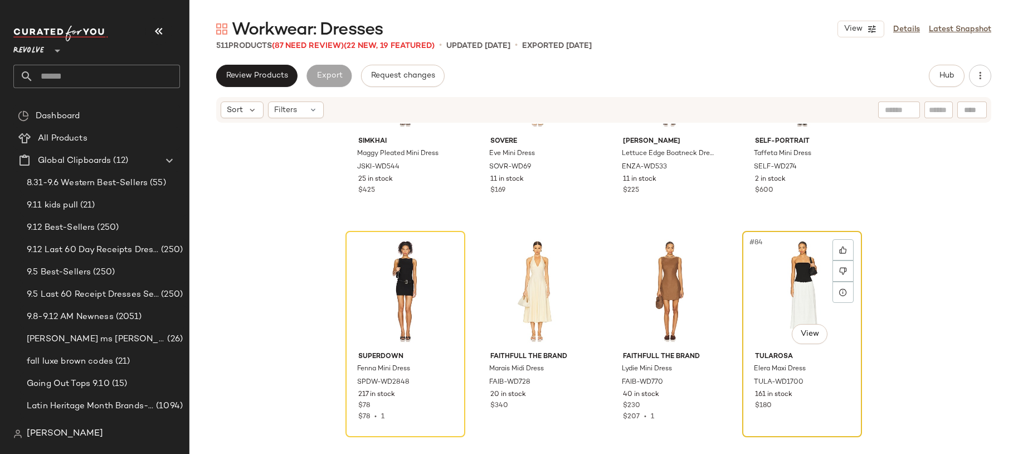
click at [773, 293] on div "#84 View" at bounding box center [802, 291] width 112 height 113
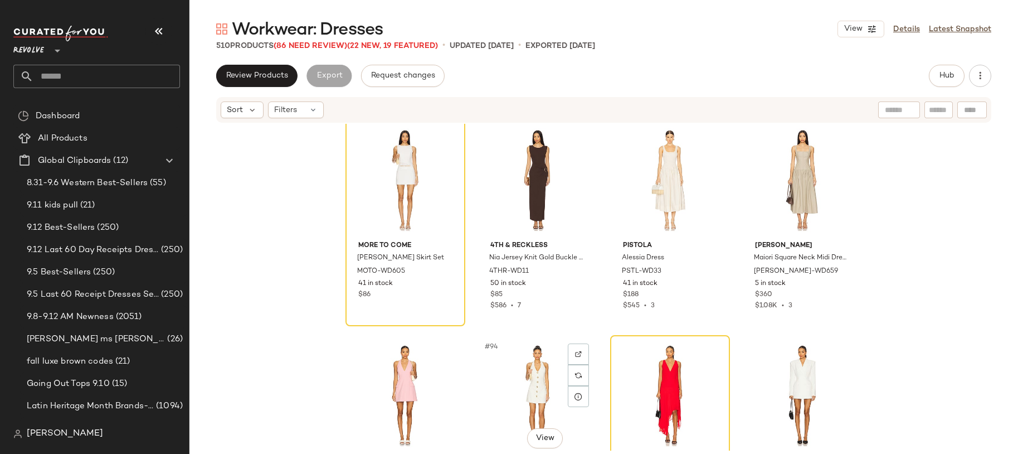
scroll to position [4748, 0]
click at [391, 180] on div "#89 View" at bounding box center [405, 180] width 112 height 113
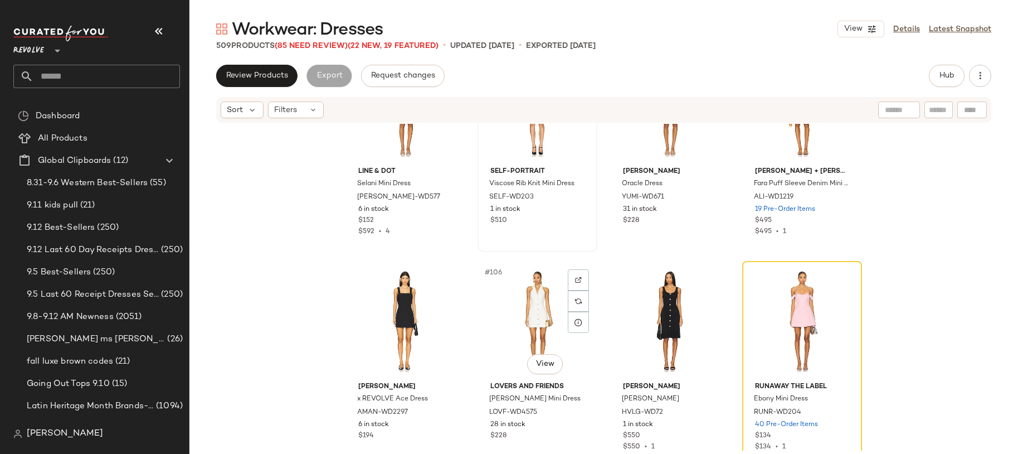
scroll to position [5469, 0]
click at [775, 320] on div "#108 View" at bounding box center [802, 320] width 112 height 113
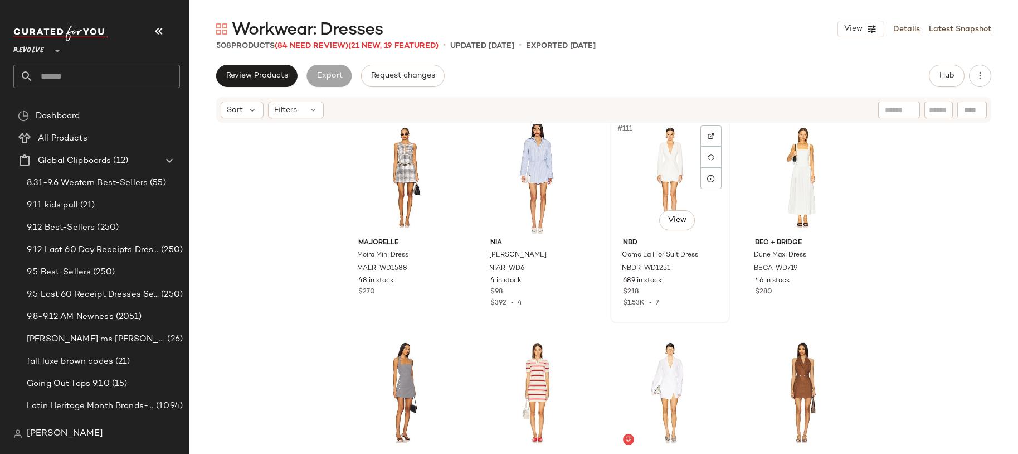
scroll to position [5830, 0]
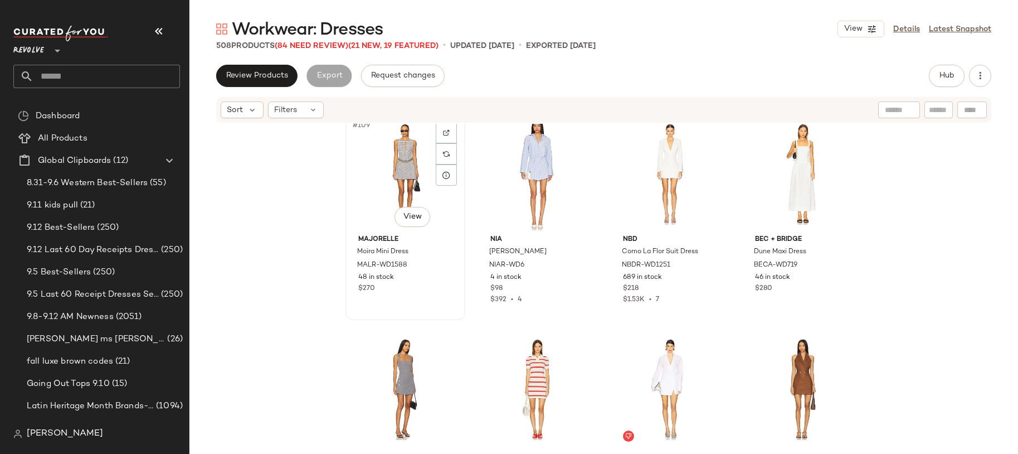
click at [400, 183] on div "#109 View" at bounding box center [405, 174] width 112 height 113
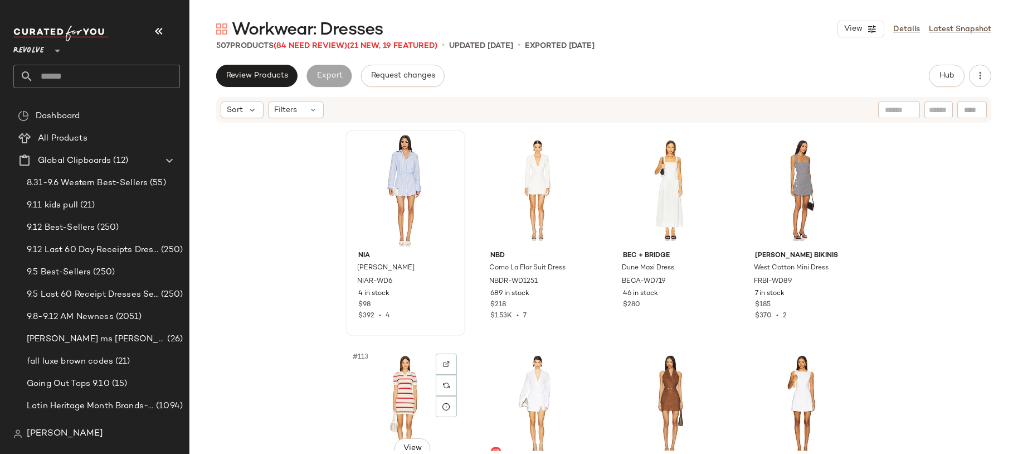
scroll to position [5811, 0]
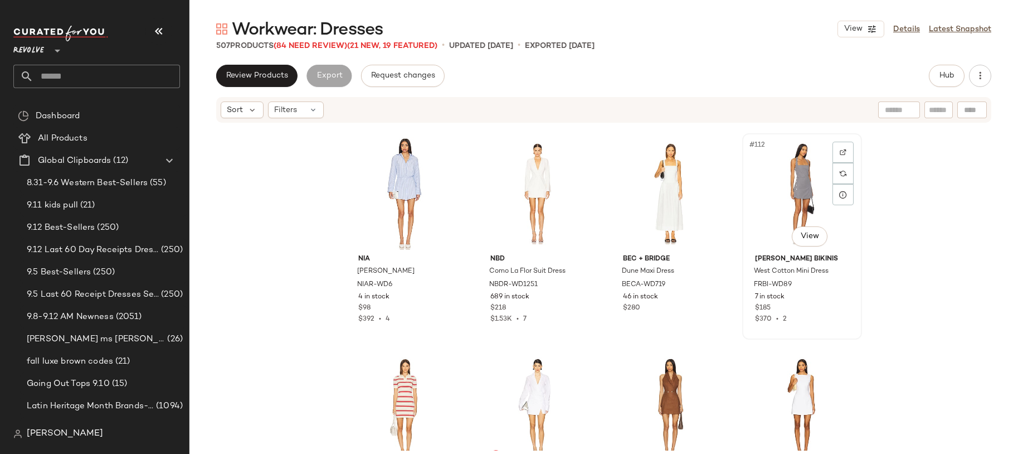
click at [775, 202] on div "#112 View" at bounding box center [802, 193] width 112 height 113
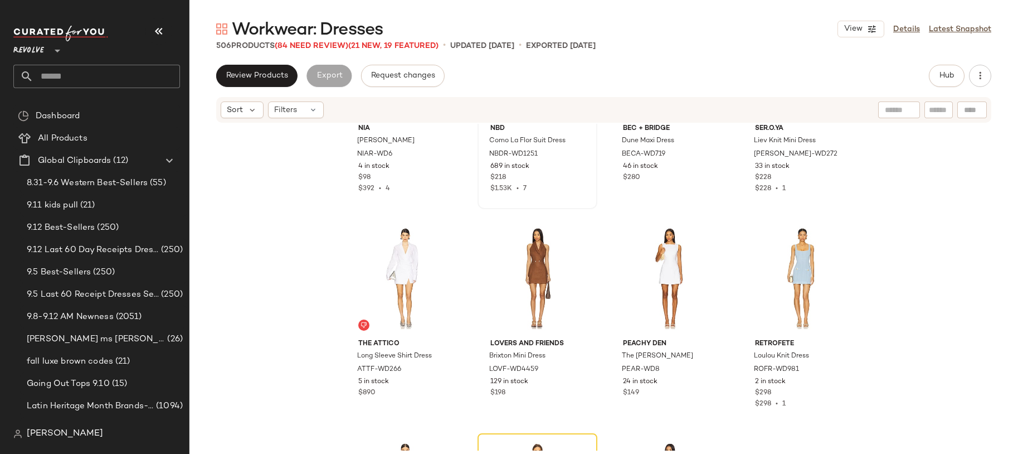
scroll to position [5945, 0]
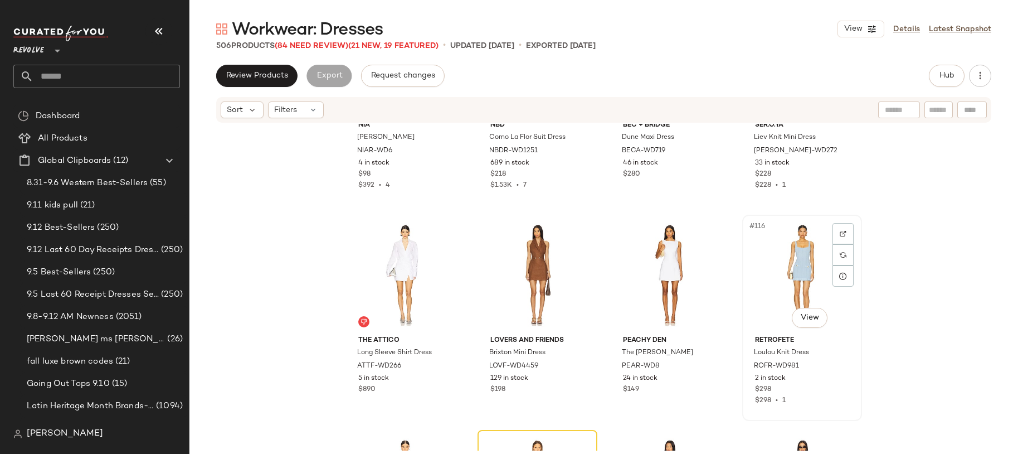
click at [795, 247] on div "#116 View" at bounding box center [802, 274] width 112 height 113
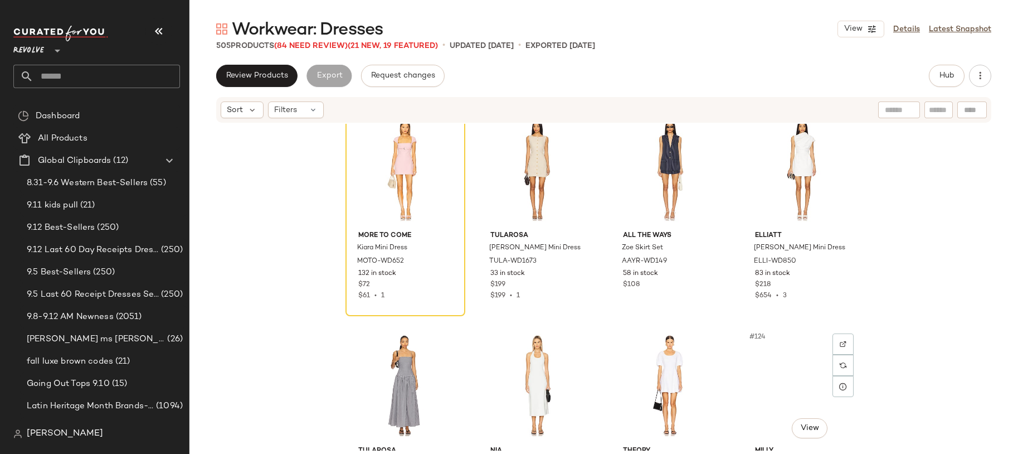
scroll to position [6263, 0]
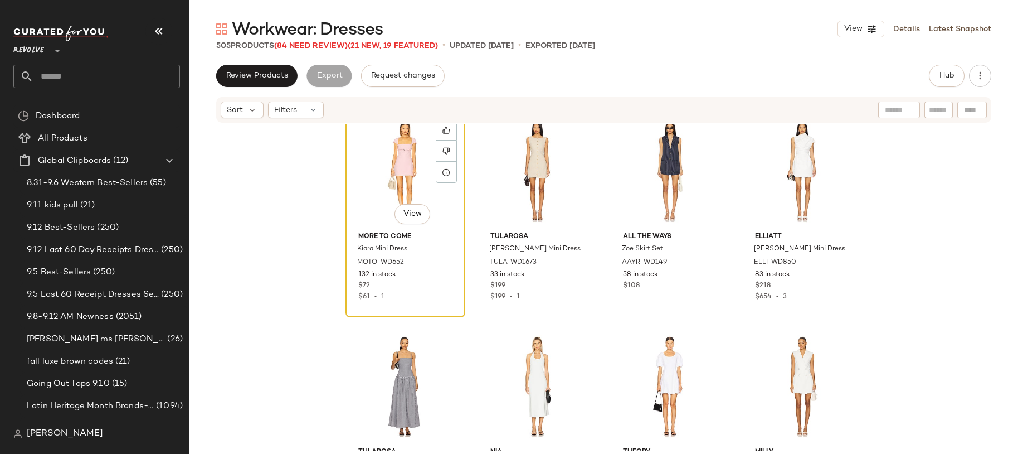
click at [404, 152] on div "#117 View" at bounding box center [405, 171] width 112 height 113
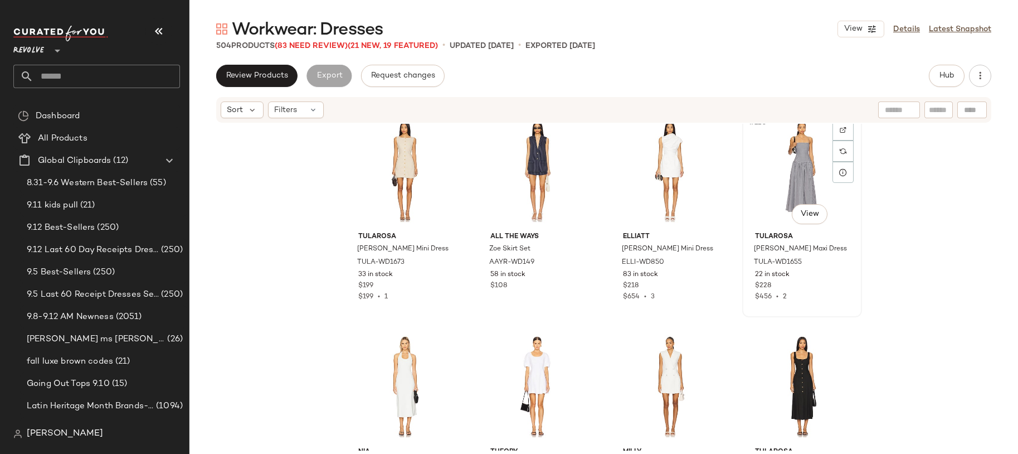
click at [791, 177] on div "#120 View" at bounding box center [802, 171] width 112 height 113
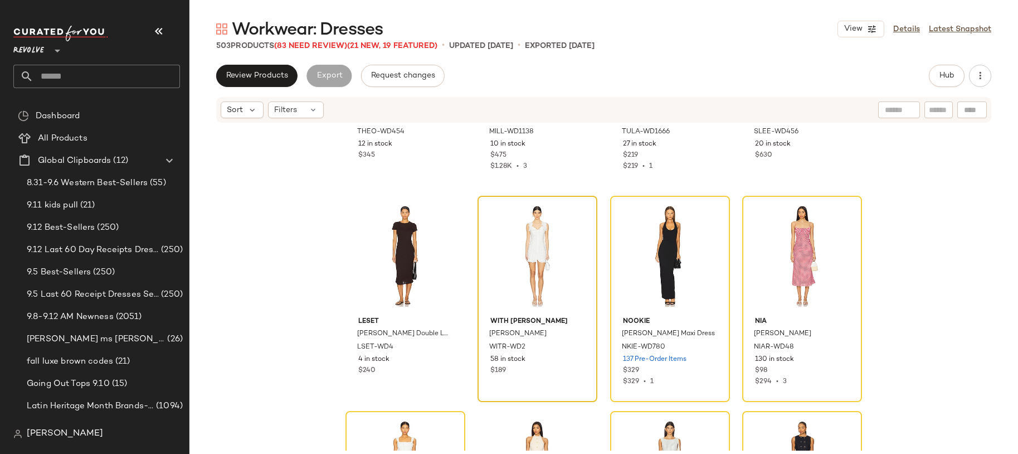
scroll to position [6610, 0]
click at [528, 276] on div "#126 View" at bounding box center [538, 254] width 112 height 113
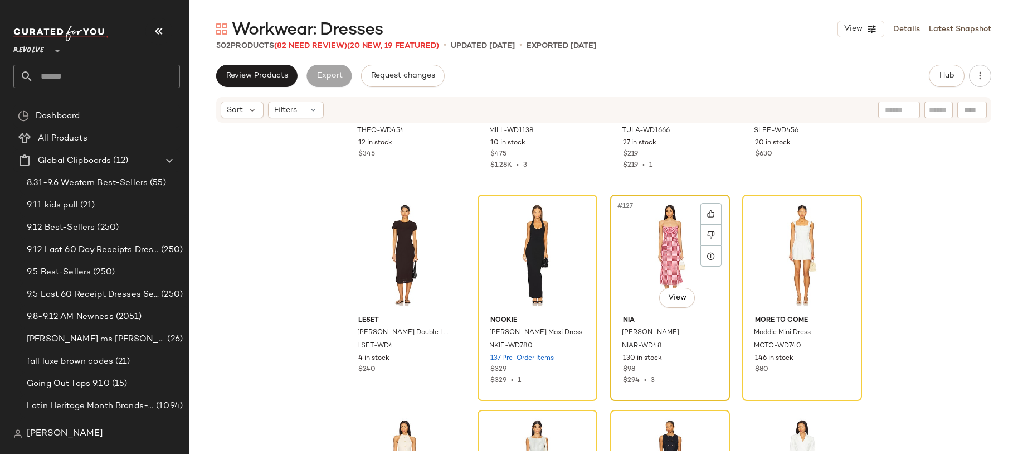
click at [640, 245] on div "#127 View" at bounding box center [670, 254] width 112 height 113
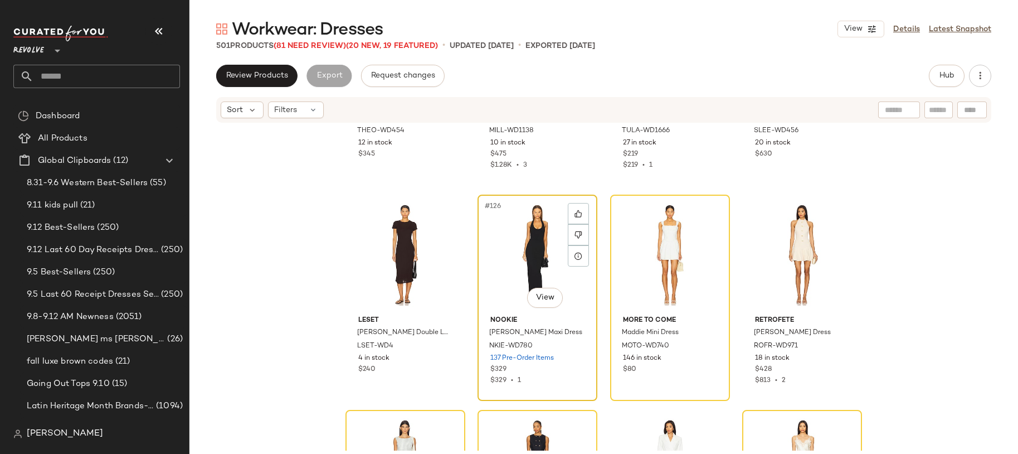
click at [535, 258] on div "#126 View" at bounding box center [538, 254] width 112 height 113
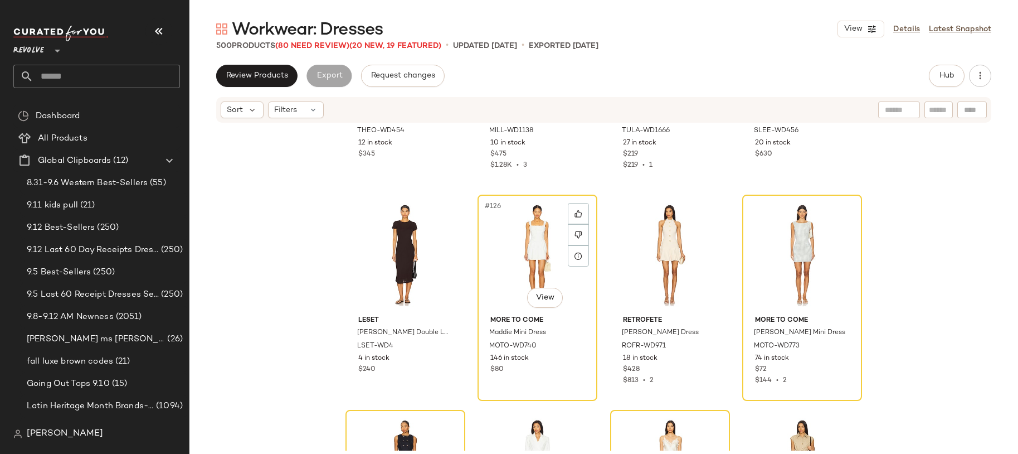
click at [535, 258] on div "#126 View" at bounding box center [538, 254] width 112 height 113
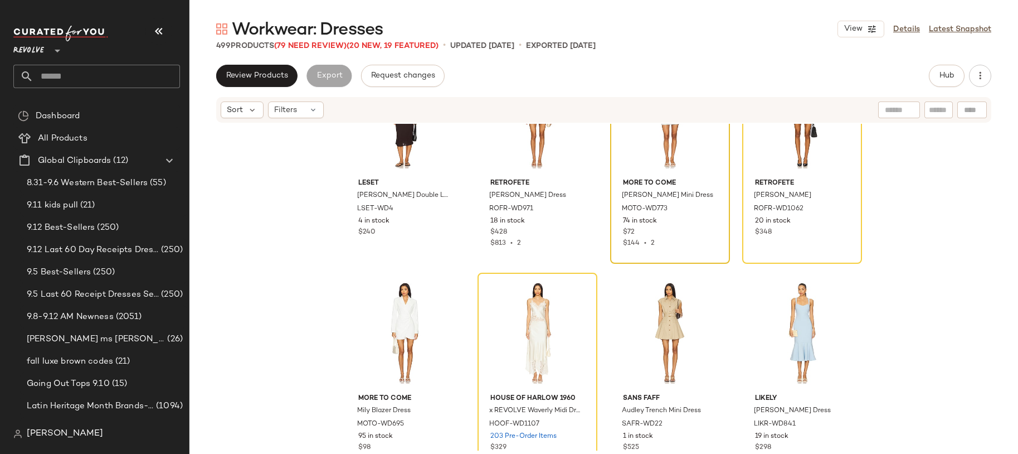
scroll to position [6751, 0]
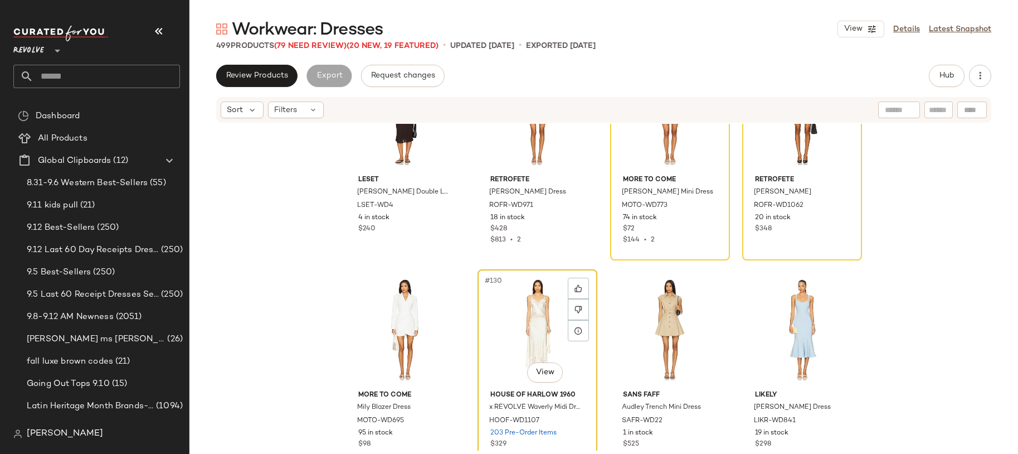
click at [527, 322] on div "#130 View" at bounding box center [538, 329] width 112 height 113
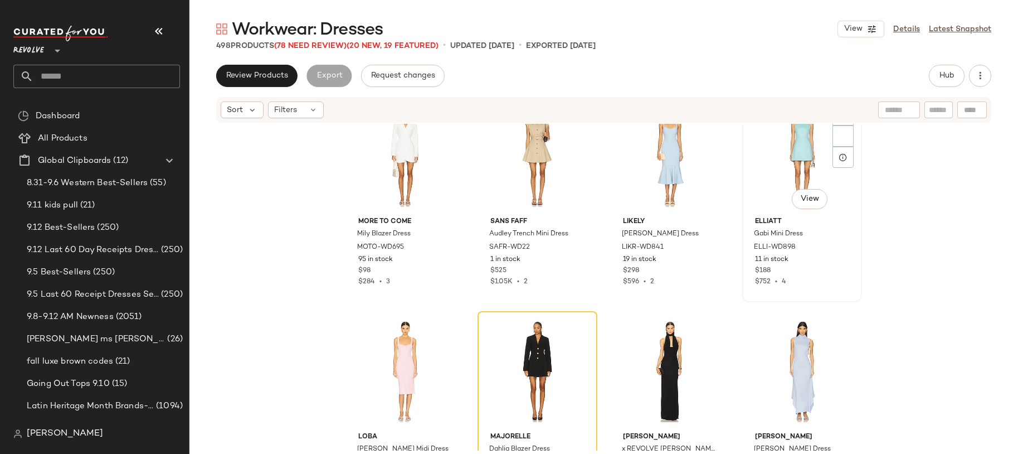
scroll to position [6908, 0]
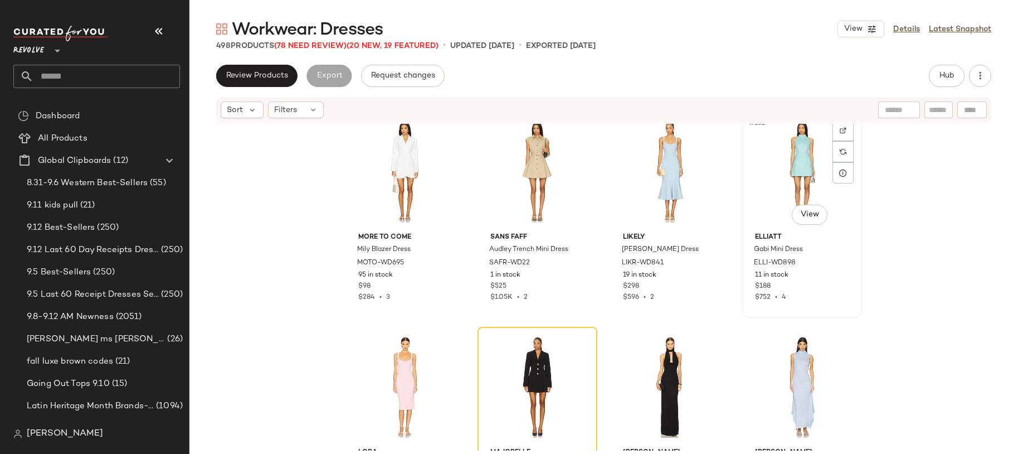
click at [774, 181] on div "#132 View" at bounding box center [802, 171] width 112 height 113
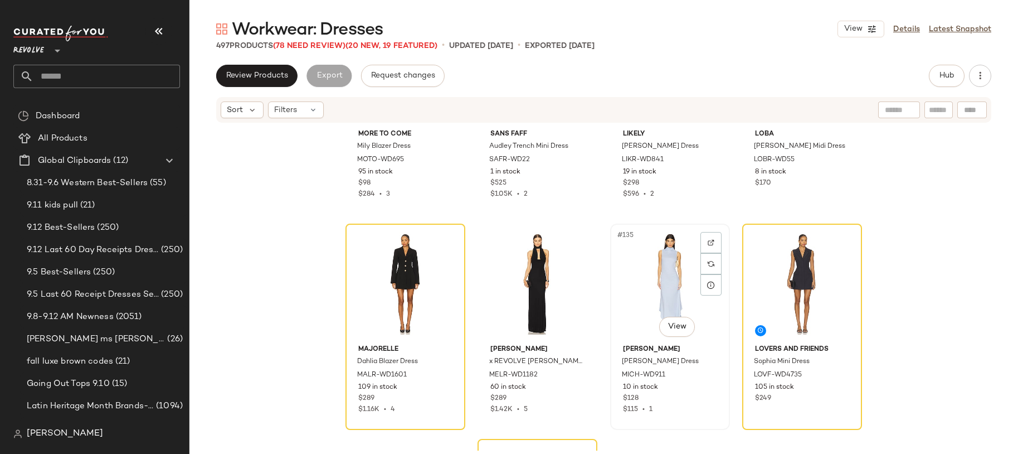
scroll to position [7014, 0]
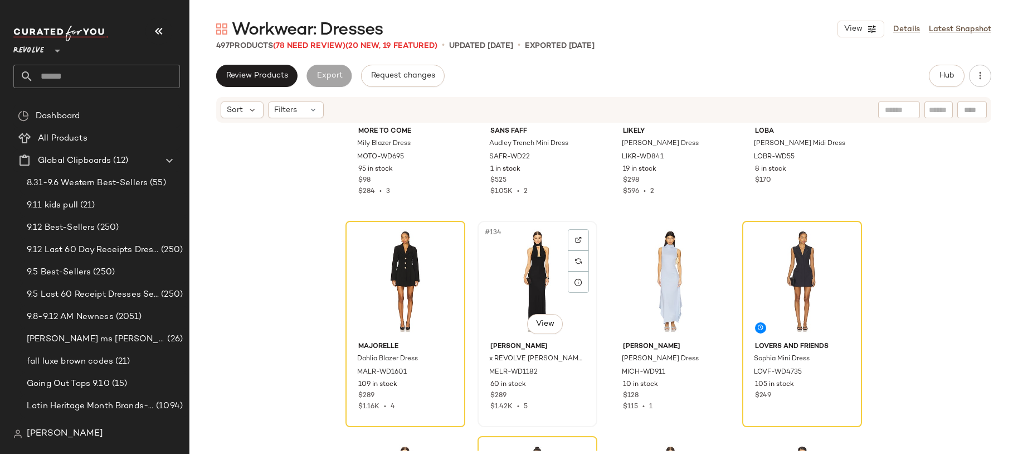
click at [499, 297] on div "#134 View" at bounding box center [538, 281] width 112 height 113
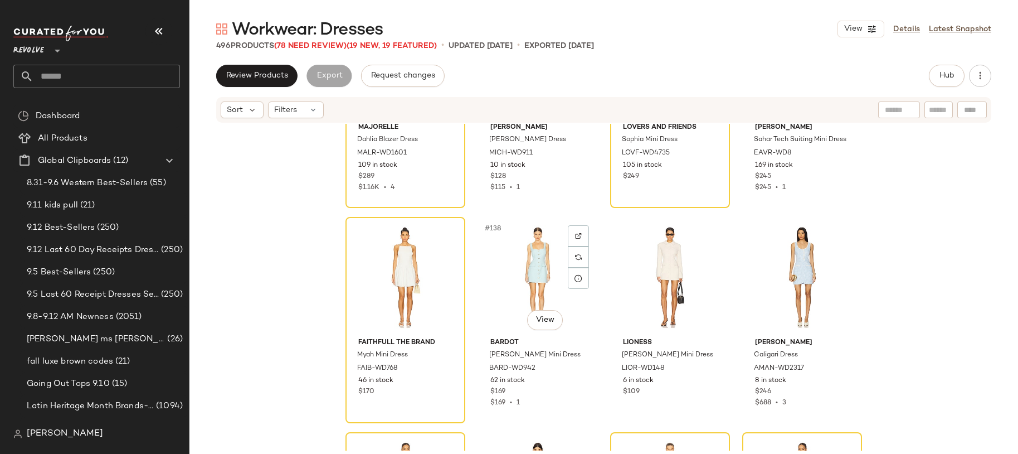
scroll to position [7235, 0]
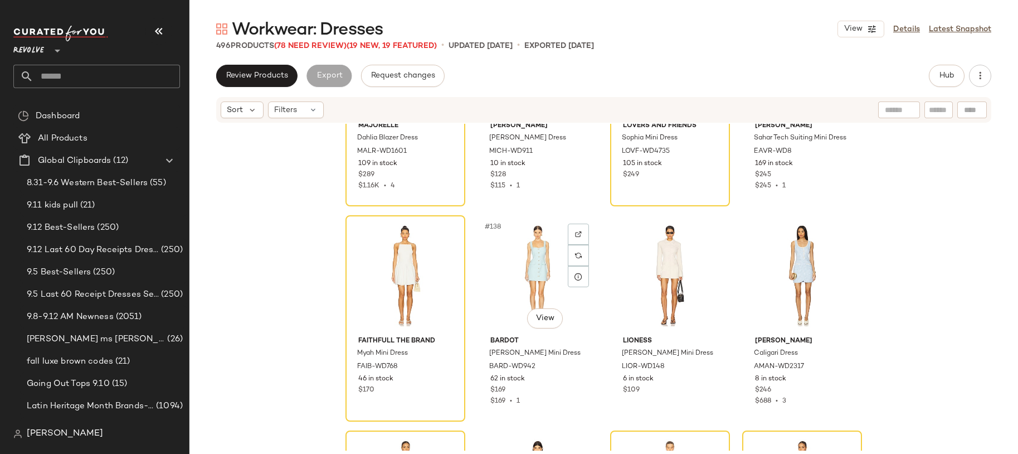
click at [499, 297] on div "#138 View" at bounding box center [538, 275] width 112 height 113
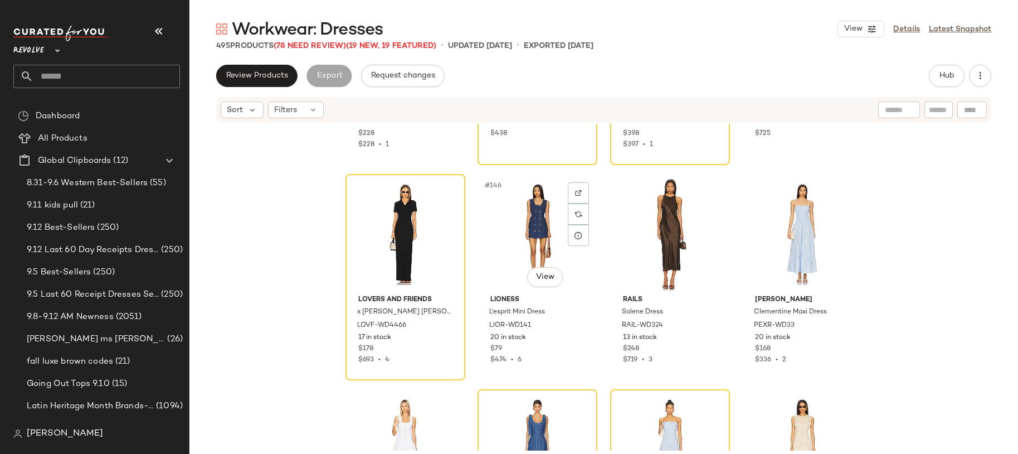
scroll to position [7705, 0]
click at [781, 233] on div "#148 View" at bounding box center [802, 235] width 112 height 113
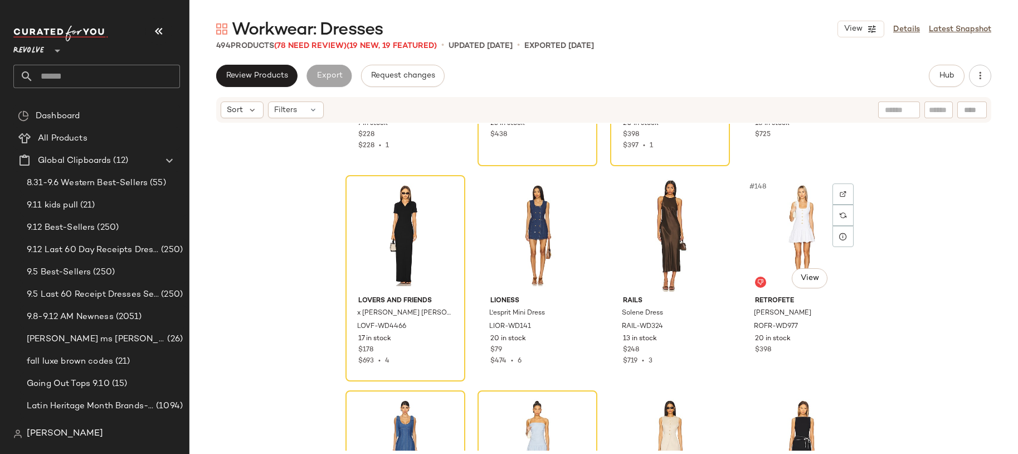
click at [781, 233] on div "#148 View" at bounding box center [802, 235] width 112 height 113
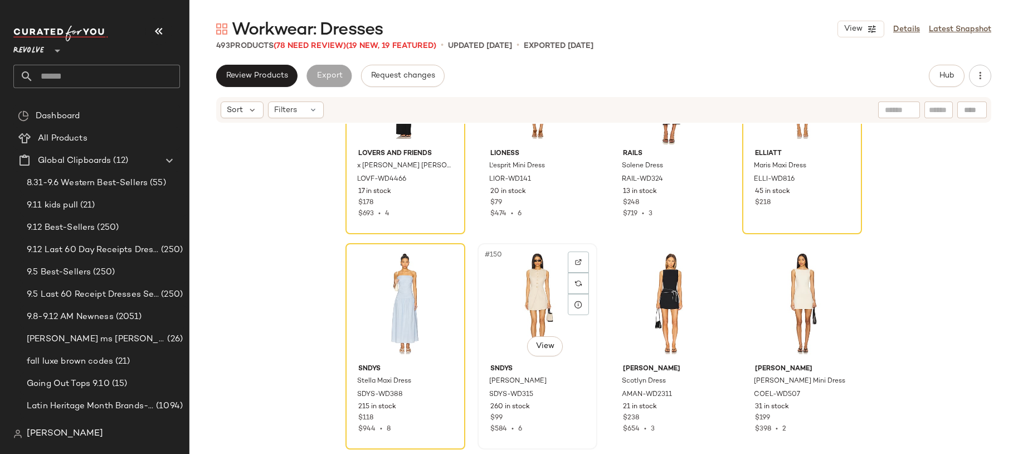
scroll to position [7861, 0]
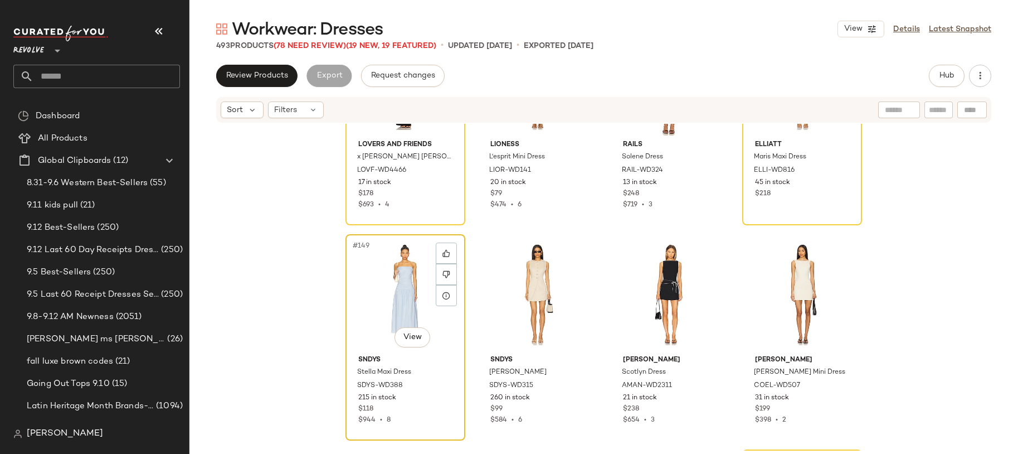
click at [397, 302] on div "#149 View" at bounding box center [405, 294] width 112 height 113
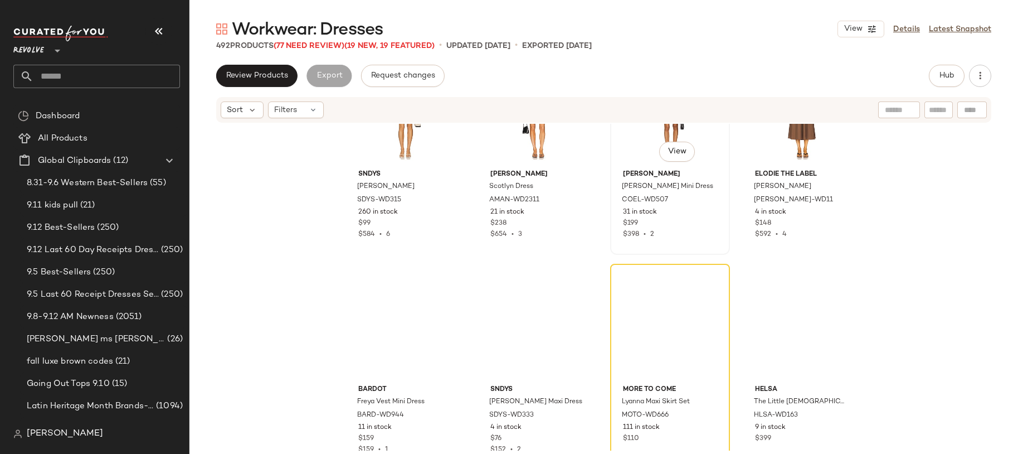
scroll to position [8048, 0]
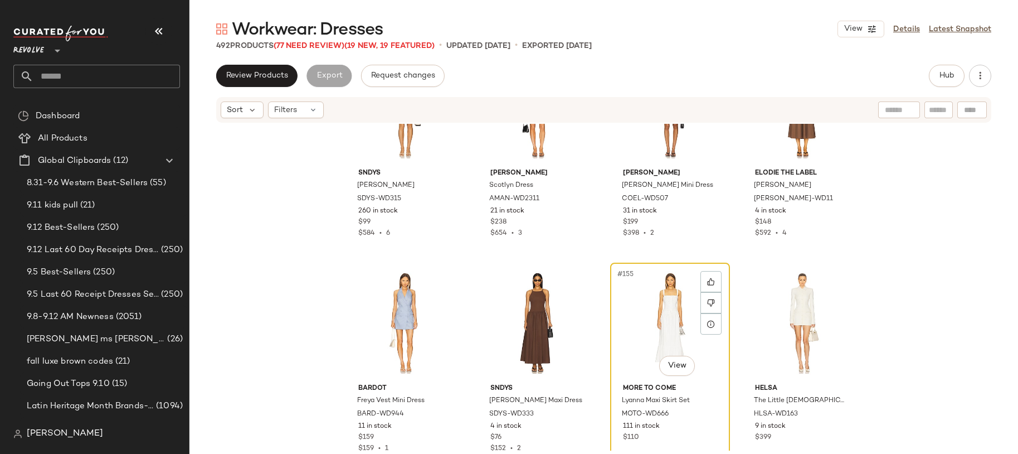
click at [660, 334] on div "#155 View" at bounding box center [670, 322] width 112 height 113
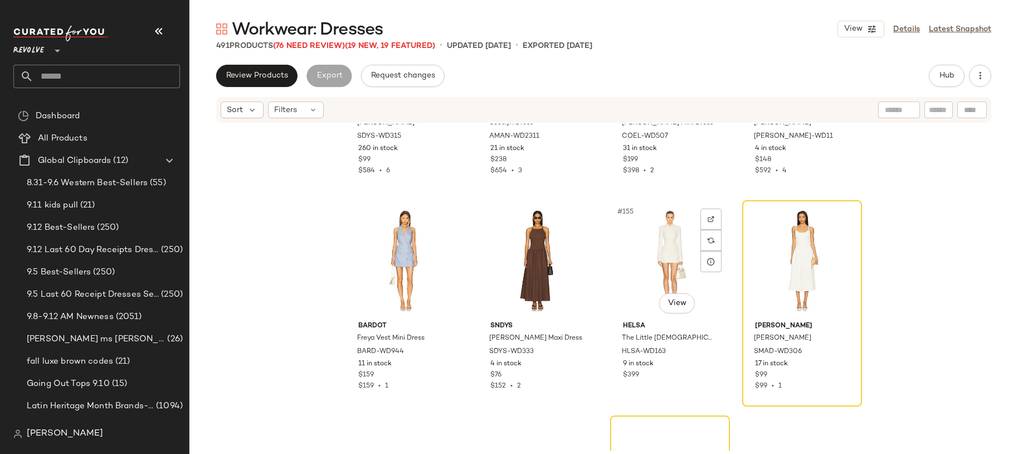
scroll to position [8111, 0]
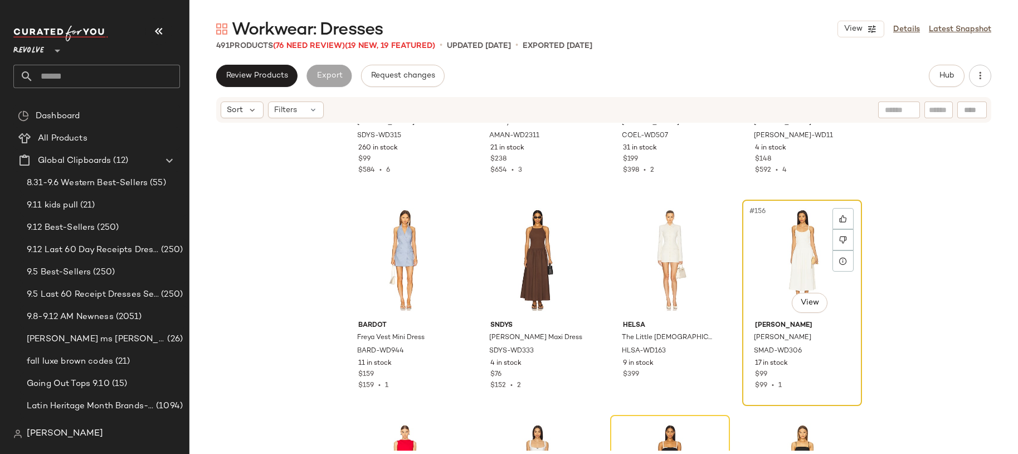
click at [789, 271] on div "#156 View" at bounding box center [802, 259] width 112 height 113
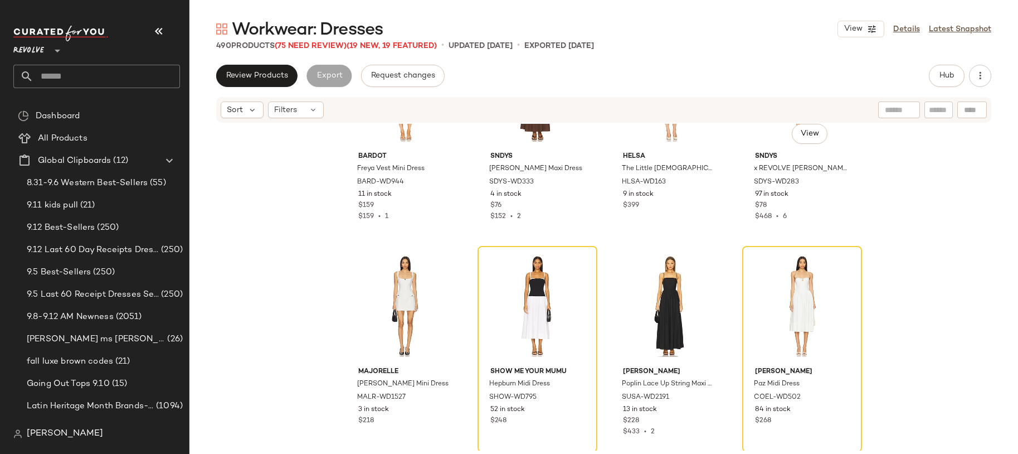
scroll to position [8282, 0]
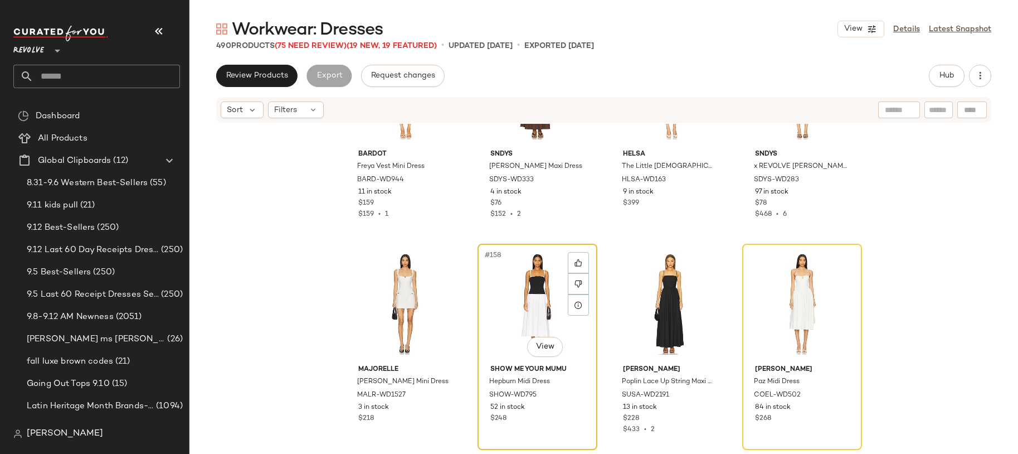
click at [540, 319] on div "#158 View" at bounding box center [538, 303] width 112 height 113
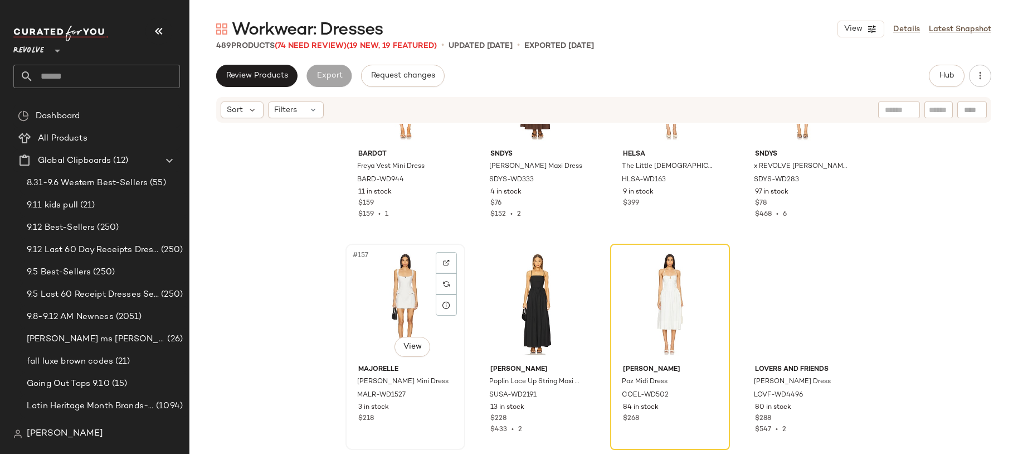
click at [404, 320] on div "#157 View" at bounding box center [405, 303] width 112 height 113
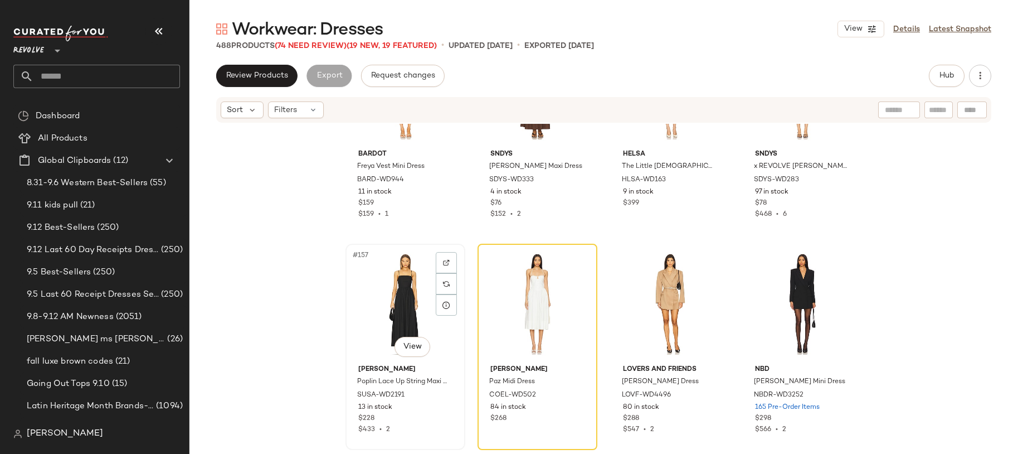
click at [415, 317] on div "#157 View" at bounding box center [405, 303] width 112 height 113
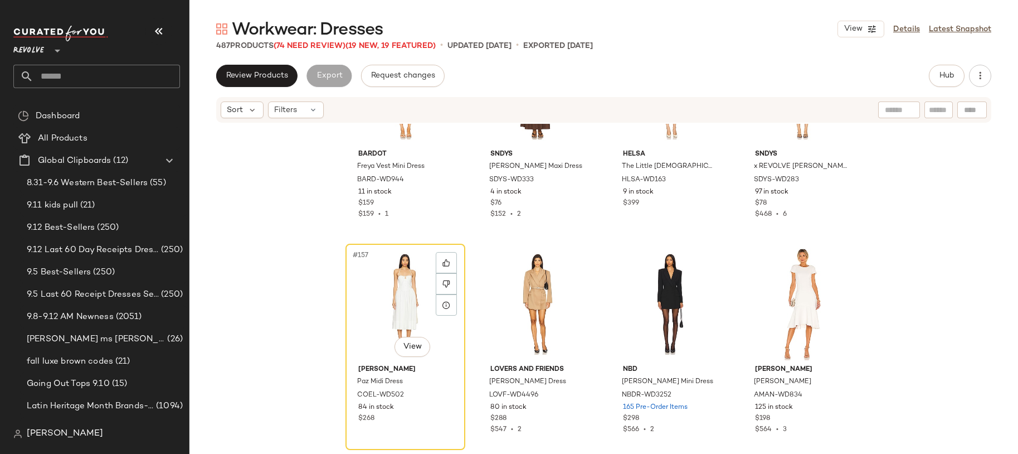
click at [415, 317] on div "#157 View" at bounding box center [405, 303] width 112 height 113
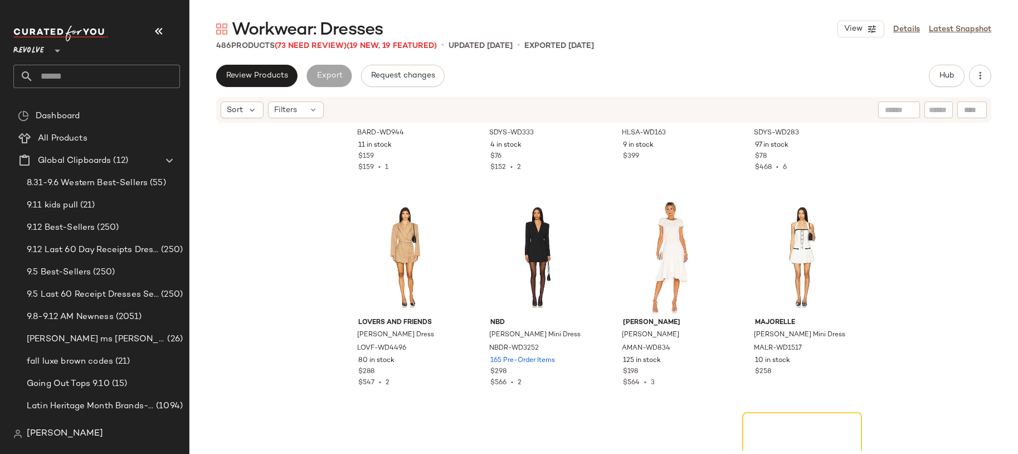
scroll to position [8331, 0]
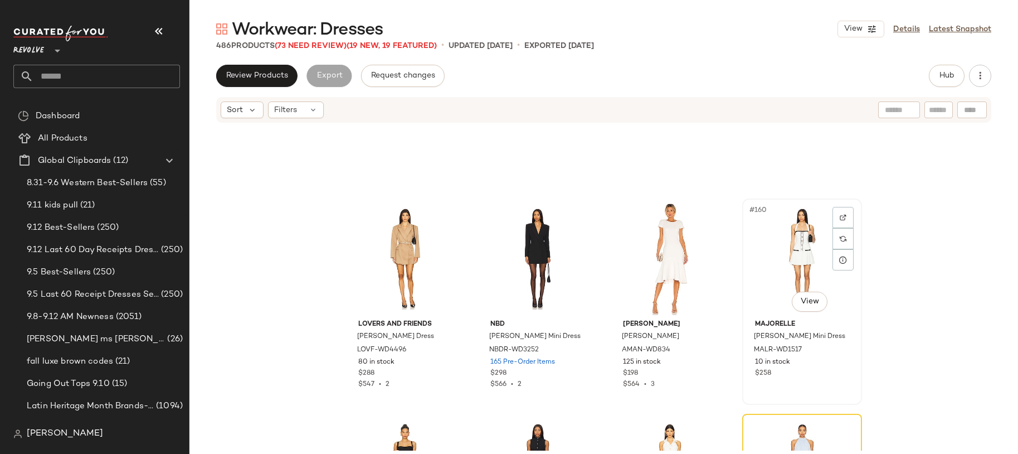
scroll to position [8325, 0]
click at [781, 236] on div "#160 View" at bounding box center [802, 261] width 112 height 113
click at [794, 250] on div "#160 View" at bounding box center [802, 261] width 112 height 113
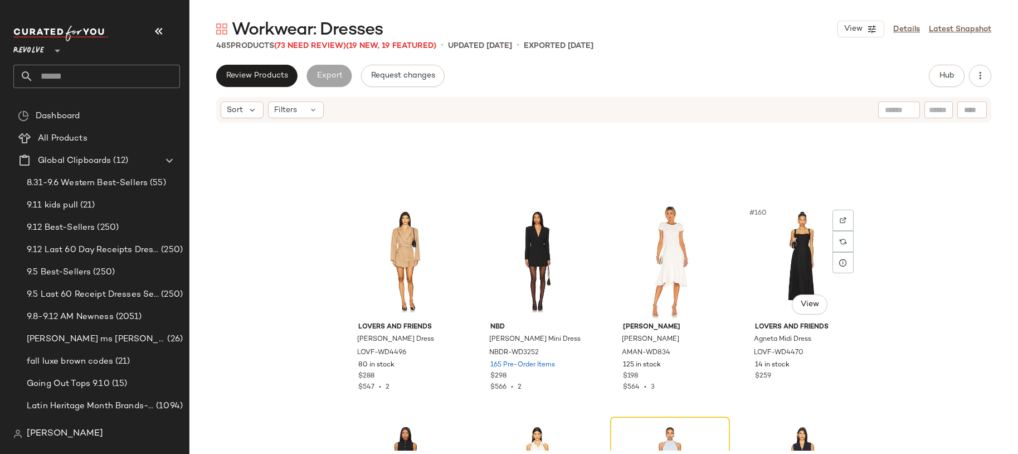
click at [794, 250] on div "#160 View" at bounding box center [802, 261] width 112 height 113
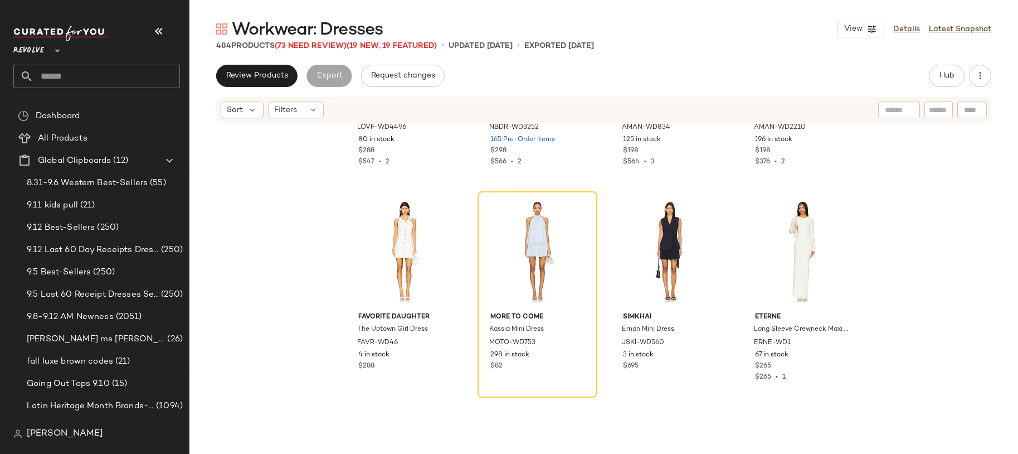
scroll to position [8552, 0]
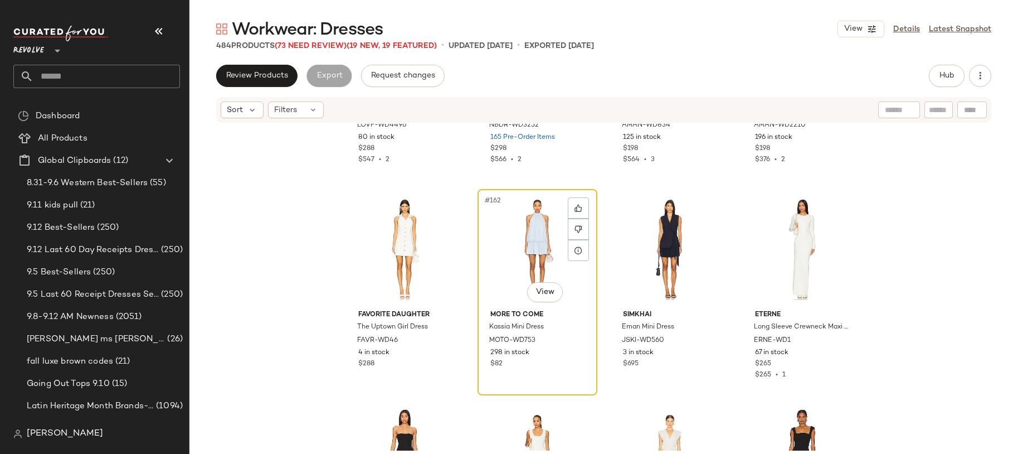
click at [511, 258] on div "#162 View" at bounding box center [538, 249] width 112 height 113
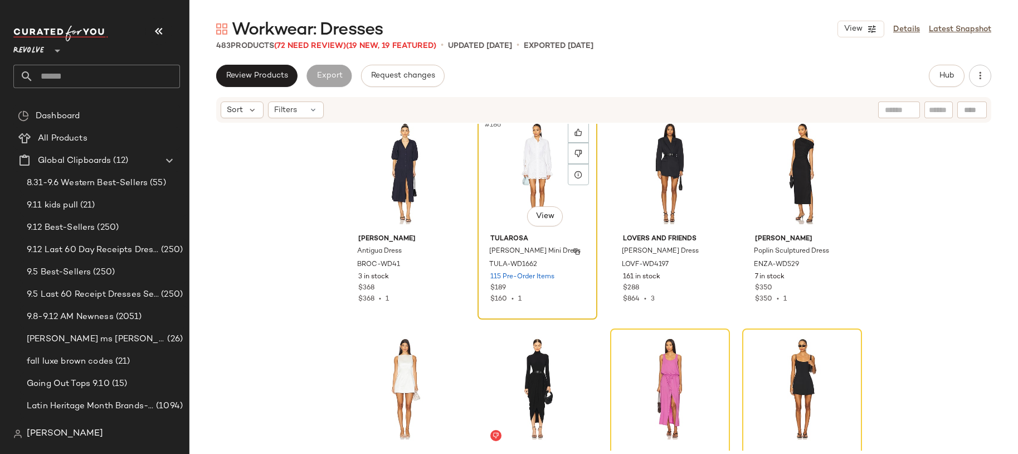
scroll to position [9899, 0]
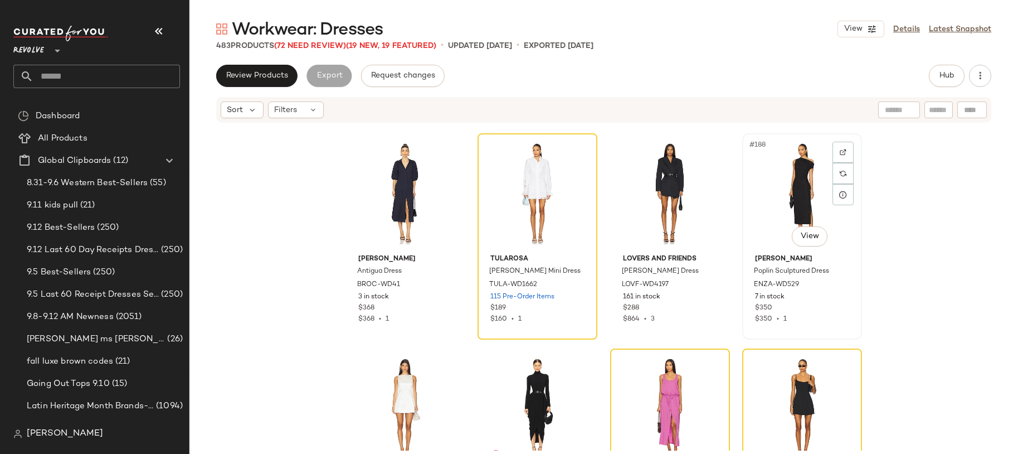
click at [784, 198] on div "#188 View" at bounding box center [802, 193] width 112 height 113
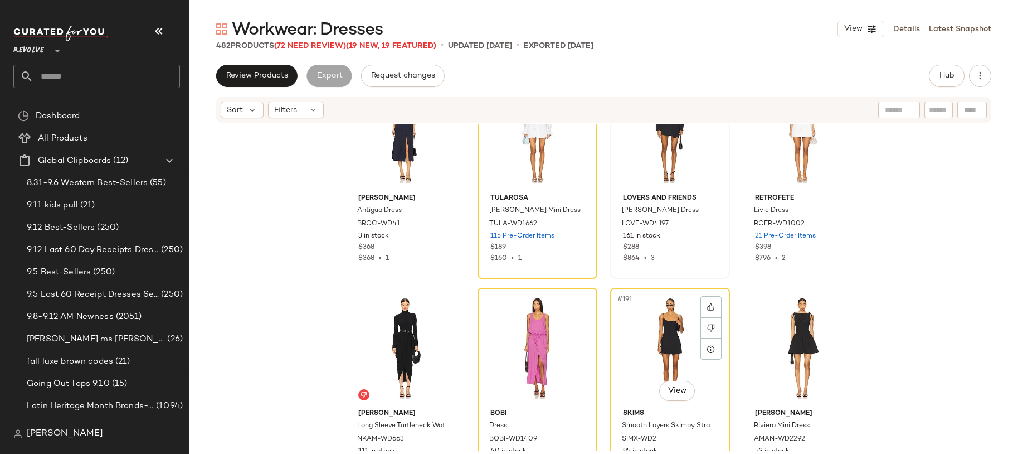
scroll to position [9969, 0]
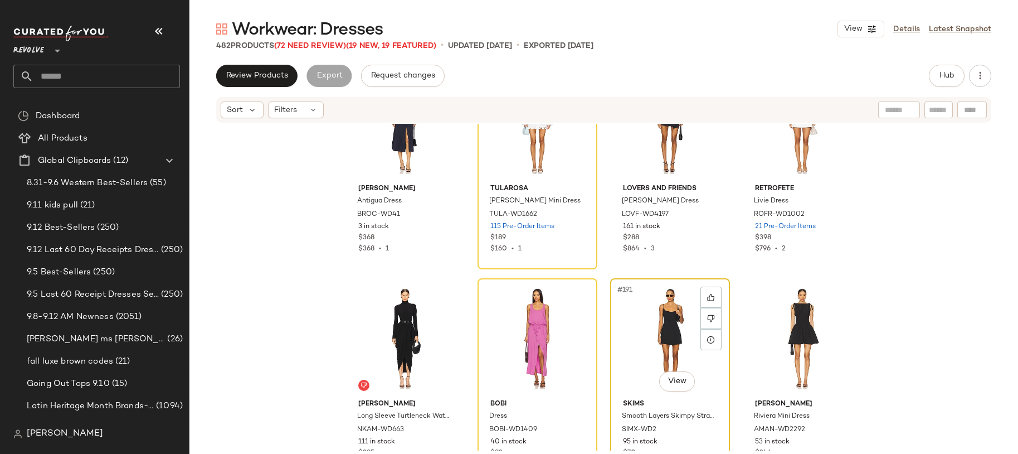
click at [673, 337] on div "#191 View" at bounding box center [670, 338] width 112 height 113
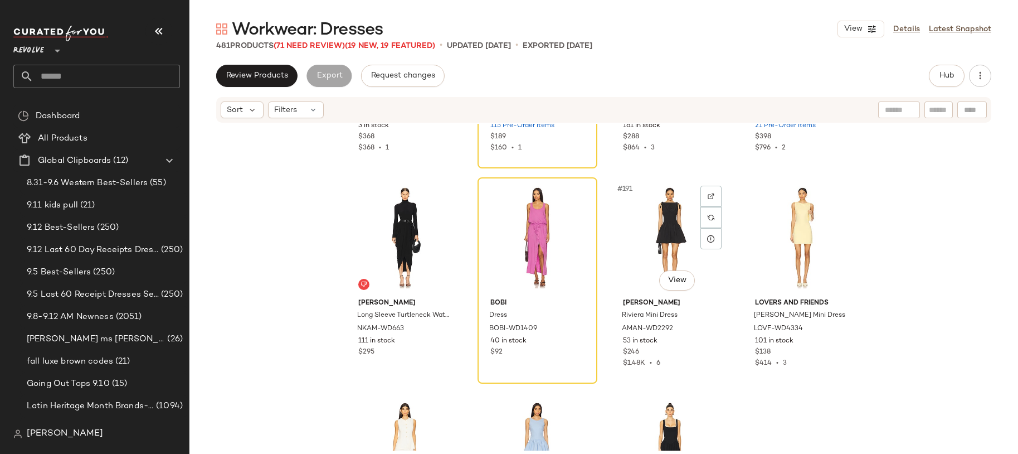
scroll to position [10073, 0]
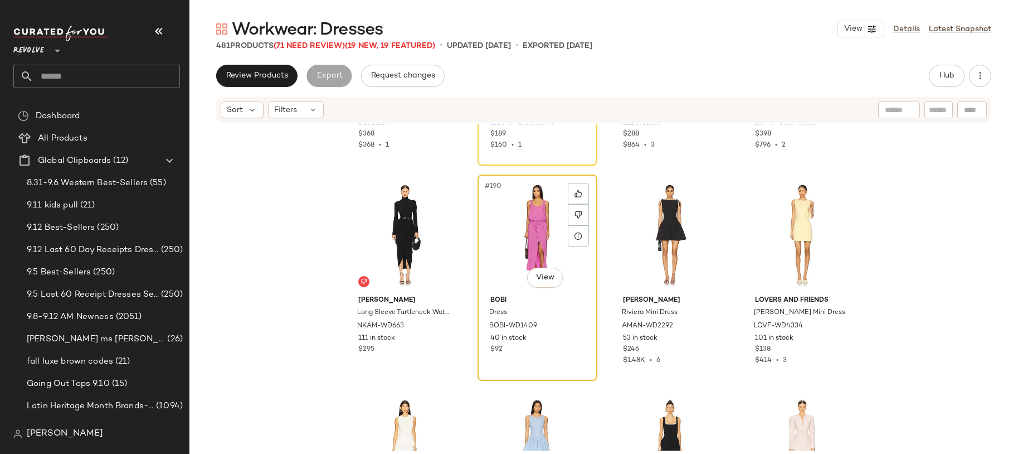
click at [523, 256] on div "#190 View" at bounding box center [538, 234] width 112 height 113
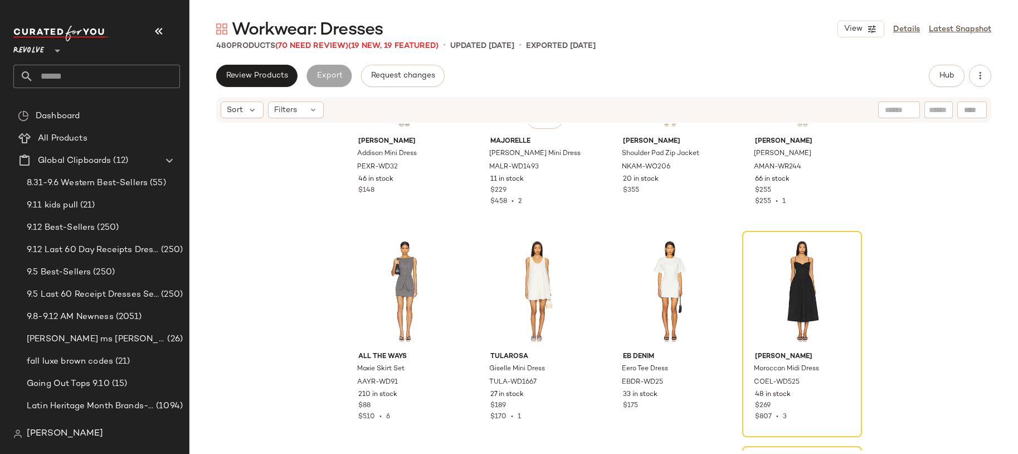
scroll to position [10453, 0]
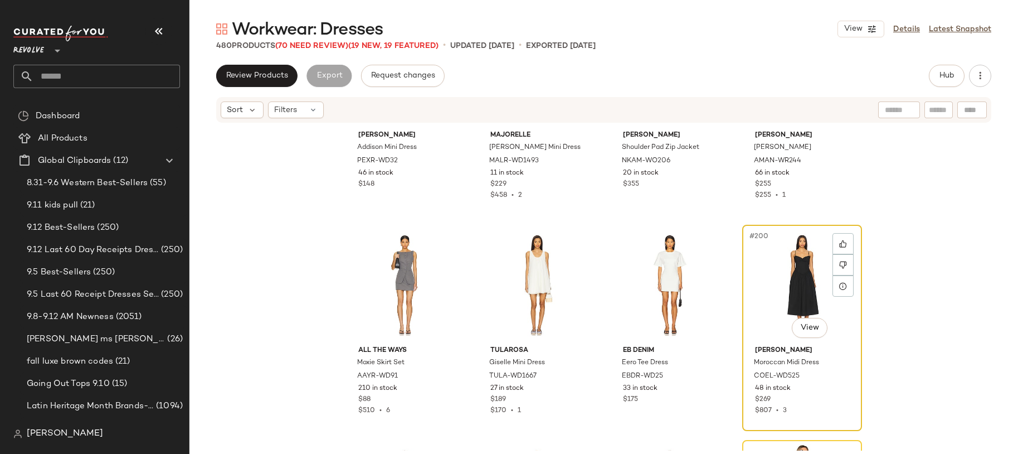
click at [793, 269] on div "#200 View" at bounding box center [802, 285] width 112 height 113
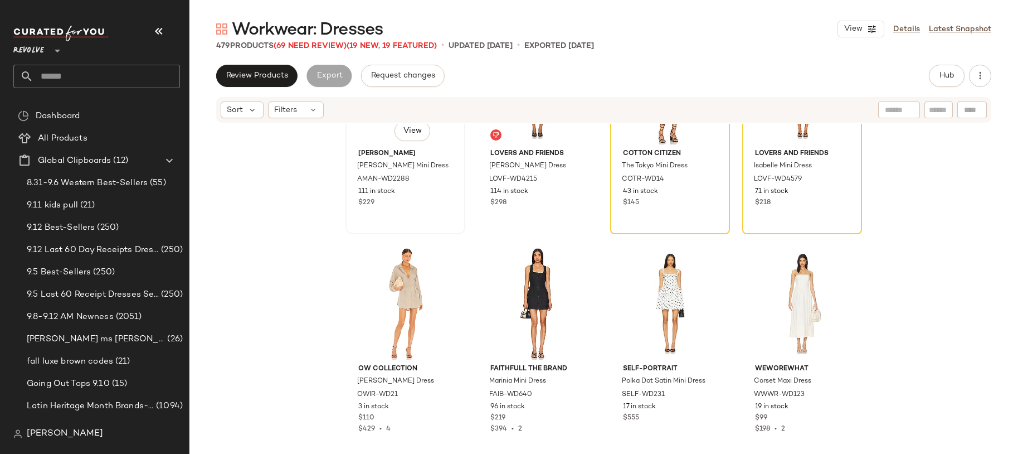
scroll to position [10866, 0]
click at [656, 302] on div "#207 View" at bounding box center [670, 302] width 112 height 113
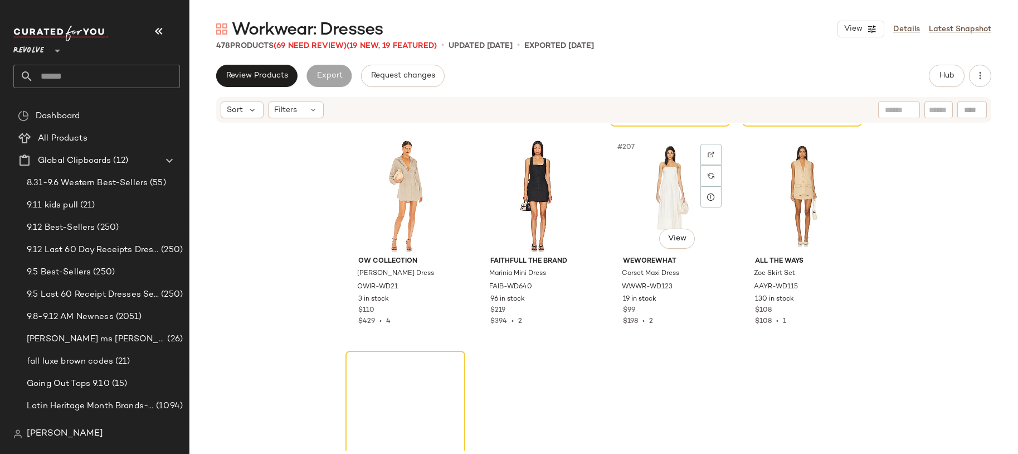
scroll to position [10974, 0]
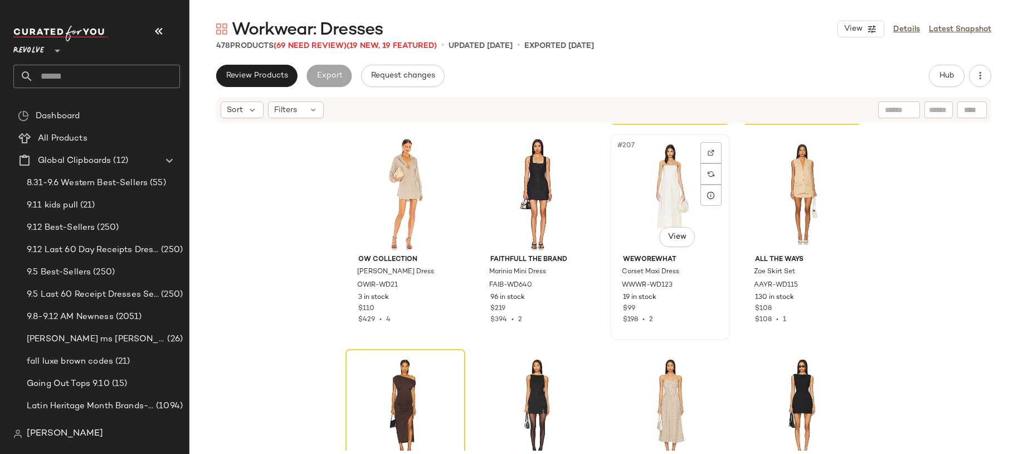
click at [652, 175] on div "#207 View" at bounding box center [670, 194] width 112 height 113
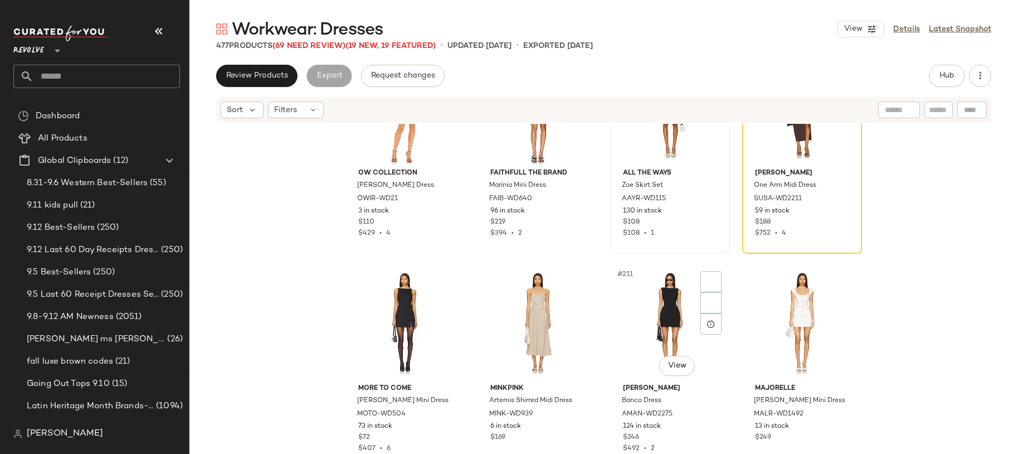
scroll to position [11060, 0]
click at [768, 156] on div "#208 View" at bounding box center [802, 108] width 112 height 113
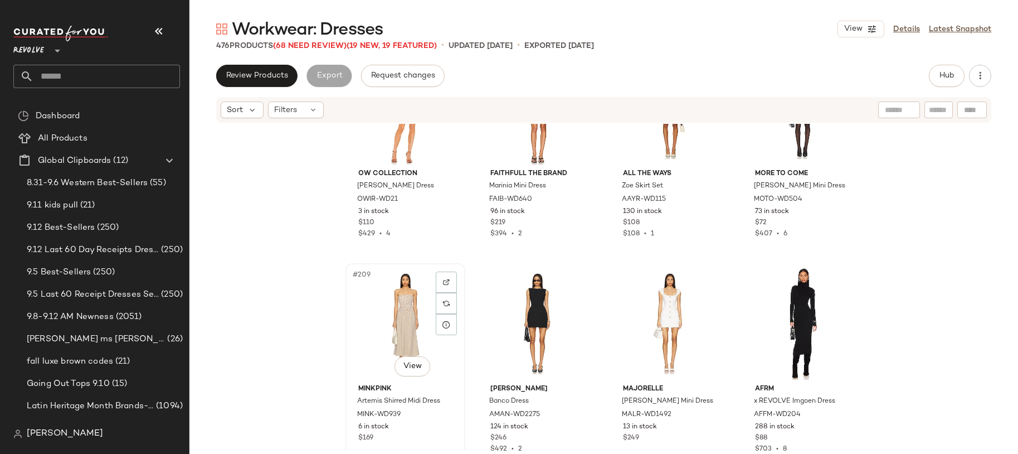
click at [418, 321] on div "#209 View" at bounding box center [405, 323] width 112 height 113
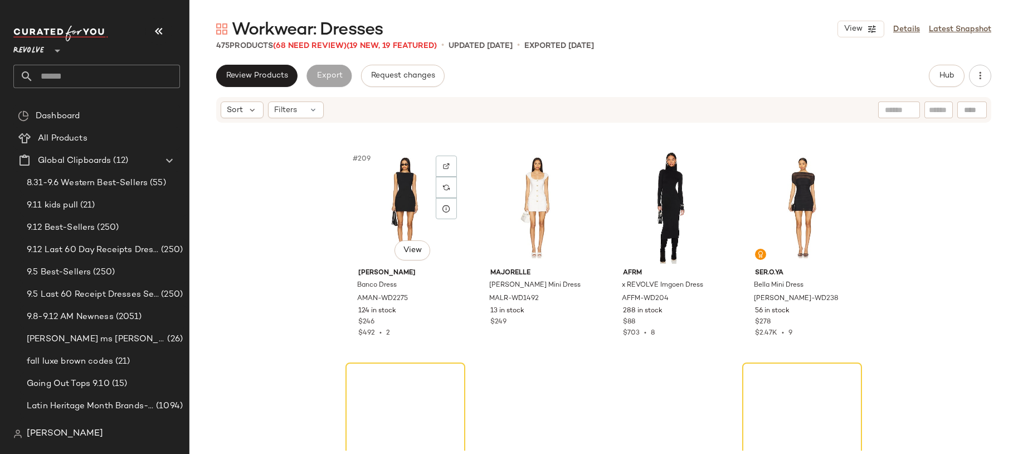
scroll to position [11177, 0]
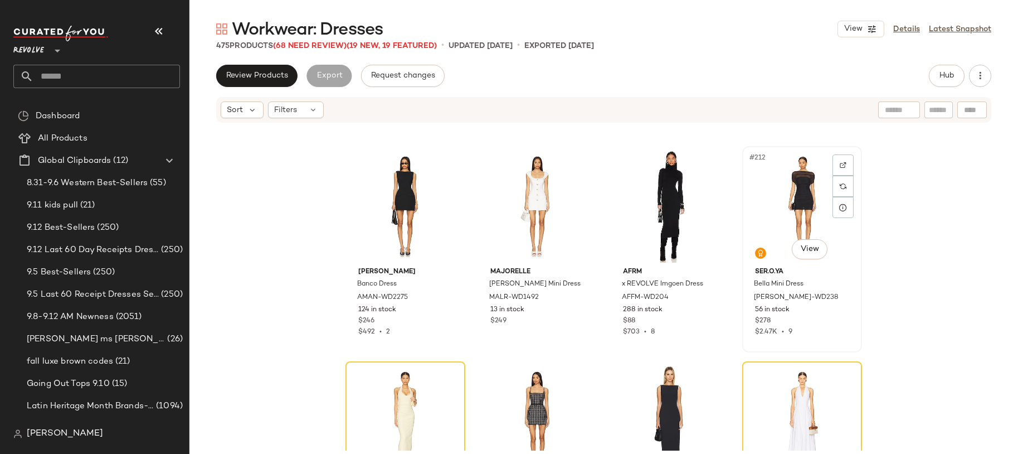
click at [760, 240] on div "#212 View" at bounding box center [802, 206] width 112 height 113
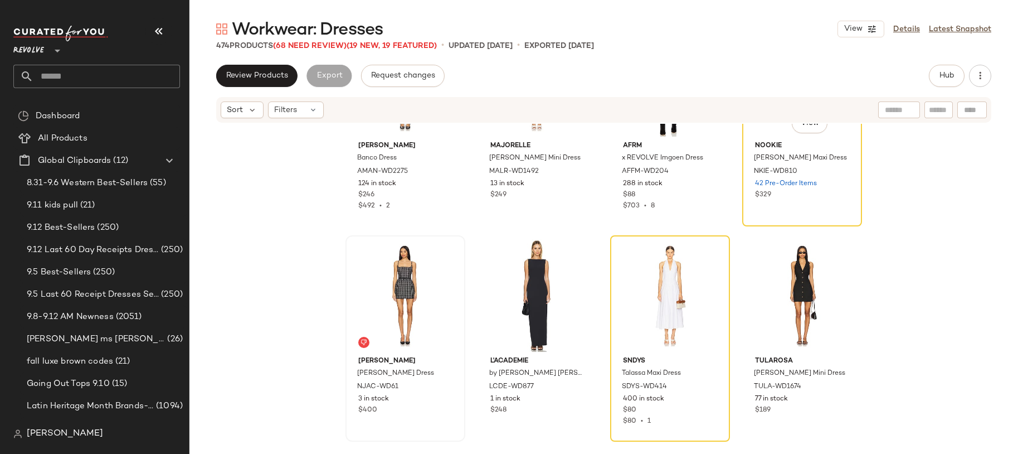
scroll to position [11308, 0]
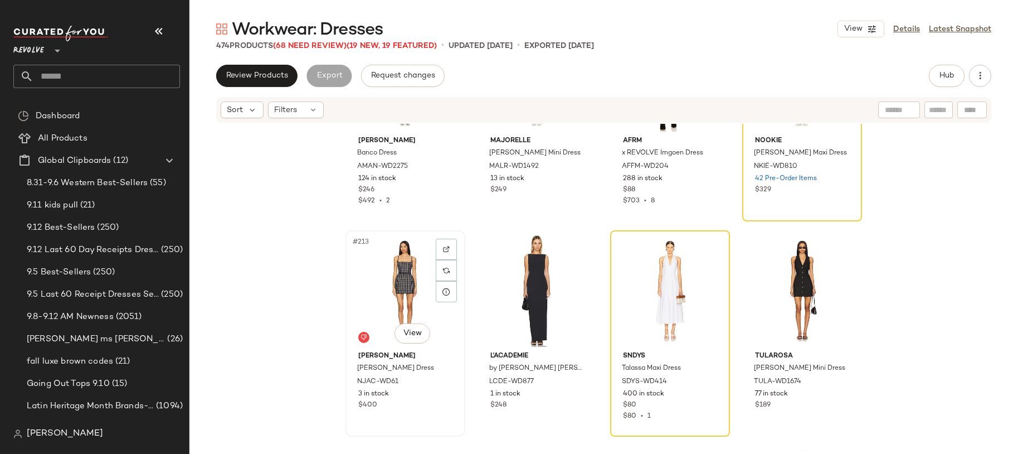
click at [401, 286] on div "#213 View" at bounding box center [405, 290] width 112 height 113
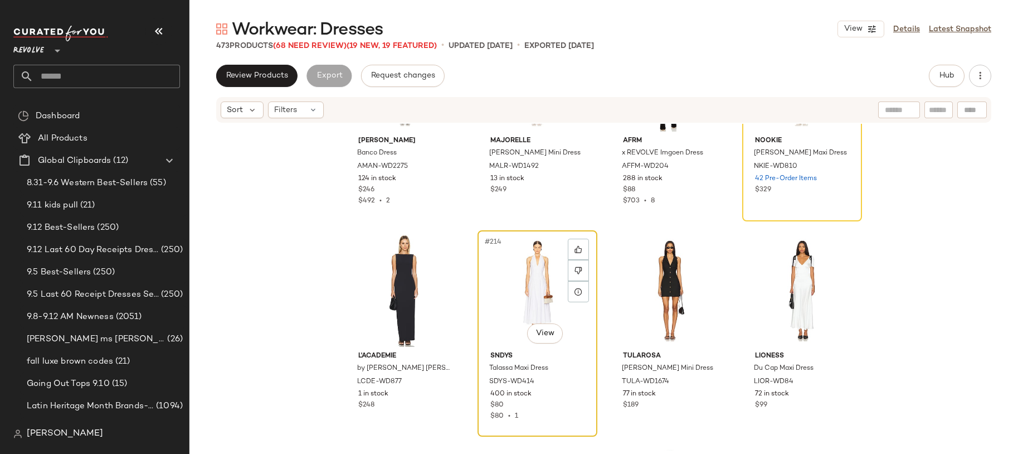
click at [522, 295] on div "#214 View" at bounding box center [538, 290] width 112 height 113
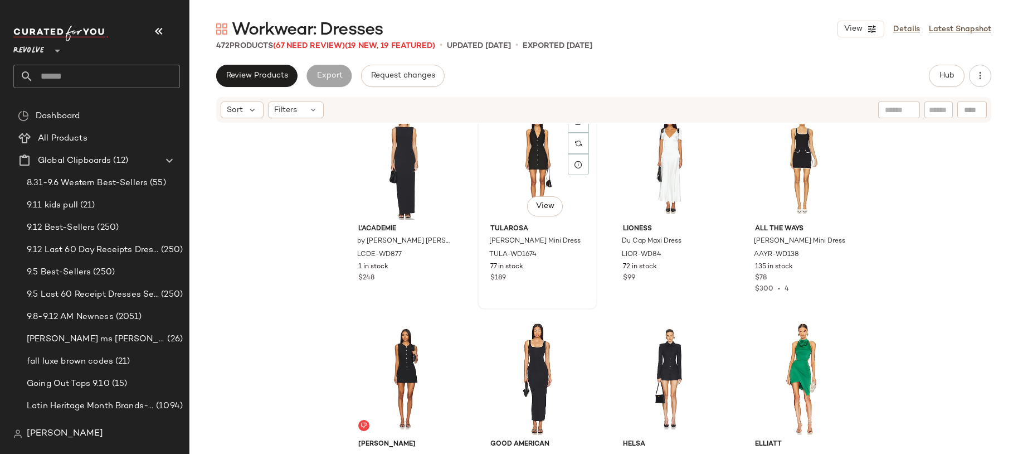
scroll to position [11446, 0]
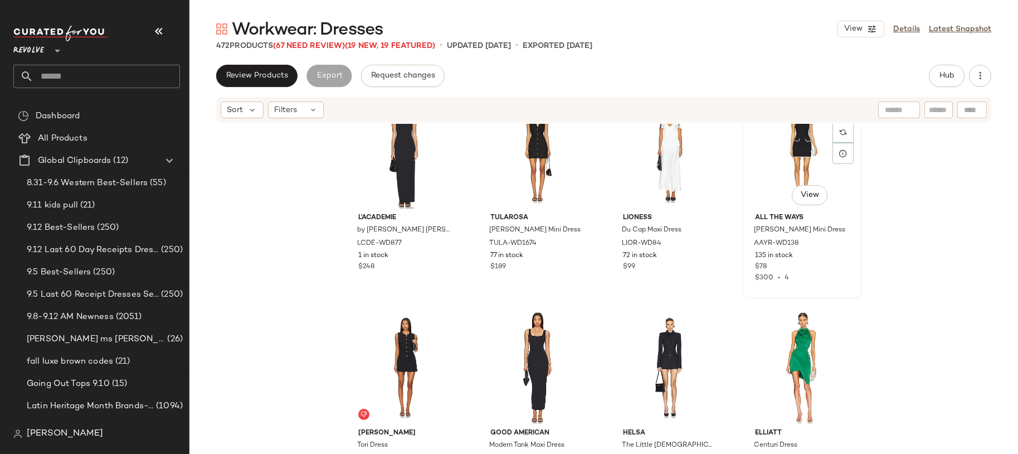
click at [767, 163] on div "#216 View" at bounding box center [802, 152] width 112 height 113
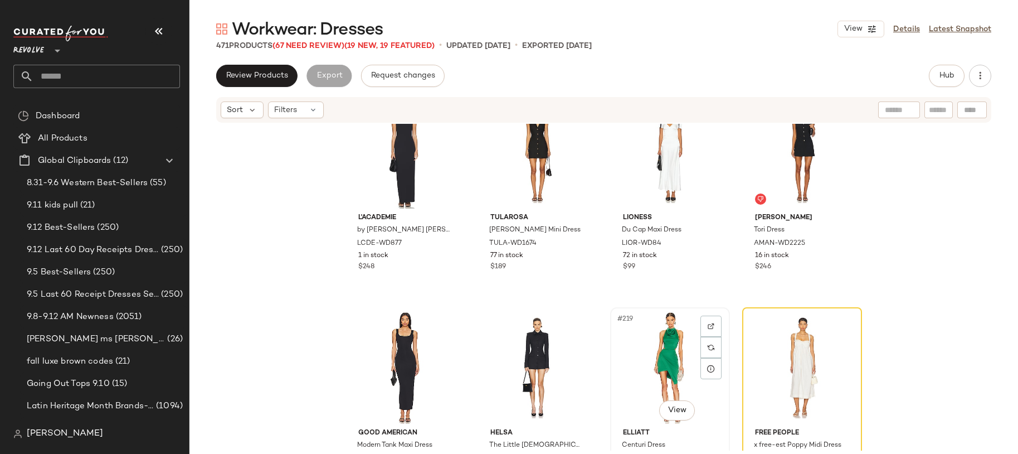
click at [647, 347] on div "#219 View" at bounding box center [670, 367] width 112 height 113
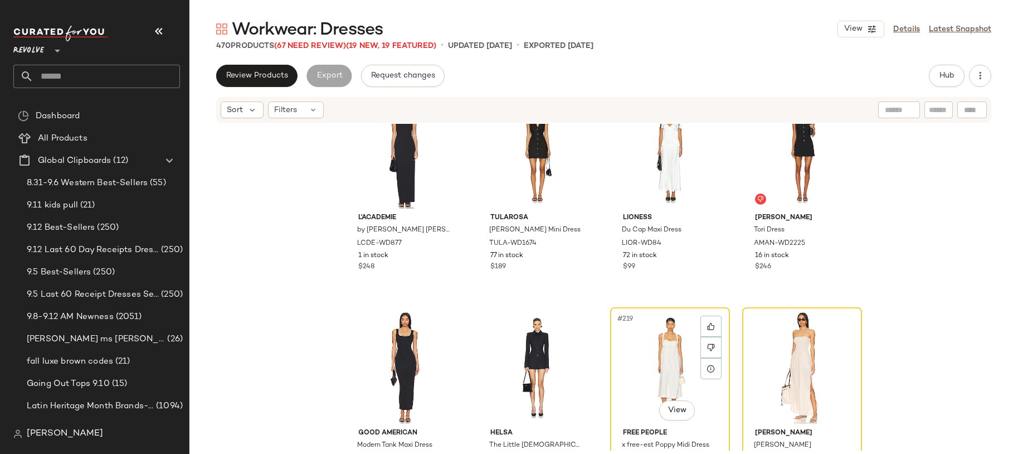
scroll to position [11552, 0]
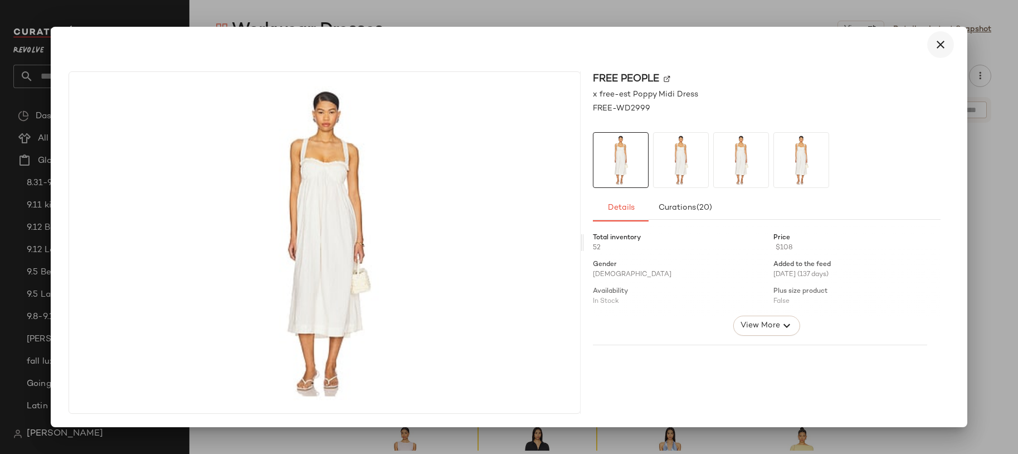
click at [934, 46] on icon "button" at bounding box center [940, 44] width 13 height 13
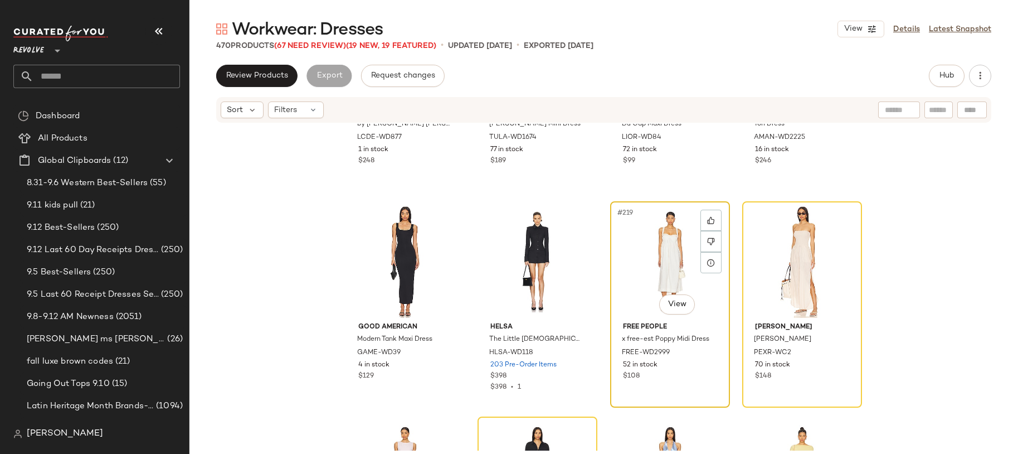
click at [654, 288] on div "#219 View" at bounding box center [670, 261] width 112 height 113
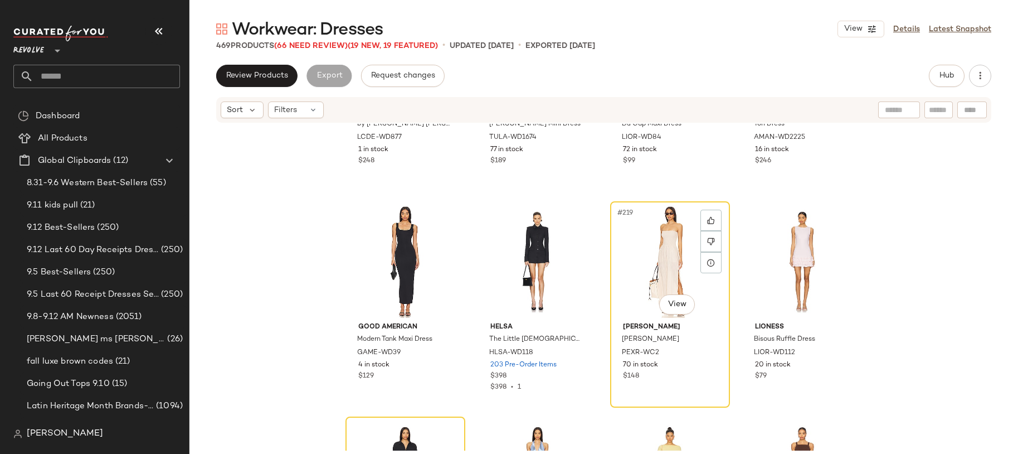
click at [654, 288] on div "#219 View" at bounding box center [670, 261] width 112 height 113
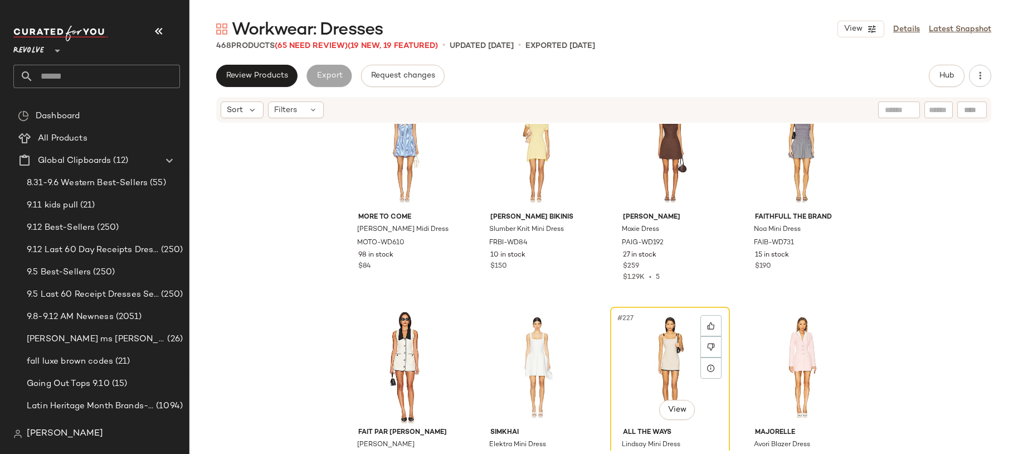
scroll to position [11878, 0]
click at [635, 356] on div "#227 View" at bounding box center [670, 365] width 112 height 113
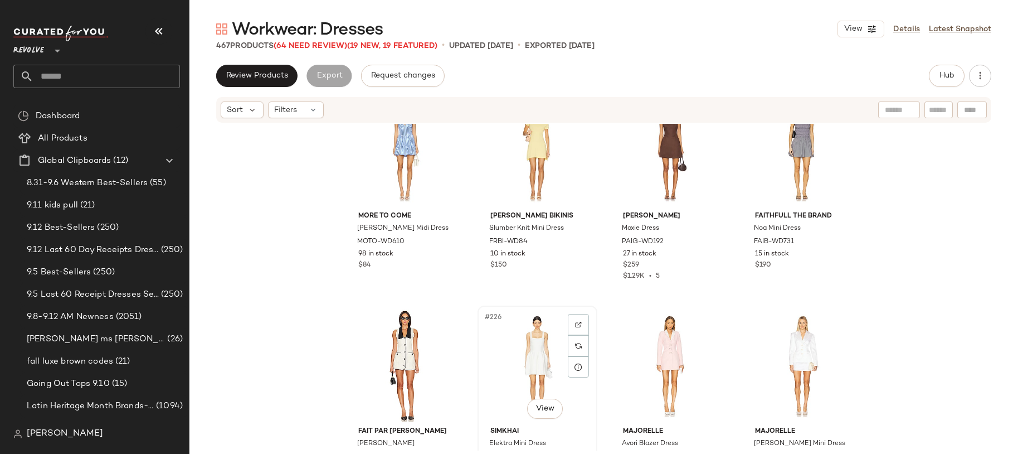
click at [521, 349] on div "#226 View" at bounding box center [538, 365] width 112 height 113
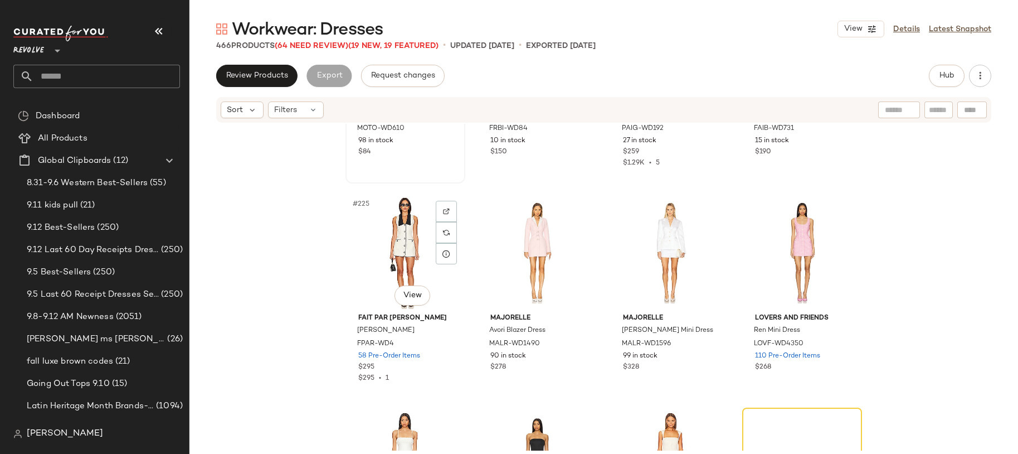
scroll to position [12006, 0]
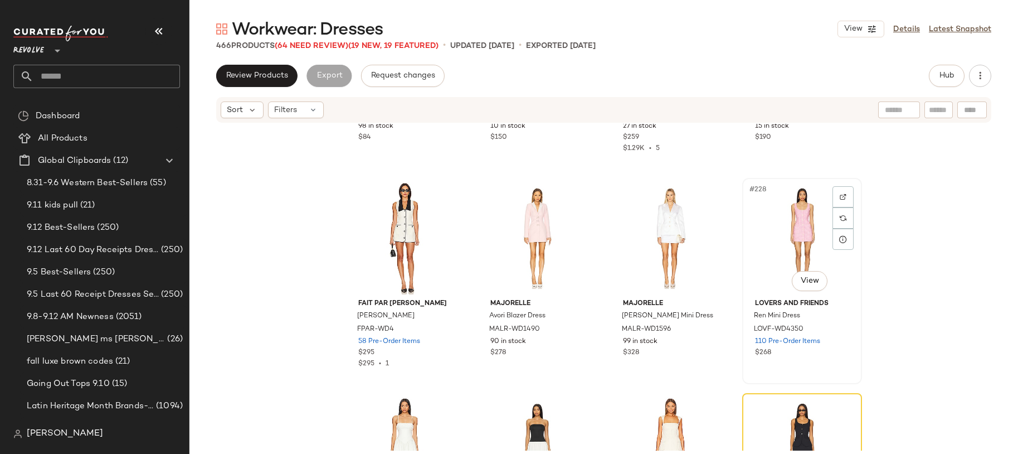
click at [791, 236] on div "#228 View" at bounding box center [802, 238] width 112 height 113
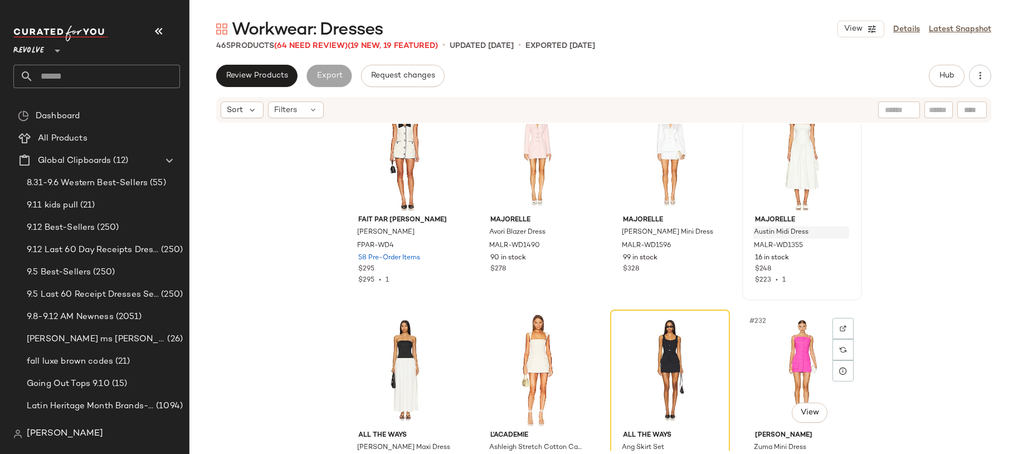
scroll to position [12090, 0]
click at [776, 184] on div "#228 View" at bounding box center [802, 154] width 112 height 113
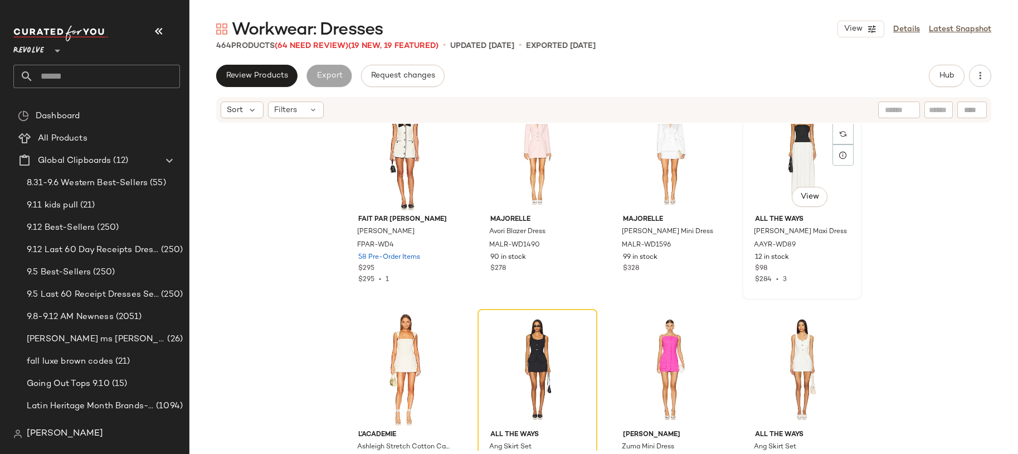
click at [768, 197] on div "#228 View" at bounding box center [802, 154] width 112 height 113
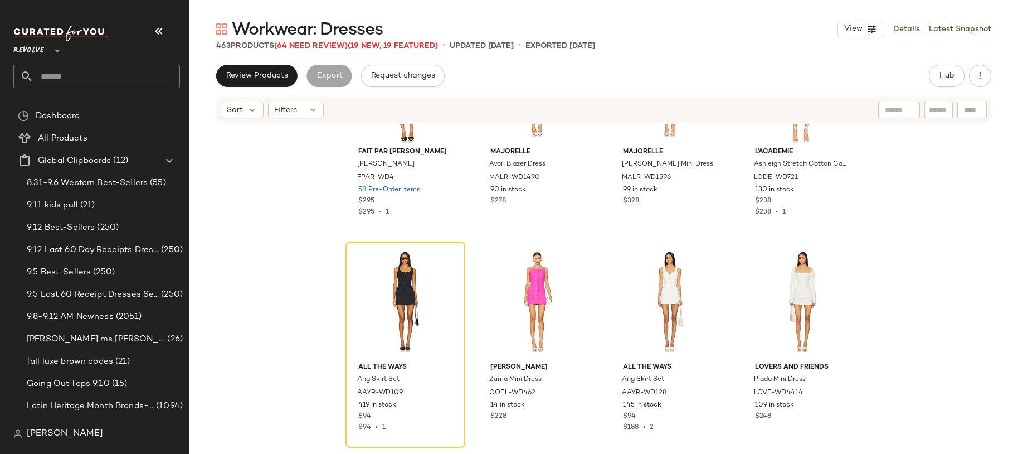
scroll to position [12158, 0]
click at [396, 293] on div "#229 View" at bounding box center [405, 301] width 112 height 113
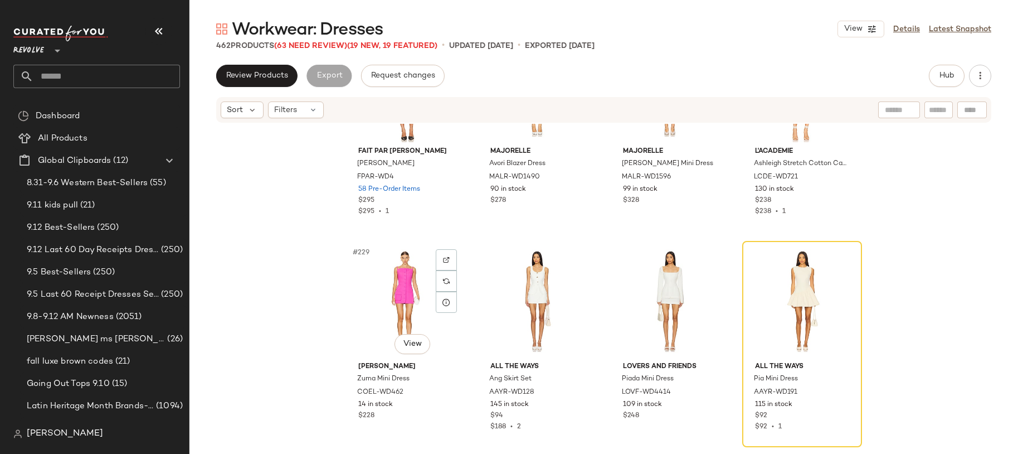
click at [396, 293] on div "#229 View" at bounding box center [405, 301] width 112 height 113
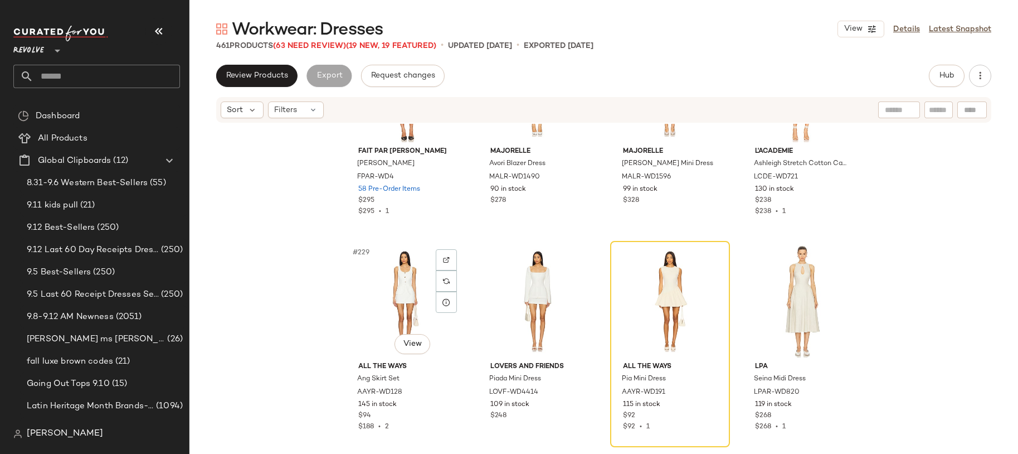
click at [396, 293] on div "#229 View" at bounding box center [405, 301] width 112 height 113
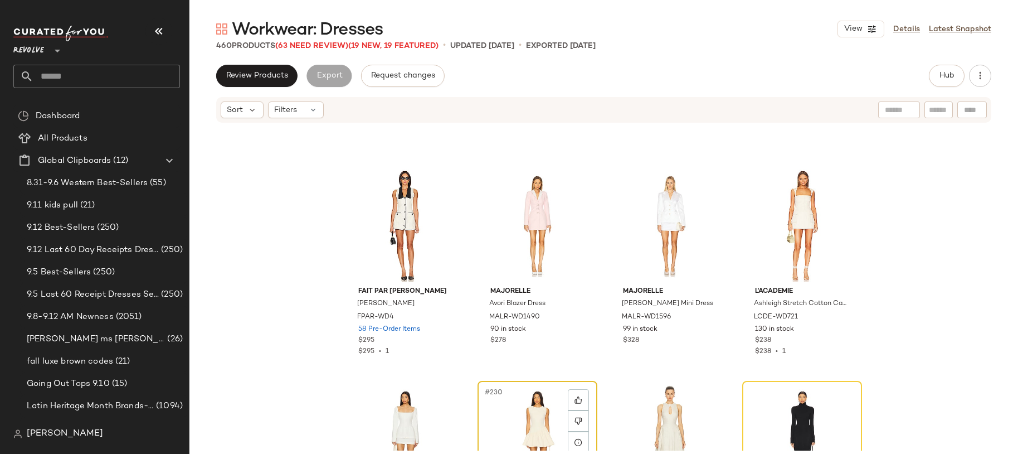
scroll to position [12025, 0]
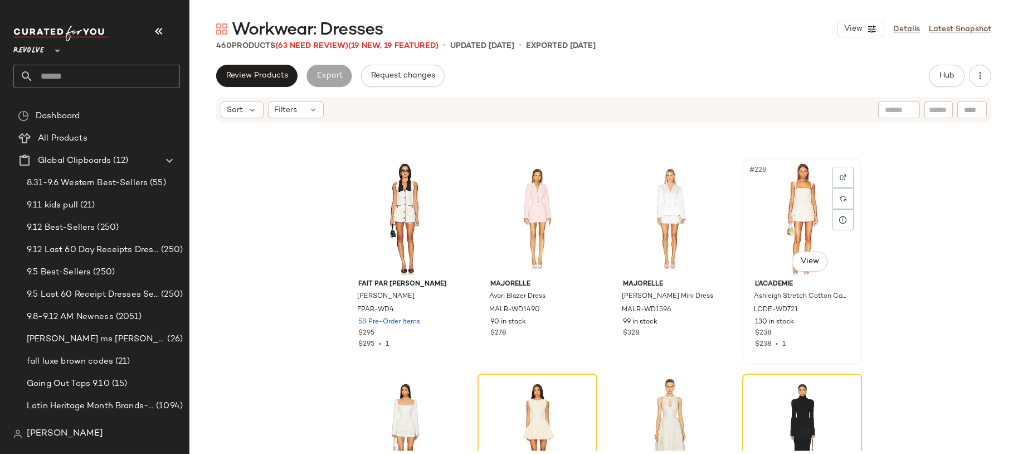
click at [769, 227] on div "#228 View" at bounding box center [802, 218] width 112 height 113
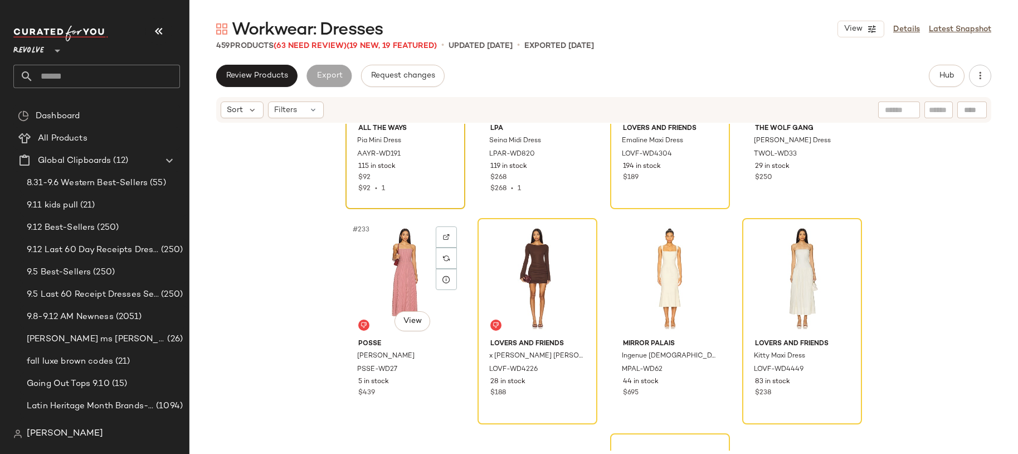
scroll to position [12397, 0]
click at [533, 268] on div "#234 View" at bounding box center [538, 277] width 112 height 113
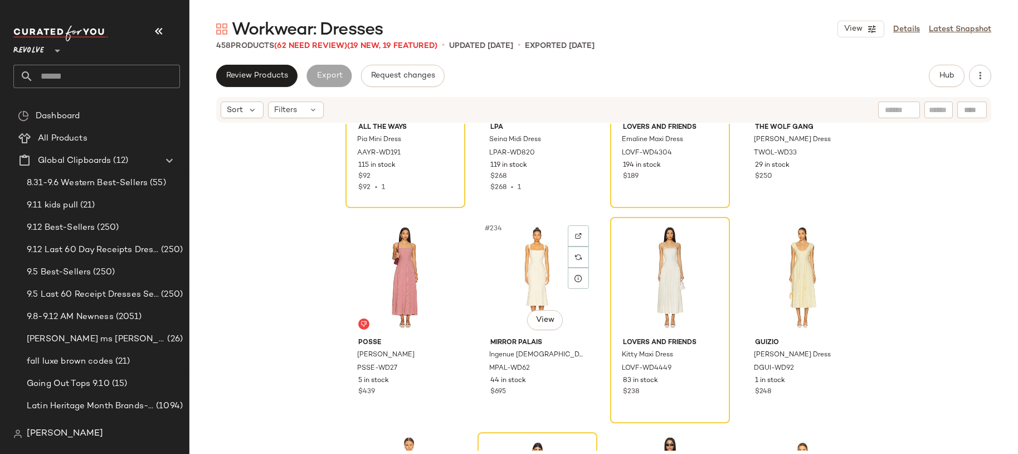
click at [533, 268] on div "#234 View" at bounding box center [538, 277] width 112 height 113
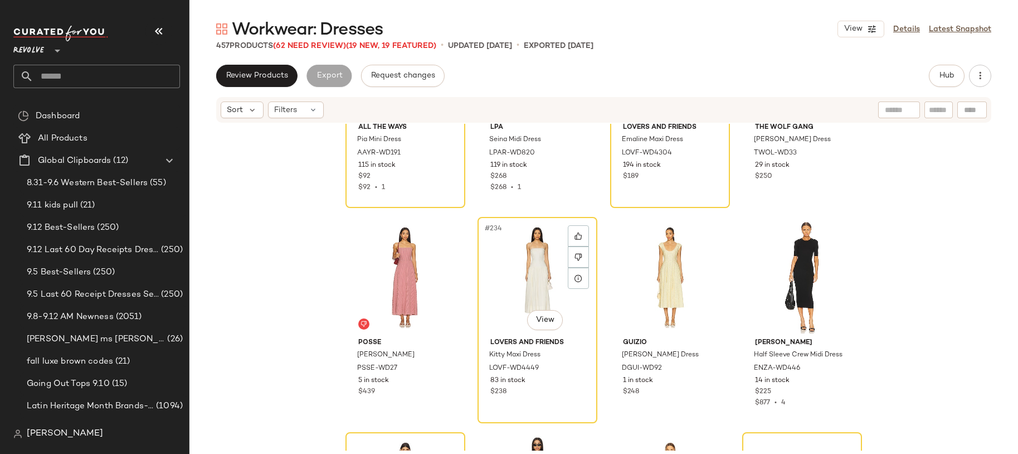
click at [533, 268] on div "#234 View" at bounding box center [538, 277] width 112 height 113
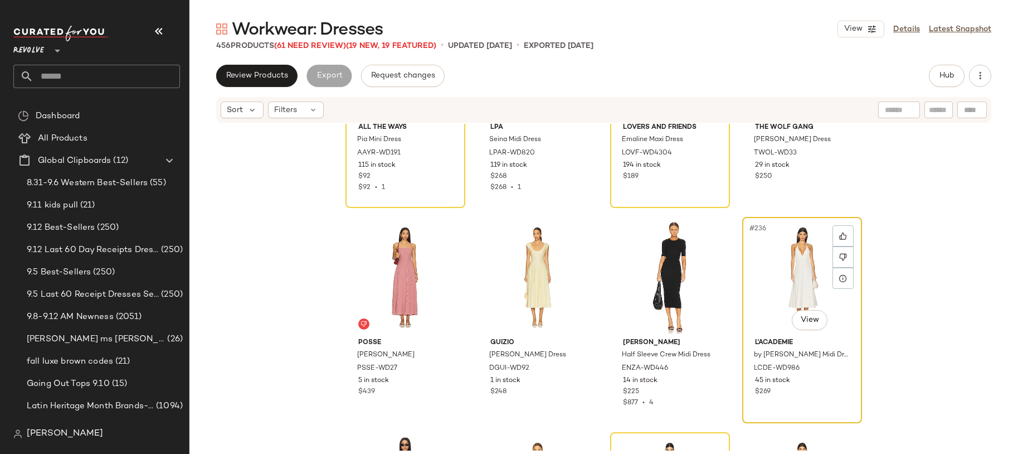
click at [778, 278] on div "#236 View" at bounding box center [802, 277] width 112 height 113
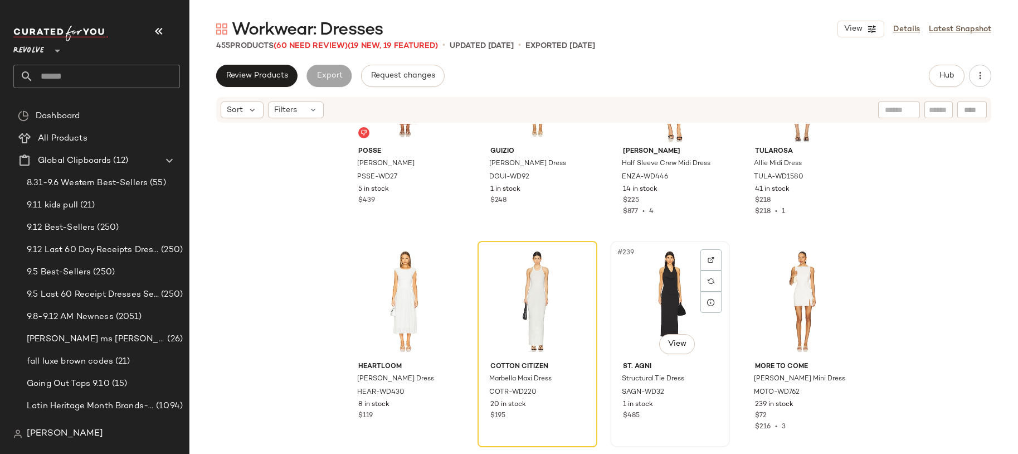
scroll to position [12599, 0]
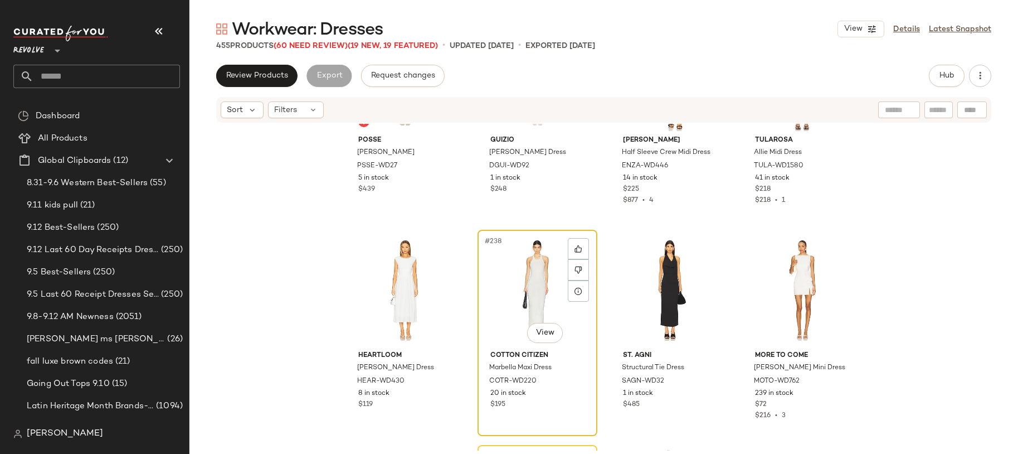
click at [539, 288] on div "#238 View" at bounding box center [538, 290] width 112 height 113
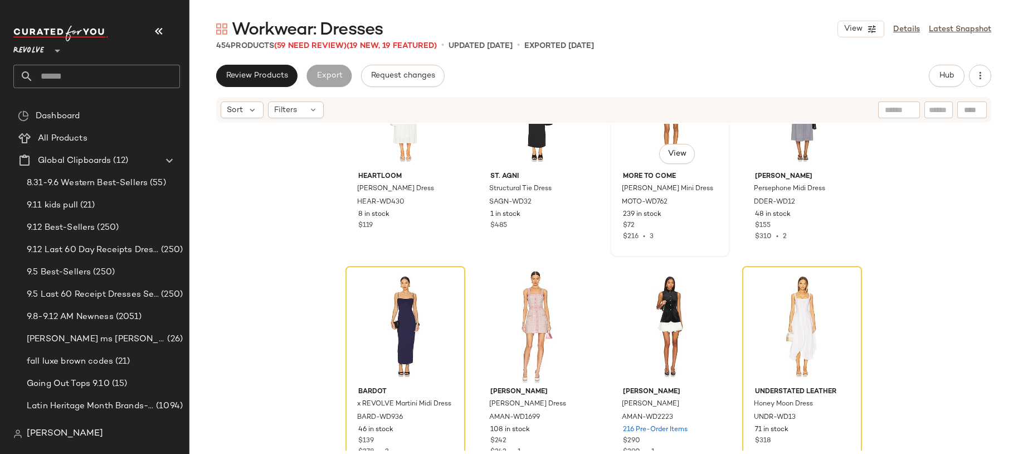
scroll to position [12781, 0]
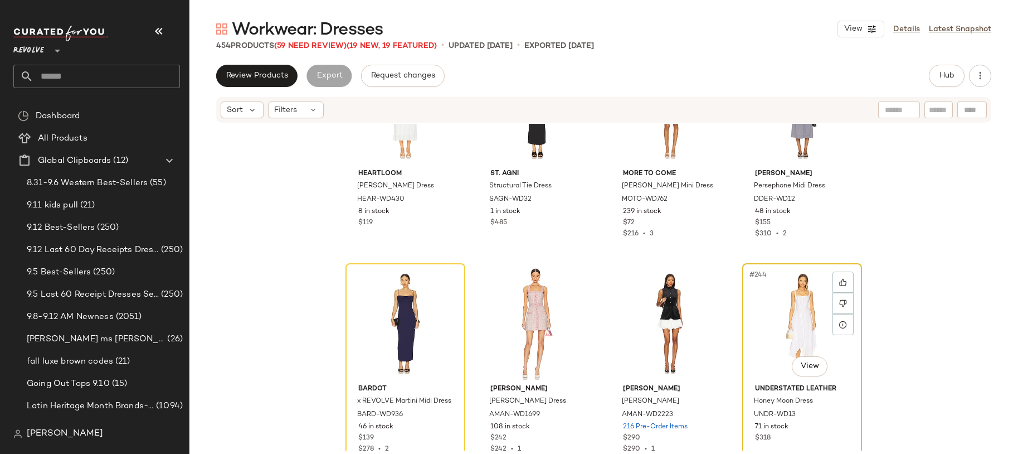
click at [771, 324] on div "#244 View" at bounding box center [802, 323] width 112 height 113
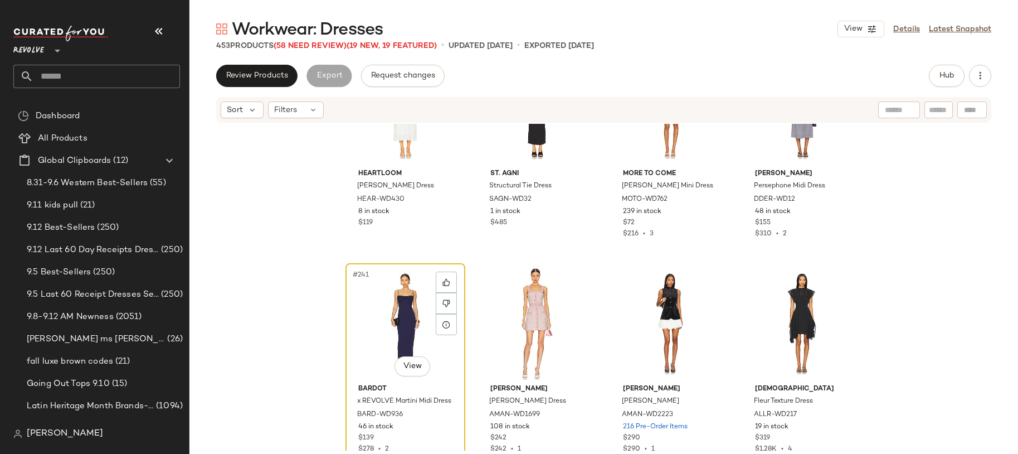
click at [375, 338] on div "#241 View" at bounding box center [405, 323] width 112 height 113
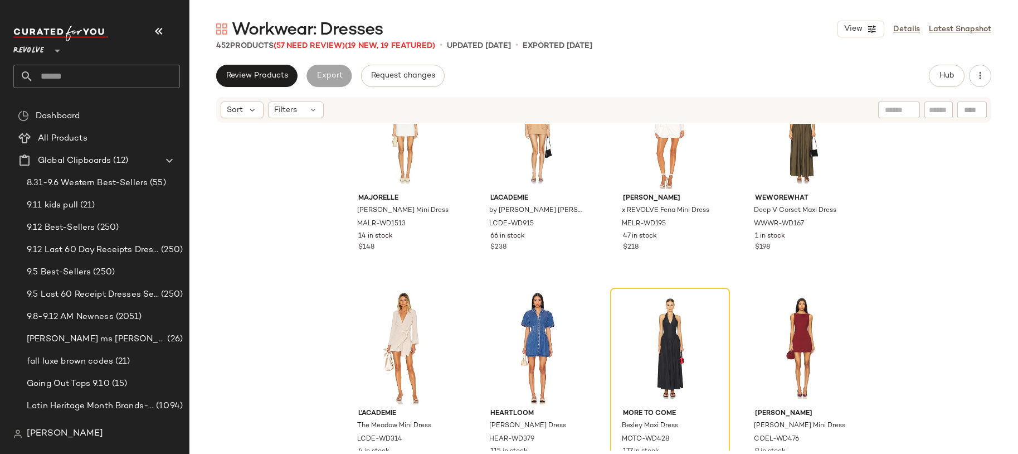
scroll to position [13201, 0]
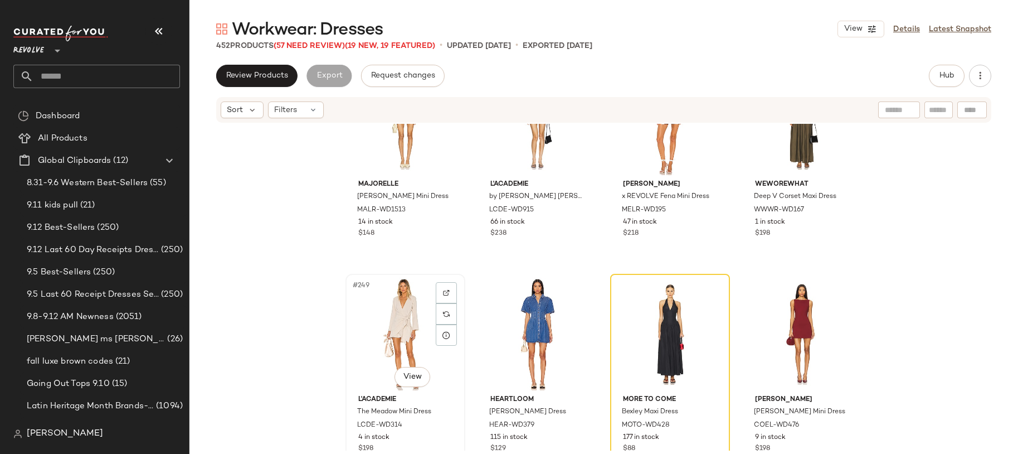
click at [383, 342] on div "#249 View" at bounding box center [405, 334] width 112 height 113
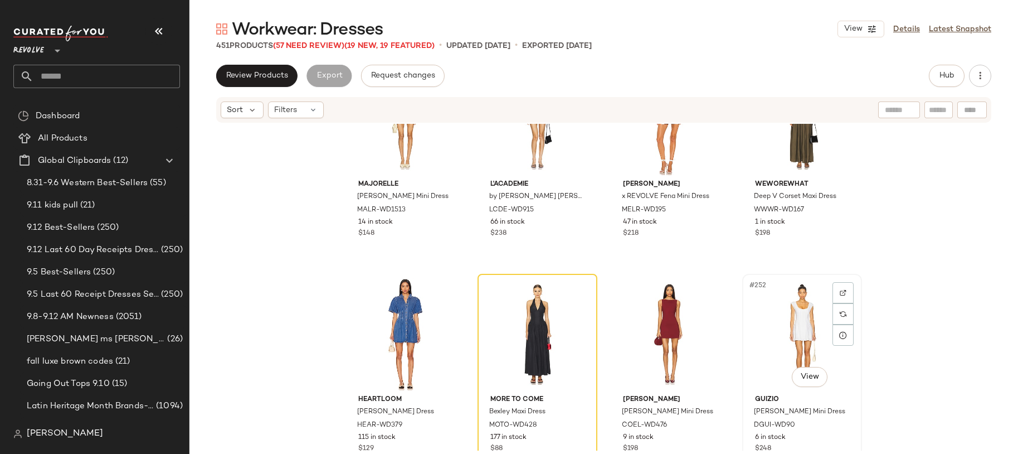
scroll to position [13171, 0]
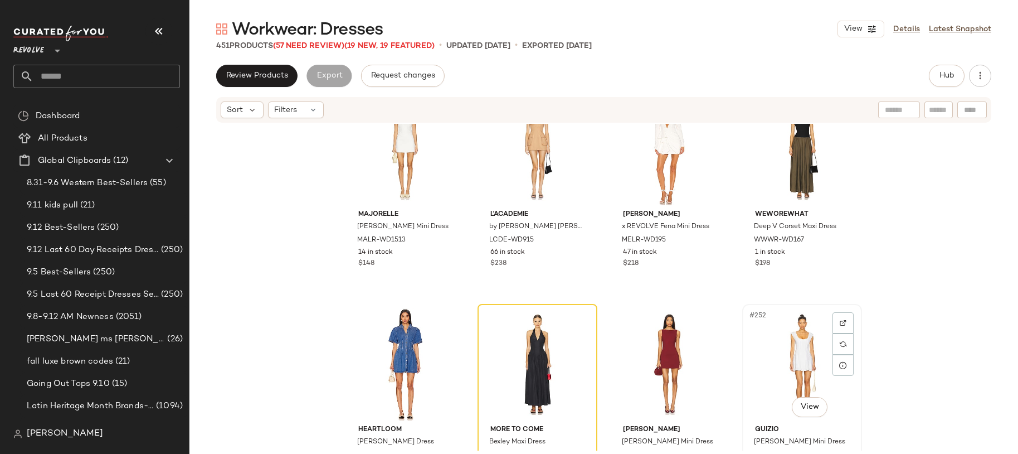
click at [783, 323] on div "#252 View" at bounding box center [802, 364] width 112 height 113
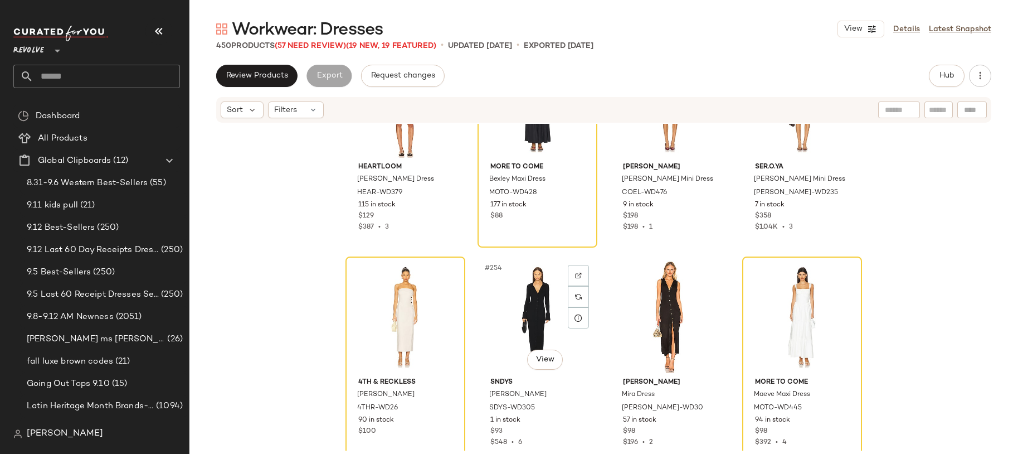
scroll to position [13442, 0]
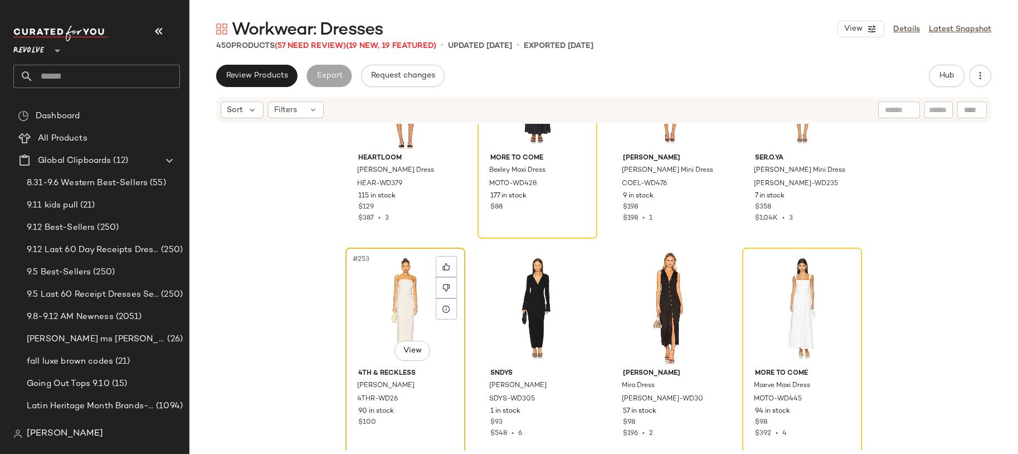
click at [387, 332] on div "#253 View" at bounding box center [405, 307] width 112 height 113
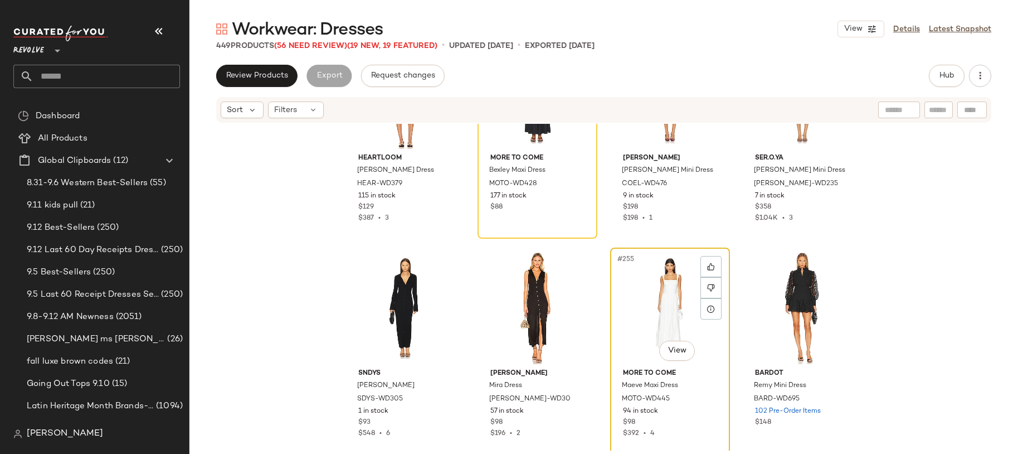
click at [631, 314] on div "#255 View" at bounding box center [670, 307] width 112 height 113
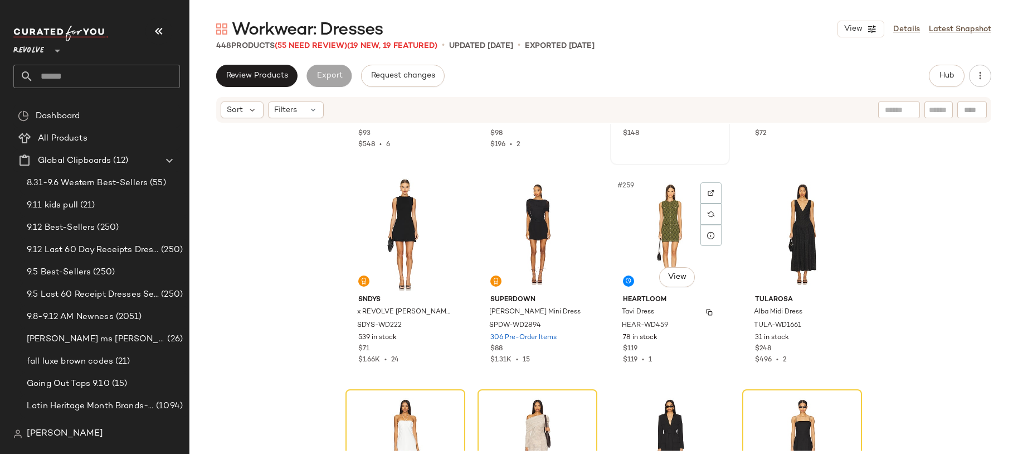
scroll to position [13860, 0]
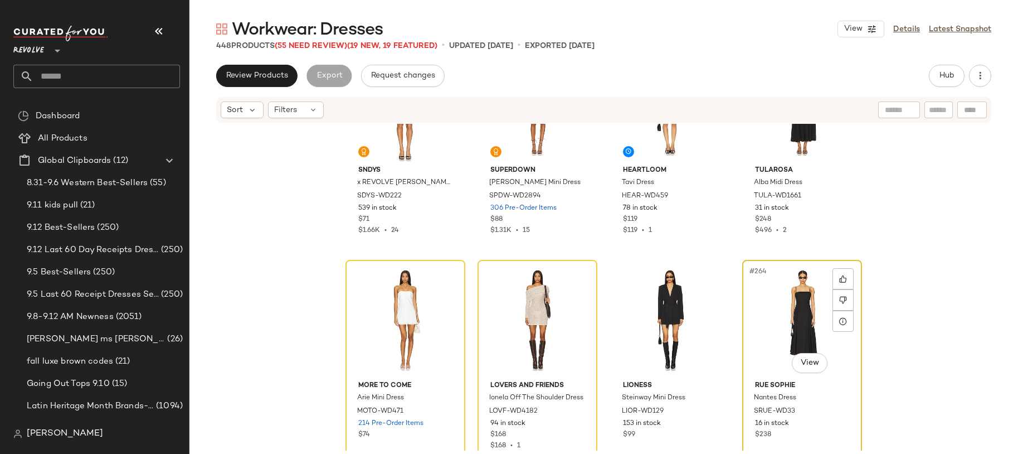
click at [799, 309] on div "#264 View" at bounding box center [802, 320] width 112 height 113
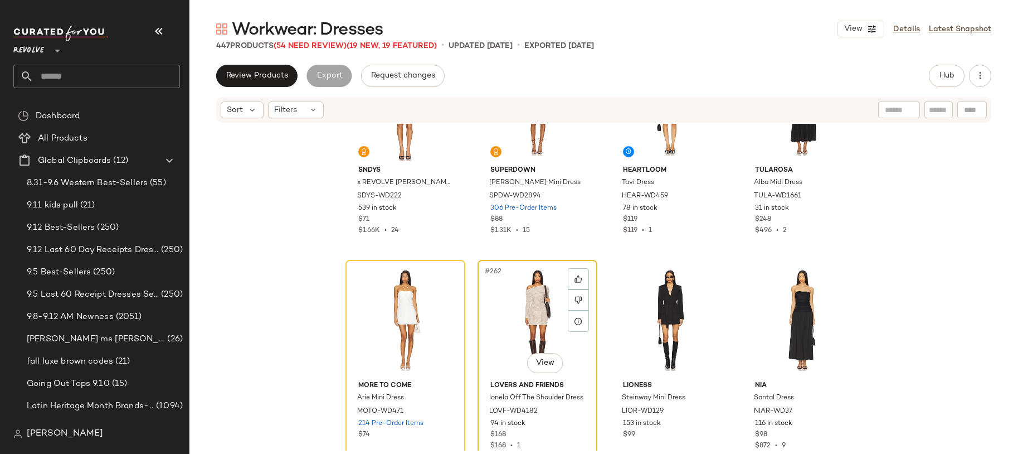
click at [547, 333] on div "#262 View" at bounding box center [538, 320] width 112 height 113
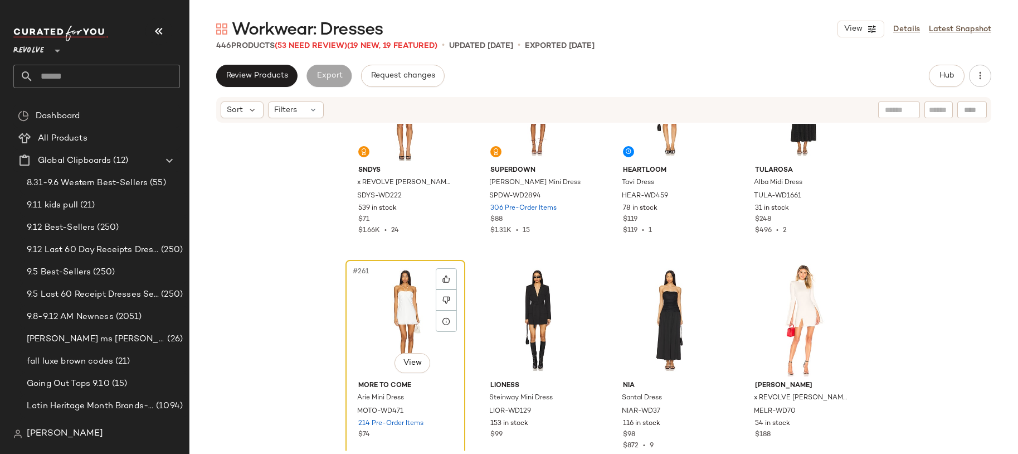
click at [392, 332] on div "#261 View" at bounding box center [405, 320] width 112 height 113
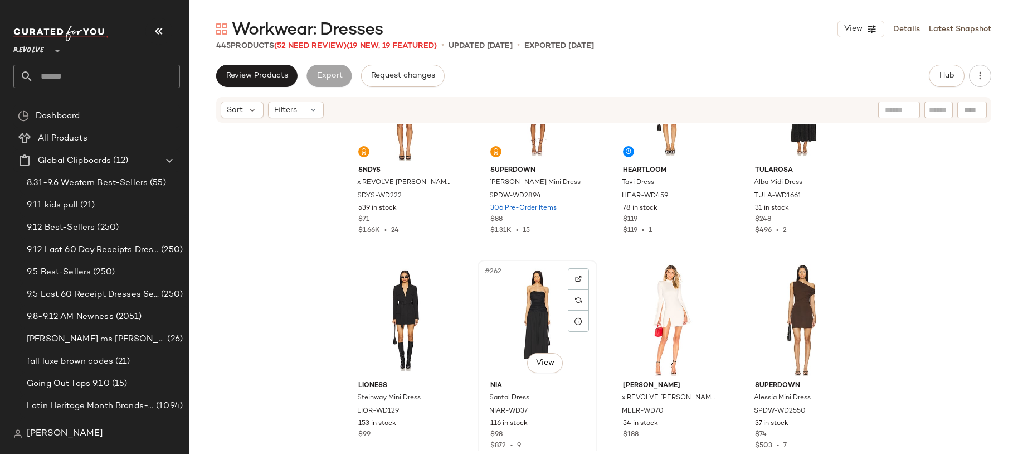
click at [537, 307] on div "#262 View" at bounding box center [538, 320] width 112 height 113
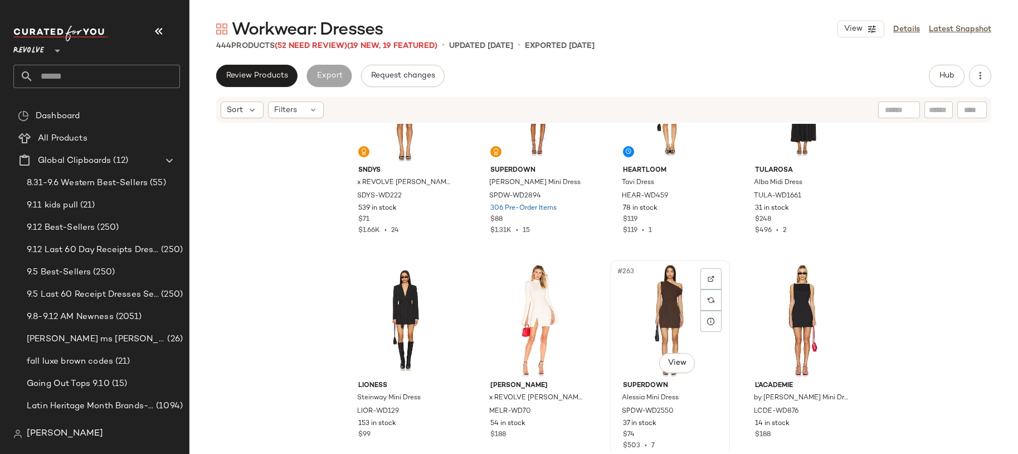
click at [619, 315] on div "#263 View" at bounding box center [670, 320] width 112 height 113
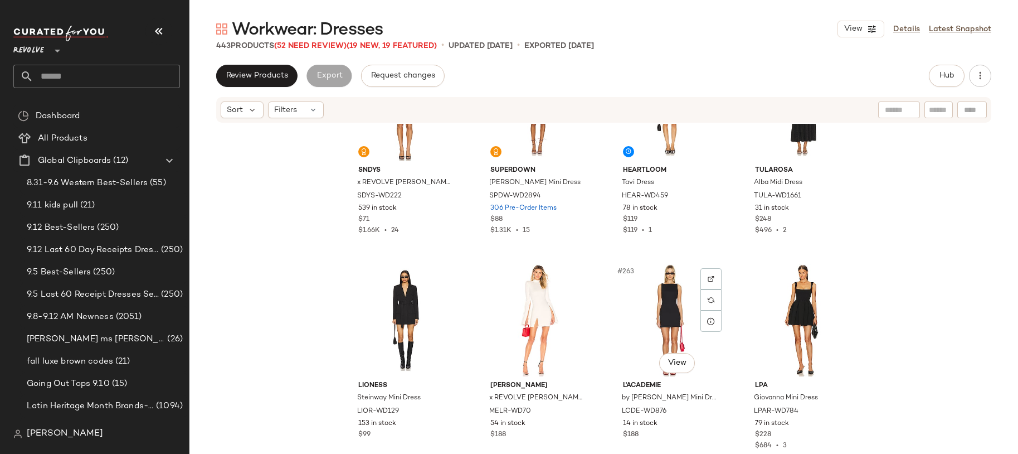
click at [619, 315] on div "#263 View" at bounding box center [670, 320] width 112 height 113
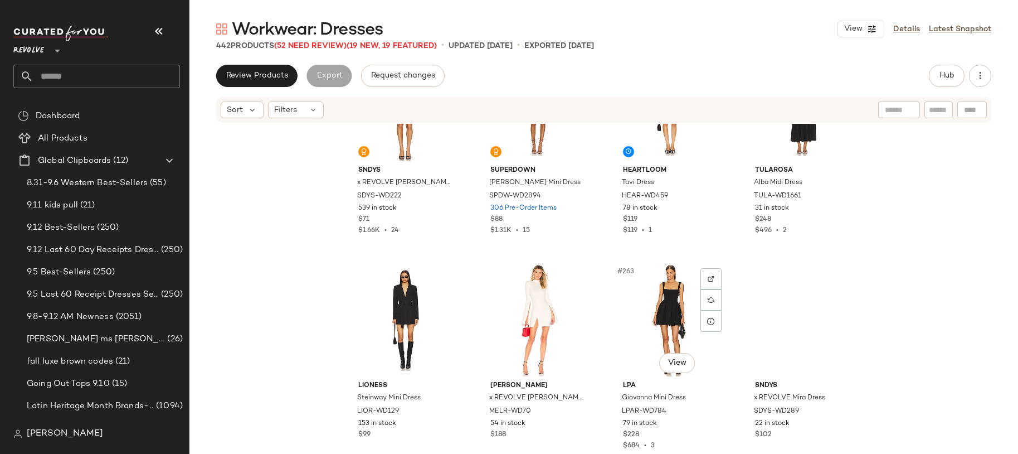
click at [619, 315] on div "#263 View" at bounding box center [670, 320] width 112 height 113
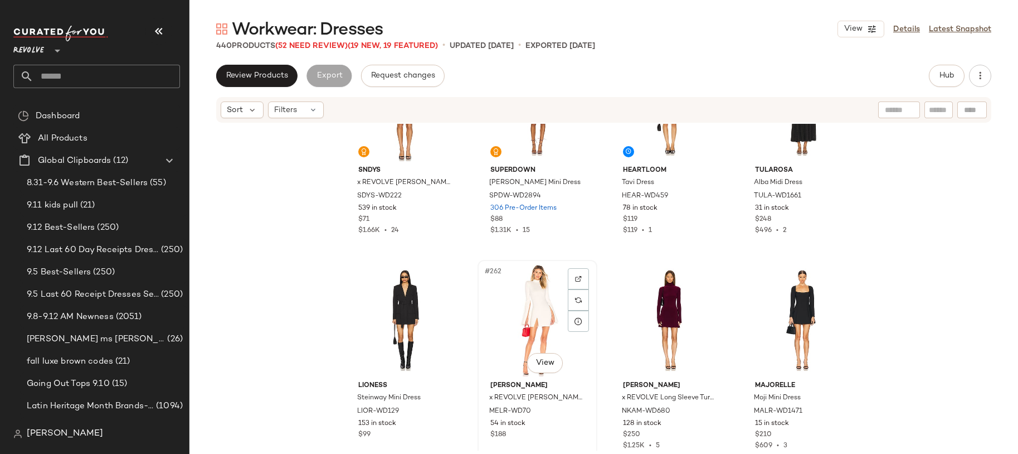
click at [525, 319] on div "#262 View" at bounding box center [538, 320] width 112 height 113
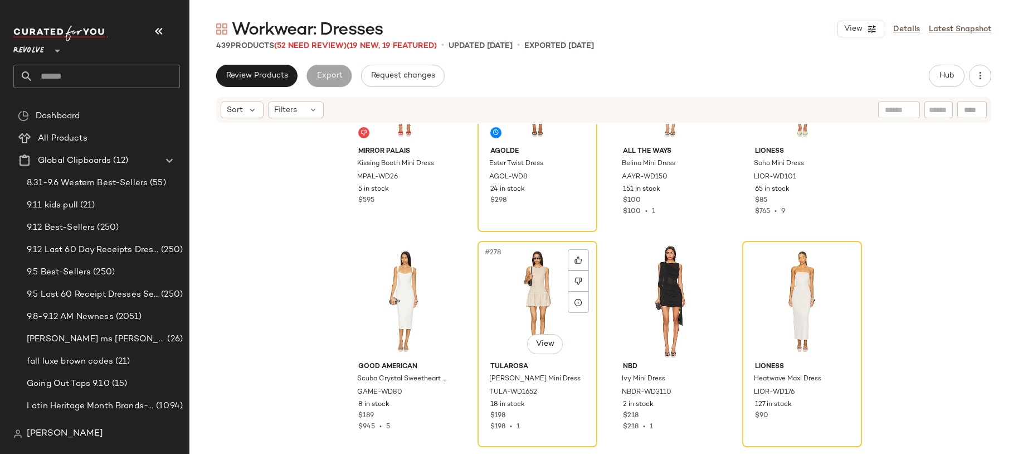
scroll to position [14741, 0]
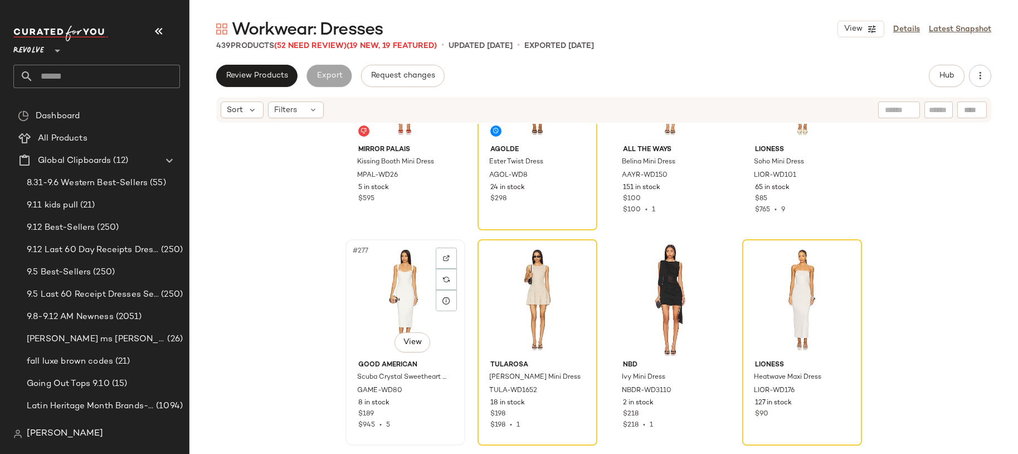
click at [408, 324] on div "#277 View" at bounding box center [405, 299] width 112 height 113
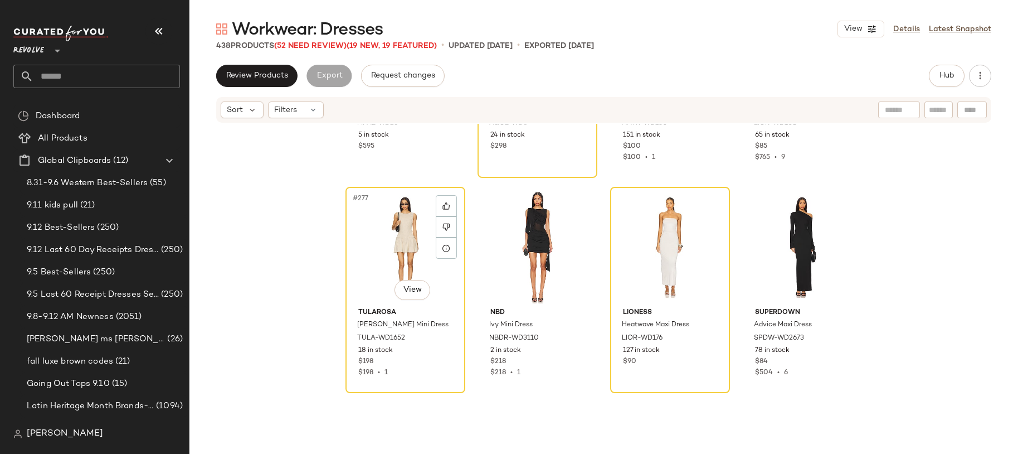
scroll to position [14808, 0]
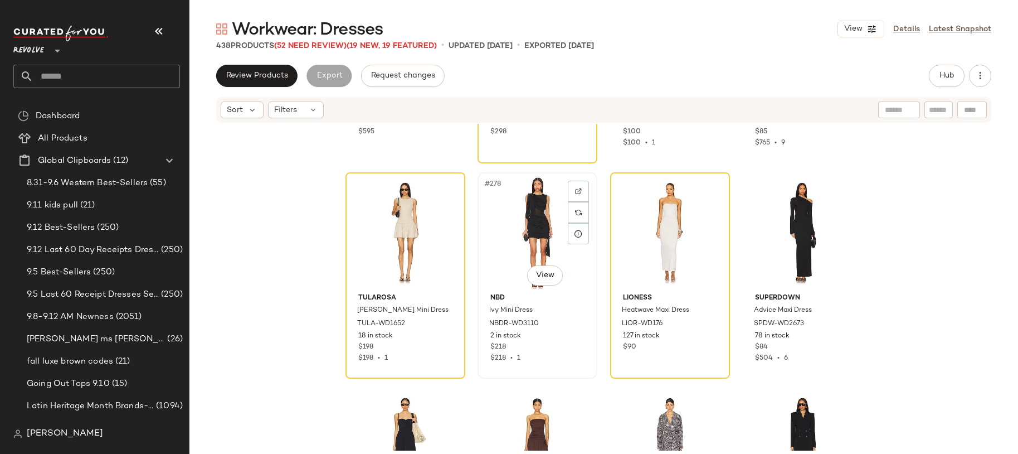
click at [530, 246] on div "#278 View" at bounding box center [538, 232] width 112 height 113
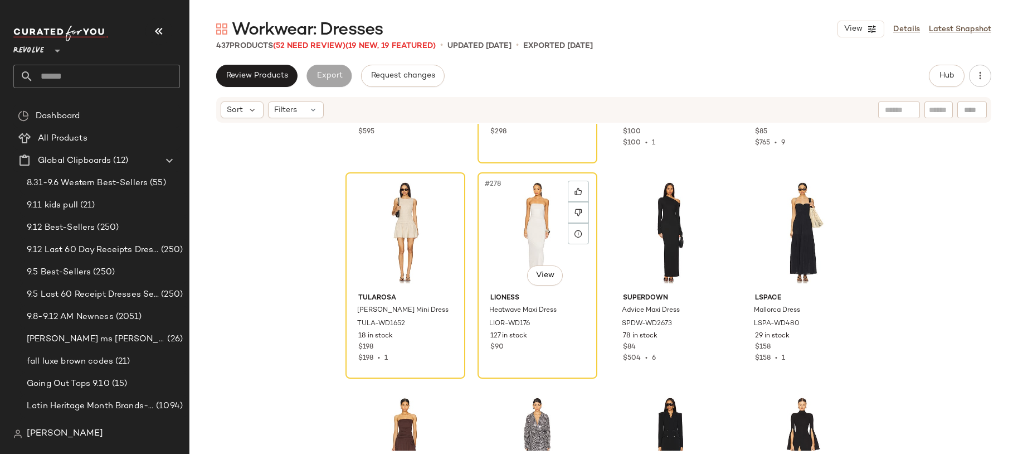
click at [530, 246] on div "#278 View" at bounding box center [538, 232] width 112 height 113
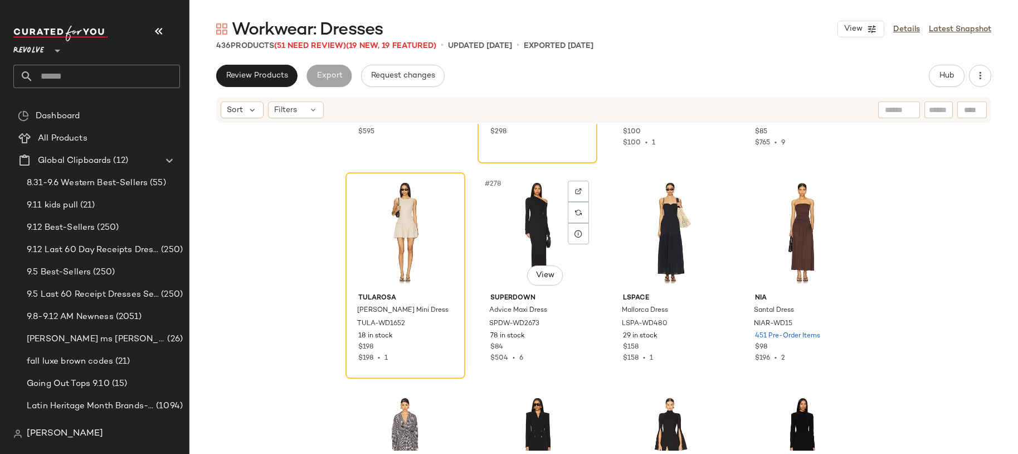
click at [530, 246] on div "#278 View" at bounding box center [538, 232] width 112 height 113
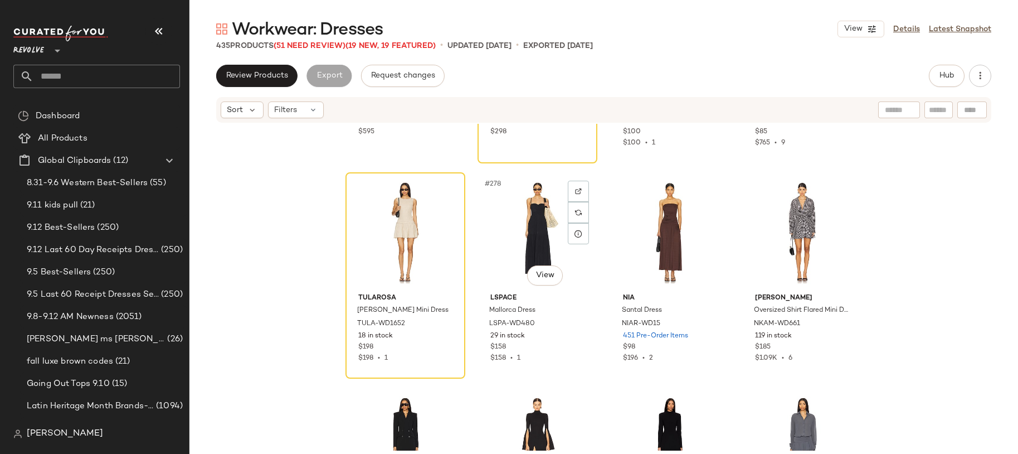
click at [530, 246] on div "#278 View" at bounding box center [538, 232] width 112 height 113
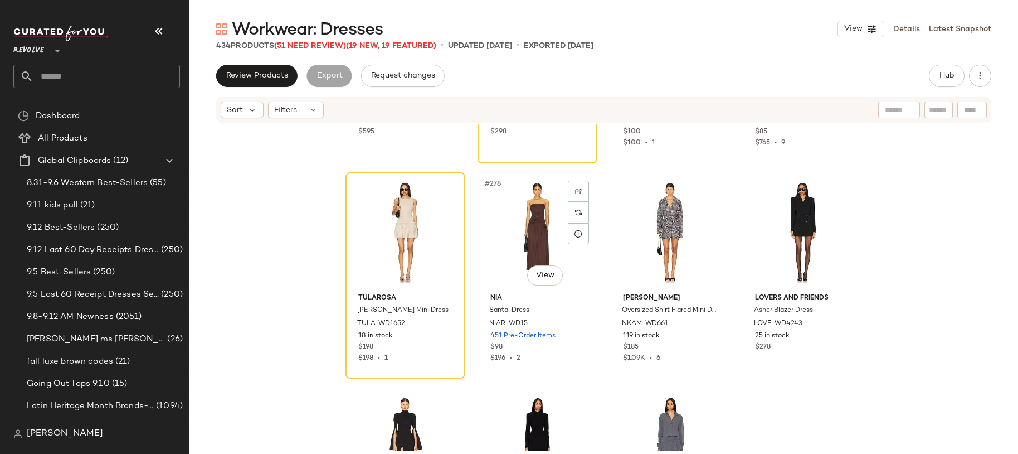
click at [530, 246] on div "#278 View" at bounding box center [538, 232] width 112 height 113
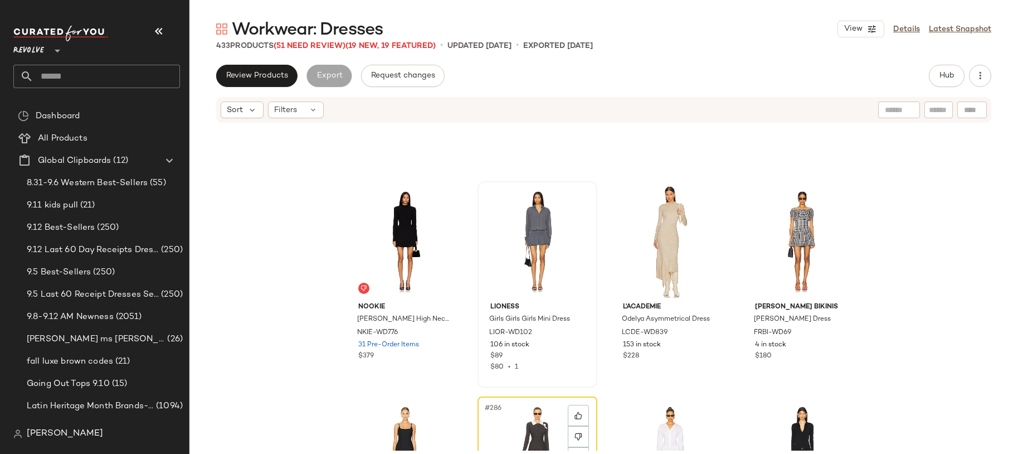
scroll to position [15015, 0]
click at [776, 283] on div "#284 View" at bounding box center [802, 240] width 112 height 113
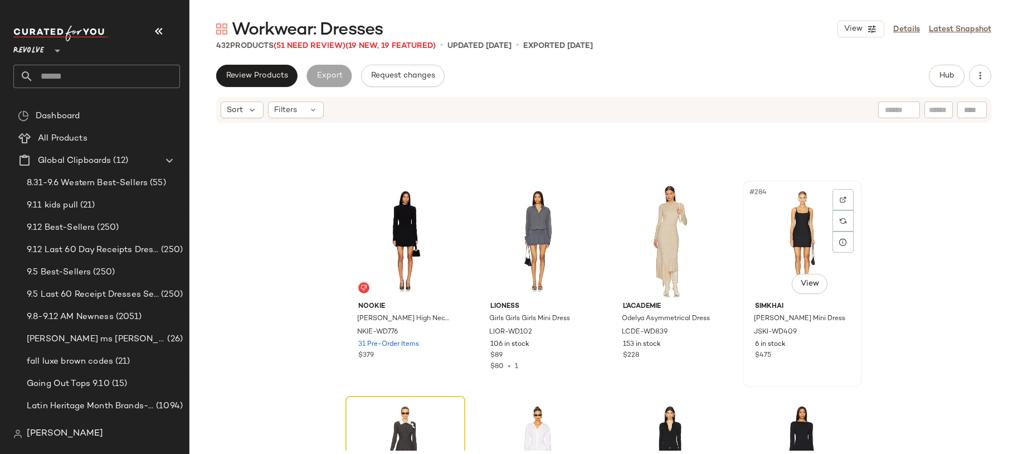
click at [776, 248] on div "#284 View" at bounding box center [802, 240] width 112 height 113
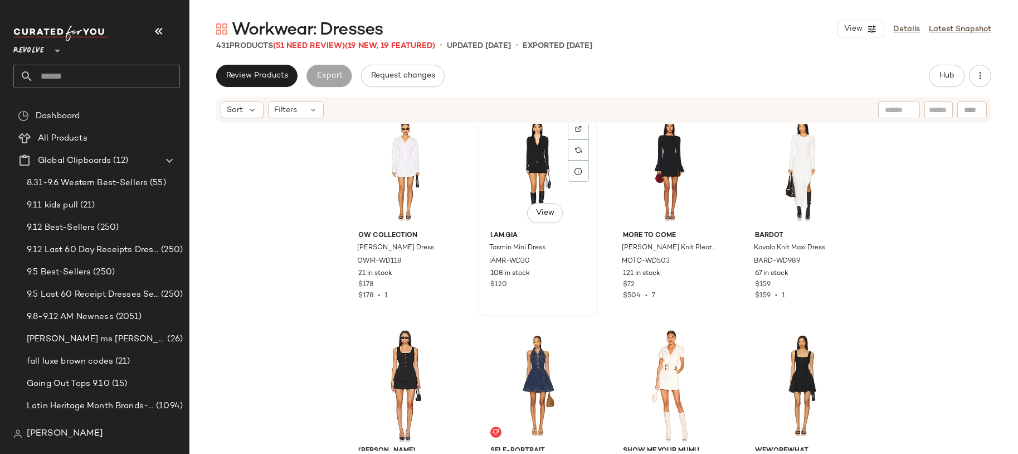
scroll to position [15370, 0]
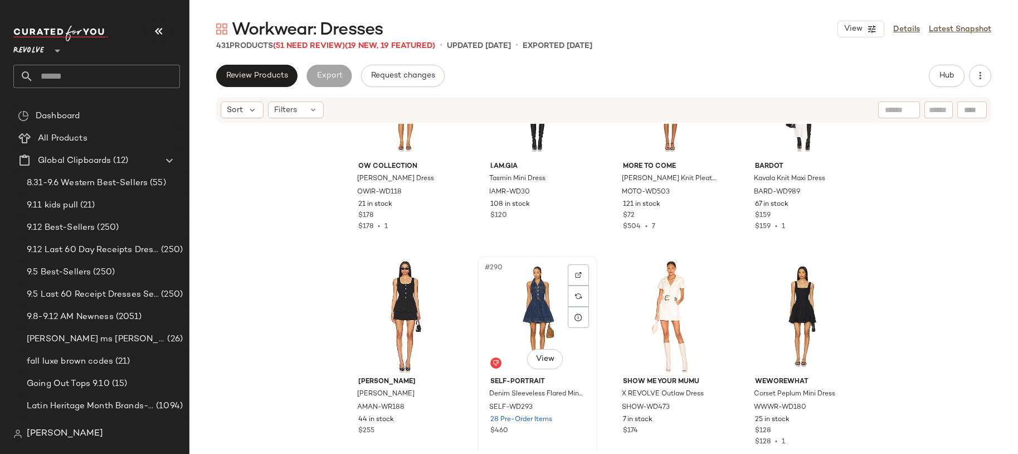
click at [512, 303] on div "#290 View" at bounding box center [538, 316] width 112 height 113
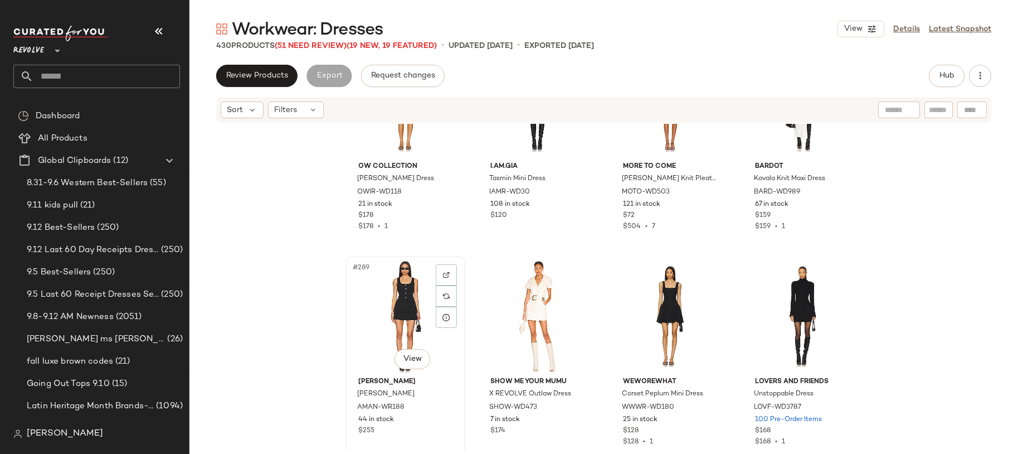
click at [394, 319] on div "#289 View" at bounding box center [405, 316] width 112 height 113
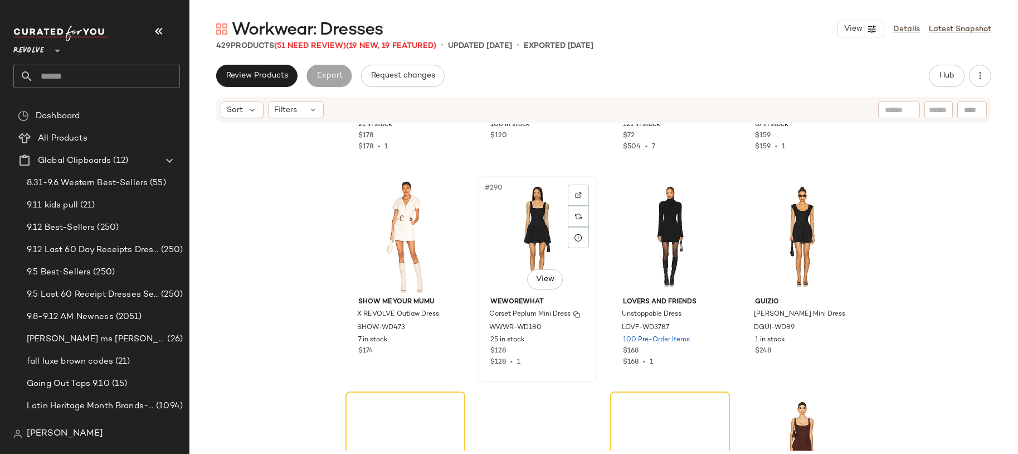
scroll to position [15451, 0]
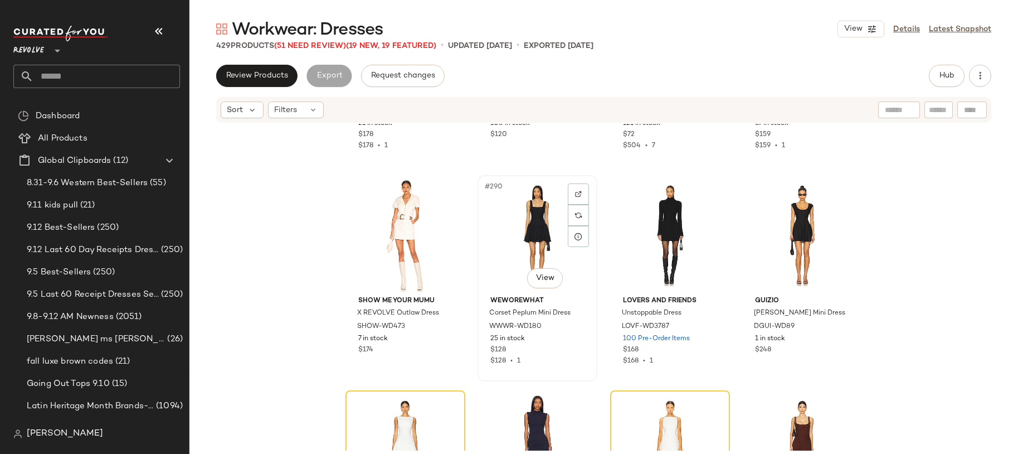
click at [535, 252] on div "#290 View" at bounding box center [538, 235] width 112 height 113
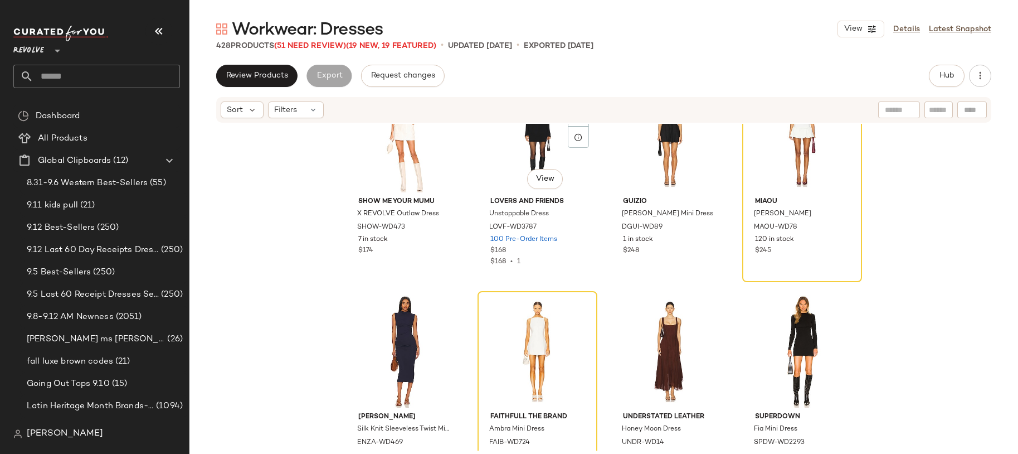
scroll to position [15552, 0]
click at [539, 317] on div at bounding box center [538, 349] width 112 height 113
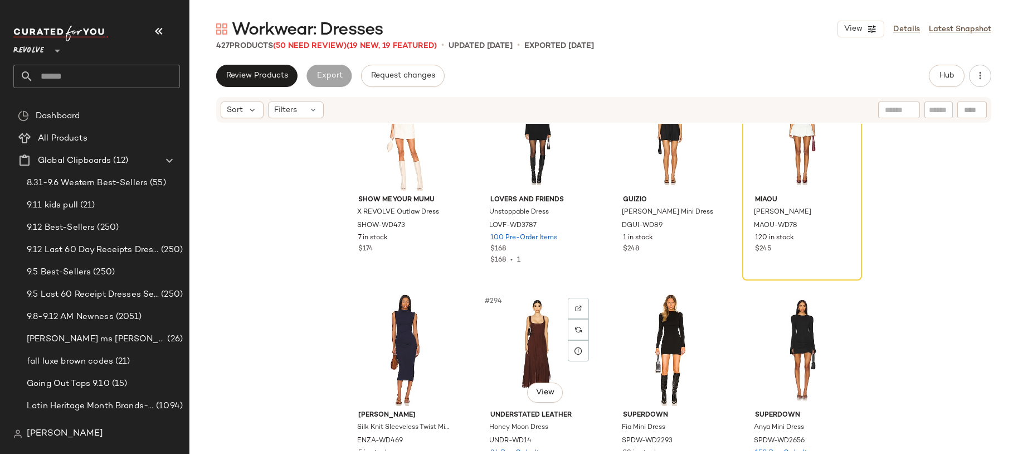
click at [539, 317] on div "#294 View" at bounding box center [538, 349] width 112 height 113
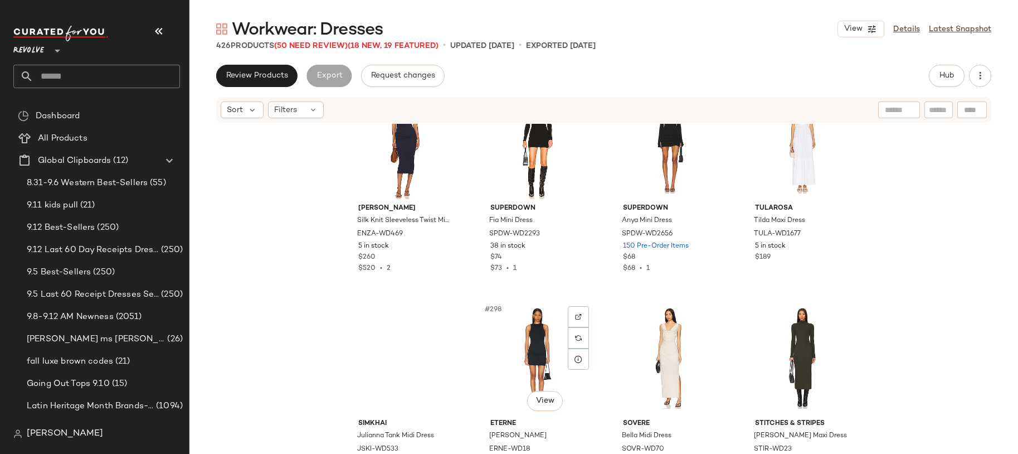
scroll to position [15679, 0]
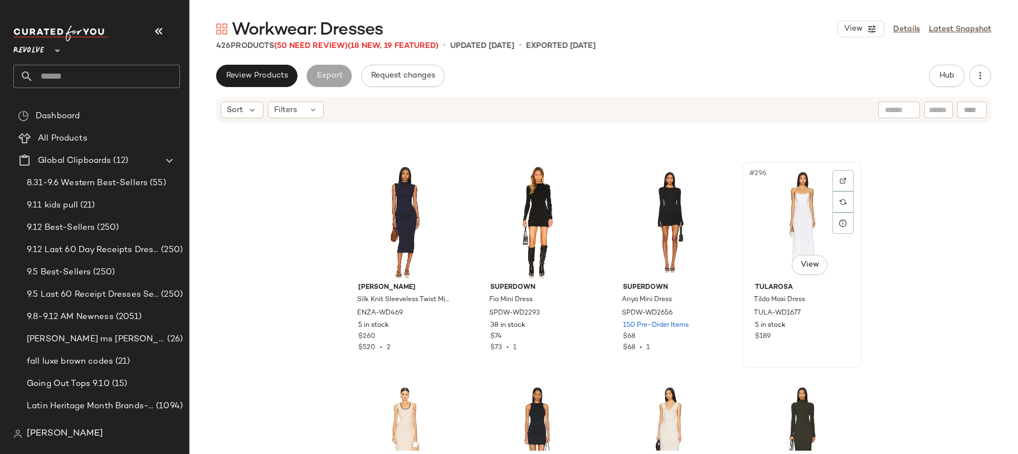
click at [750, 257] on div "#296 View" at bounding box center [802, 222] width 112 height 113
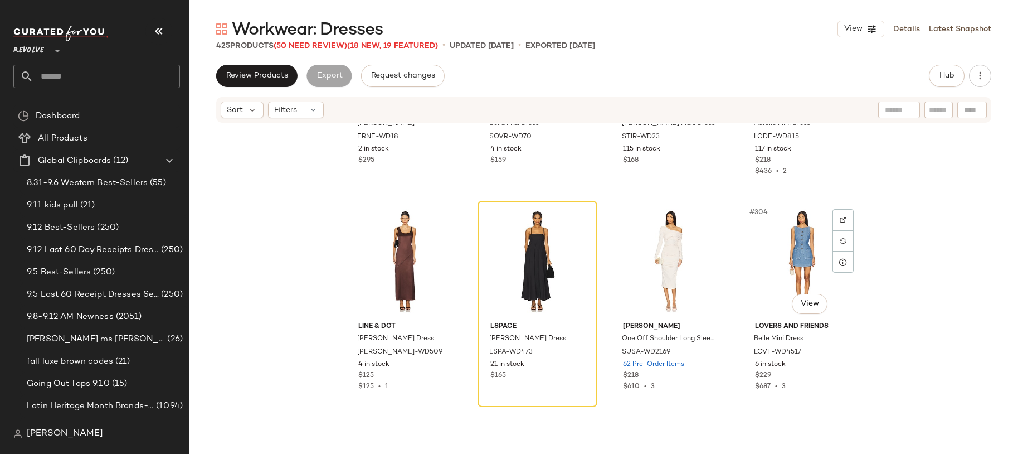
scroll to position [16072, 0]
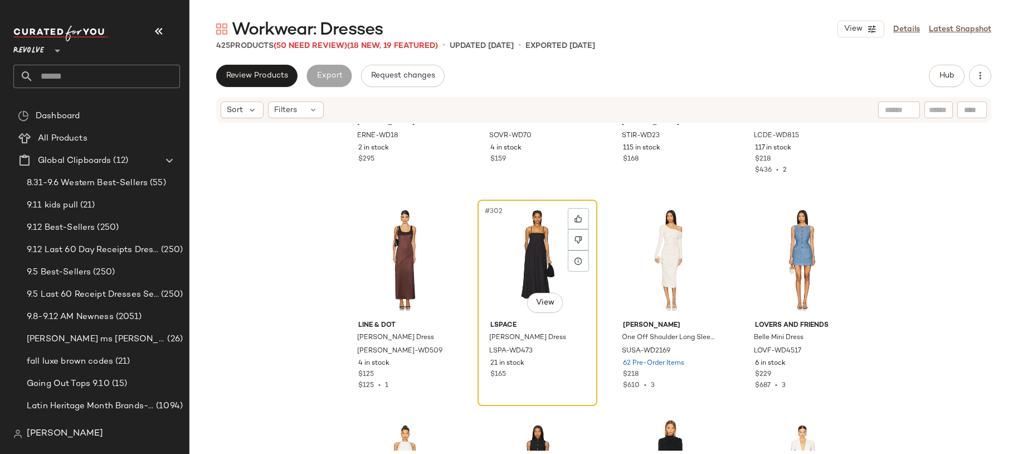
click at [521, 274] on div "#302 View" at bounding box center [538, 259] width 112 height 113
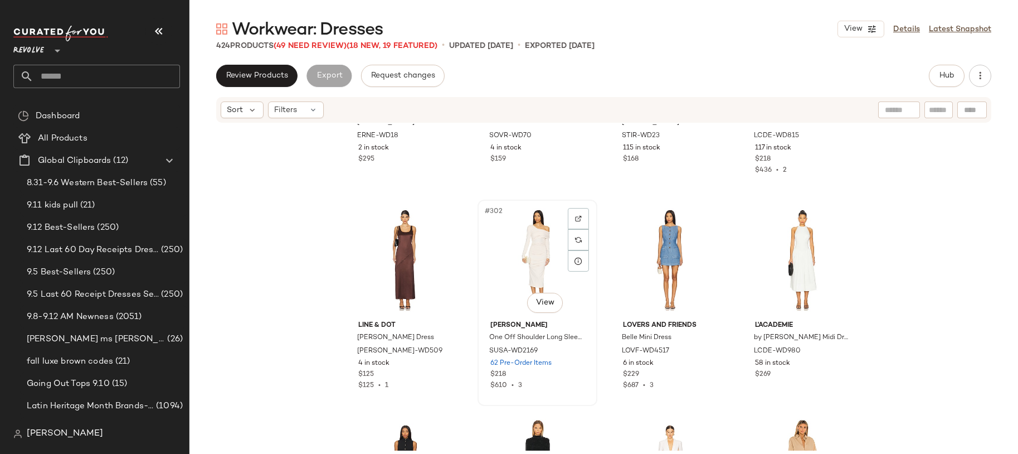
click at [548, 285] on div "#302 View" at bounding box center [538, 259] width 112 height 113
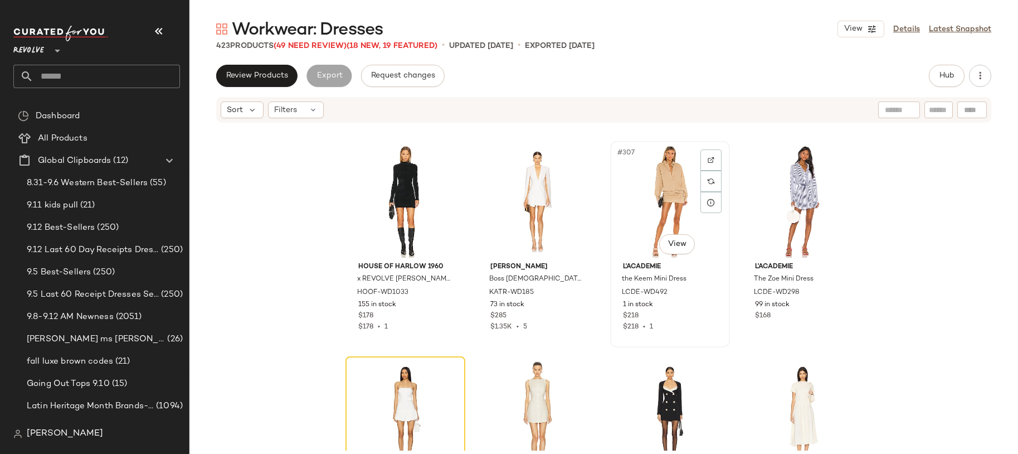
scroll to position [16344, 0]
click at [668, 200] on div "#307 View" at bounding box center [670, 203] width 112 height 113
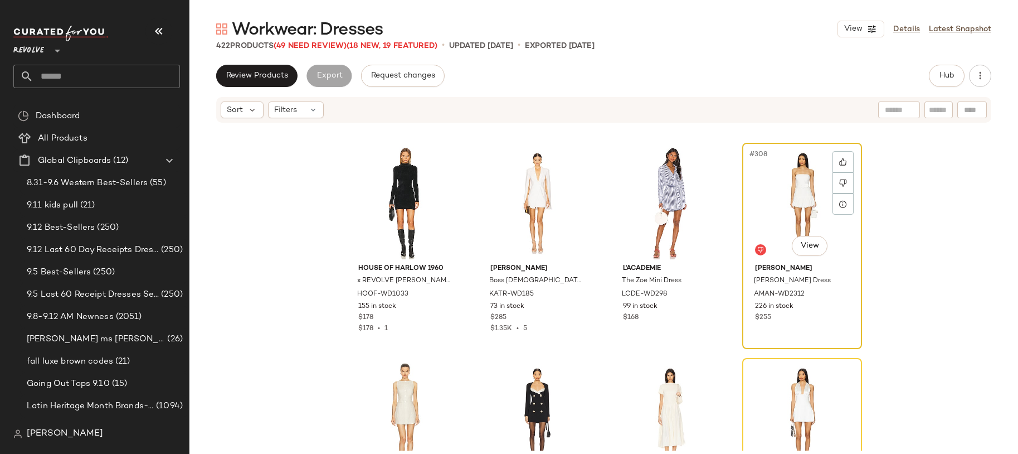
click at [808, 212] on div "#308 View" at bounding box center [802, 203] width 112 height 113
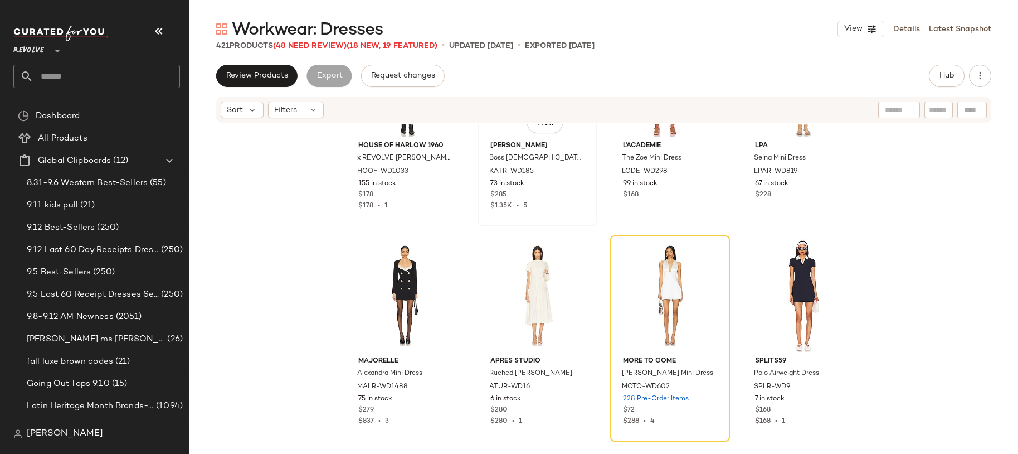
scroll to position [16468, 0]
click at [619, 304] on div "#311 View" at bounding box center [670, 294] width 112 height 113
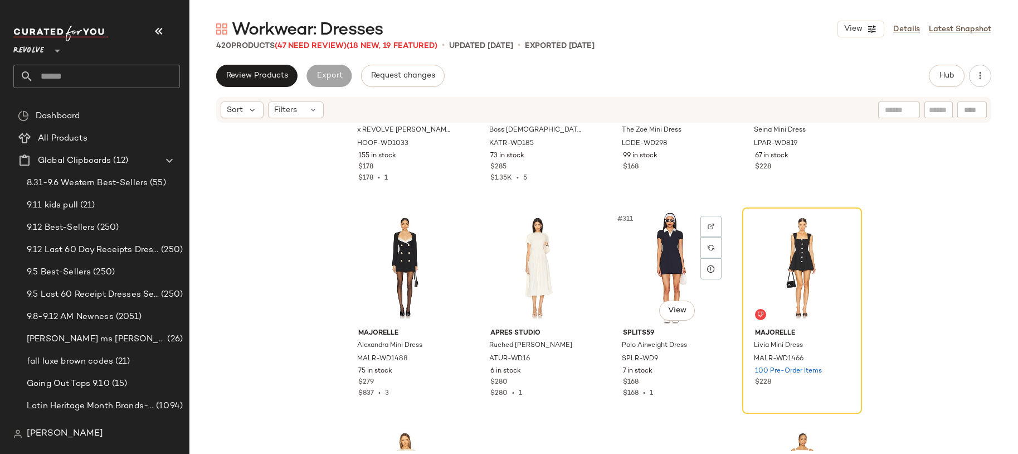
scroll to position [16500, 0]
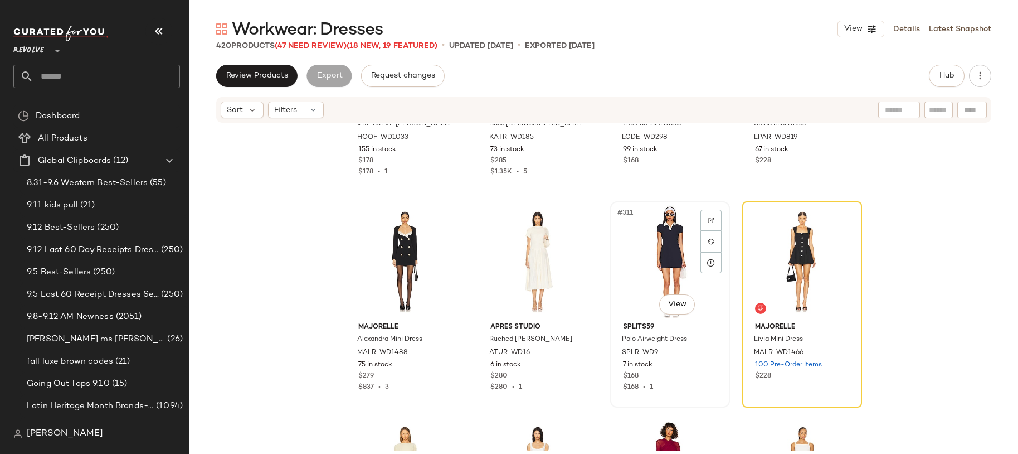
click at [719, 280] on div "#311 View" at bounding box center [670, 261] width 112 height 113
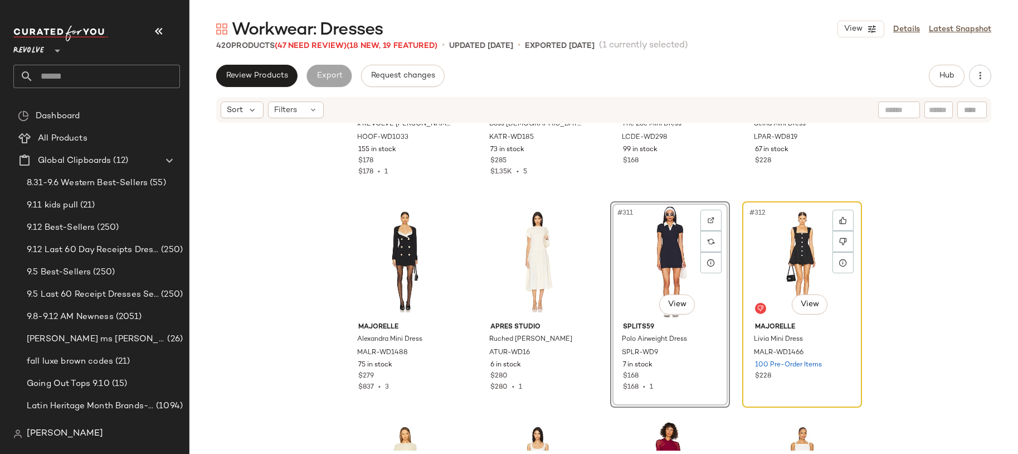
click at [784, 273] on div "#312 View" at bounding box center [802, 261] width 112 height 113
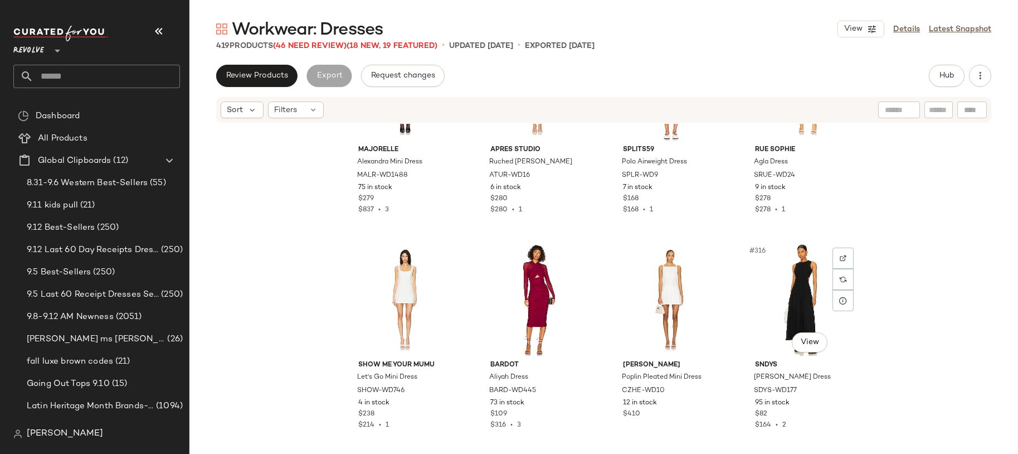
scroll to position [16679, 0]
click at [653, 284] on div "#315 View" at bounding box center [670, 297] width 112 height 113
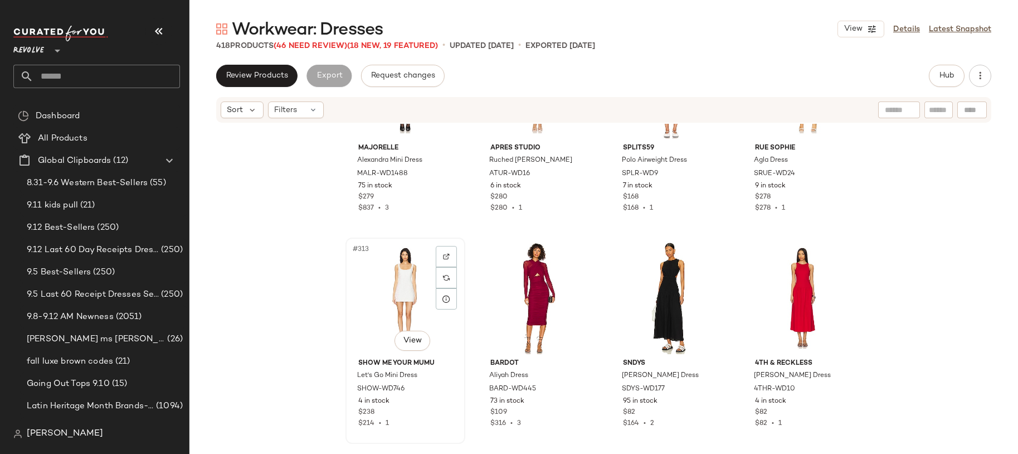
click at [389, 309] on div "#313 View" at bounding box center [405, 297] width 112 height 113
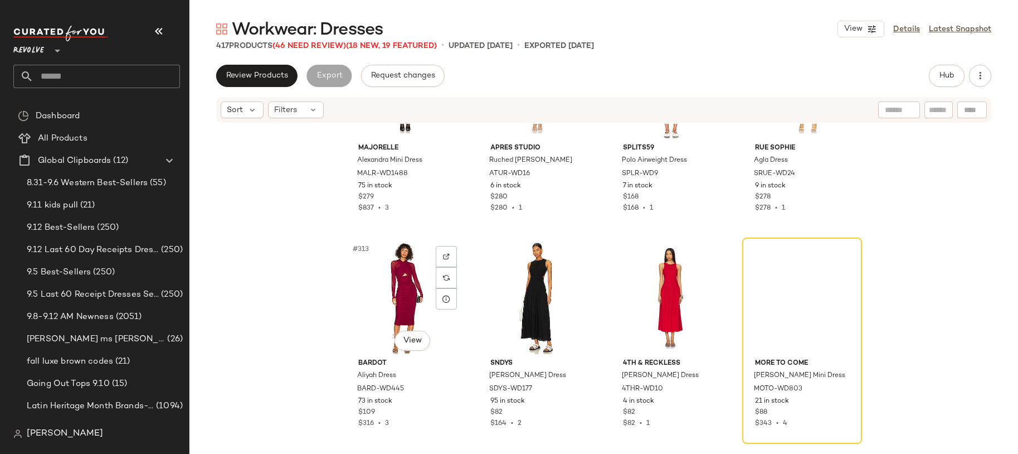
scroll to position [16775, 0]
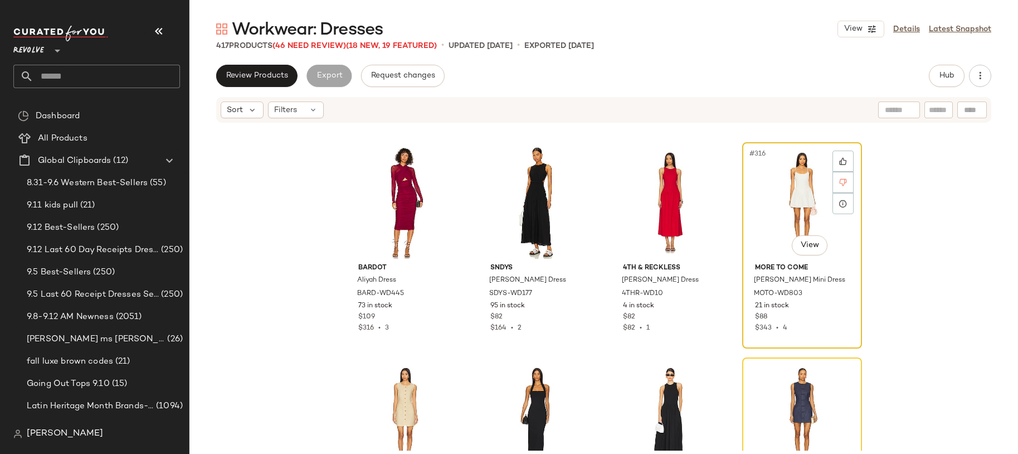
click at [791, 187] on div "#316 View" at bounding box center [802, 202] width 112 height 113
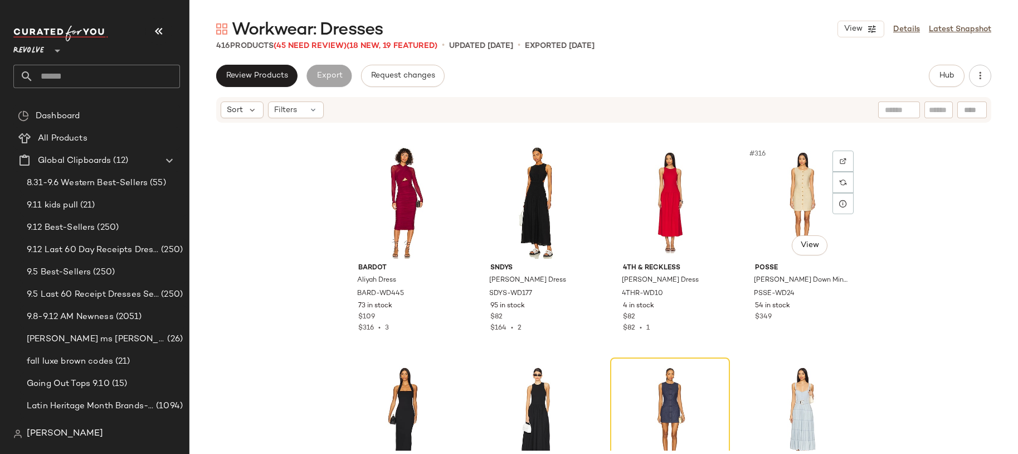
scroll to position [16866, 0]
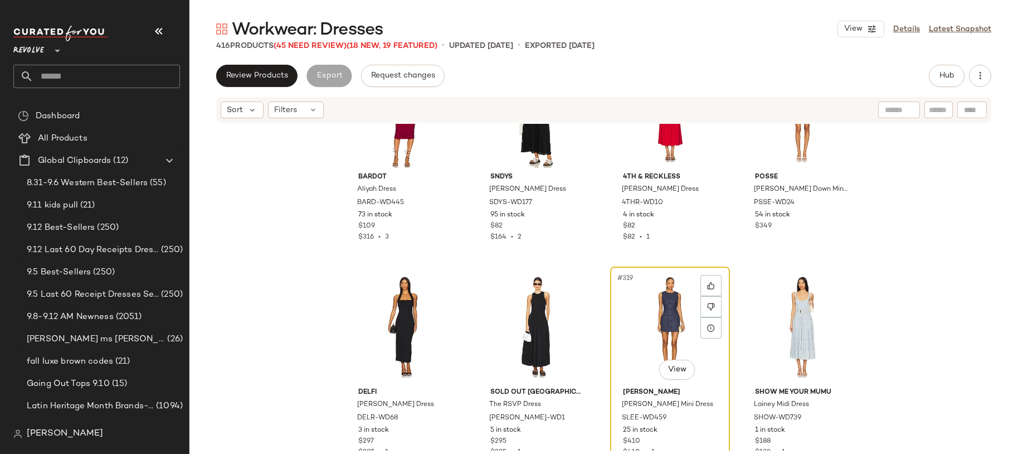
click at [642, 307] on div "#319 View" at bounding box center [670, 326] width 112 height 113
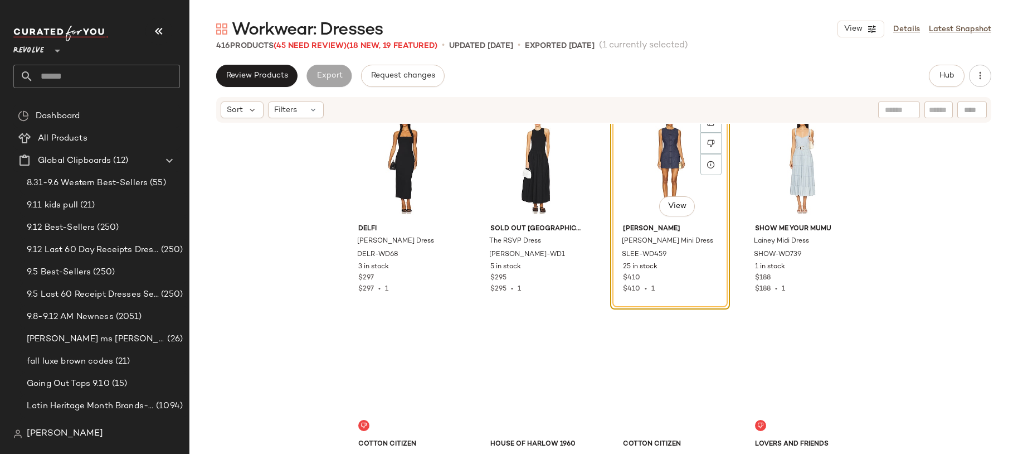
scroll to position [17033, 0]
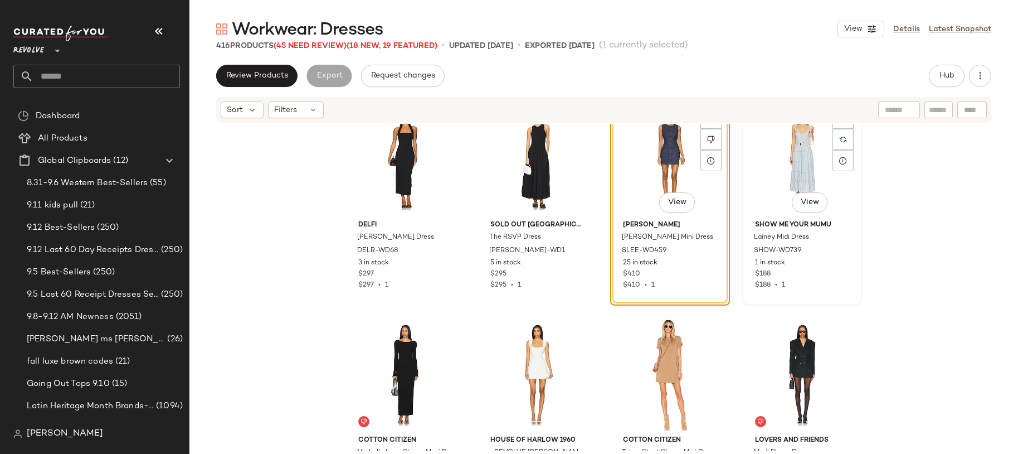
click at [761, 191] on div "#320 View" at bounding box center [802, 159] width 112 height 113
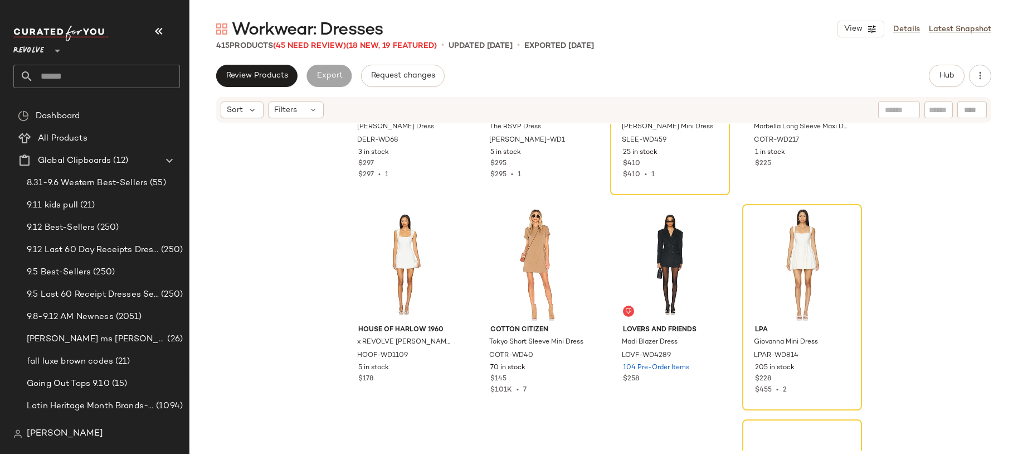
scroll to position [17144, 0]
click at [794, 248] on div "#324 View" at bounding box center [802, 263] width 112 height 113
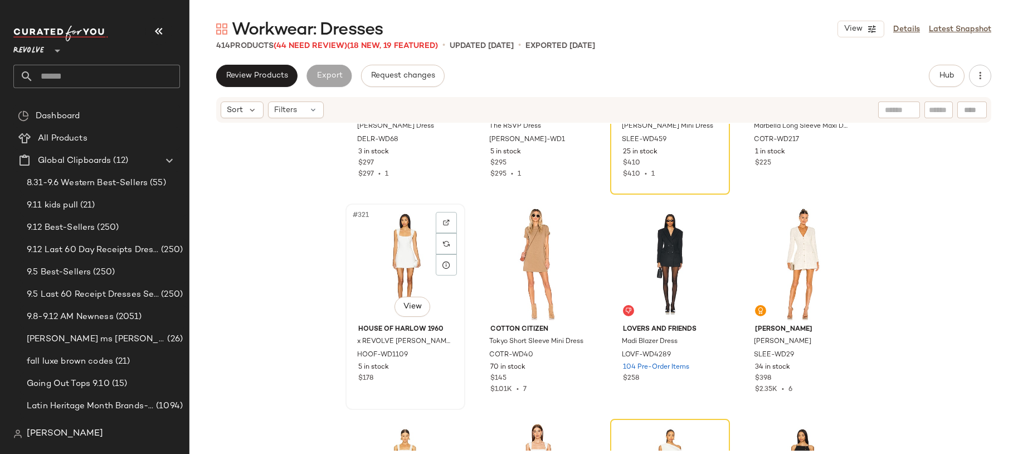
click at [395, 277] on div "#321 View" at bounding box center [405, 263] width 112 height 113
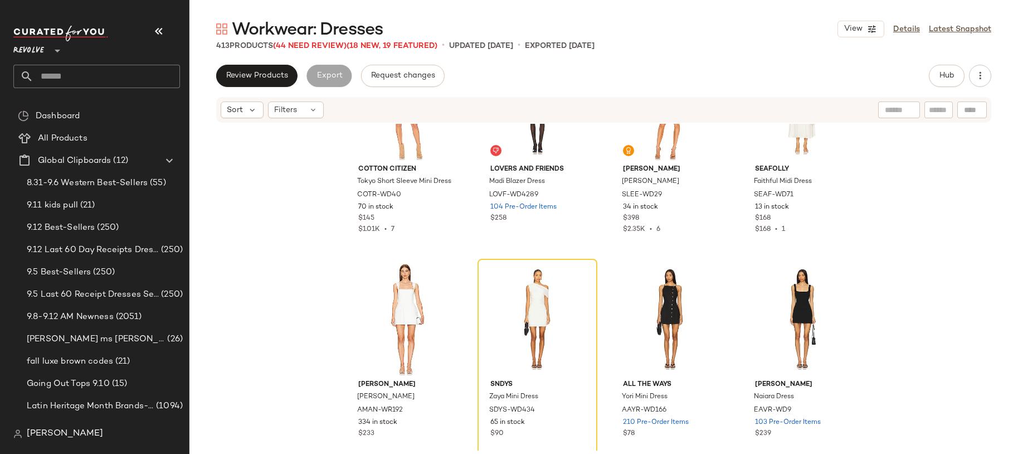
scroll to position [17304, 0]
click at [543, 310] on div "#326 View" at bounding box center [538, 318] width 112 height 113
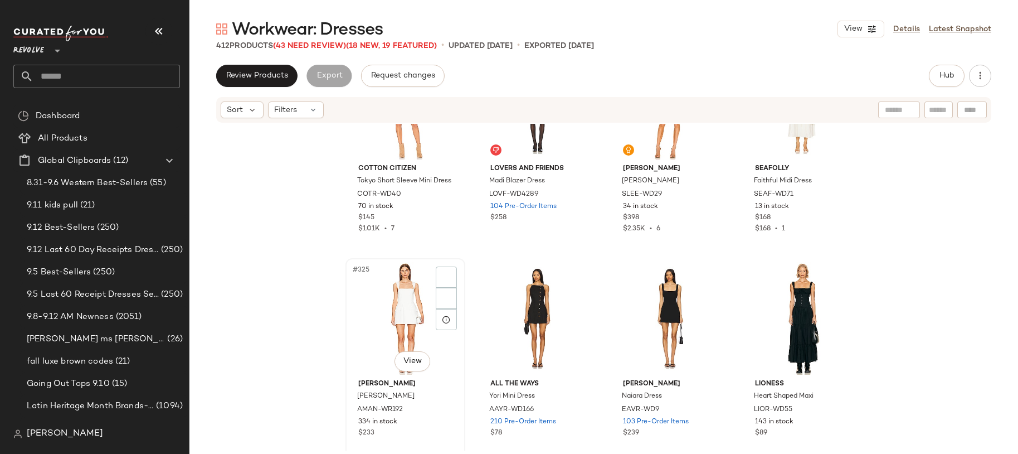
click at [377, 318] on div "#325 View" at bounding box center [405, 318] width 112 height 113
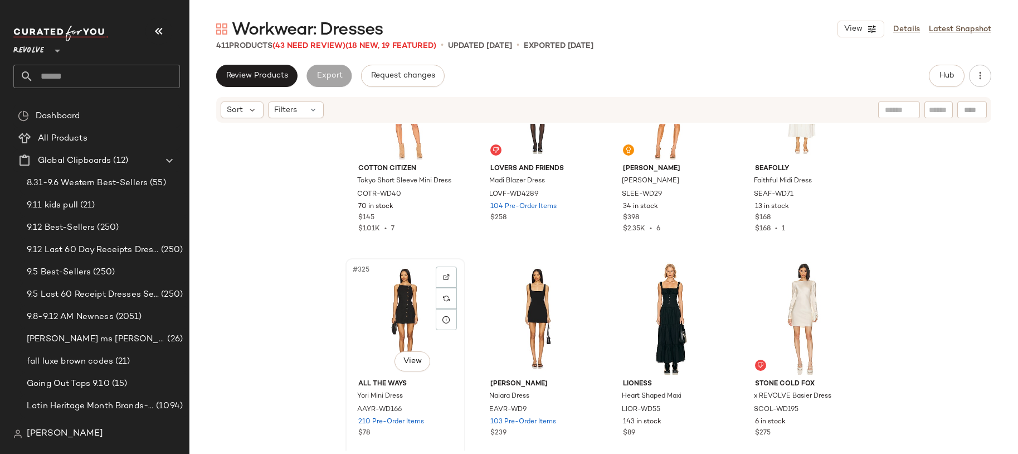
click at [381, 318] on div "#325 View" at bounding box center [405, 318] width 112 height 113
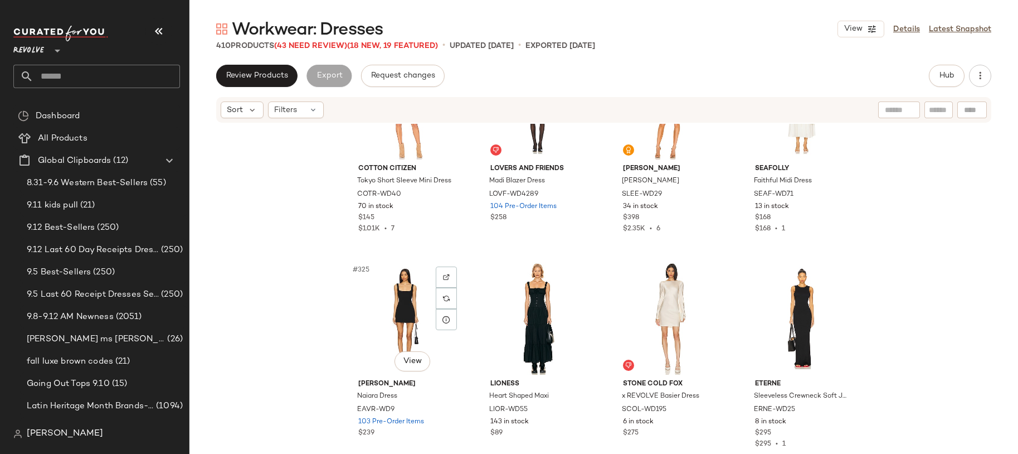
click at [381, 318] on div "#325 View" at bounding box center [405, 318] width 112 height 113
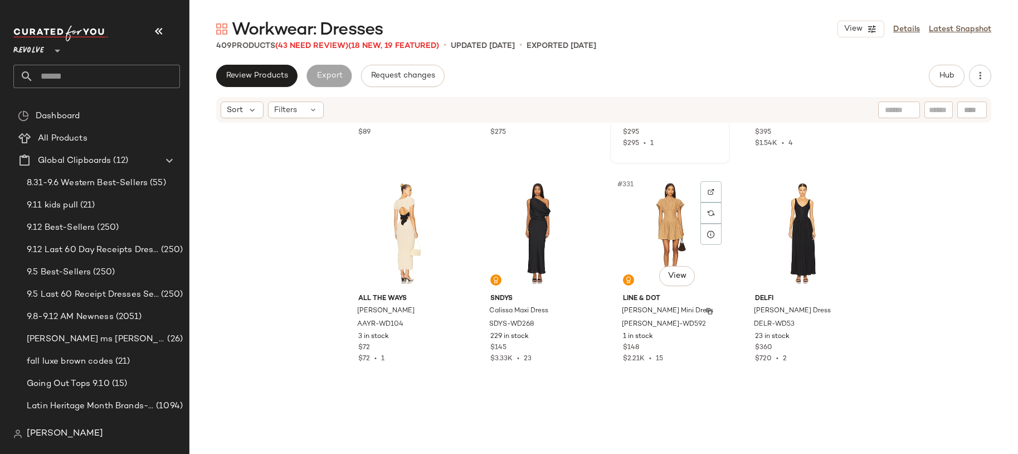
scroll to position [17607, 0]
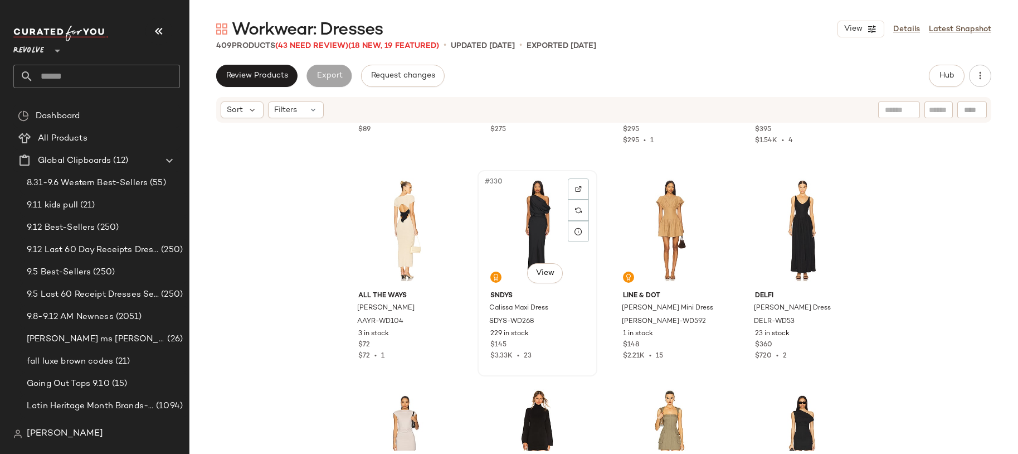
click at [530, 247] on div "#330 View" at bounding box center [538, 230] width 112 height 113
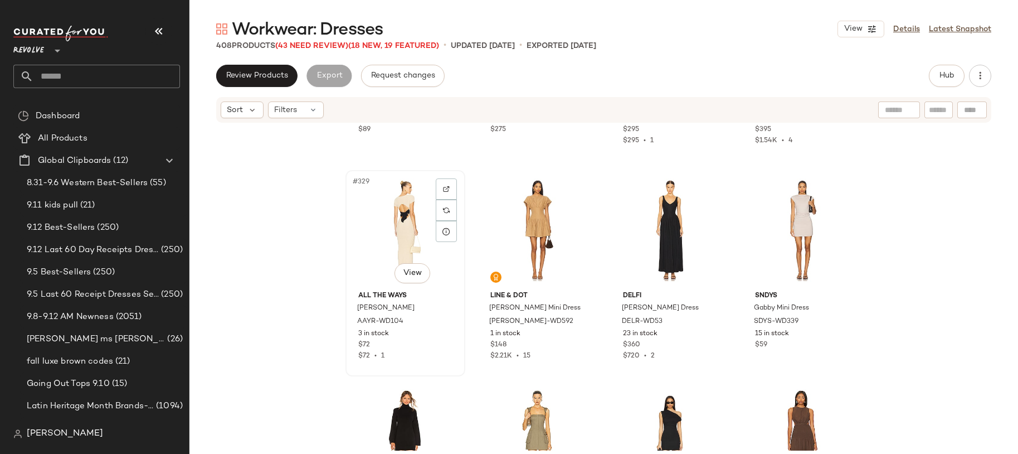
click at [422, 228] on div "#329 View" at bounding box center [405, 230] width 112 height 113
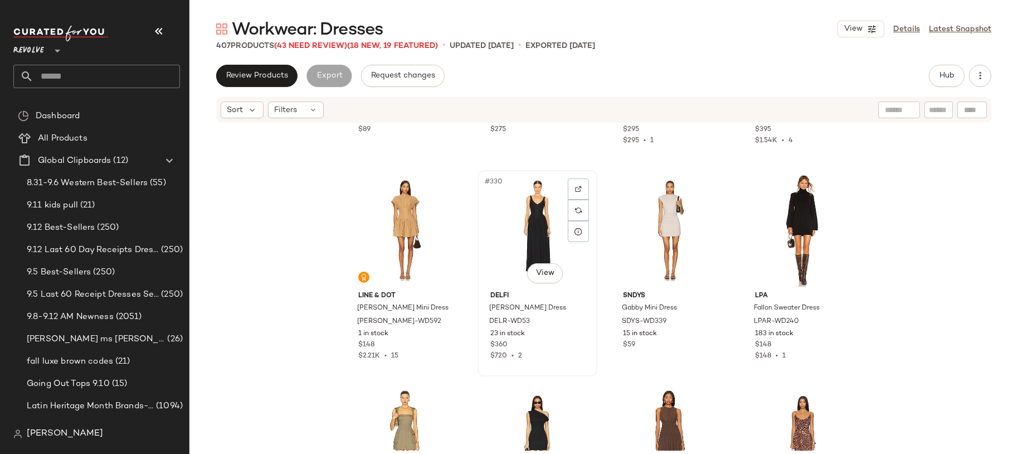
scroll to position [17635, 0]
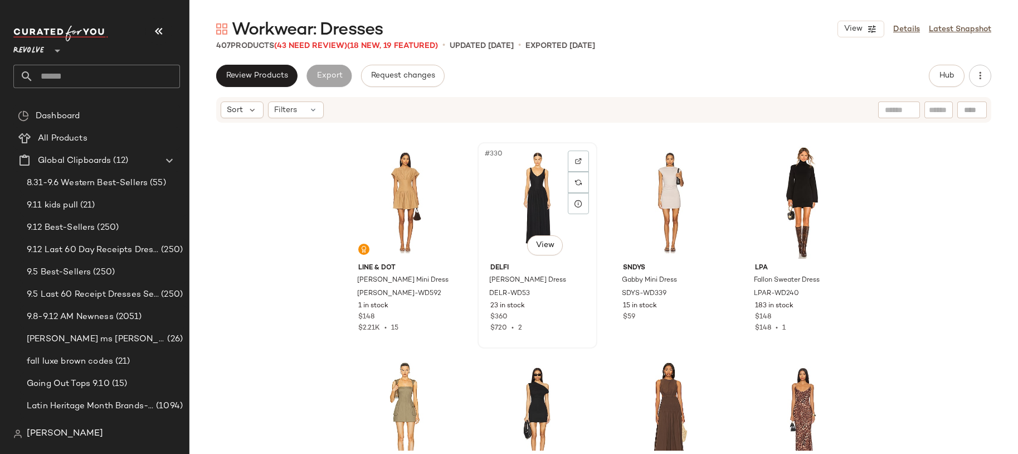
click at [512, 198] on div "#330 View" at bounding box center [538, 202] width 112 height 113
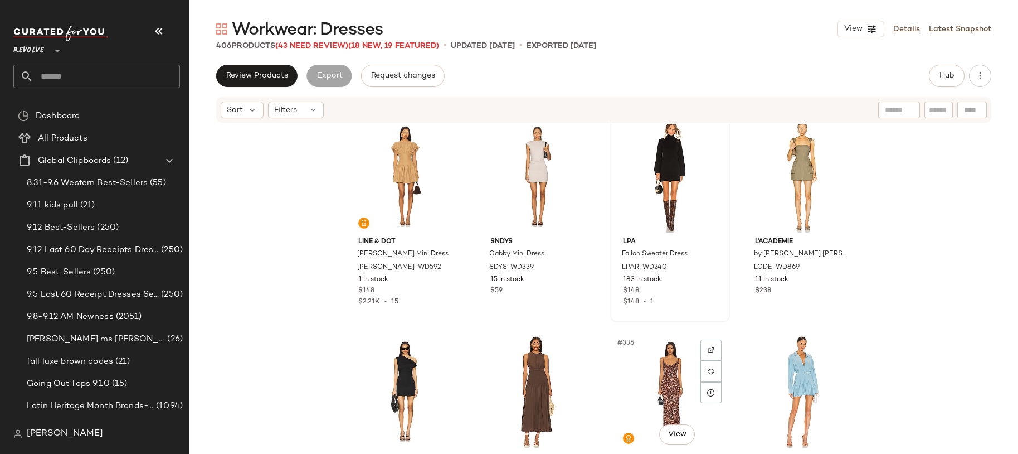
scroll to position [17662, 0]
click at [786, 198] on div "#332 View" at bounding box center [802, 176] width 112 height 113
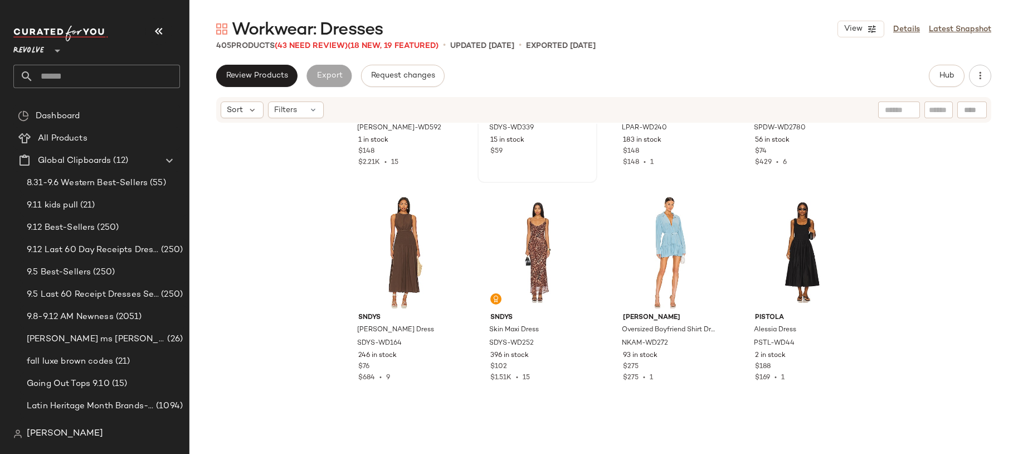
scroll to position [17811, 0]
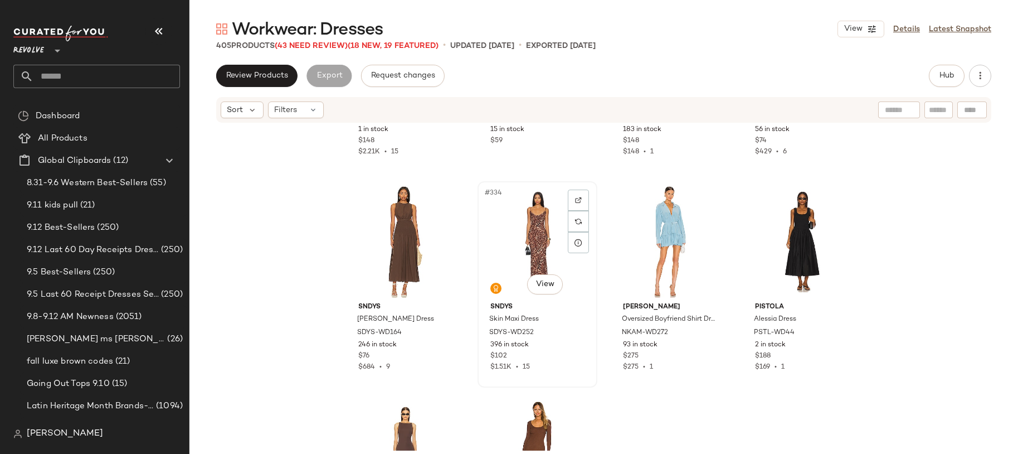
click at [516, 255] on div "#334 View" at bounding box center [538, 241] width 112 height 113
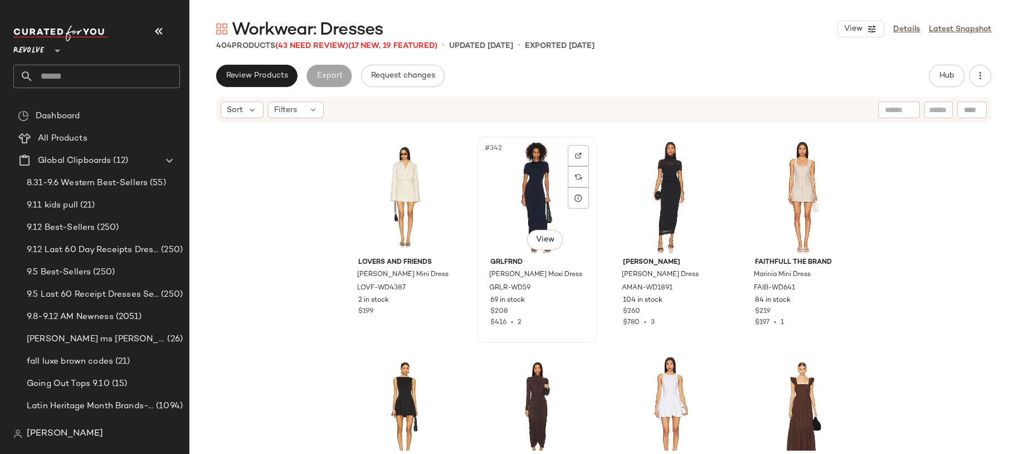
scroll to position [18289, 0]
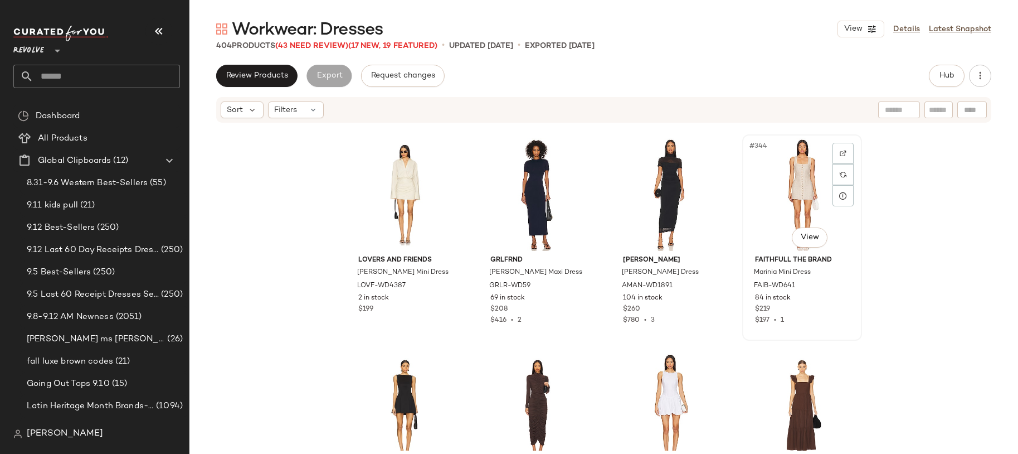
click at [786, 200] on div "#344 View" at bounding box center [802, 194] width 112 height 113
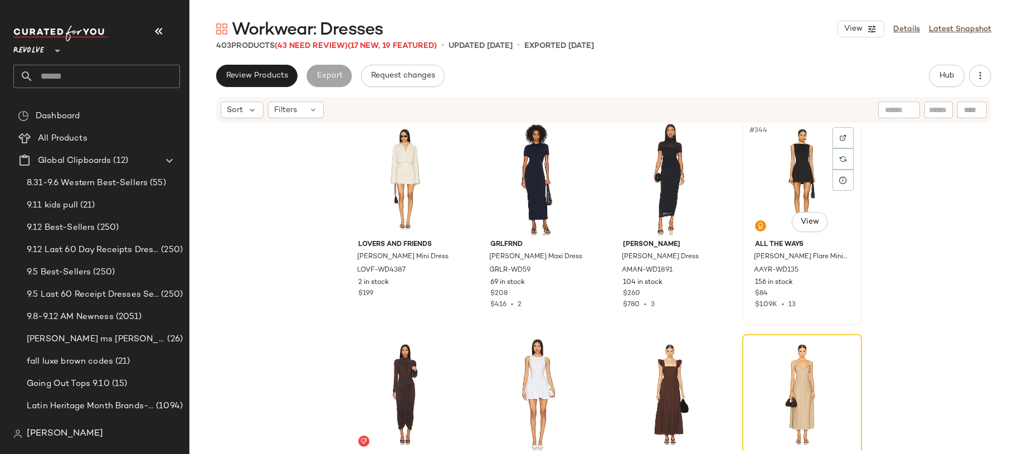
scroll to position [18305, 0]
click at [775, 198] on div "#344 View" at bounding box center [802, 178] width 112 height 113
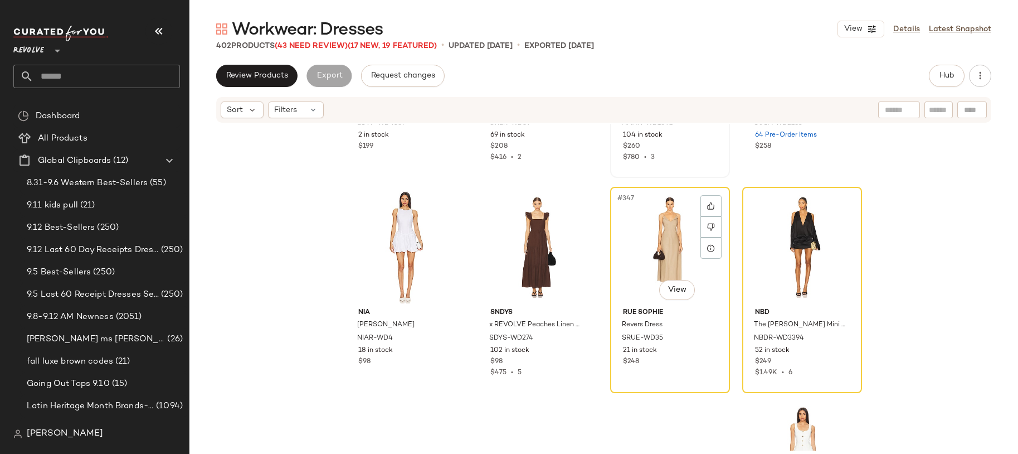
scroll to position [18469, 0]
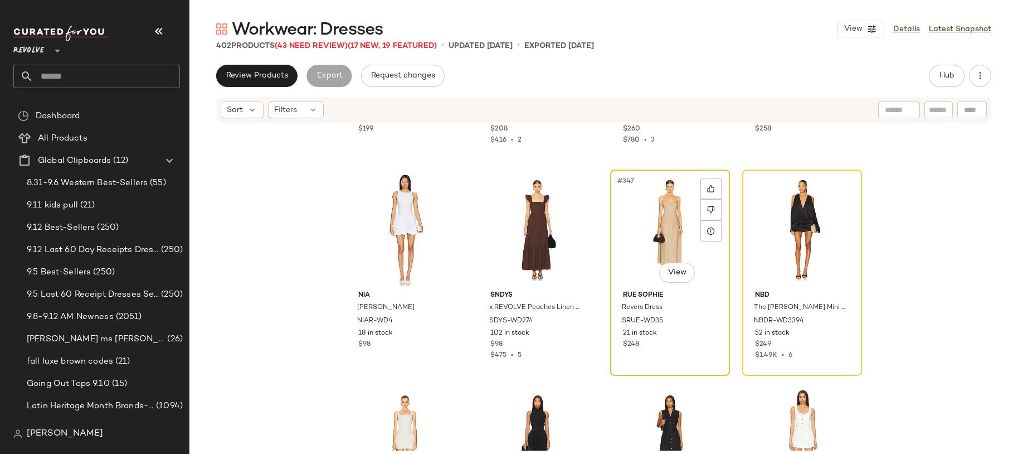
click at [650, 206] on div "#347 View" at bounding box center [670, 229] width 112 height 113
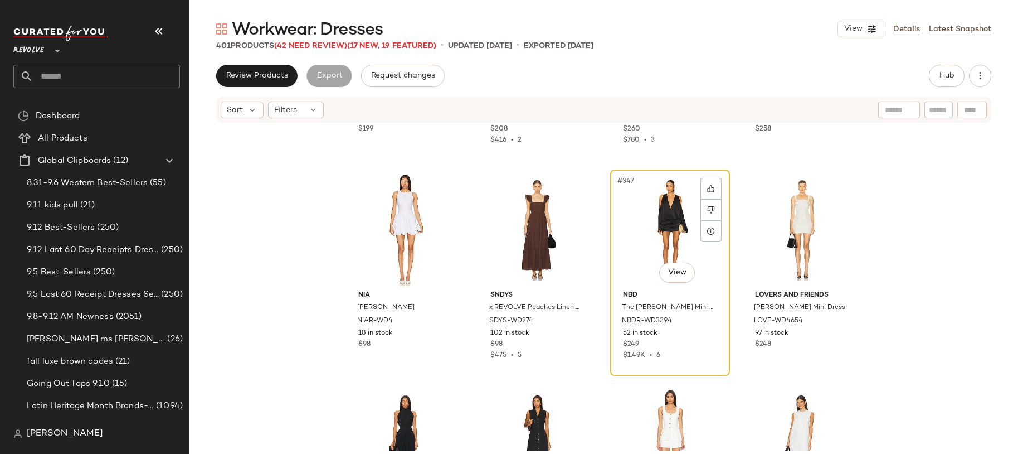
click at [650, 209] on div "#347 View" at bounding box center [670, 229] width 112 height 113
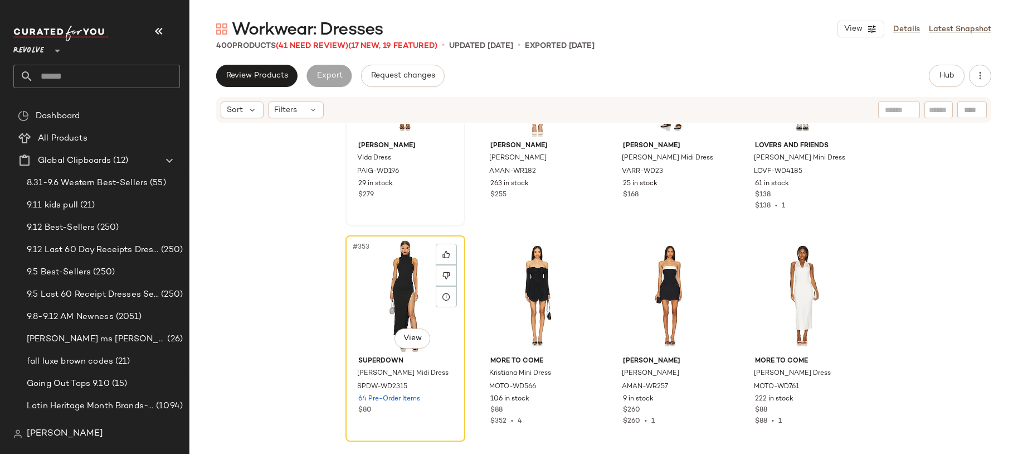
scroll to position [18835, 0]
click at [412, 280] on div "#353 View" at bounding box center [405, 293] width 112 height 113
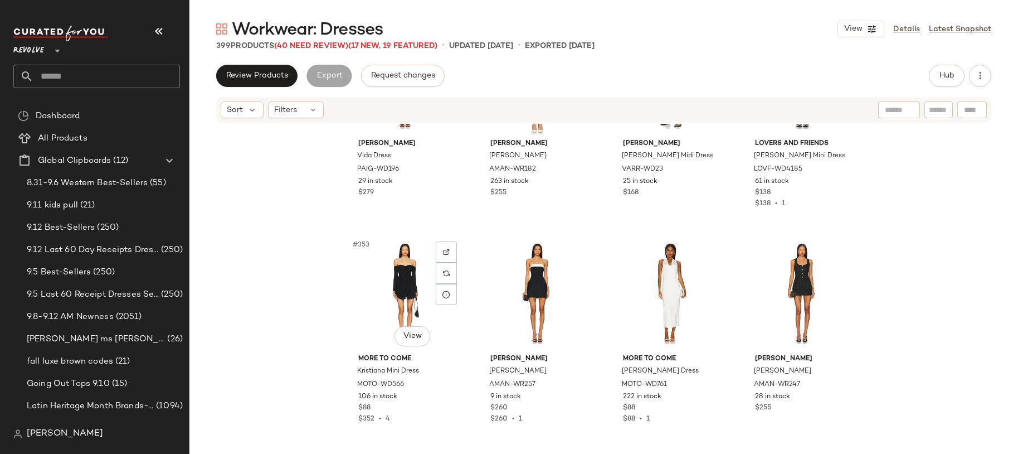
click at [412, 280] on div "#353 View" at bounding box center [405, 293] width 112 height 113
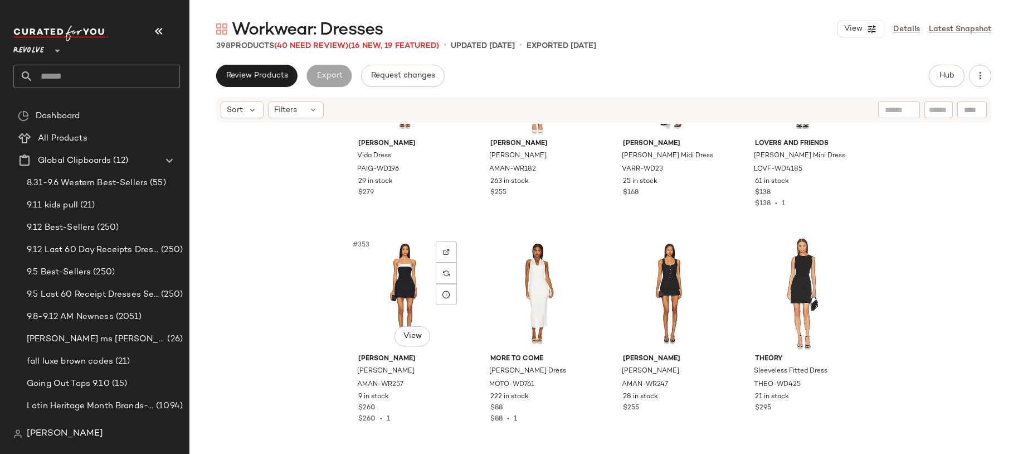
click at [412, 280] on div "#353 View" at bounding box center [405, 293] width 112 height 113
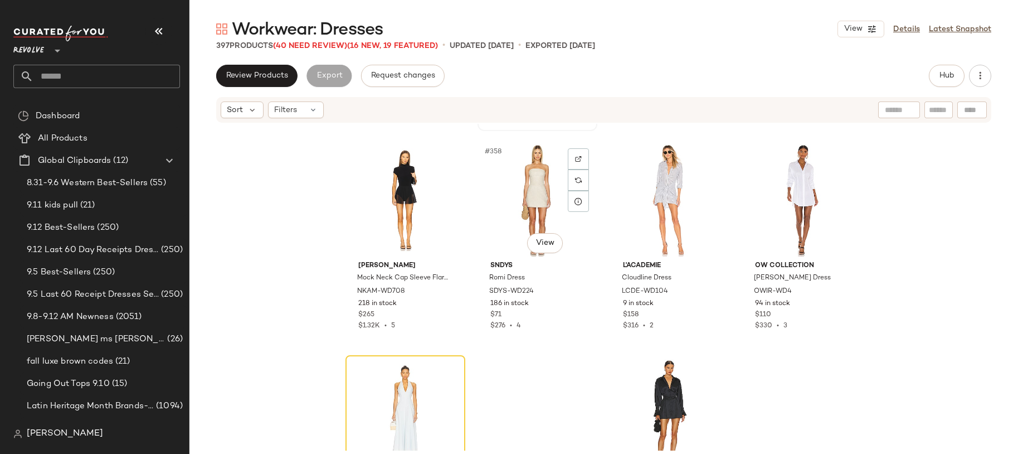
scroll to position [19140, 0]
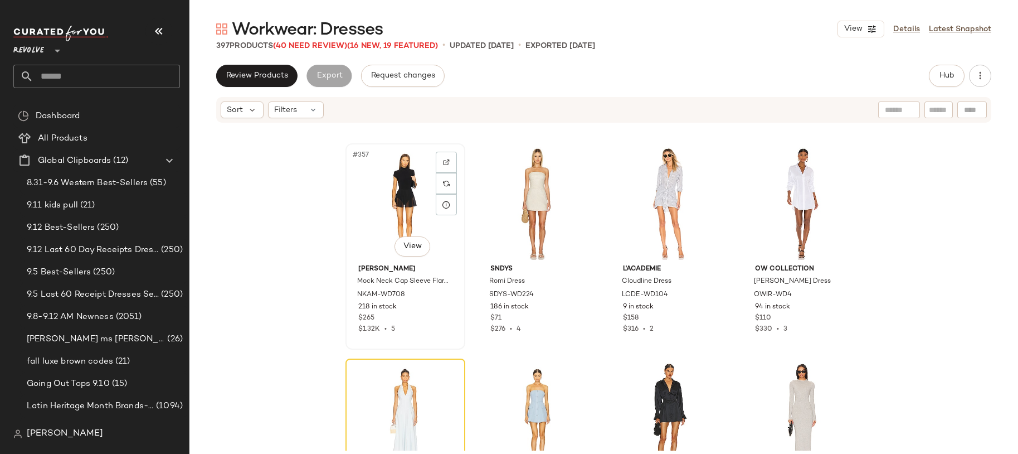
click at [400, 216] on div "#357 View" at bounding box center [405, 203] width 112 height 113
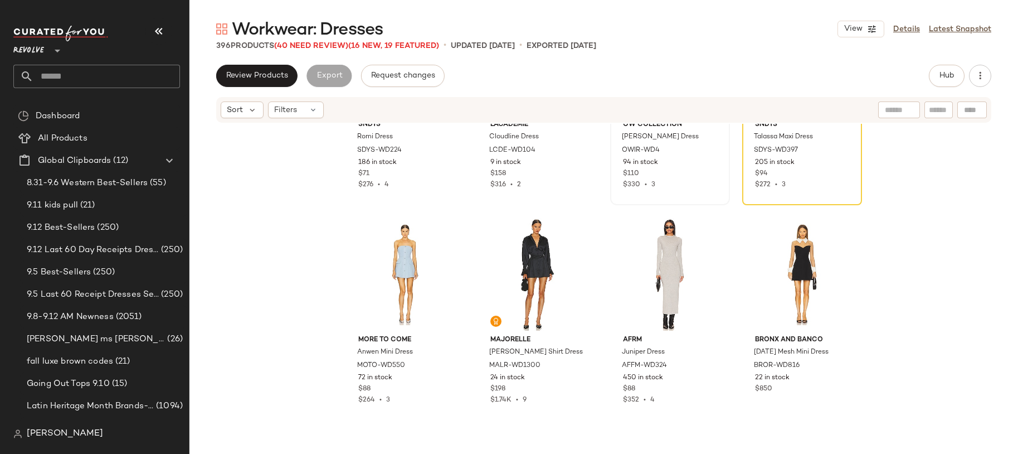
scroll to position [19286, 0]
click at [789, 271] on div "#364 View" at bounding box center [802, 272] width 112 height 113
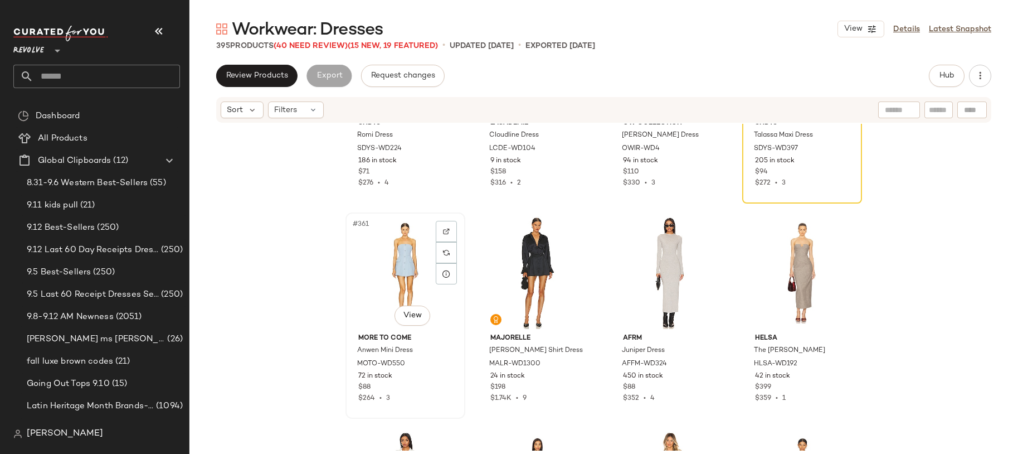
click at [386, 276] on div "#361 View" at bounding box center [405, 272] width 112 height 113
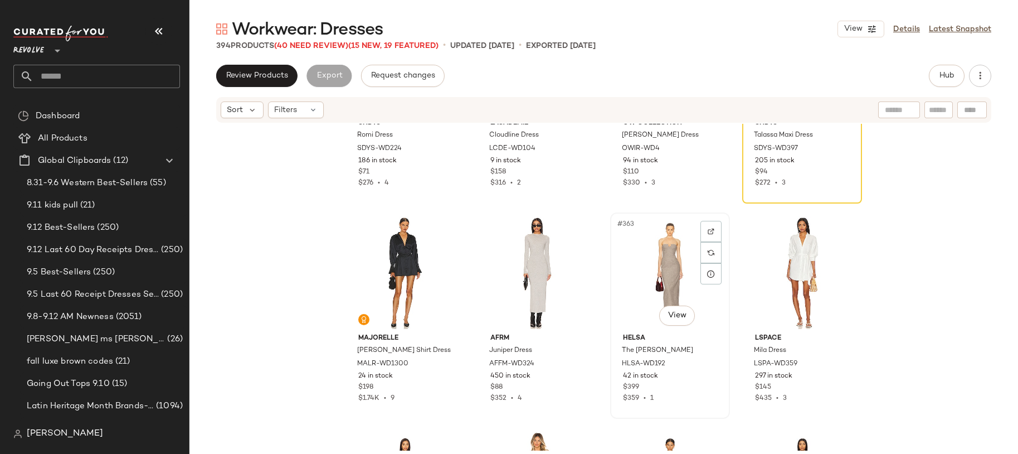
click at [649, 270] on div "#363 View" at bounding box center [670, 272] width 112 height 113
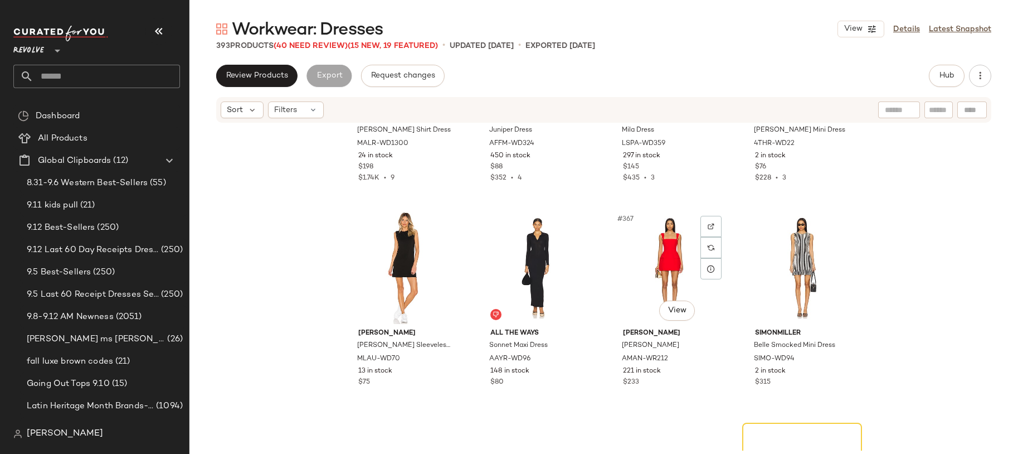
scroll to position [19510, 0]
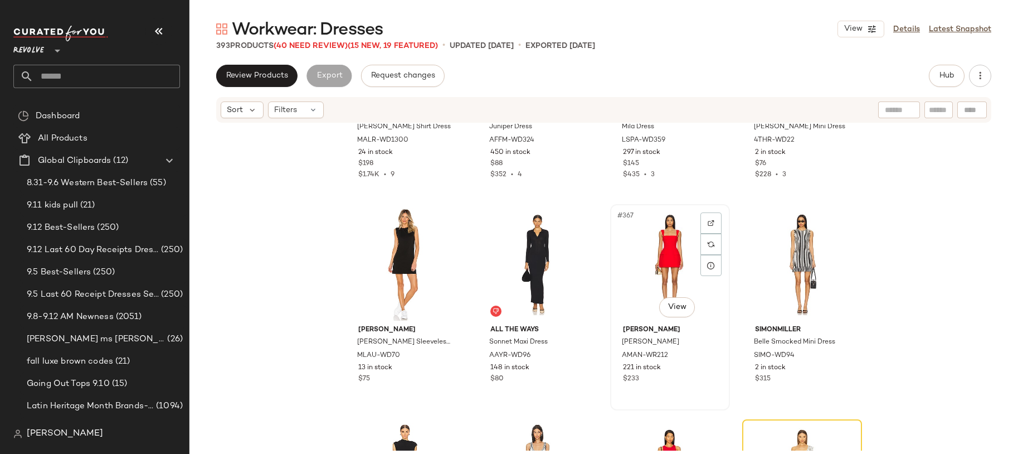
click at [654, 270] on div "#367 View" at bounding box center [670, 264] width 112 height 113
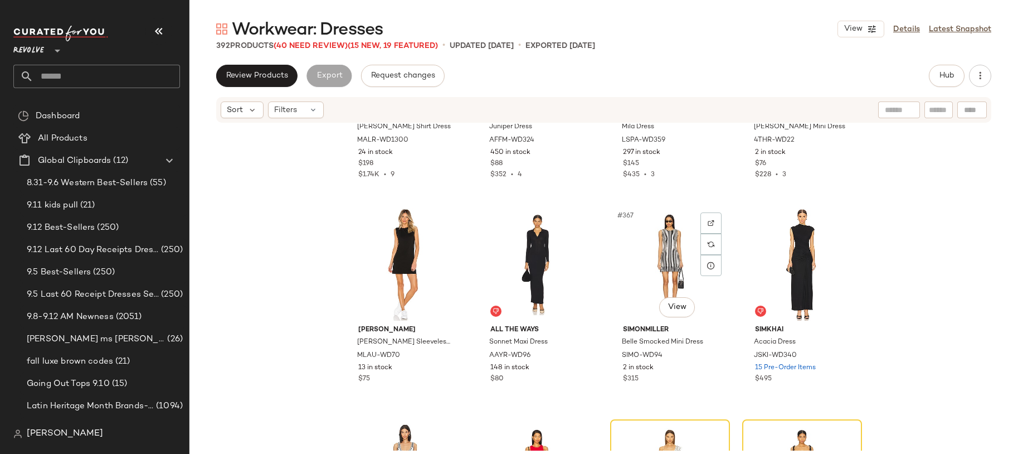
click at [654, 270] on div "#367 View" at bounding box center [670, 264] width 112 height 113
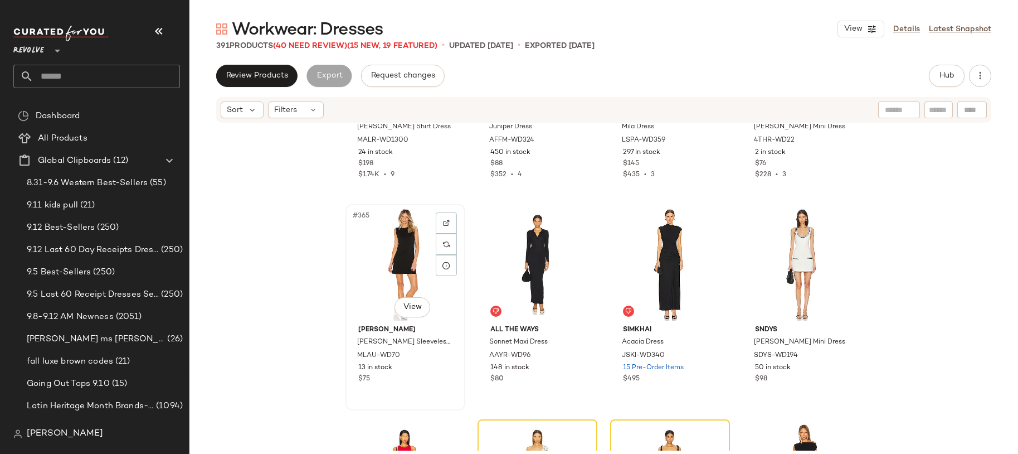
click at [405, 288] on div "#365 View" at bounding box center [405, 264] width 112 height 113
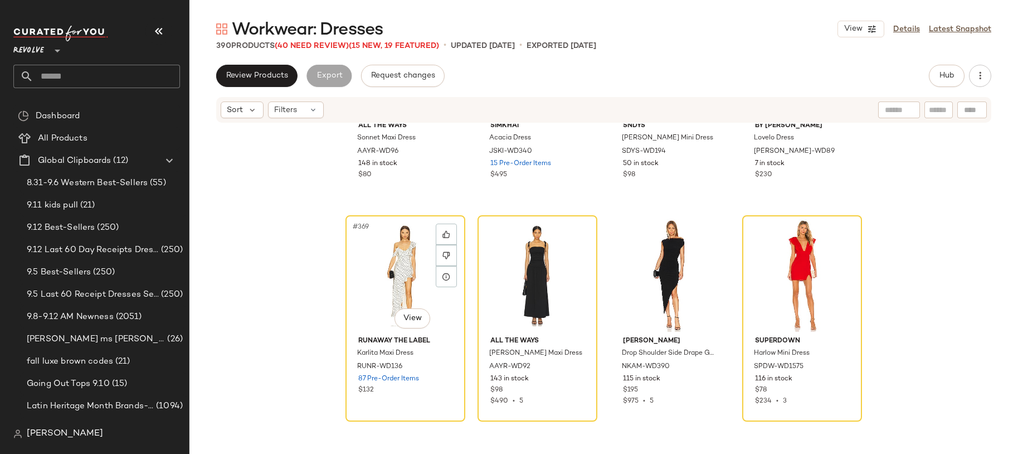
scroll to position [19718, 0]
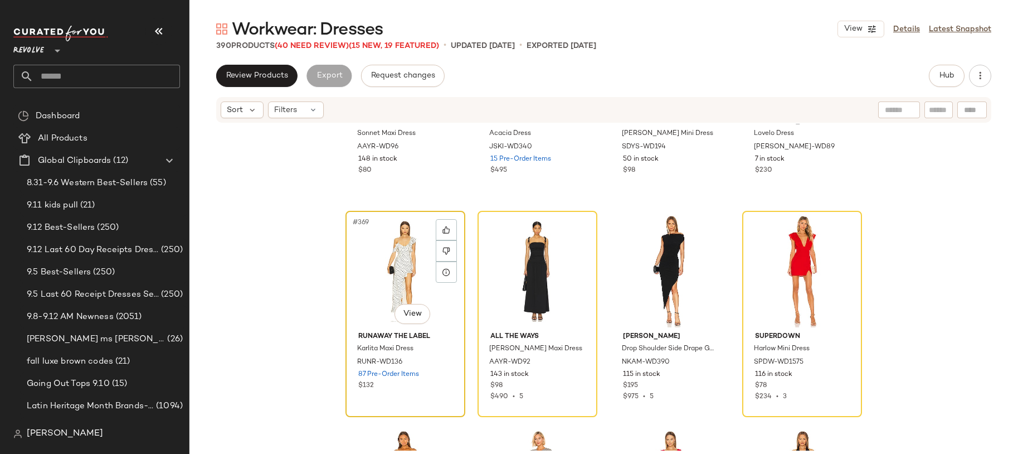
click at [403, 283] on div "#369 View" at bounding box center [405, 271] width 112 height 113
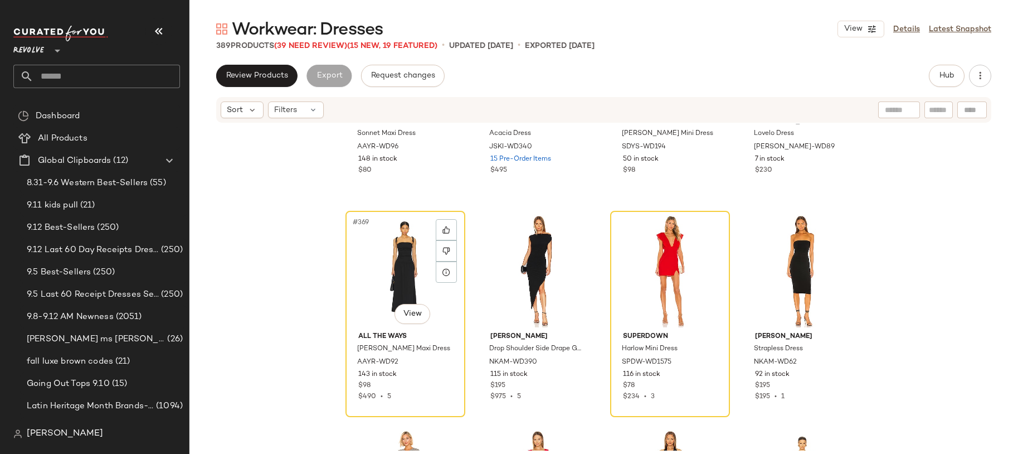
click at [403, 283] on div "#369 View" at bounding box center [405, 271] width 112 height 113
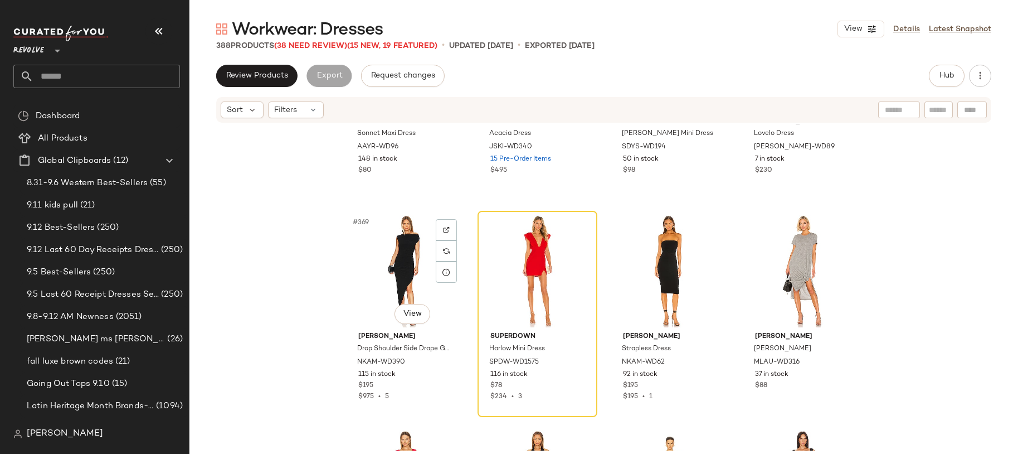
click at [403, 283] on div "#369 View" at bounding box center [405, 271] width 112 height 113
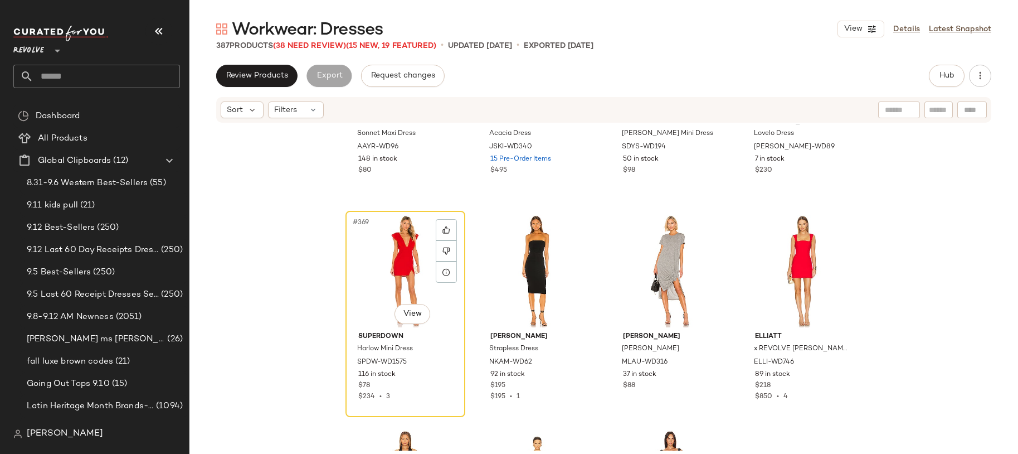
click at [403, 283] on div "#369 View" at bounding box center [405, 271] width 112 height 113
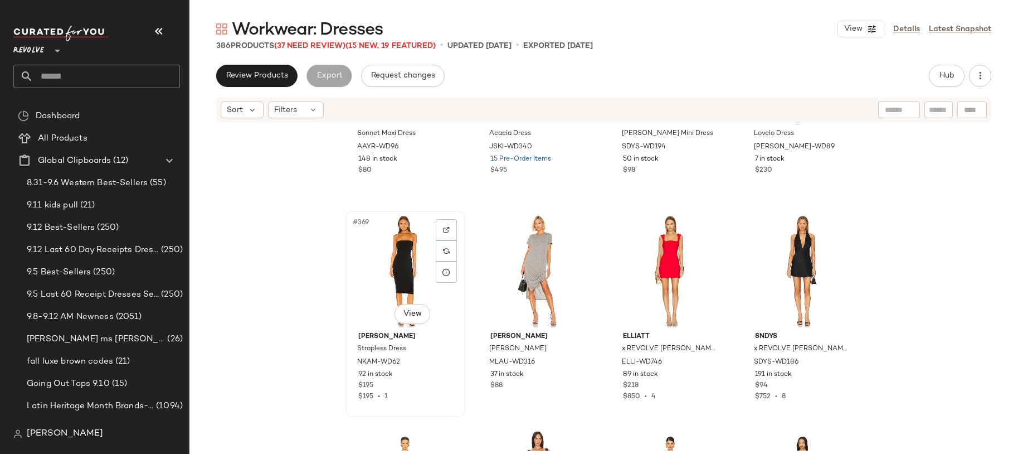
click at [401, 283] on div "#369 View" at bounding box center [405, 271] width 112 height 113
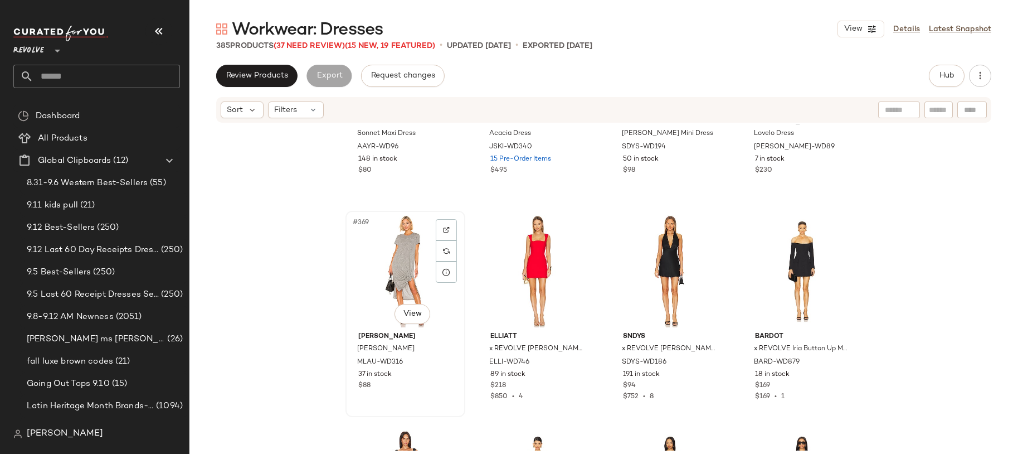
click at [378, 301] on div "#369 View" at bounding box center [405, 271] width 112 height 113
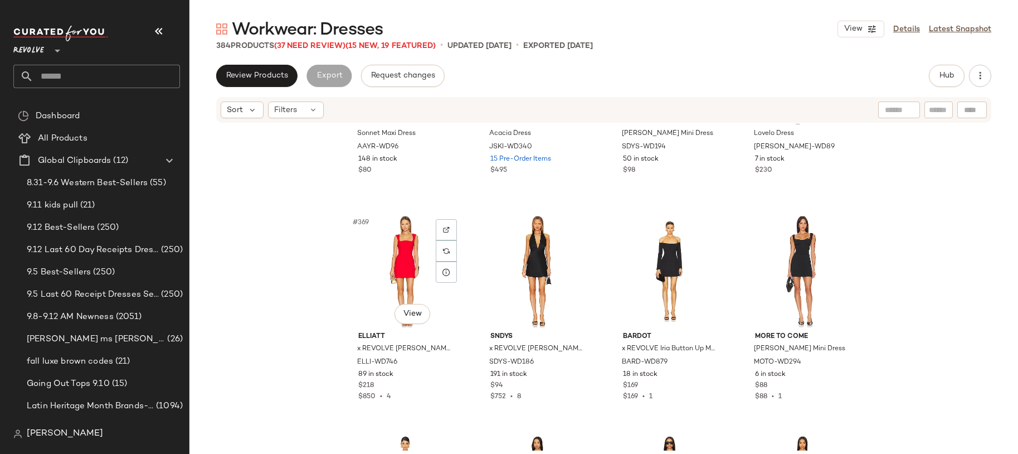
click at [378, 301] on div "#369 View" at bounding box center [405, 271] width 112 height 113
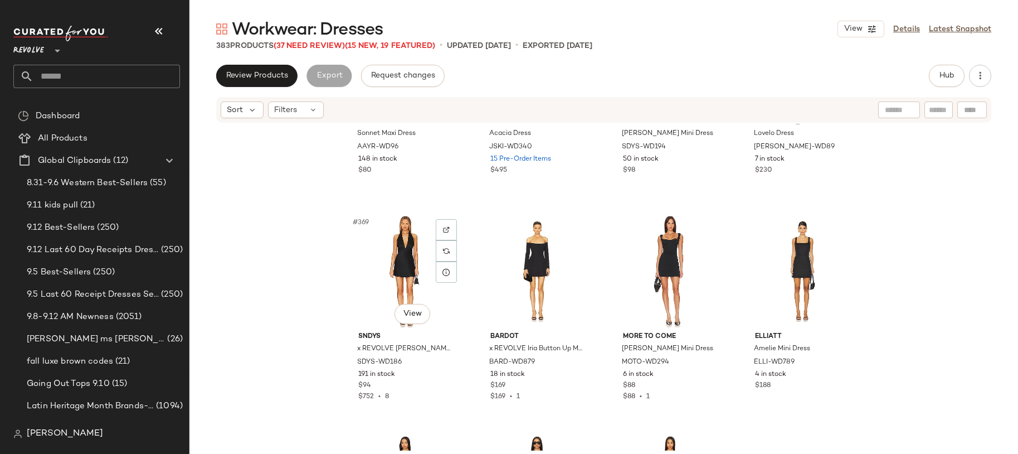
click at [378, 301] on div "#369 View" at bounding box center [405, 271] width 112 height 113
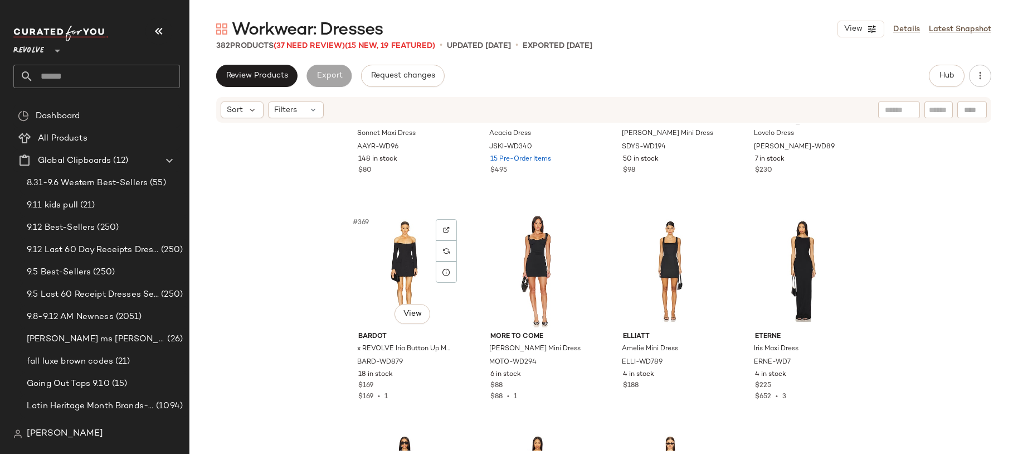
click at [378, 301] on div "#369 View" at bounding box center [405, 271] width 112 height 113
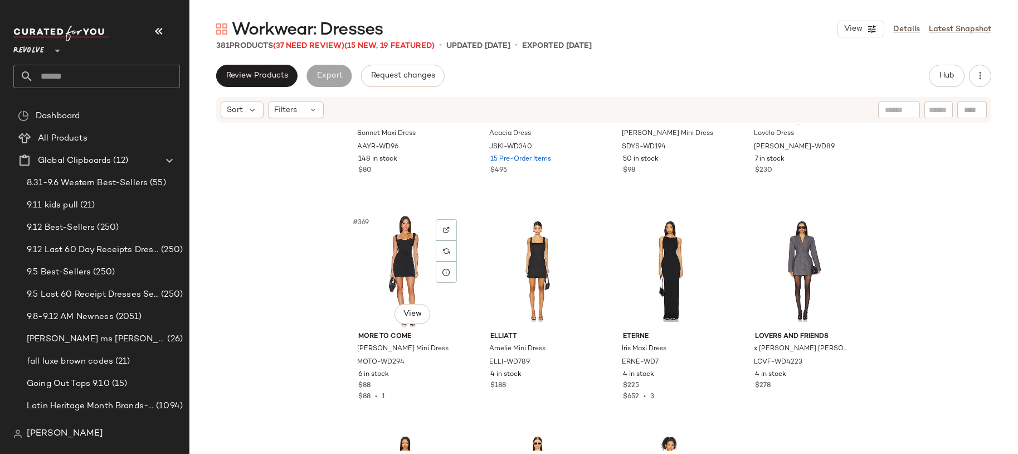
click at [378, 301] on div "#369 View" at bounding box center [405, 271] width 112 height 113
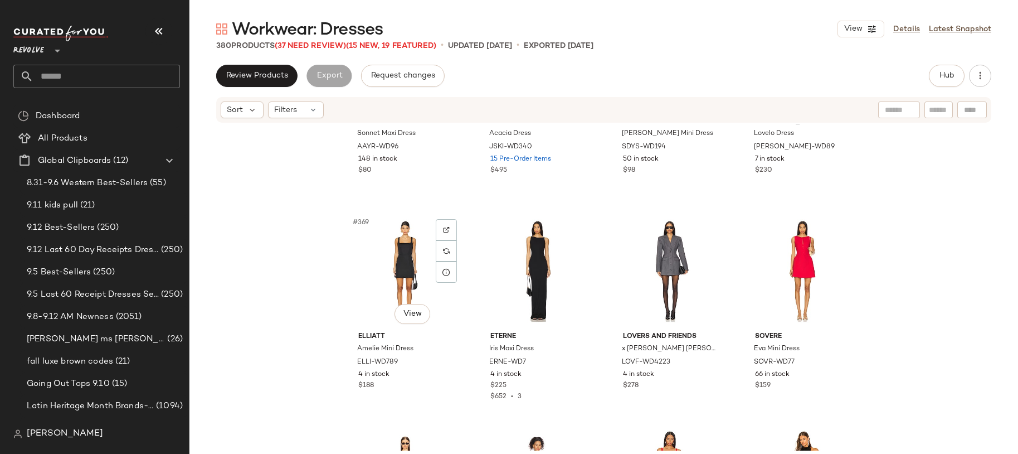
click at [378, 301] on div "#369 View" at bounding box center [405, 271] width 112 height 113
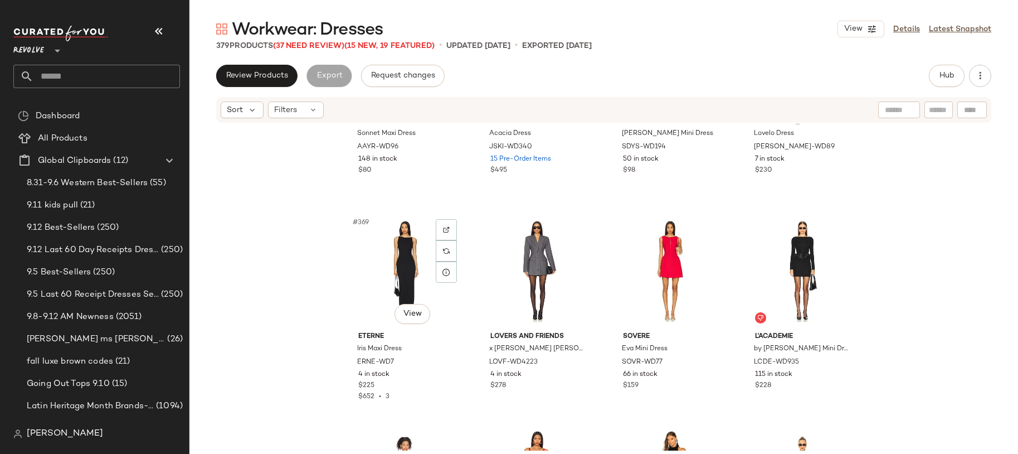
click at [378, 301] on div "#369 View" at bounding box center [405, 271] width 112 height 113
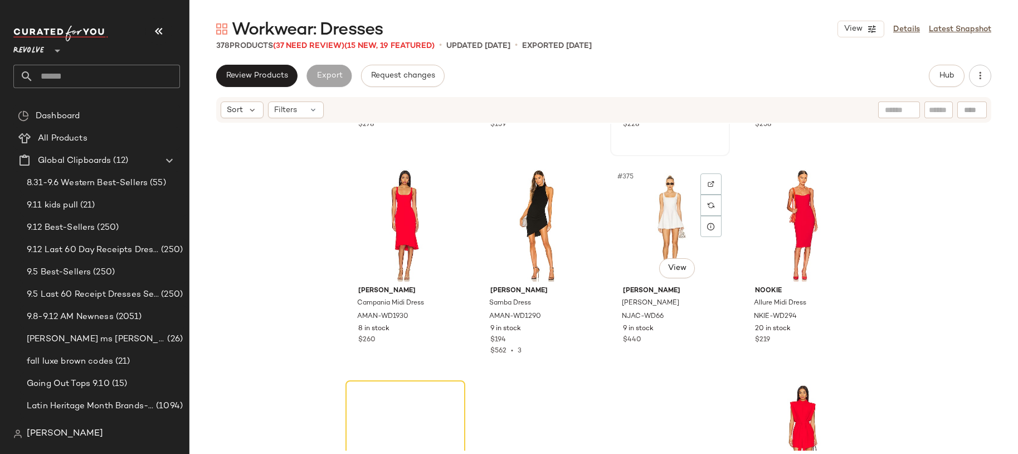
scroll to position [19981, 0]
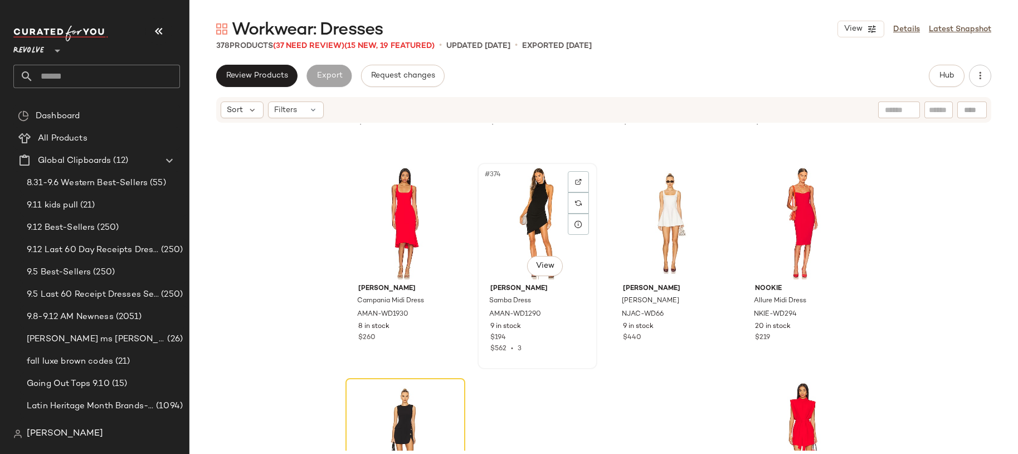
click at [520, 239] on div "#374 View" at bounding box center [538, 223] width 112 height 113
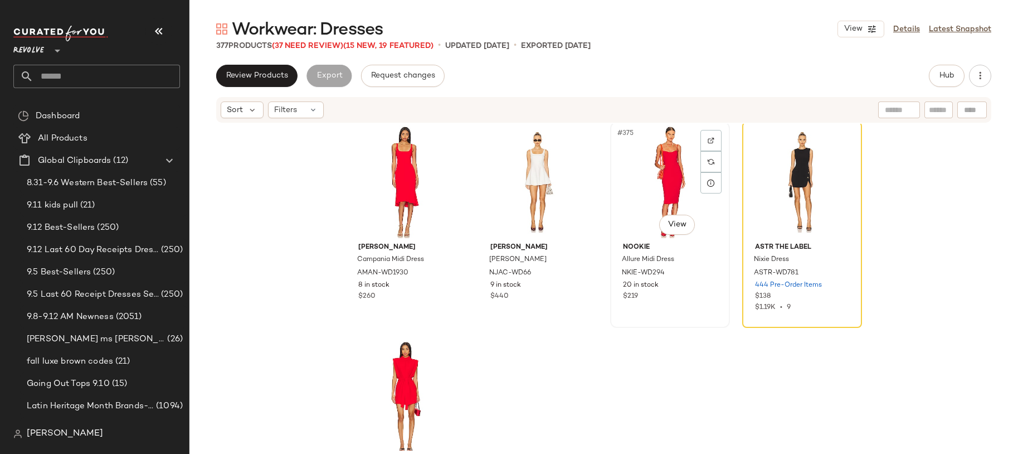
click at [682, 175] on div "#375 View" at bounding box center [670, 181] width 112 height 113
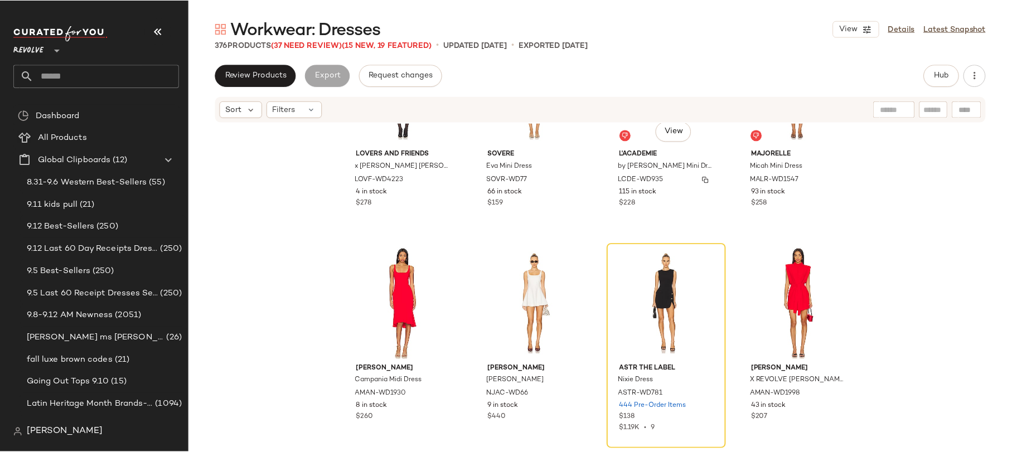
scroll to position [19900, 0]
click at [682, 175] on div "LCDE-WD935" at bounding box center [669, 180] width 96 height 12
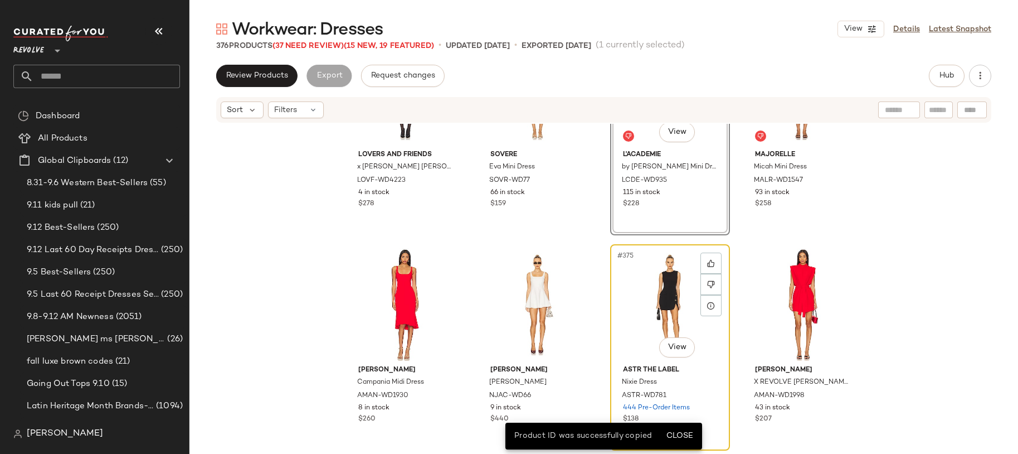
click at [628, 319] on div "#375 View" at bounding box center [670, 304] width 112 height 113
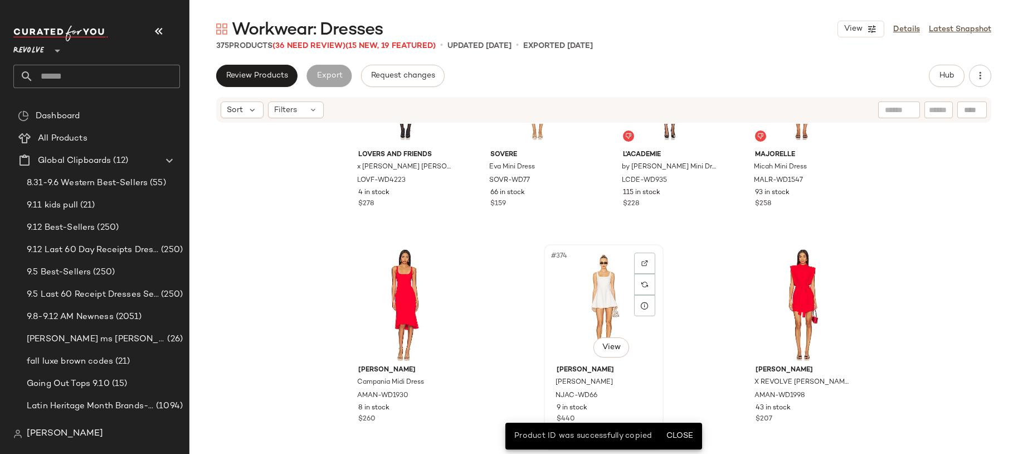
click at [545, 317] on div "#374 View Nana Jacqueline Marianne Dress NJAC-WD66 9 in stock $440" at bounding box center [604, 347] width 118 height 204
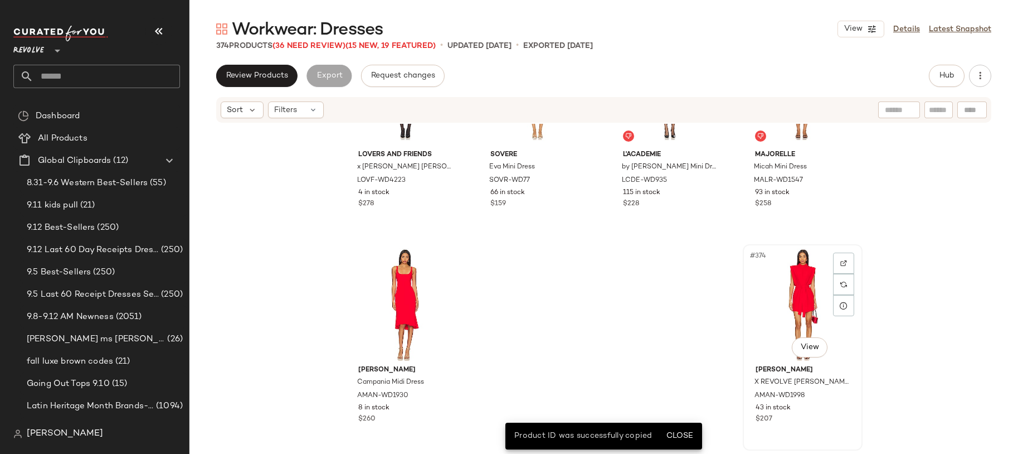
click at [808, 291] on div "#374 View" at bounding box center [803, 304] width 112 height 113
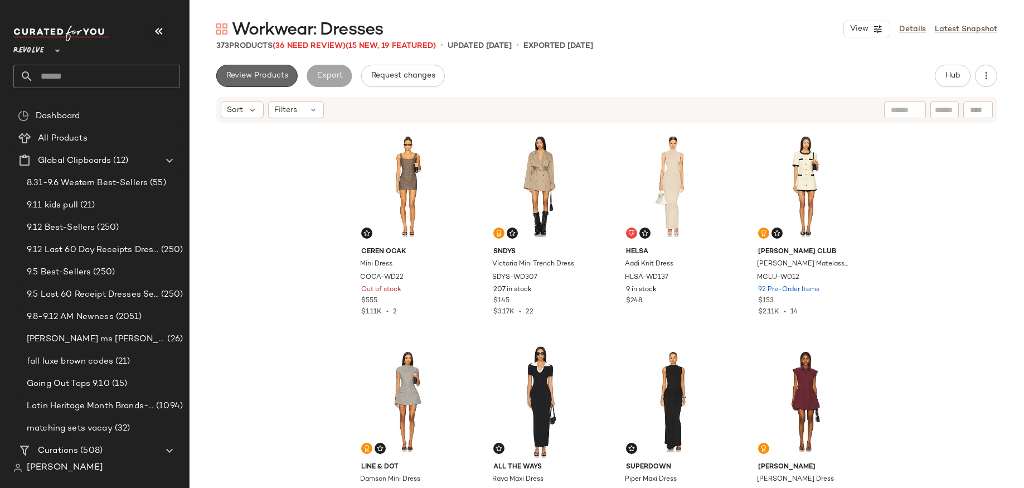
click at [276, 65] on button "Review Products" at bounding box center [256, 76] width 81 height 22
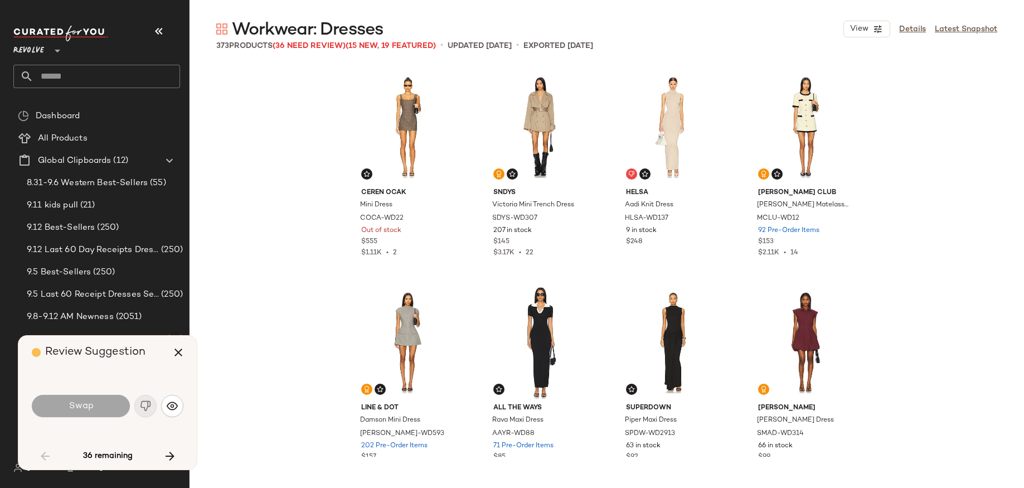
scroll to position [2797, 0]
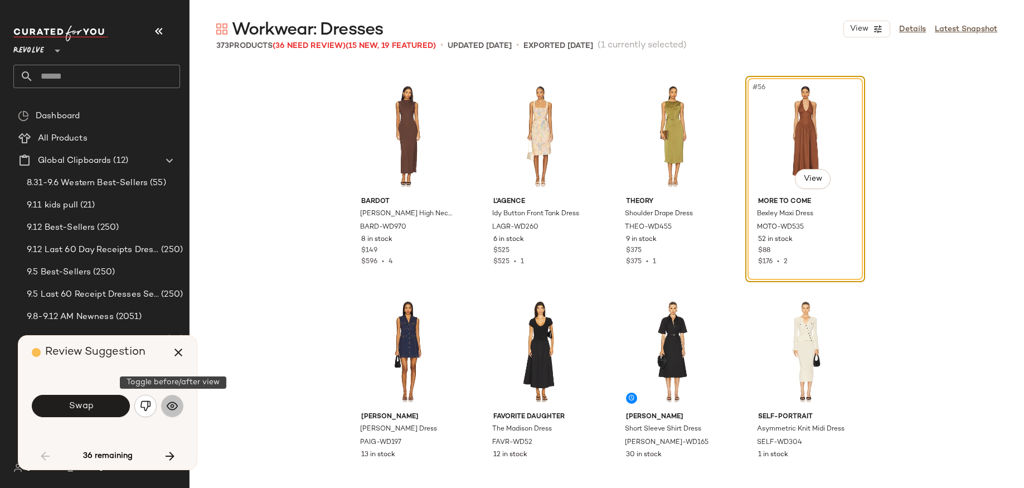
click at [169, 402] on img "button" at bounding box center [172, 405] width 11 height 11
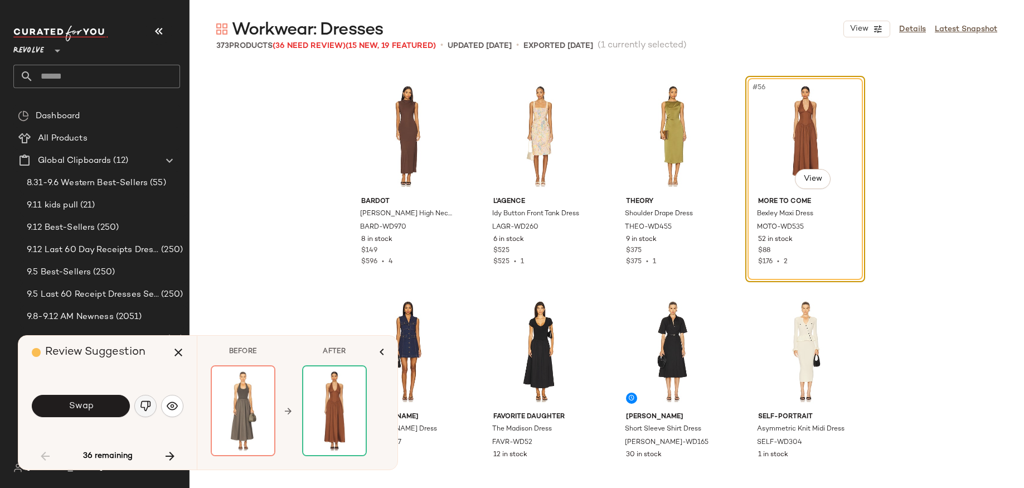
click at [147, 406] on img "button" at bounding box center [145, 405] width 11 height 11
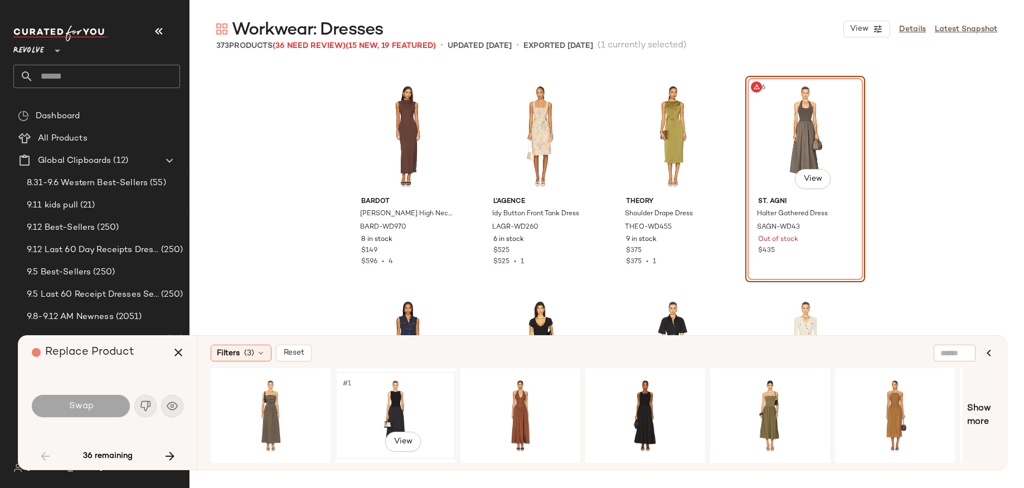
click at [402, 405] on div "#1 View" at bounding box center [395, 415] width 112 height 79
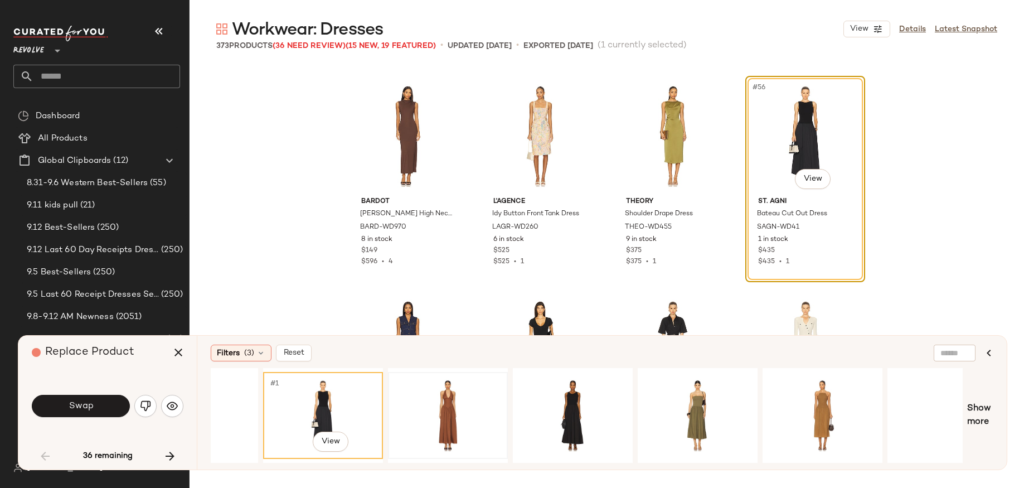
scroll to position [0, 80]
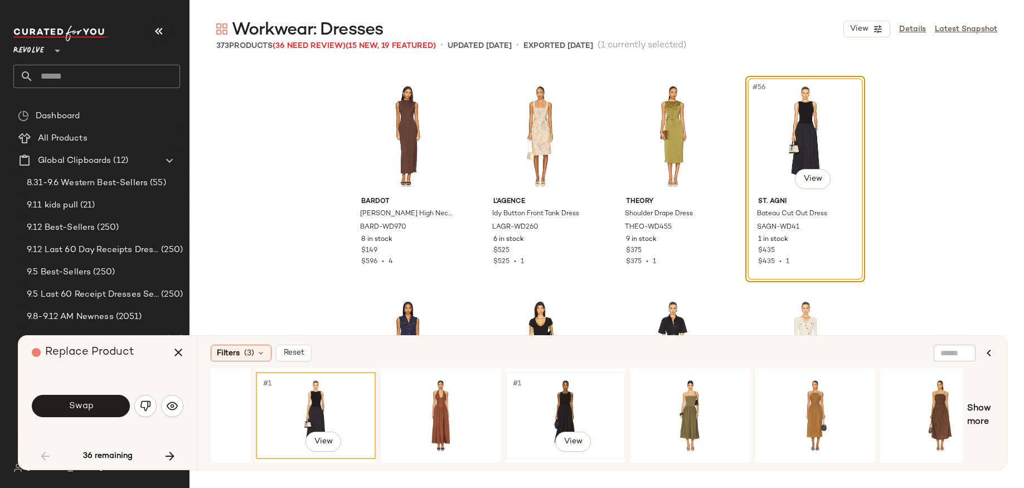
click at [548, 391] on div "#1 View" at bounding box center [565, 415] width 112 height 79
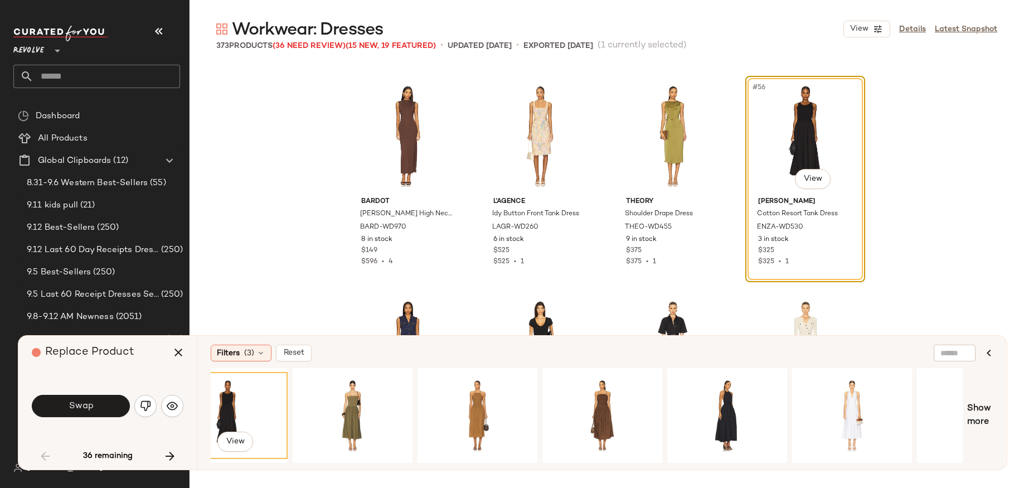
scroll to position [0, 486]
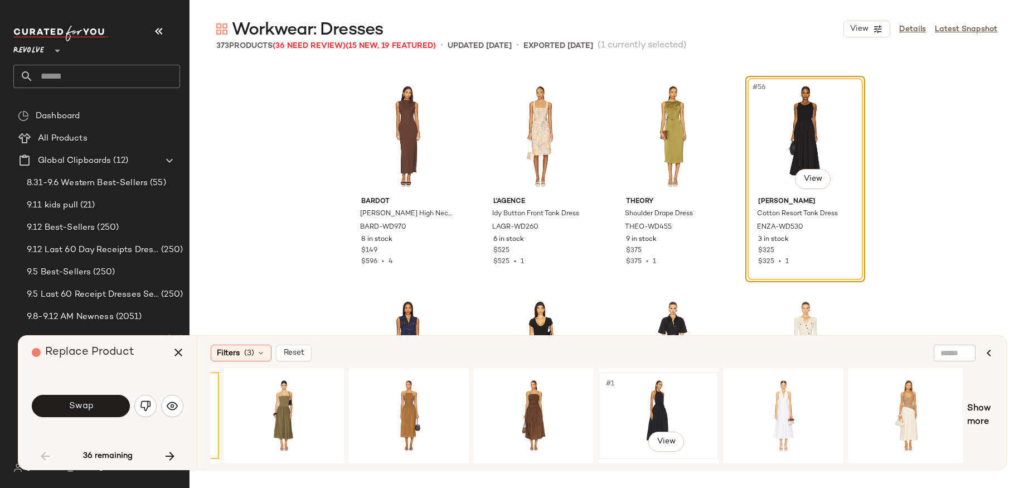
click at [671, 405] on div "#1 View" at bounding box center [659, 415] width 112 height 79
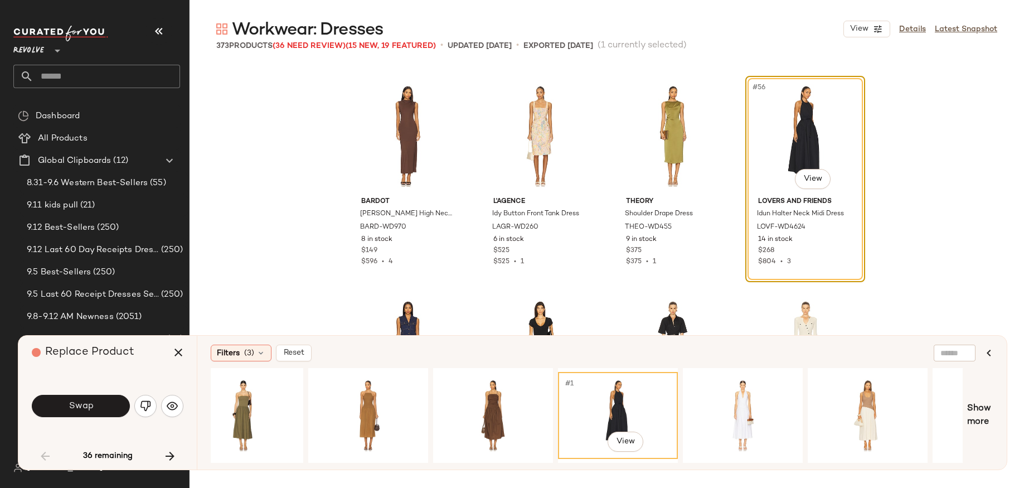
scroll to position [0, 616]
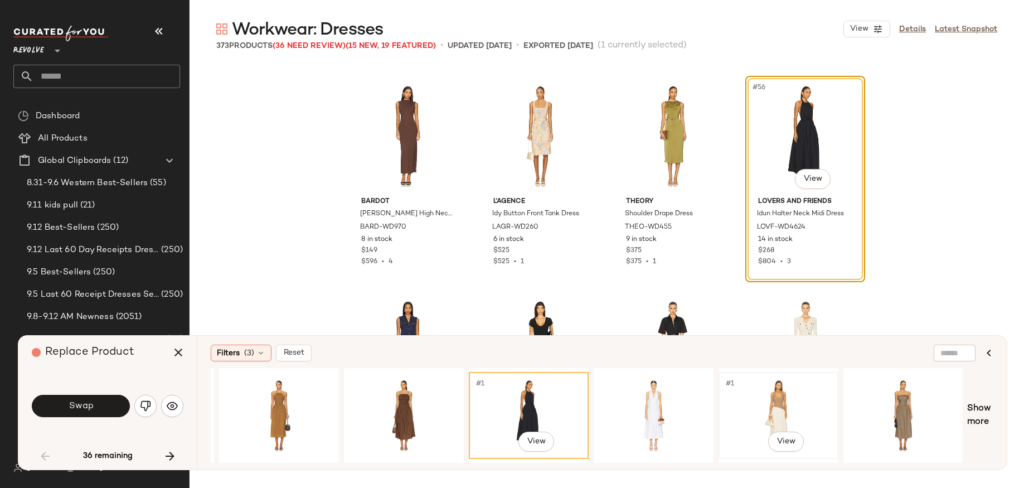
click at [800, 404] on div "#1 View" at bounding box center [778, 415] width 112 height 79
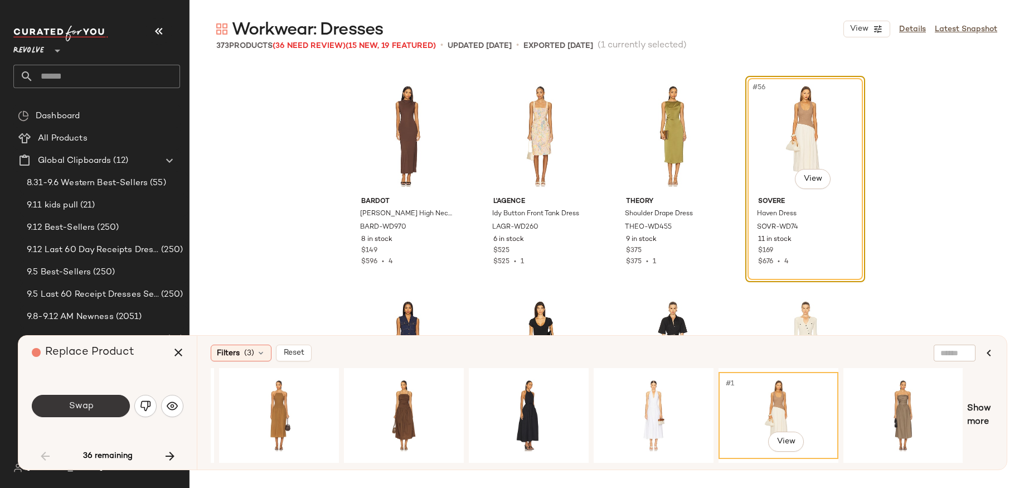
click at [94, 410] on button "Swap" at bounding box center [81, 406] width 98 height 22
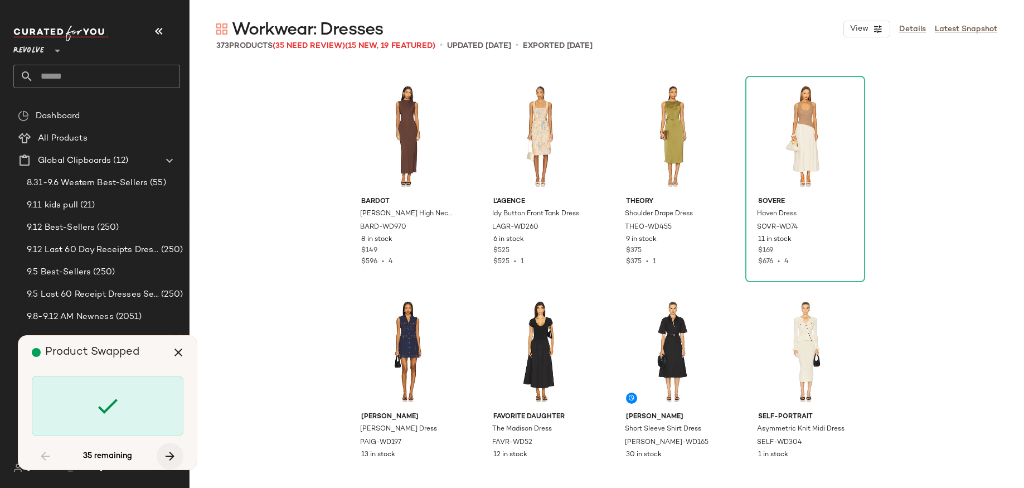
click at [174, 453] on icon "button" at bounding box center [169, 455] width 13 height 13
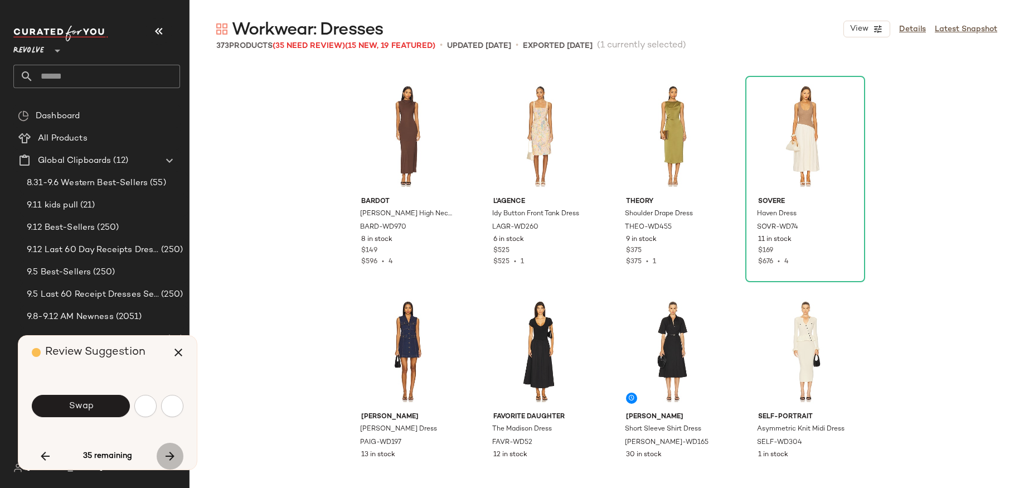
scroll to position [3442, 0]
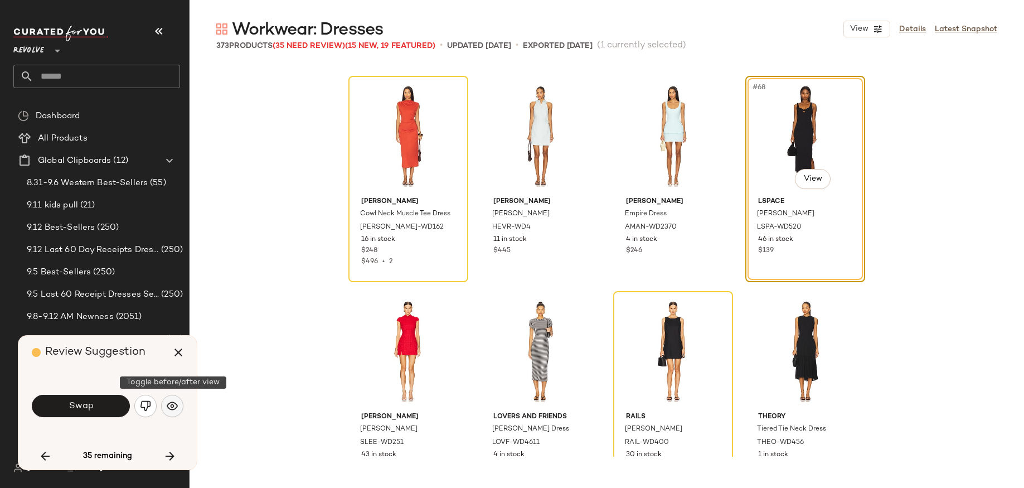
click at [177, 404] on img "button" at bounding box center [172, 405] width 11 height 11
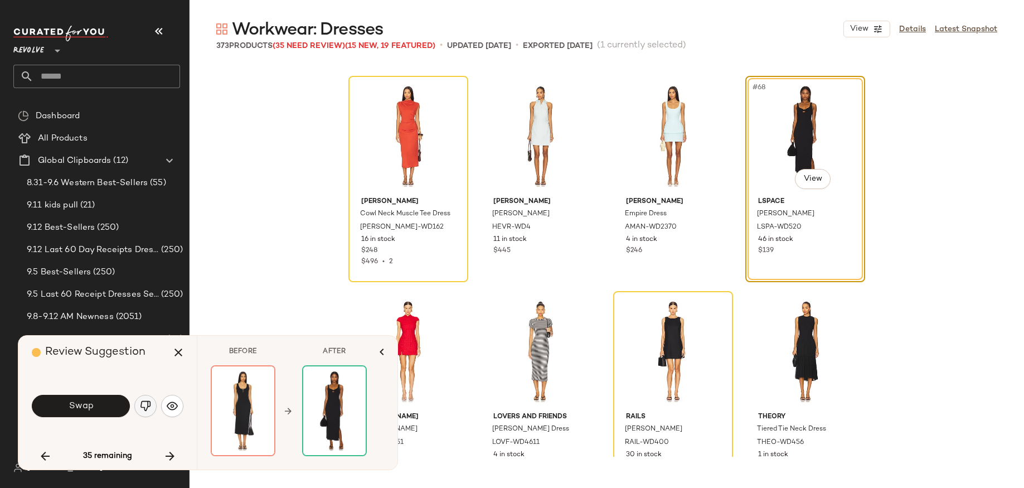
click at [136, 408] on button "button" at bounding box center [145, 406] width 22 height 22
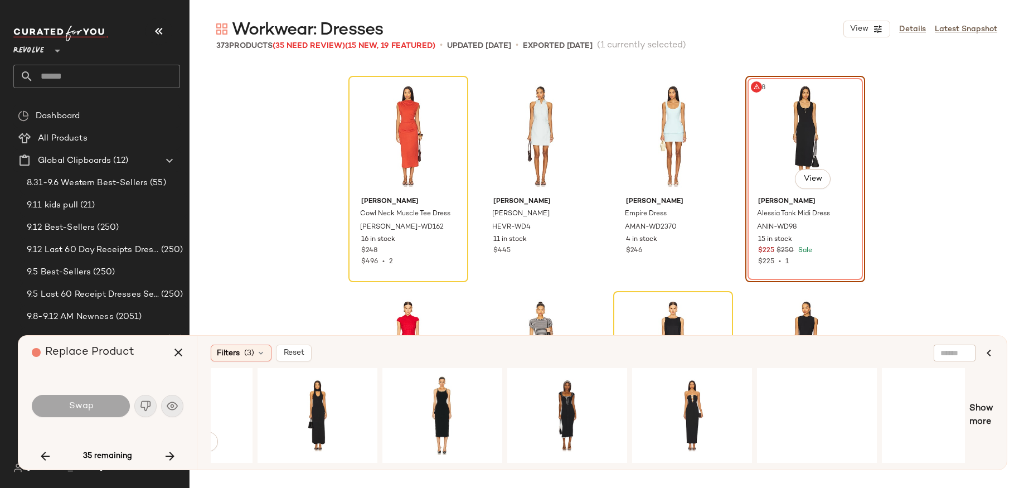
scroll to position [0, 1113]
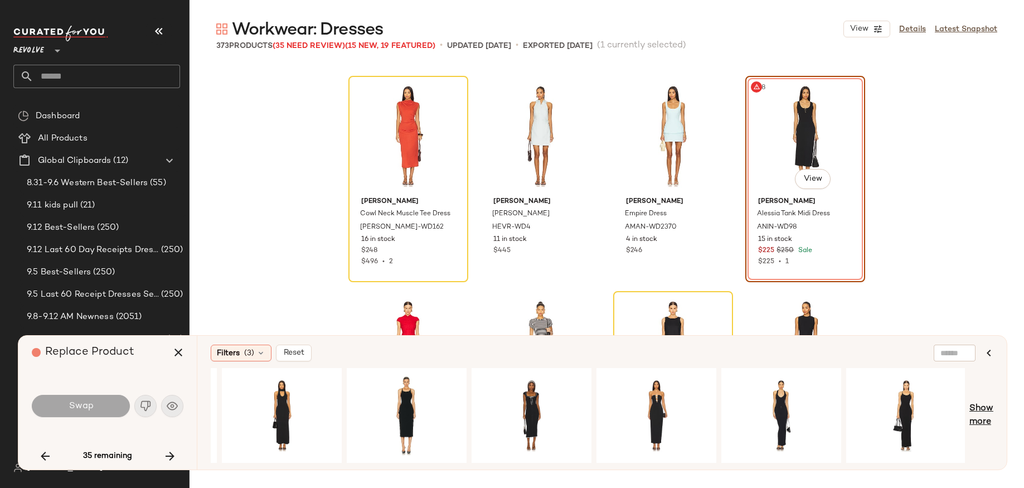
click at [985, 409] on span "Show more" at bounding box center [981, 415] width 24 height 27
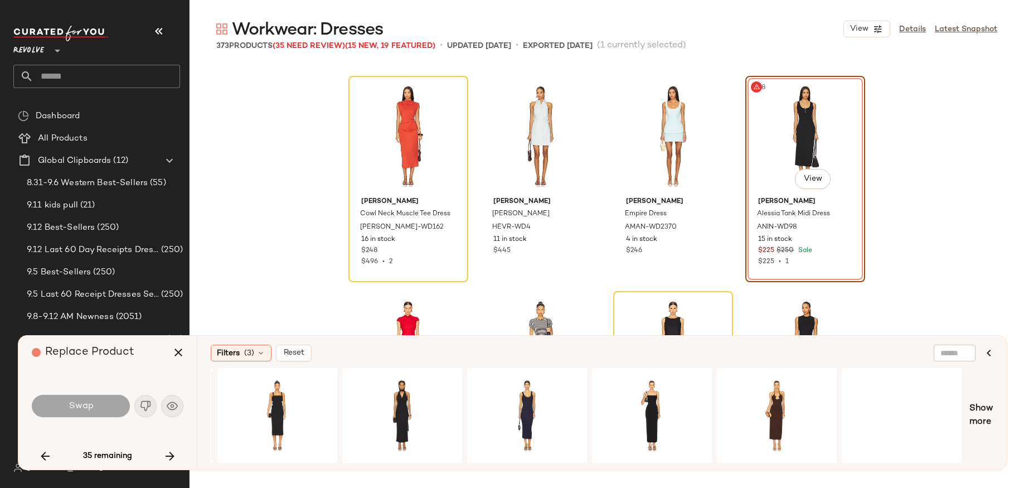
scroll to position [0, 1987]
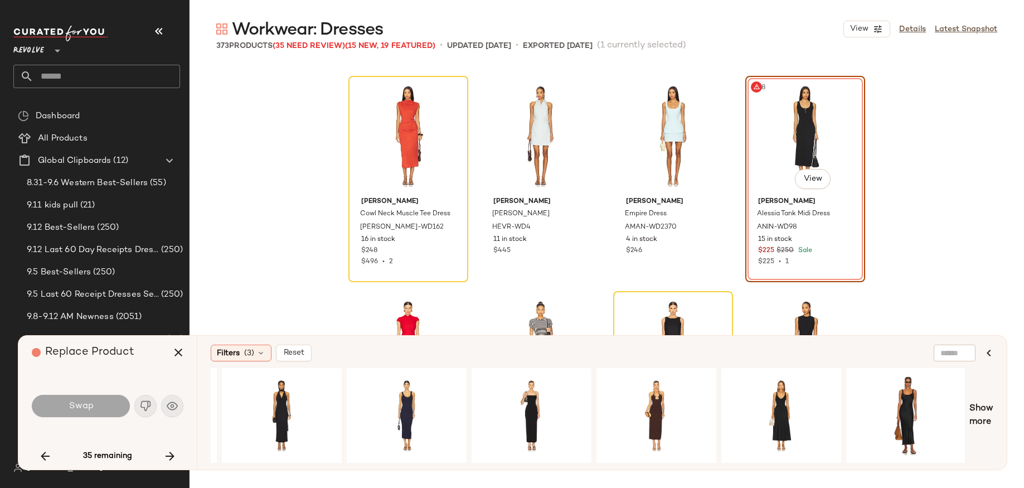
click at [139, 411] on div "Swap" at bounding box center [108, 405] width 152 height 27
click at [171, 407] on div "Swap" at bounding box center [108, 405] width 152 height 27
click at [122, 423] on div "Swap" at bounding box center [108, 406] width 152 height 60
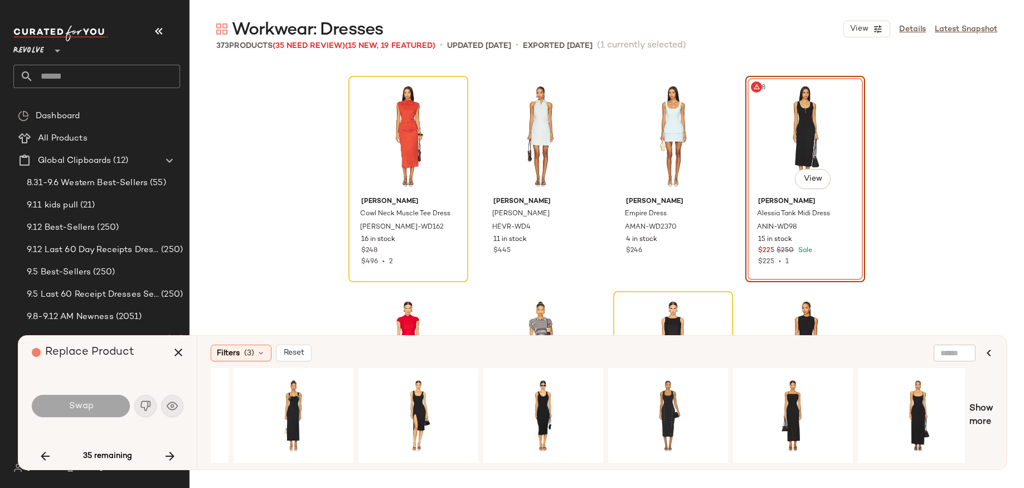
scroll to position [0, 0]
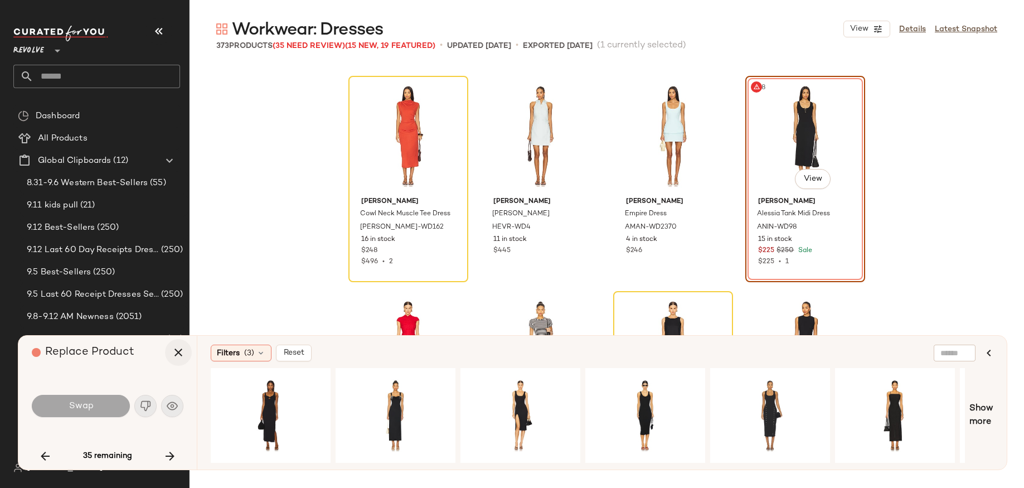
click at [173, 352] on icon "button" at bounding box center [178, 352] width 13 height 13
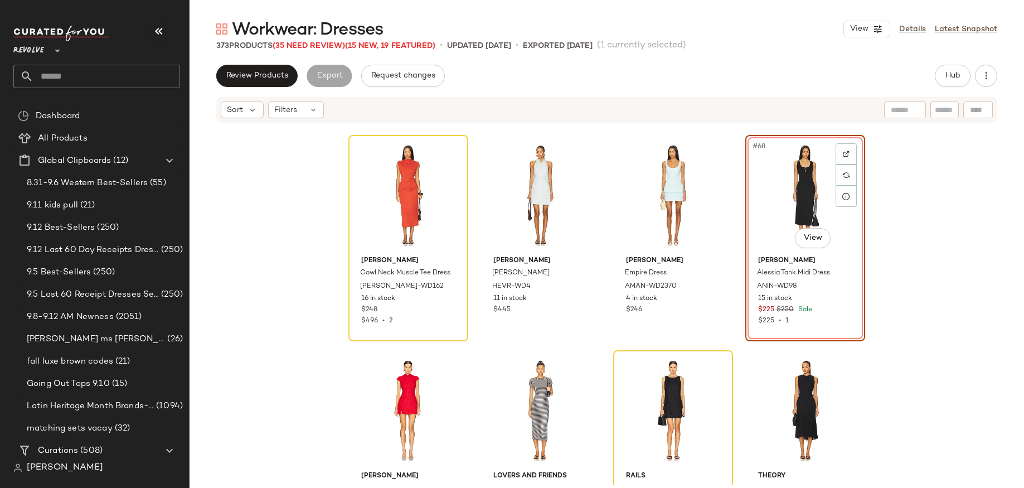
click at [789, 211] on div "#68 View" at bounding box center [805, 195] width 112 height 113
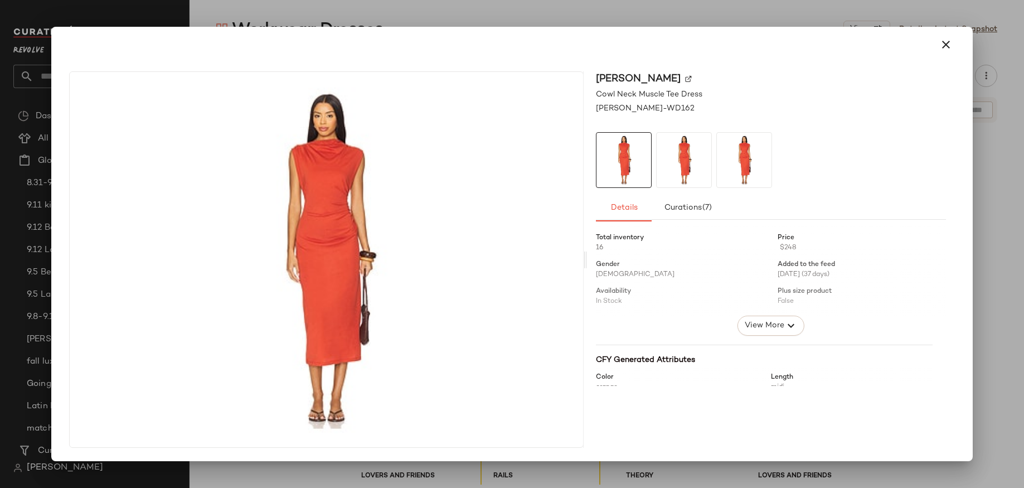
click at [959, 46] on div at bounding box center [512, 45] width 912 height 36
click at [946, 46] on icon "button" at bounding box center [945, 44] width 13 height 13
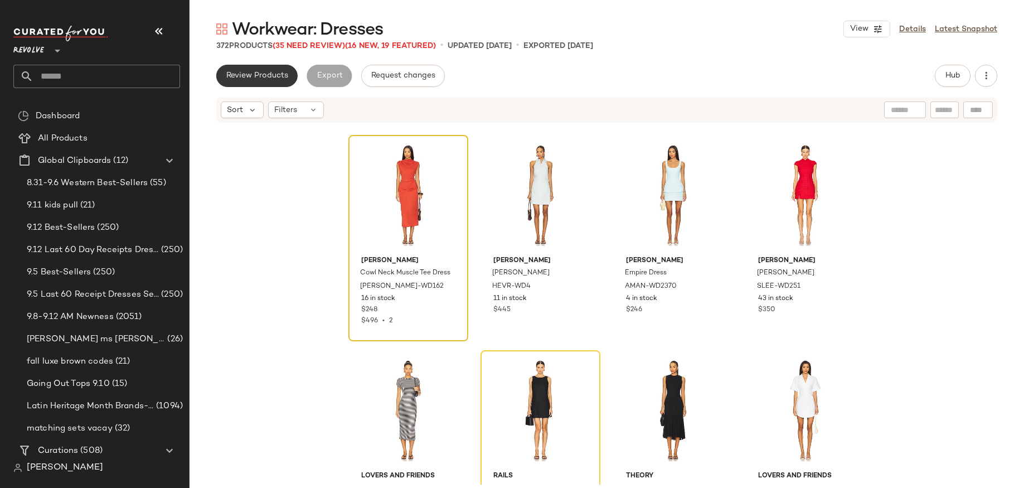
click at [274, 72] on span "Review Products" at bounding box center [257, 75] width 62 height 9
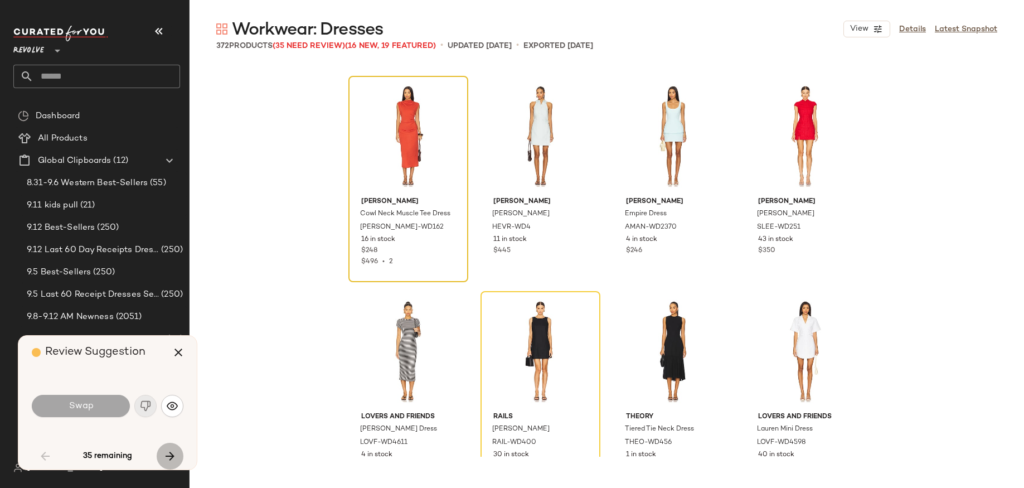
click at [170, 453] on icon "button" at bounding box center [169, 455] width 13 height 13
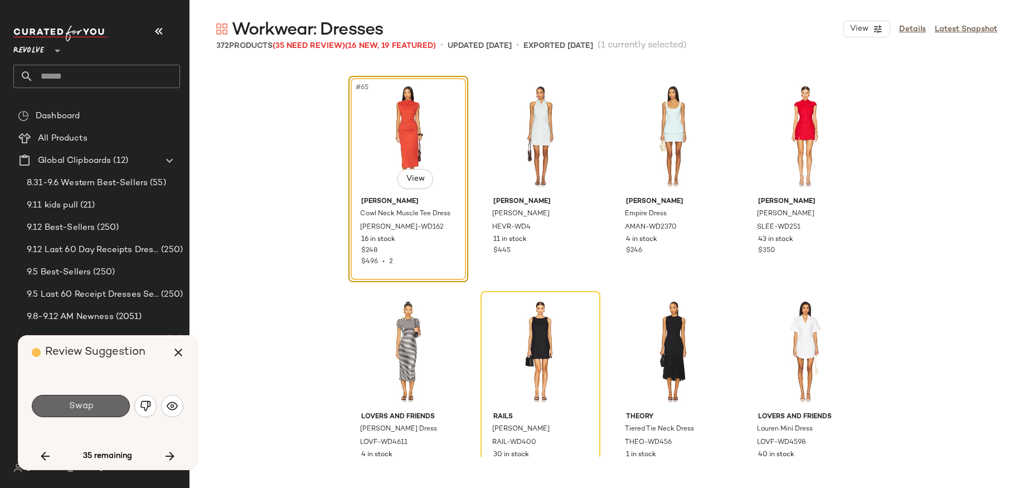
click at [109, 405] on button "Swap" at bounding box center [81, 406] width 98 height 22
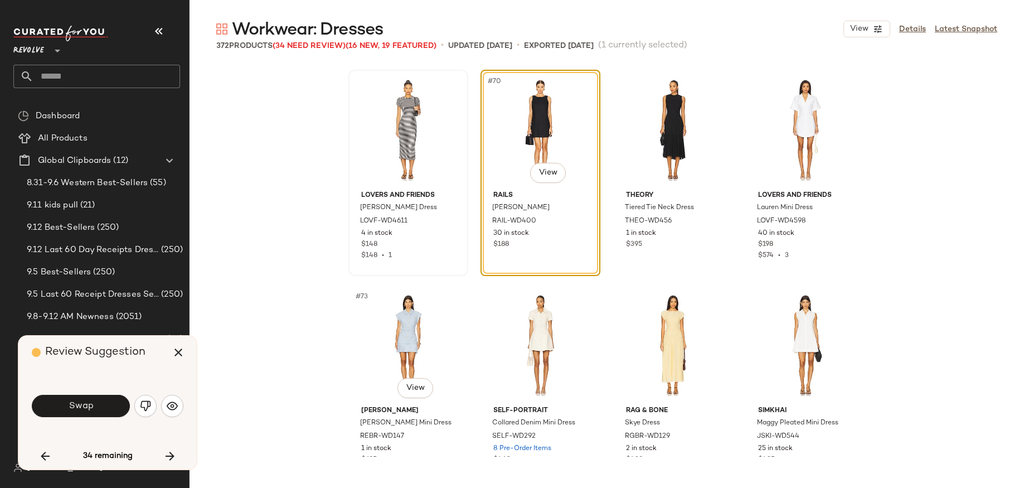
scroll to position [3663, 0]
click at [101, 400] on button "Swap" at bounding box center [81, 406] width 98 height 22
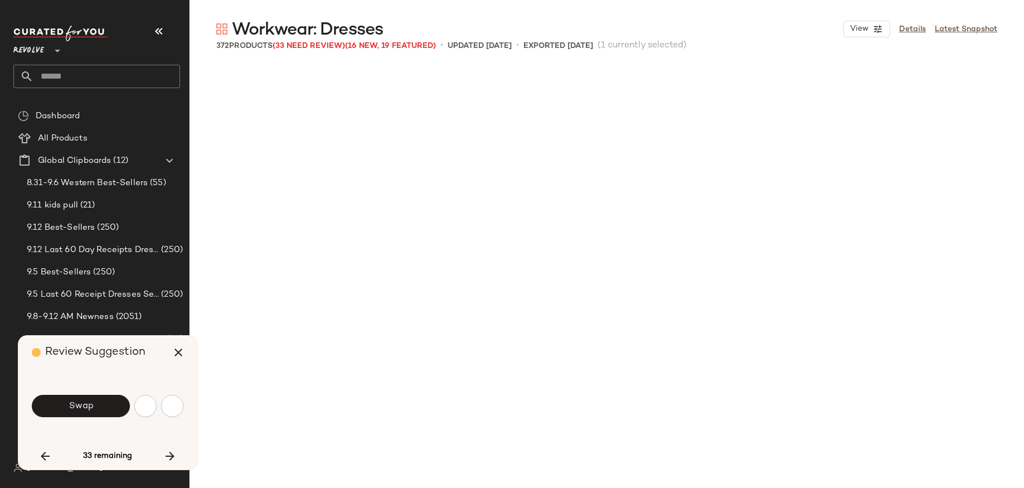
scroll to position [4088, 0]
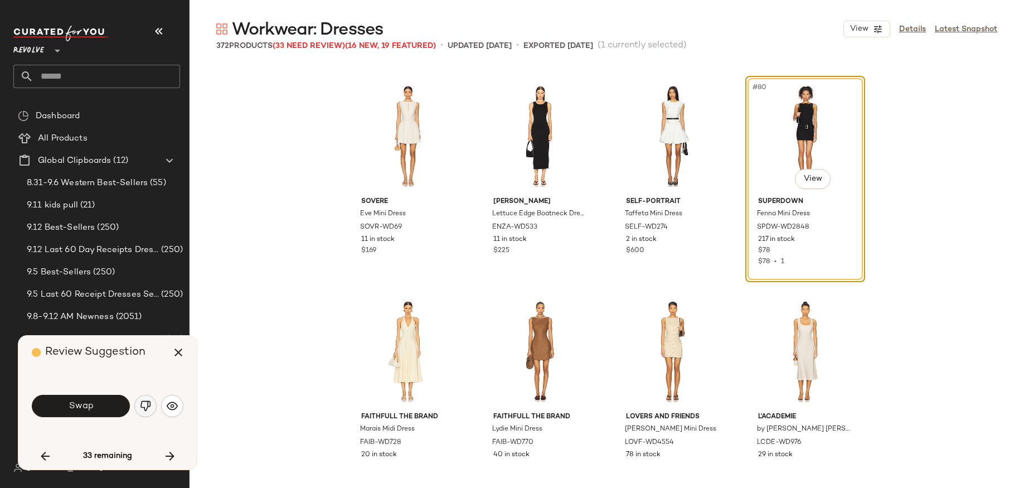
click at [149, 407] on img "button" at bounding box center [145, 405] width 11 height 11
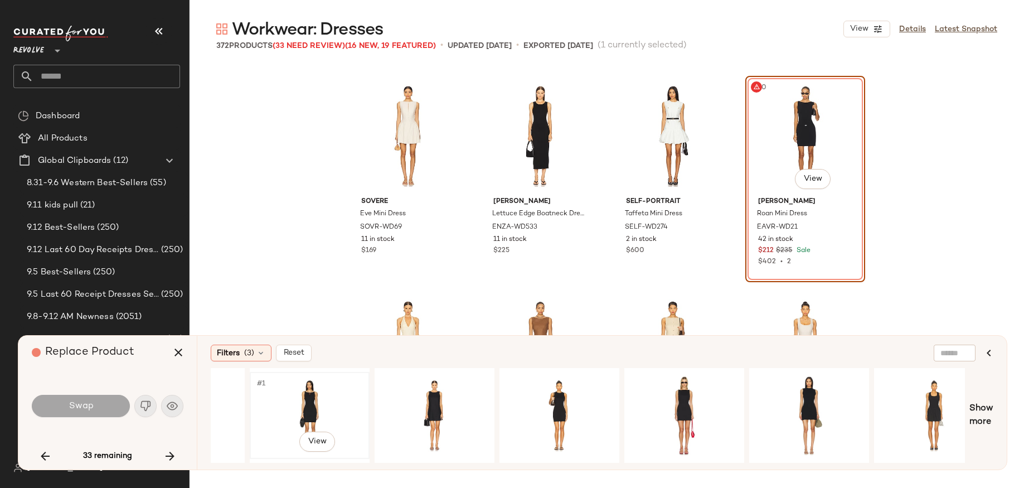
scroll to position [0, 88]
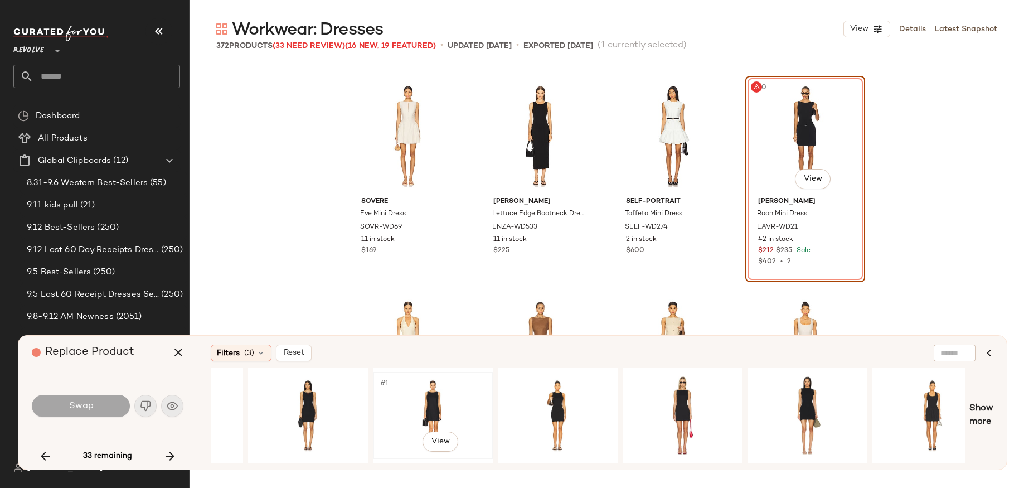
click at [423, 407] on div "#1 View" at bounding box center [433, 415] width 112 height 79
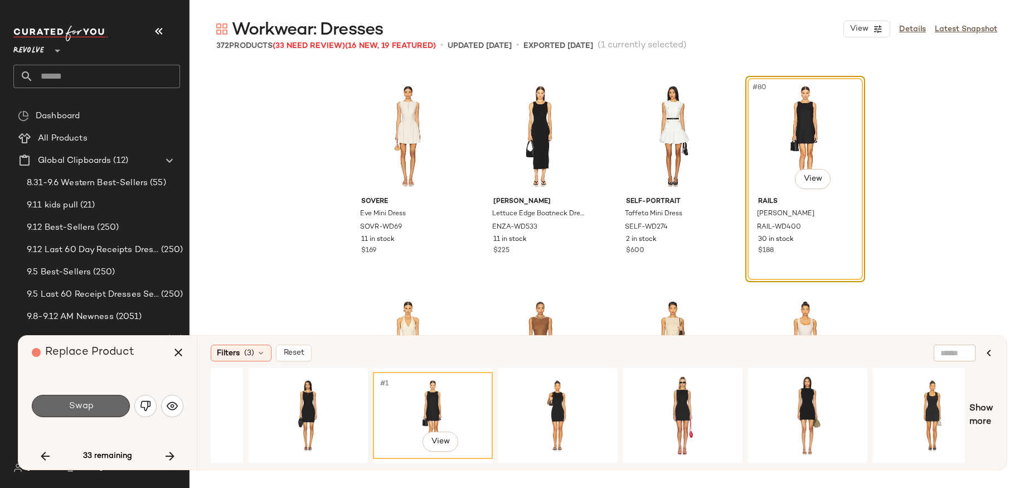
click at [109, 405] on button "Swap" at bounding box center [81, 406] width 98 height 22
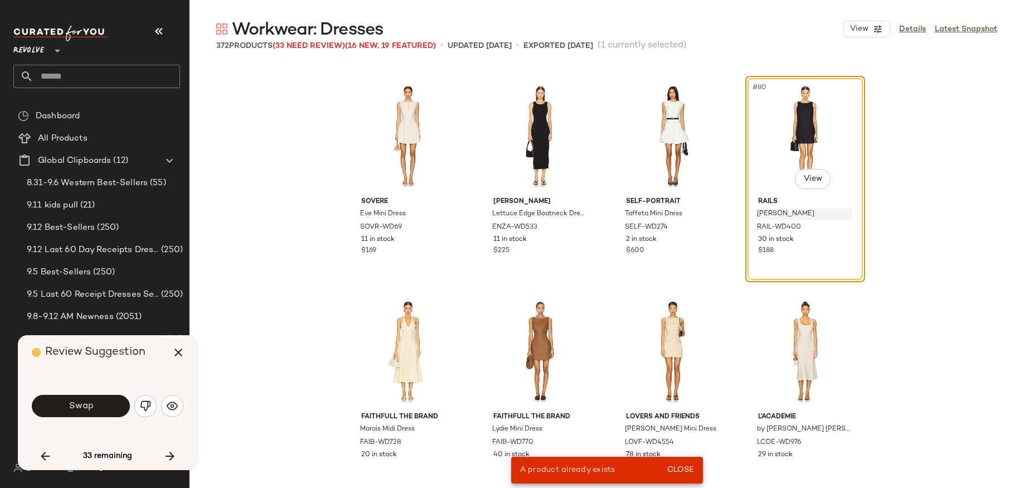
scroll to position [3658, 0]
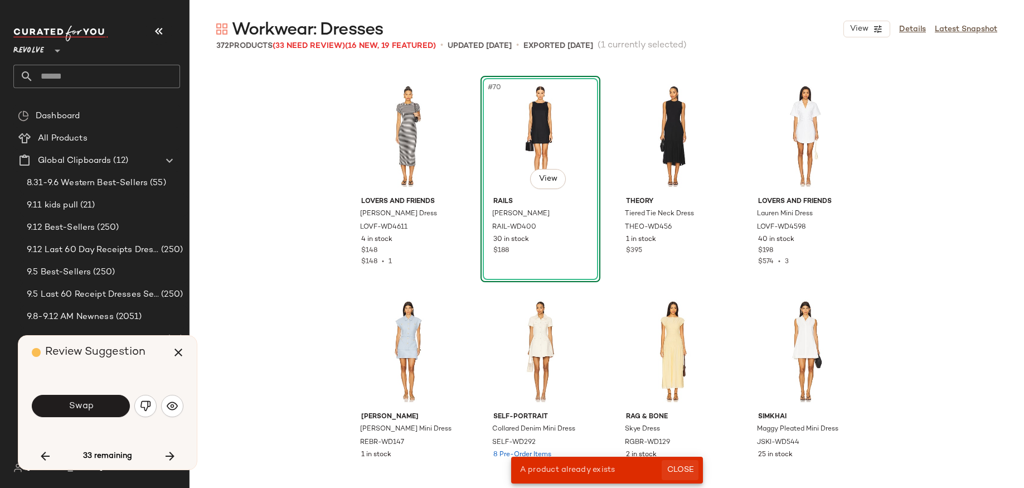
click at [683, 453] on span "Close" at bounding box center [679, 469] width 27 height 9
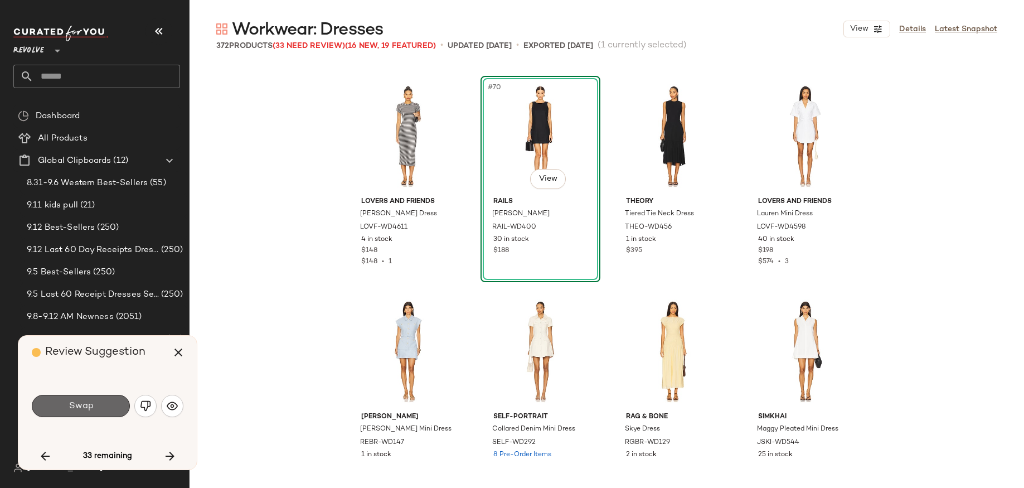
click at [104, 406] on button "Swap" at bounding box center [81, 406] width 98 height 22
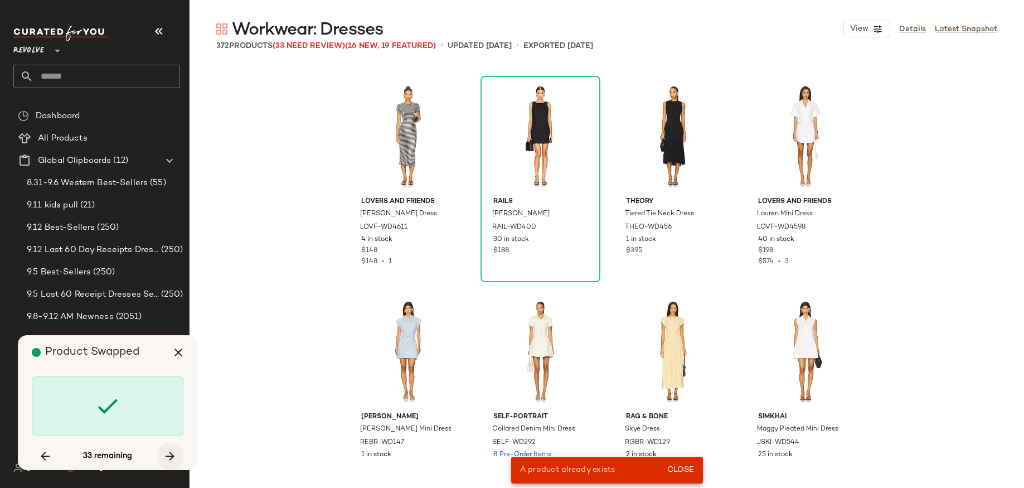
click at [167, 450] on icon "button" at bounding box center [169, 455] width 13 height 13
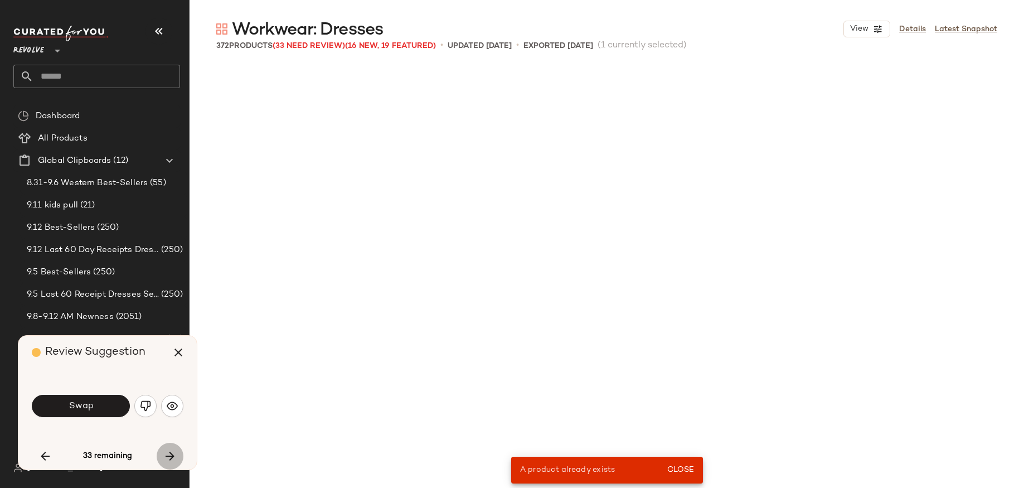
scroll to position [4949, 0]
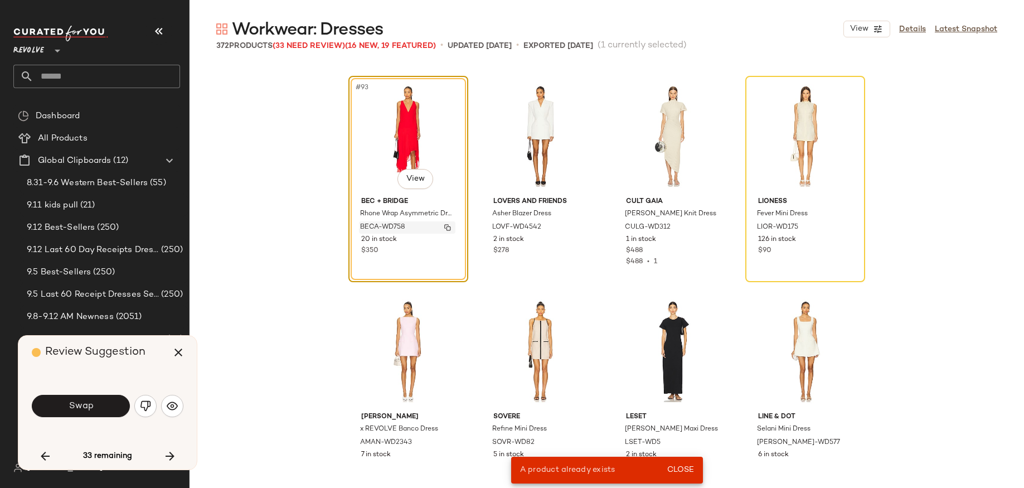
click at [376, 222] on span "BECA-WD758" at bounding box center [382, 227] width 45 height 10
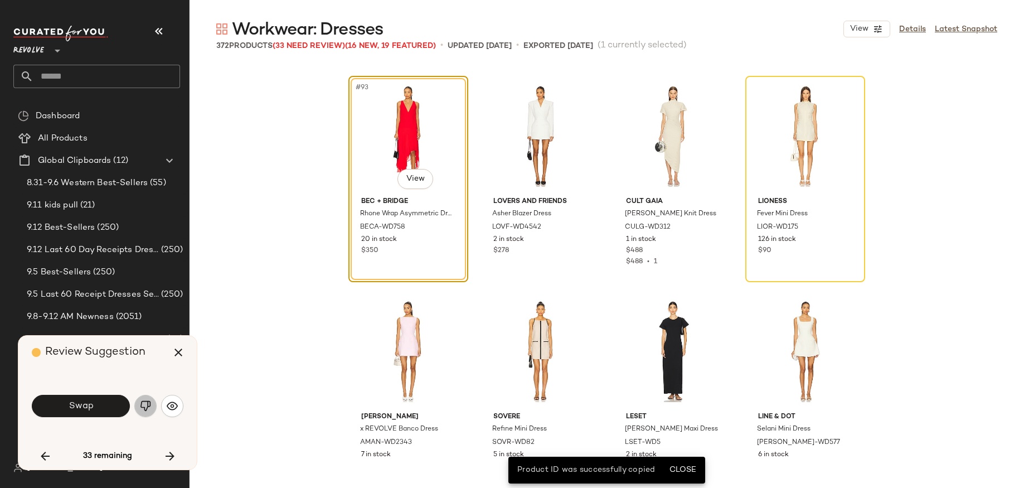
click at [142, 405] on img "button" at bounding box center [145, 405] width 11 height 11
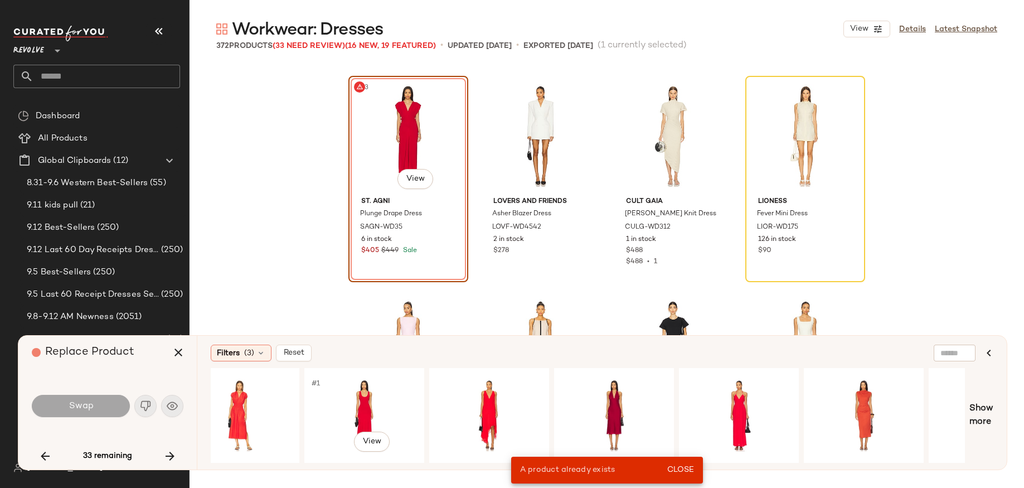
scroll to position [0, 32]
click at [245, 417] on div at bounding box center [238, 415] width 112 height 79
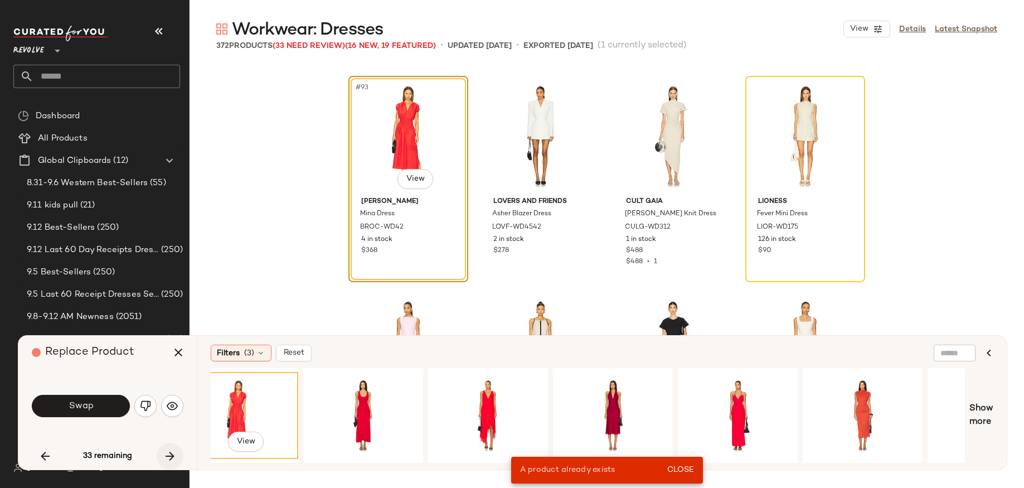
click at [175, 453] on icon "button" at bounding box center [169, 455] width 13 height 13
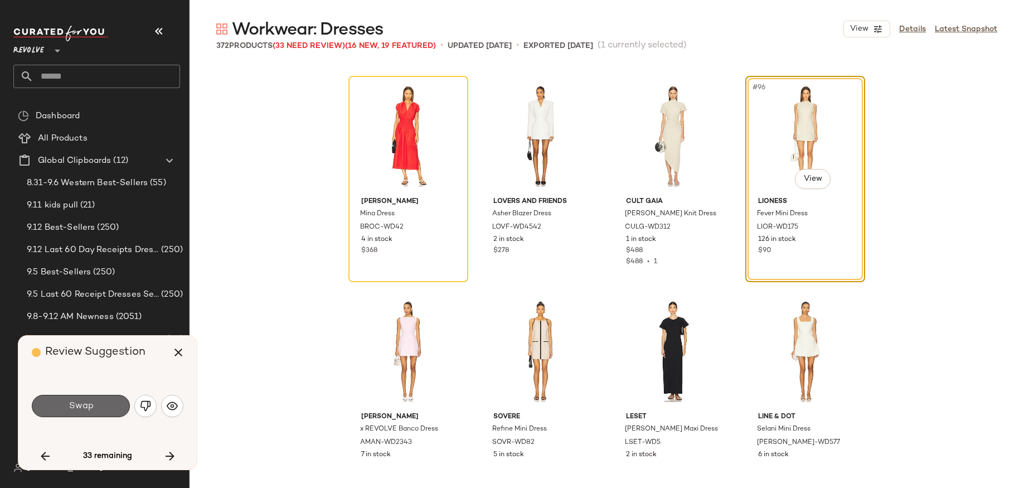
click at [97, 410] on button "Swap" at bounding box center [81, 406] width 98 height 22
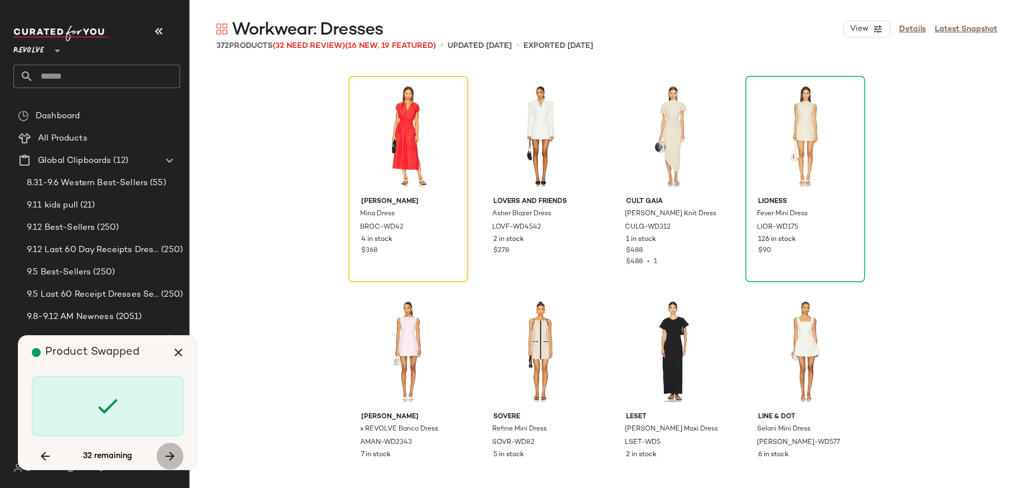
click at [171, 450] on icon "button" at bounding box center [169, 455] width 13 height 13
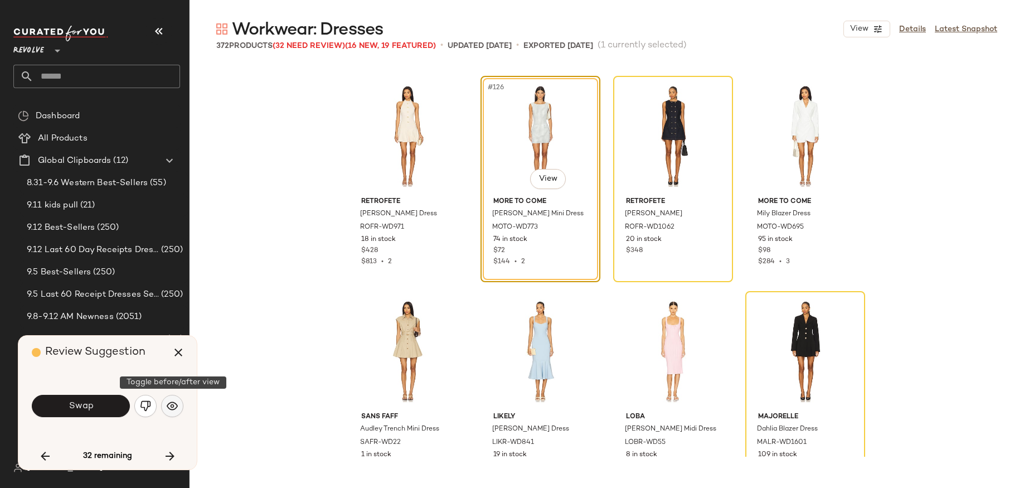
click at [173, 411] on img "button" at bounding box center [172, 405] width 11 height 11
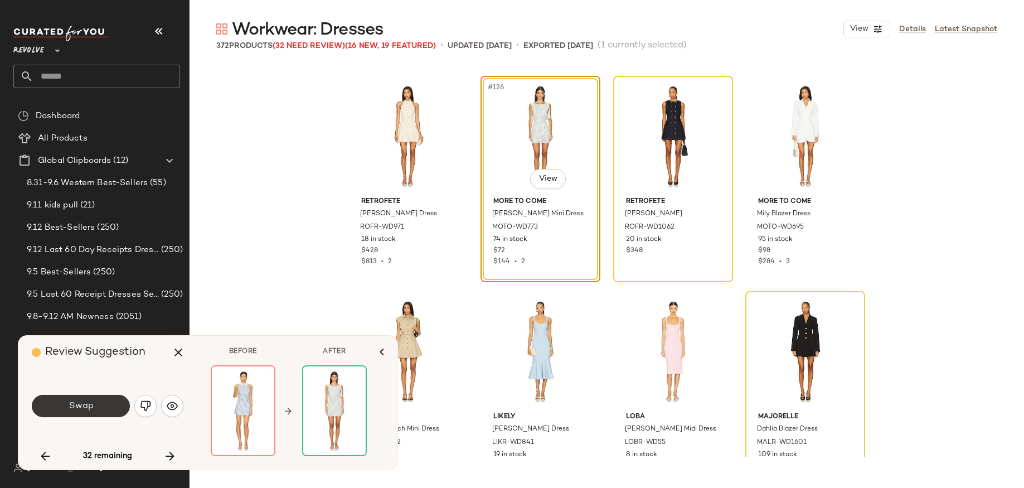
click at [114, 405] on button "Swap" at bounding box center [81, 406] width 98 height 22
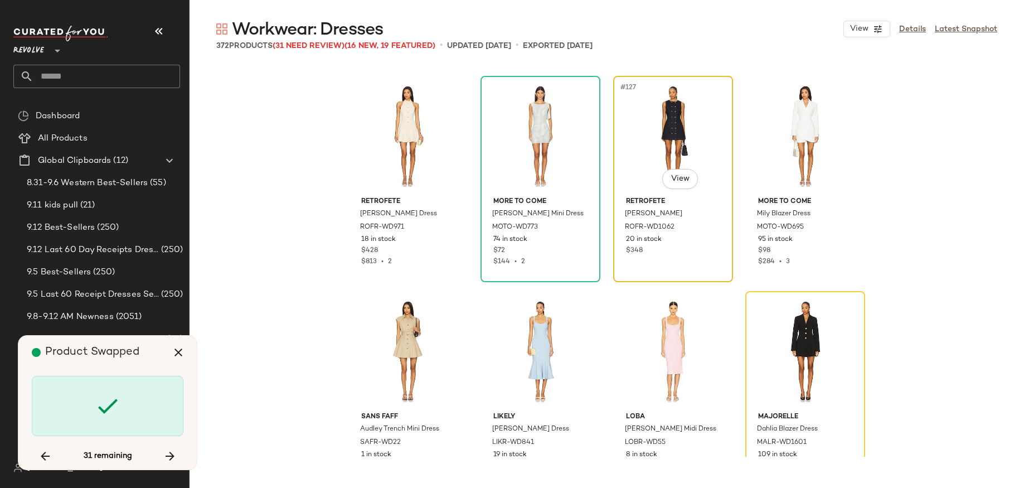
click at [649, 118] on div "#127 View" at bounding box center [673, 136] width 112 height 113
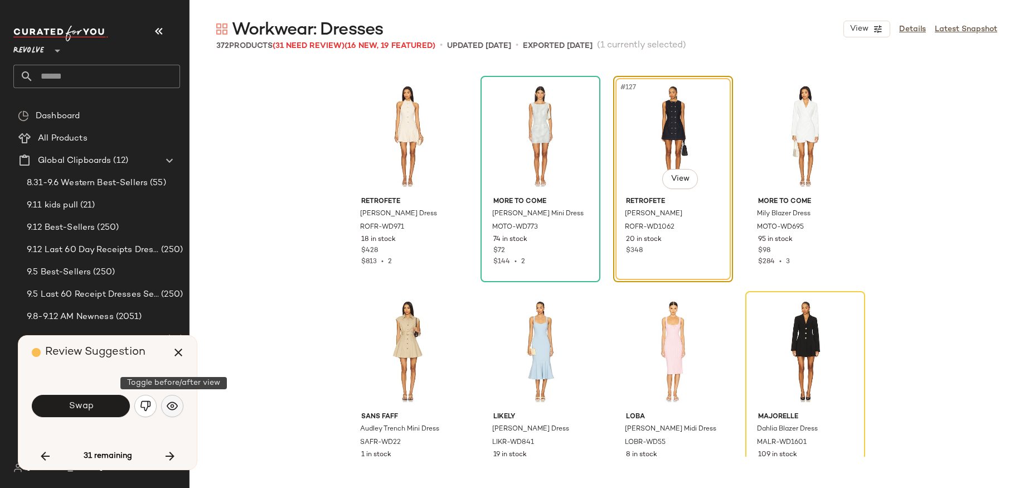
click at [175, 405] on img "button" at bounding box center [172, 405] width 11 height 11
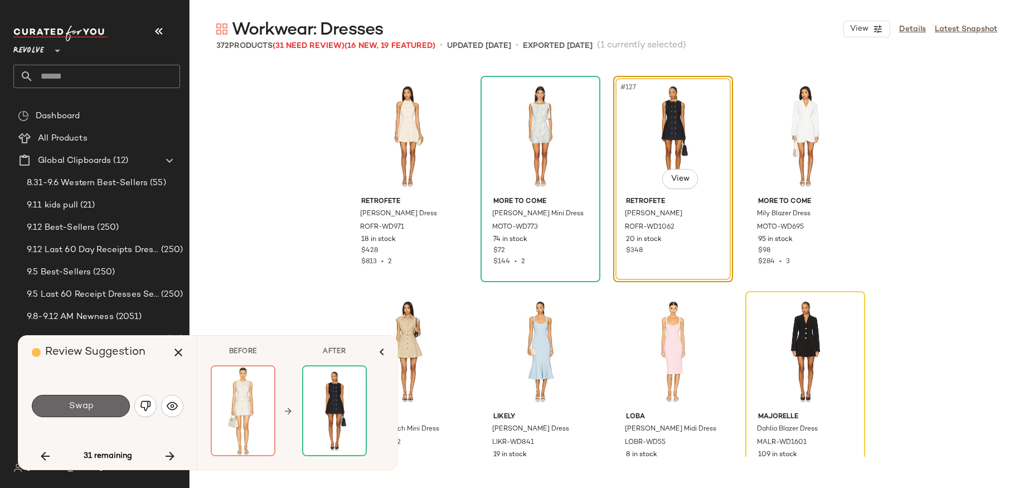
click at [106, 407] on button "Swap" at bounding box center [81, 406] width 98 height 22
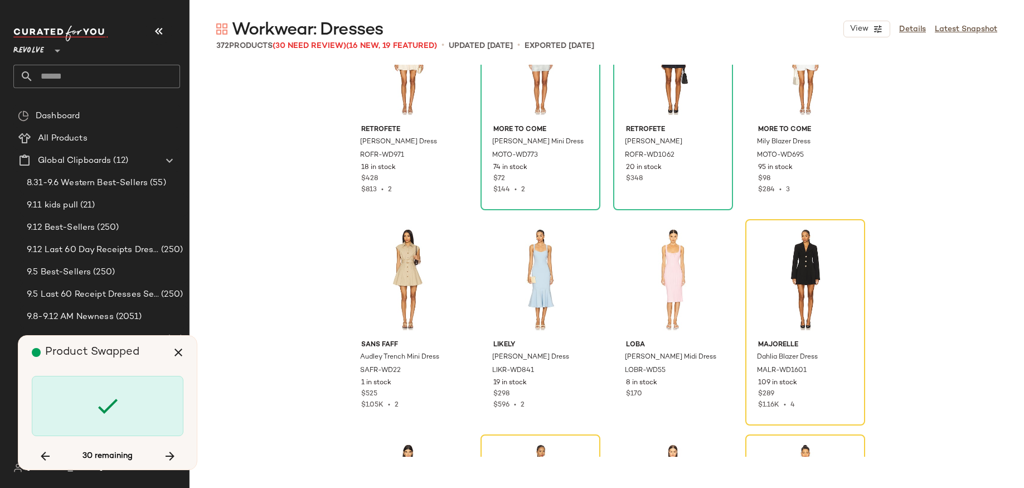
scroll to position [6760, 0]
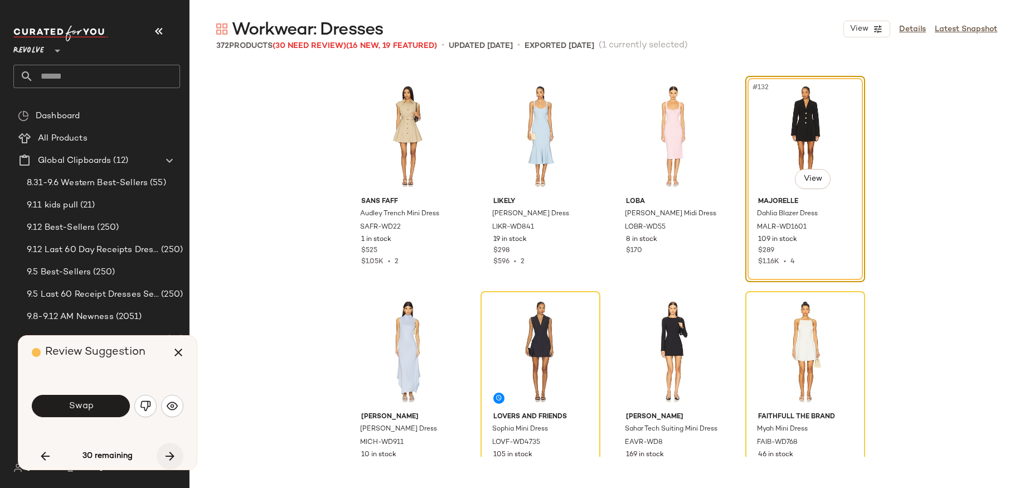
click at [166, 453] on icon "button" at bounding box center [169, 455] width 13 height 13
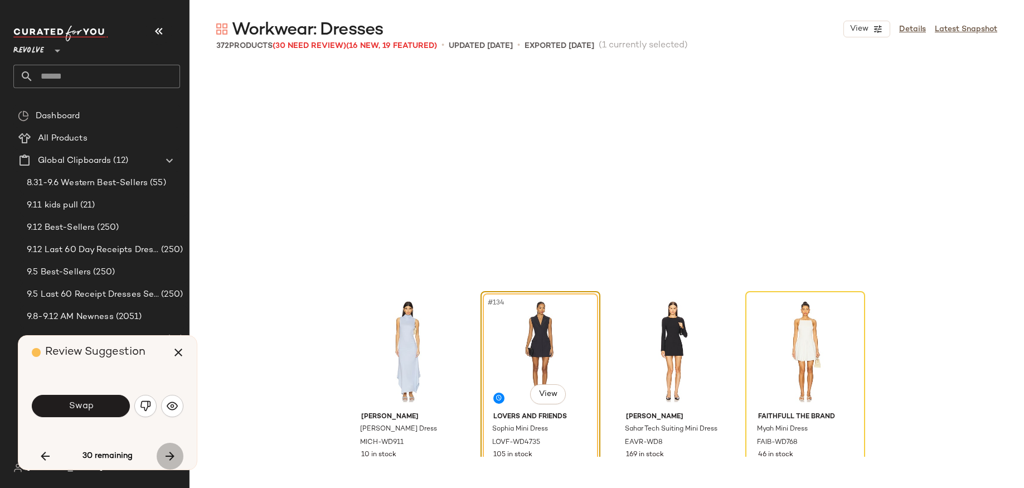
scroll to position [7100, 0]
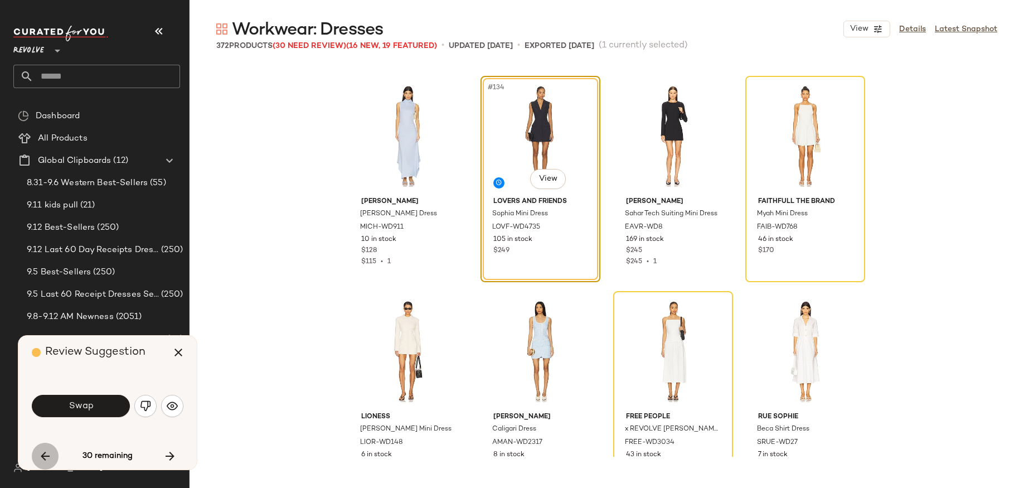
click at [40, 453] on icon "button" at bounding box center [44, 455] width 13 height 13
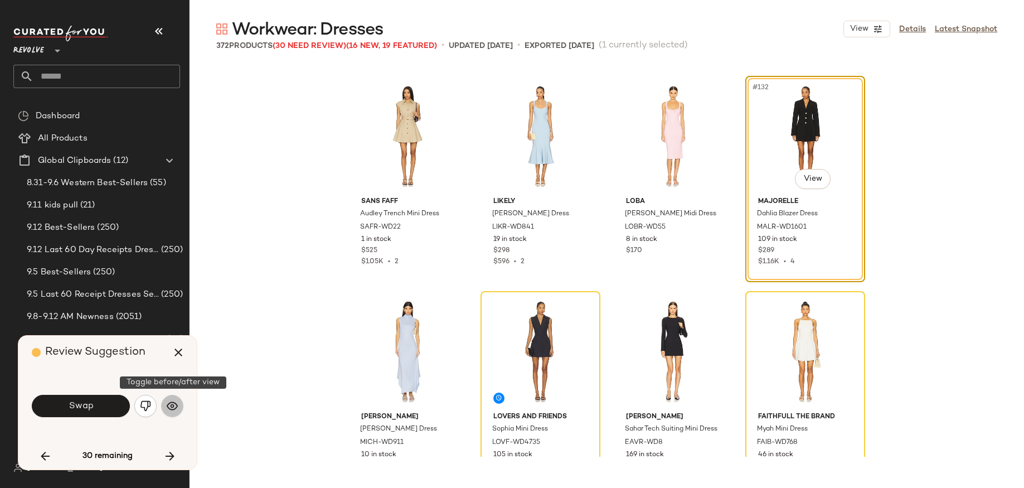
click at [179, 403] on button "button" at bounding box center [172, 406] width 22 height 22
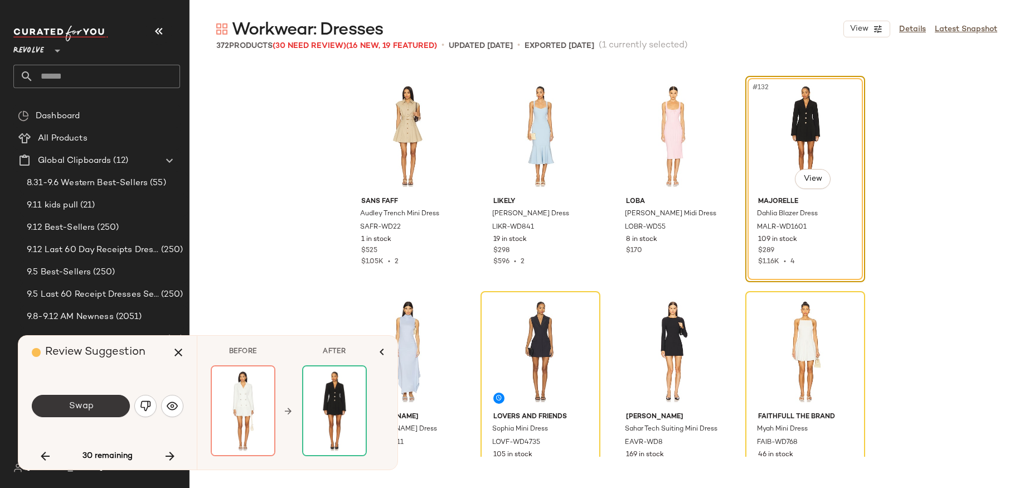
click at [109, 408] on button "Swap" at bounding box center [81, 406] width 98 height 22
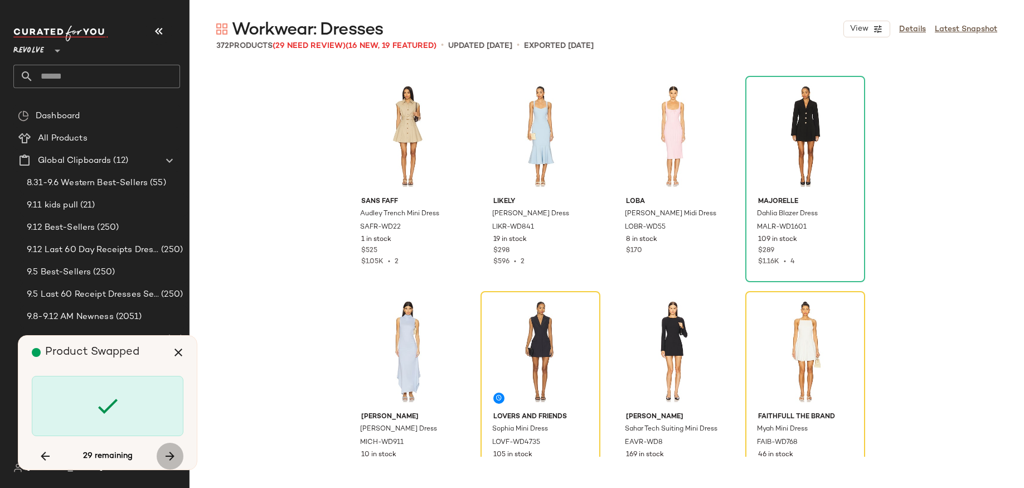
click at [173, 450] on icon "button" at bounding box center [169, 455] width 13 height 13
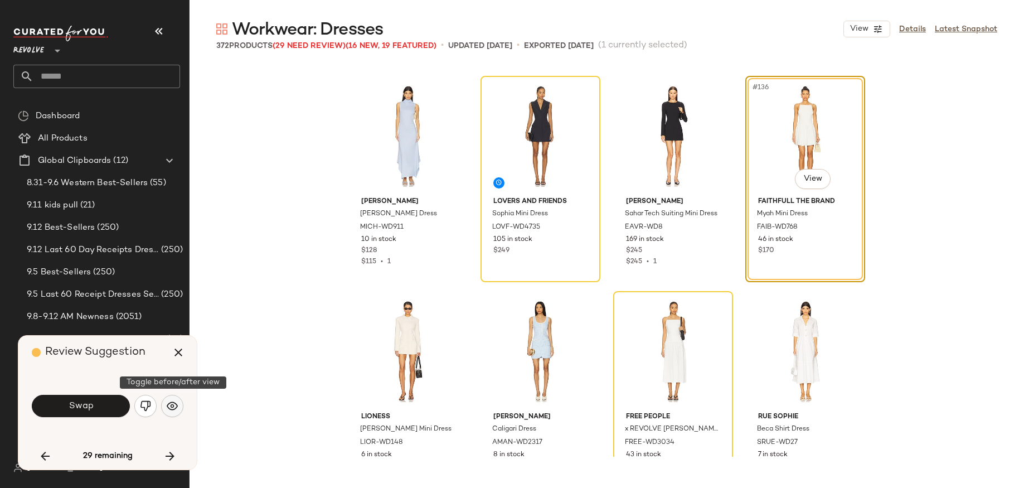
click at [168, 407] on img "button" at bounding box center [172, 405] width 11 height 11
click at [176, 406] on img "button" at bounding box center [172, 405] width 11 height 11
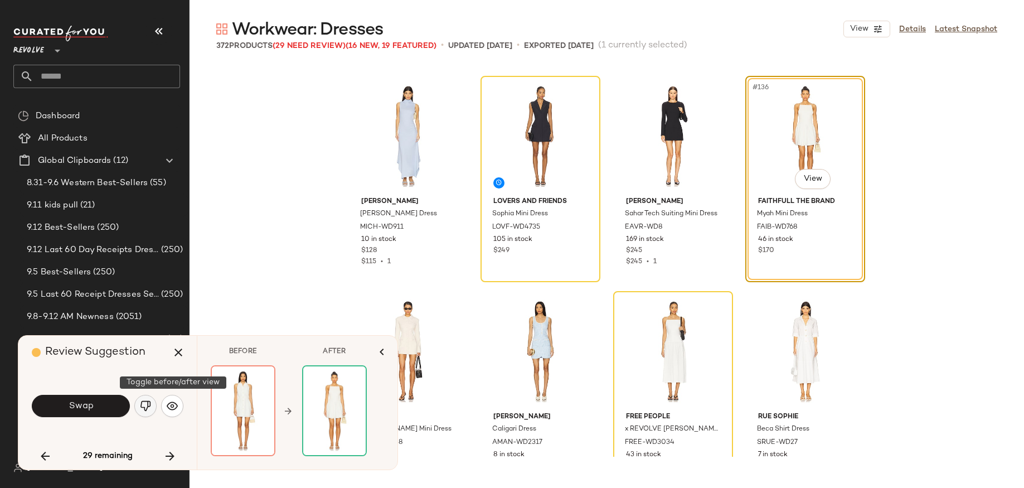
click at [152, 406] on button "button" at bounding box center [145, 406] width 22 height 22
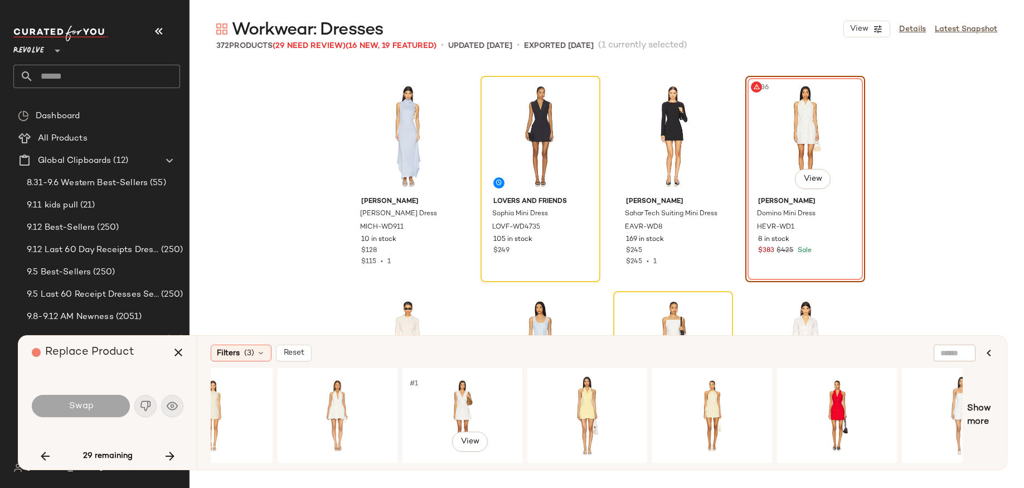
scroll to position [0, 616]
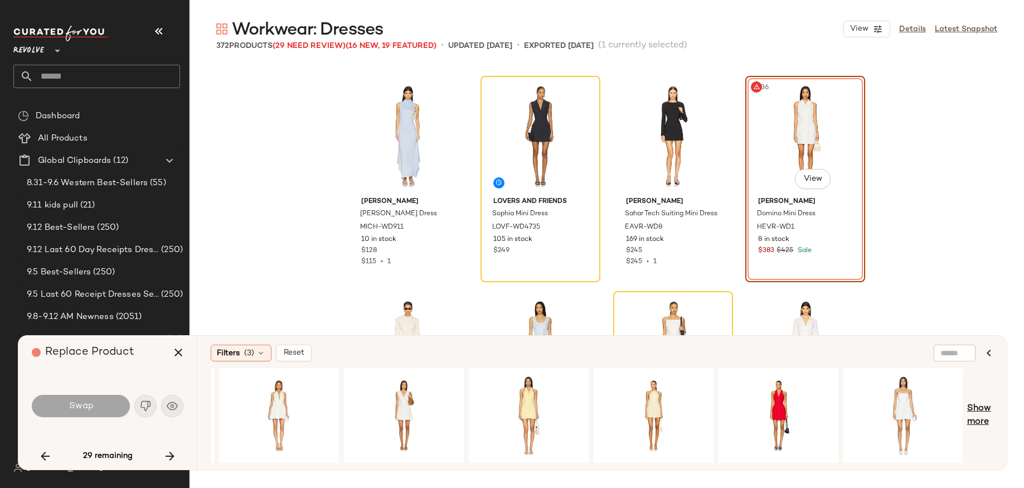
click at [981, 408] on span "Show more" at bounding box center [980, 415] width 26 height 27
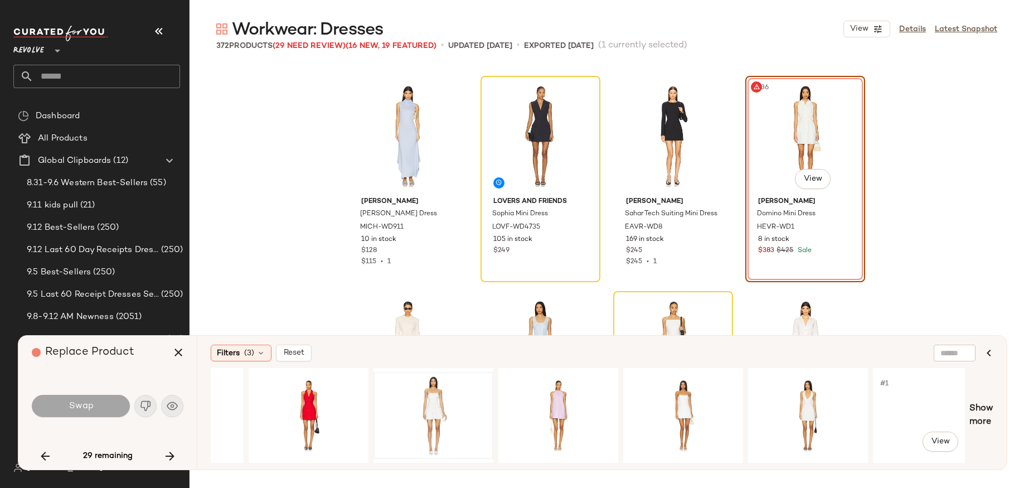
scroll to position [0, 1487]
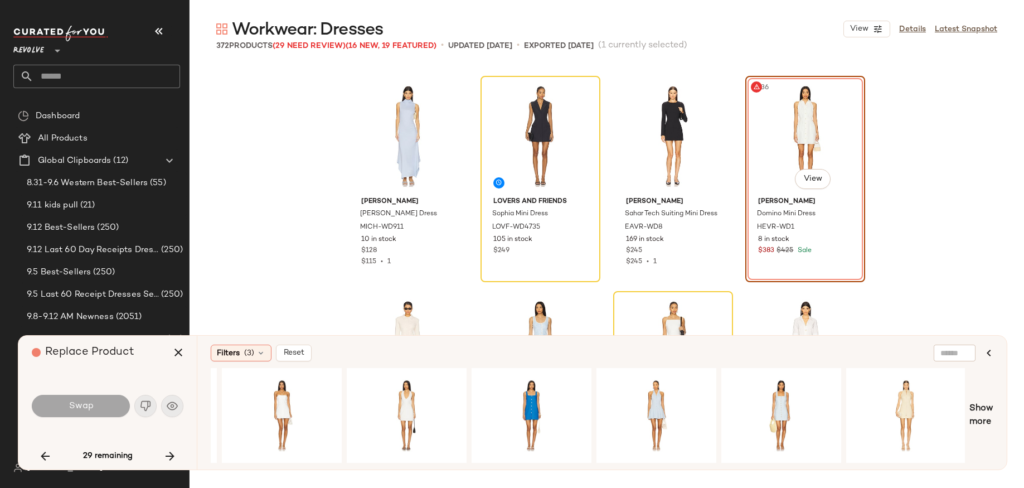
click at [826, 134] on div "#136 View" at bounding box center [805, 136] width 112 height 113
click at [970, 301] on div "Michael Stars Nicola Midi Dress MICH-WD911 10 in stock $128 $115 • 1 Lovers and…" at bounding box center [607, 261] width 834 height 392
click at [176, 453] on icon "button" at bounding box center [169, 455] width 13 height 13
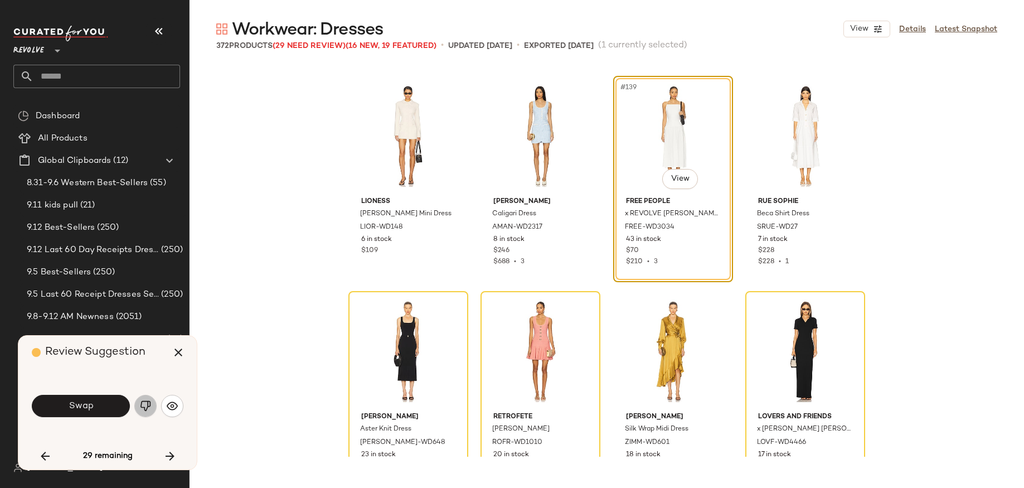
click at [152, 404] on button "button" at bounding box center [145, 406] width 22 height 22
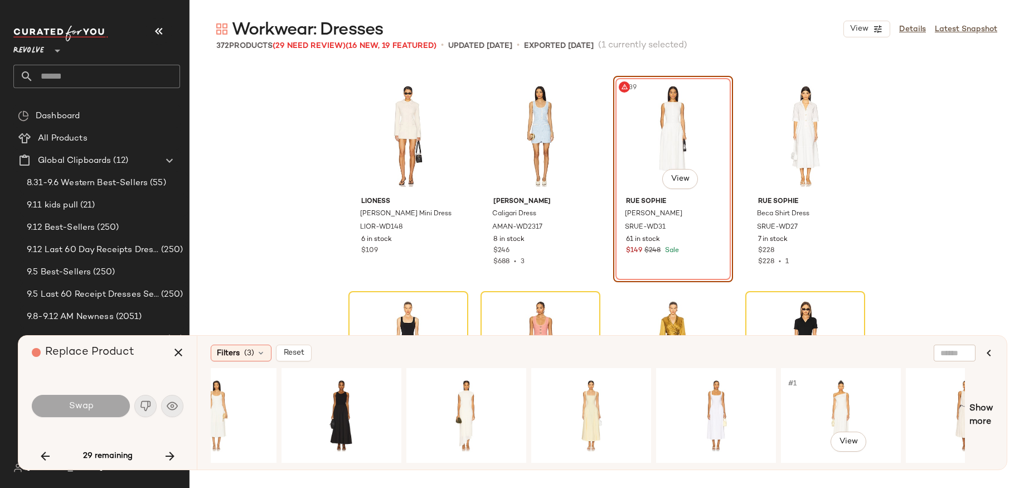
scroll to position [0, 574]
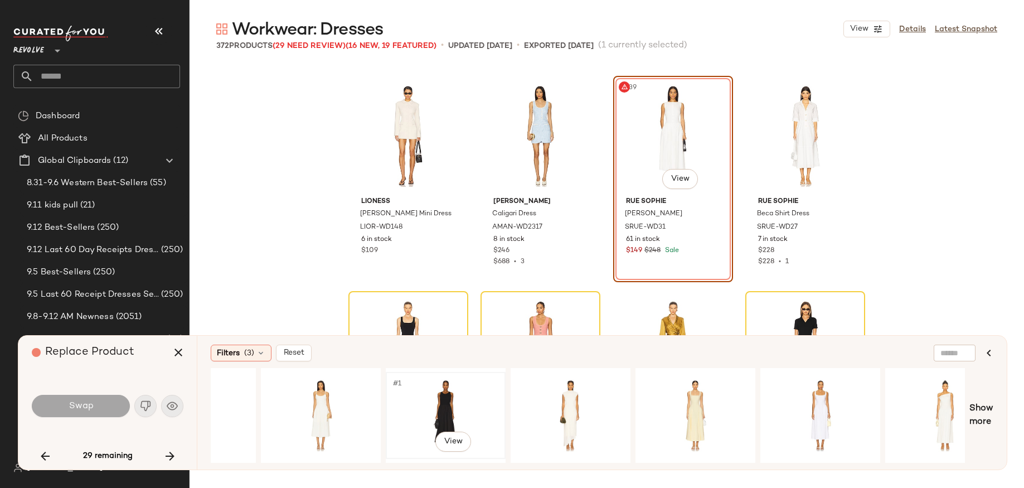
click at [463, 393] on div "#1 View" at bounding box center [446, 415] width 112 height 79
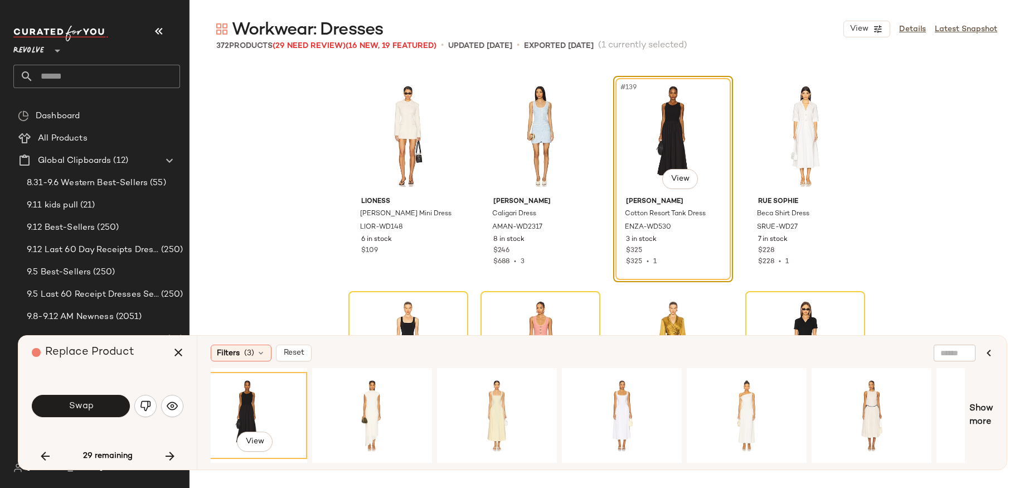
scroll to position [0, 863]
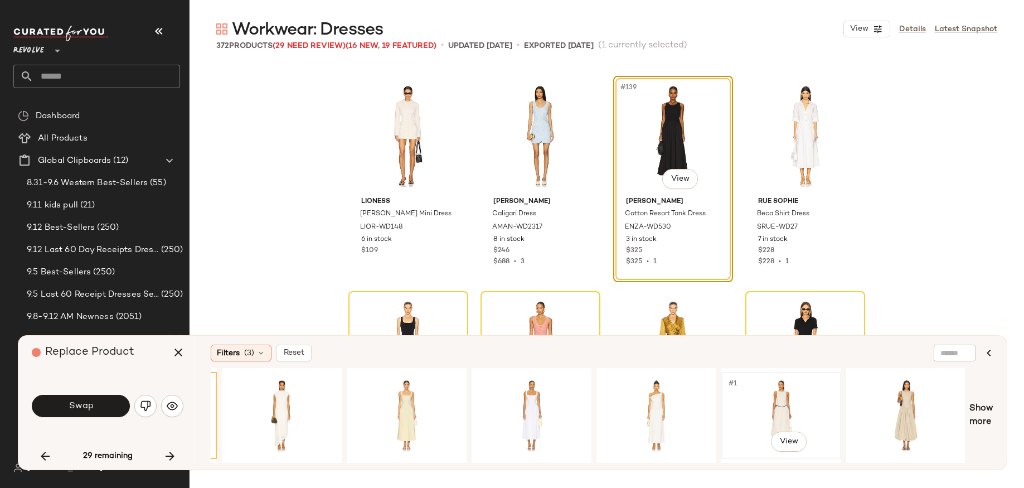
click at [794, 400] on div "#1 View" at bounding box center [781, 415] width 112 height 79
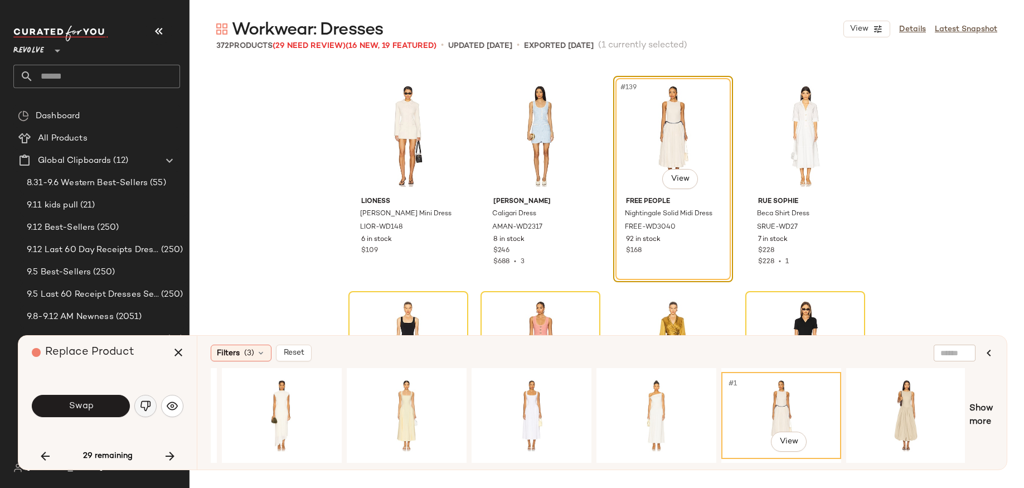
click at [147, 409] on img "button" at bounding box center [145, 405] width 11 height 11
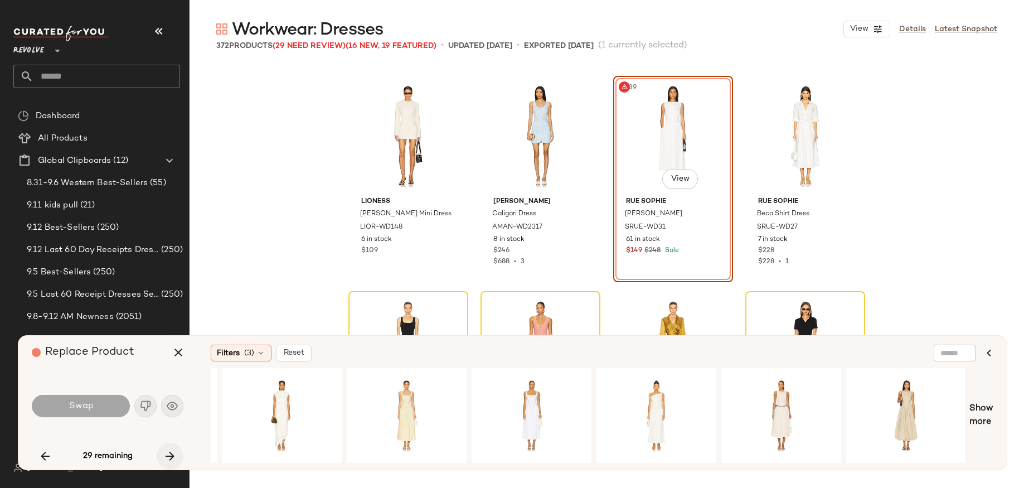
click at [173, 453] on icon "button" at bounding box center [169, 455] width 13 height 13
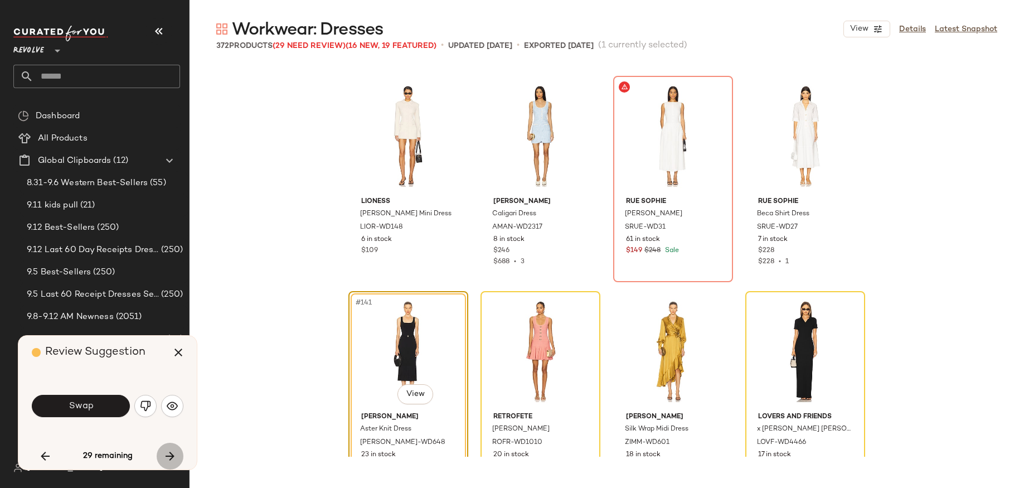
scroll to position [7530, 0]
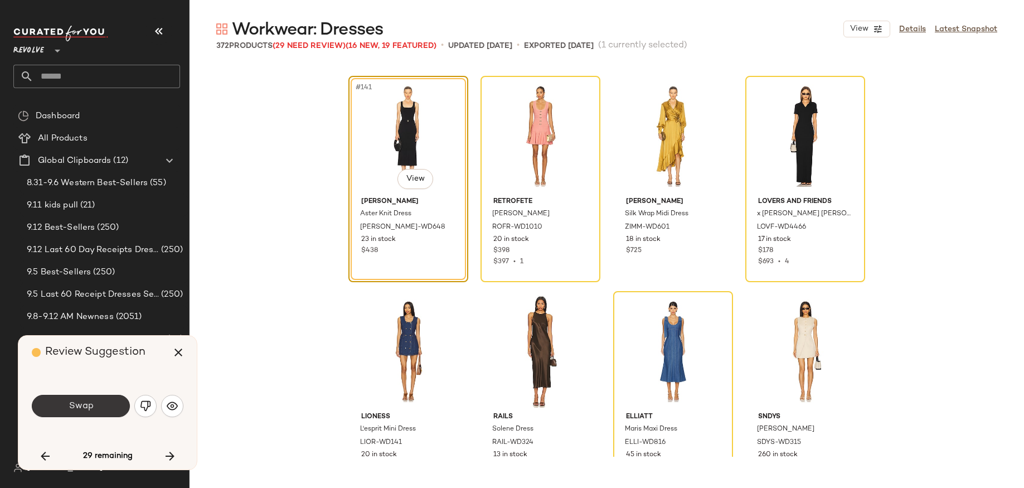
click at [115, 406] on button "Swap" at bounding box center [81, 406] width 98 height 22
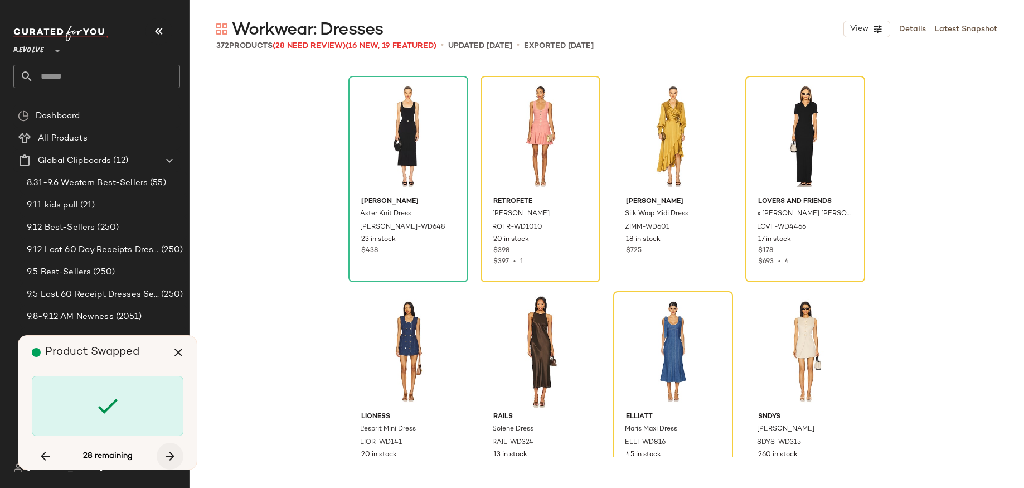
click at [168, 453] on icon "button" at bounding box center [169, 455] width 13 height 13
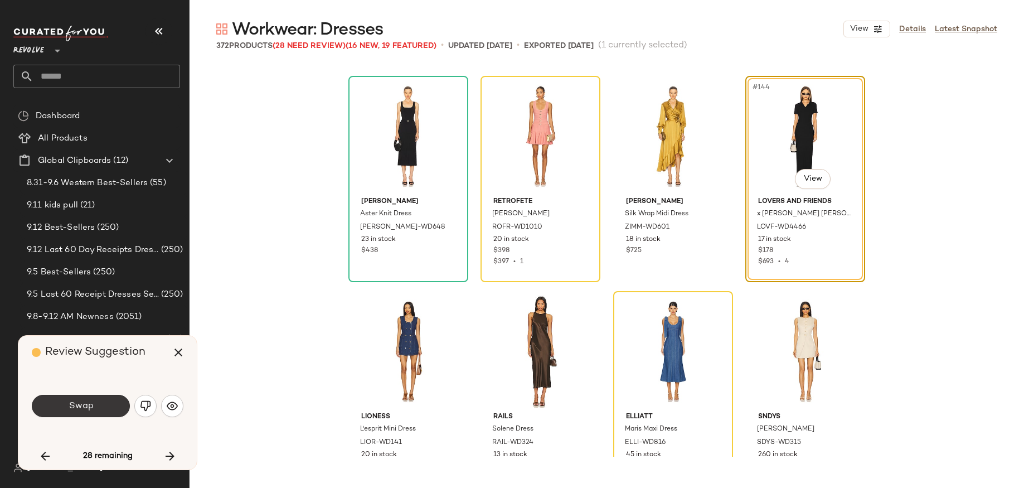
click at [109, 404] on button "Swap" at bounding box center [81, 406] width 98 height 22
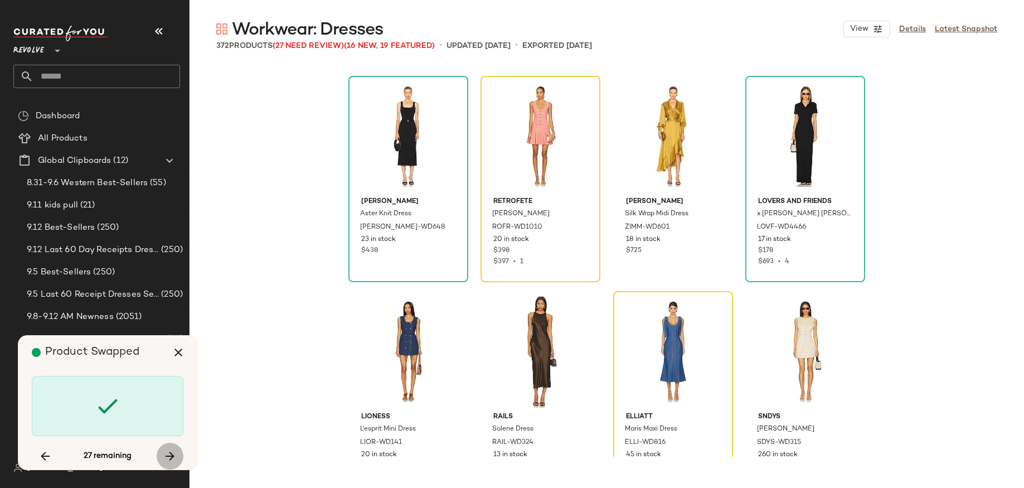
click at [182, 453] on button "button" at bounding box center [170, 456] width 27 height 27
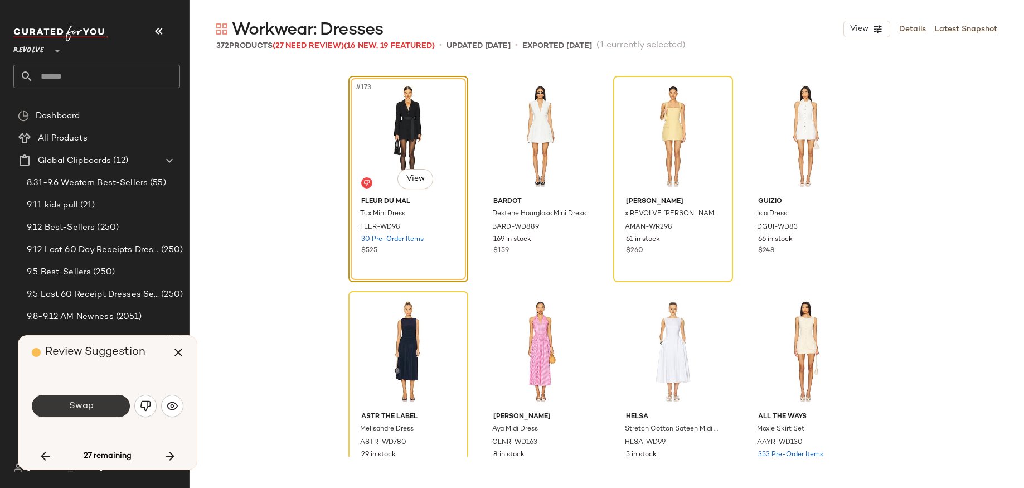
click at [93, 403] on button "Swap" at bounding box center [81, 406] width 98 height 22
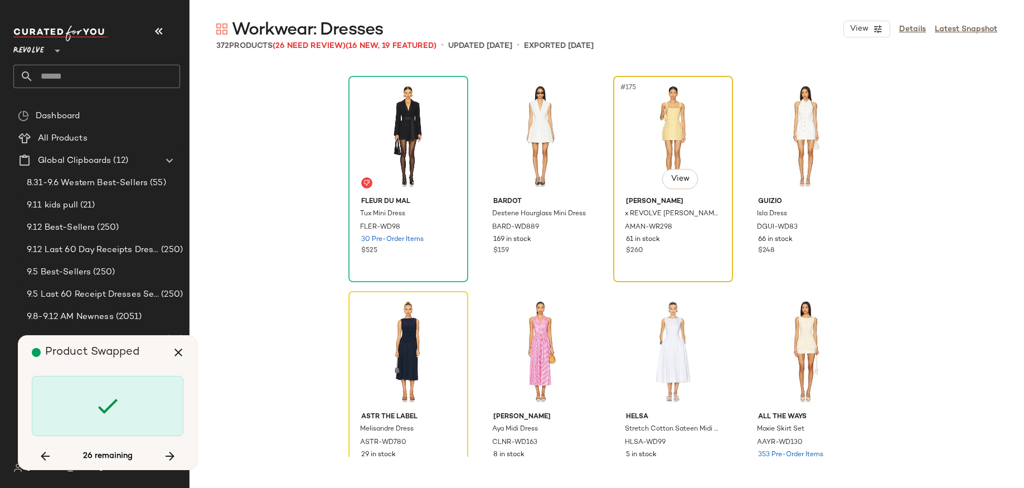
click at [648, 173] on div "#175 View" at bounding box center [673, 136] width 112 height 113
click at [166, 453] on icon "button" at bounding box center [169, 455] width 13 height 13
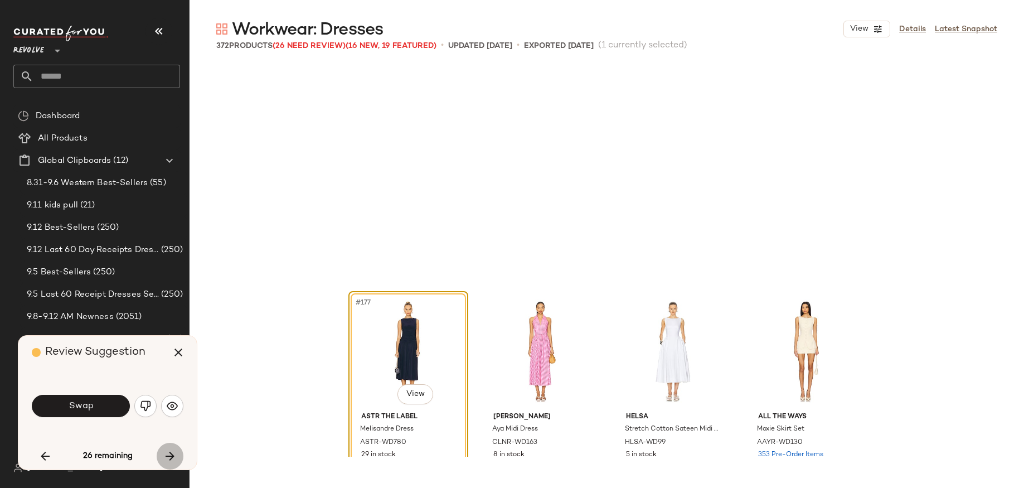
scroll to position [9467, 0]
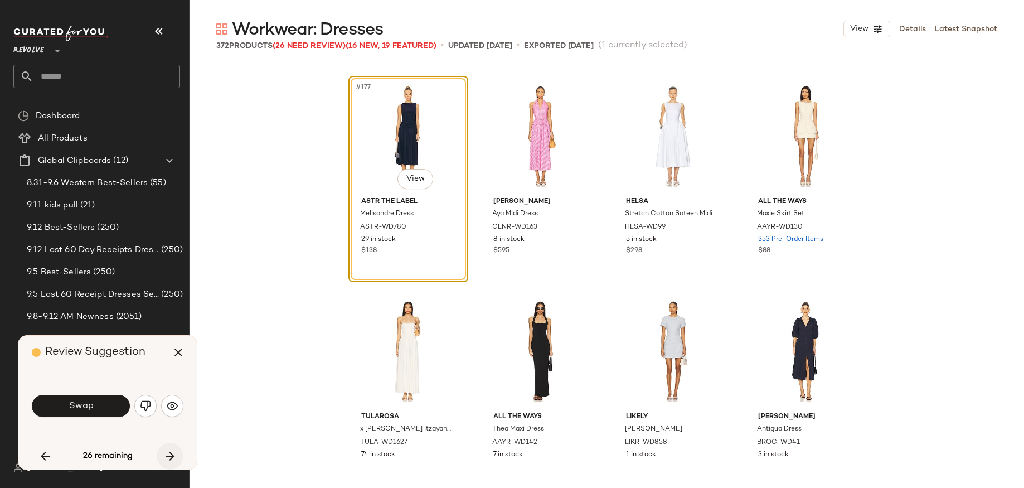
click at [166, 453] on icon "button" at bounding box center [169, 455] width 13 height 13
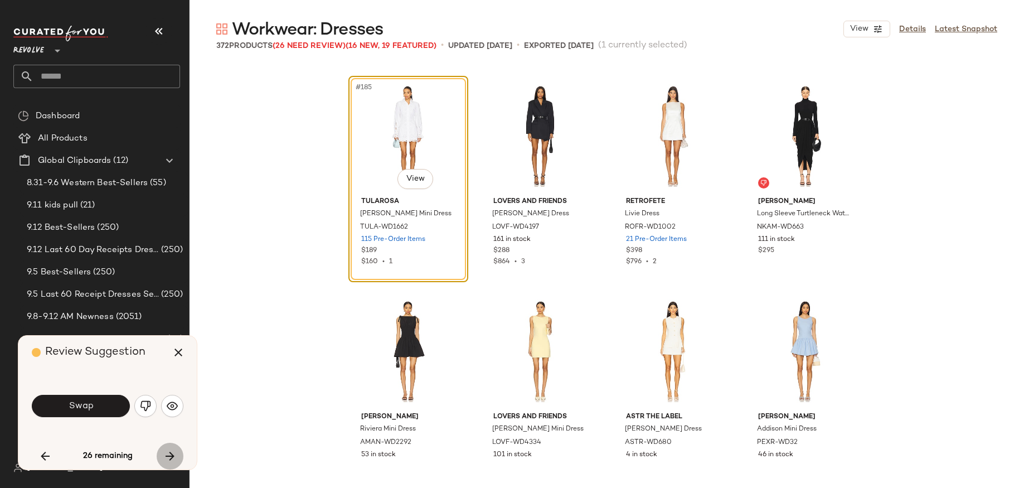
click at [166, 453] on icon "button" at bounding box center [169, 455] width 13 height 13
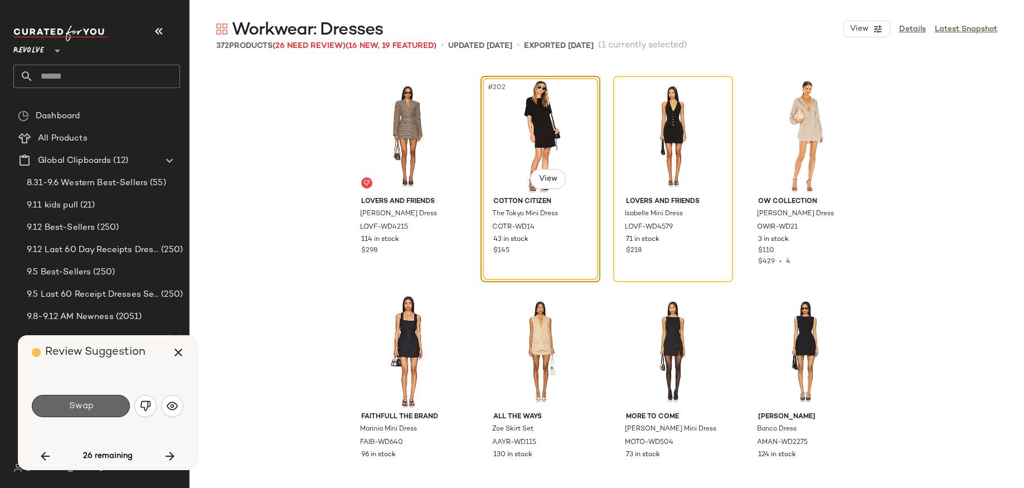
click at [86, 414] on button "Swap" at bounding box center [81, 406] width 98 height 22
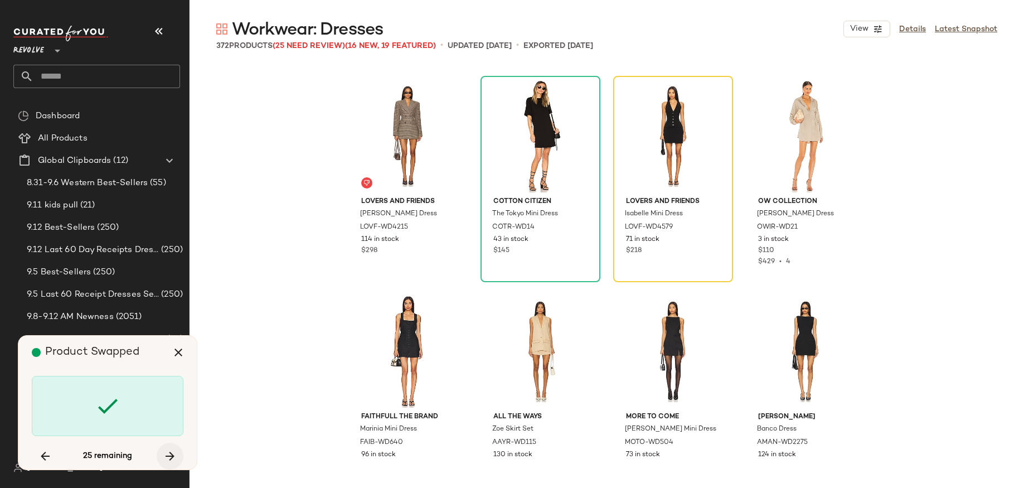
click at [179, 453] on button "button" at bounding box center [170, 456] width 27 height 27
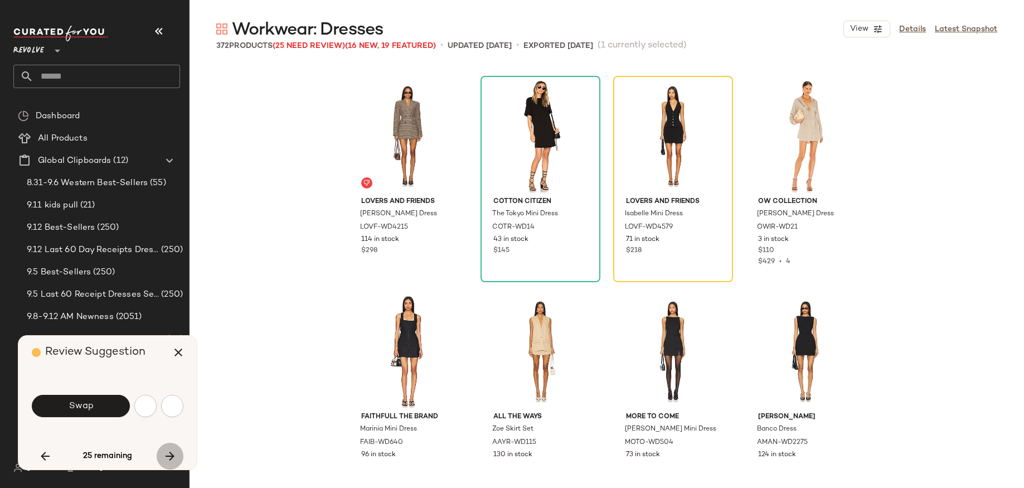
scroll to position [11188, 0]
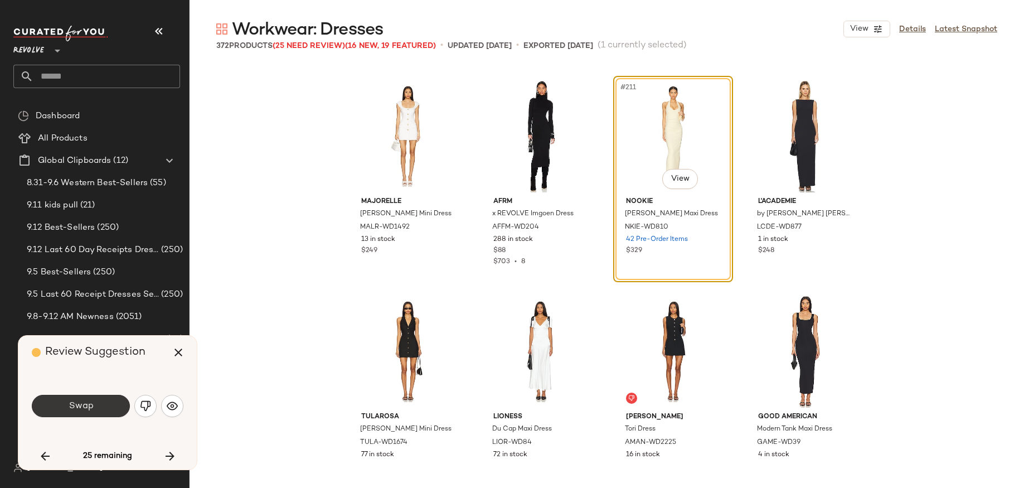
click at [114, 408] on button "Swap" at bounding box center [81, 406] width 98 height 22
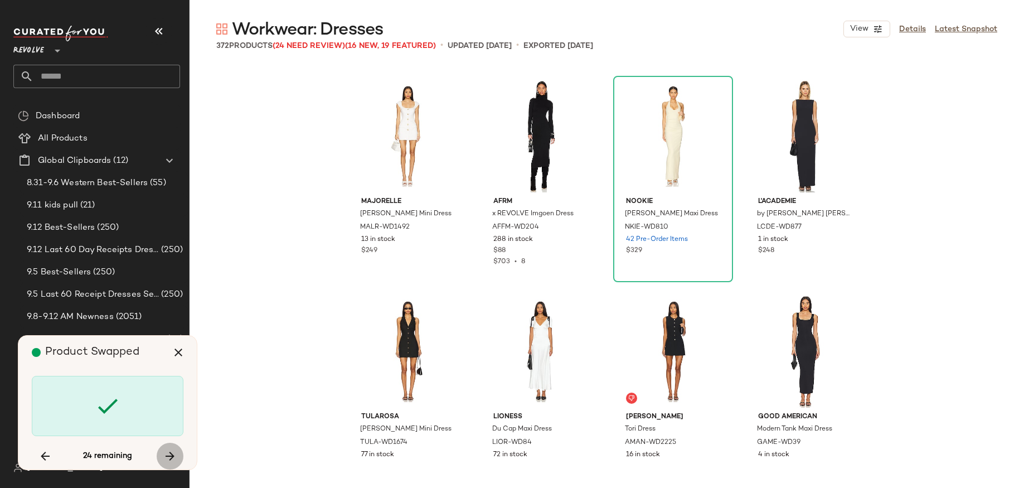
click at [176, 453] on button "button" at bounding box center [170, 456] width 27 height 27
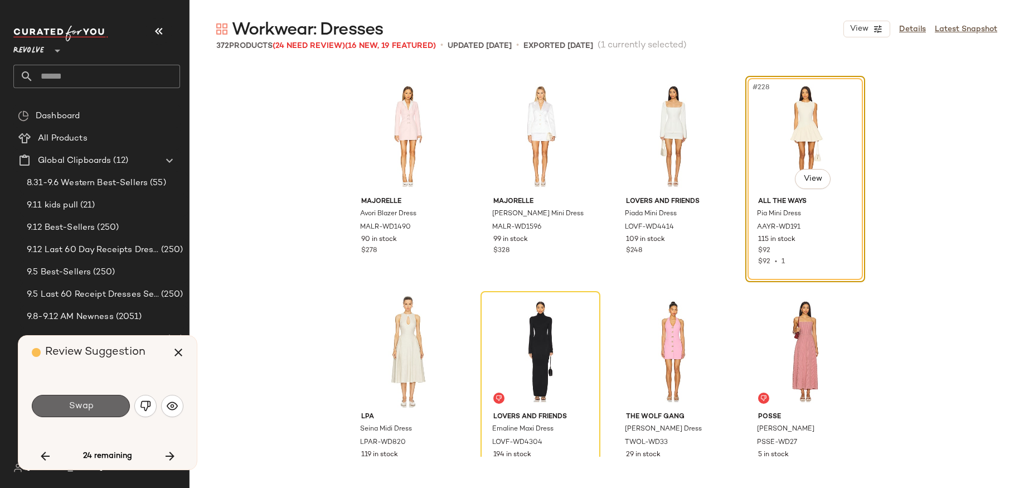
click at [101, 401] on button "Swap" at bounding box center [81, 406] width 98 height 22
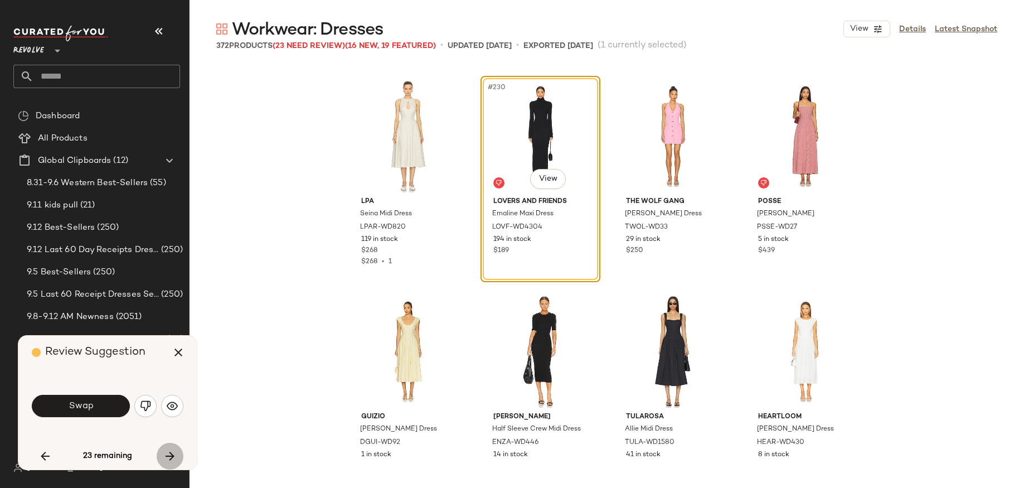
click at [172, 453] on icon "button" at bounding box center [169, 455] width 13 height 13
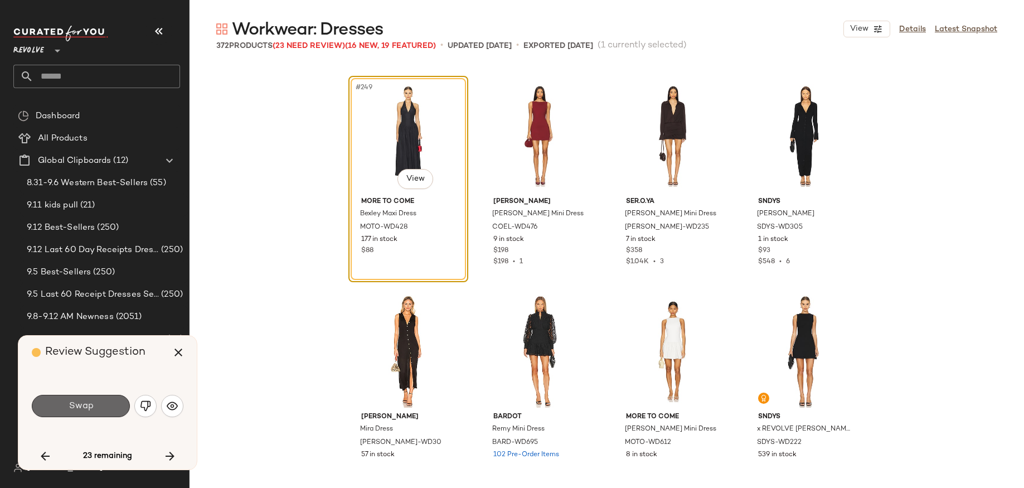
click at [90, 405] on span "Swap" at bounding box center [80, 406] width 25 height 11
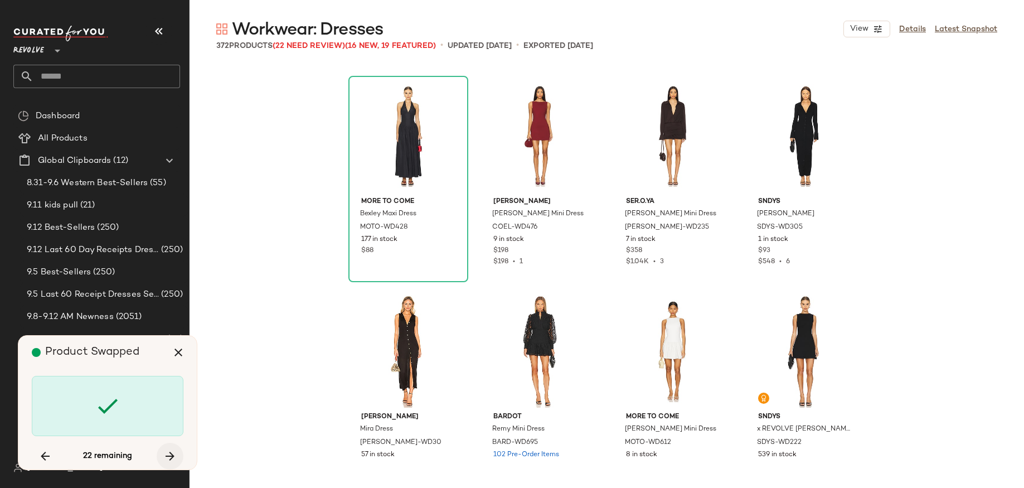
click at [175, 453] on icon "button" at bounding box center [169, 455] width 13 height 13
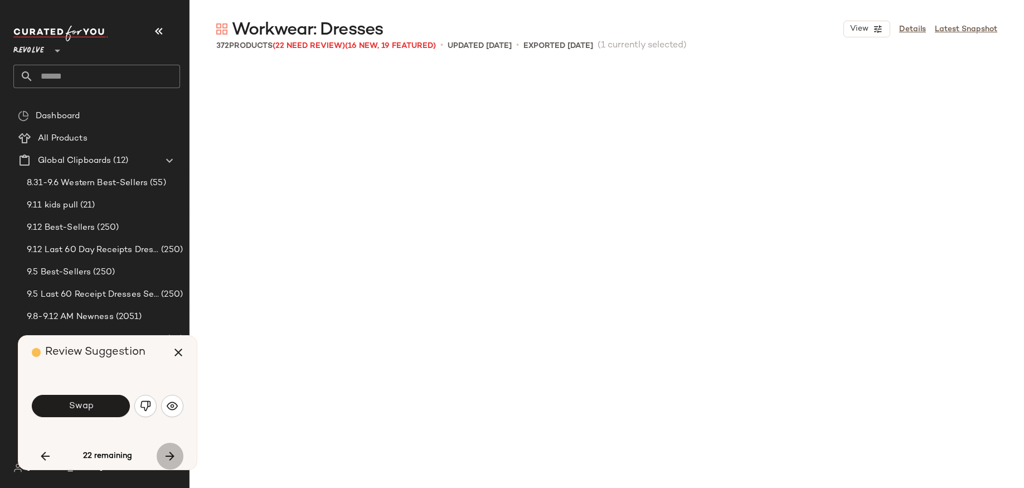
scroll to position [14630, 0]
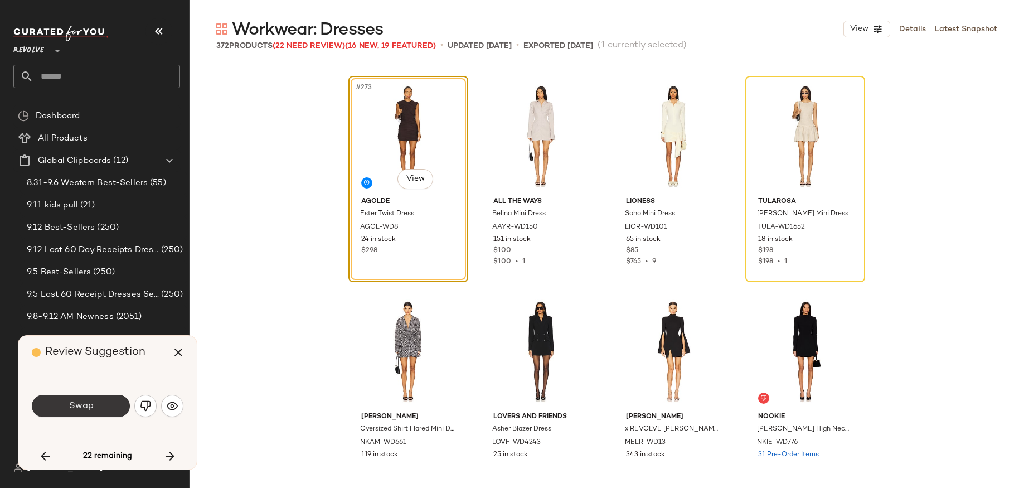
click at [103, 406] on button "Swap" at bounding box center [81, 406] width 98 height 22
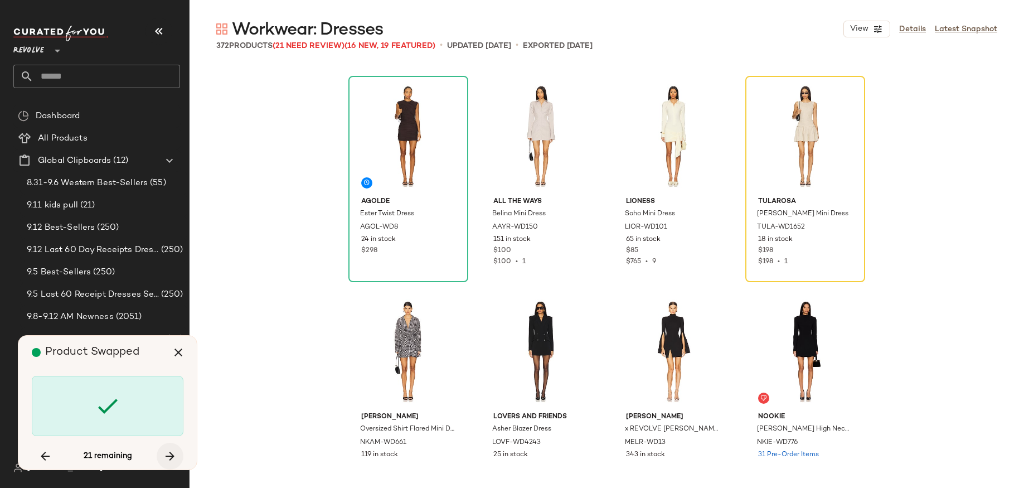
click at [176, 450] on icon "button" at bounding box center [169, 455] width 13 height 13
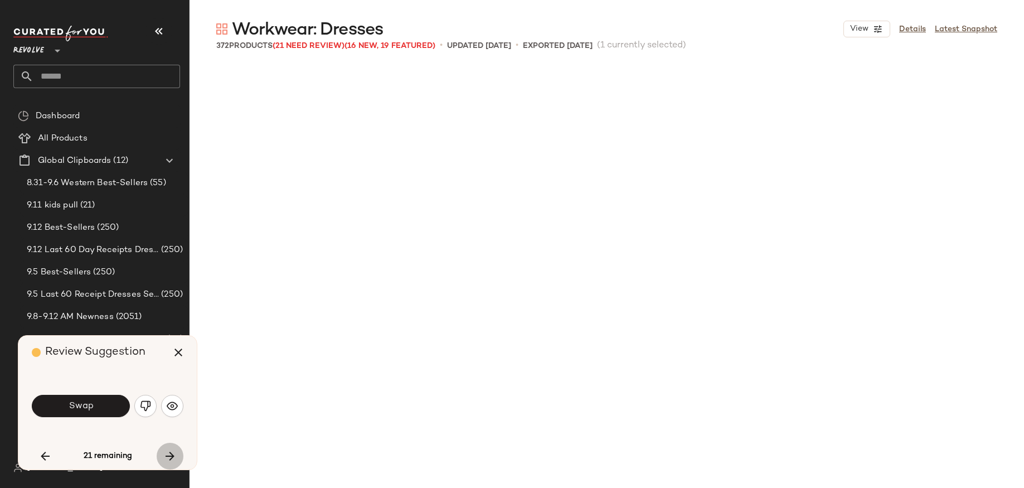
scroll to position [15061, 0]
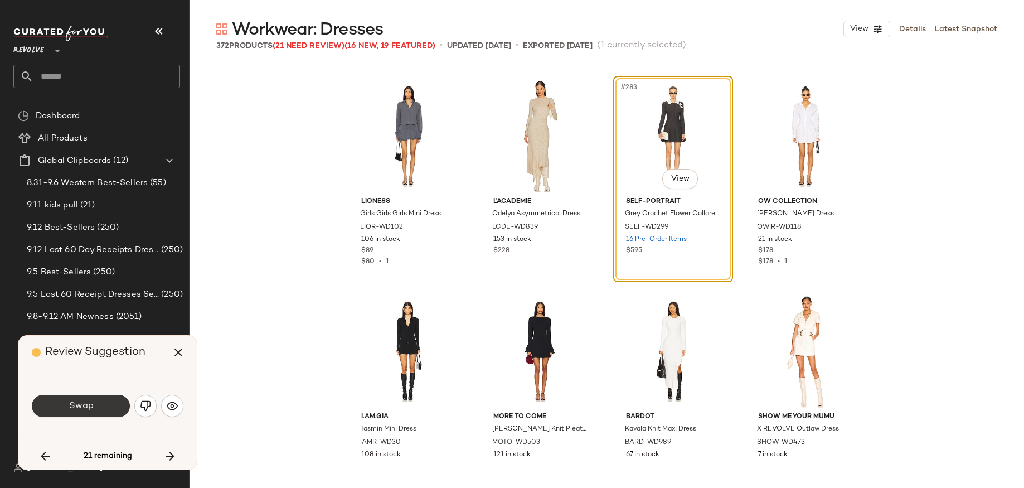
click at [105, 410] on button "Swap" at bounding box center [81, 406] width 98 height 22
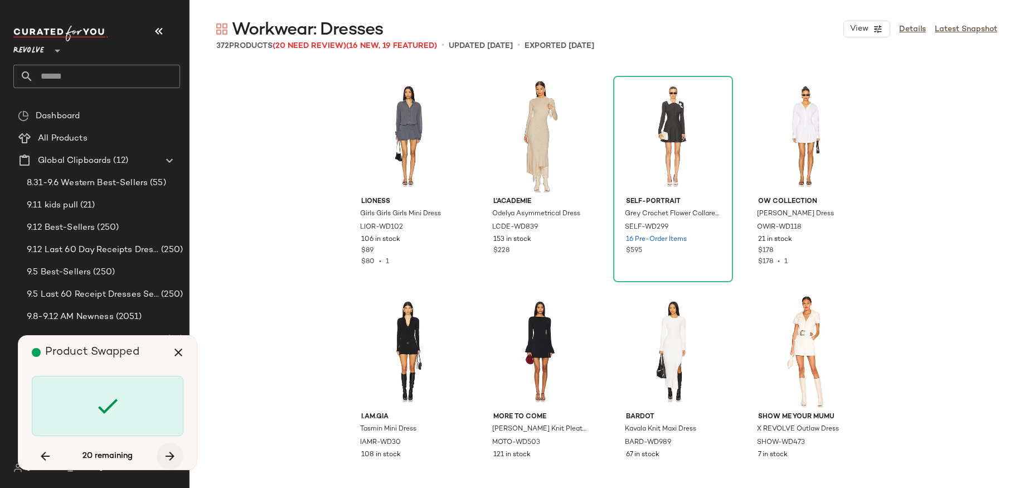
click at [178, 453] on button "button" at bounding box center [170, 456] width 27 height 27
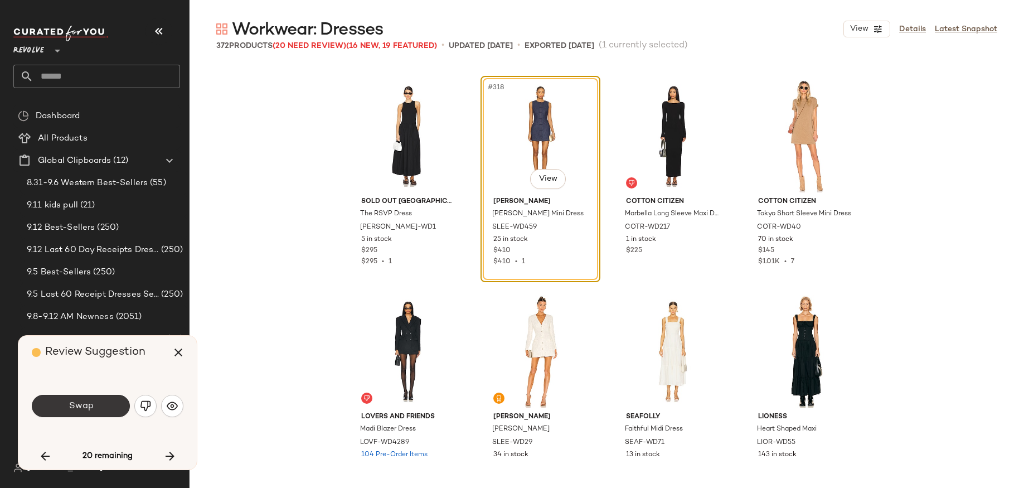
click at [99, 405] on button "Swap" at bounding box center [81, 406] width 98 height 22
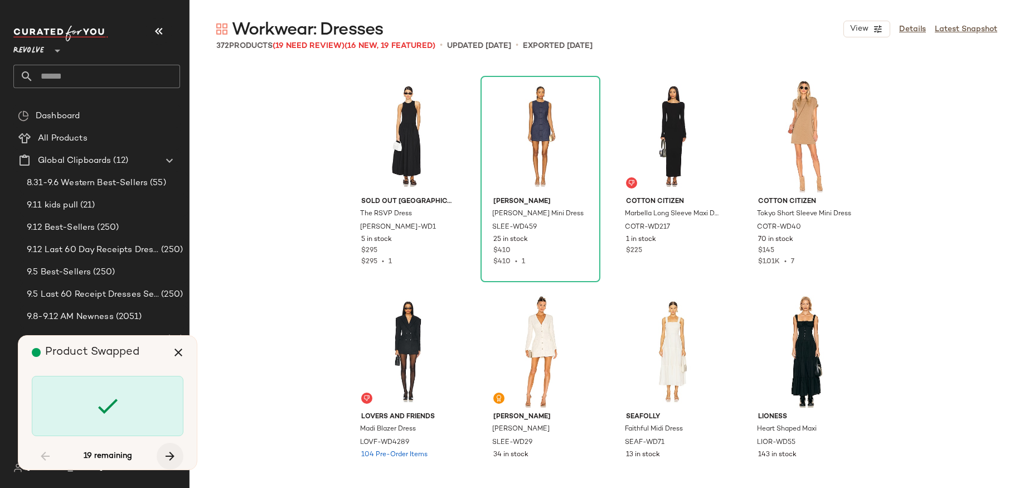
click at [166, 453] on icon "button" at bounding box center [169, 455] width 13 height 13
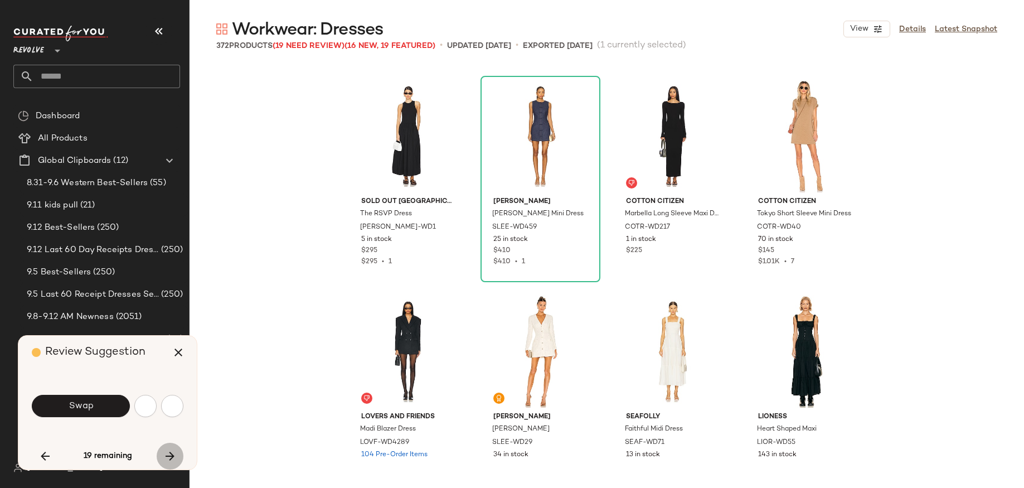
scroll to position [3658, 0]
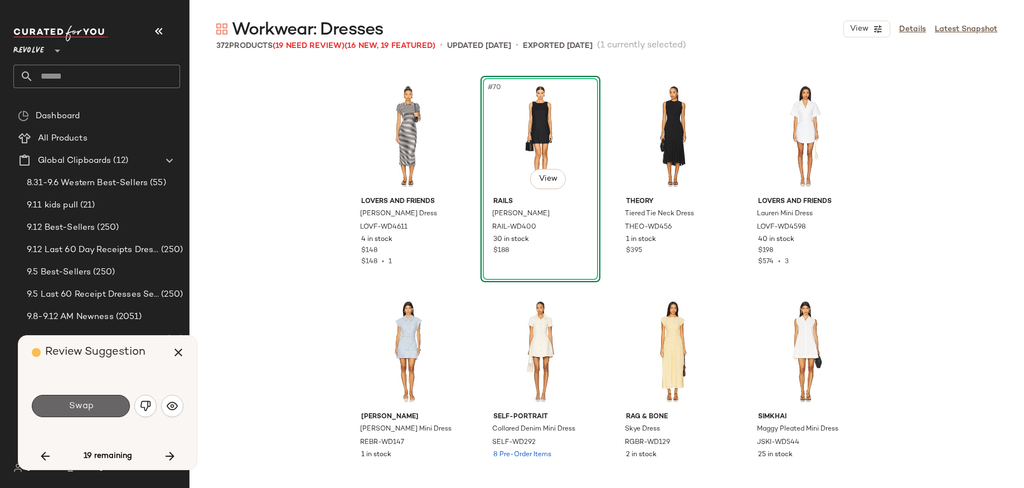
click at [98, 402] on button "Swap" at bounding box center [81, 406] width 98 height 22
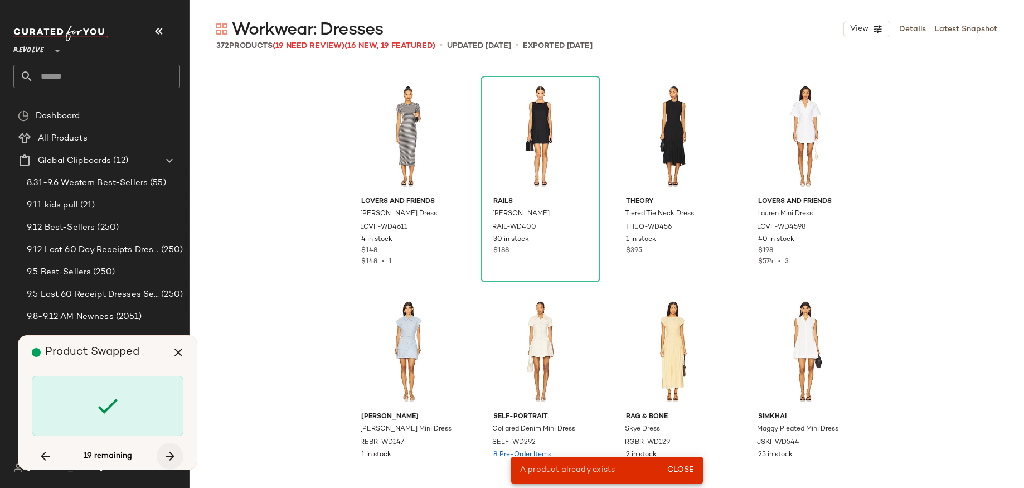
click at [172, 453] on icon "button" at bounding box center [169, 455] width 13 height 13
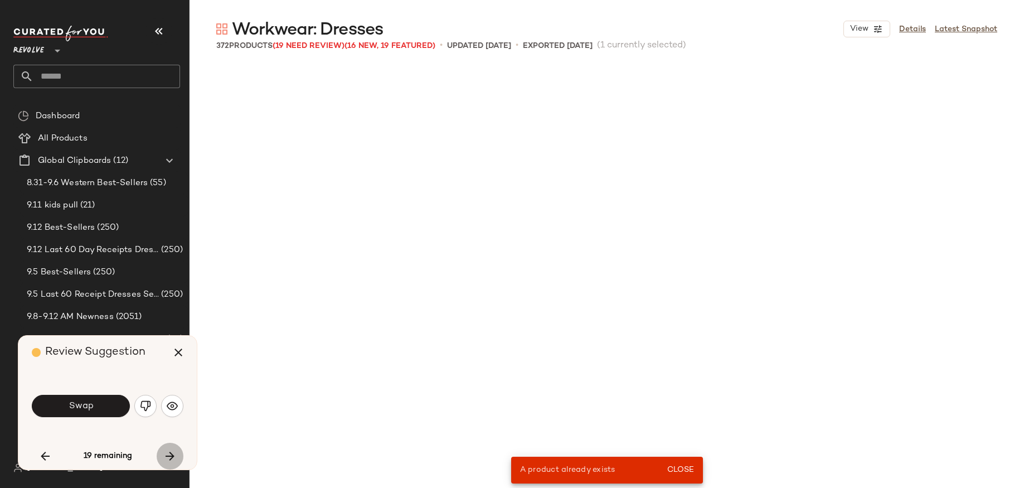
scroll to position [4949, 0]
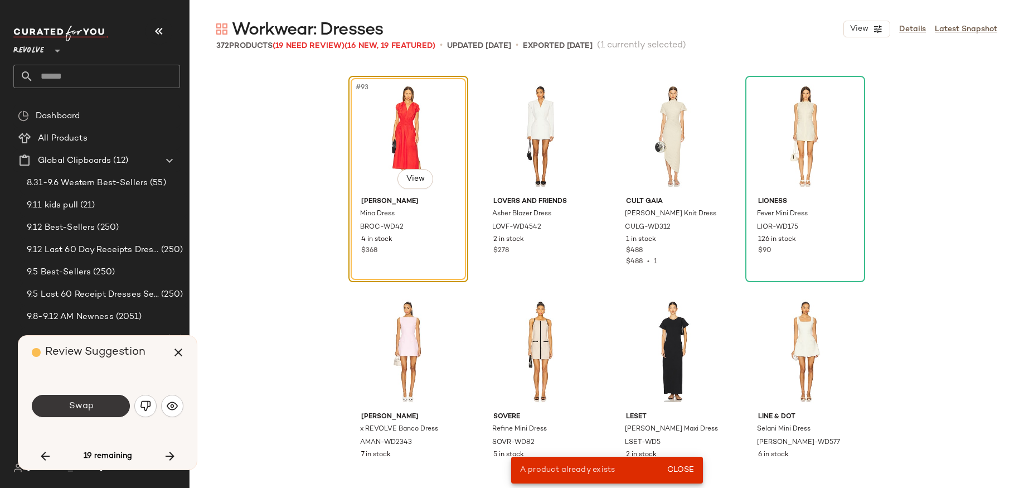
click at [104, 407] on button "Swap" at bounding box center [81, 406] width 98 height 22
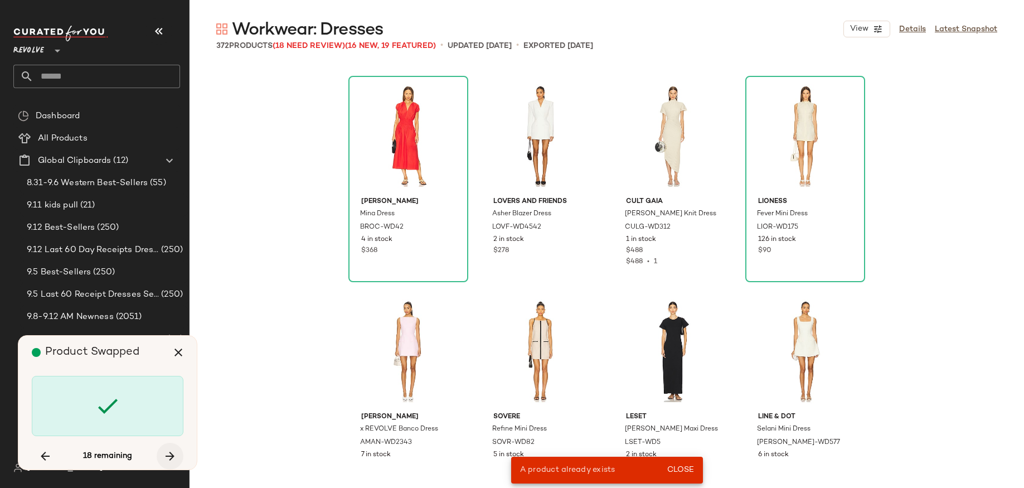
click at [166, 453] on icon "button" at bounding box center [169, 455] width 13 height 13
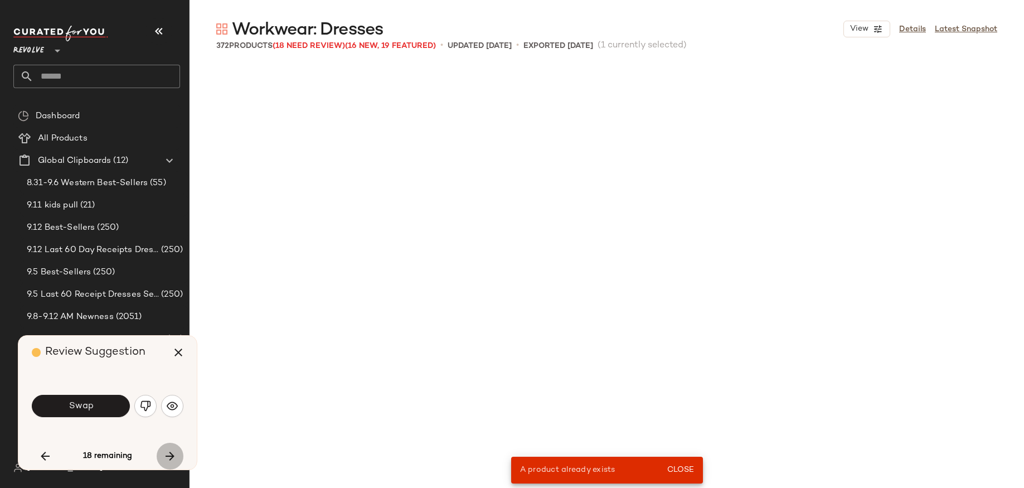
scroll to position [7100, 0]
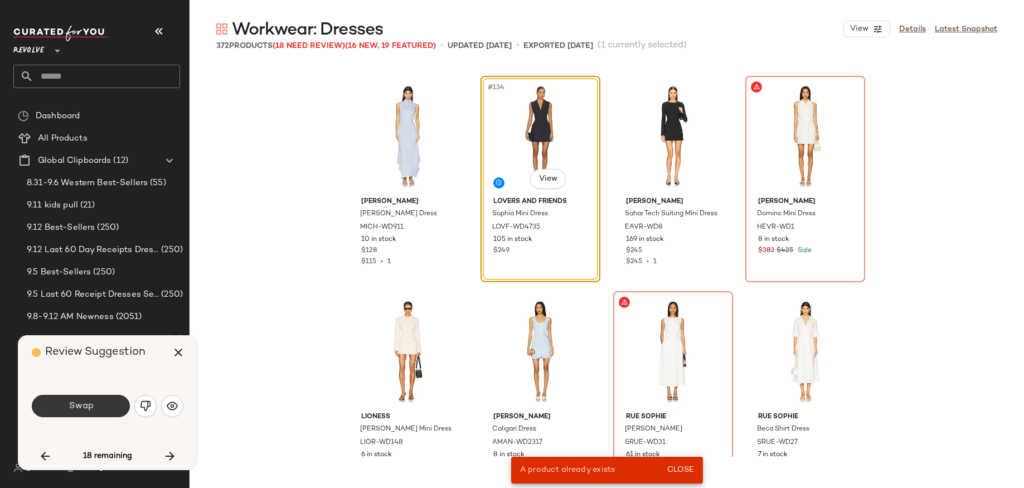
click at [108, 409] on button "Swap" at bounding box center [81, 406] width 98 height 22
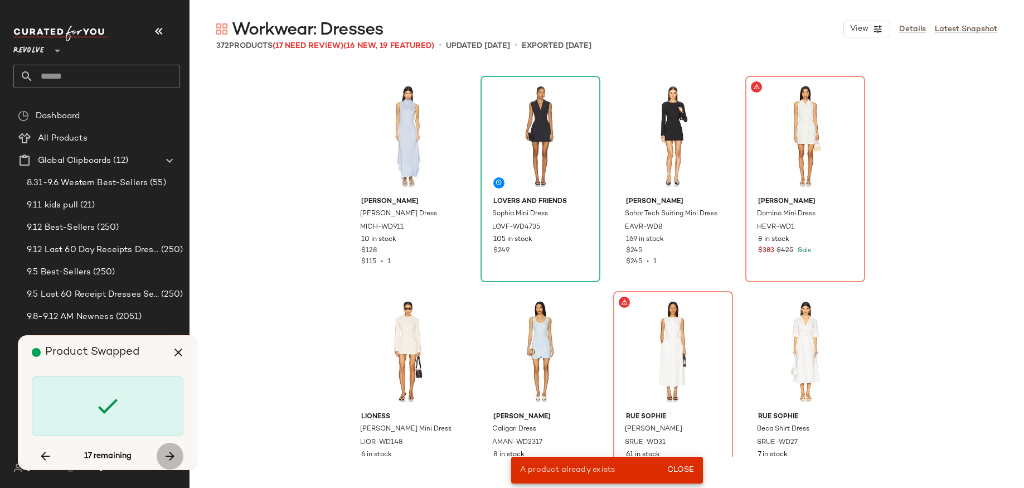
click at [169, 453] on icon "button" at bounding box center [169, 455] width 13 height 13
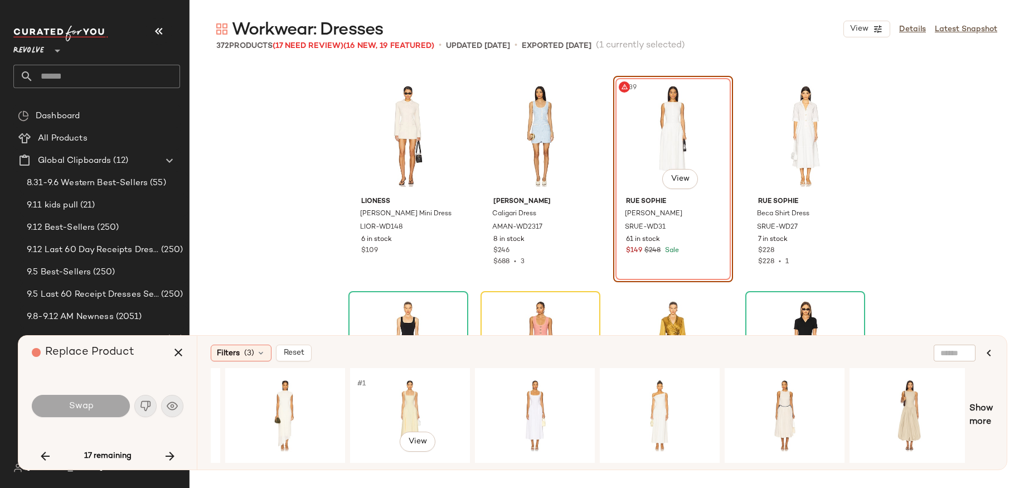
scroll to position [0, 863]
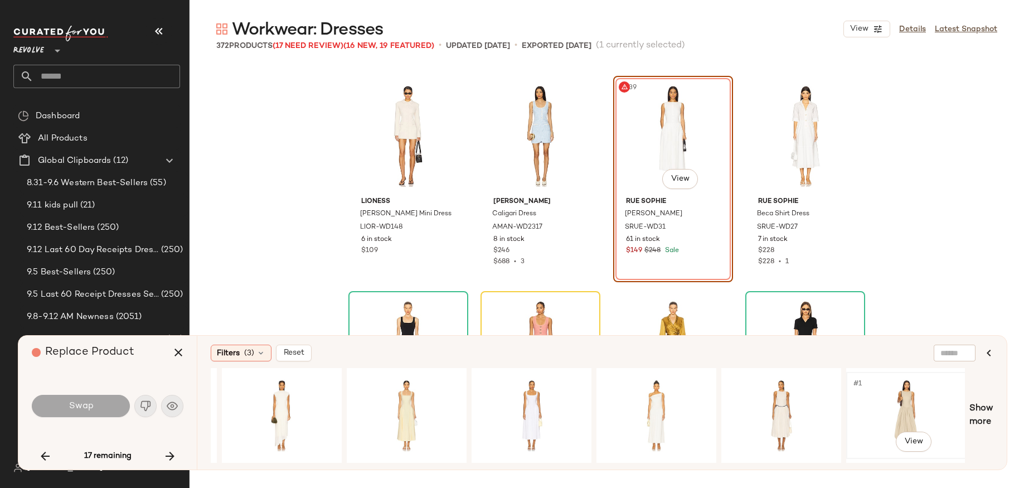
click at [914, 405] on div "#1 View" at bounding box center [906, 415] width 112 height 79
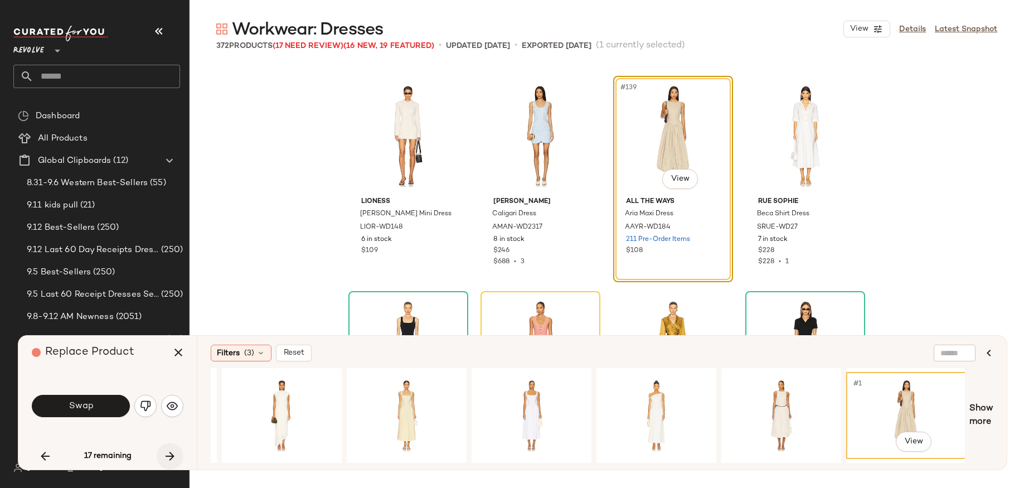
click at [161, 453] on button "button" at bounding box center [170, 456] width 27 height 27
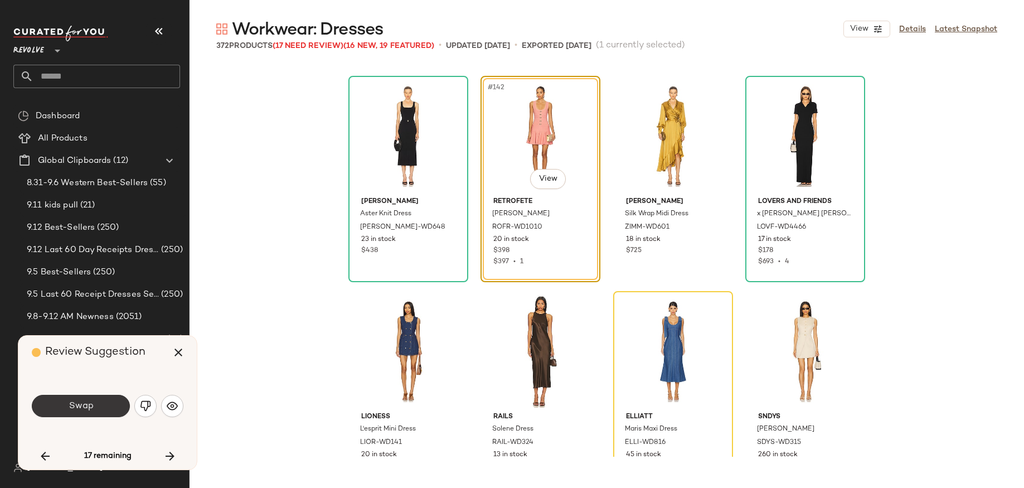
click at [98, 400] on button "Swap" at bounding box center [81, 406] width 98 height 22
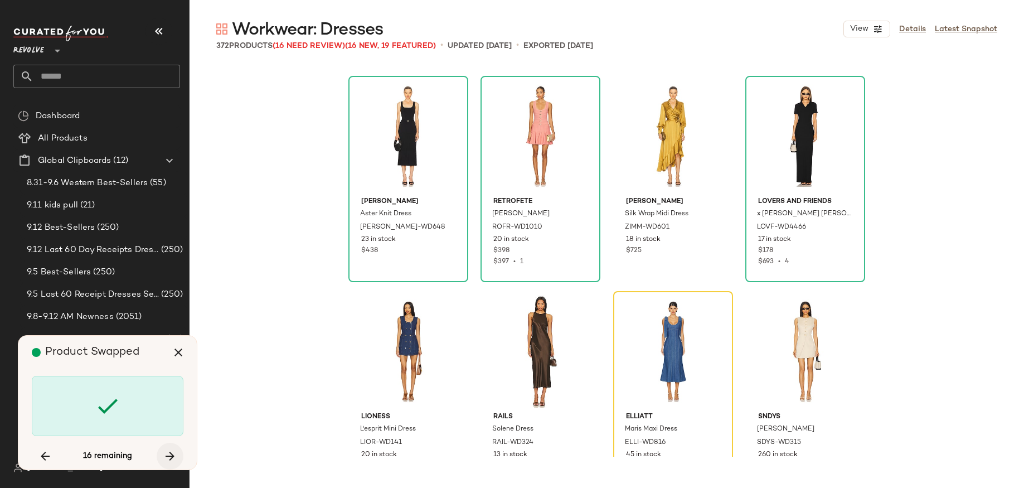
click at [173, 453] on icon "button" at bounding box center [169, 455] width 13 height 13
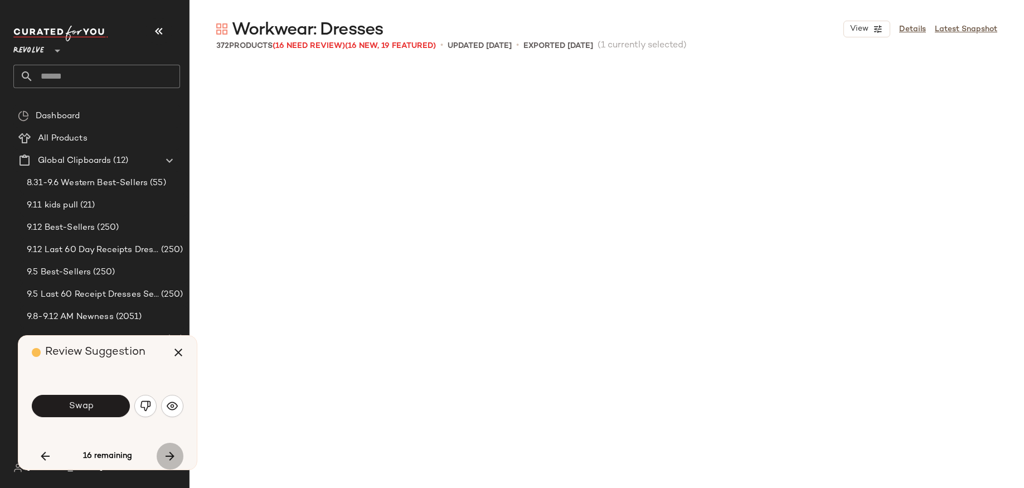
scroll to position [9252, 0]
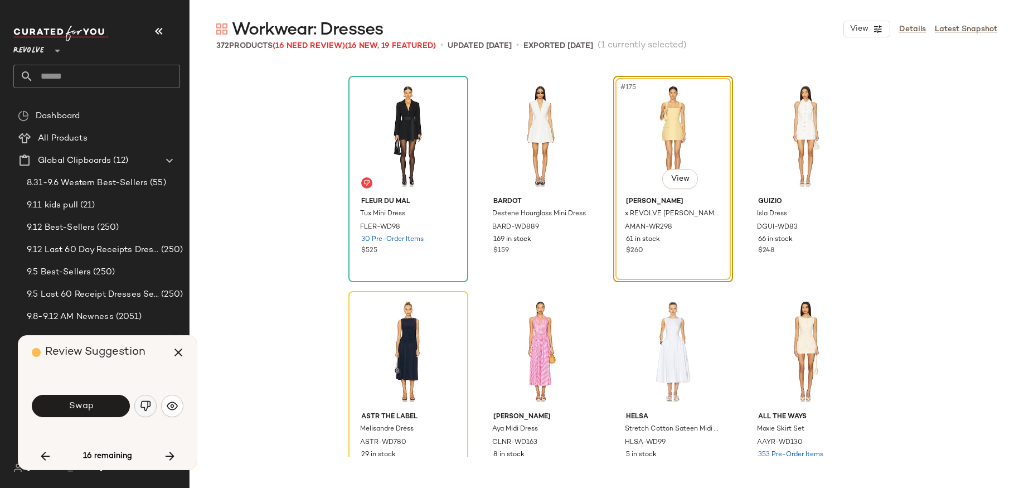
click at [145, 406] on img "button" at bounding box center [145, 405] width 11 height 11
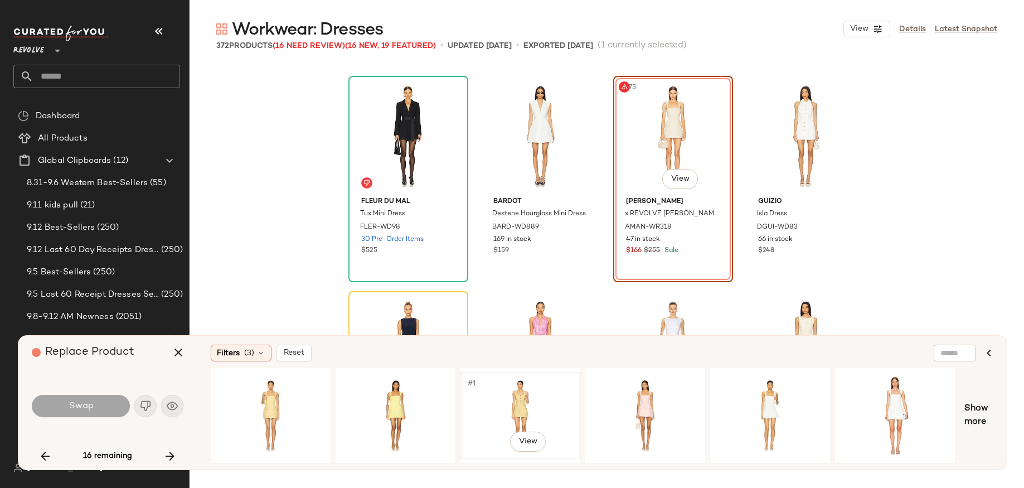
scroll to position [0, 494]
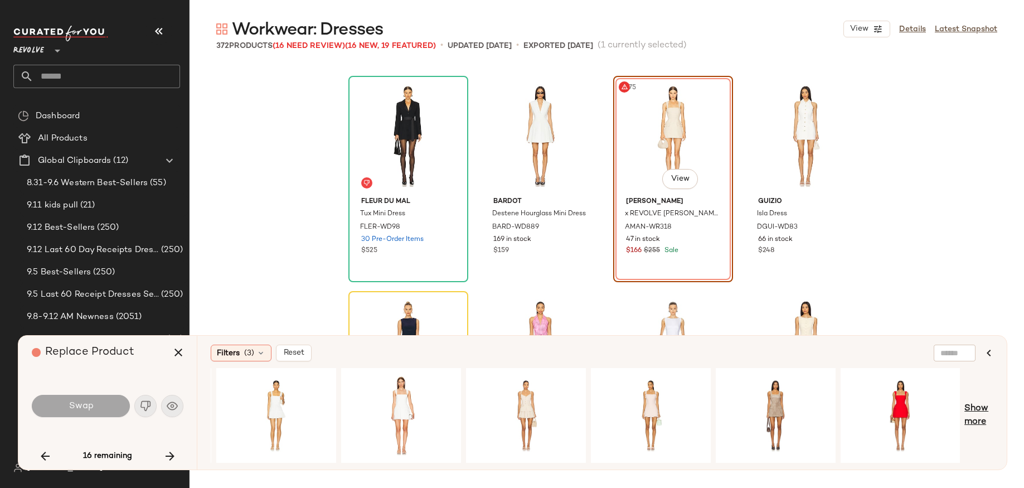
click at [991, 410] on span "Show more" at bounding box center [978, 415] width 29 height 27
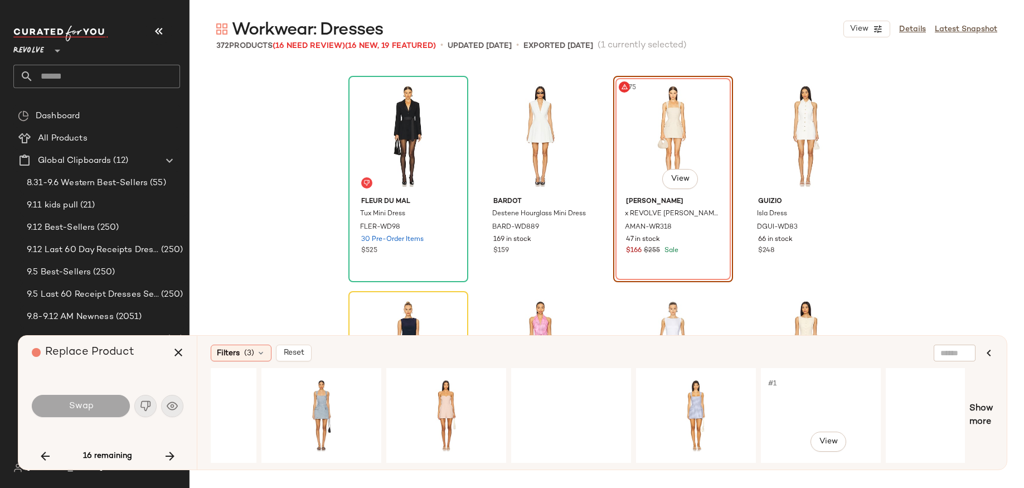
scroll to position [0, 1612]
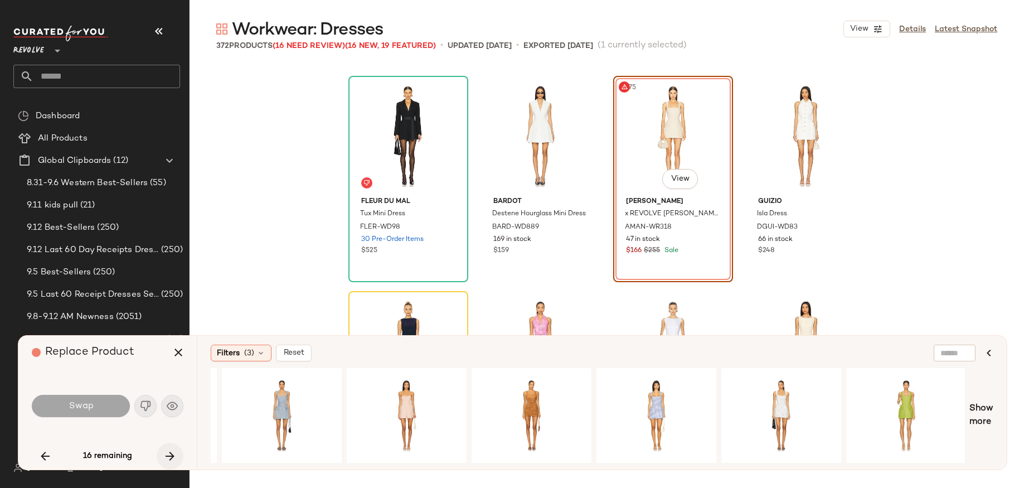
click at [179, 453] on button "button" at bounding box center [170, 456] width 27 height 27
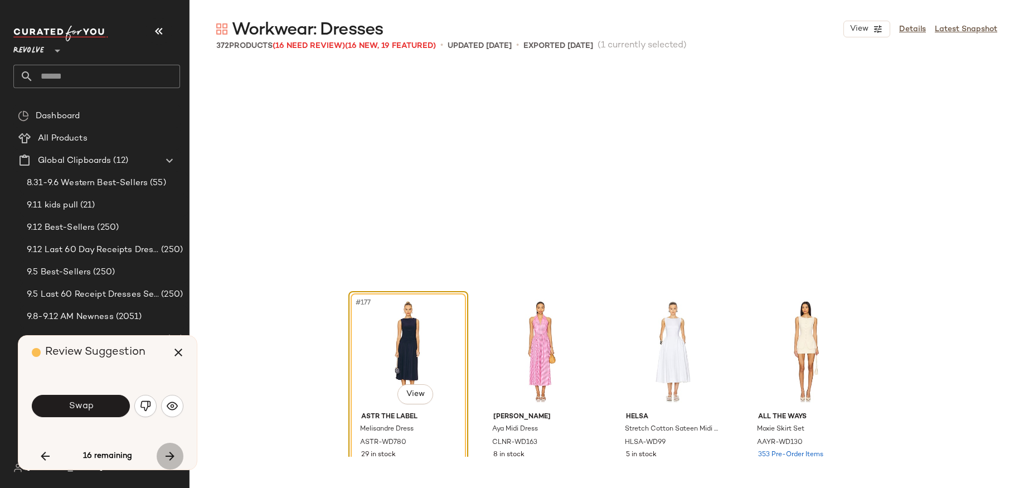
scroll to position [9467, 0]
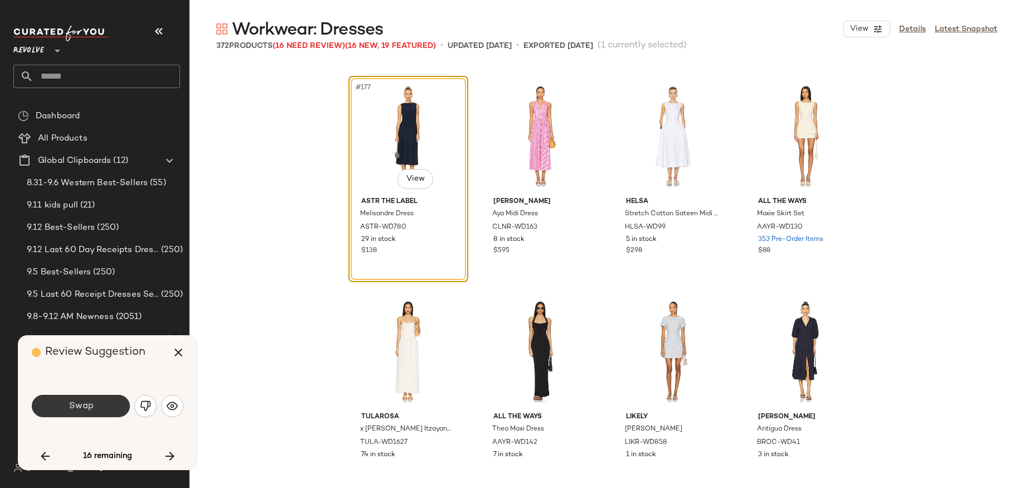
click at [102, 402] on button "Swap" at bounding box center [81, 406] width 98 height 22
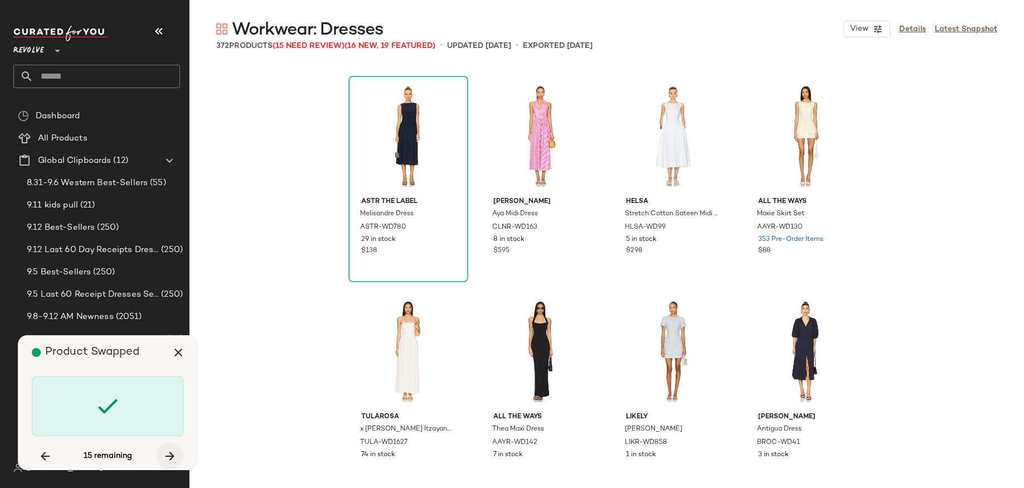
click at [170, 453] on icon "button" at bounding box center [169, 455] width 13 height 13
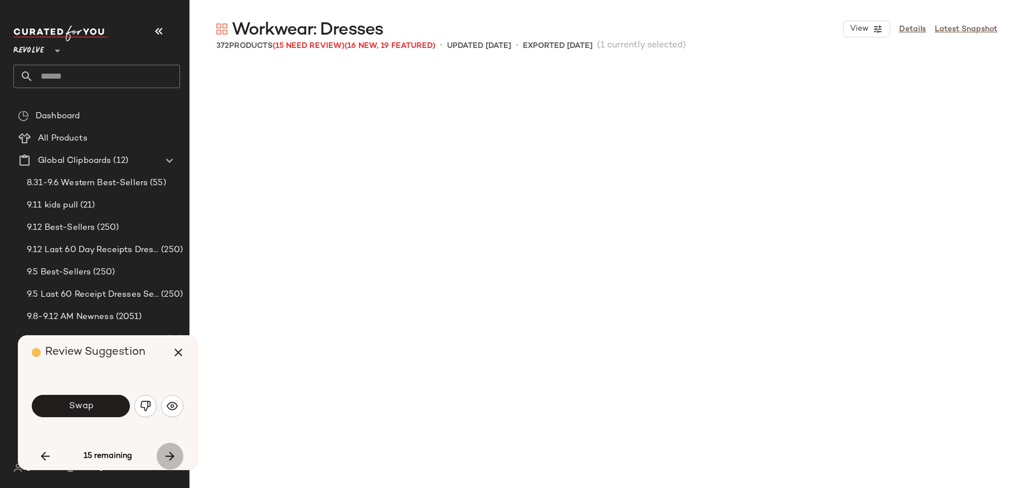
scroll to position [10758, 0]
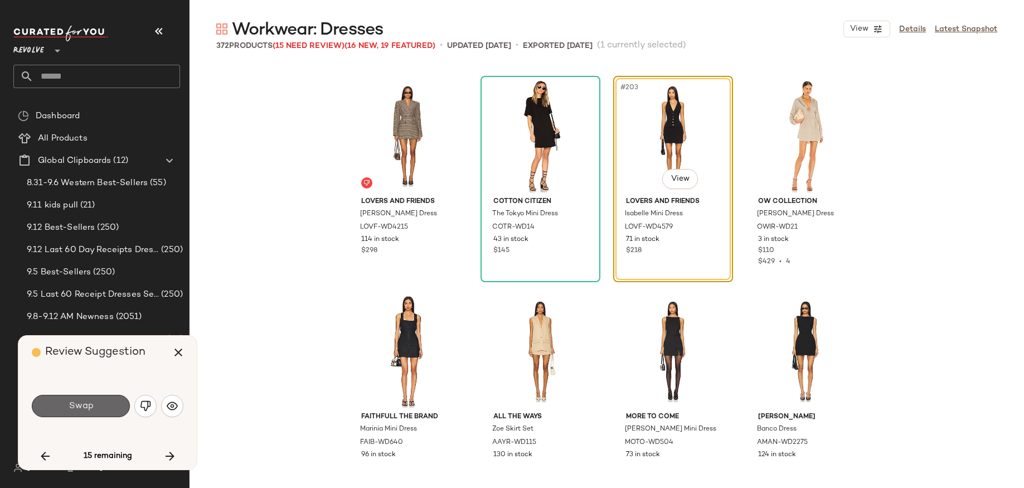
click at [85, 413] on button "Swap" at bounding box center [81, 406] width 98 height 22
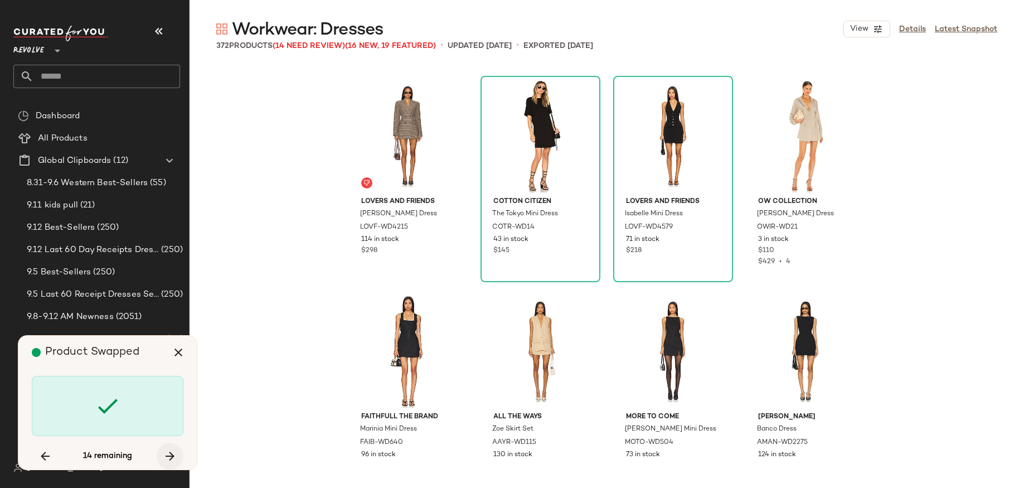
click at [167, 453] on icon "button" at bounding box center [169, 455] width 13 height 13
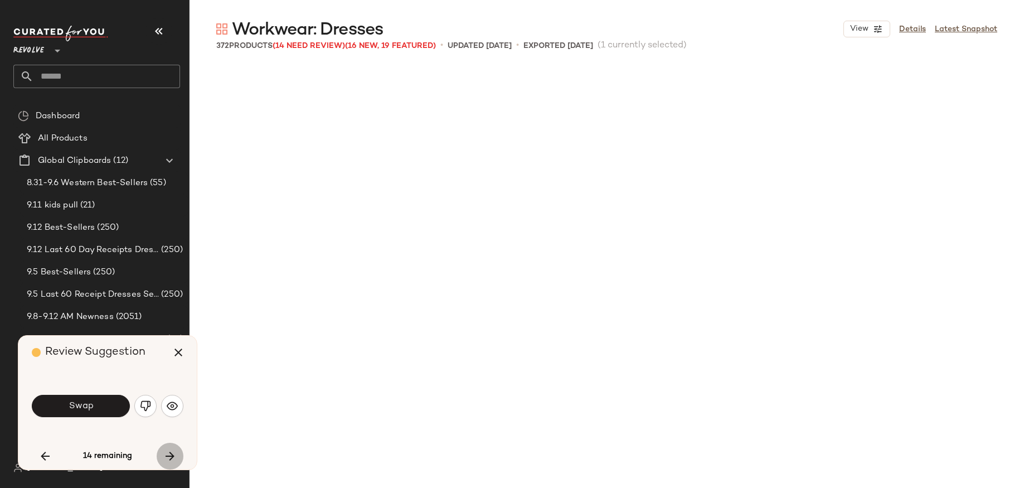
scroll to position [12264, 0]
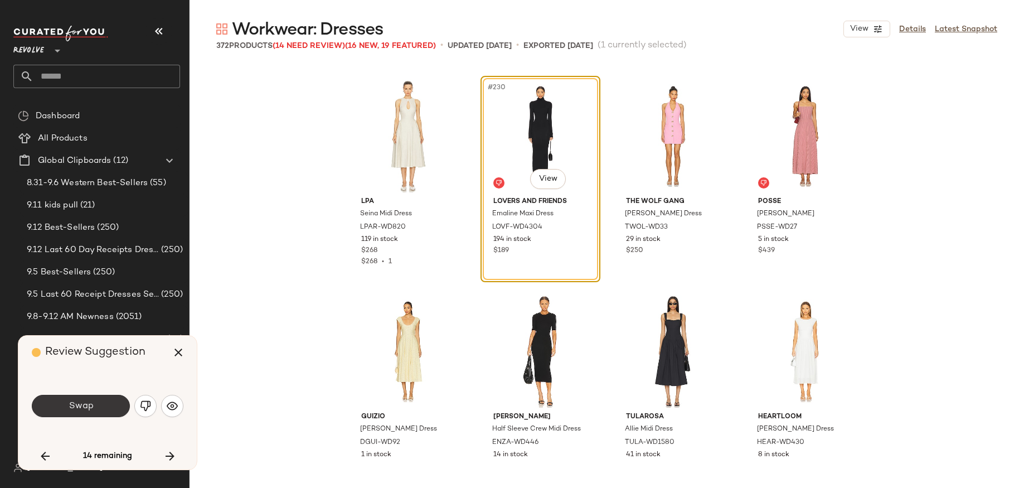
click at [120, 407] on button "Swap" at bounding box center [81, 406] width 98 height 22
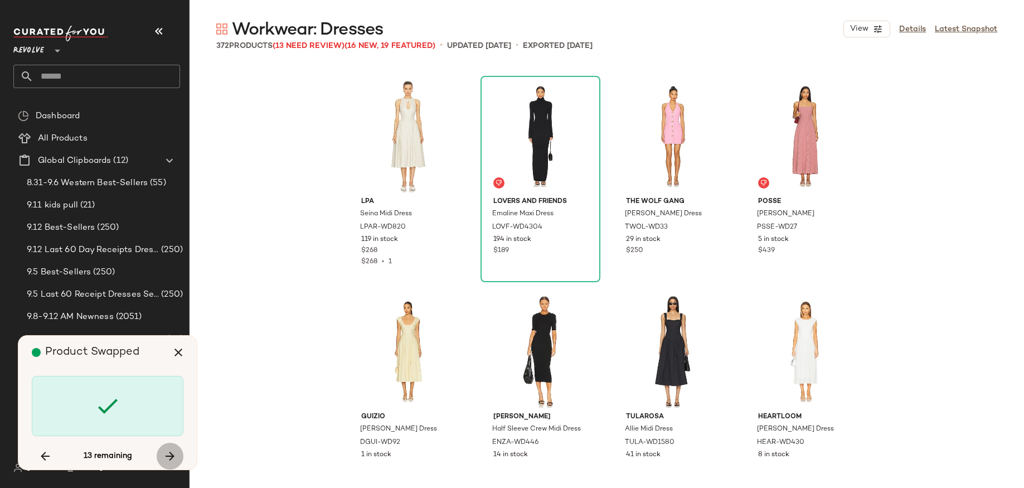
click at [169, 453] on icon "button" at bounding box center [169, 455] width 13 height 13
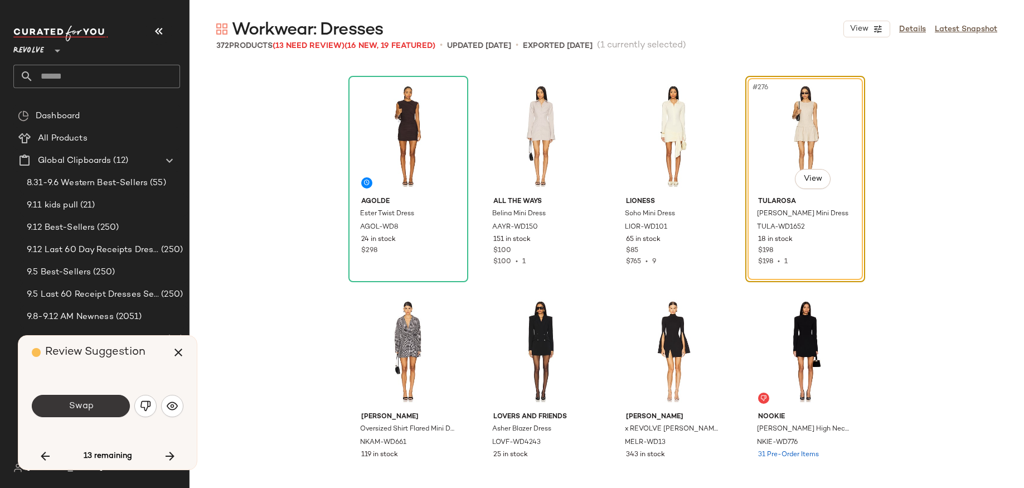
click at [104, 404] on button "Swap" at bounding box center [81, 406] width 98 height 22
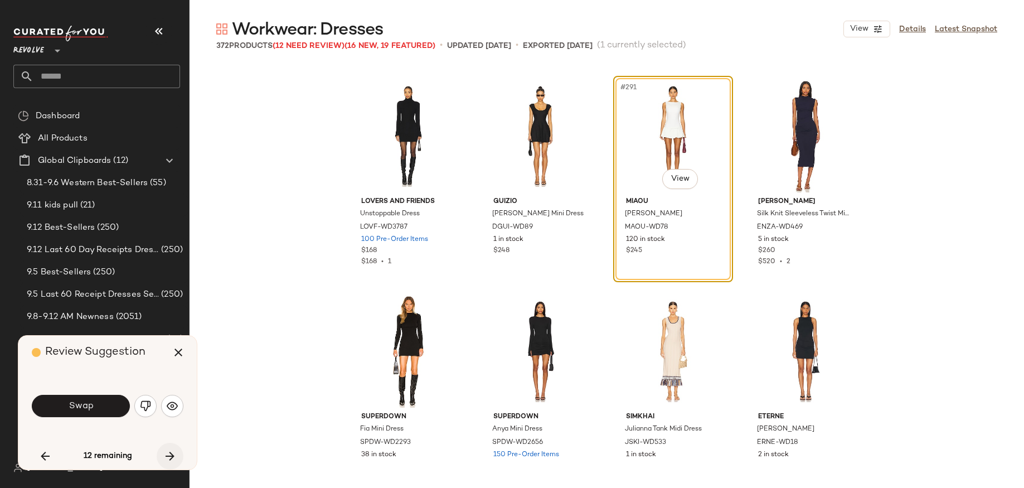
click at [160, 449] on button "button" at bounding box center [170, 456] width 27 height 27
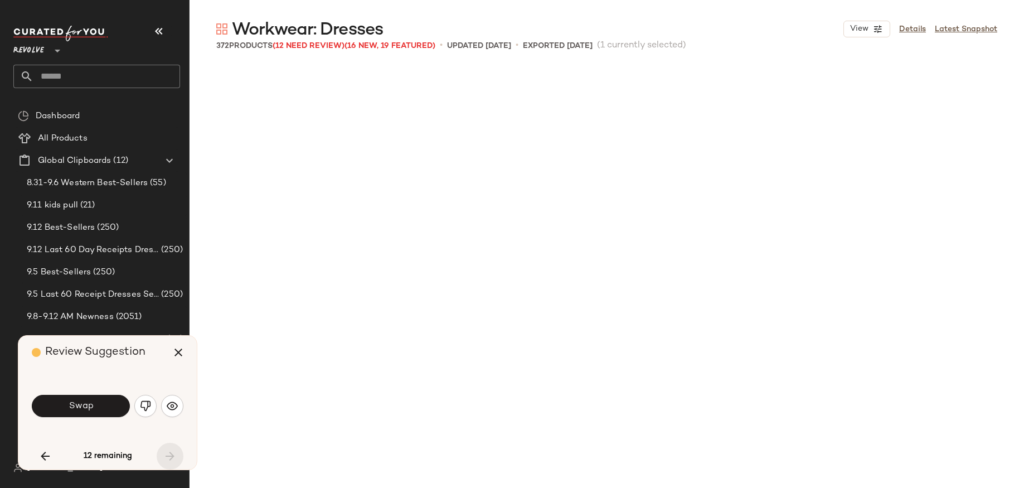
scroll to position [19149, 0]
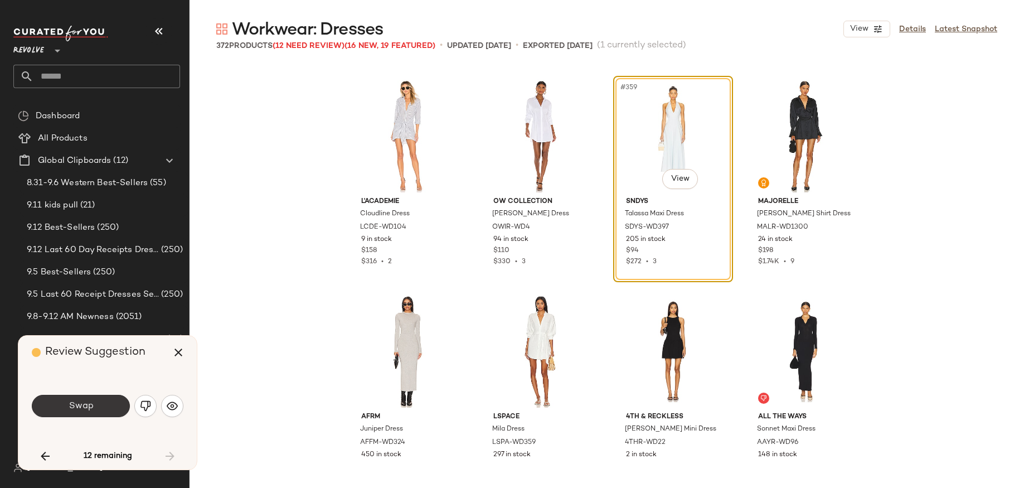
click at [103, 402] on button "Swap" at bounding box center [81, 406] width 98 height 22
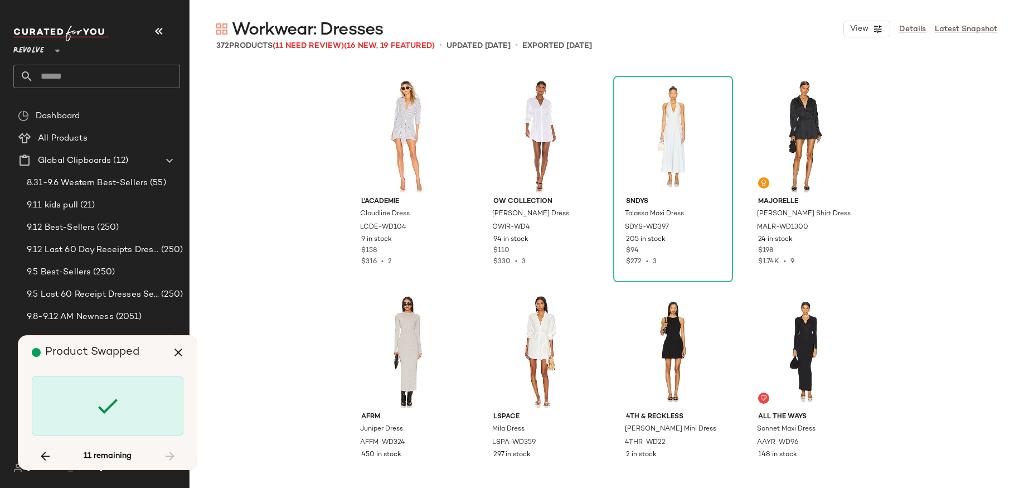
click at [150, 441] on div "Product Swapped 11 remaining" at bounding box center [107, 403] width 178 height 134
click at [178, 453] on button "button" at bounding box center [170, 456] width 27 height 27
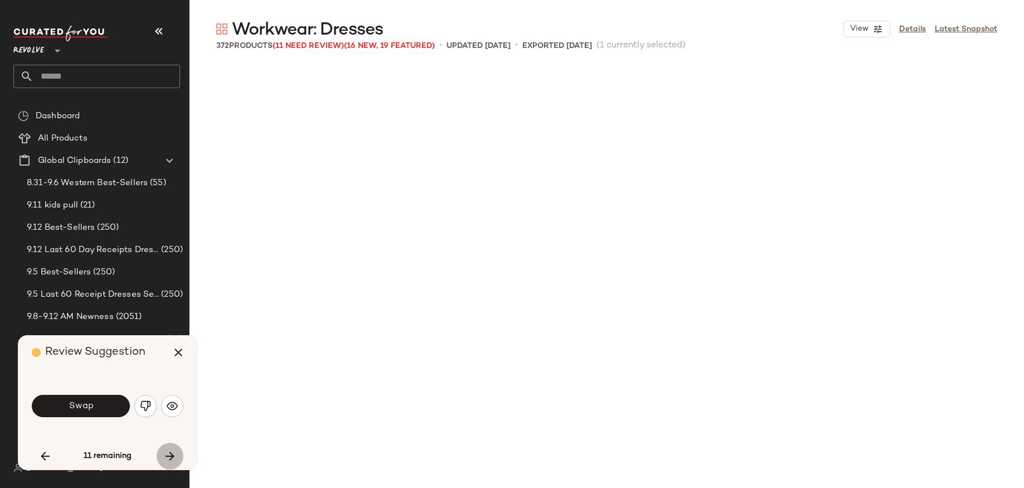
scroll to position [3658, 0]
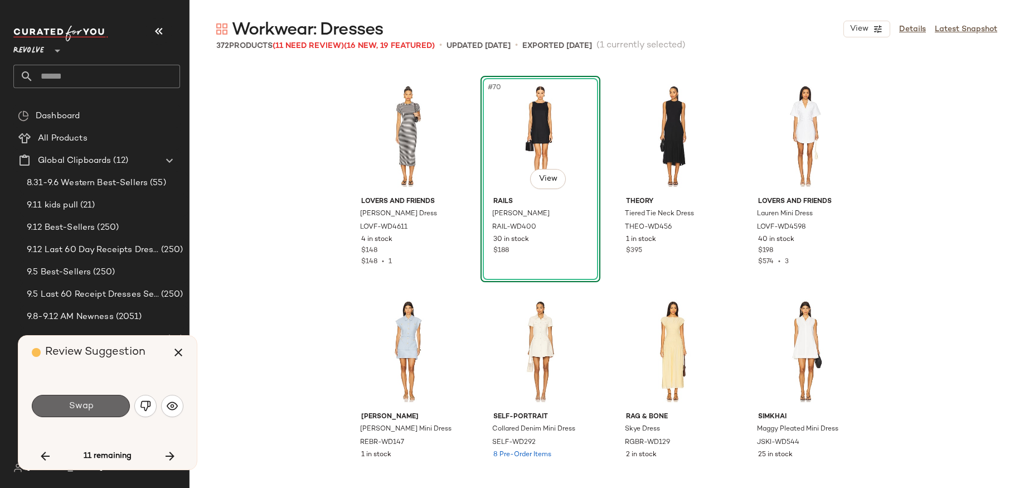
click at [110, 409] on button "Swap" at bounding box center [81, 406] width 98 height 22
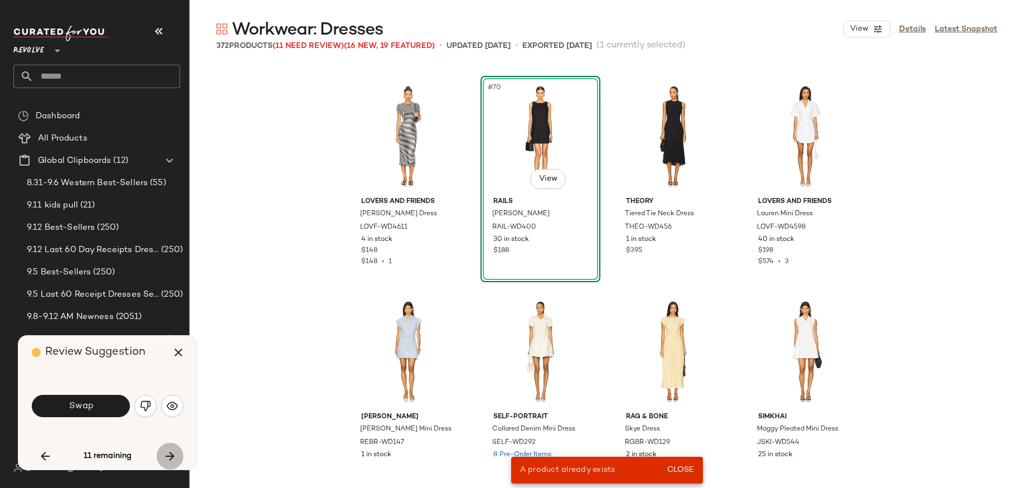
click at [165, 453] on icon "button" at bounding box center [169, 455] width 13 height 13
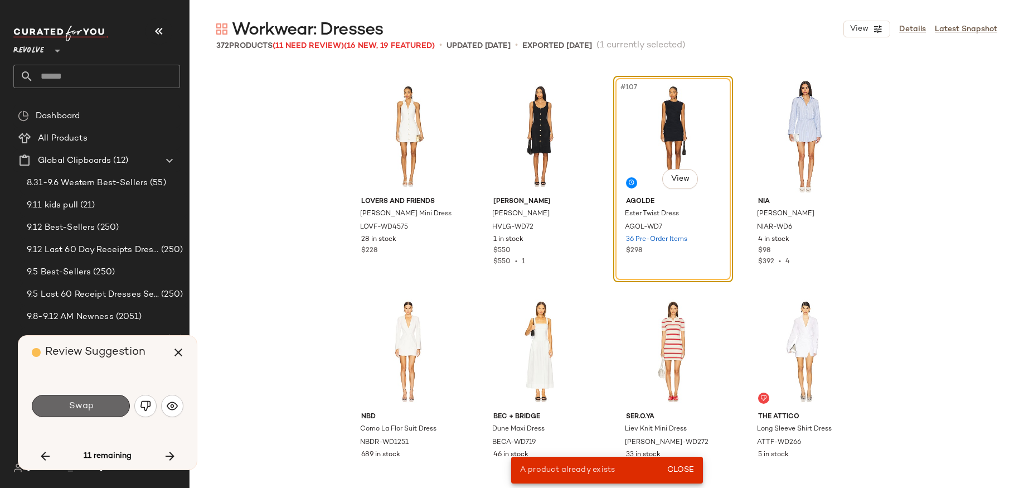
click at [111, 412] on button "Swap" at bounding box center [81, 406] width 98 height 22
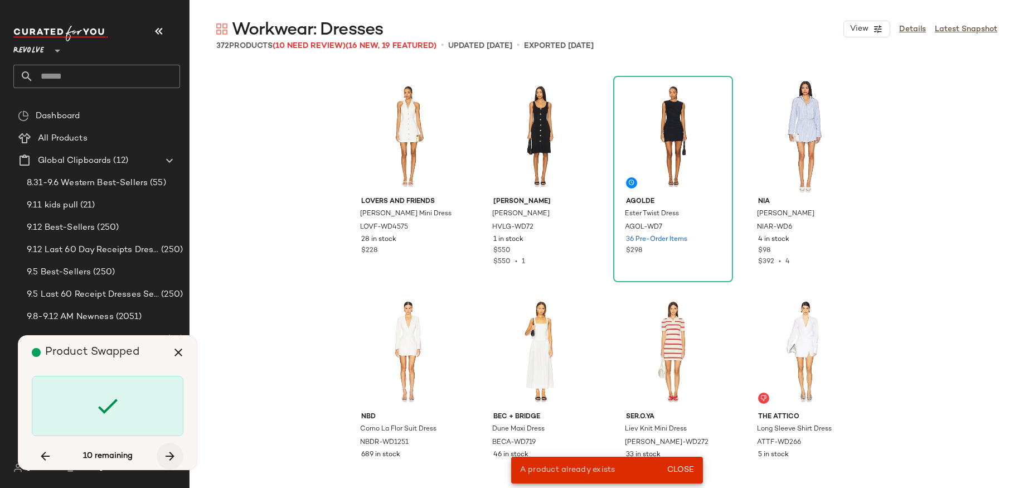
click at [172, 453] on icon "button" at bounding box center [169, 455] width 13 height 13
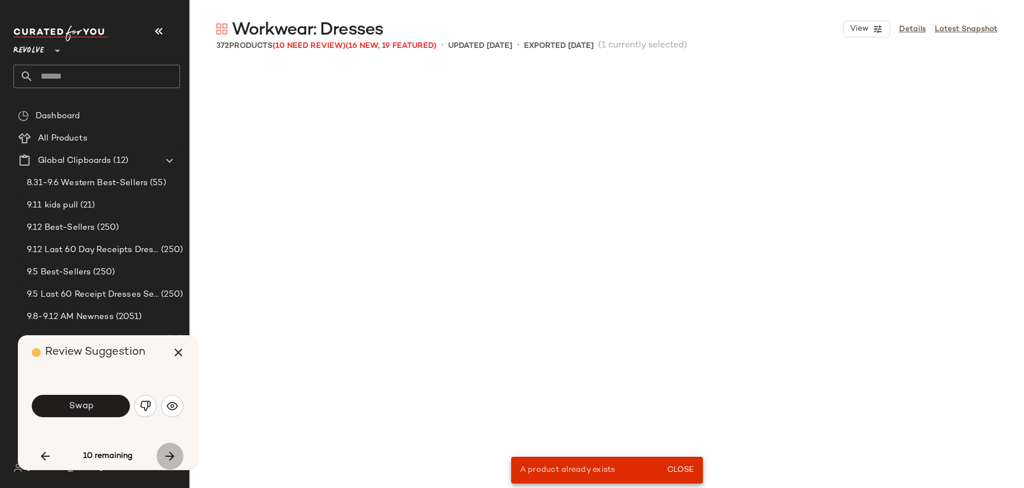
scroll to position [7315, 0]
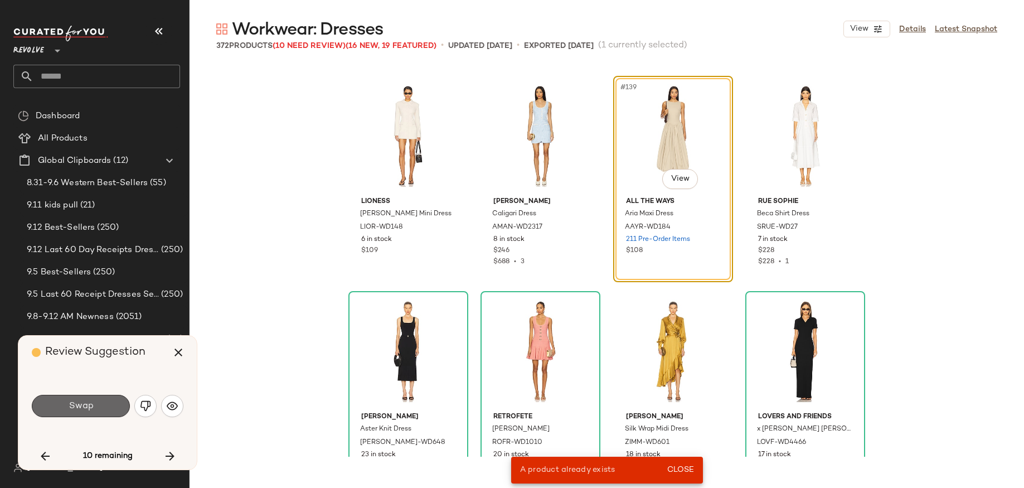
click at [113, 402] on button "Swap" at bounding box center [81, 406] width 98 height 22
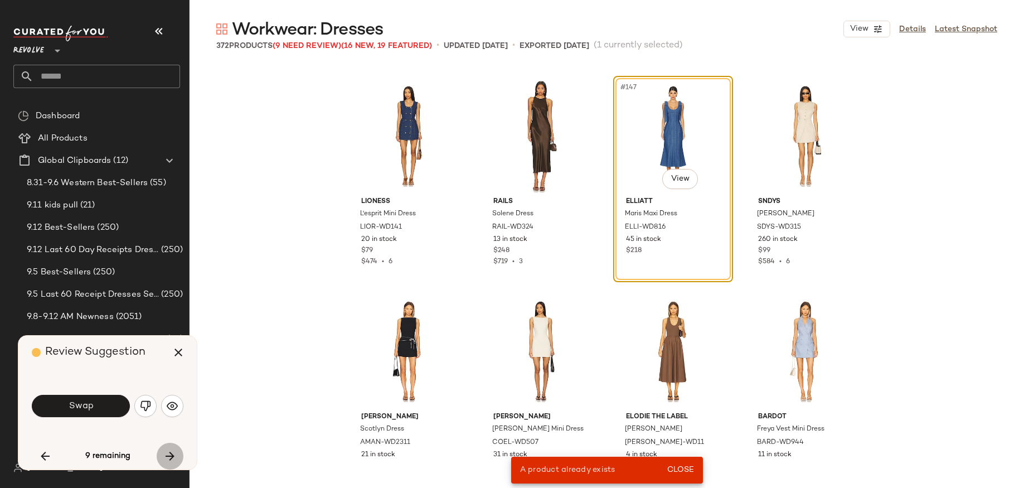
click at [171, 453] on icon "button" at bounding box center [169, 455] width 13 height 13
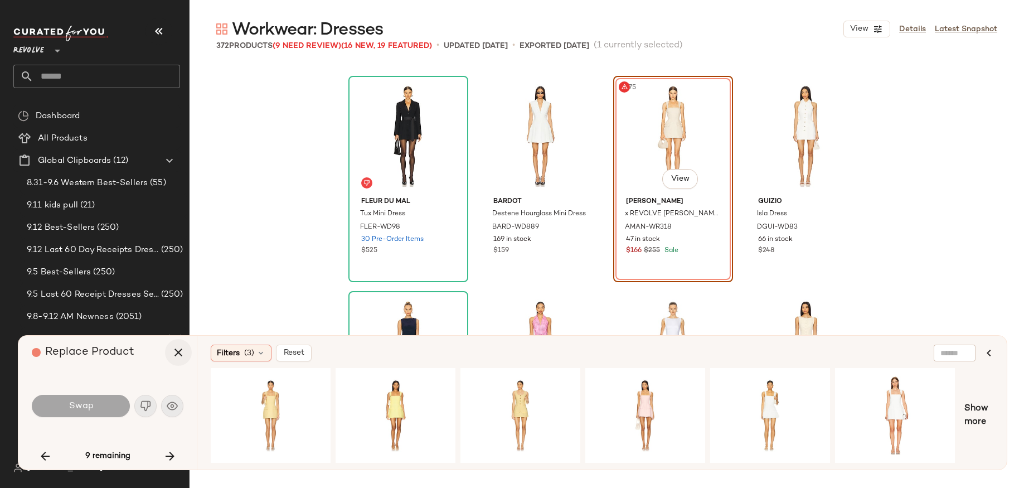
click at [179, 354] on icon "button" at bounding box center [178, 352] width 13 height 13
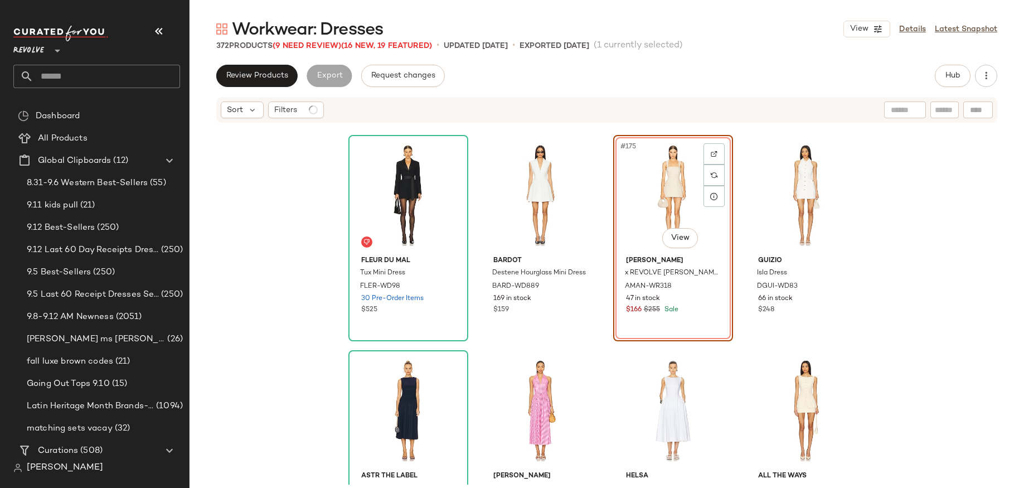
click at [276, 271] on div "fleur du mal Tux Mini Dress FLER-WD98 30 Pre-Order Items $525 Bardot Destene Ho…" at bounding box center [607, 304] width 834 height 361
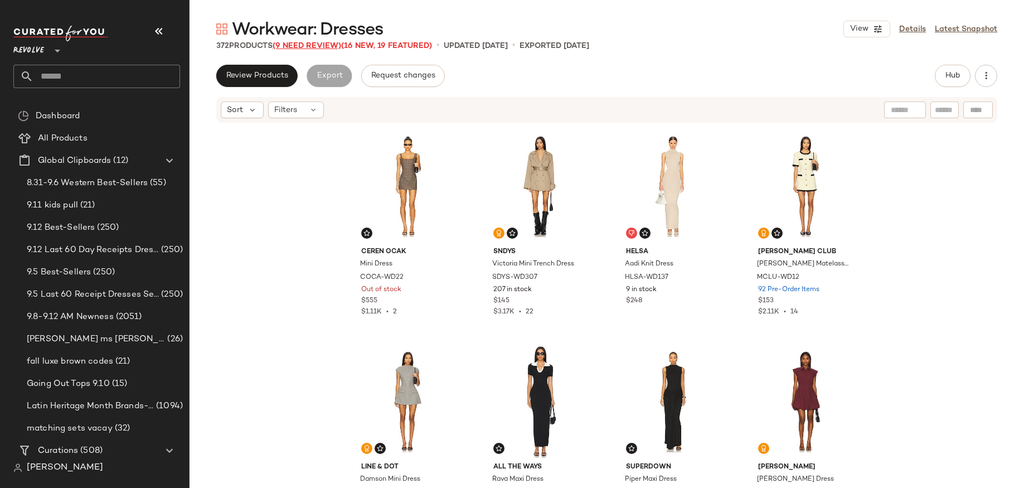
click at [339, 44] on span "(9 Need Review)" at bounding box center [307, 46] width 69 height 8
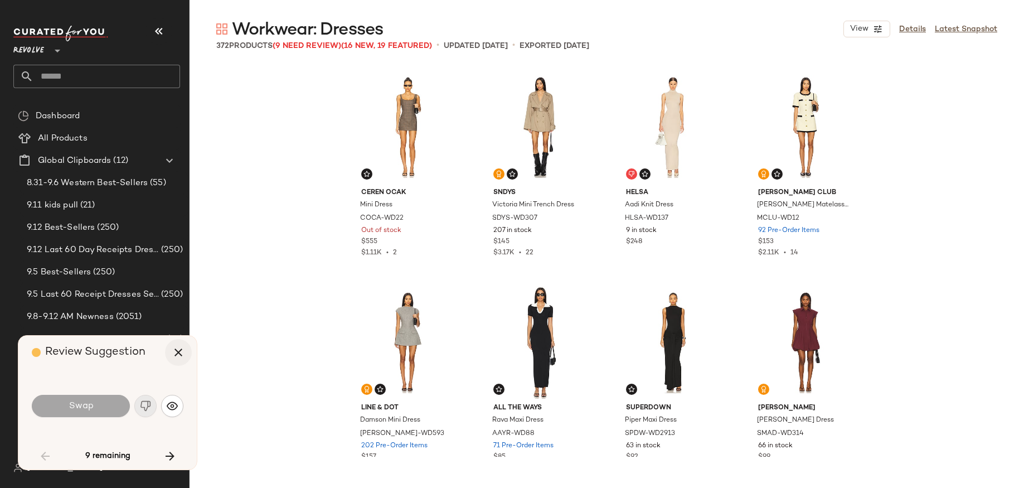
click at [181, 348] on icon "button" at bounding box center [178, 352] width 13 height 13
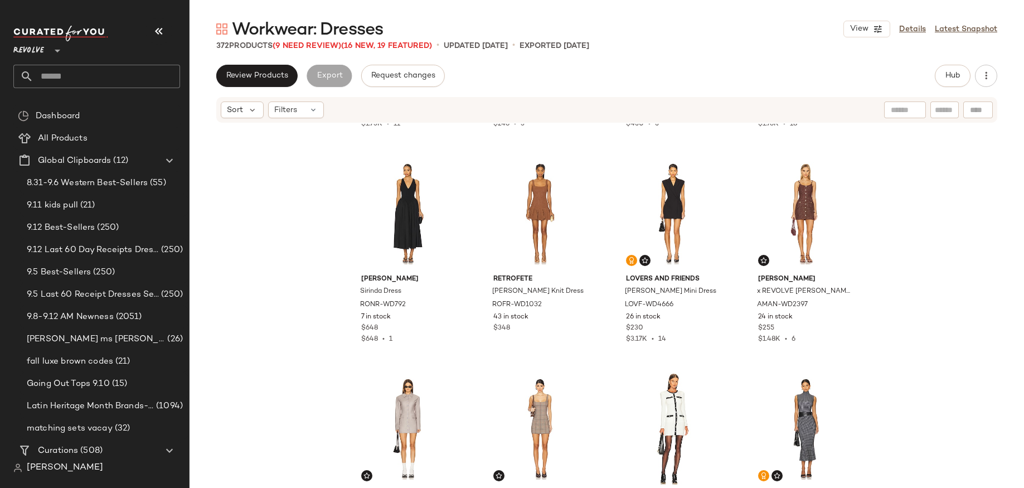
scroll to position [413, 0]
click at [797, 198] on div "#12 View" at bounding box center [805, 212] width 112 height 113
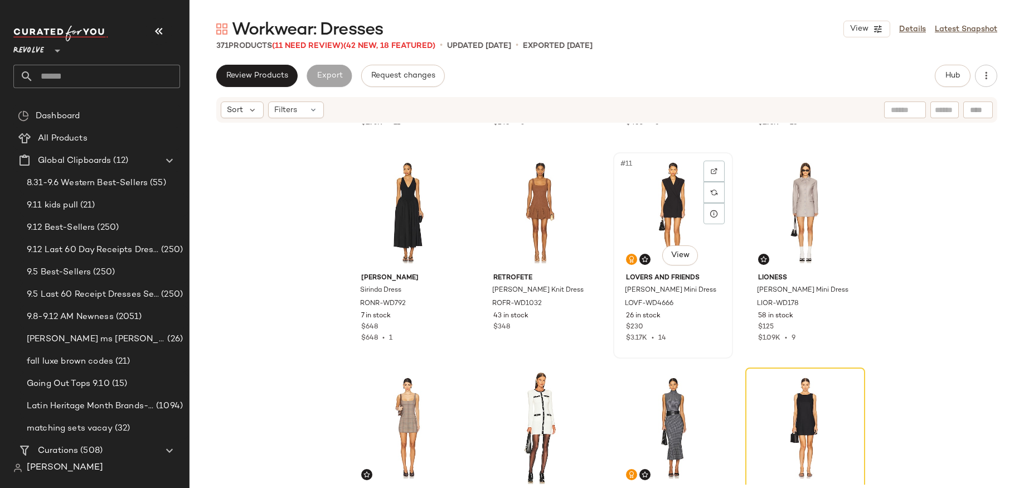
click at [655, 205] on div "#11 View" at bounding box center [673, 212] width 112 height 113
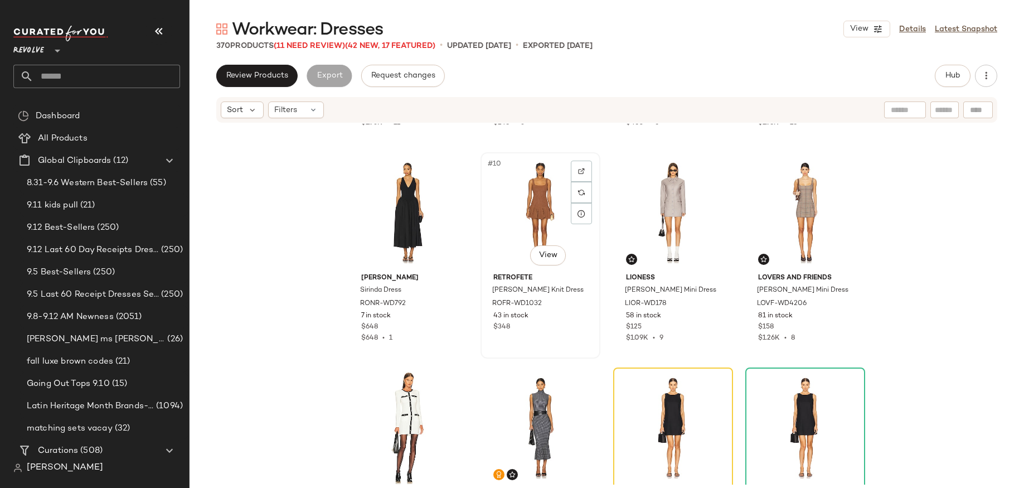
click at [527, 202] on div "#10 View" at bounding box center [540, 212] width 112 height 113
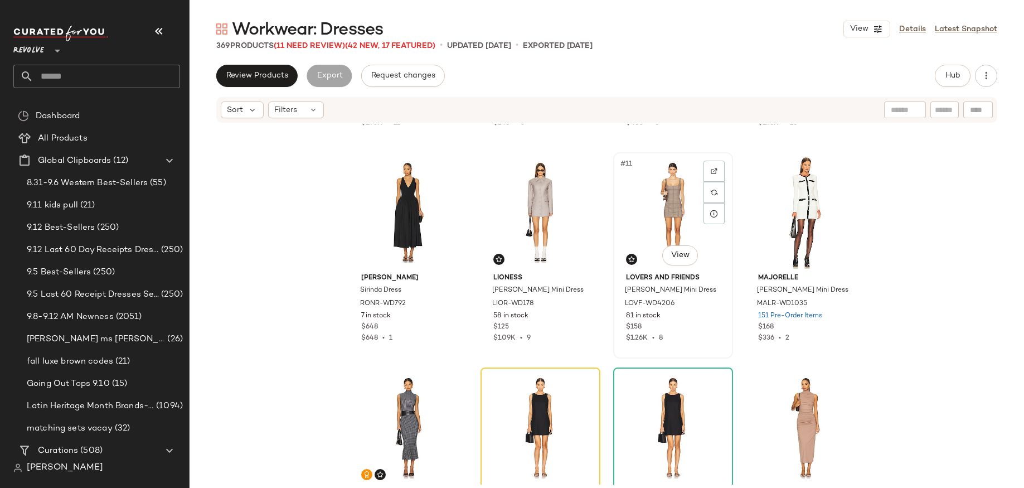
click at [667, 215] on div "#11 View" at bounding box center [673, 212] width 112 height 113
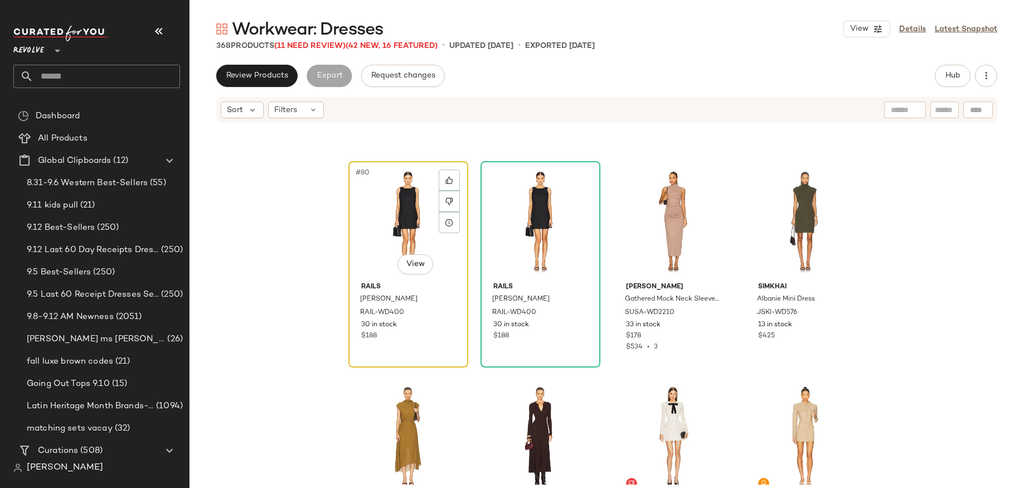
scroll to position [618, 0]
click at [397, 239] on div "#80 View" at bounding box center [408, 223] width 112 height 113
click at [390, 232] on div "#80 View" at bounding box center [408, 223] width 112 height 113
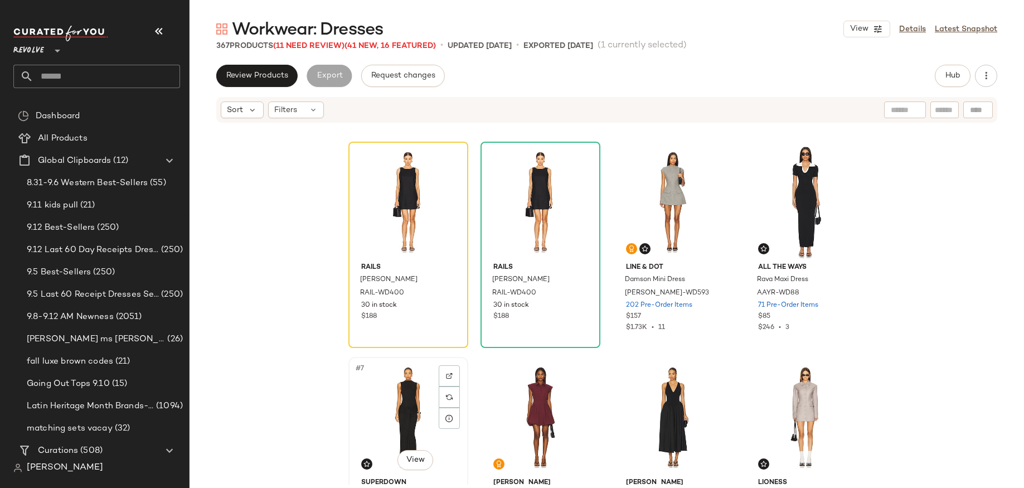
scroll to position [187, 0]
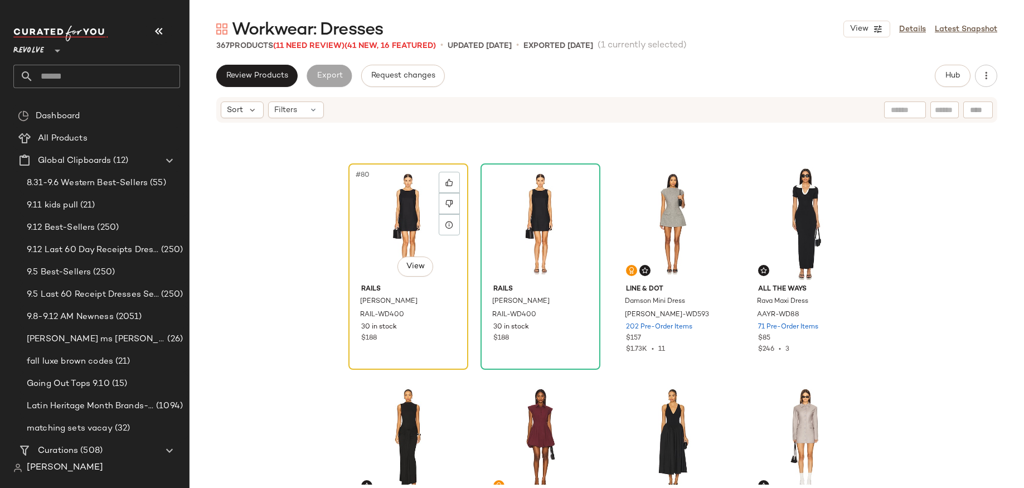
click at [392, 239] on div "#80 View" at bounding box center [408, 223] width 112 height 113
click at [500, 235] on div "#70 View" at bounding box center [540, 223] width 112 height 113
click at [401, 236] on div "#80 View" at bounding box center [408, 223] width 112 height 113
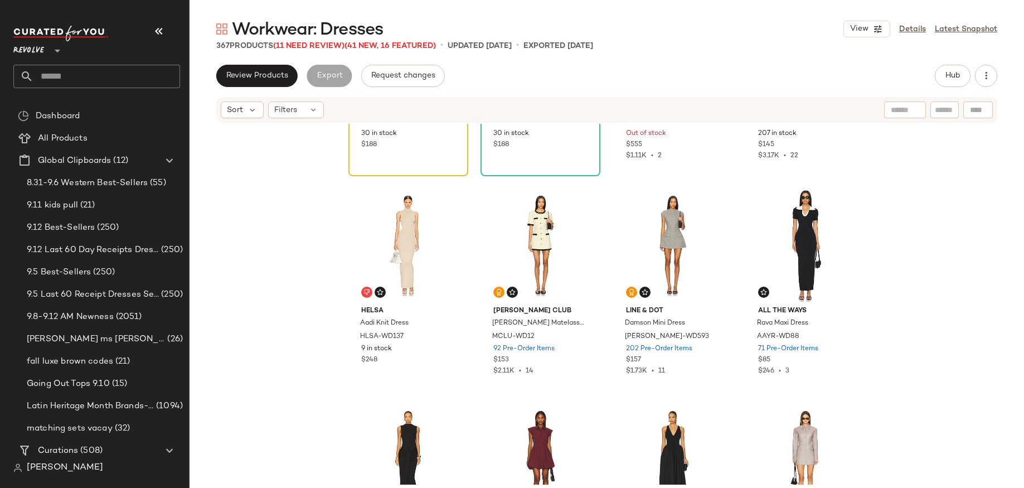
scroll to position [161, 0]
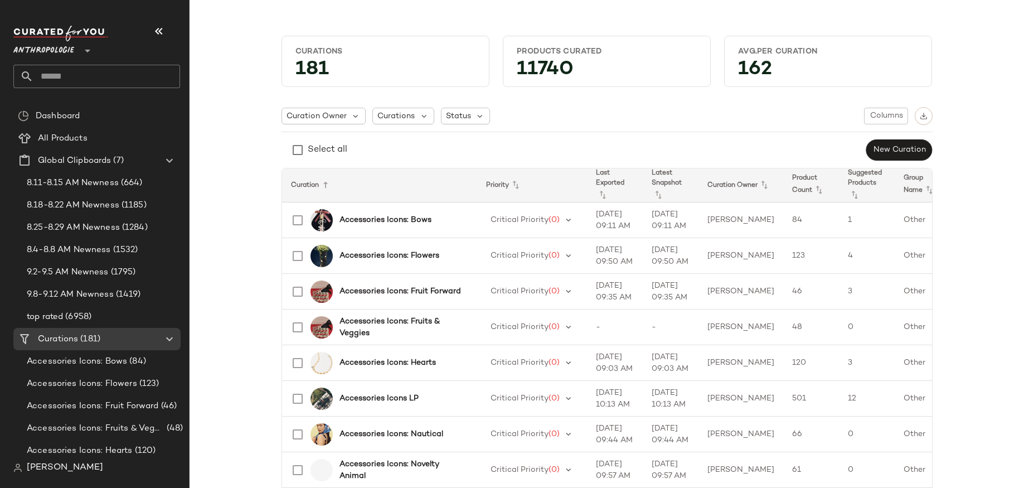
click at [81, 48] on icon at bounding box center [87, 50] width 13 height 13
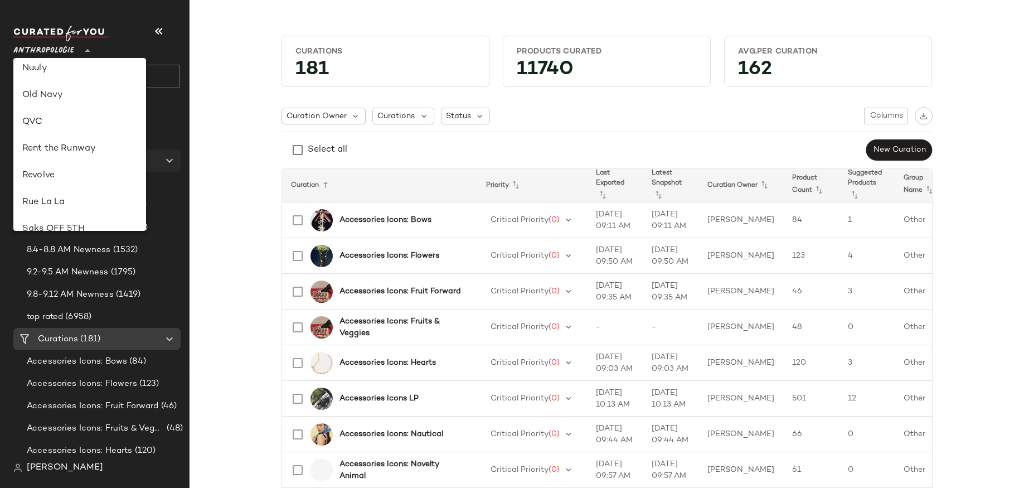
scroll to position [431, 0]
click at [97, 169] on div "Revolve" at bounding box center [79, 179] width 133 height 27
type input "**"
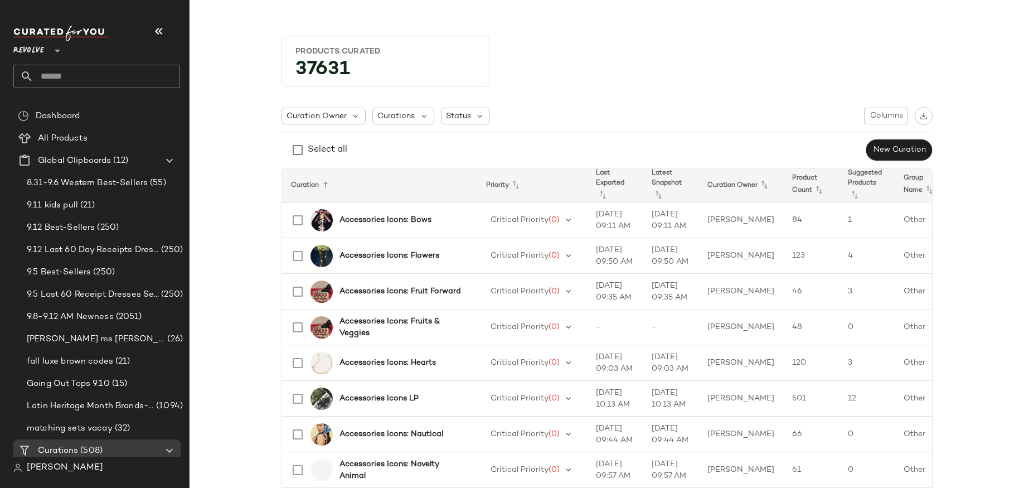
click at [81, 77] on input "text" at bounding box center [106, 76] width 147 height 23
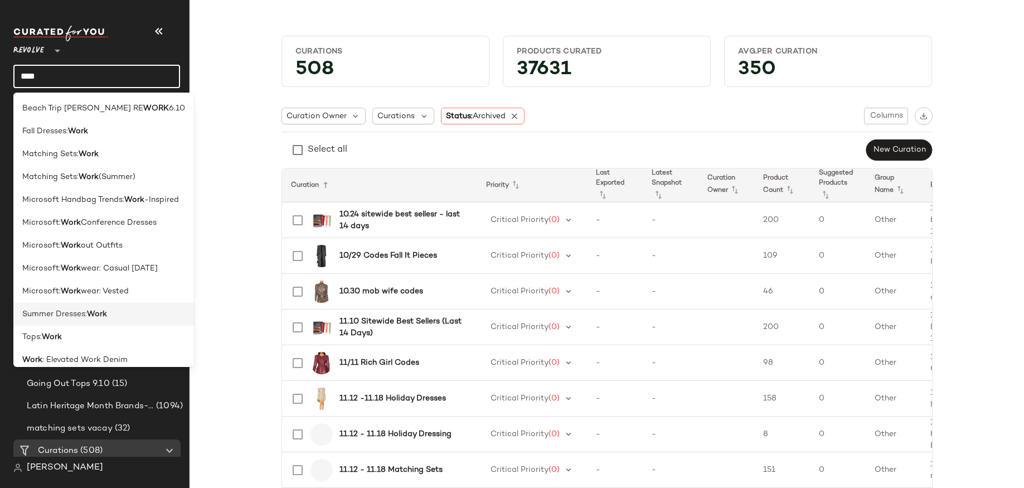
scroll to position [146, 0]
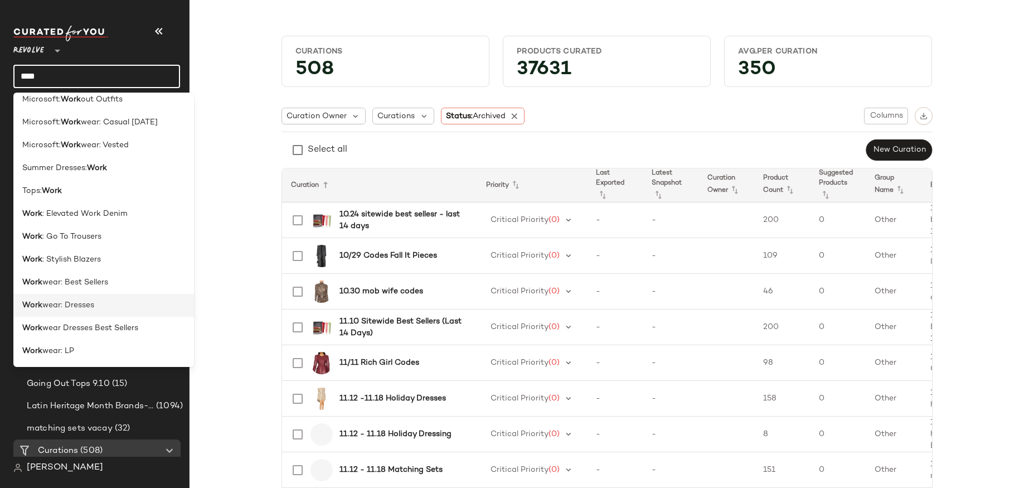
type input "****"
click at [90, 307] on span "wear: Dresses" at bounding box center [68, 305] width 52 height 12
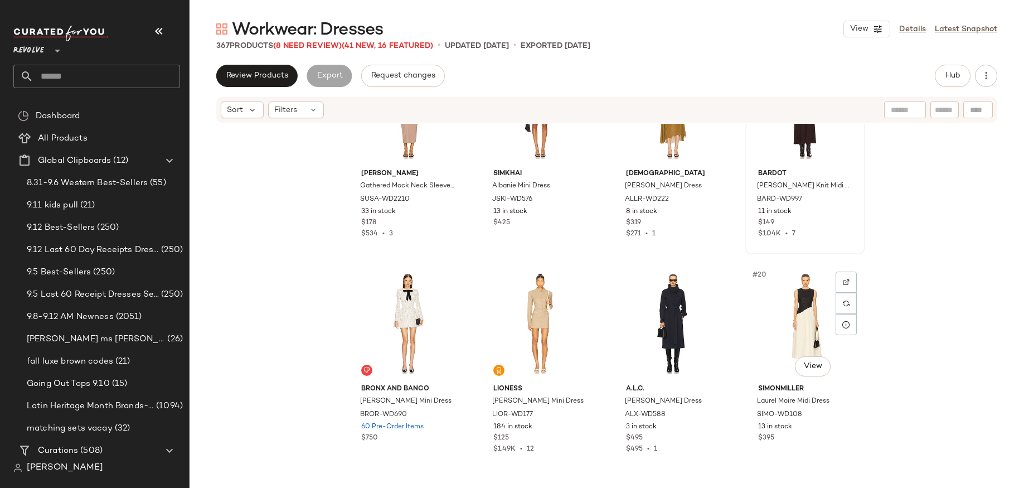
scroll to position [1011, 0]
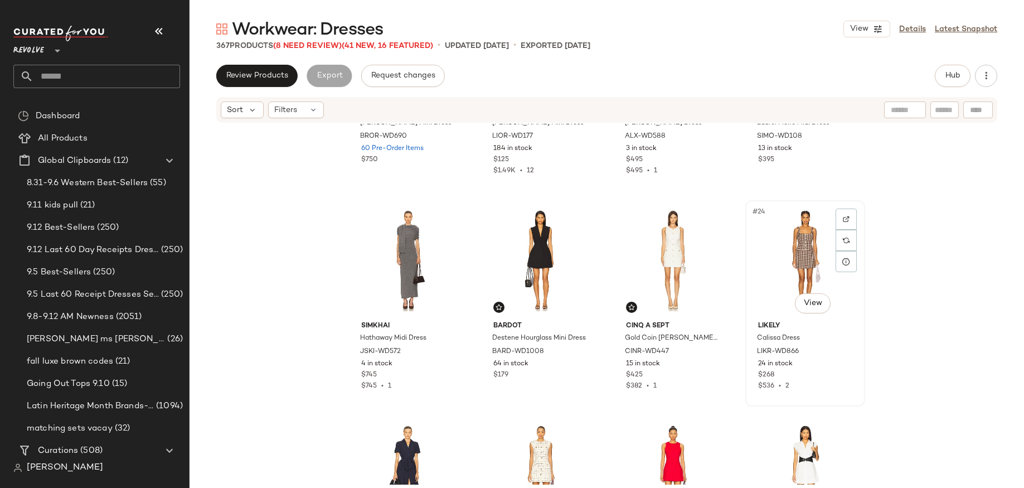
click at [786, 265] on div "#24 View" at bounding box center [805, 260] width 112 height 113
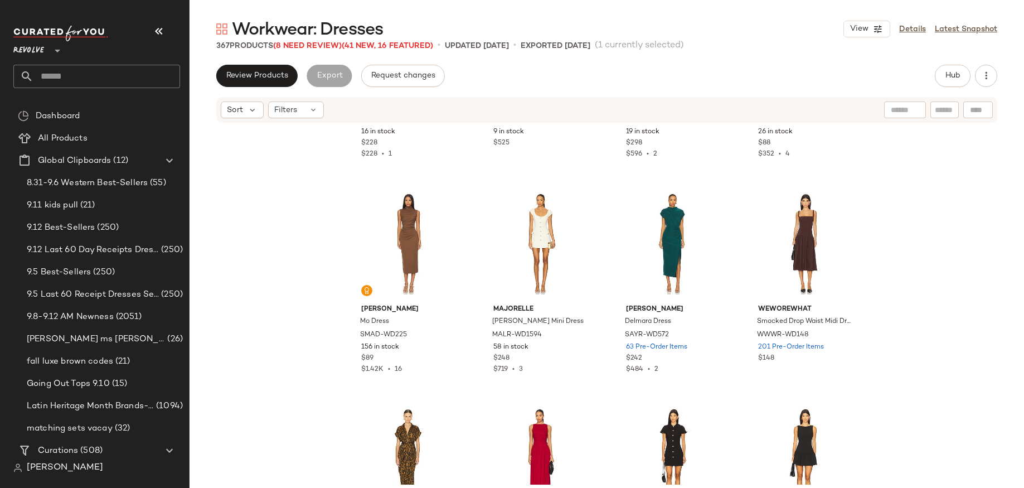
scroll to position [1891, 0]
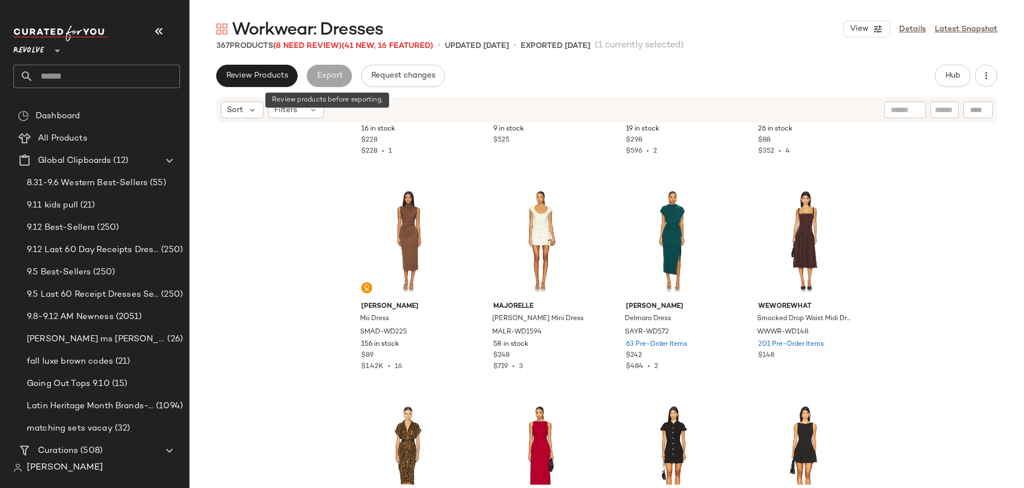
click at [319, 69] on div "Export" at bounding box center [329, 76] width 45 height 22
click at [286, 71] on span "Review Products" at bounding box center [257, 75] width 62 height 9
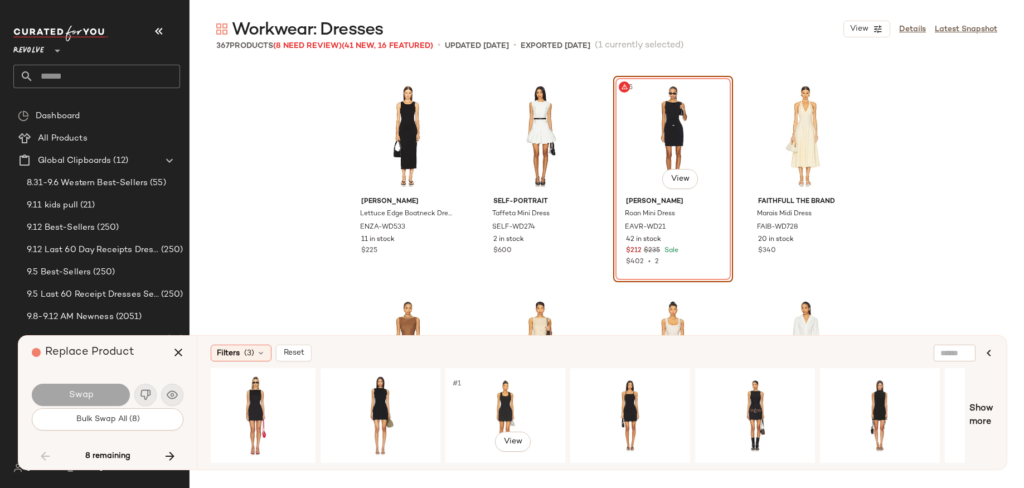
scroll to position [0, 739]
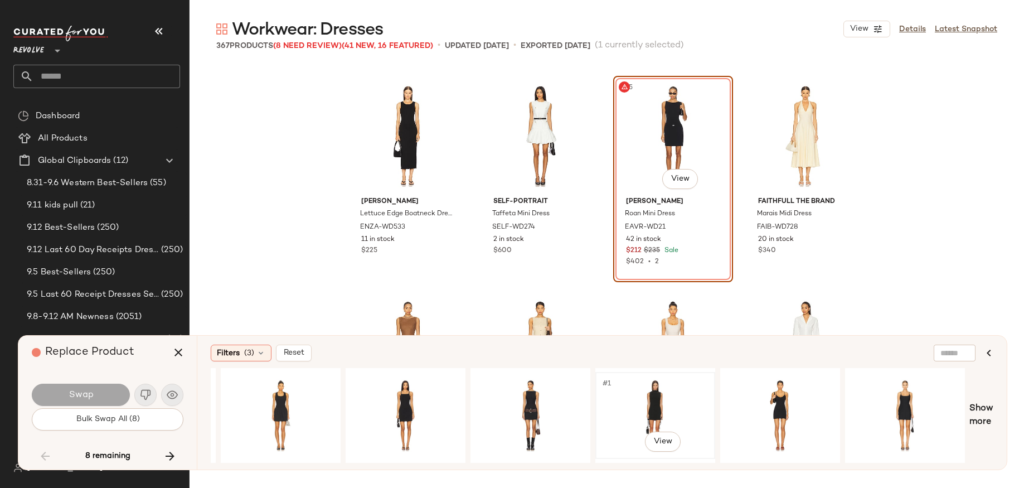
click at [666, 402] on div "#1 View" at bounding box center [655, 415] width 112 height 79
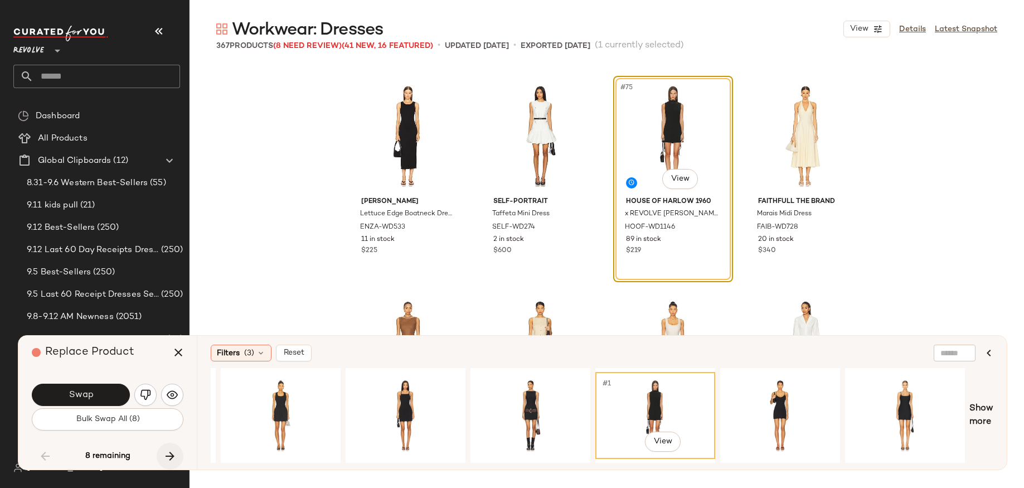
click at [163, 457] on icon "button" at bounding box center [169, 455] width 13 height 13
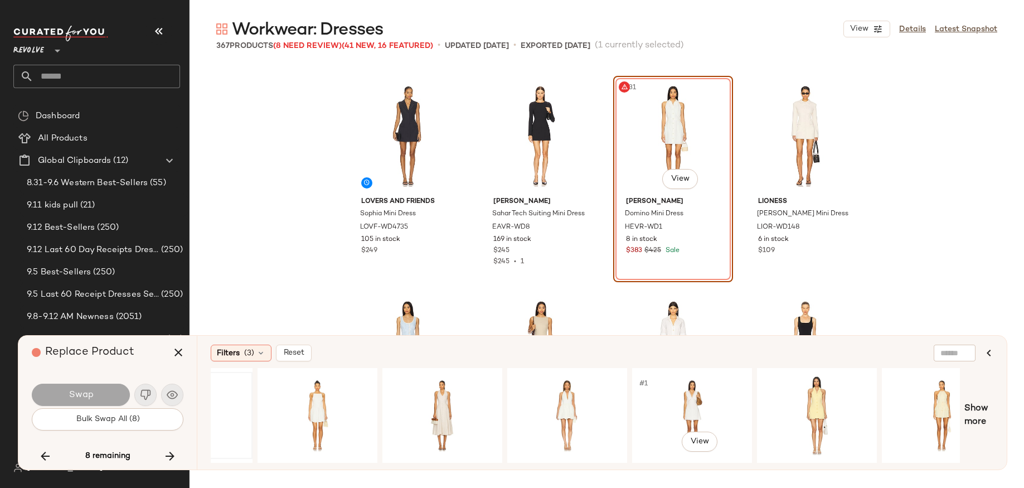
scroll to position [0, 494]
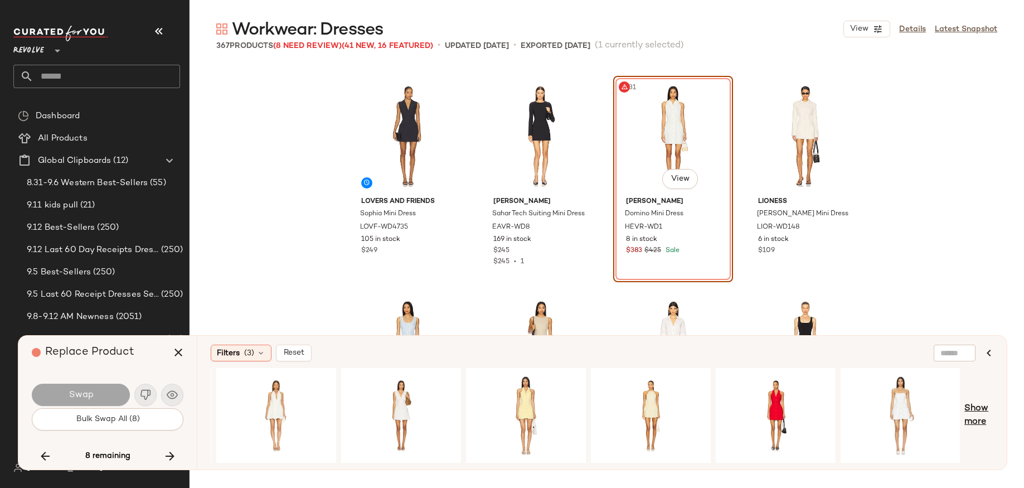
click at [980, 410] on span "Show more" at bounding box center [978, 415] width 29 height 27
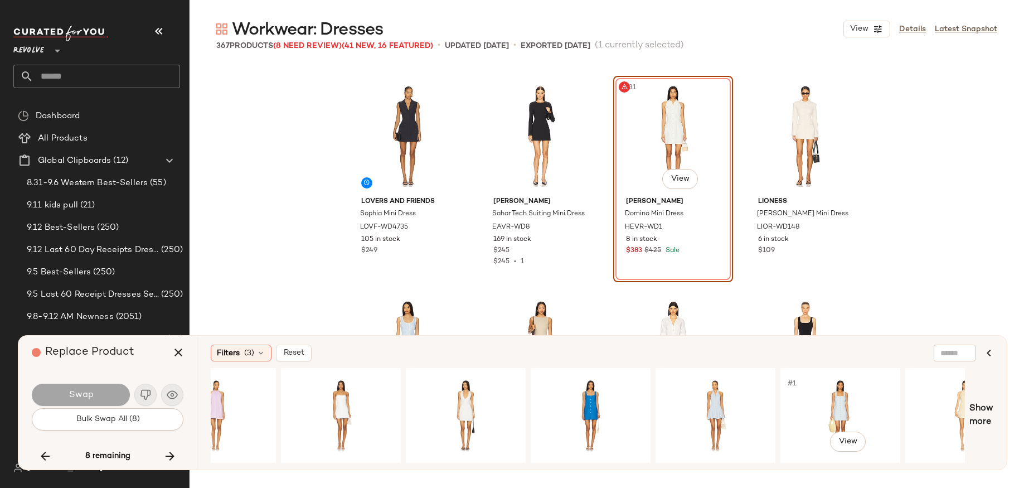
scroll to position [0, 1362]
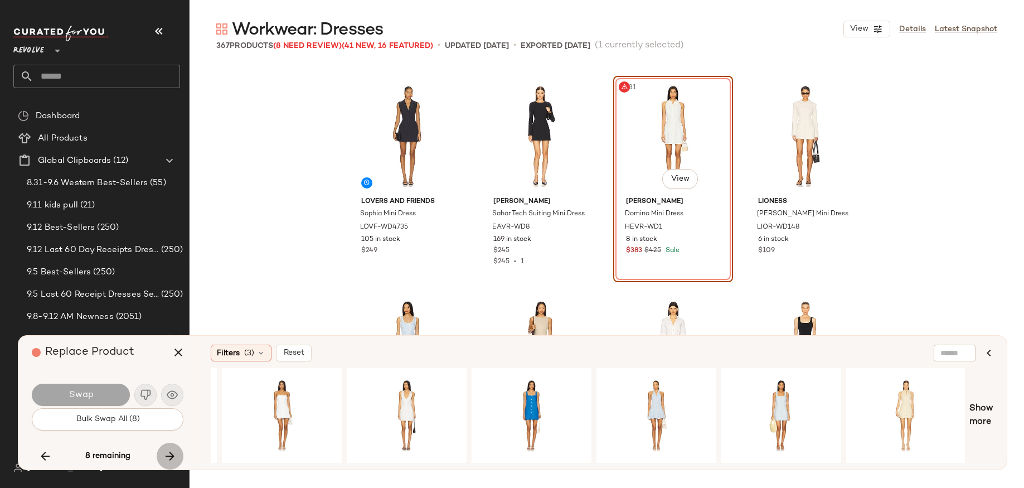
click at [177, 459] on button "button" at bounding box center [170, 456] width 27 height 27
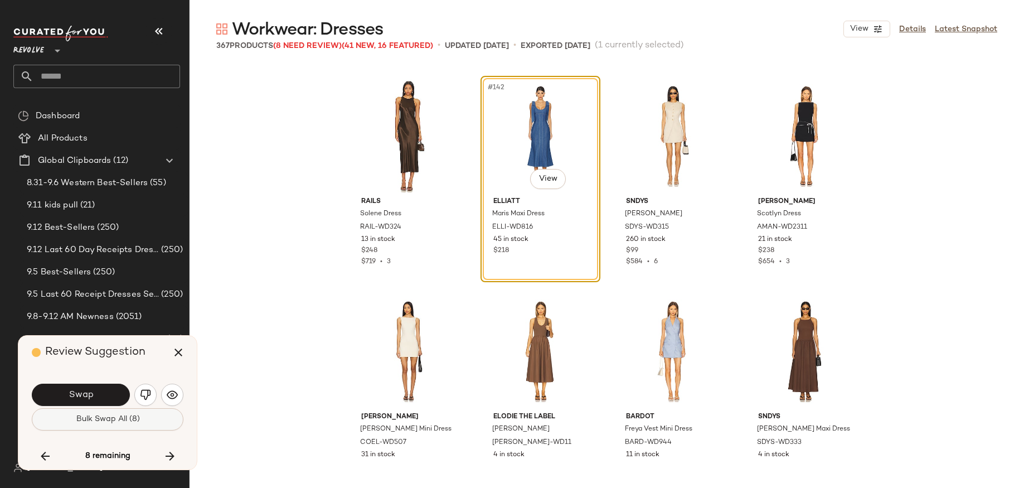
click at [134, 416] on span "Bulk Swap All (8)" at bounding box center [107, 419] width 64 height 9
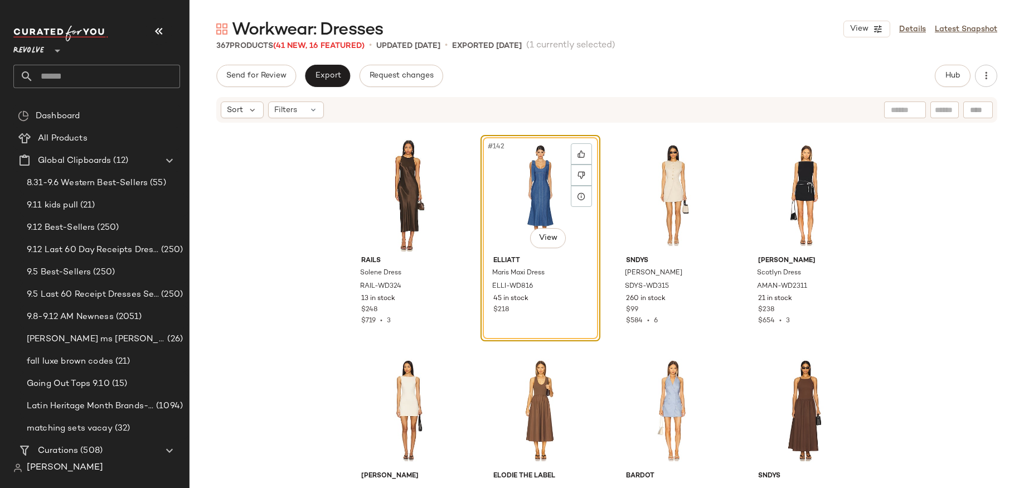
click at [289, 329] on div "Rails Solene Dress RAIL-WD324 13 in stock $248 $719 • 3 #142 View ELLIATT Maris…" at bounding box center [607, 304] width 834 height 361
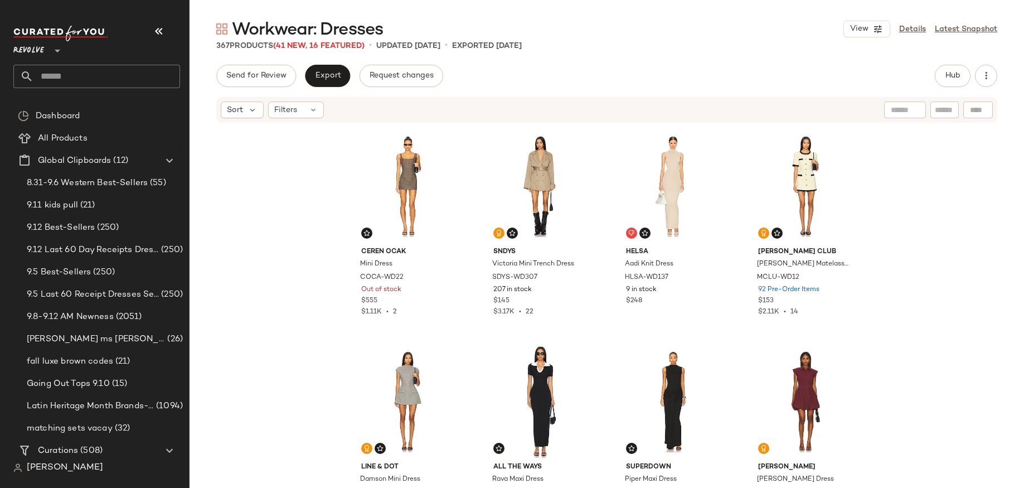
click at [940, 259] on div "Ceren Ocak Mini Dress COCA-WD22 Out of stock $555 $1.11K • 2 SNDYS Victoria Min…" at bounding box center [607, 304] width 834 height 361
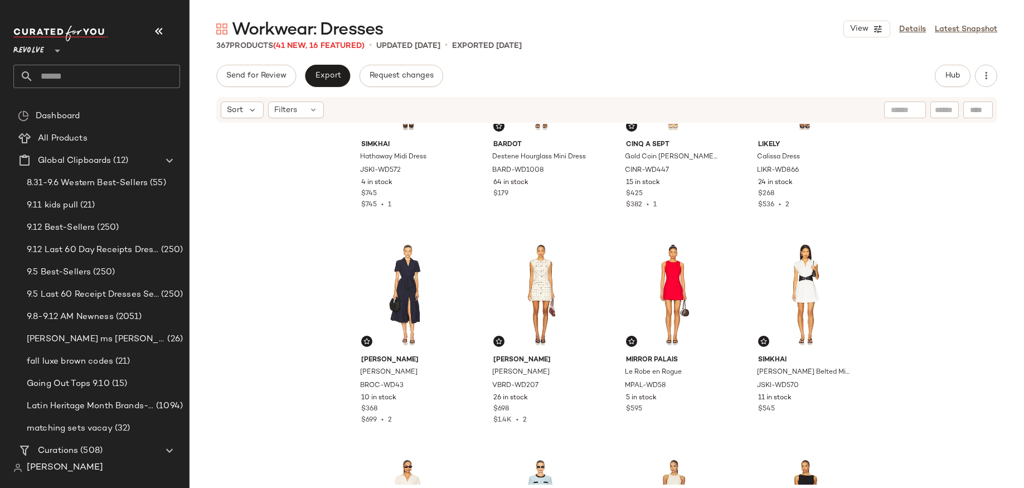
scroll to position [1193, 0]
click at [664, 259] on div "#27 View" at bounding box center [673, 293] width 112 height 113
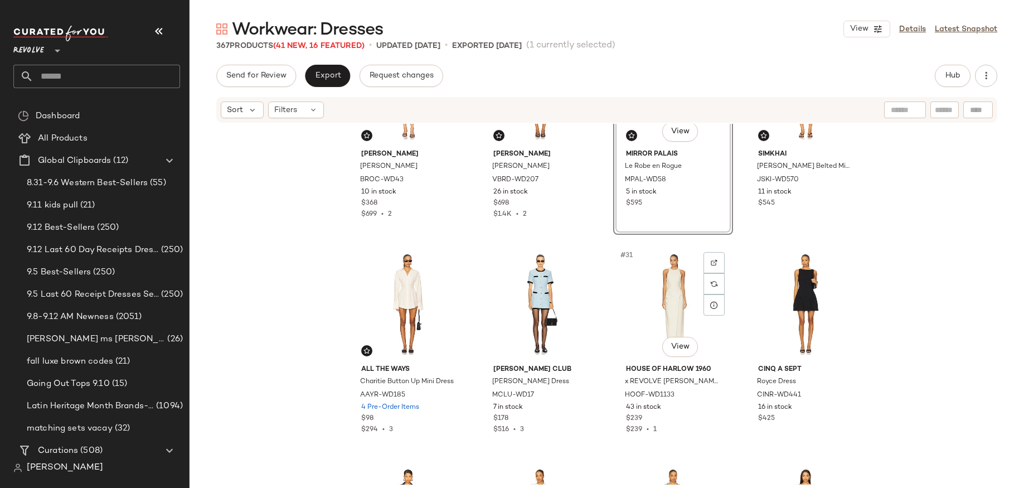
scroll to position [1407, 0]
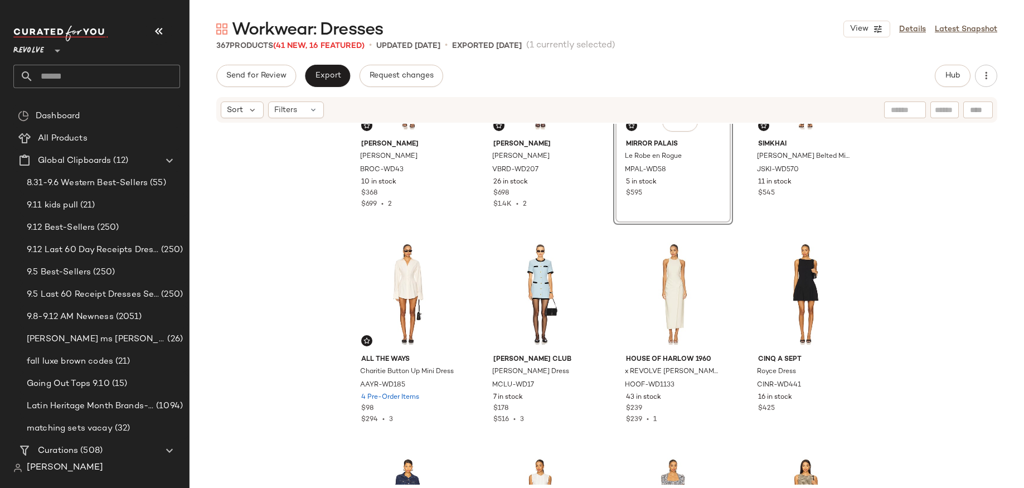
click at [924, 343] on div "Brochu Walker Alina Dress BROC-WD43 10 in stock $368 $699 • 2 Veronica Beard Ta…" at bounding box center [607, 304] width 834 height 361
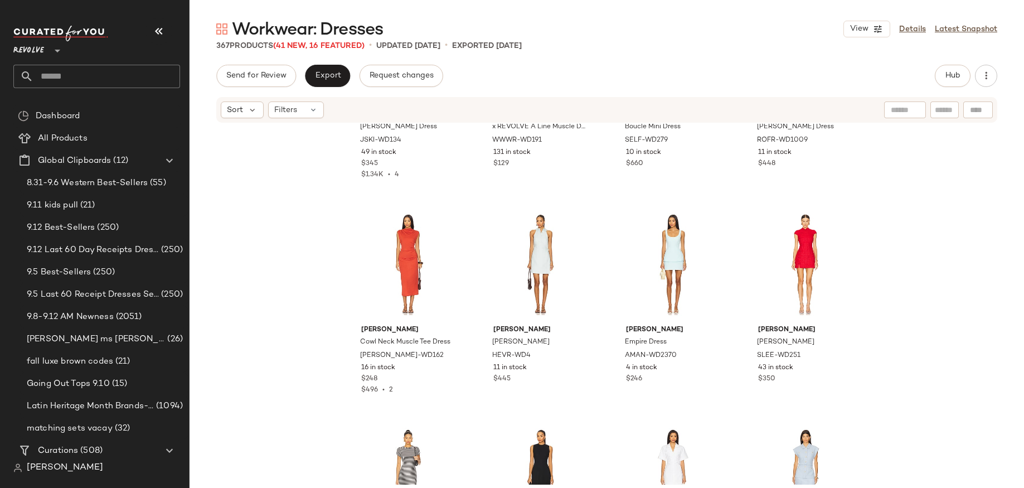
scroll to position [3159, 0]
click at [671, 225] on div "#63 View" at bounding box center [673, 263] width 112 height 113
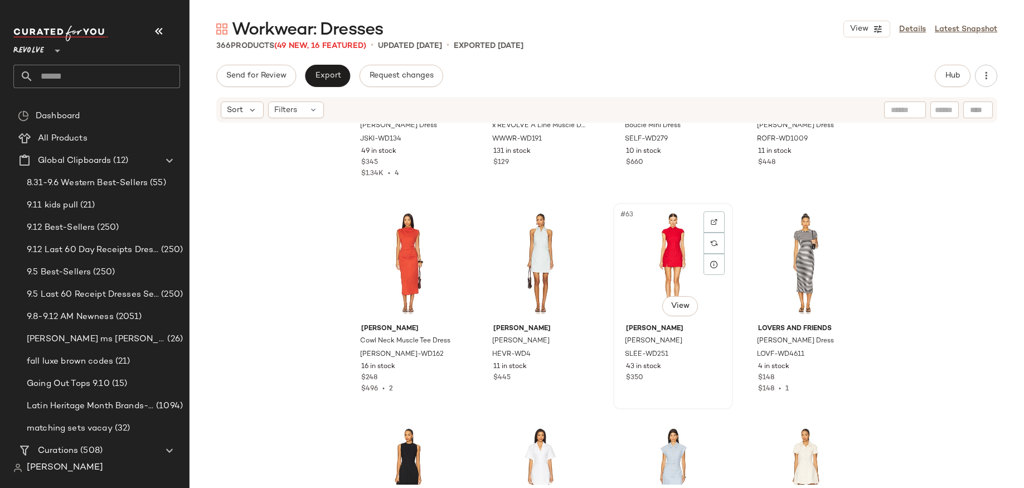
click at [669, 231] on div "#63 View" at bounding box center [673, 263] width 112 height 113
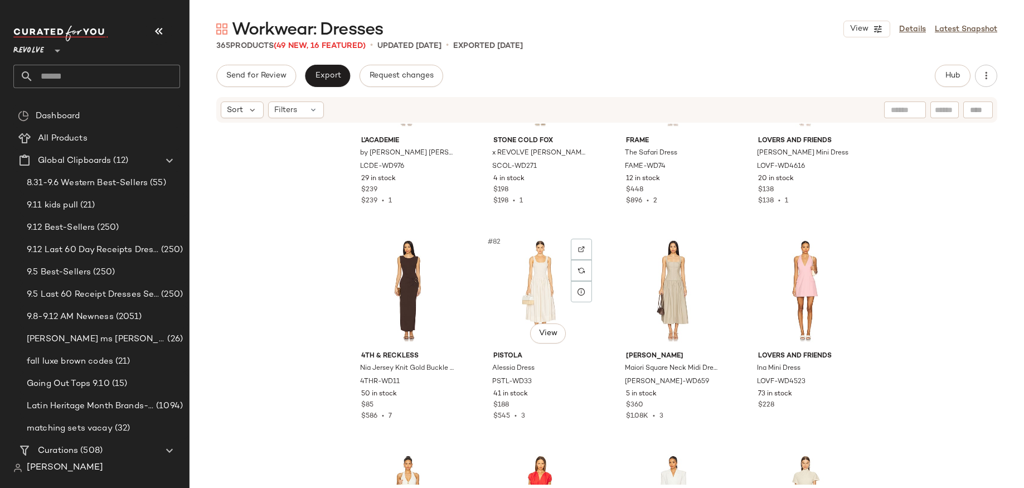
scroll to position [4208, 0]
click at [772, 281] on div "#84 View" at bounding box center [805, 290] width 112 height 113
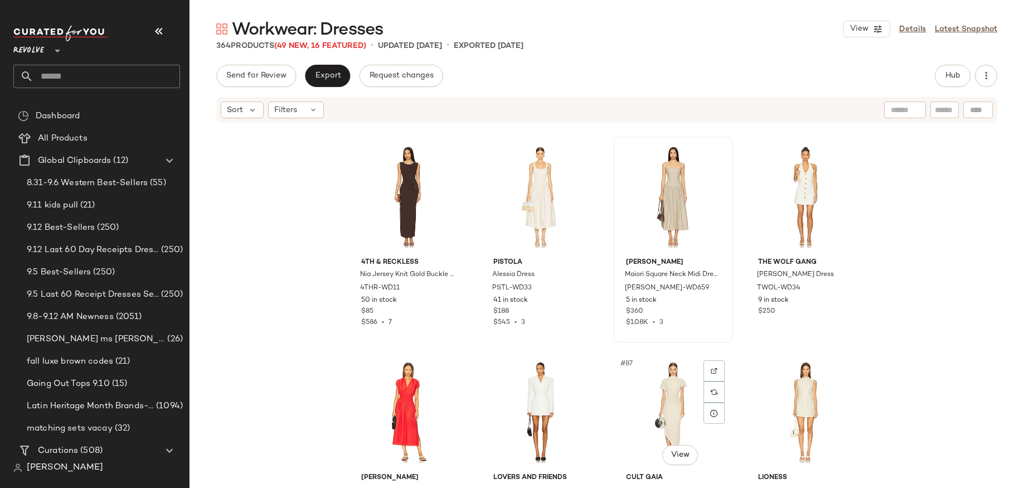
scroll to position [4300, 0]
click at [784, 210] on div "#84 View" at bounding box center [805, 198] width 112 height 113
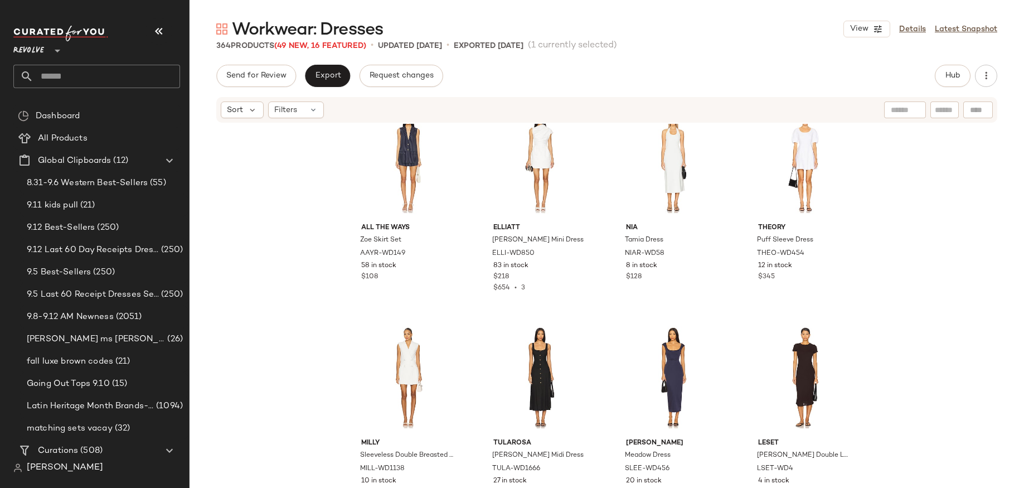
scroll to position [5776, 0]
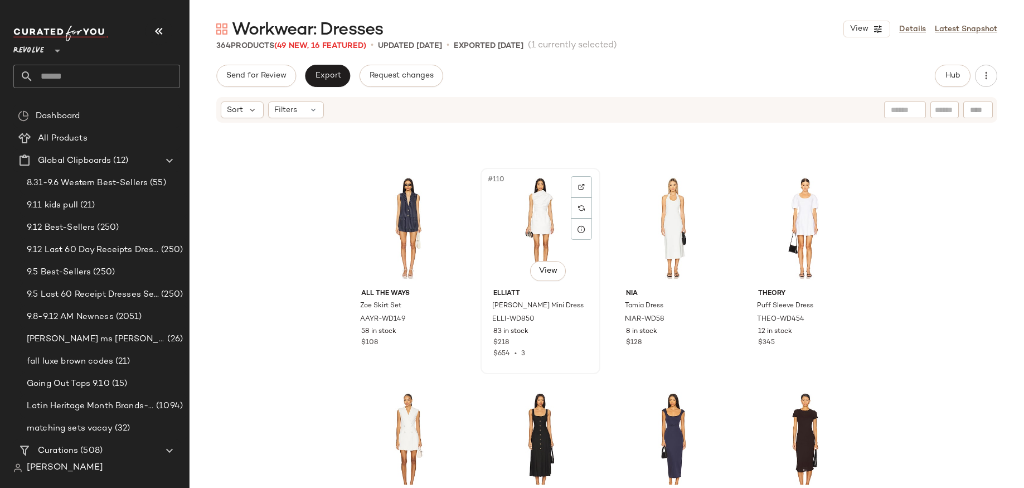
click at [530, 227] on div "#110 View" at bounding box center [540, 228] width 112 height 113
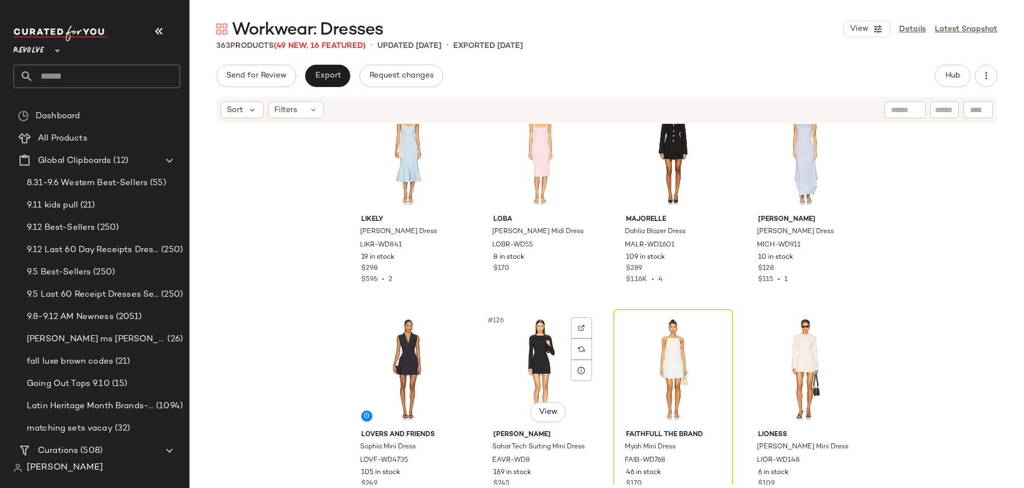
scroll to position [6595, 0]
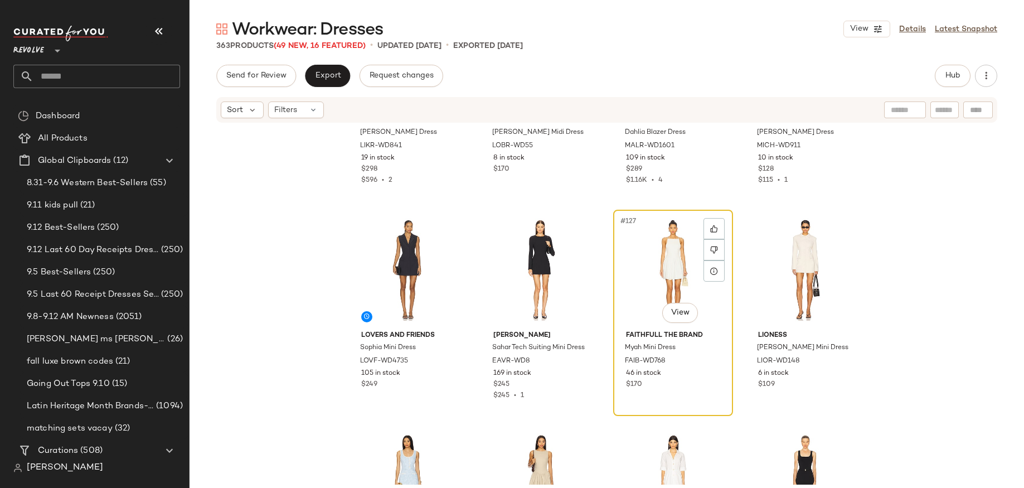
click at [673, 259] on div "#127 View" at bounding box center [673, 269] width 112 height 113
click at [660, 280] on div "#127 View" at bounding box center [673, 269] width 112 height 113
click at [644, 279] on div "#127 View" at bounding box center [673, 269] width 112 height 113
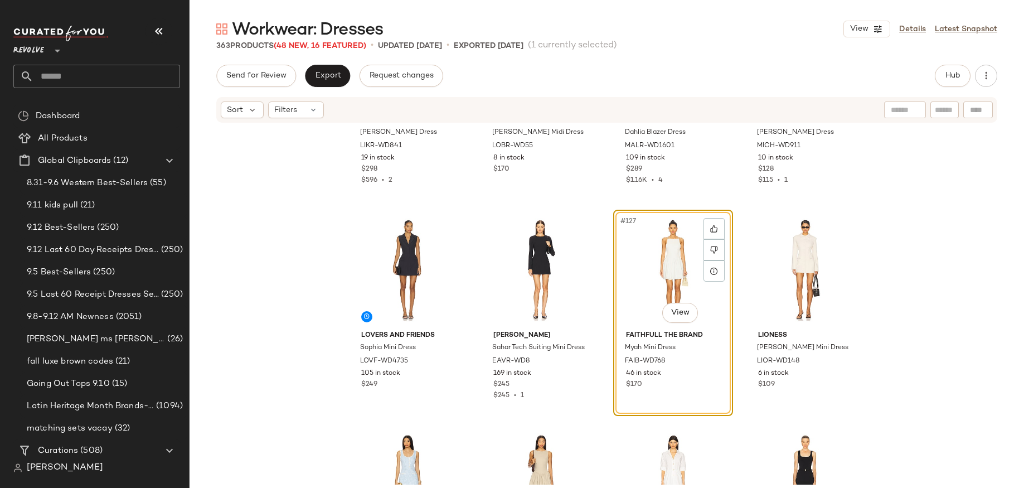
click at [691, 268] on div "#127 View" at bounding box center [673, 269] width 112 height 113
click at [710, 247] on icon at bounding box center [714, 250] width 8 height 8
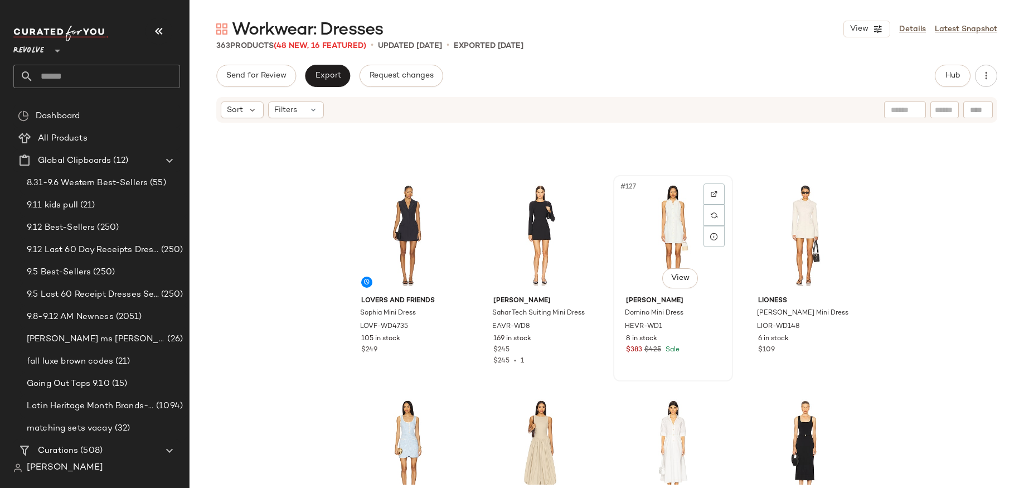
scroll to position [6618, 0]
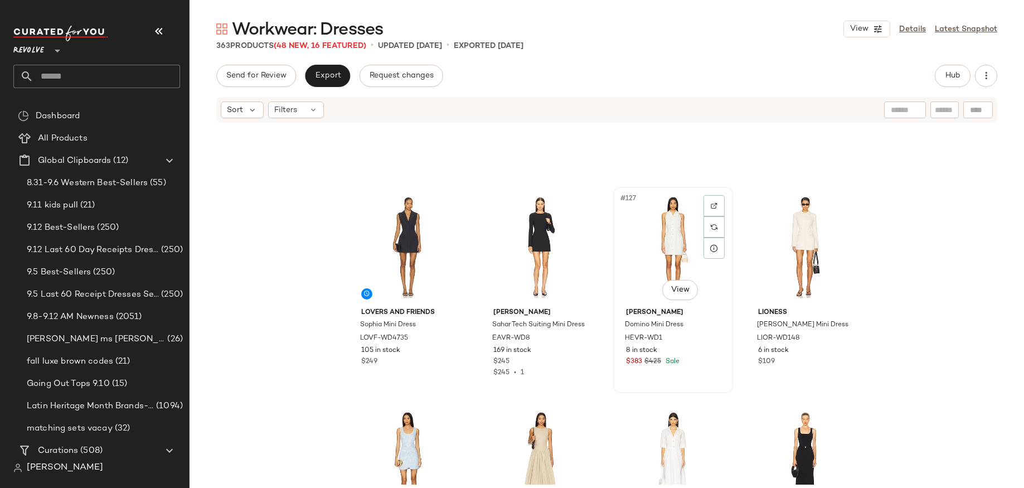
click at [662, 260] on div "#127 View" at bounding box center [673, 247] width 112 height 113
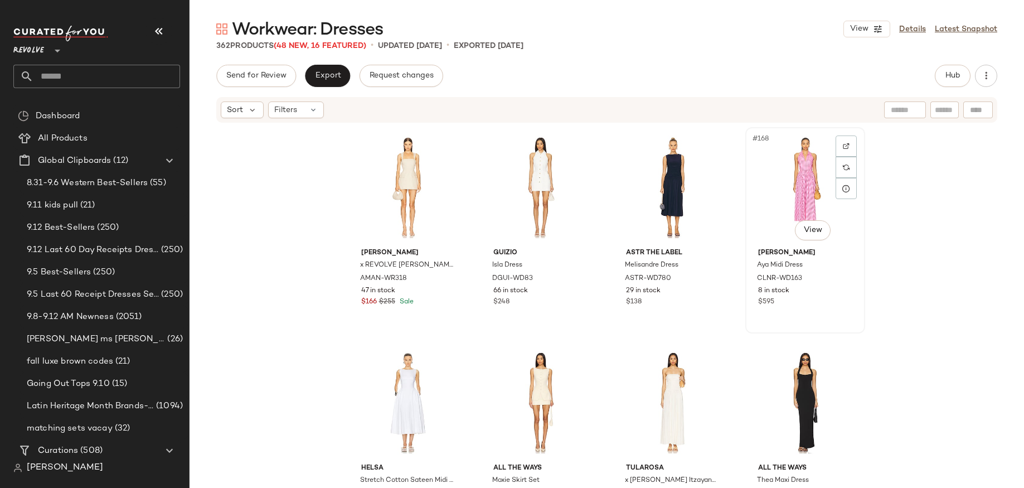
scroll to position [8831, 0]
click at [439, 192] on div at bounding box center [449, 186] width 21 height 21
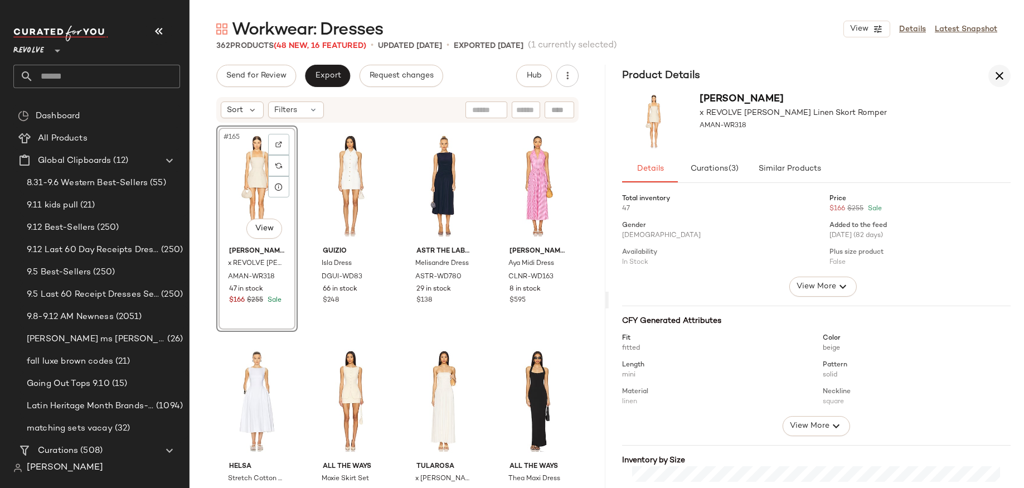
click at [1006, 75] on button "button" at bounding box center [999, 76] width 22 height 22
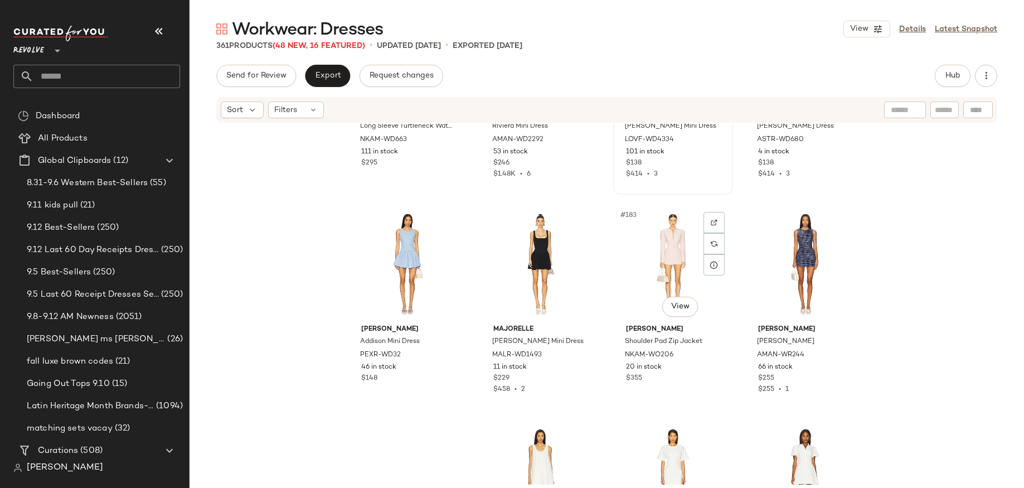
scroll to position [9618, 0]
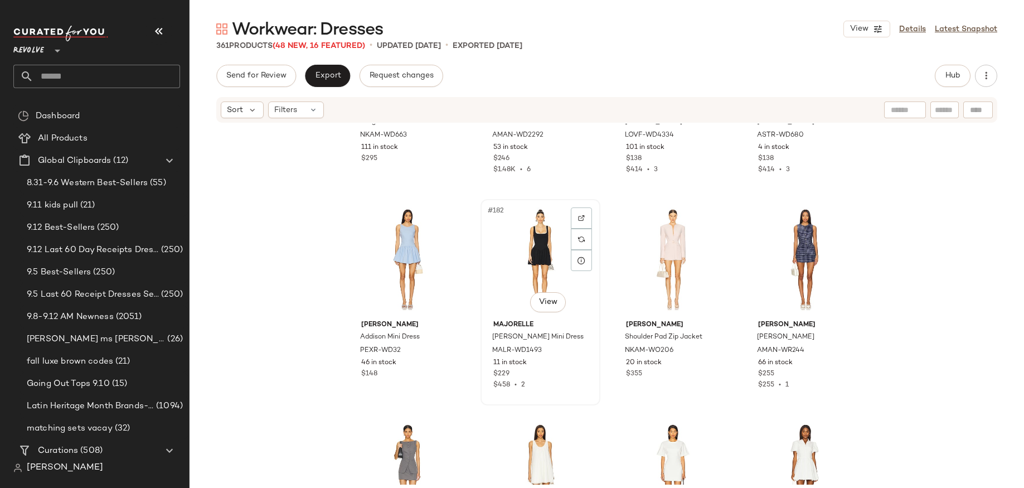
click at [504, 290] on div "#182 View" at bounding box center [540, 259] width 112 height 113
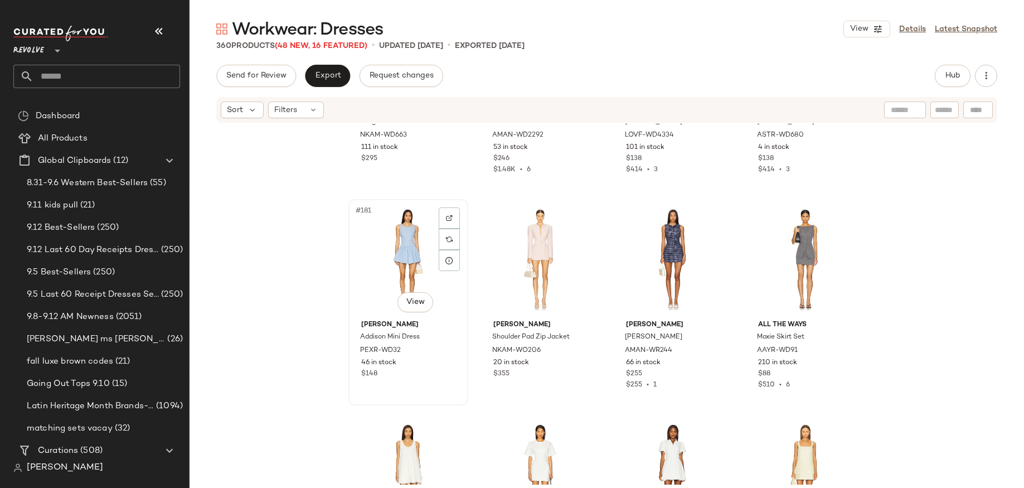
click at [392, 260] on div "#181 View" at bounding box center [408, 259] width 112 height 113
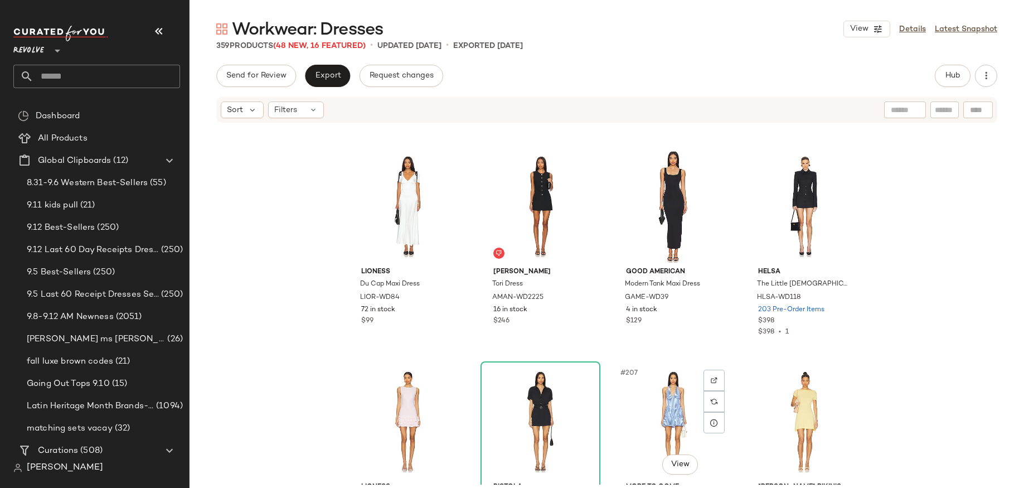
scroll to position [10744, 0]
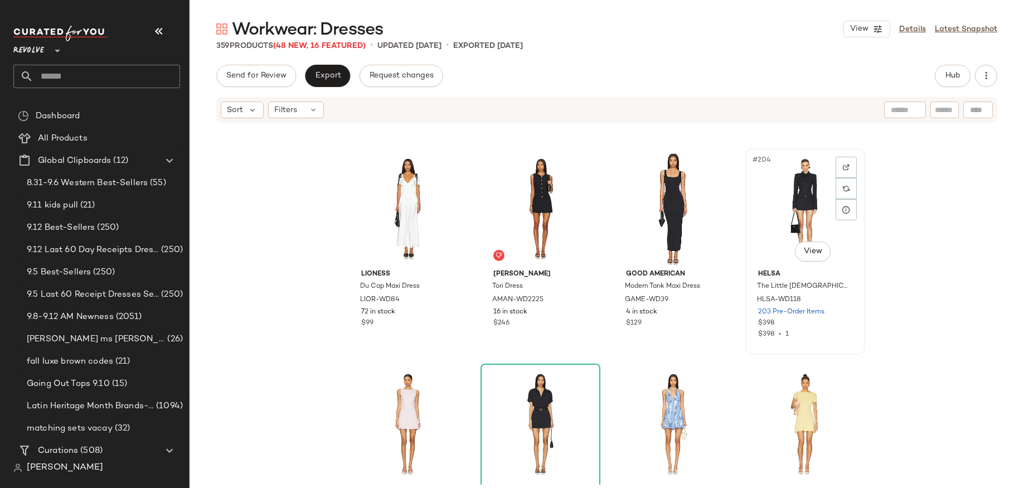
click at [781, 220] on div "#204 View" at bounding box center [805, 208] width 112 height 113
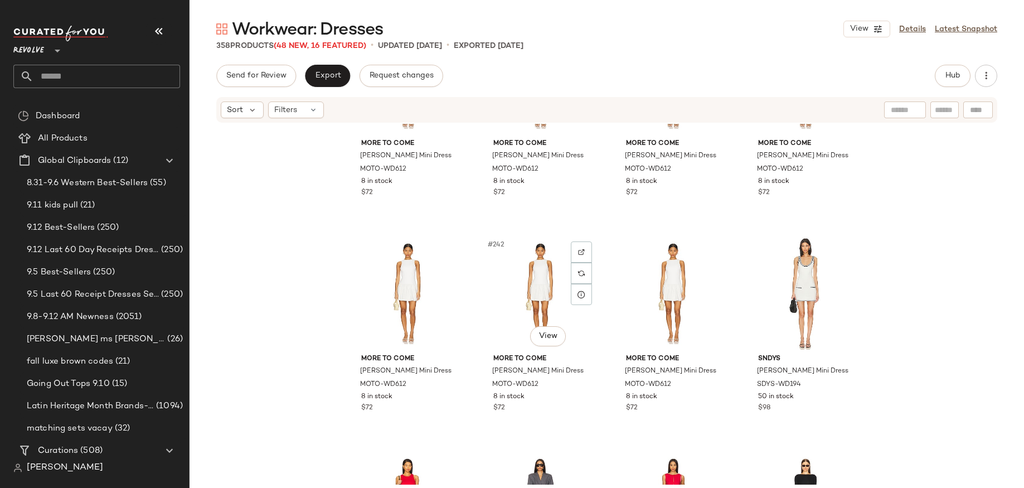
scroll to position [18976, 0]
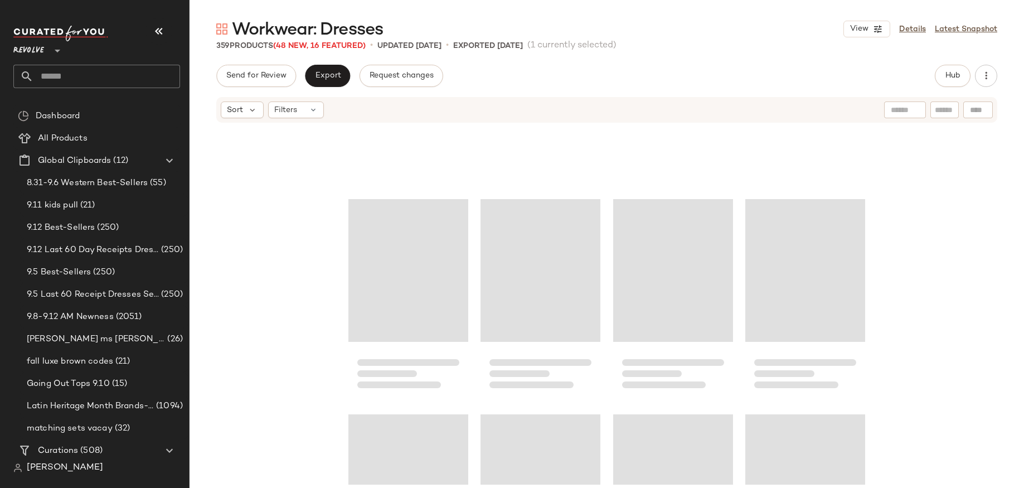
scroll to position [19005, 0]
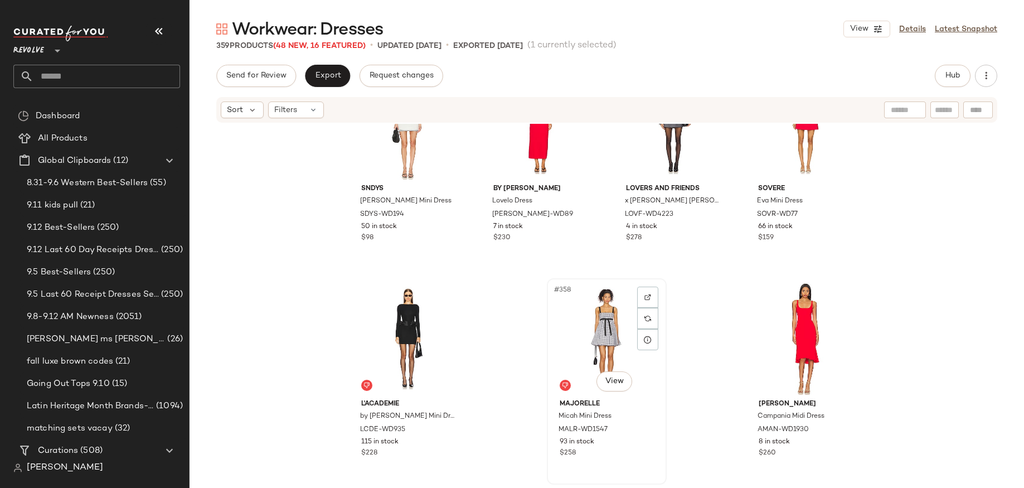
click at [584, 329] on div "#358 View" at bounding box center [607, 338] width 112 height 113
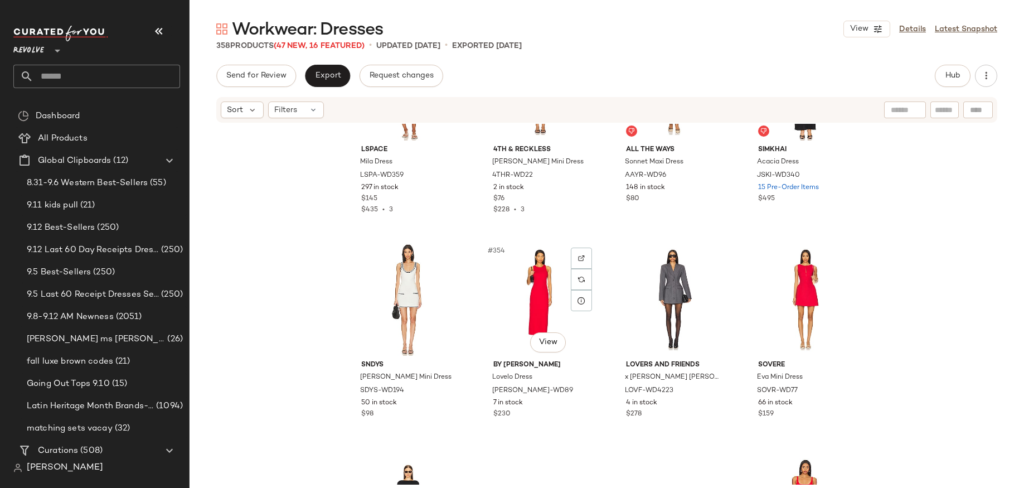
scroll to position [18828, 0]
click at [514, 308] on div "#354 View" at bounding box center [540, 301] width 112 height 113
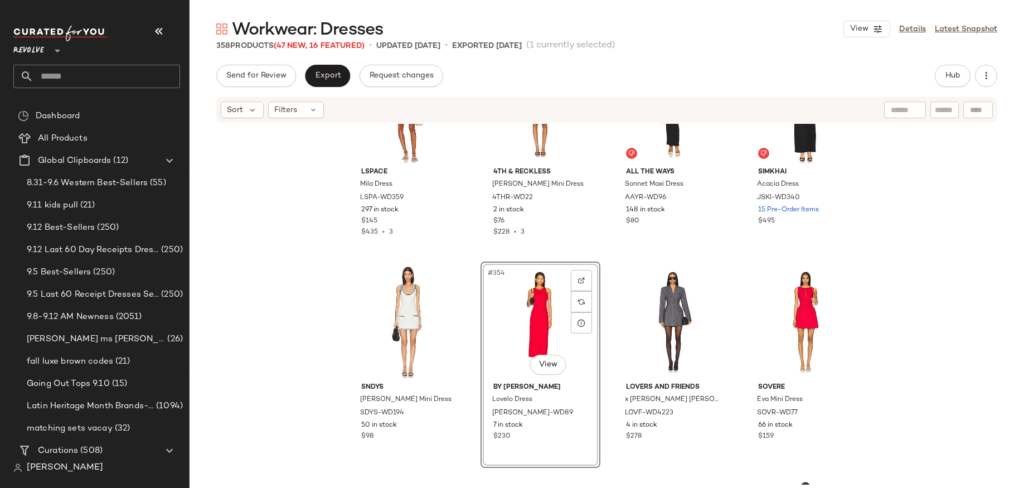
scroll to position [18802, 0]
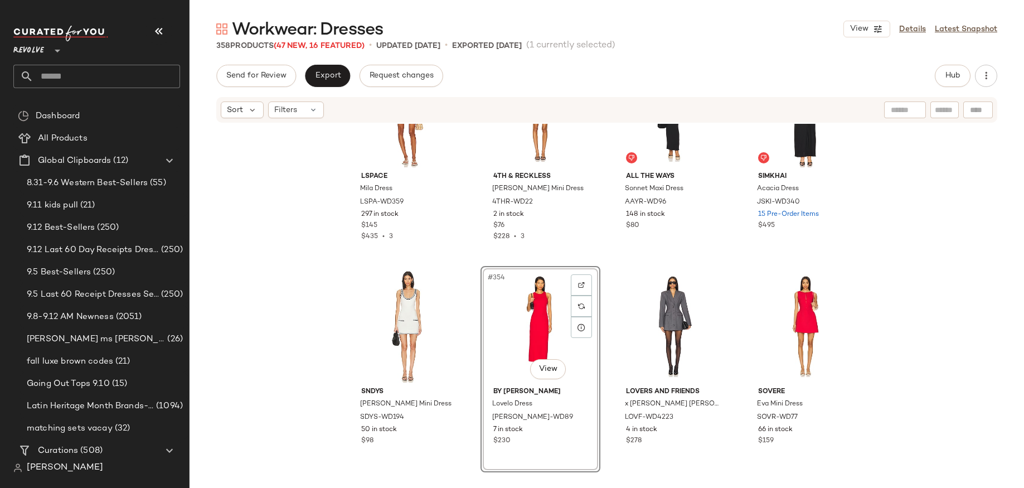
click at [970, 310] on div "LSPACE Mila Dress LSPA-WD359 297 in stock $145 $435 • 3 4th & Reckless [PERSON_…" at bounding box center [607, 304] width 834 height 361
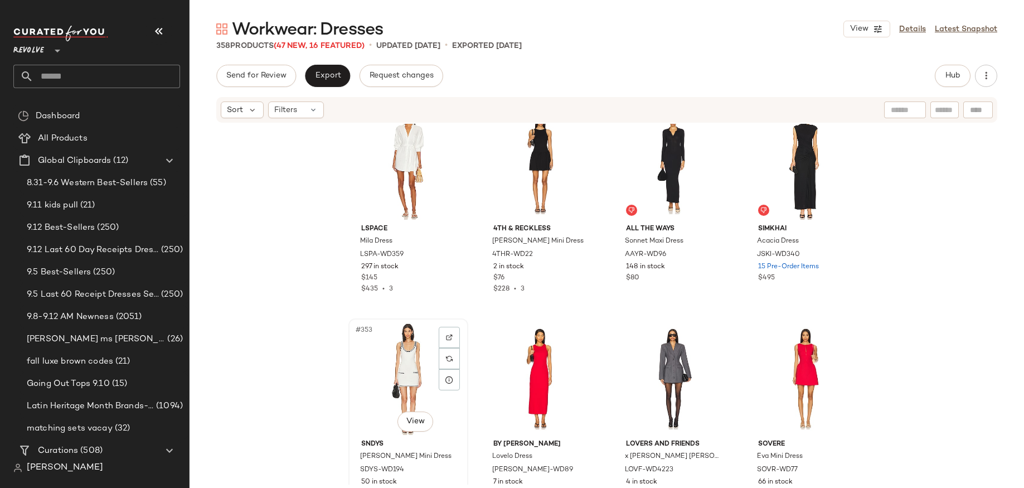
click at [389, 359] on div "#353 View" at bounding box center [408, 378] width 112 height 113
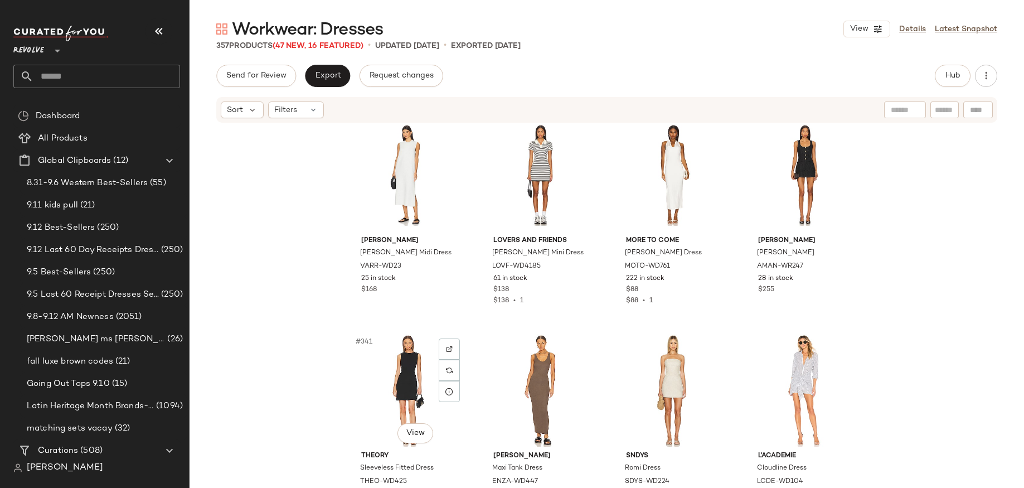
scroll to position [18091, 0]
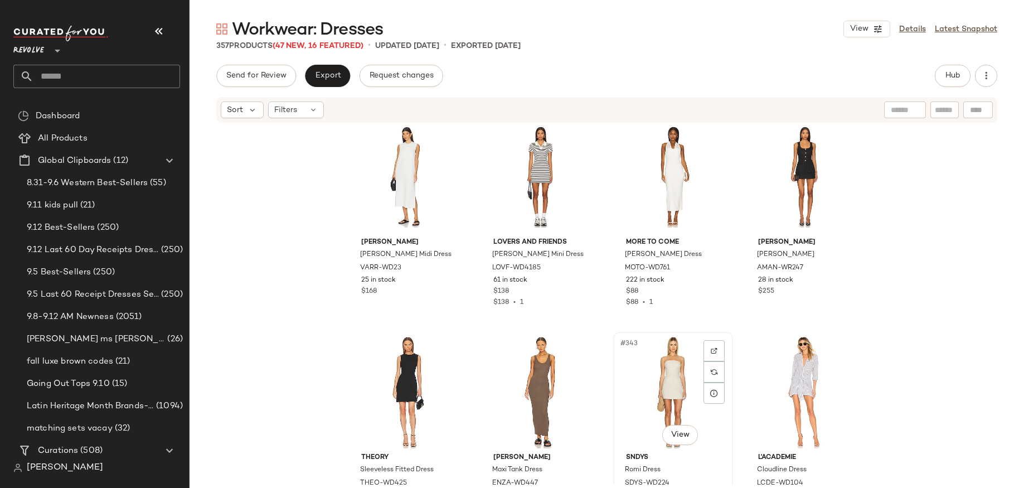
click at [651, 375] on div "#343 View" at bounding box center [673, 392] width 112 height 113
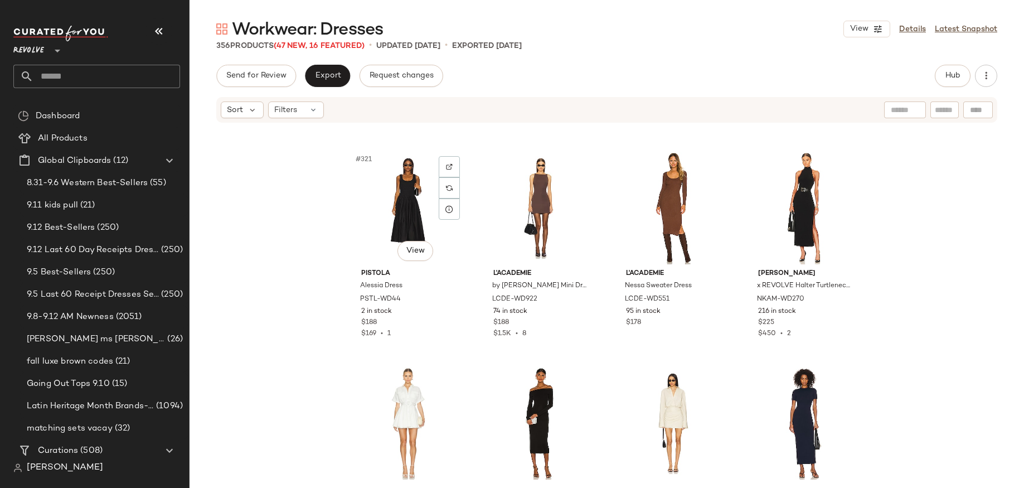
scroll to position [17201, 0]
click at [532, 377] on div "#326 View" at bounding box center [540, 422] width 112 height 113
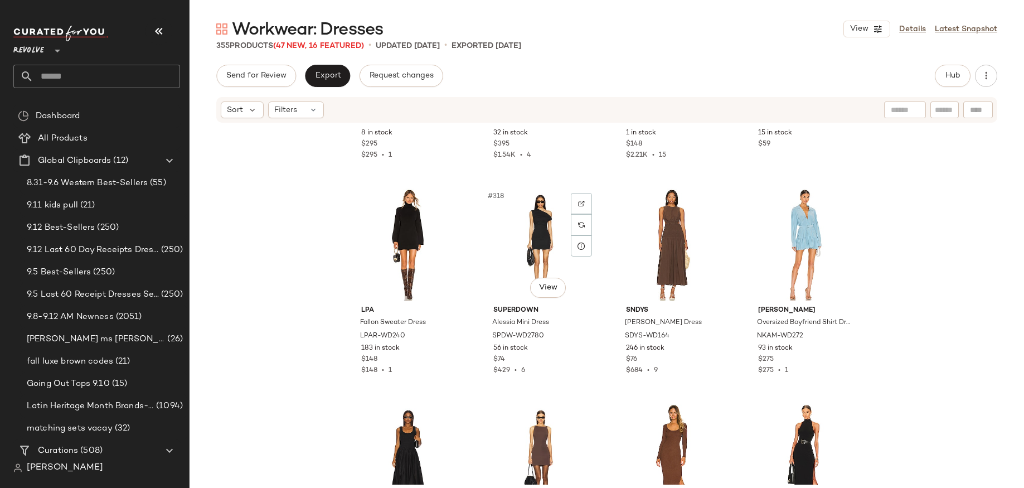
scroll to position [16946, 0]
click at [525, 224] on div "#318 View" at bounding box center [540, 246] width 112 height 113
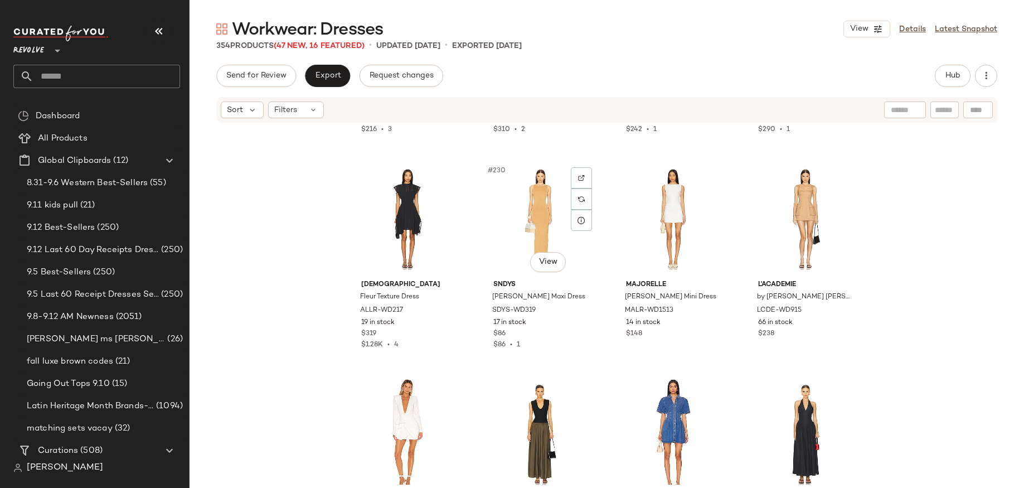
scroll to position [12240, 0]
click at [390, 419] on div "#233 View" at bounding box center [408, 433] width 112 height 113
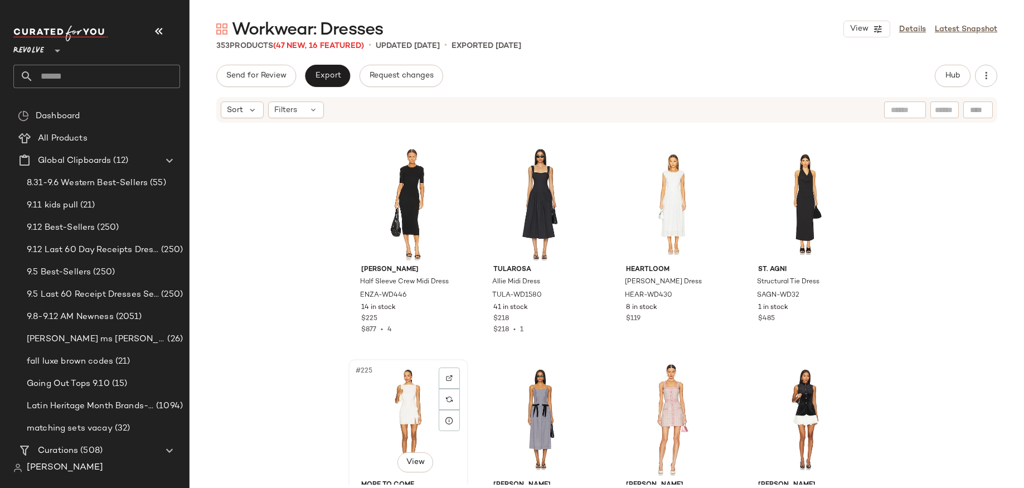
click at [390, 419] on div "#225 View" at bounding box center [408, 419] width 112 height 113
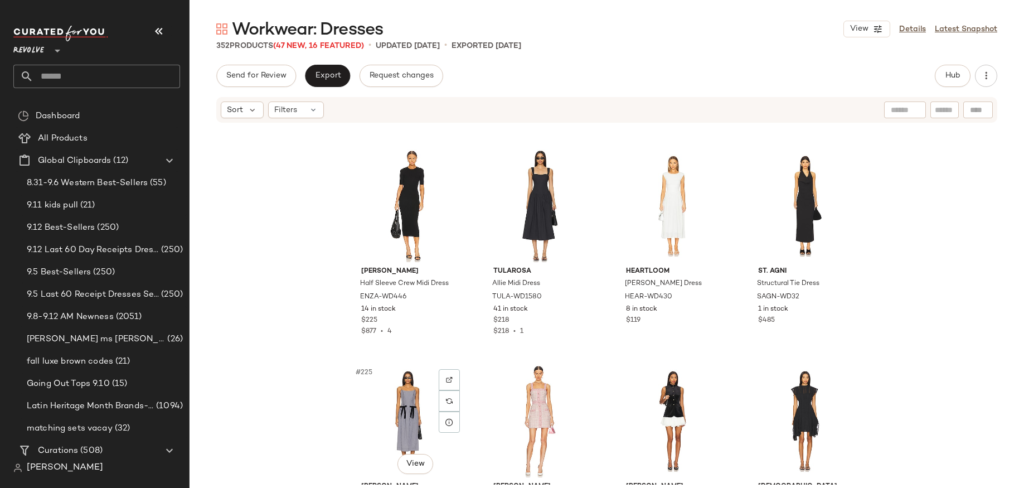
scroll to position [11822, 0]
click at [532, 410] on div "#226 View" at bounding box center [540, 422] width 112 height 113
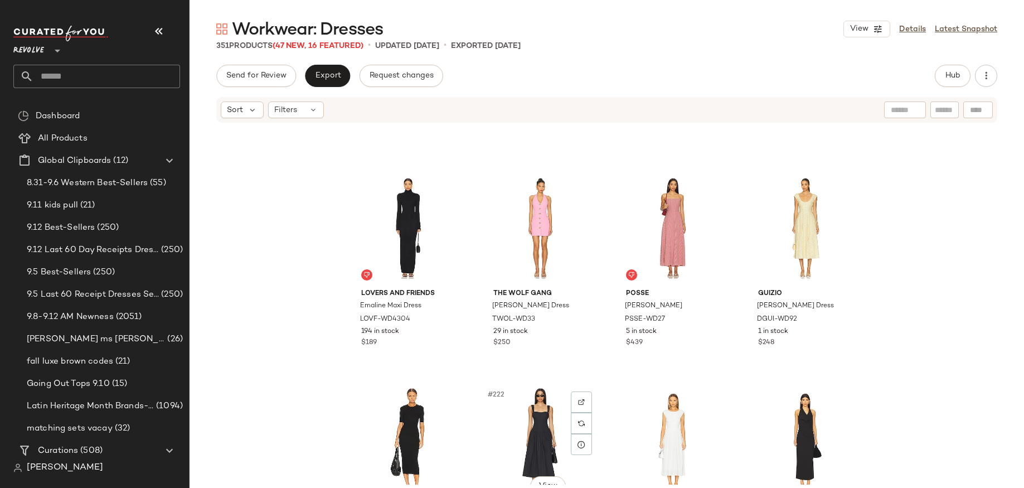
scroll to position [11583, 0]
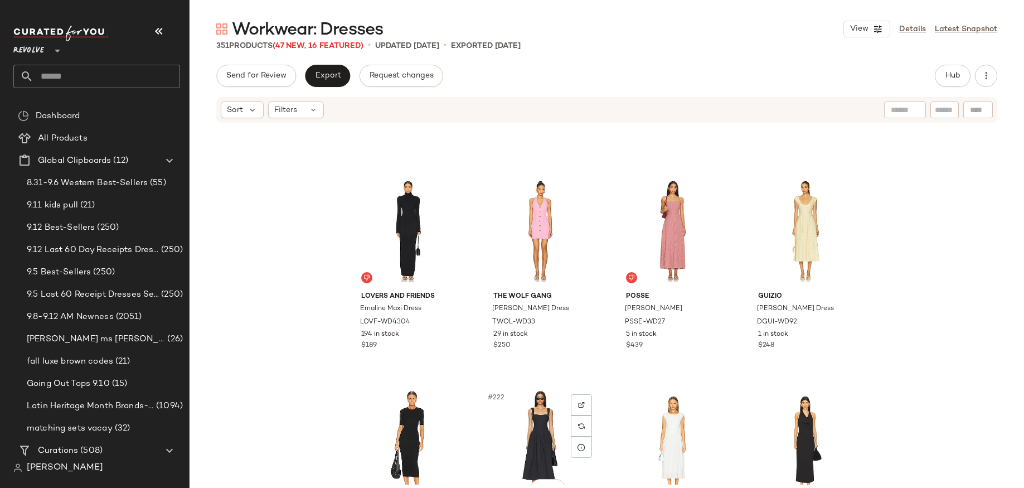
click at [532, 410] on div "#222 View" at bounding box center [540, 446] width 112 height 113
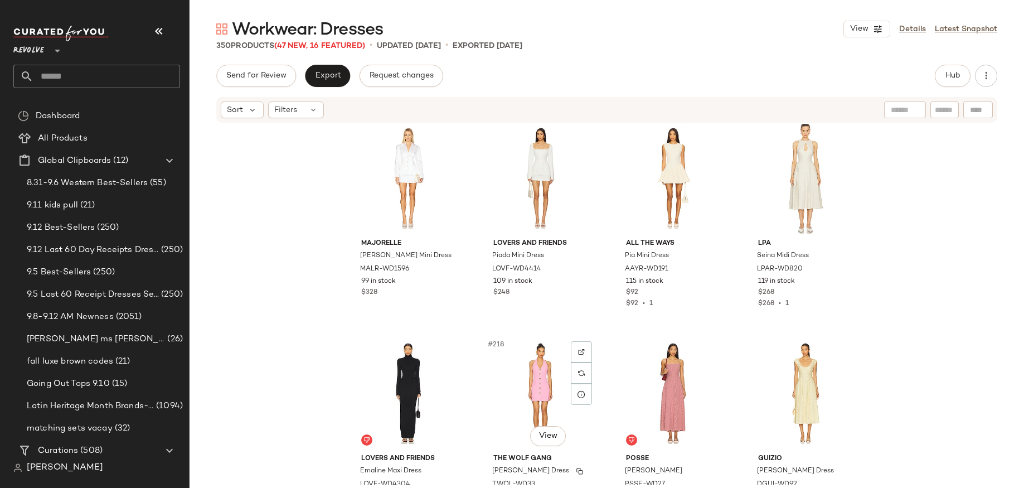
scroll to position [11420, 0]
click at [533, 361] on div "#218 View" at bounding box center [540, 393] width 112 height 113
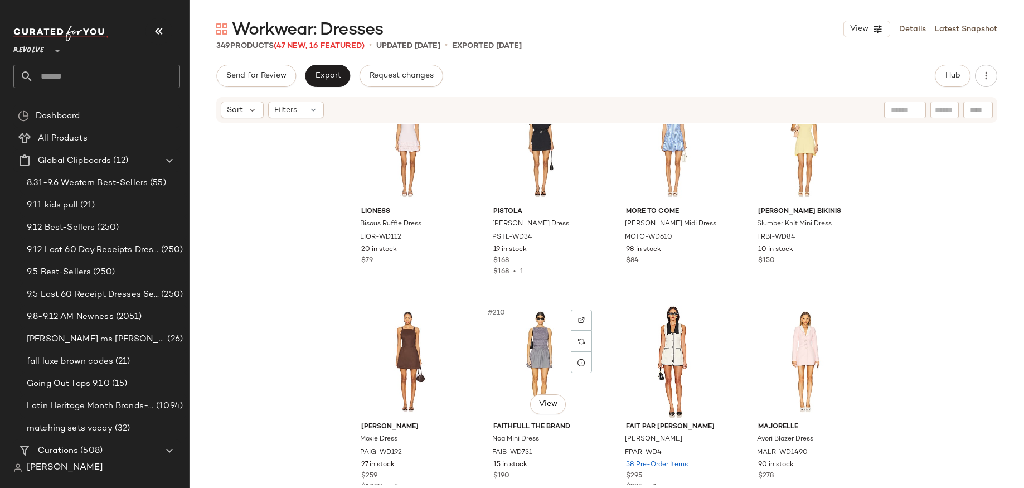
scroll to position [11017, 0]
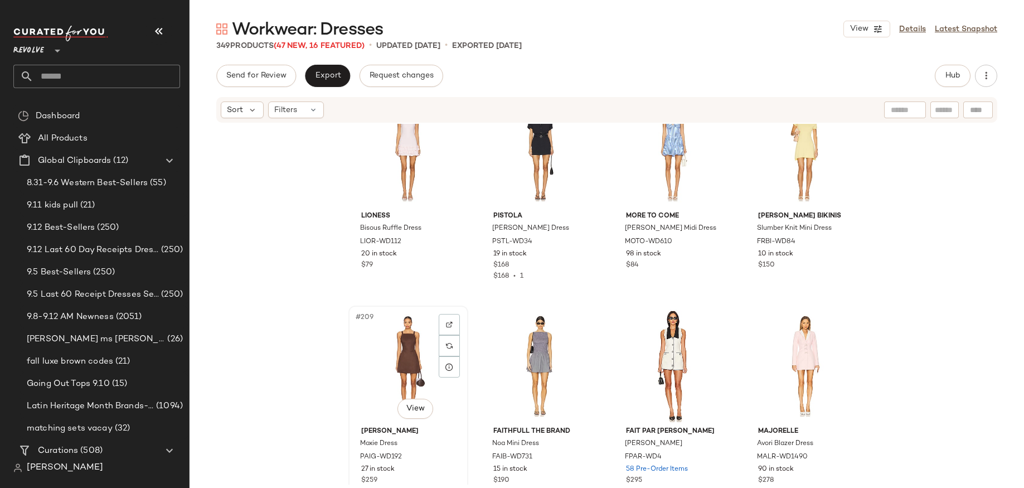
click at [409, 353] on div "#209 View" at bounding box center [408, 365] width 112 height 113
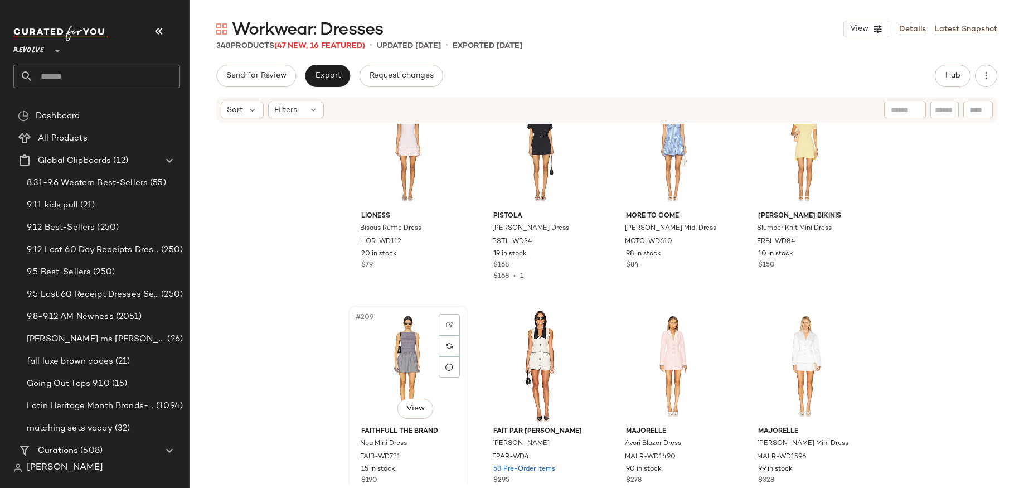
click at [407, 356] on div "#209 View" at bounding box center [408, 365] width 112 height 113
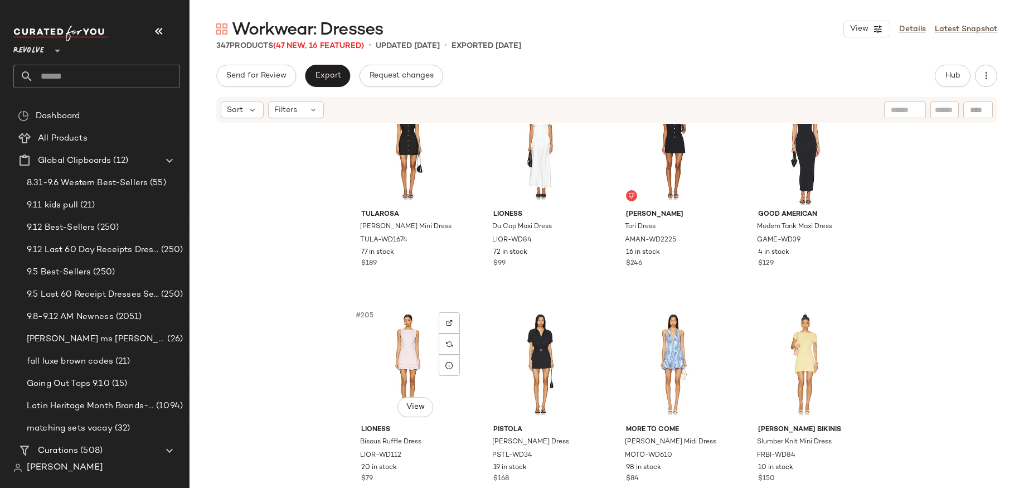
scroll to position [10803, 0]
click at [643, 367] on div "#207 View" at bounding box center [673, 365] width 112 height 113
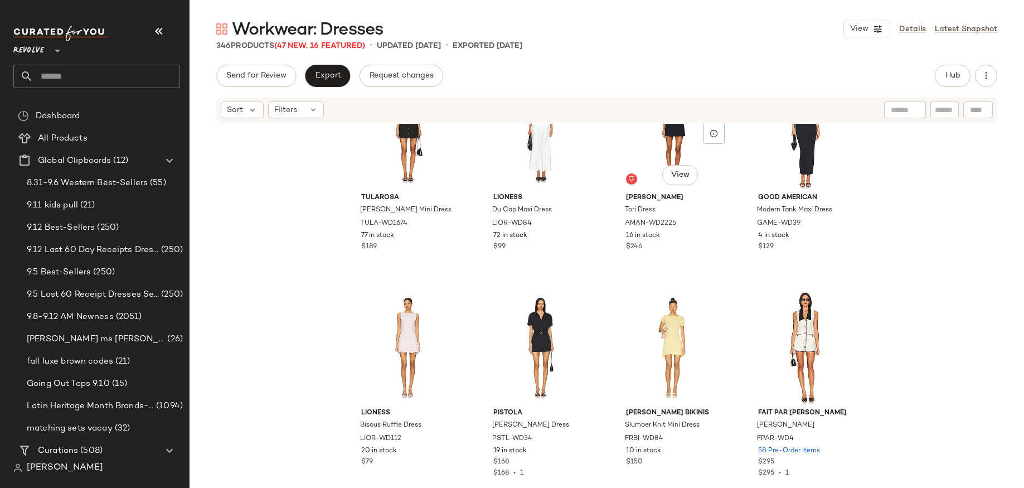
scroll to position [10820, 0]
click at [382, 349] on div "#205 View" at bounding box center [408, 348] width 112 height 113
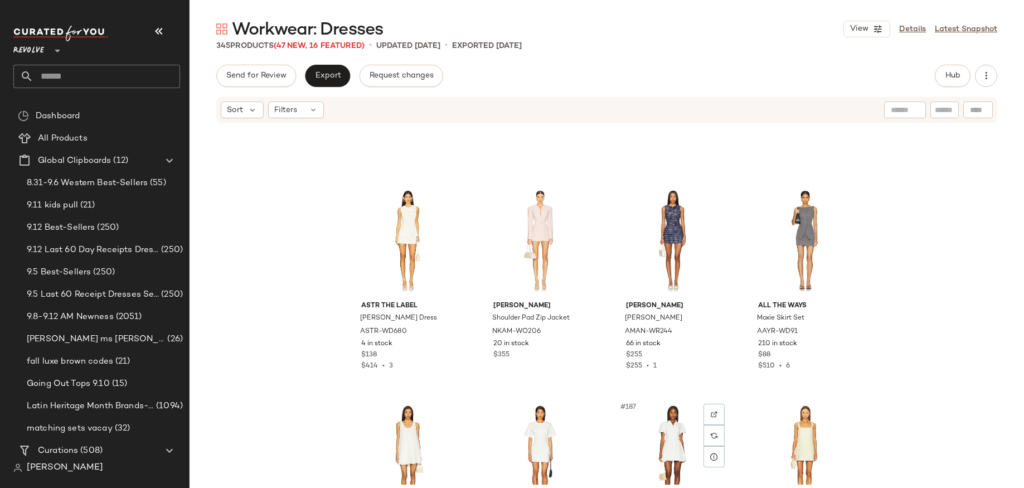
scroll to position [9745, 0]
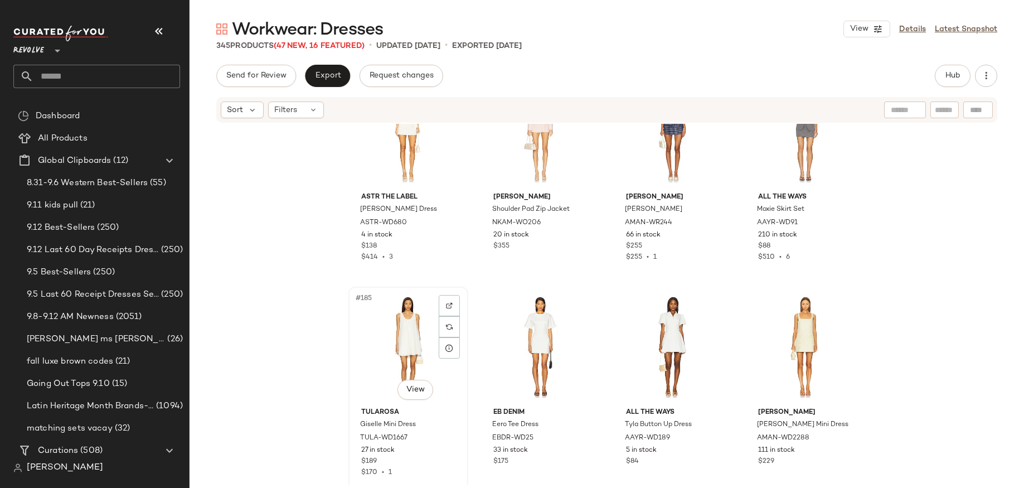
click at [391, 351] on div "#185 View" at bounding box center [408, 346] width 112 height 113
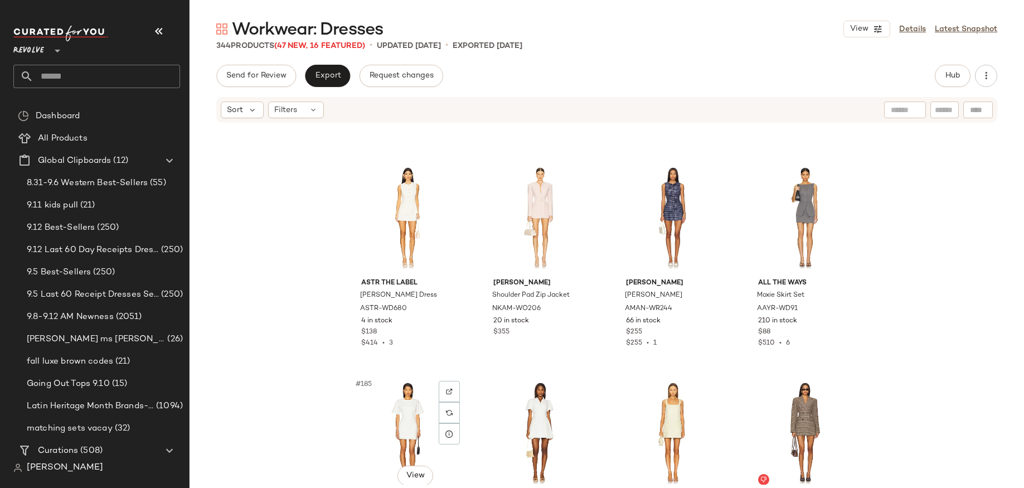
scroll to position [9657, 0]
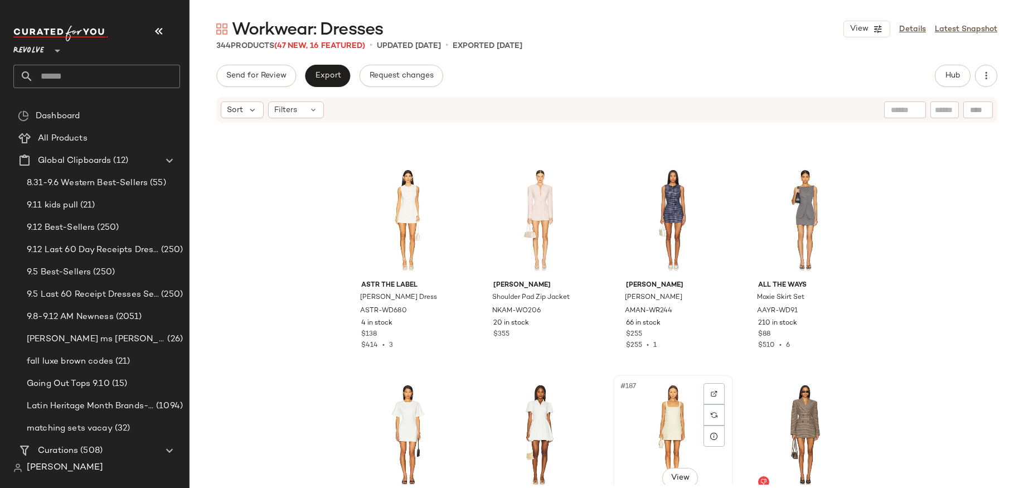
click at [658, 395] on div "#187 View" at bounding box center [673, 434] width 112 height 113
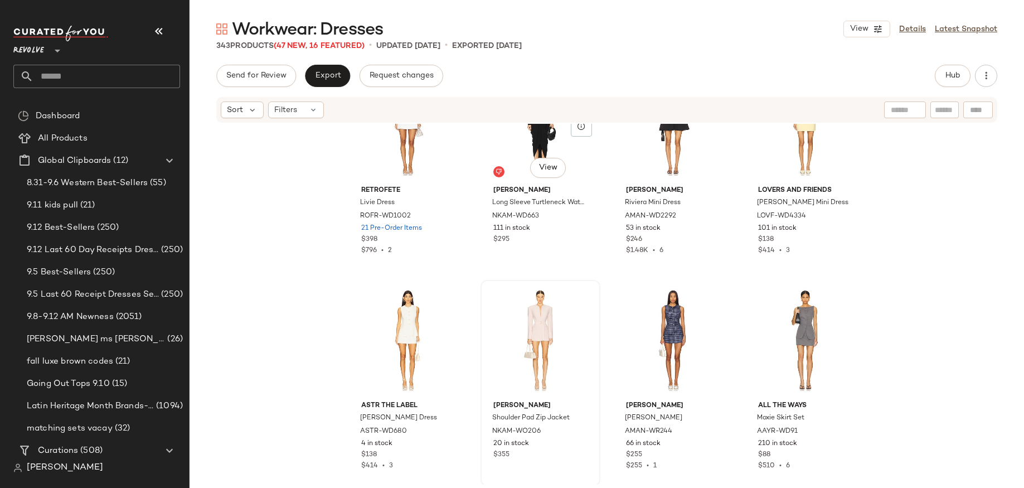
scroll to position [9552, 0]
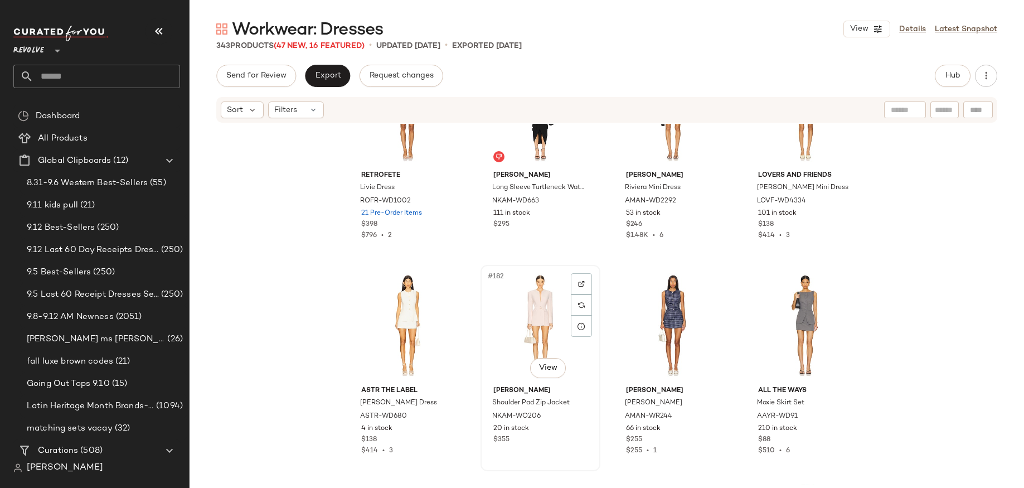
click at [538, 326] on div "#182 View" at bounding box center [540, 325] width 112 height 113
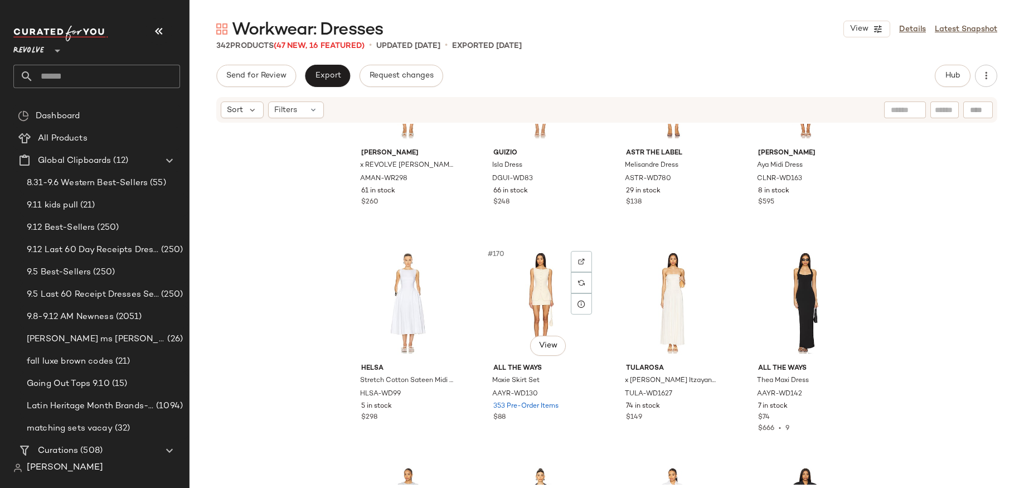
scroll to position [8929, 0]
click at [689, 290] on div "#171 View" at bounding box center [673, 302] width 112 height 113
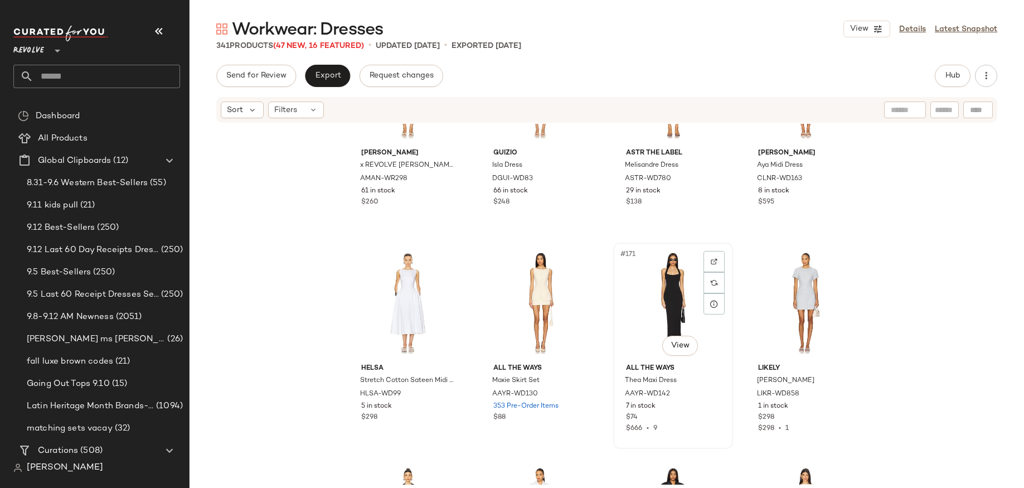
click at [678, 293] on div "#171 View" at bounding box center [673, 302] width 112 height 113
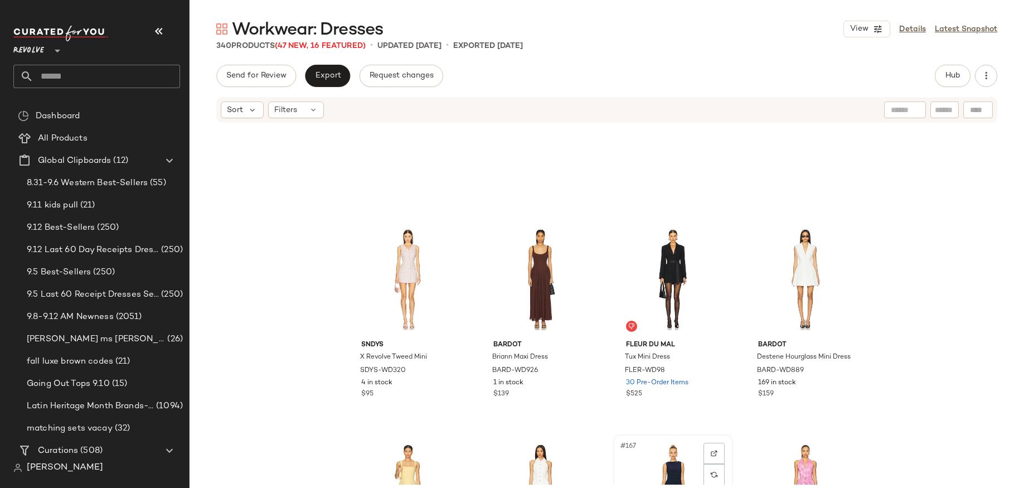
scroll to position [8519, 0]
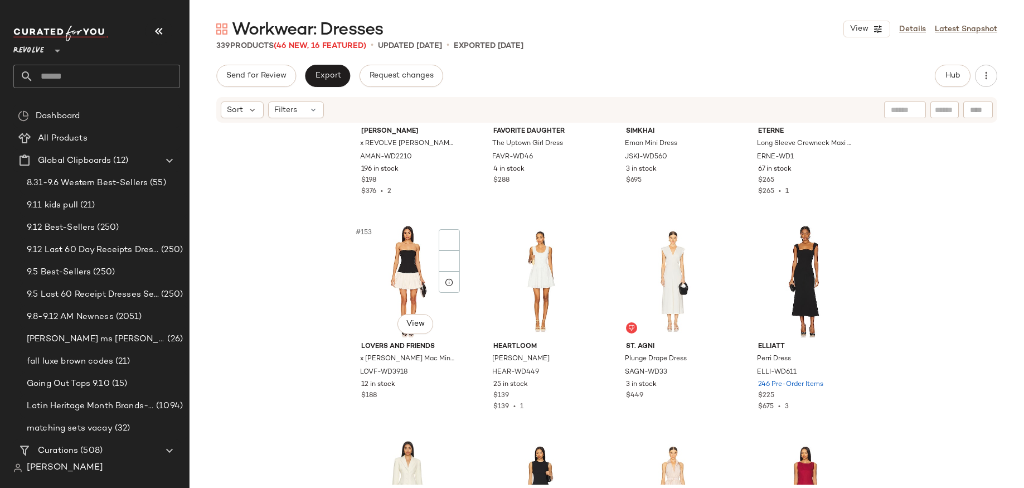
scroll to position [8082, 0]
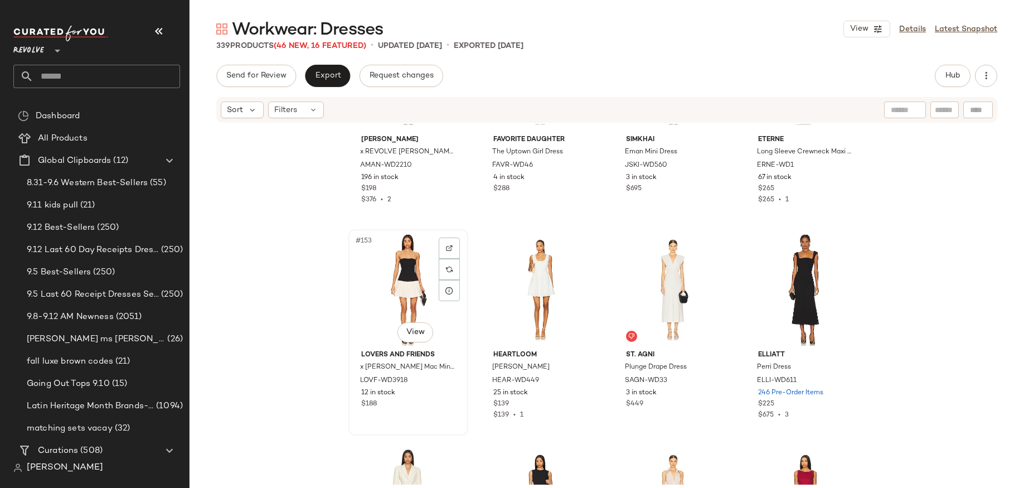
click at [394, 251] on div "#153 View" at bounding box center [408, 289] width 112 height 113
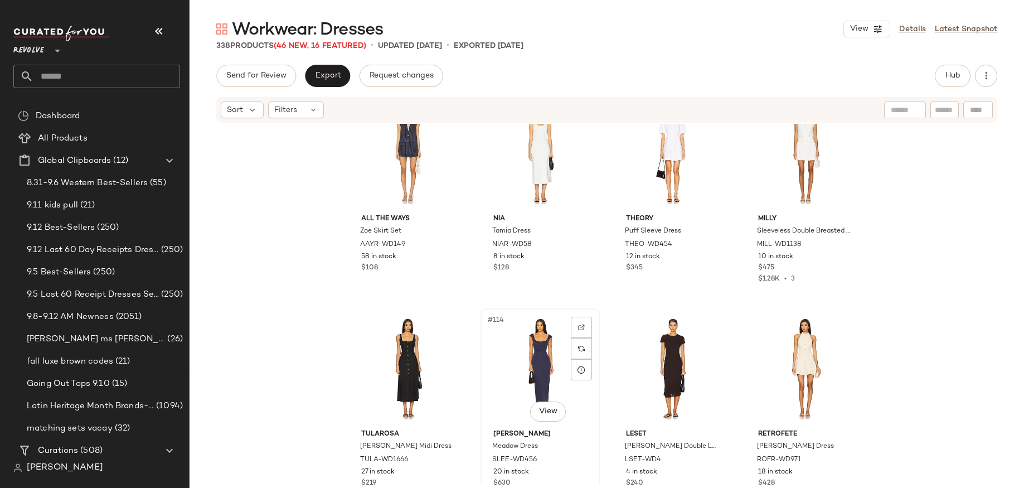
click at [552, 373] on div "#114 View" at bounding box center [540, 368] width 112 height 113
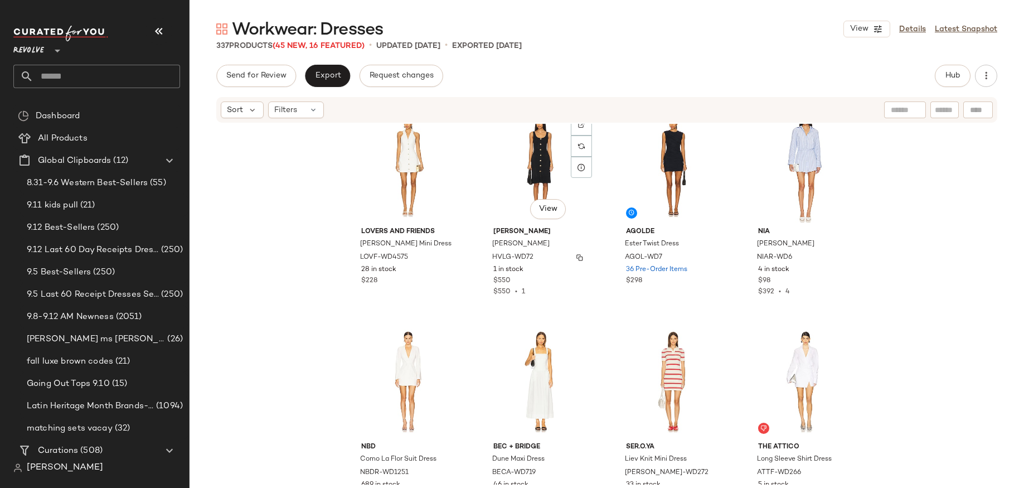
scroll to position [5213, 0]
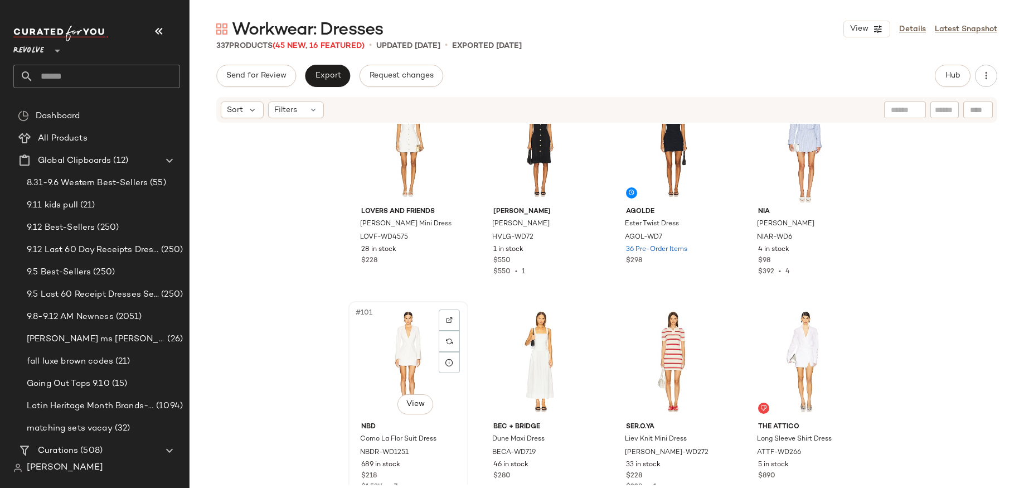
click at [362, 383] on div "#101 View" at bounding box center [408, 361] width 112 height 113
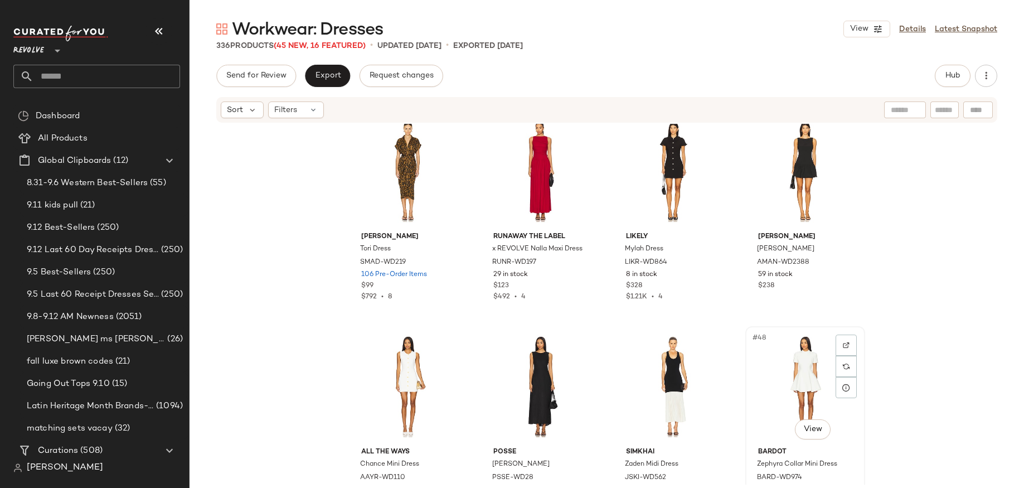
scroll to position [2187, 0]
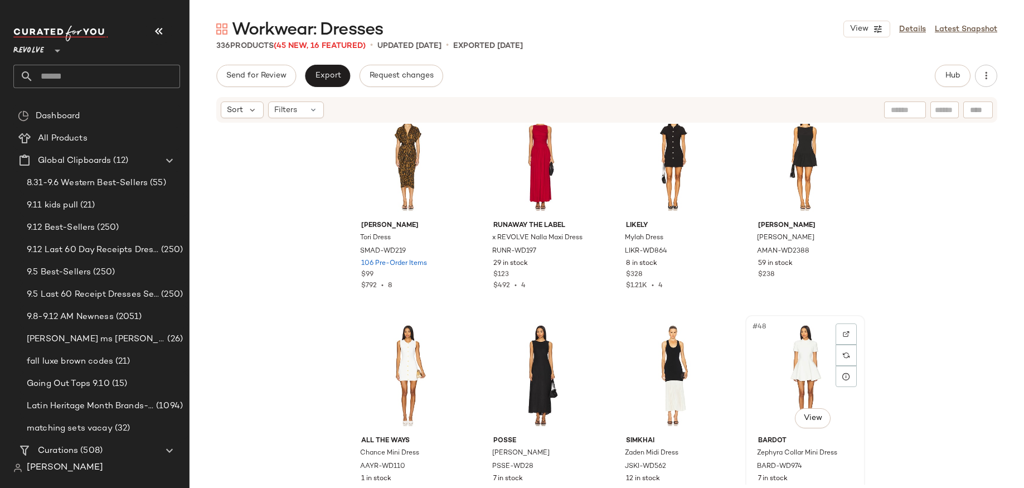
click at [793, 376] on div "#48 View" at bounding box center [805, 375] width 112 height 113
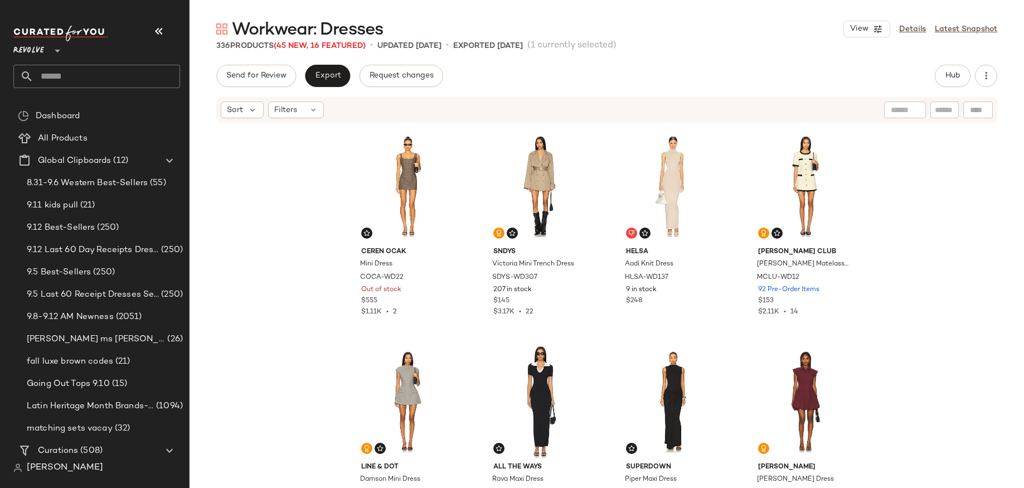
click at [925, 282] on div "Ceren Ocak Mini Dress COCA-WD22 Out of stock $555 $1.11K • 2 SNDYS Victoria Min…" at bounding box center [607, 304] width 834 height 361
click at [348, 82] on div "Export" at bounding box center [327, 76] width 45 height 22
click at [332, 75] on span "Export" at bounding box center [327, 75] width 26 height 9
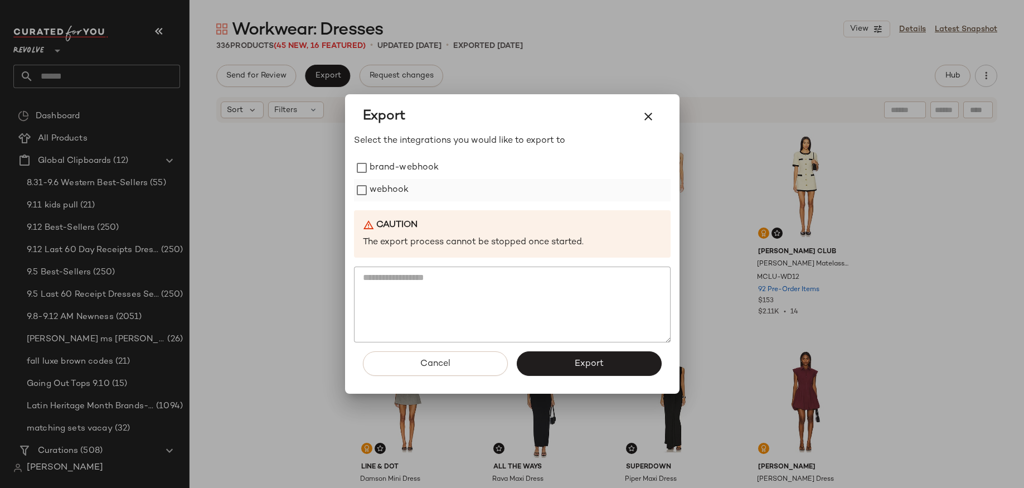
click at [372, 185] on label "webhook" at bounding box center [390, 190] width 40 height 22
click at [568, 370] on button "Export" at bounding box center [589, 363] width 145 height 25
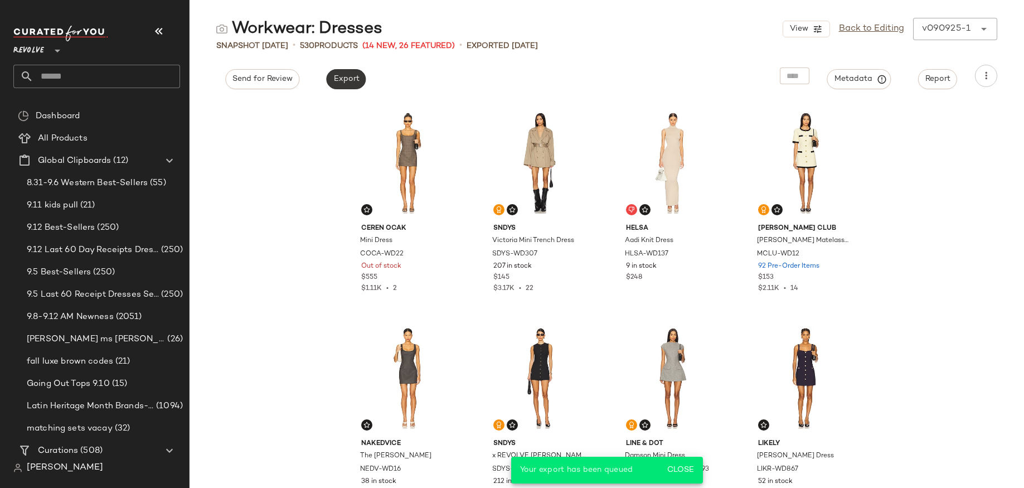
click at [342, 82] on span "Export" at bounding box center [346, 79] width 26 height 9
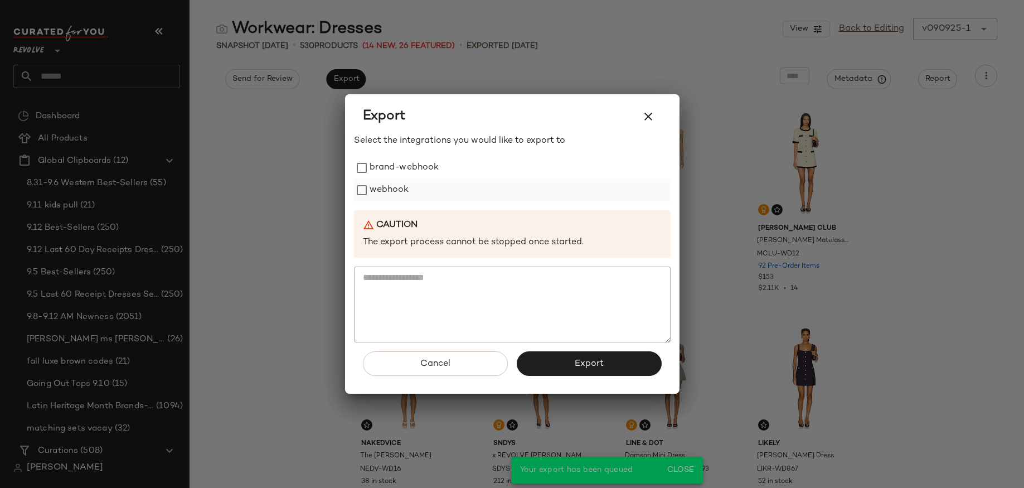
click at [384, 188] on label "webhook" at bounding box center [390, 190] width 40 height 22
click at [580, 367] on span "Export" at bounding box center [589, 363] width 30 height 11
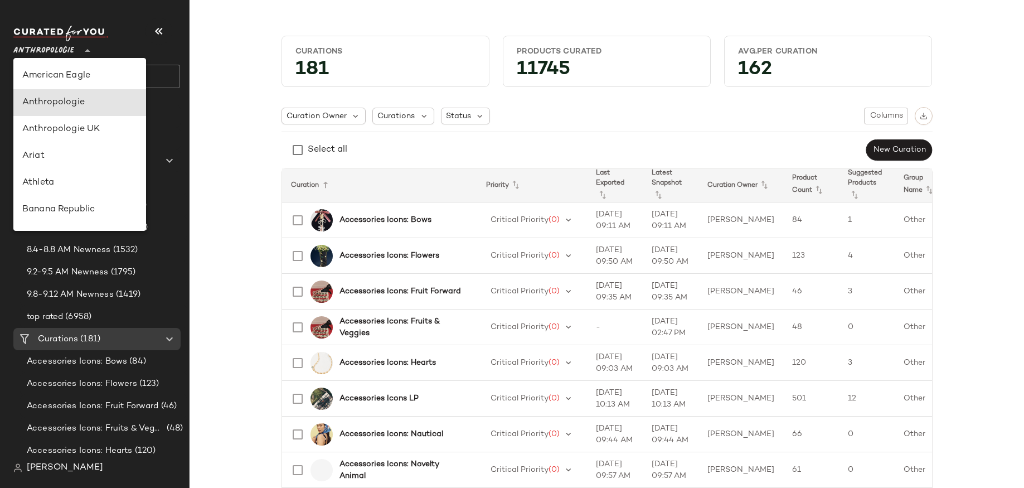
click at [65, 47] on span "Anthropologie" at bounding box center [43, 48] width 61 height 20
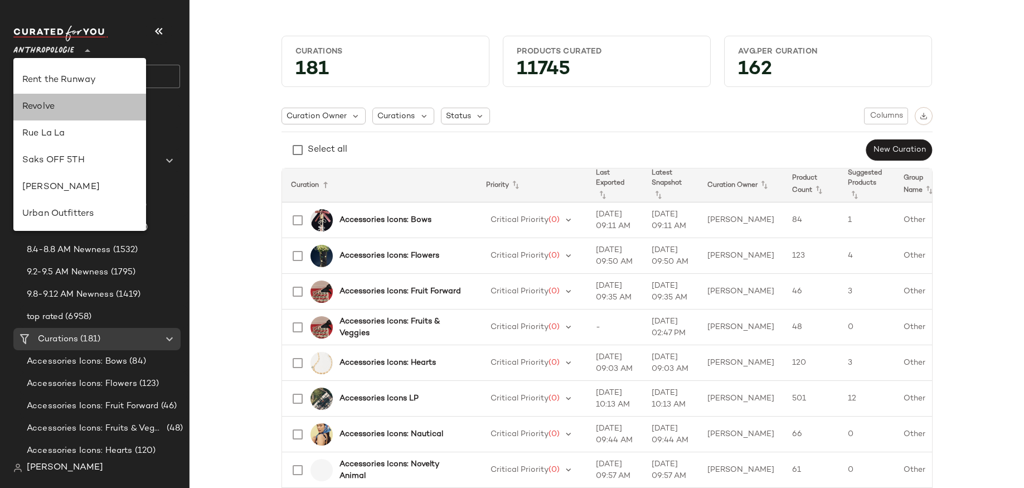
click at [57, 107] on div "Revolve" at bounding box center [79, 106] width 115 height 13
type input "**"
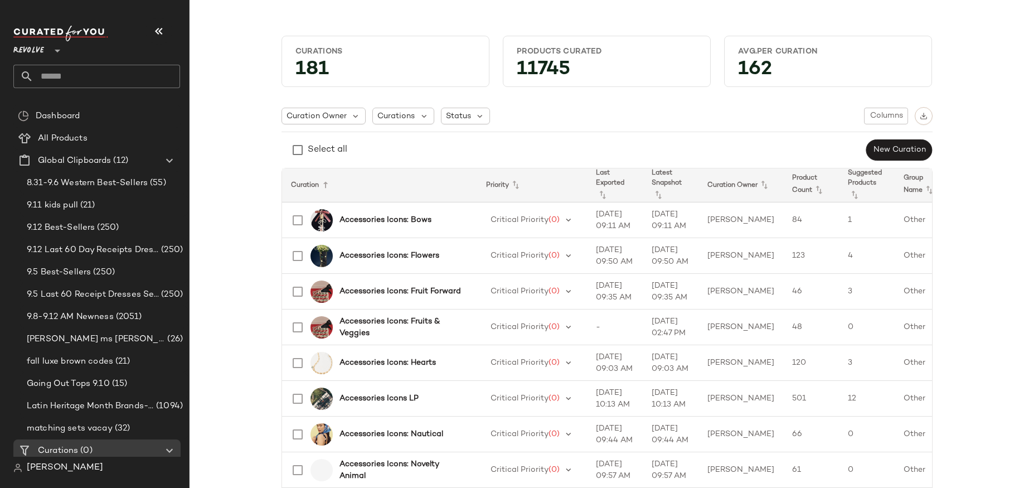
click at [50, 79] on input "text" at bounding box center [106, 76] width 147 height 23
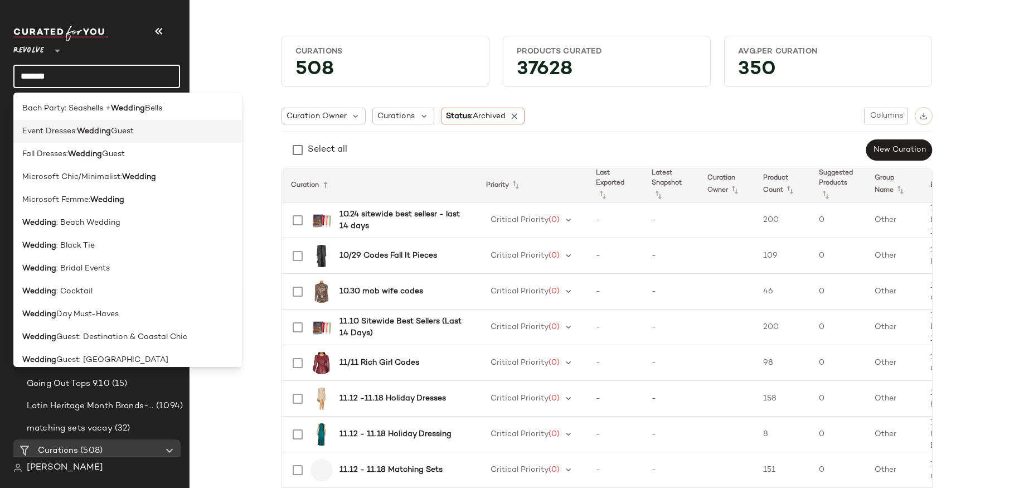
type input "*******"
click at [69, 129] on span "Event Dresses:" at bounding box center [49, 131] width 55 height 12
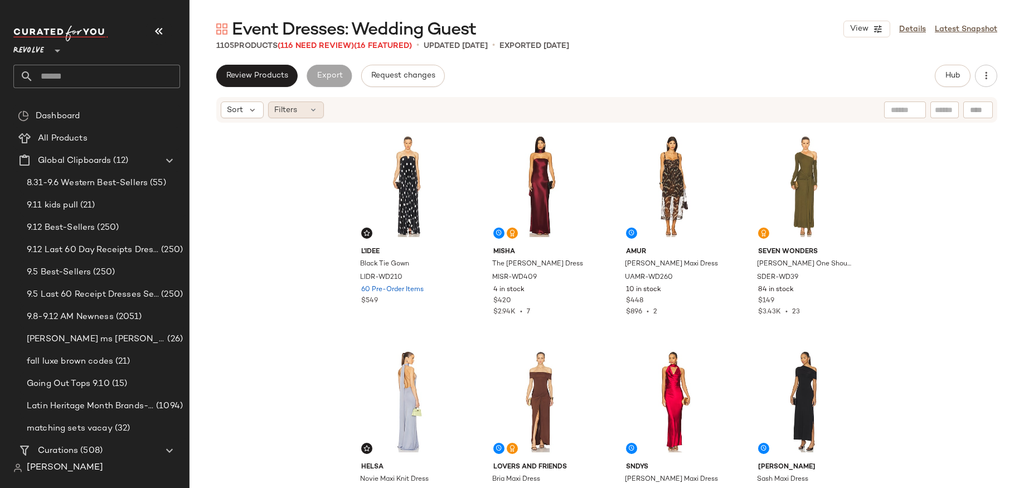
click at [301, 116] on div "Filters" at bounding box center [296, 109] width 56 height 17
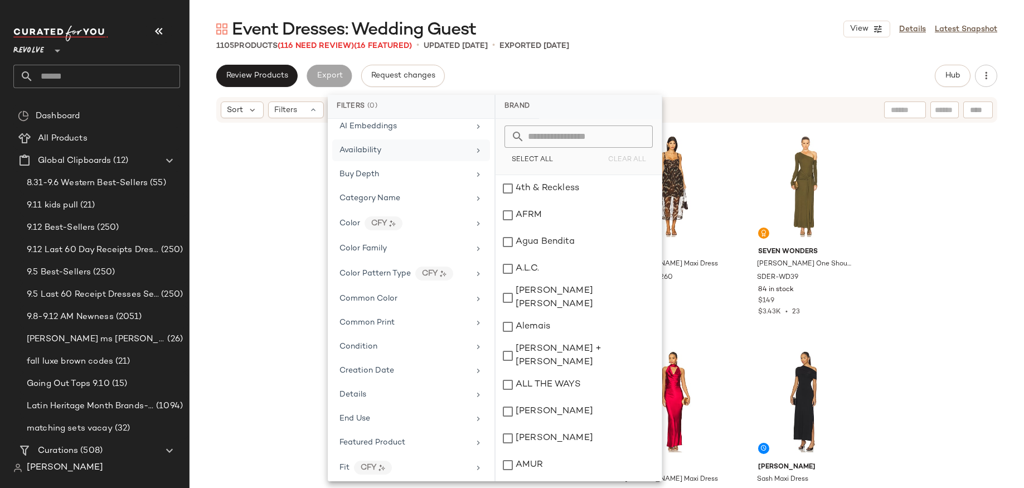
scroll to position [107, 0]
click at [365, 220] on div "CFY" at bounding box center [384, 220] width 38 height 14
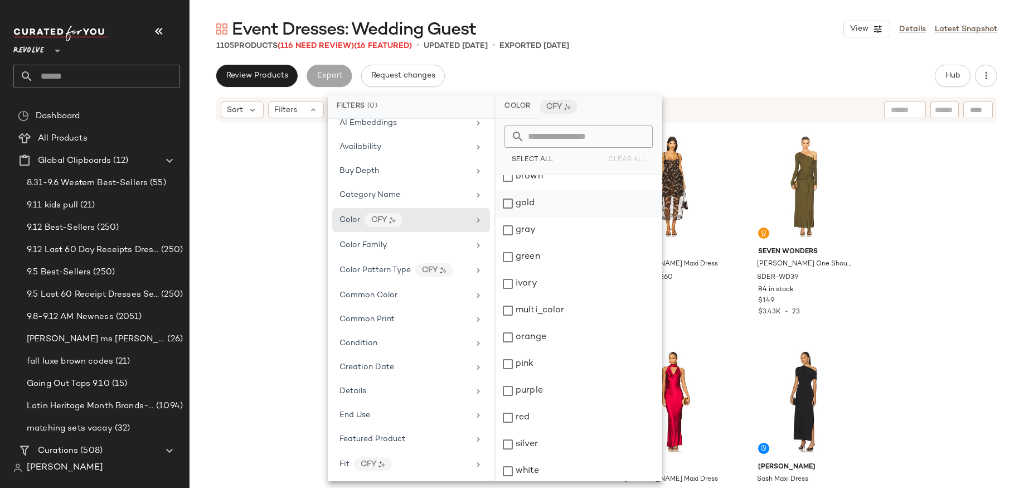
scroll to position [122, 0]
click at [509, 439] on div "white" at bounding box center [579, 441] width 166 height 27
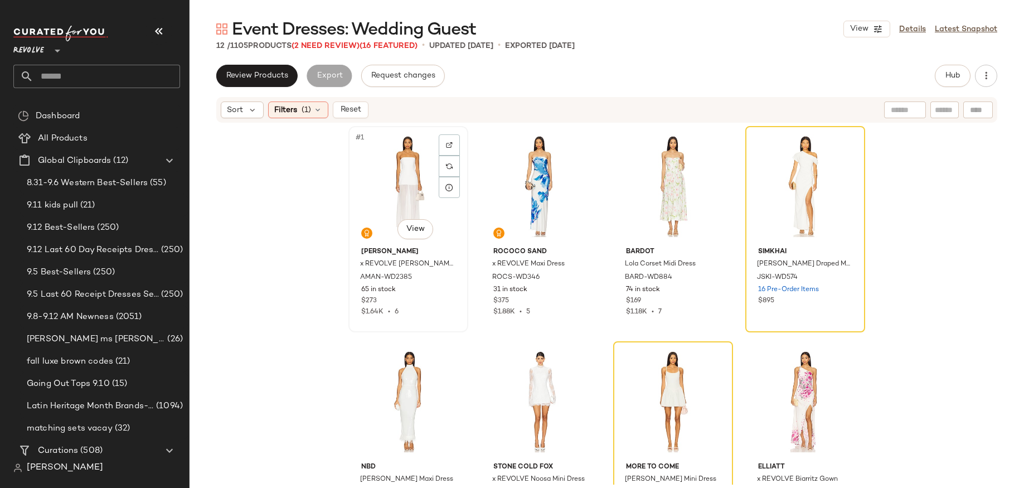
click at [415, 199] on div "#1 View" at bounding box center [408, 186] width 112 height 113
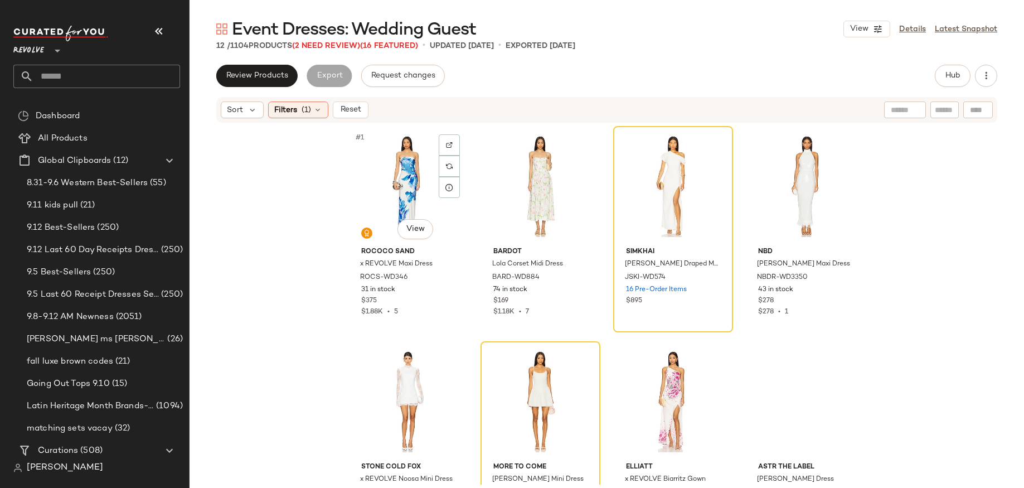
click at [415, 199] on div "#1 View" at bounding box center [408, 186] width 112 height 113
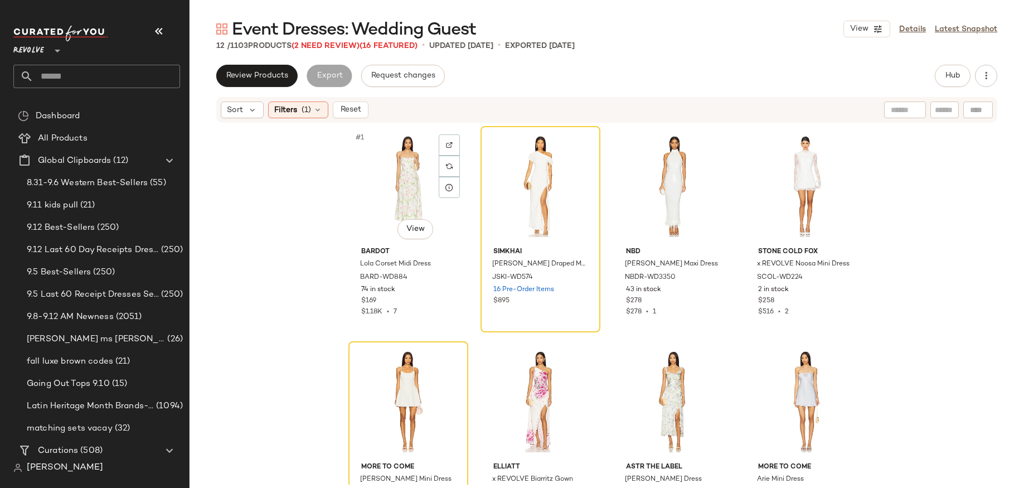
click at [415, 199] on div "#1 View" at bounding box center [408, 186] width 112 height 113
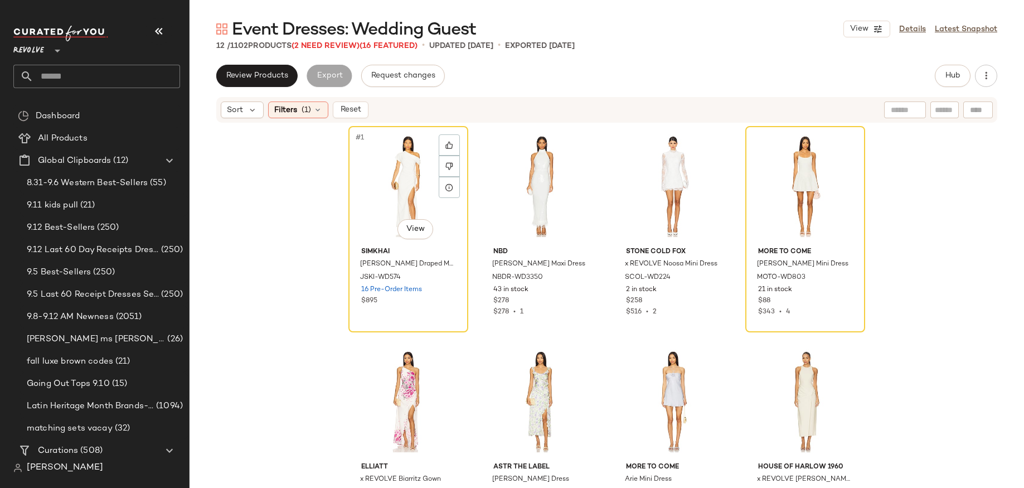
click at [415, 199] on div "#1 View" at bounding box center [408, 186] width 112 height 113
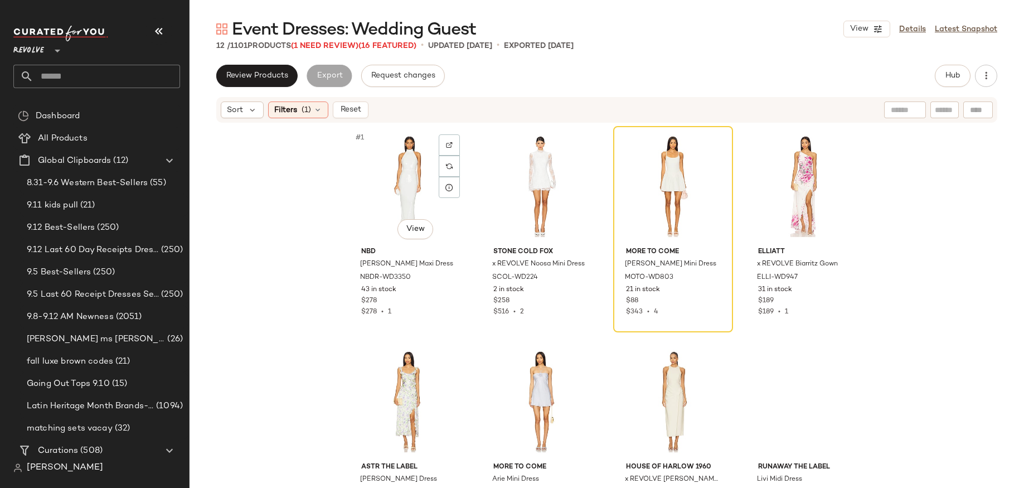
click at [415, 199] on div "#1 View" at bounding box center [408, 186] width 112 height 113
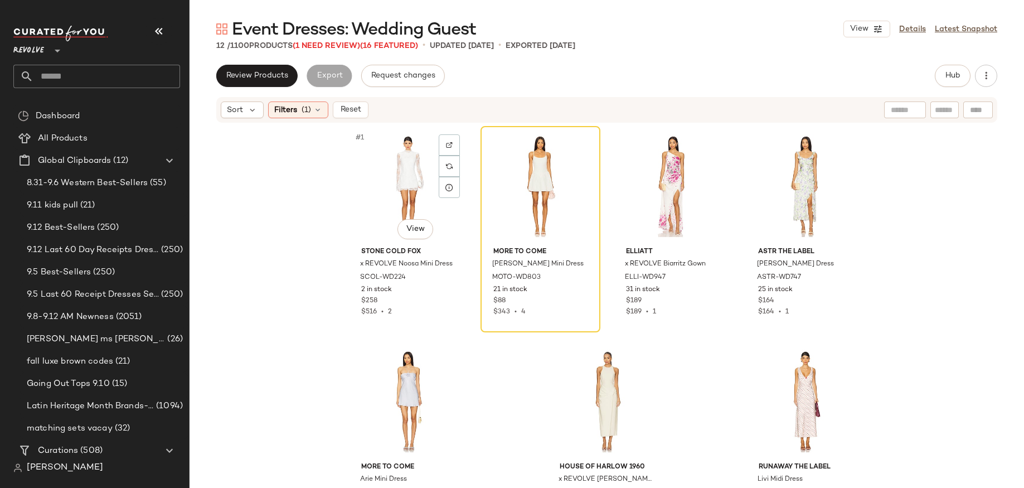
click at [415, 199] on div "#1 View" at bounding box center [408, 186] width 112 height 113
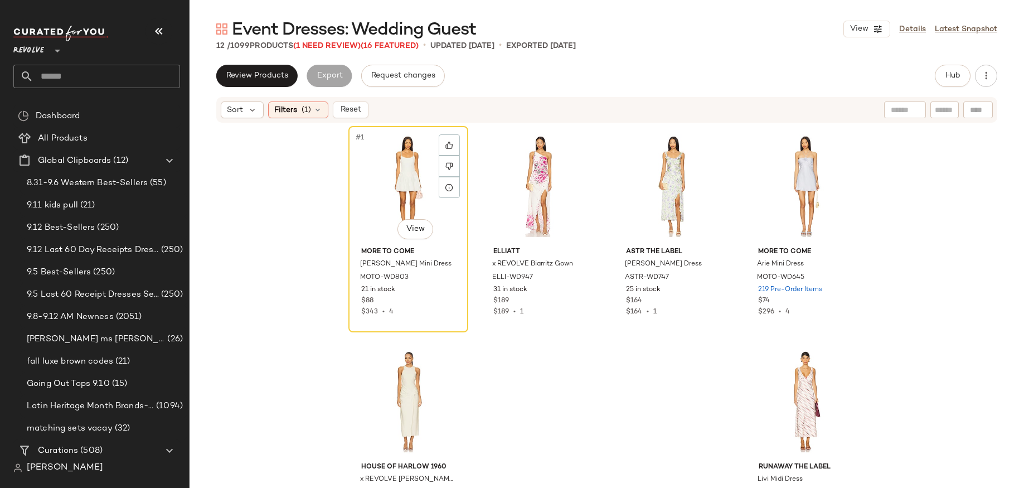
click at [415, 199] on div "#1 View" at bounding box center [408, 186] width 112 height 113
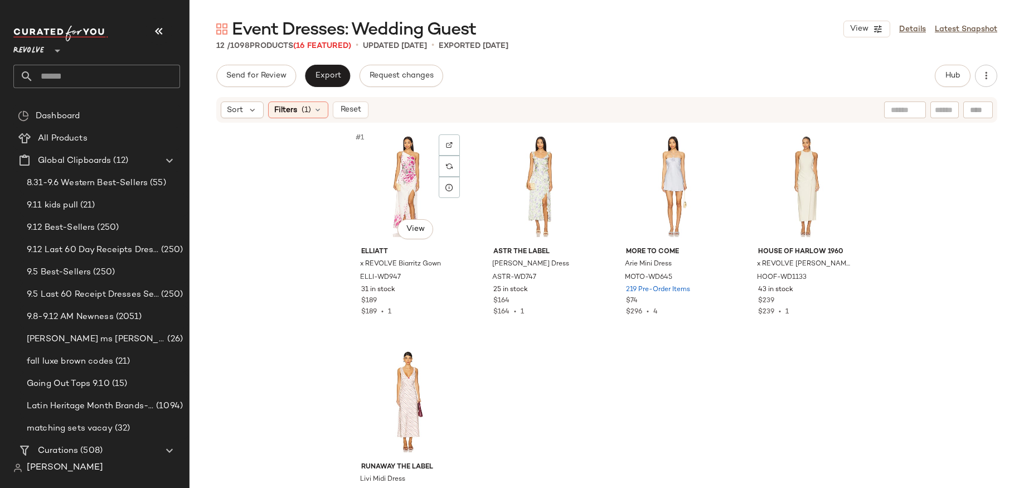
click at [415, 199] on div "#1 View" at bounding box center [408, 186] width 112 height 113
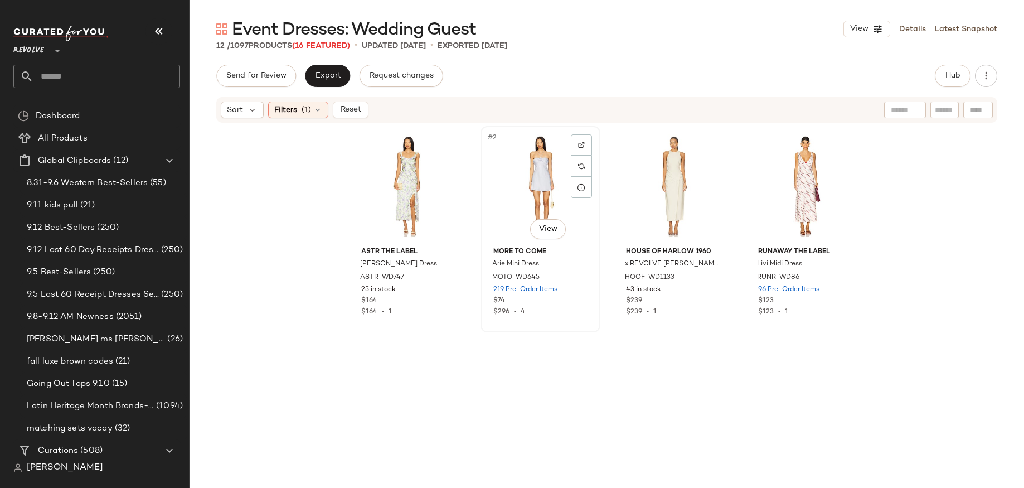
click at [551, 187] on div "#2 View" at bounding box center [540, 186] width 112 height 113
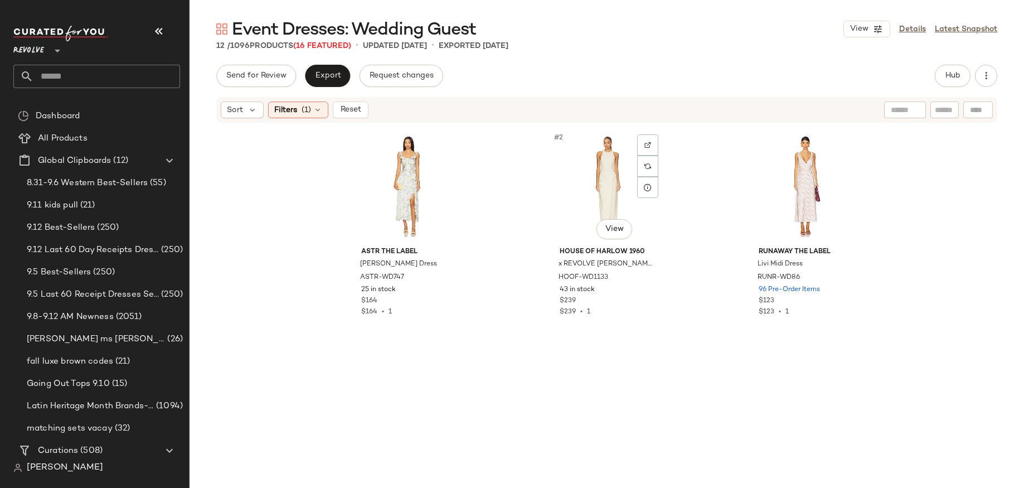
click at [551, 187] on div "#2 View" at bounding box center [607, 186] width 112 height 113
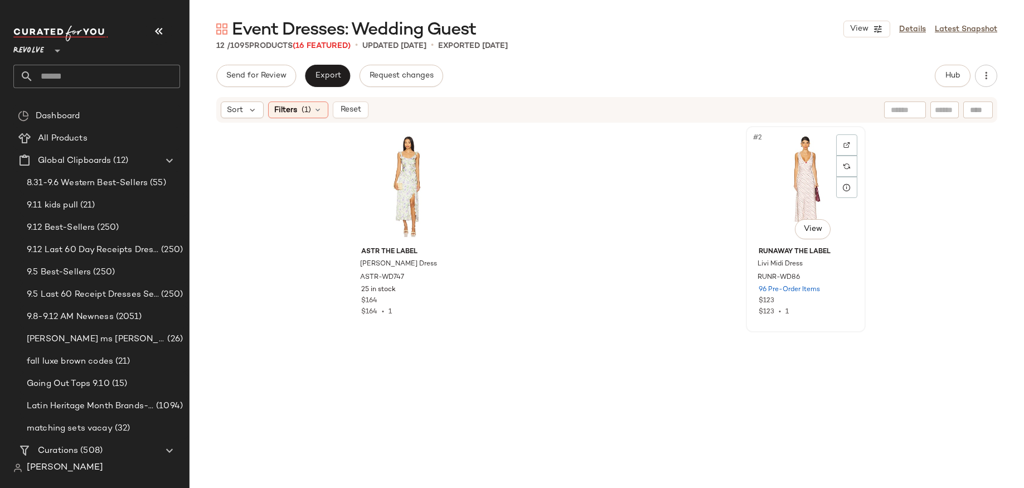
click at [774, 193] on div "#2 View" at bounding box center [806, 186] width 112 height 113
click at [312, 116] on div "Filters (1)" at bounding box center [298, 109] width 60 height 17
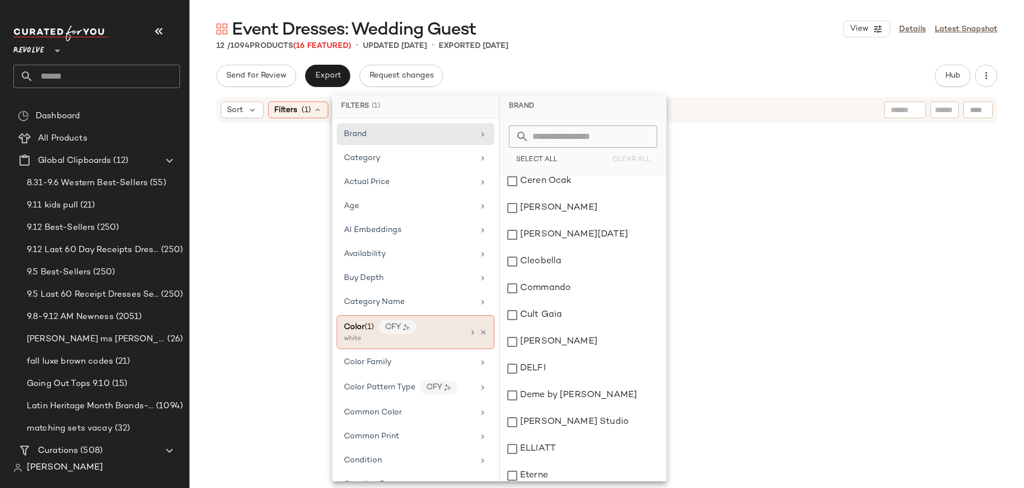
click at [451, 338] on div "white" at bounding box center [399, 339] width 111 height 10
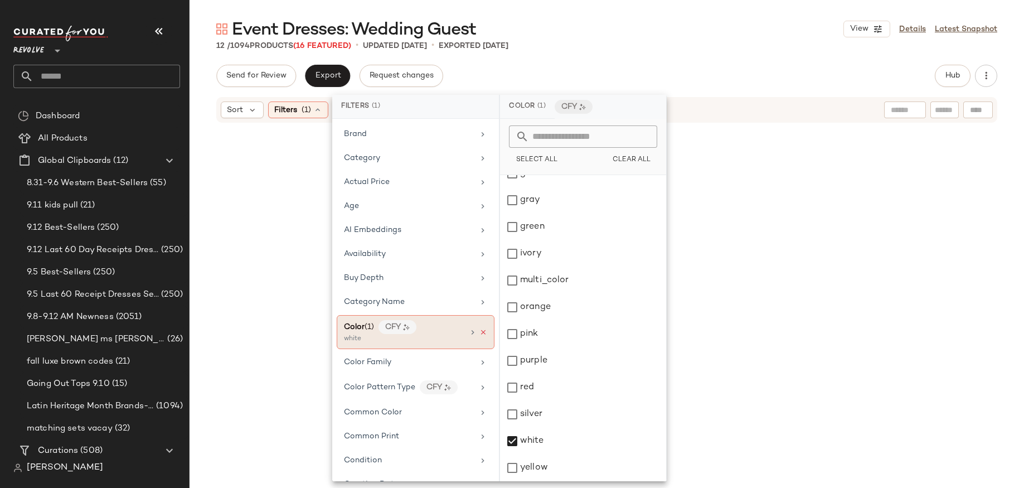
click at [480, 332] on icon at bounding box center [483, 332] width 8 height 8
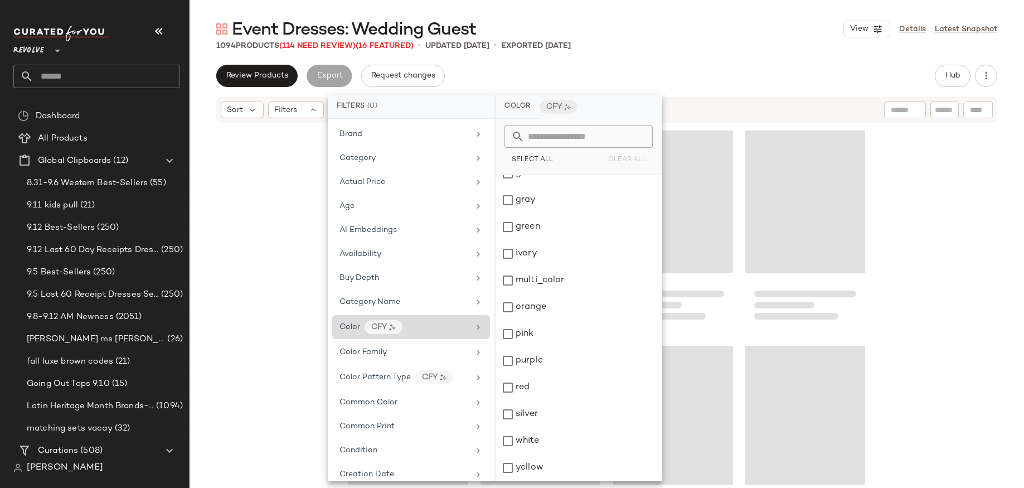
click at [276, 292] on div at bounding box center [607, 304] width 834 height 361
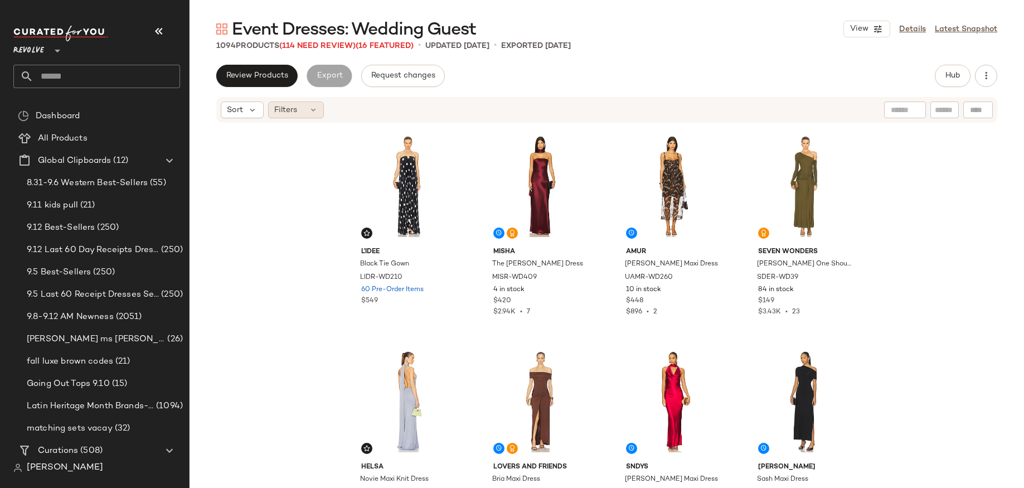
click at [281, 110] on span "Filters" at bounding box center [285, 110] width 23 height 12
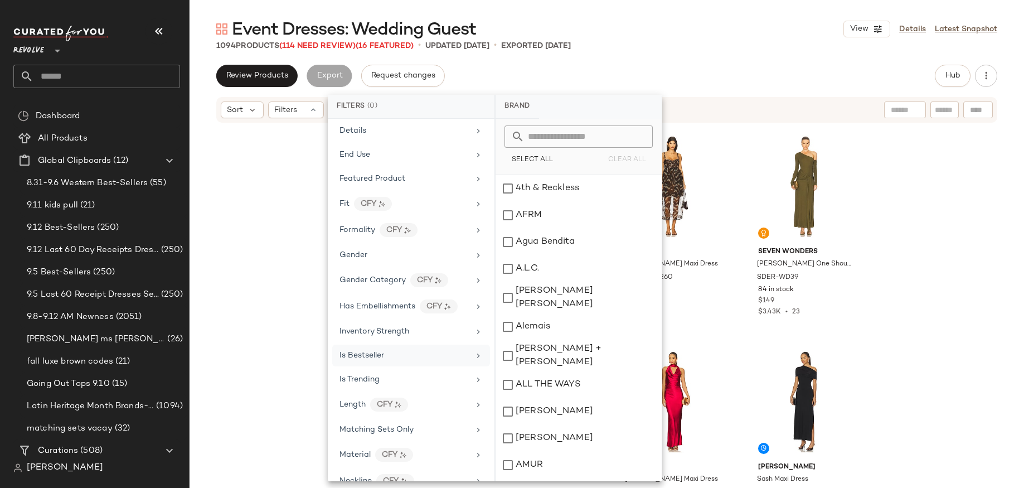
scroll to position [383, 0]
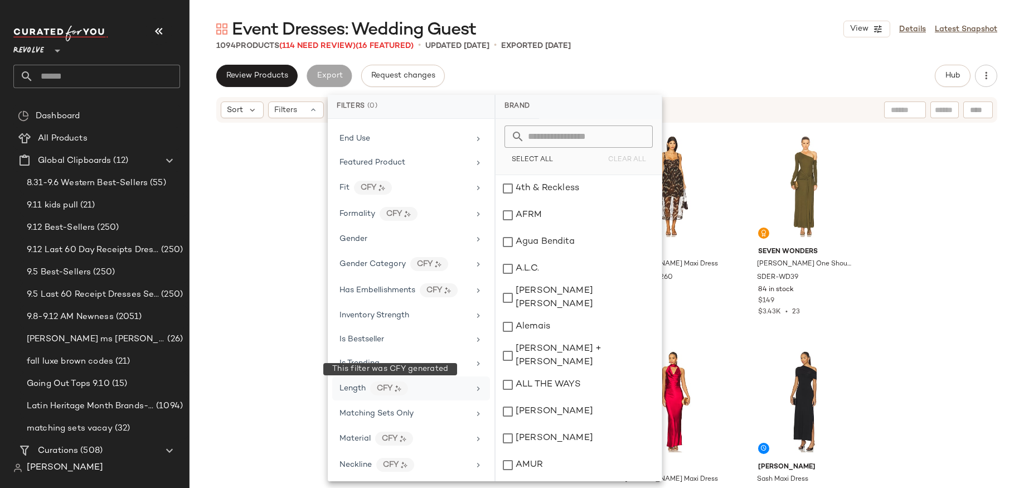
click at [390, 391] on div "CFY" at bounding box center [389, 388] width 38 height 14
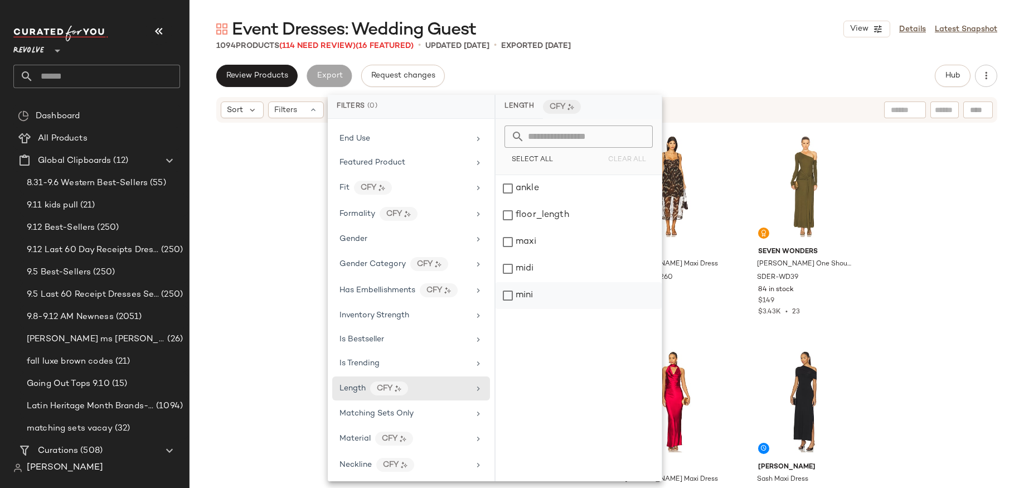
click at [508, 297] on div "mini" at bounding box center [579, 295] width 166 height 27
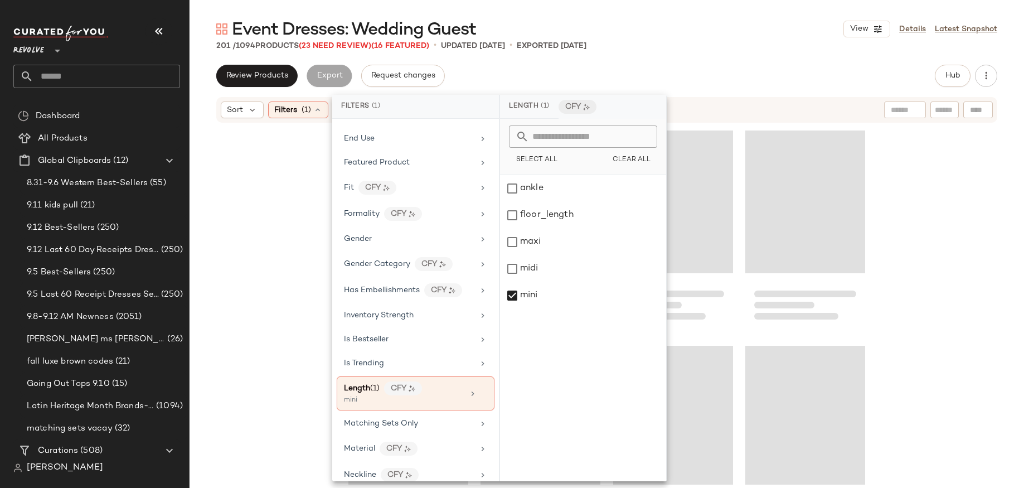
click at [250, 324] on div at bounding box center [607, 304] width 834 height 361
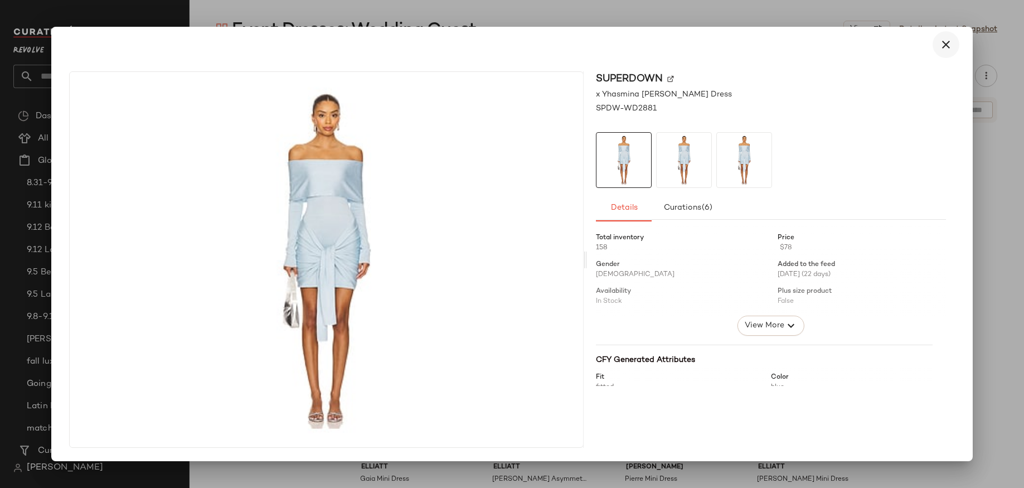
click at [946, 41] on icon "button" at bounding box center [945, 44] width 13 height 13
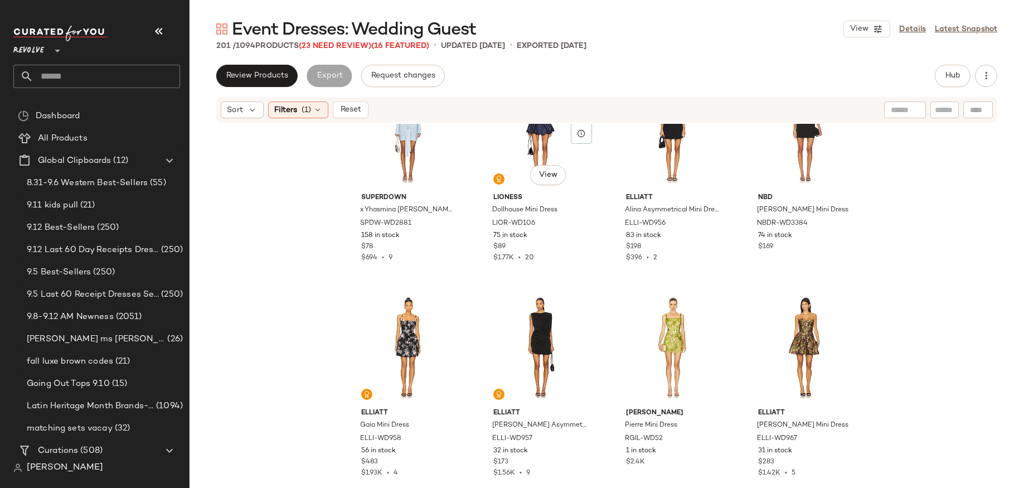
scroll to position [0, 0]
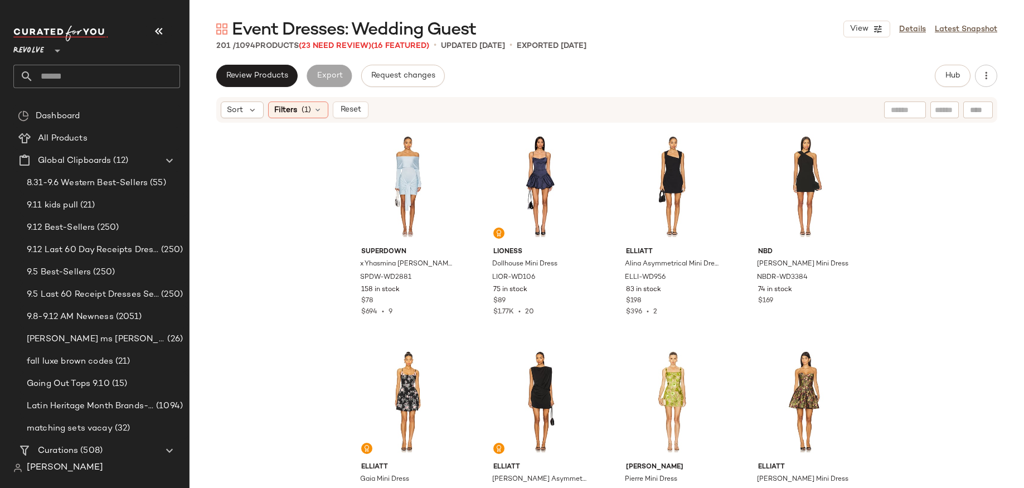
click at [141, 80] on input "text" at bounding box center [106, 76] width 147 height 23
type input "*"
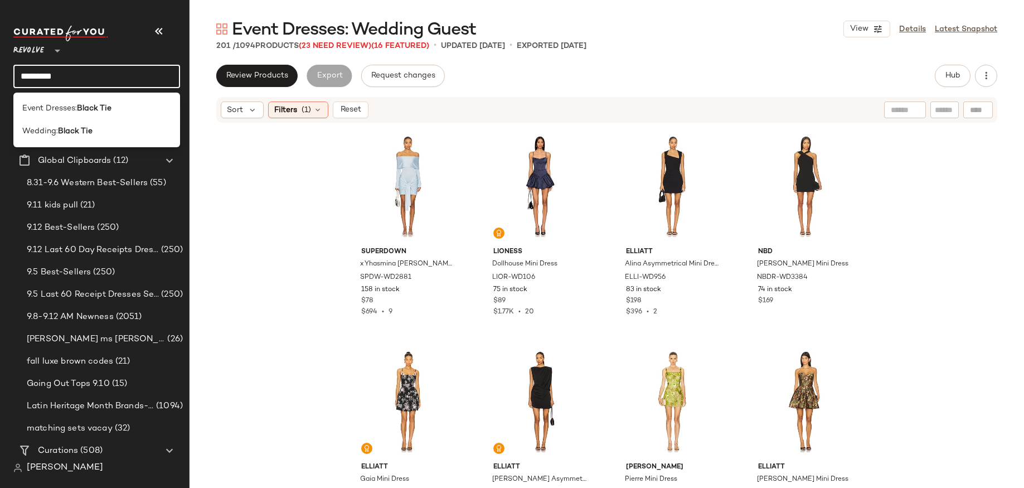
type input "*********"
click at [98, 114] on b "Black Tie" at bounding box center [94, 109] width 35 height 12
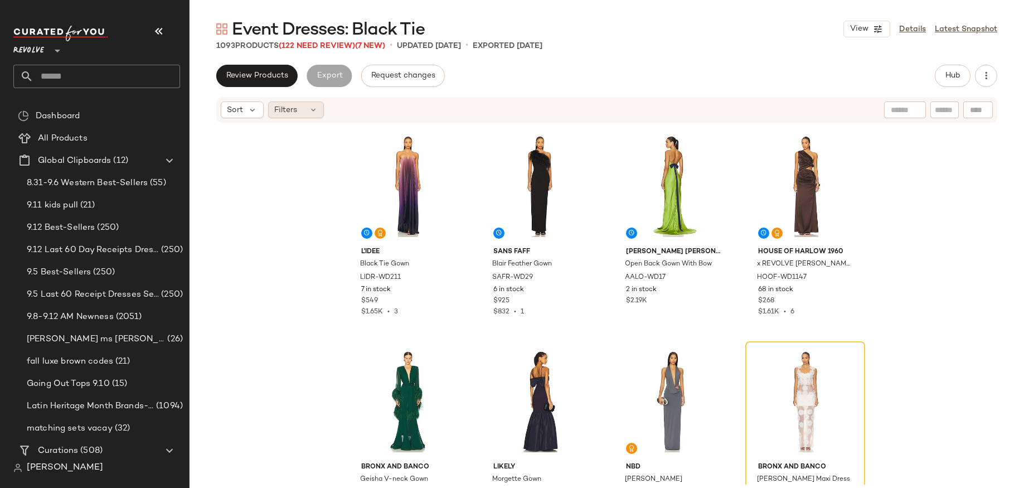
click at [294, 109] on span "Filters" at bounding box center [285, 110] width 23 height 12
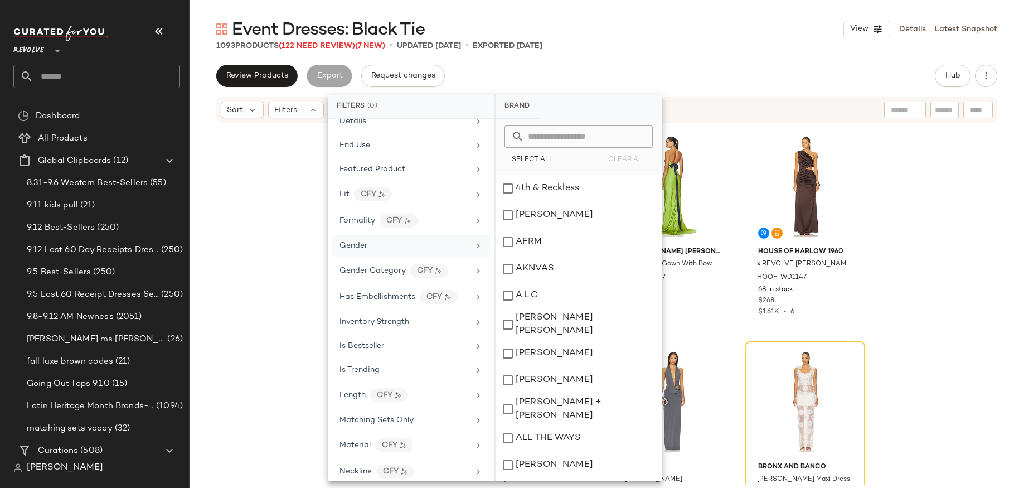
scroll to position [377, 0]
click at [357, 391] on span "Length" at bounding box center [352, 394] width 26 height 8
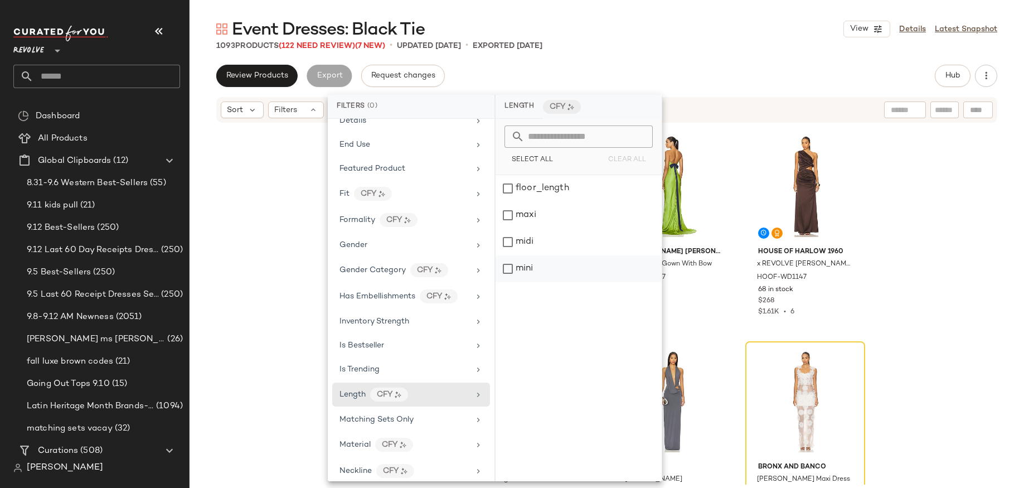
click at [521, 271] on div "mini" at bounding box center [579, 268] width 166 height 27
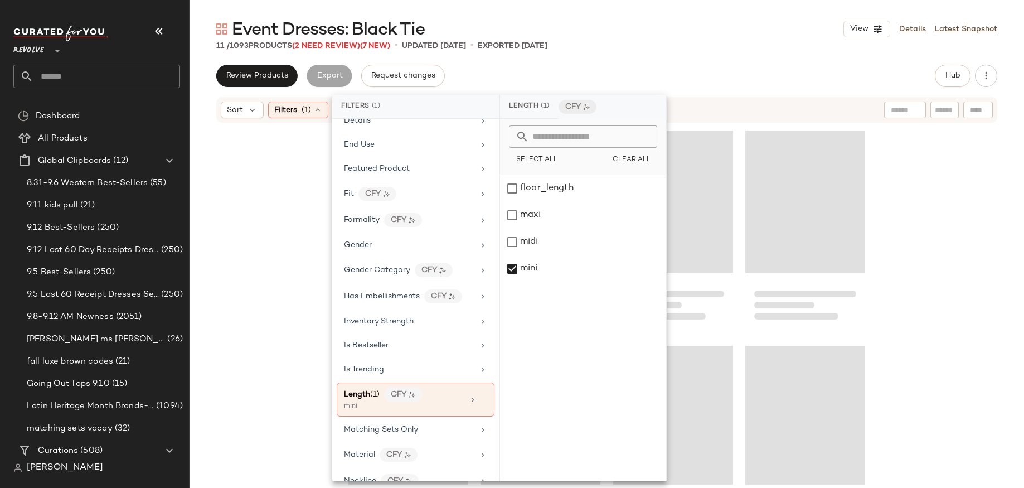
click at [307, 329] on div at bounding box center [607, 304] width 834 height 361
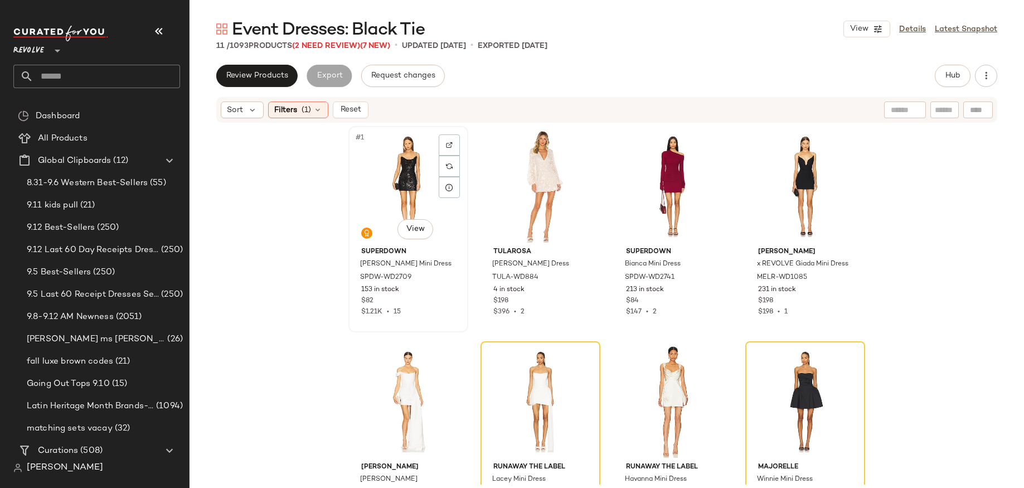
click at [385, 202] on div "#1 View" at bounding box center [408, 186] width 112 height 113
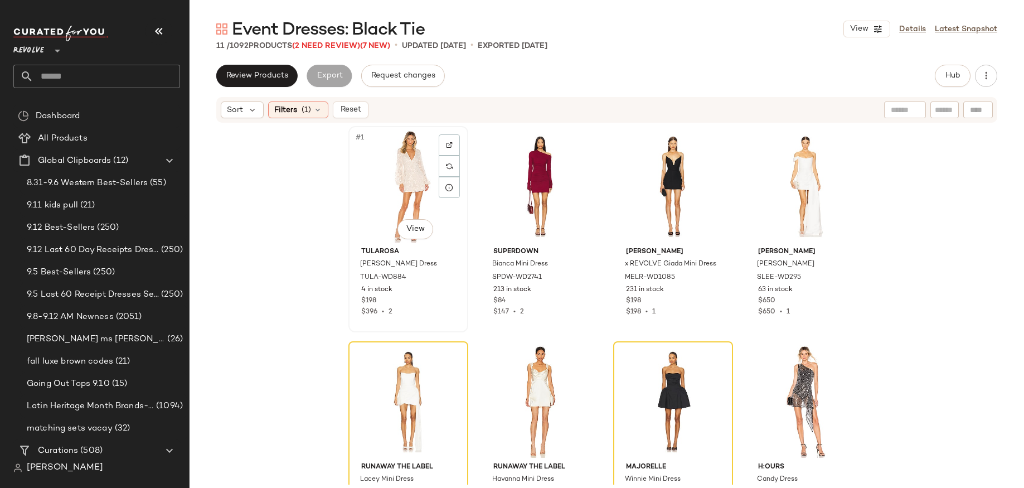
click at [392, 188] on div "#1 View" at bounding box center [408, 186] width 112 height 113
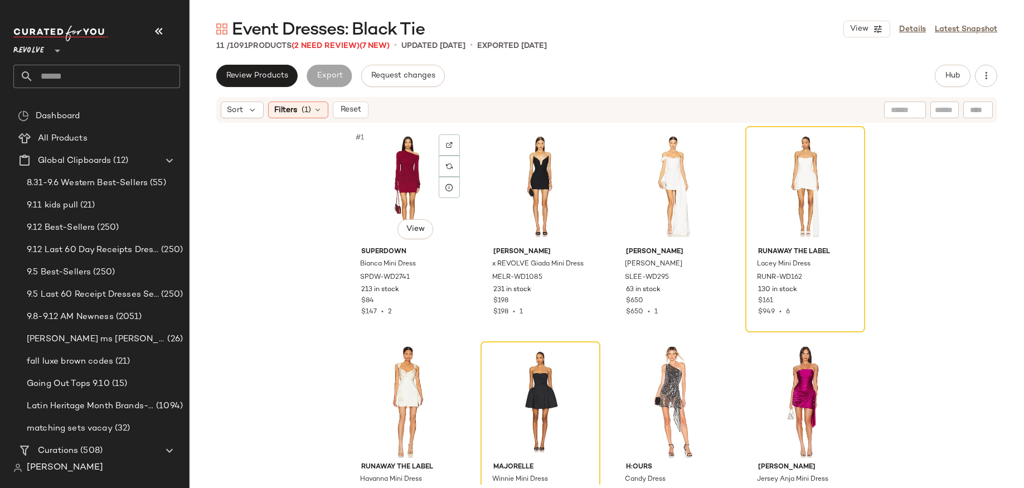
click at [392, 188] on div "#1 View" at bounding box center [408, 186] width 112 height 113
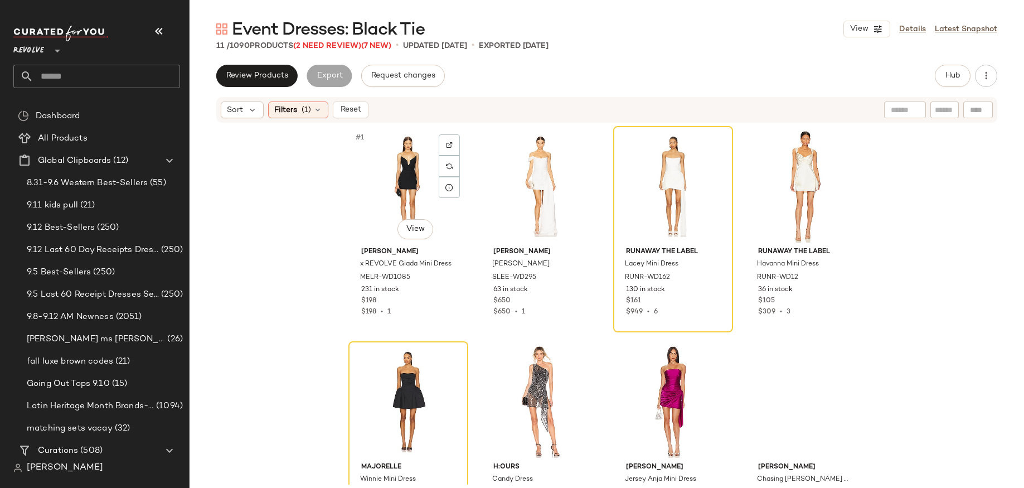
click at [392, 188] on div "#1 View" at bounding box center [408, 186] width 112 height 113
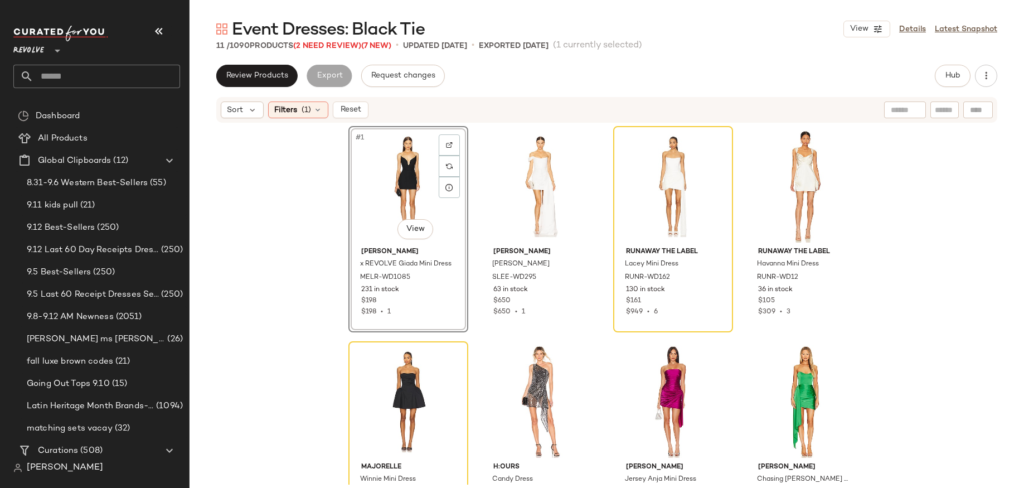
click at [392, 188] on div "#1 View" at bounding box center [408, 186] width 112 height 113
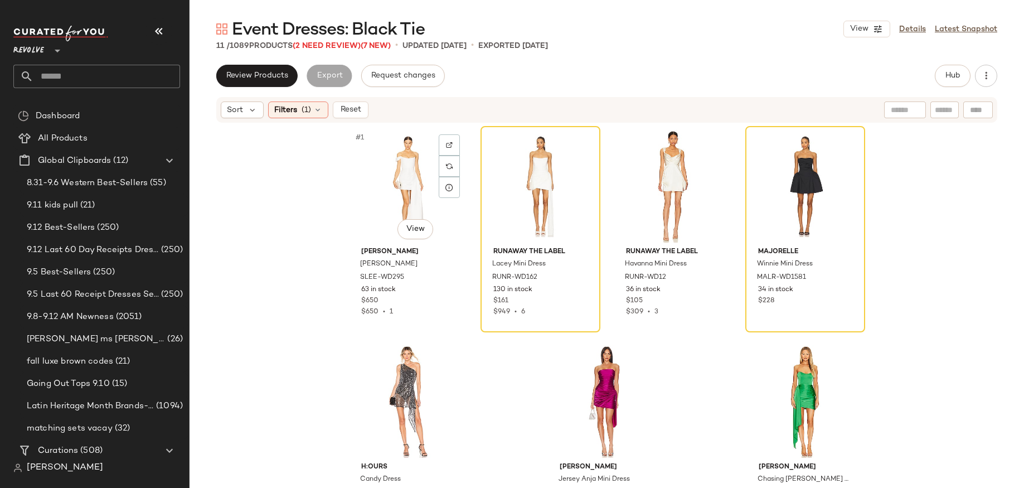
click at [392, 188] on div "#1 View" at bounding box center [408, 186] width 112 height 113
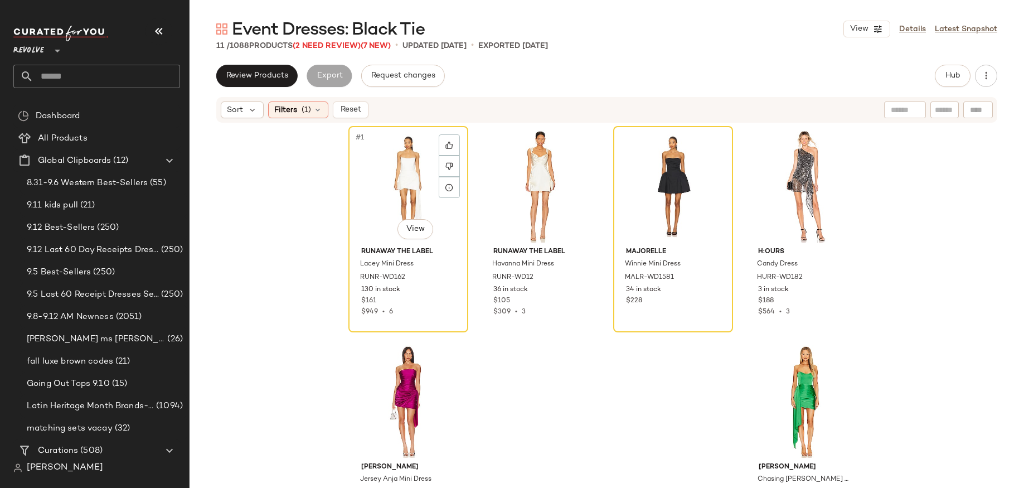
click at [392, 188] on div "#1 View" at bounding box center [408, 186] width 112 height 113
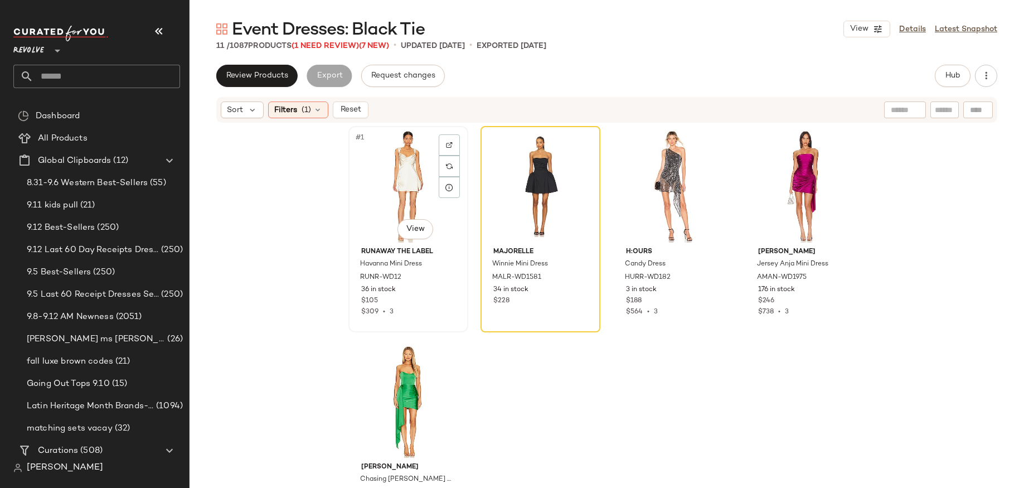
click at [392, 188] on div "#1 View" at bounding box center [408, 186] width 112 height 113
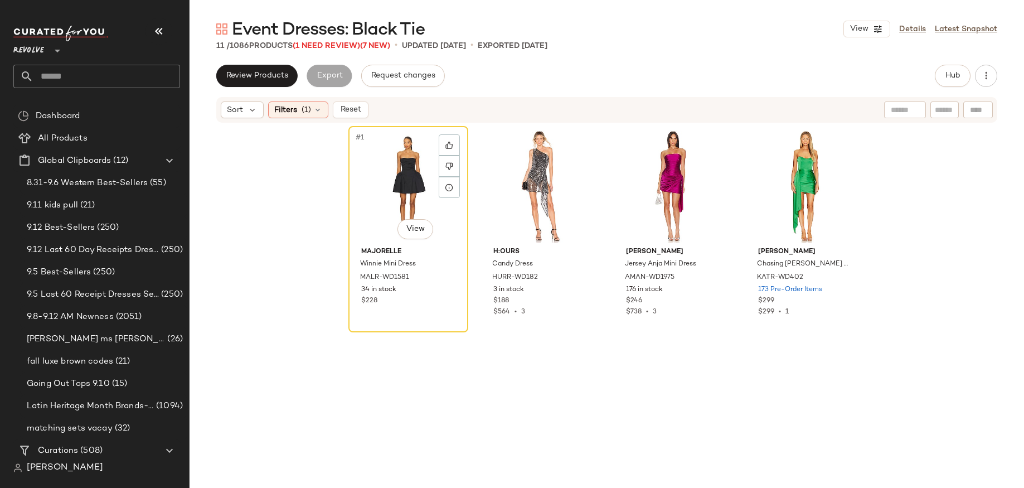
click at [392, 188] on div "#1 View" at bounding box center [408, 186] width 112 height 113
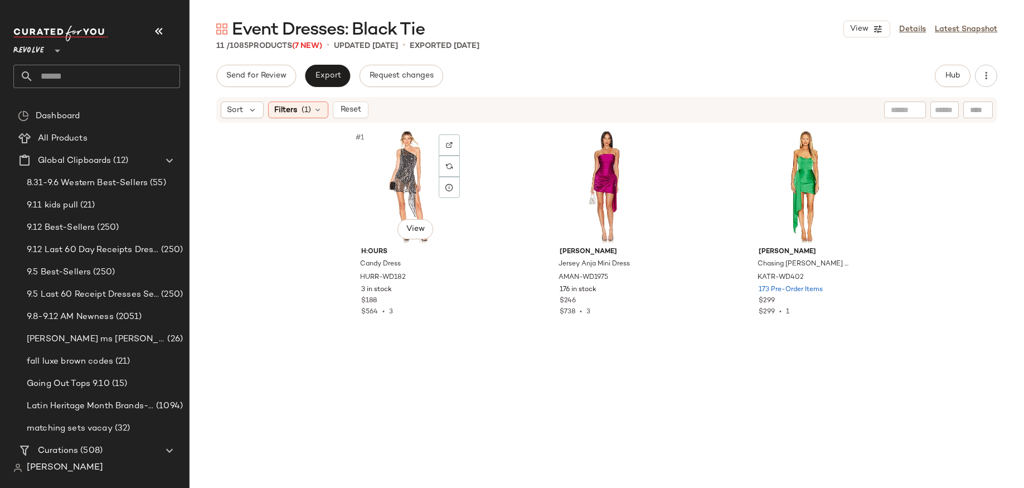
click at [392, 188] on div "#1 View" at bounding box center [408, 186] width 112 height 113
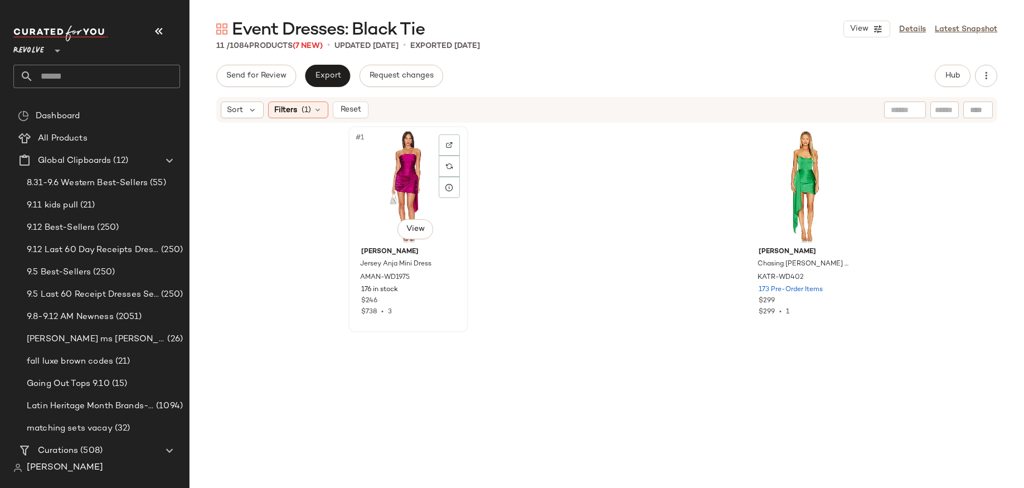
click at [399, 208] on div "#1 View" at bounding box center [408, 186] width 112 height 113
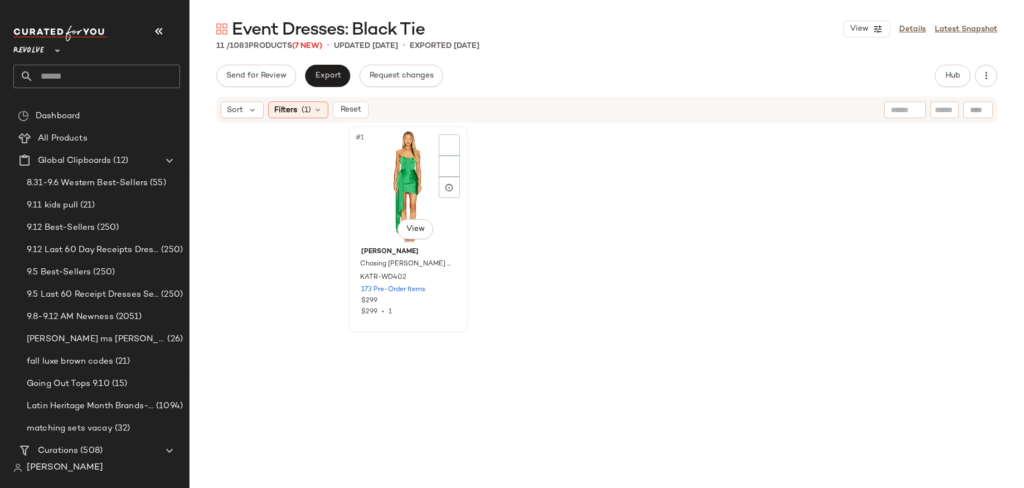
click at [361, 185] on div "#1 View" at bounding box center [408, 186] width 112 height 113
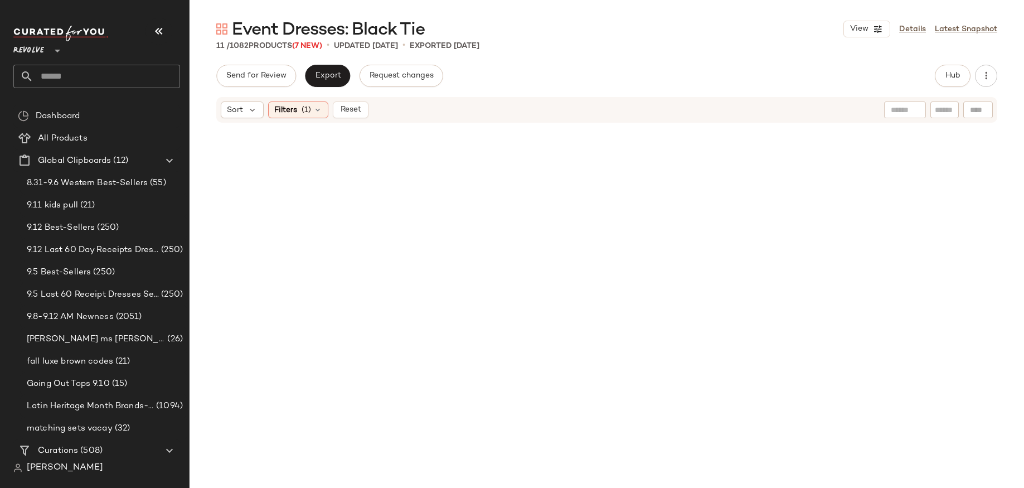
click at [341, 224] on div at bounding box center [607, 281] width 834 height 314
click at [305, 111] on span "(1)" at bounding box center [306, 110] width 9 height 12
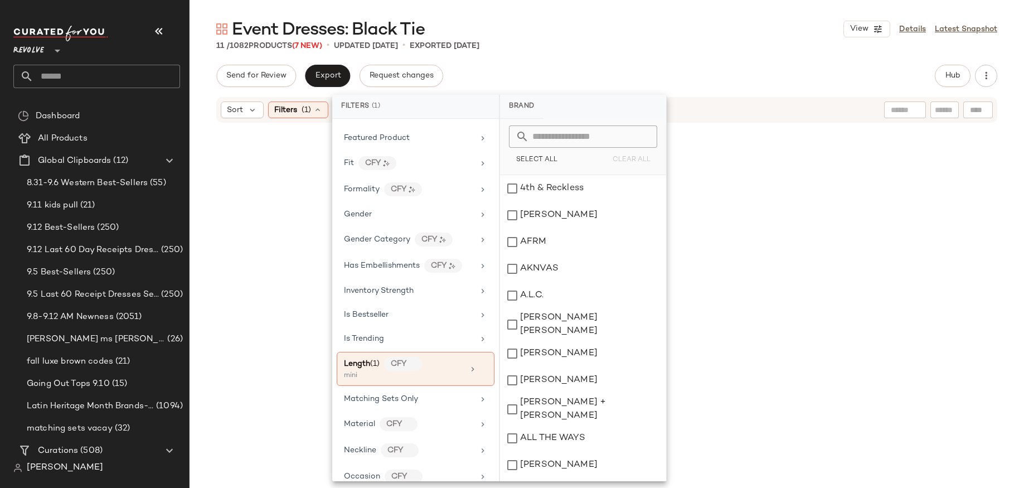
scroll to position [506, 0]
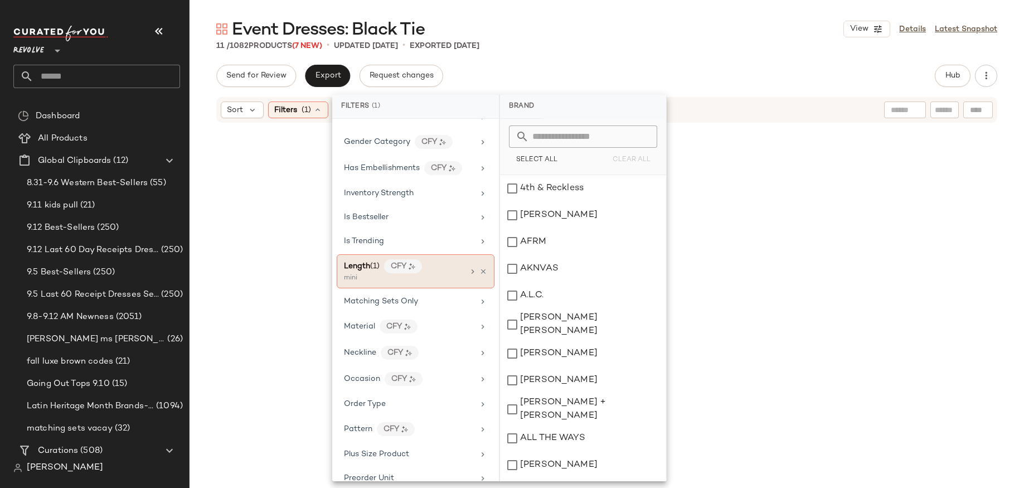
click at [472, 274] on icon at bounding box center [472, 271] width 9 height 9
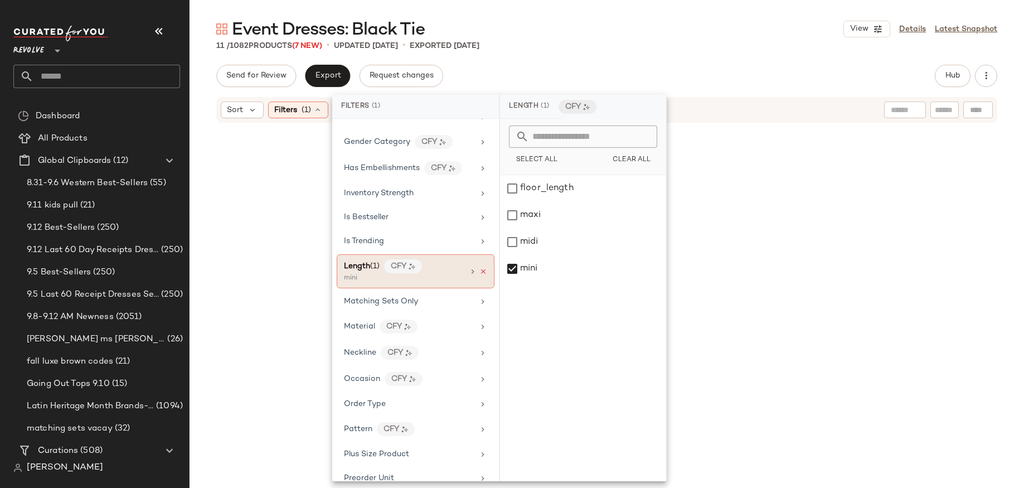
click at [479, 270] on icon at bounding box center [483, 272] width 8 height 8
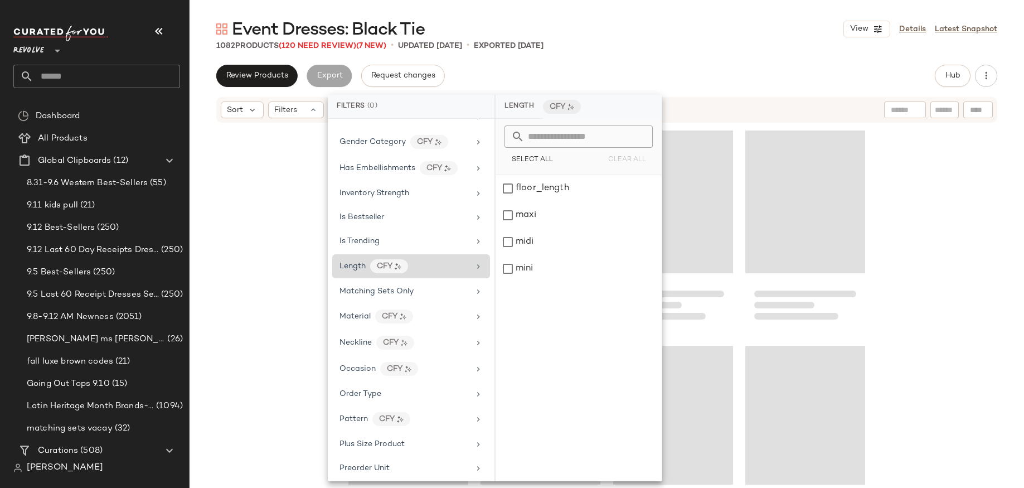
click at [268, 260] on div at bounding box center [607, 304] width 834 height 361
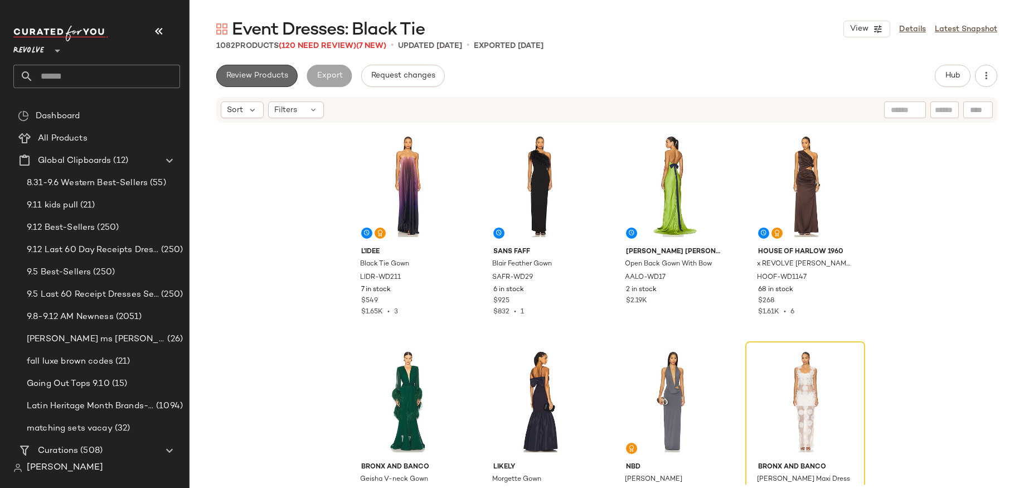
click at [281, 66] on button "Review Products" at bounding box center [256, 76] width 81 height 22
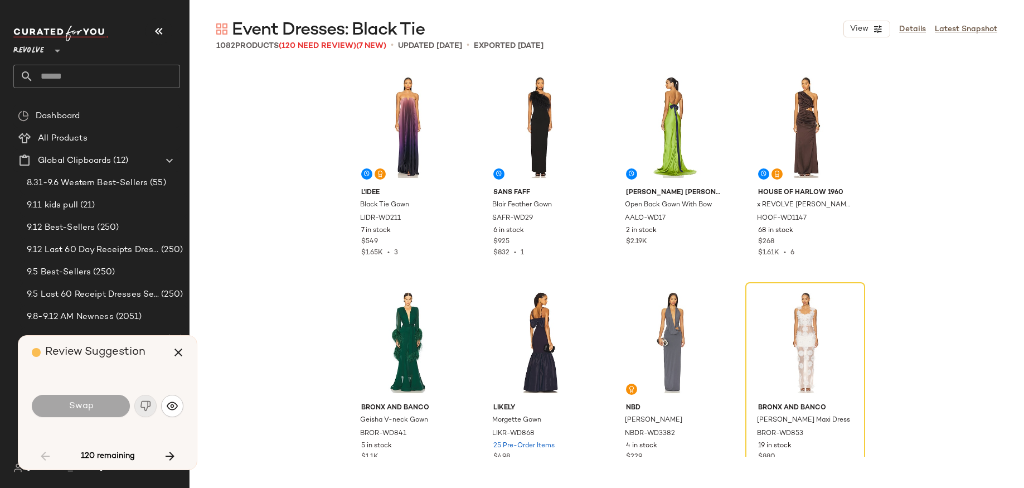
scroll to position [224, 0]
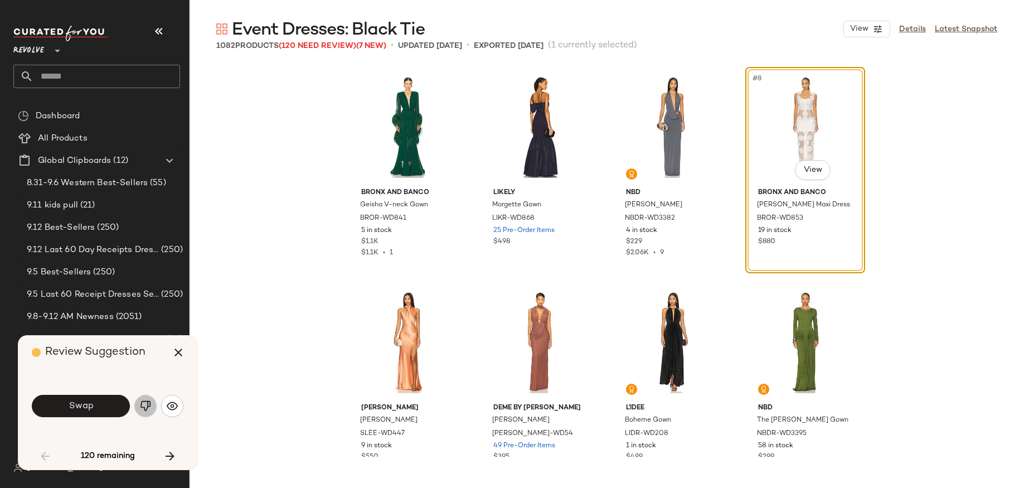
click at [145, 411] on img "button" at bounding box center [145, 405] width 11 height 11
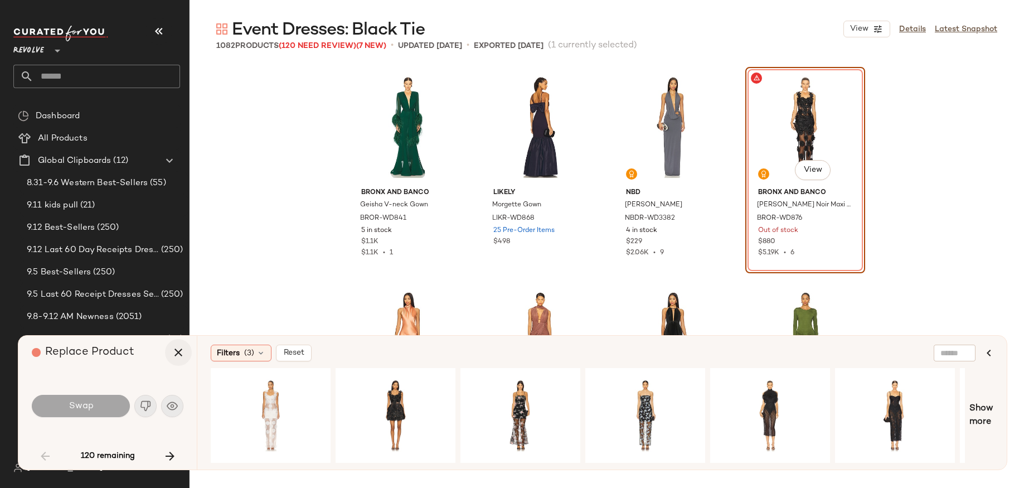
click at [182, 349] on icon "button" at bounding box center [178, 352] width 13 height 13
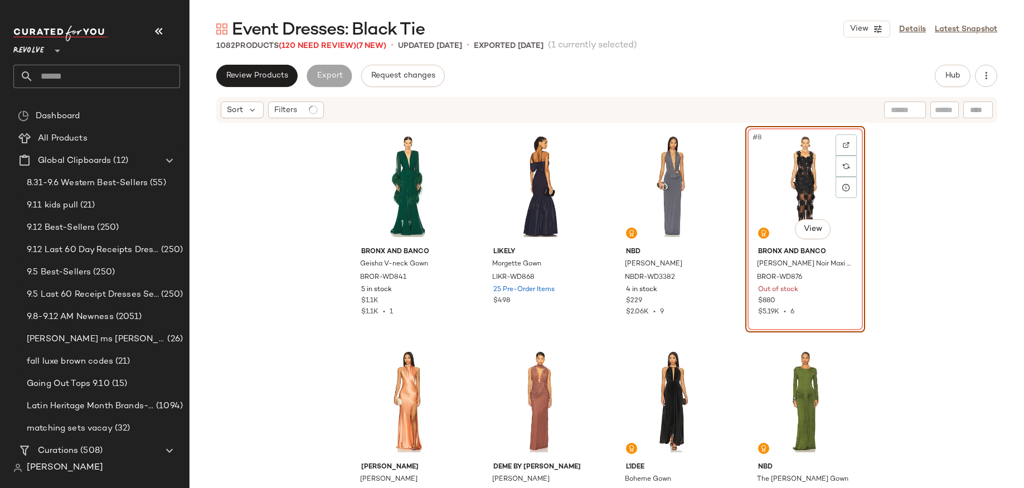
click at [258, 256] on div "Bronx and Banco Geisha V-neck Gown BROR-WD841 5 in stock $1.1K $1.1K • 1 LIKELY…" at bounding box center [607, 304] width 834 height 361
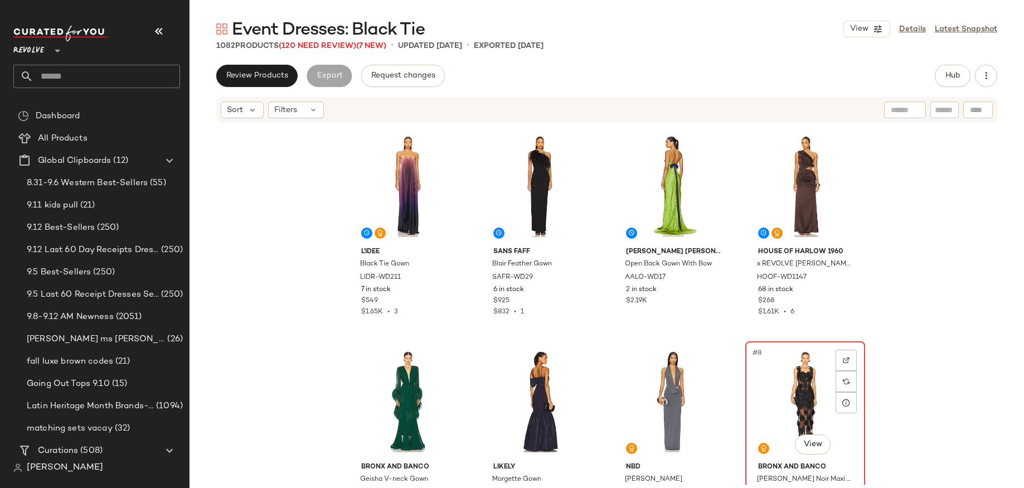
click at [781, 373] on div "#8 View" at bounding box center [805, 401] width 112 height 113
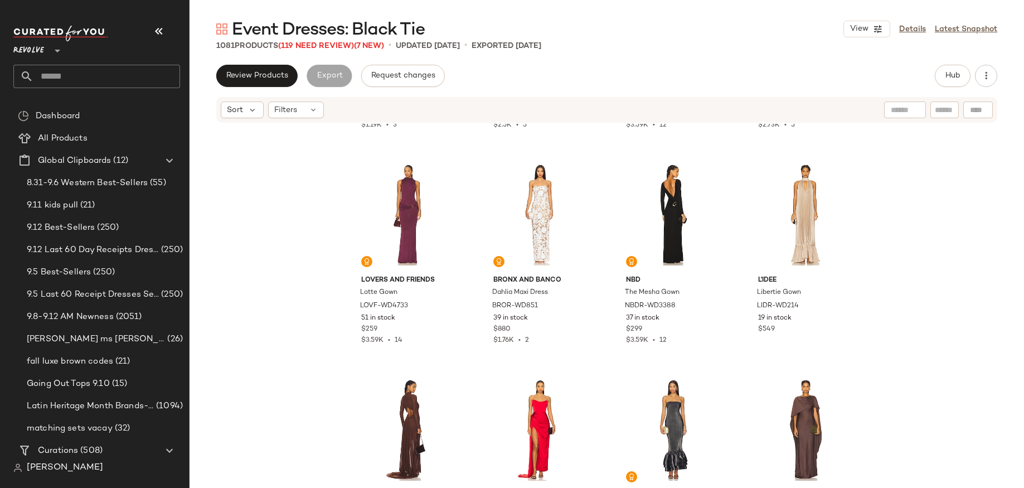
scroll to position [626, 0]
